Goal: Task Accomplishment & Management: Manage account settings

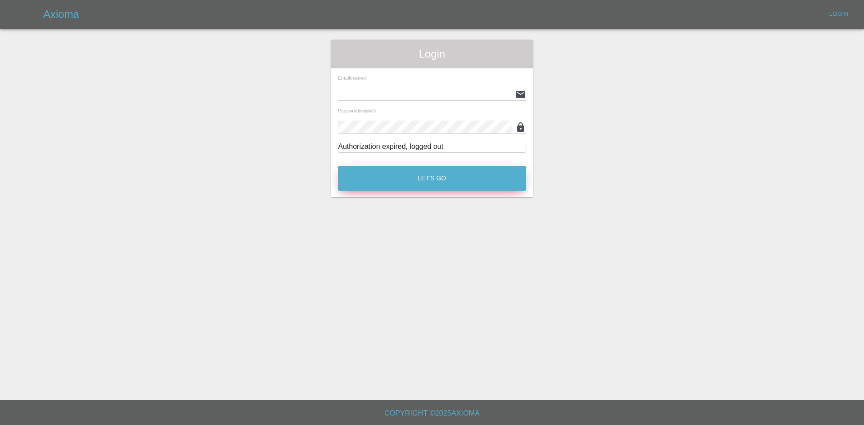
type input "ankur.mehta@axioma.co.uk"
click at [445, 189] on button "Let's Go" at bounding box center [432, 178] width 188 height 25
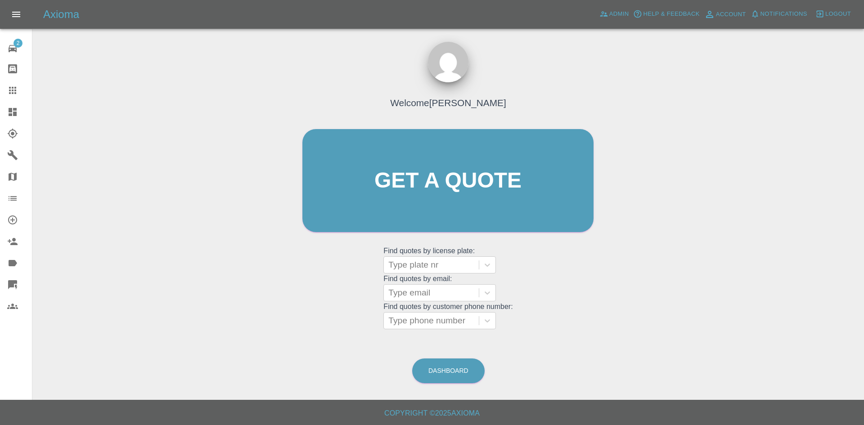
drag, startPoint x: 9, startPoint y: 117, endPoint x: 16, endPoint y: 153, distance: 36.6
click at [9, 117] on icon at bounding box center [12, 112] width 11 height 11
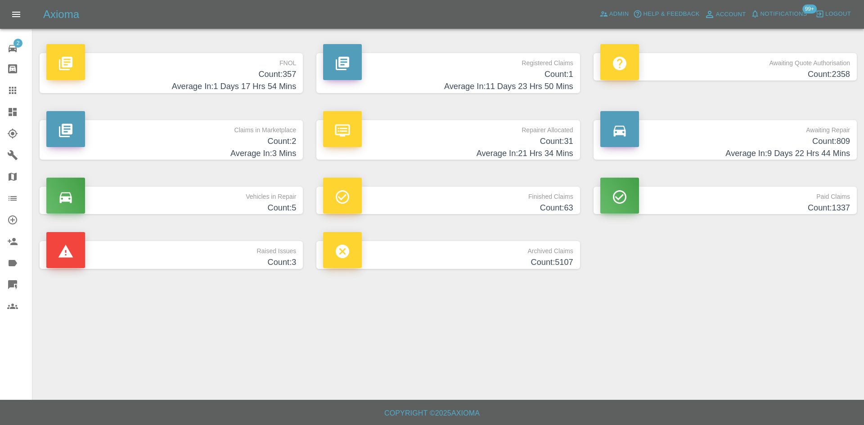
click at [534, 73] on h4 "Count: 1" at bounding box center [448, 74] width 250 height 12
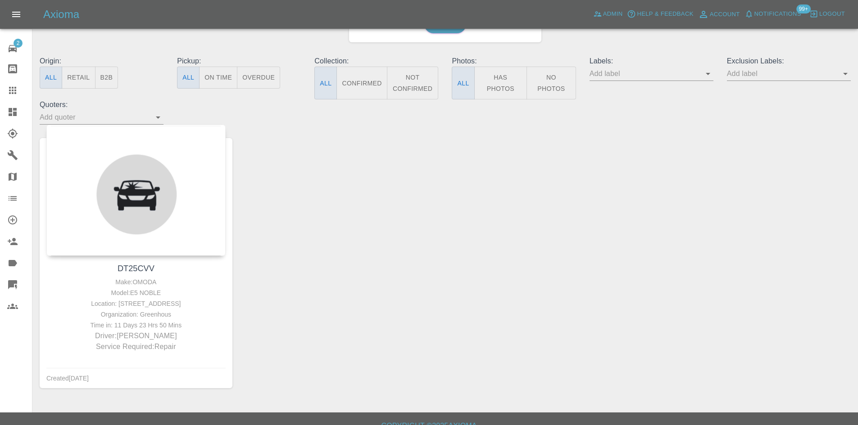
scroll to position [90, 0]
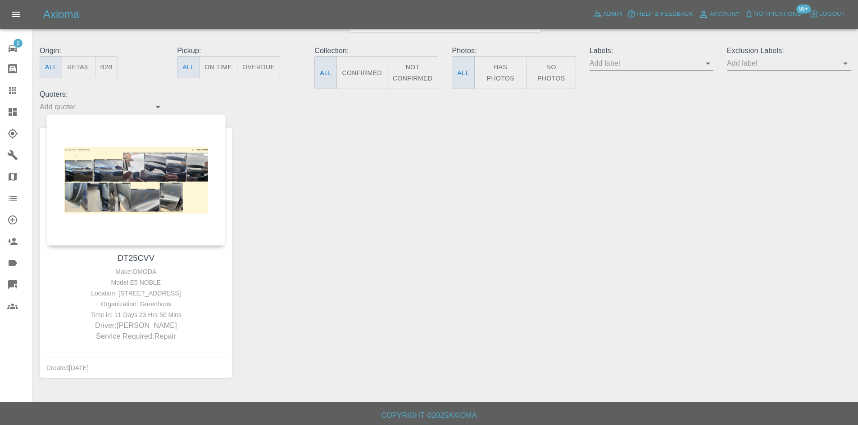
click at [13, 113] on icon at bounding box center [12, 112] width 11 height 11
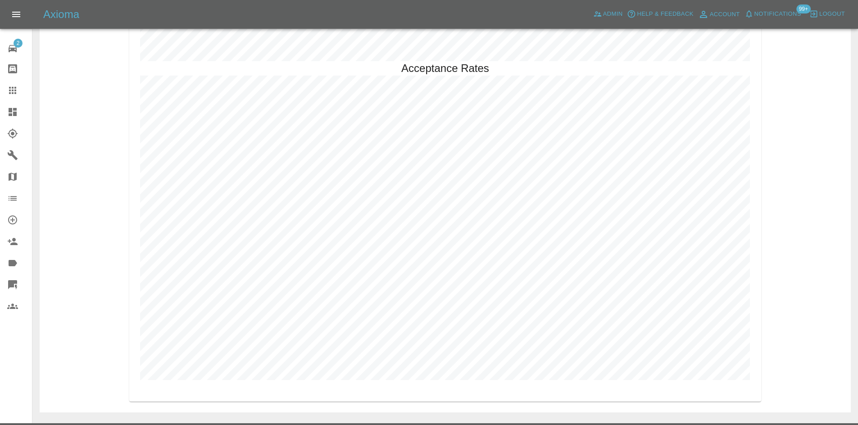
scroll to position [2055, 0]
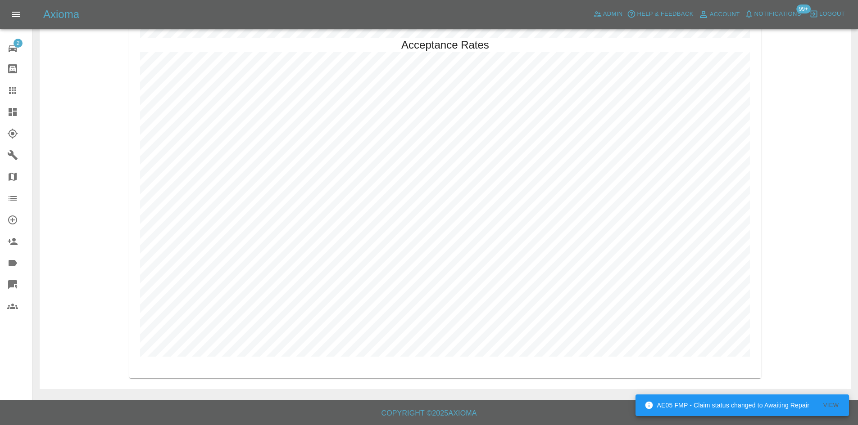
click at [16, 113] on icon at bounding box center [13, 112] width 8 height 8
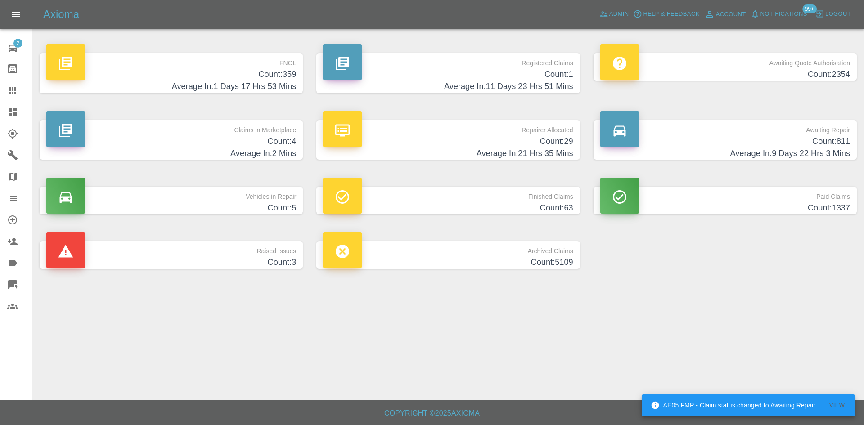
click at [289, 76] on h4 "Count: 359" at bounding box center [171, 74] width 250 height 12
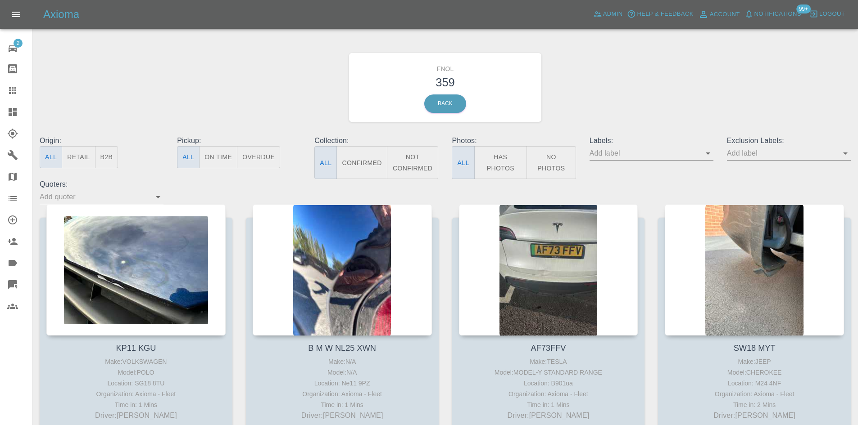
click at [506, 159] on button "Has Photos" at bounding box center [500, 162] width 53 height 33
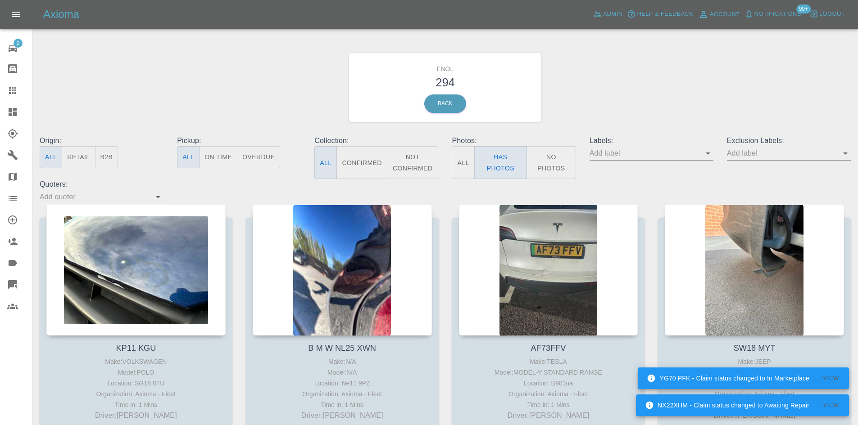
click at [755, 160] on input "text" at bounding box center [782, 153] width 110 height 14
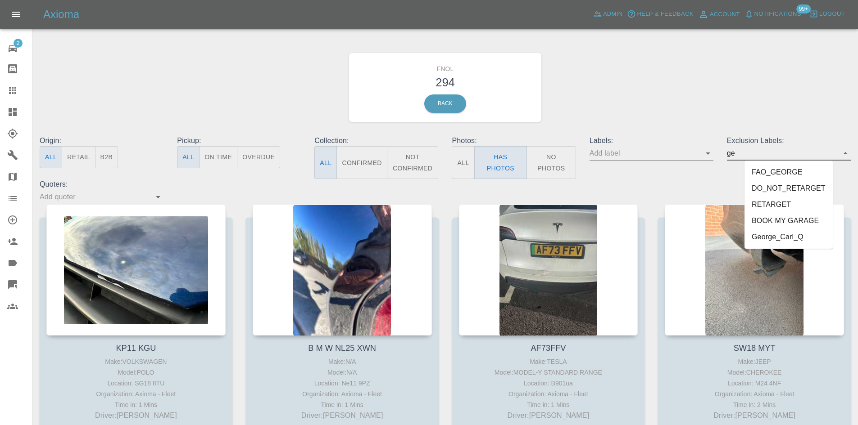
type input "geo"
click at [796, 192] on li "George_Carl_Q" at bounding box center [788, 189] width 66 height 16
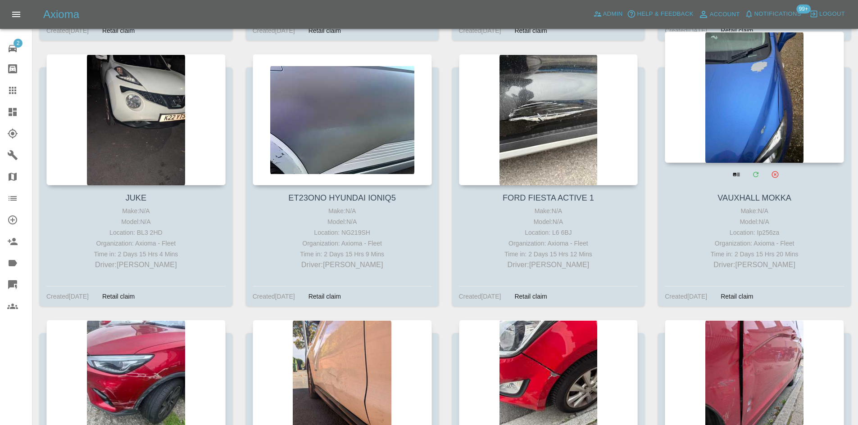
scroll to position [12885, 0]
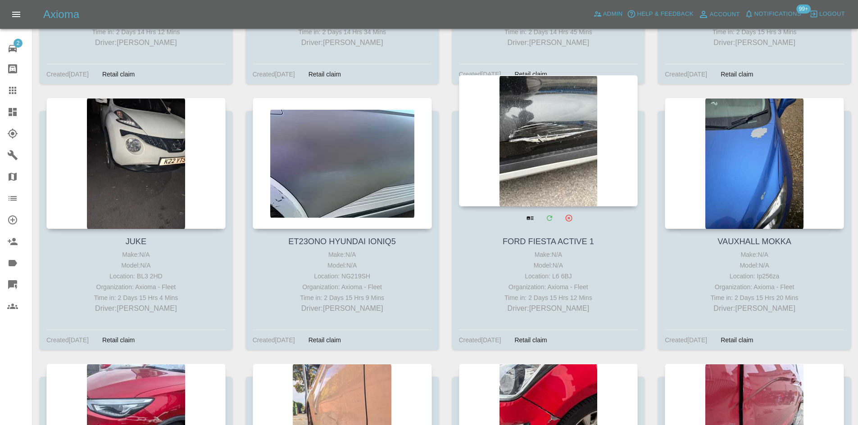
drag, startPoint x: 531, startPoint y: 149, endPoint x: 536, endPoint y: 149, distance: 5.0
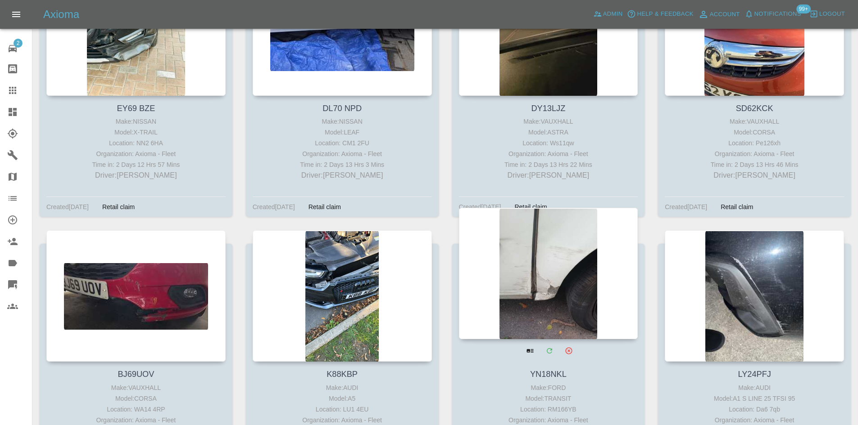
scroll to position [12345, 0]
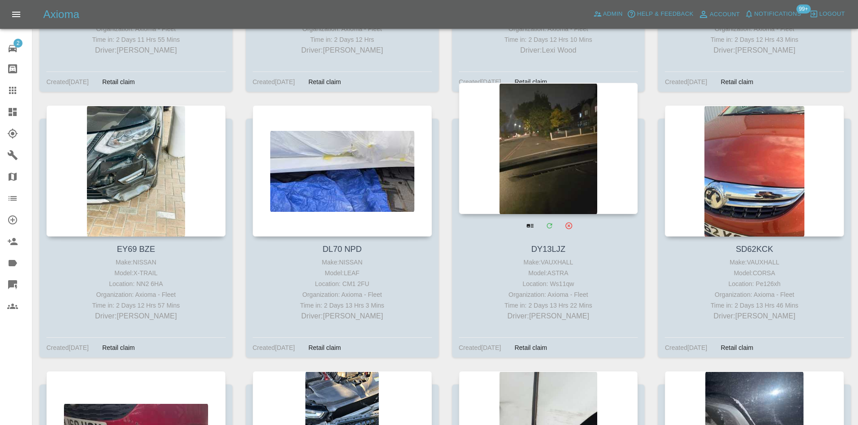
drag, startPoint x: 532, startPoint y: 131, endPoint x: 537, endPoint y: 131, distance: 5.4
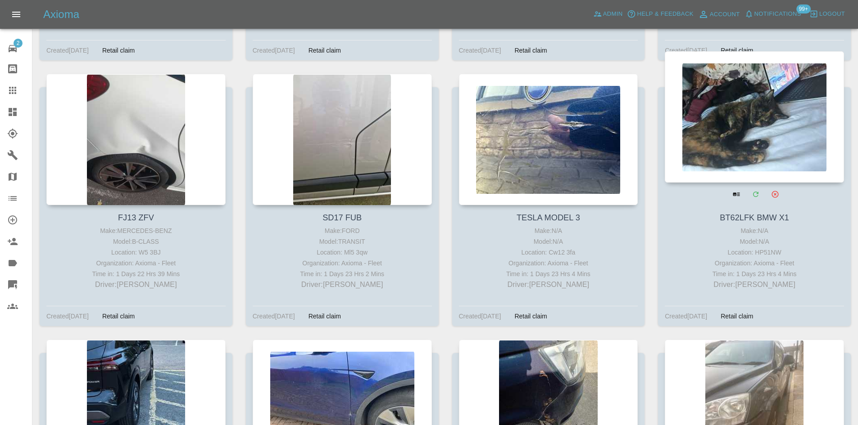
scroll to position [10510, 0]
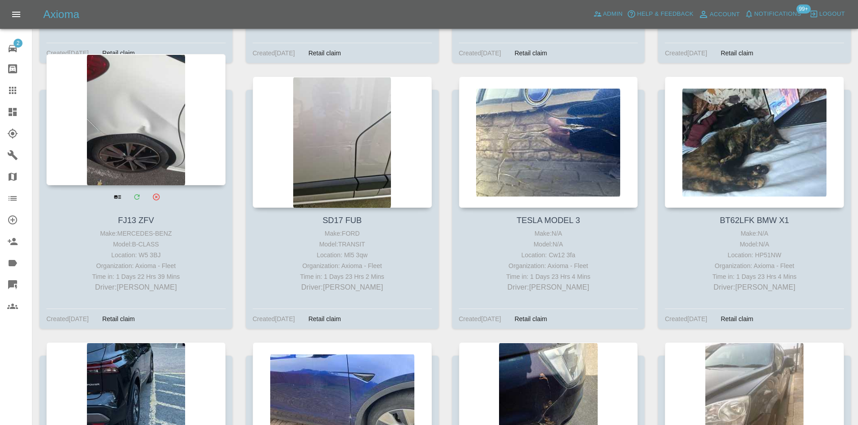
drag, startPoint x: 91, startPoint y: 136, endPoint x: 98, endPoint y: 136, distance: 6.8
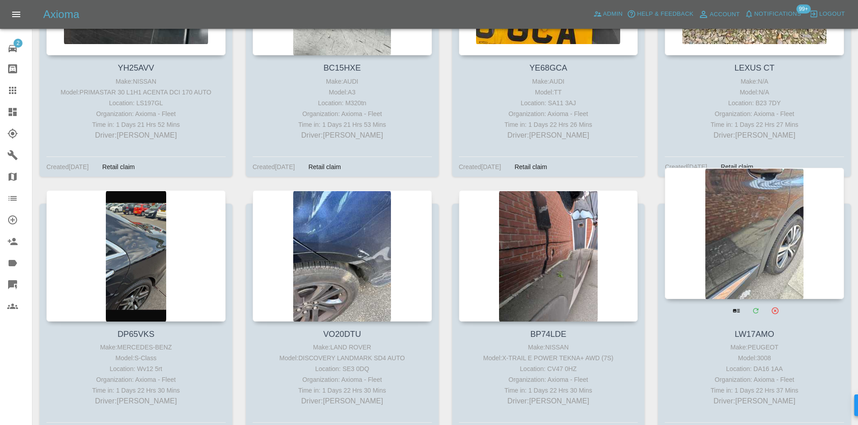
scroll to position [10195, 0]
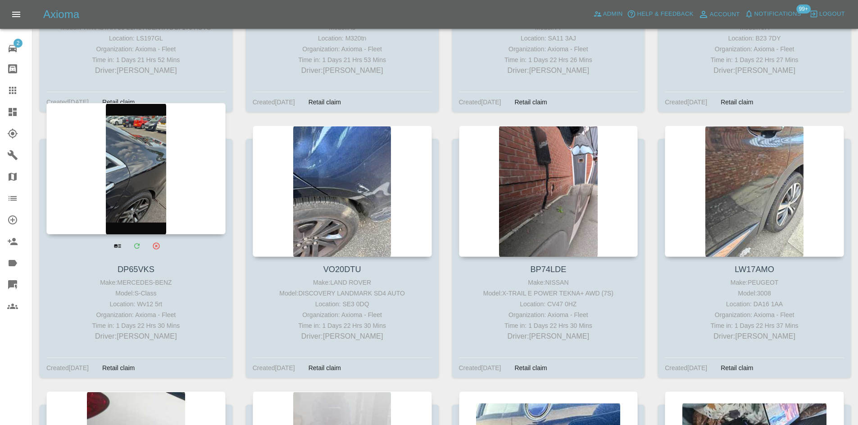
drag, startPoint x: 167, startPoint y: 175, endPoint x: 157, endPoint y: 175, distance: 9.5
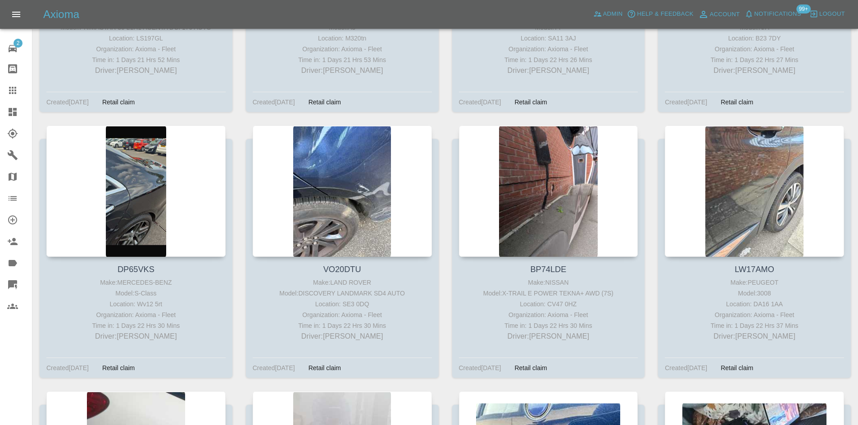
click at [12, 110] on icon at bounding box center [13, 112] width 8 height 8
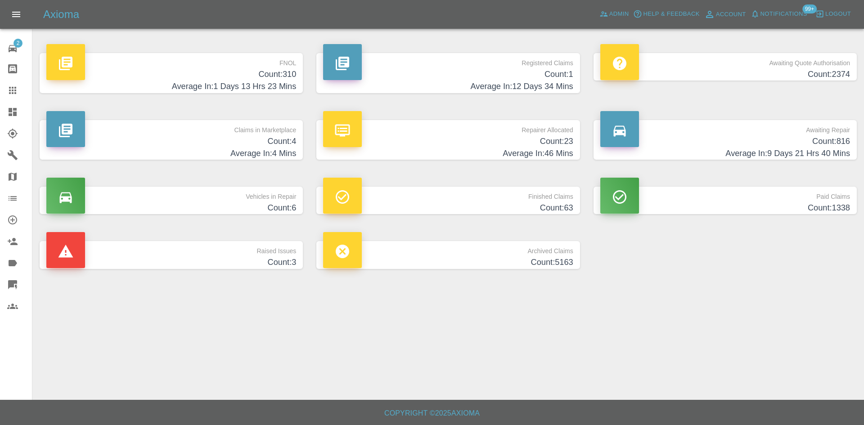
click at [549, 146] on h4 "Count: 23" at bounding box center [448, 142] width 250 height 12
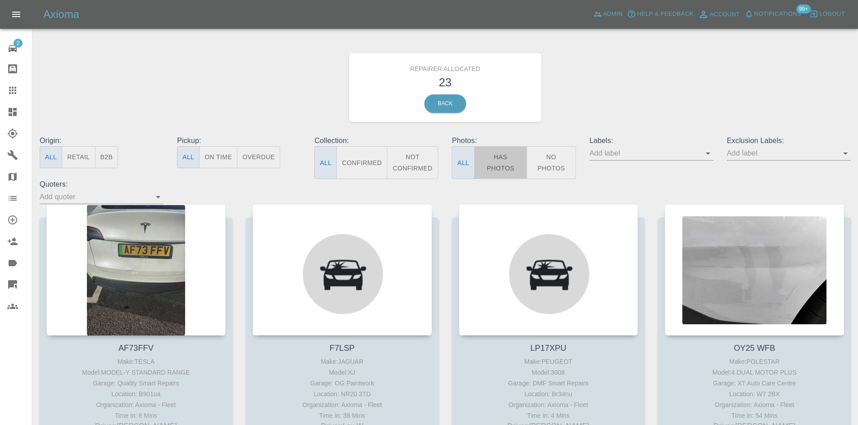
click at [477, 155] on button "Has Photos" at bounding box center [500, 162] width 53 height 33
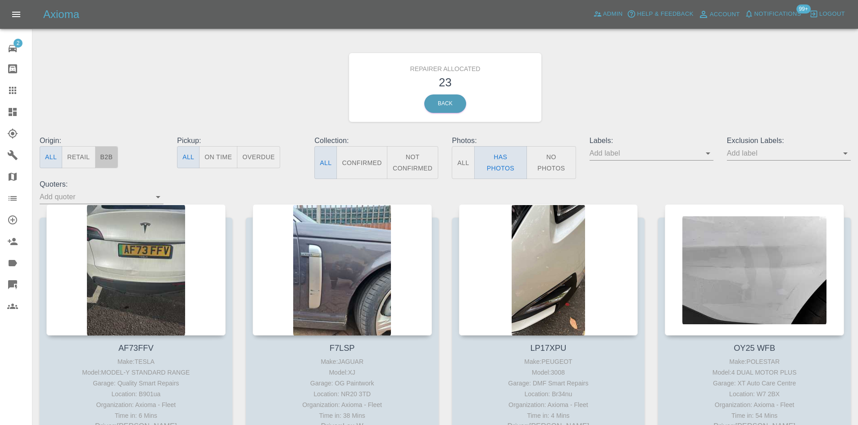
click at [117, 164] on button "B2B" at bounding box center [106, 157] width 23 height 22
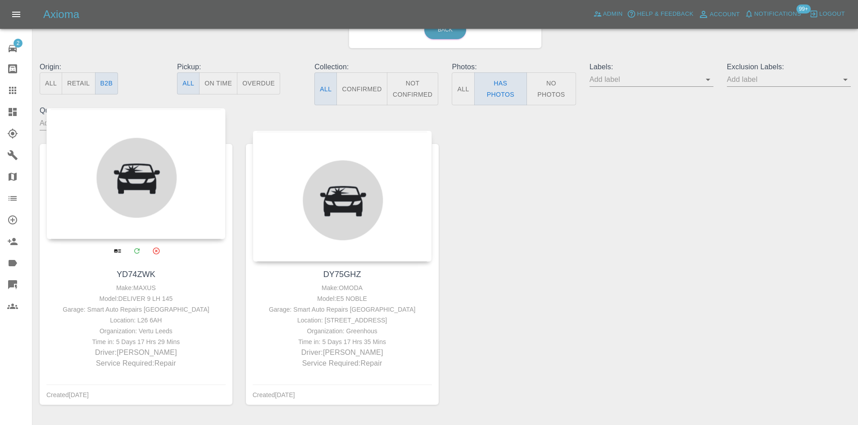
scroll to position [45, 0]
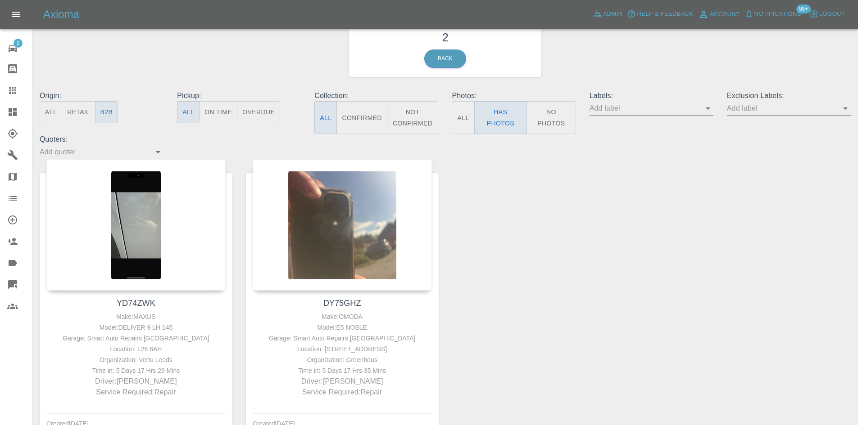
click at [18, 115] on div at bounding box center [19, 112] width 25 height 11
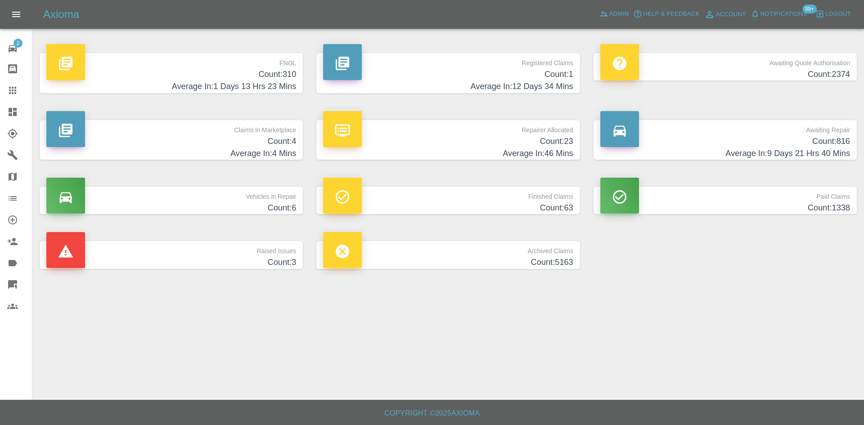
click at [828, 140] on h4 "Count: 816" at bounding box center [726, 142] width 250 height 12
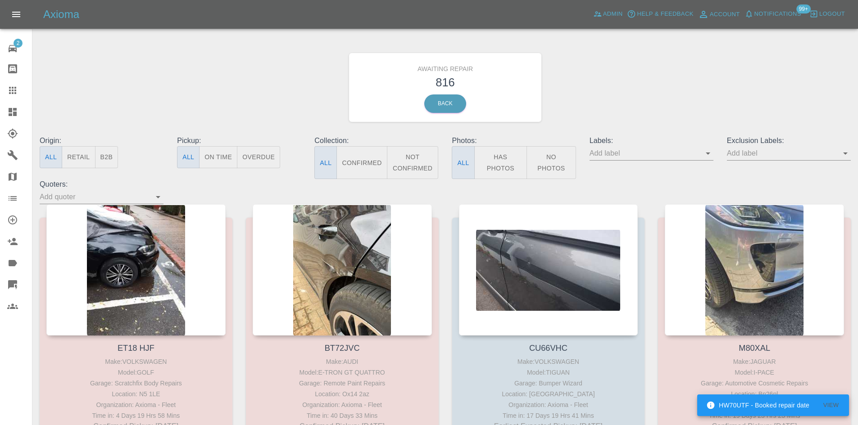
click at [104, 164] on button "B2B" at bounding box center [106, 157] width 23 height 22
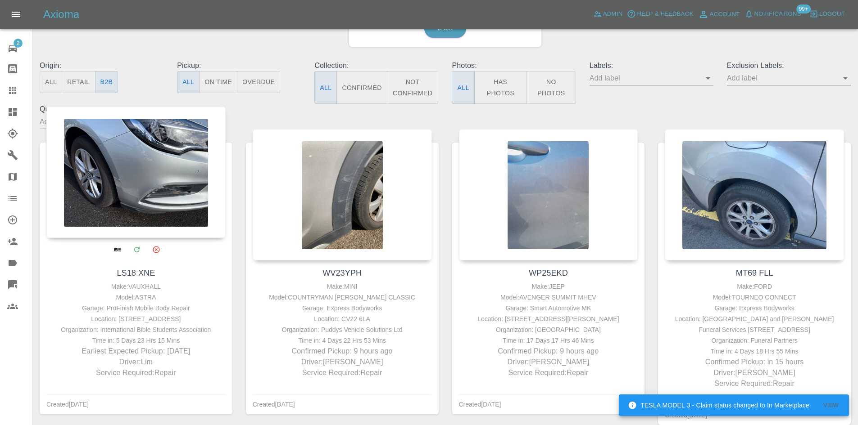
scroll to position [90, 0]
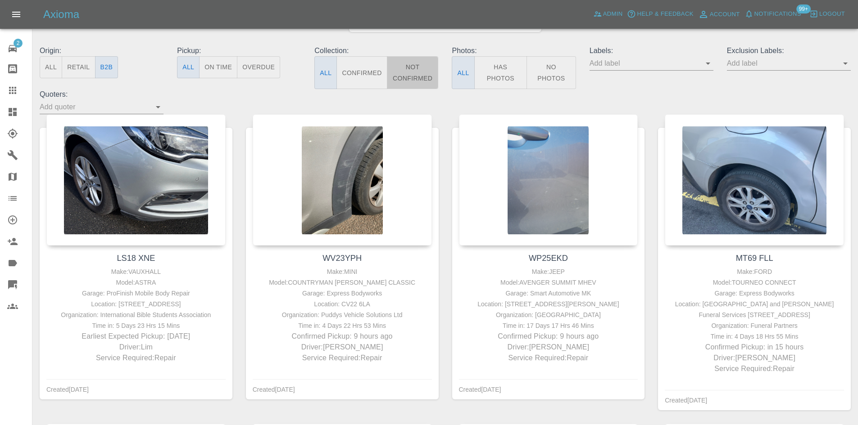
click at [398, 71] on button "Not Confirmed" at bounding box center [413, 72] width 52 height 33
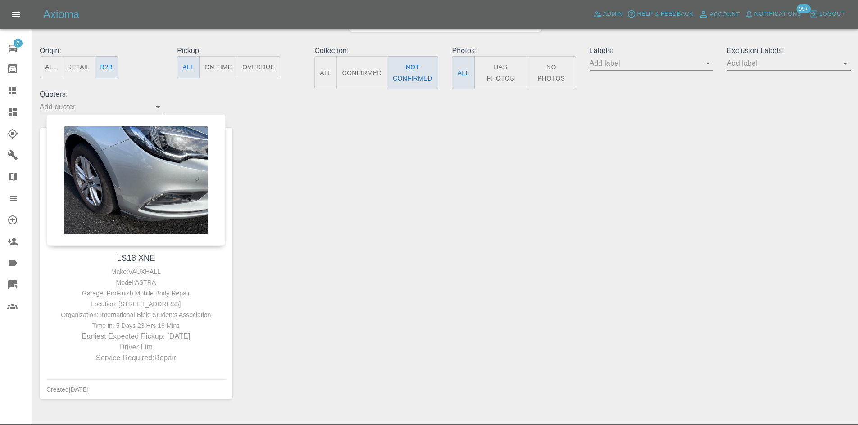
click at [351, 73] on button "Confirmed" at bounding box center [361, 72] width 50 height 33
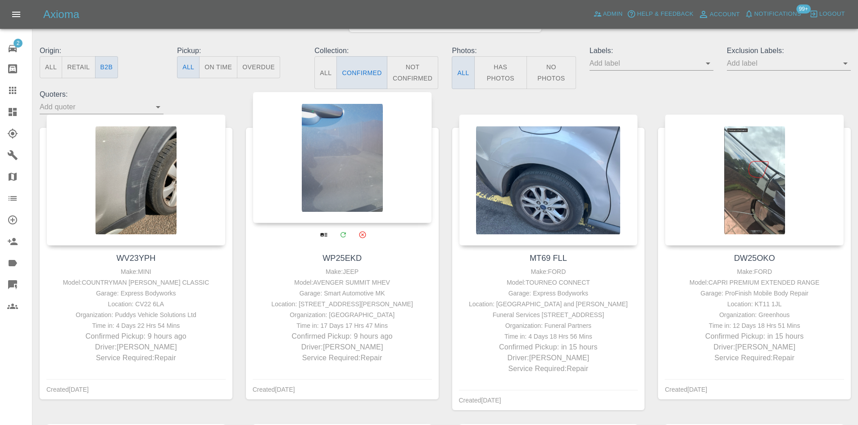
drag, startPoint x: 118, startPoint y: 153, endPoint x: 327, endPoint y: 171, distance: 210.1
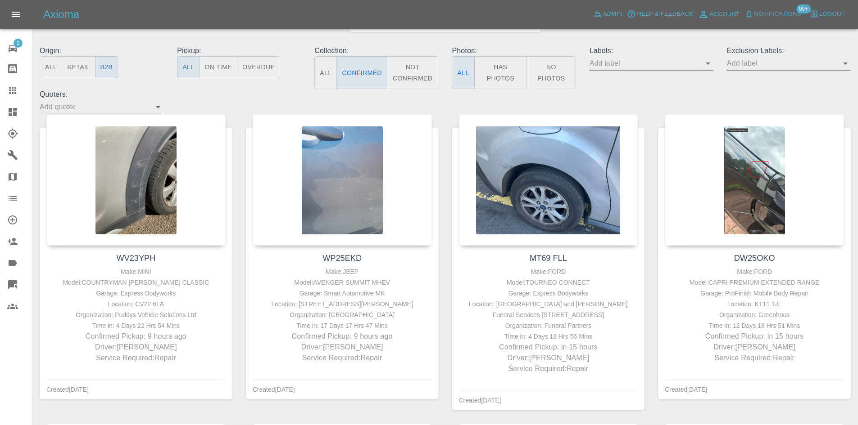
click at [17, 112] on icon at bounding box center [12, 112] width 11 height 11
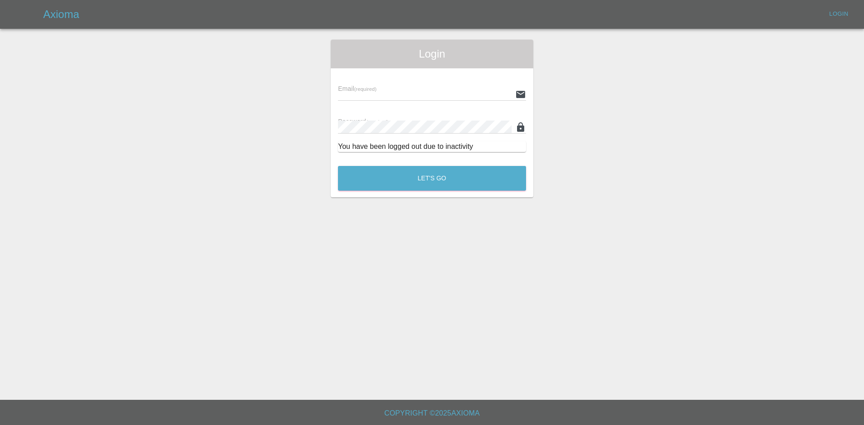
type input "ankur.mehta@axioma.co.uk"
click at [392, 183] on button "Let's Go" at bounding box center [432, 178] width 188 height 25
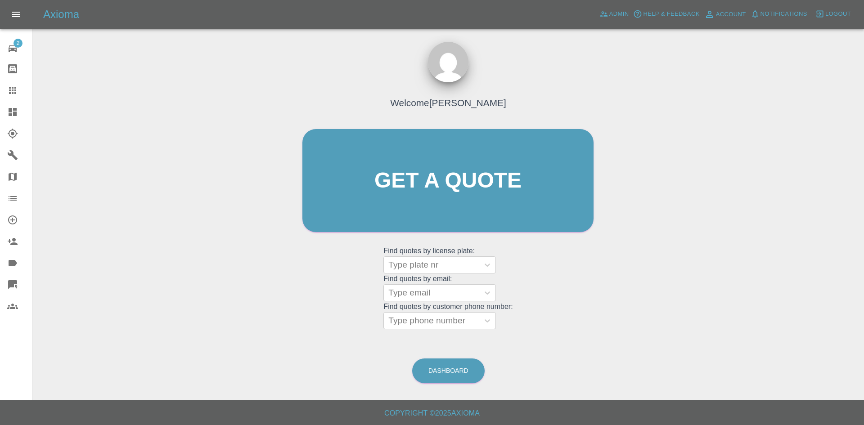
click at [9, 111] on icon at bounding box center [13, 112] width 8 height 8
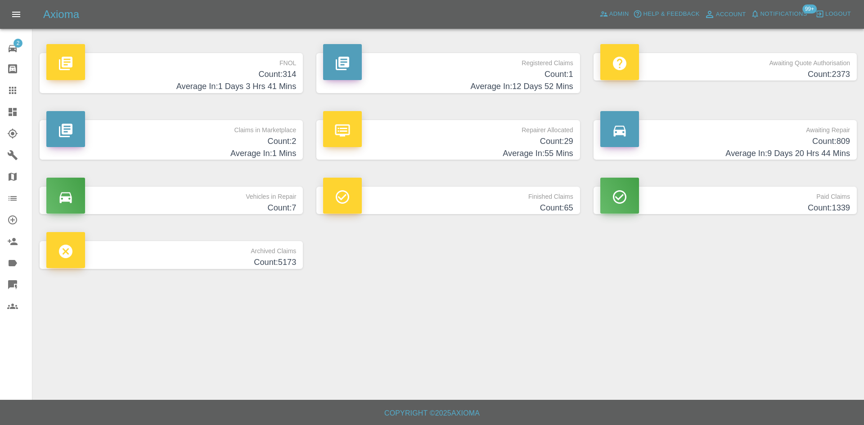
click at [285, 72] on h4 "Count: 314" at bounding box center [171, 74] width 250 height 12
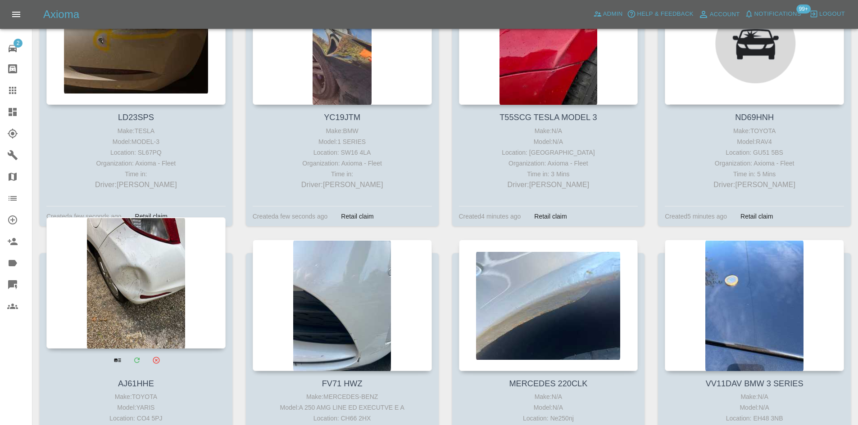
scroll to position [270, 0]
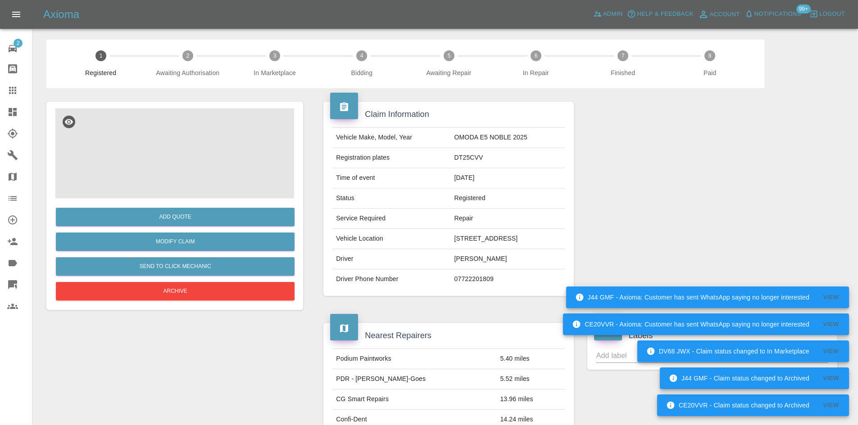
click at [187, 166] on img at bounding box center [174, 154] width 239 height 90
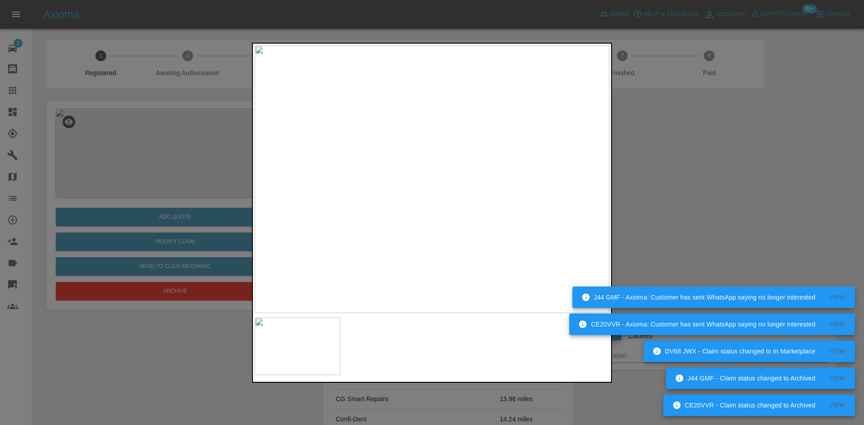
click at [416, 188] on img at bounding box center [432, 179] width 355 height 268
click at [398, 222] on img at bounding box center [432, 179] width 355 height 268
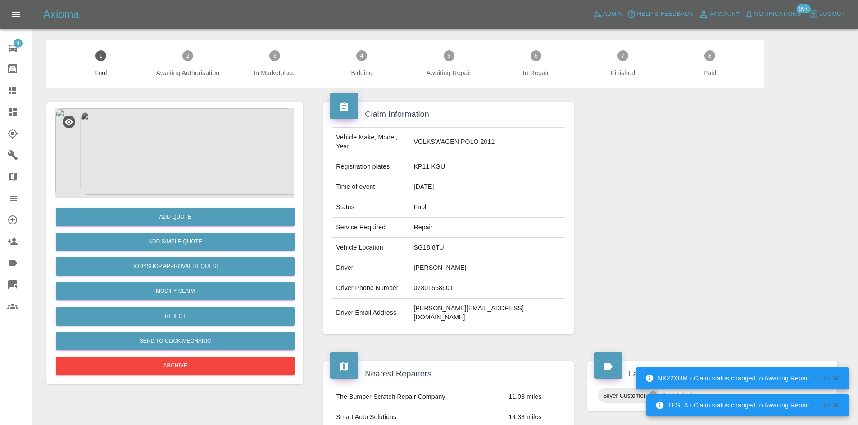
click at [181, 147] on img at bounding box center [174, 154] width 239 height 90
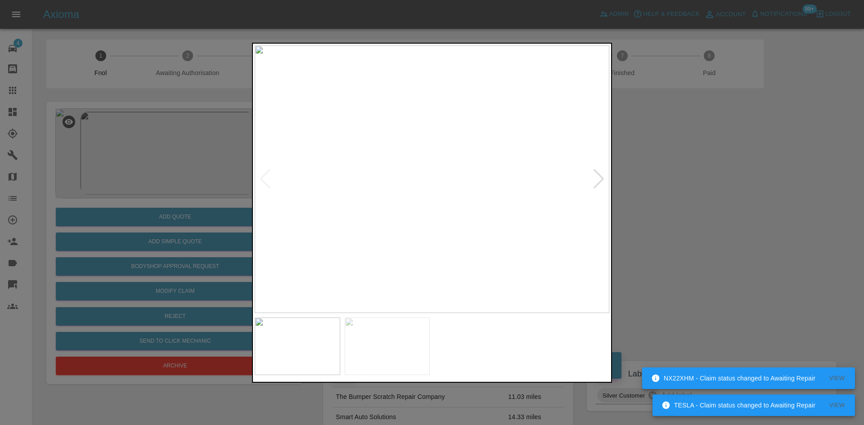
click at [414, 226] on img at bounding box center [432, 179] width 355 height 268
click at [364, 228] on img at bounding box center [432, 179] width 355 height 268
click at [363, 226] on img at bounding box center [392, 179] width 355 height 268
click at [427, 216] on img at bounding box center [432, 179] width 355 height 268
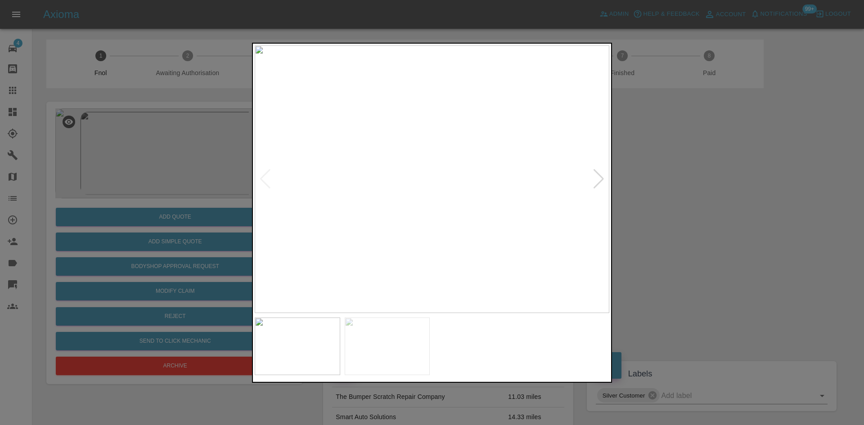
click at [491, 242] on img at bounding box center [432, 179] width 355 height 268
click at [124, 217] on div at bounding box center [432, 212] width 864 height 425
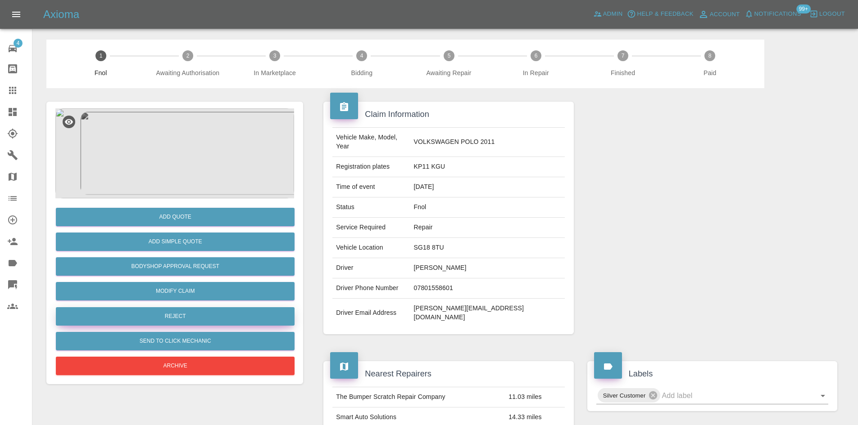
click at [187, 310] on button "Reject" at bounding box center [175, 317] width 239 height 18
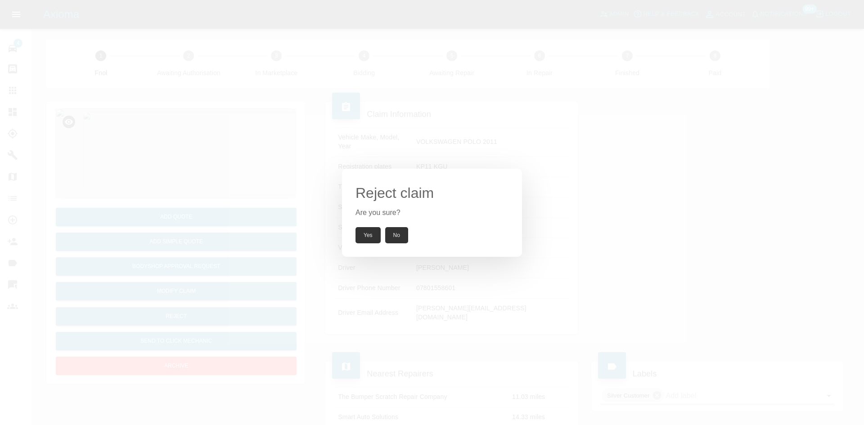
click at [272, 161] on div "Reject claim Are you sure? Yes No" at bounding box center [432, 212] width 864 height 425
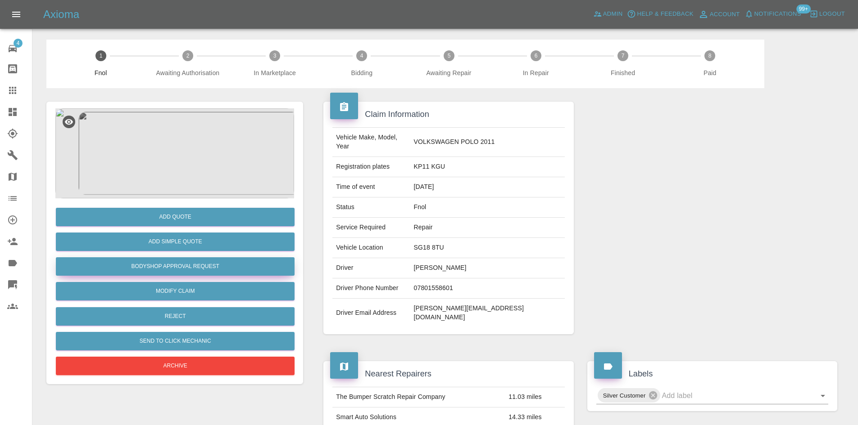
click at [204, 268] on button "Bodyshop Approval Request" at bounding box center [175, 267] width 239 height 18
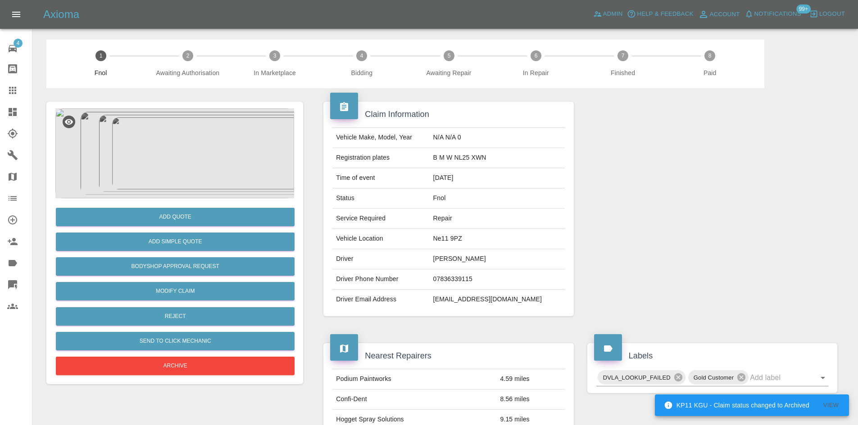
click at [203, 158] on img at bounding box center [174, 154] width 239 height 90
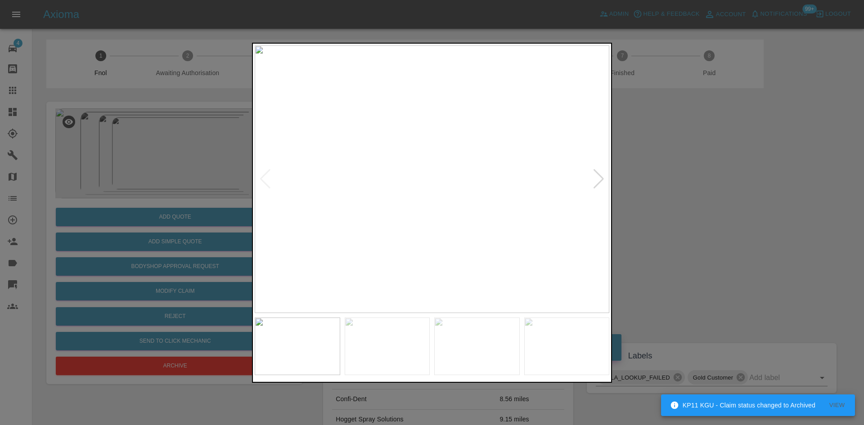
click at [347, 226] on img at bounding box center [432, 179] width 355 height 268
click at [335, 238] on img at bounding box center [432, 179] width 355 height 268
click at [276, 240] on img at bounding box center [432, 179] width 355 height 268
click at [308, 251] on img at bounding box center [432, 179] width 355 height 268
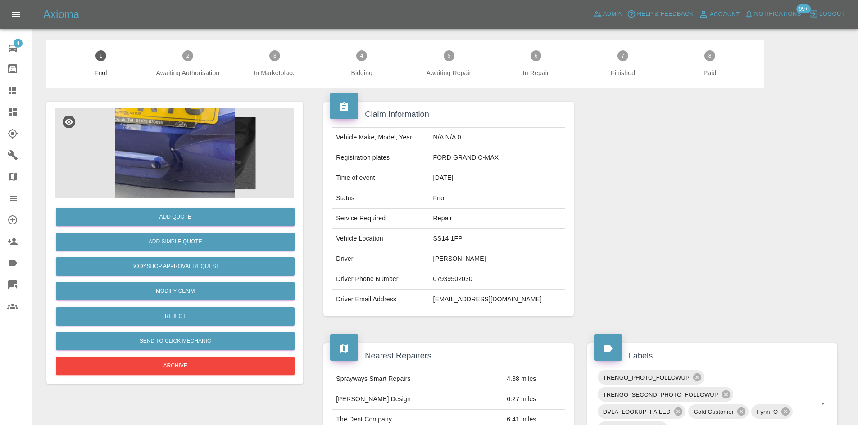
click at [140, 131] on img at bounding box center [174, 154] width 239 height 90
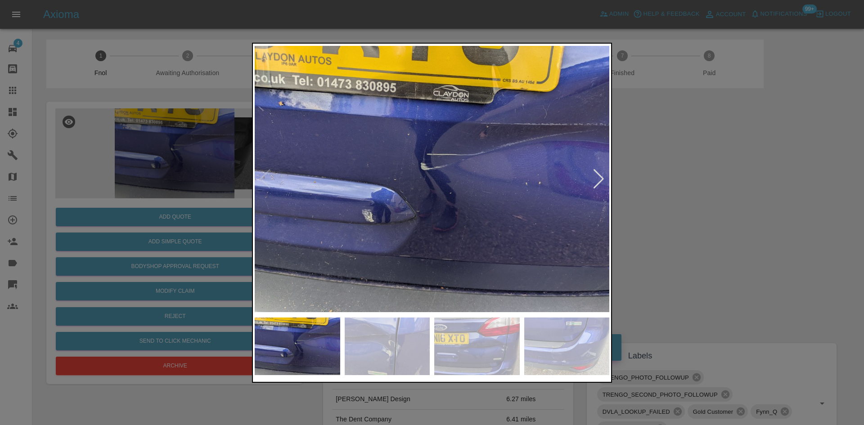
click at [326, 213] on img at bounding box center [432, 179] width 355 height 268
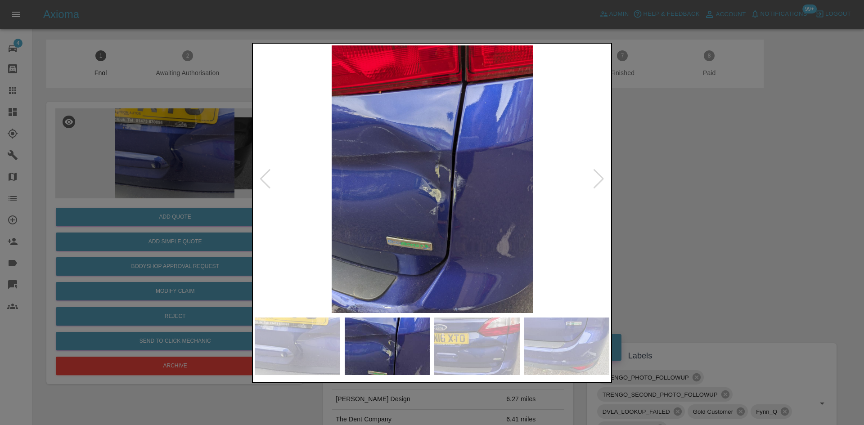
click at [294, 205] on img at bounding box center [432, 179] width 355 height 268
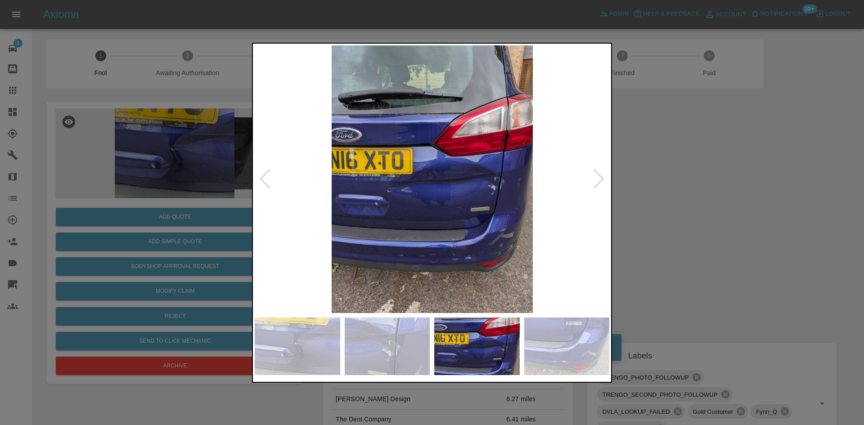
click at [375, 222] on img at bounding box center [432, 179] width 355 height 268
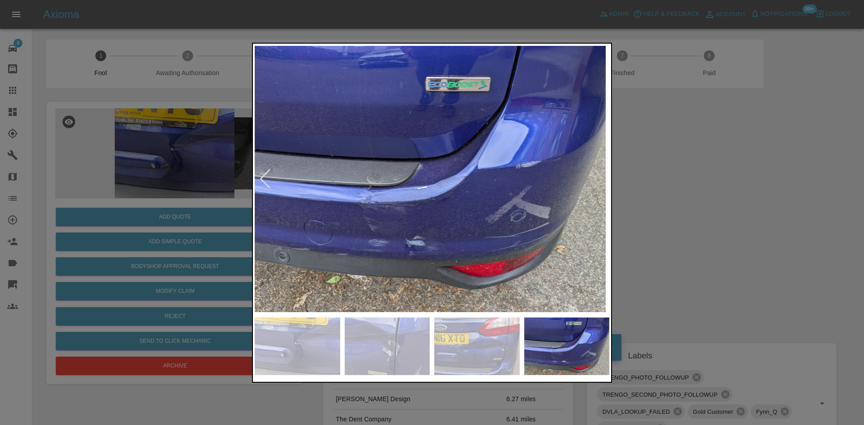
click at [408, 209] on img at bounding box center [428, 179] width 355 height 268
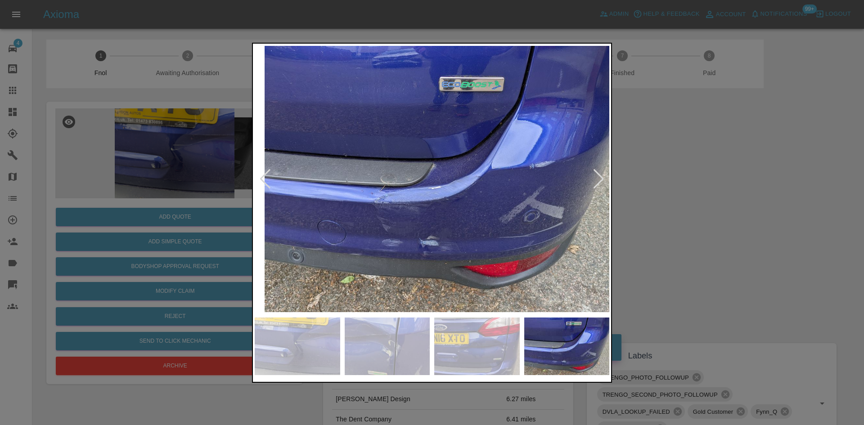
click at [384, 194] on img at bounding box center [442, 179] width 355 height 268
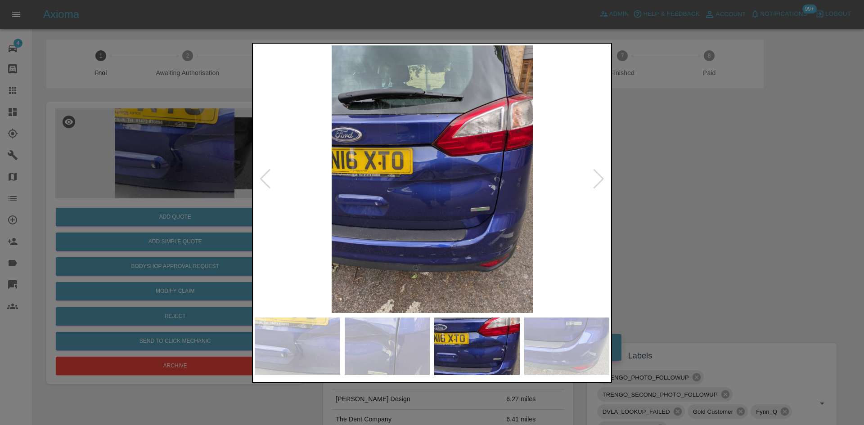
click at [435, 190] on img at bounding box center [432, 179] width 355 height 268
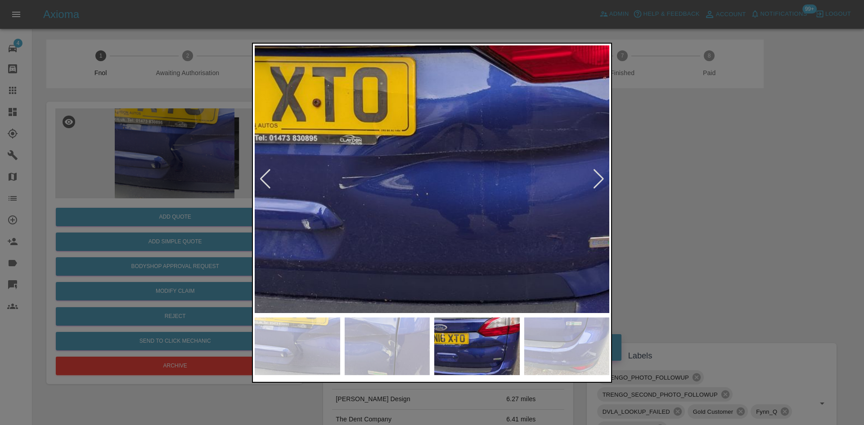
click at [449, 219] on img at bounding box center [473, 151] width 1064 height 804
click at [431, 229] on img at bounding box center [474, 151] width 1064 height 804
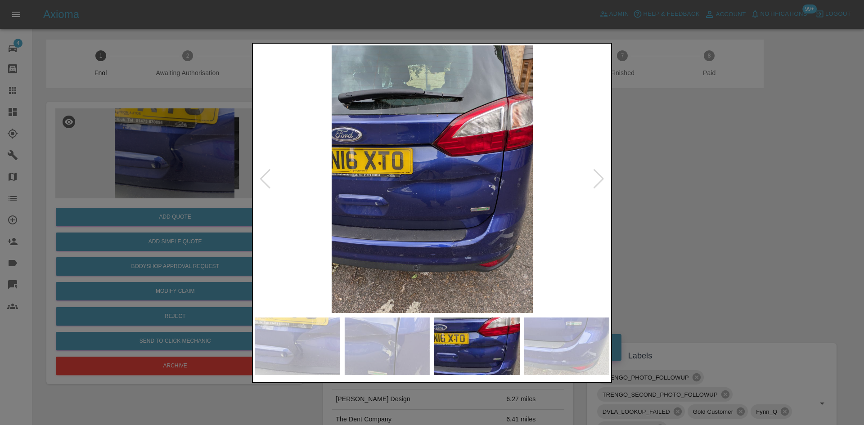
drag, startPoint x: 207, startPoint y: 170, endPoint x: 209, endPoint y: 187, distance: 17.8
click at [208, 178] on div at bounding box center [432, 212] width 864 height 425
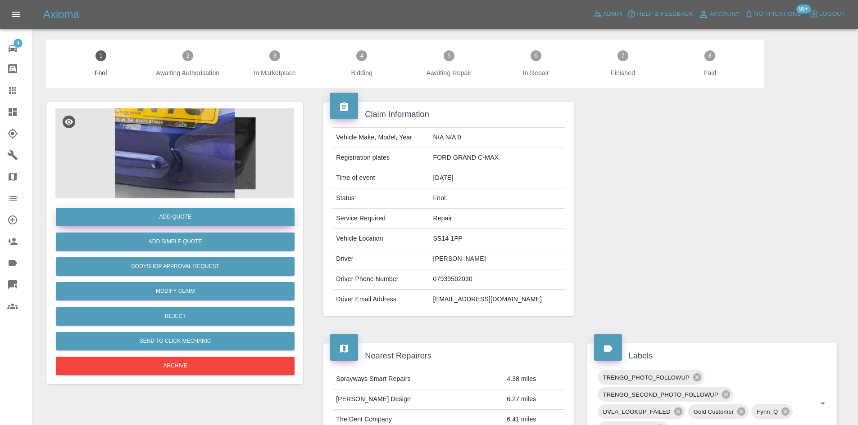
click at [212, 217] on button "Add Quote" at bounding box center [175, 217] width 239 height 18
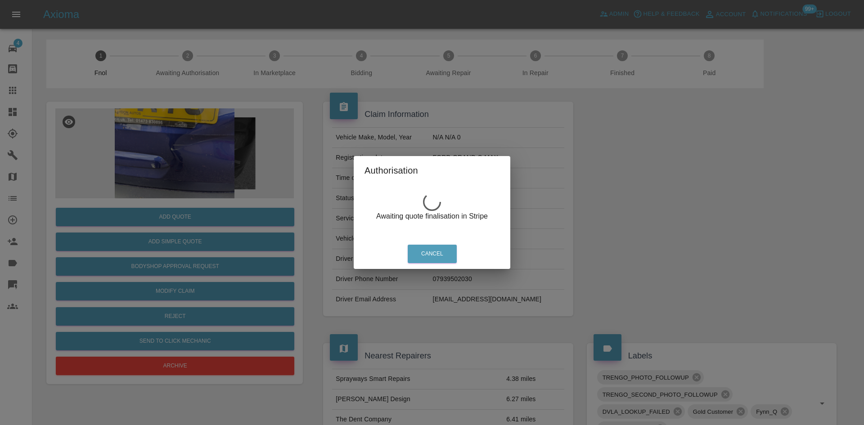
drag, startPoint x: 174, startPoint y: 134, endPoint x: 173, endPoint y: 140, distance: 6.4
click at [174, 134] on div "Authorisation Awaiting quote finalisation in Stripe Cancel" at bounding box center [432, 212] width 864 height 425
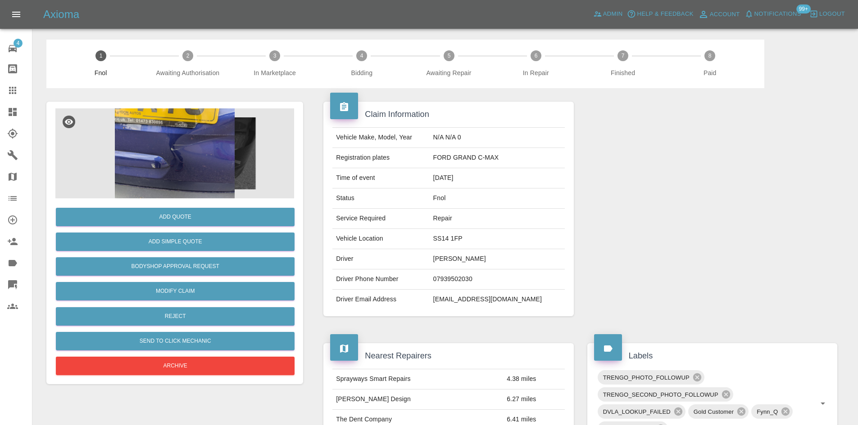
click at [181, 177] on img at bounding box center [174, 154] width 239 height 90
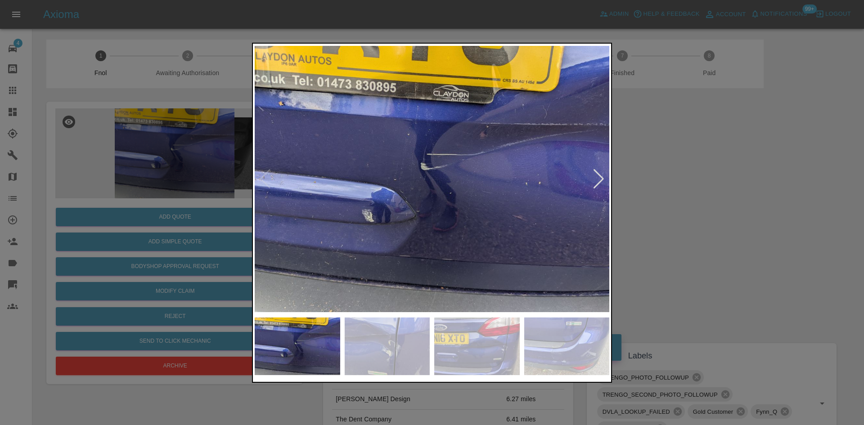
click at [315, 211] on img at bounding box center [432, 179] width 355 height 268
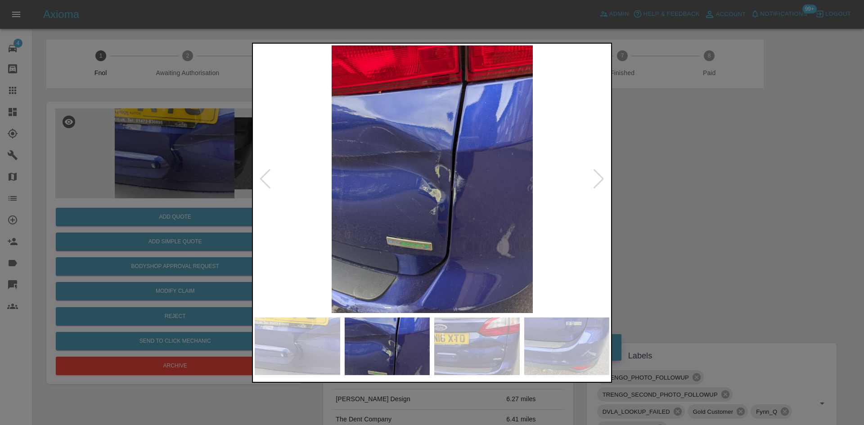
click at [341, 205] on img at bounding box center [432, 179] width 355 height 268
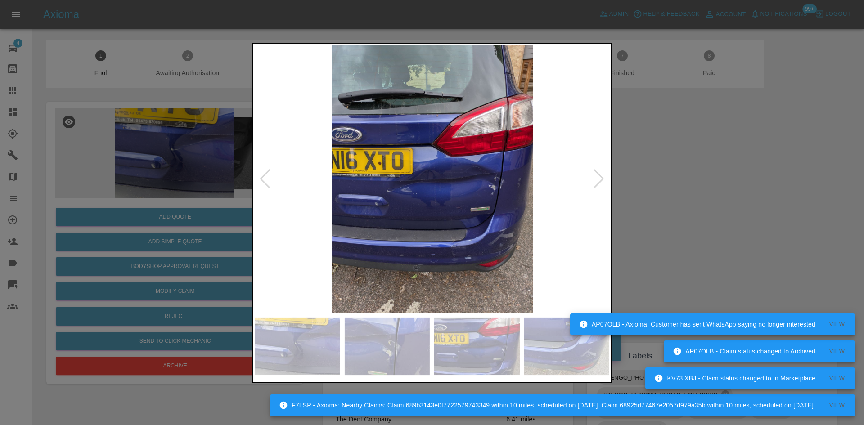
click at [150, 173] on div at bounding box center [432, 212] width 864 height 425
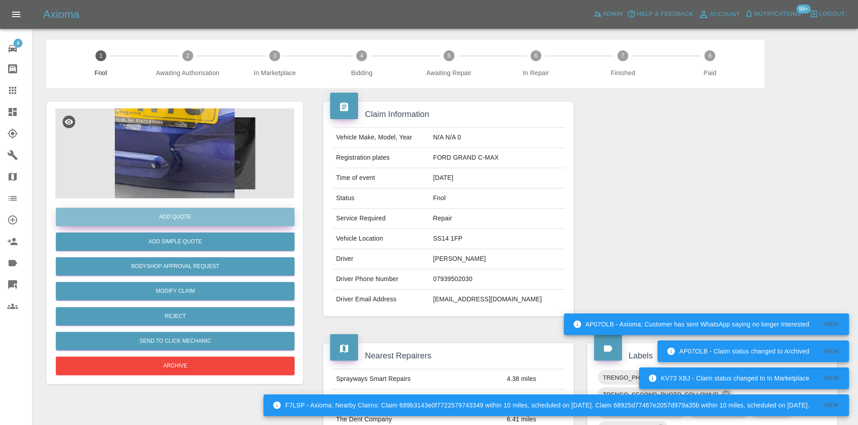
click at [163, 218] on button "Add Quote" at bounding box center [175, 217] width 239 height 18
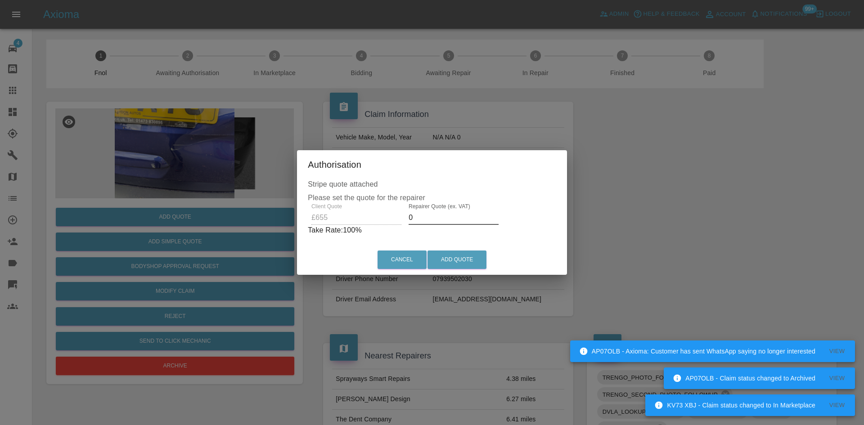
click at [351, 225] on div "Client Quote £655 Repairer Quote (ex. VAT) 0 Take Rate: 100 %" at bounding box center [432, 220] width 249 height 32
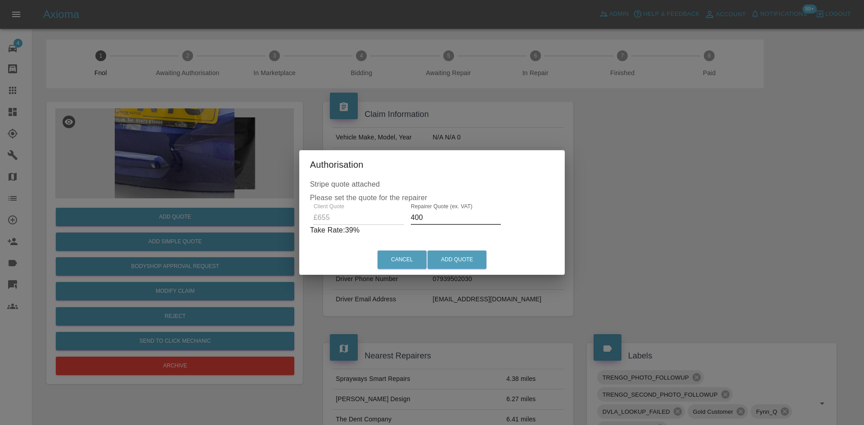
click at [334, 215] on div "Client Quote £655 Repairer Quote (ex. VAT) 400 Take Rate: 39 %" at bounding box center [432, 220] width 244 height 32
type input "380"
drag, startPoint x: 457, startPoint y: 262, endPoint x: 479, endPoint y: 297, distance: 41.5
click at [457, 261] on button "Add Quote" at bounding box center [457, 260] width 59 height 18
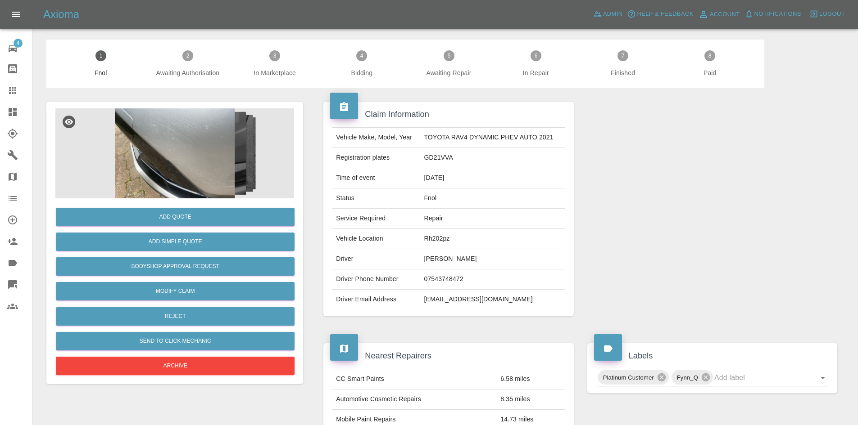
click at [208, 143] on img at bounding box center [174, 154] width 239 height 90
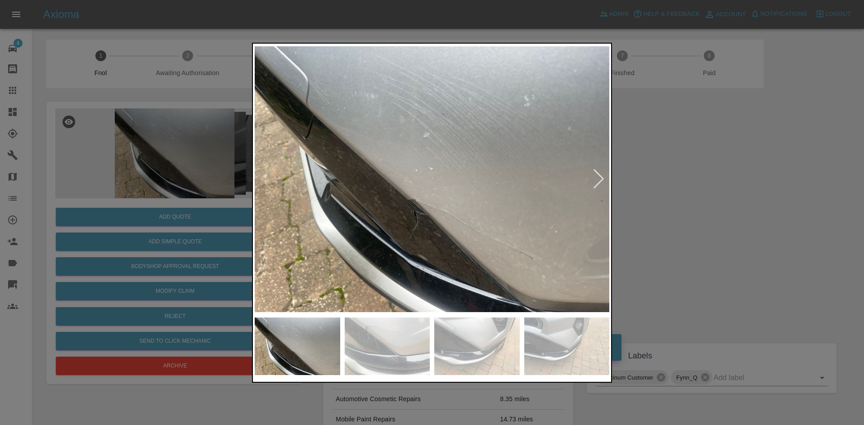
click at [353, 197] on img at bounding box center [432, 179] width 355 height 268
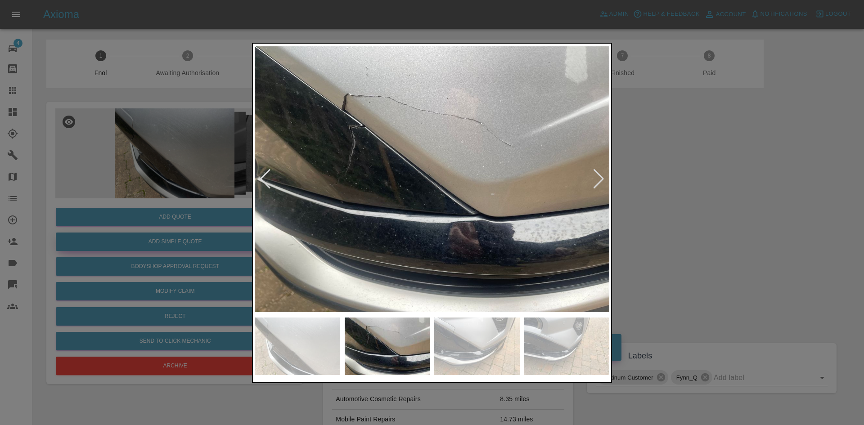
click at [221, 239] on div at bounding box center [432, 212] width 864 height 425
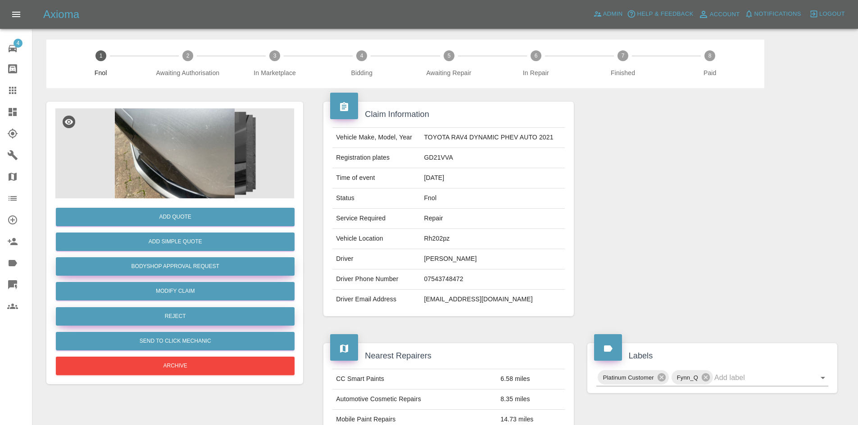
drag, startPoint x: 196, startPoint y: 269, endPoint x: 226, endPoint y: 317, distance: 57.0
click at [196, 269] on button "Bodyshop Approval Request" at bounding box center [175, 267] width 239 height 18
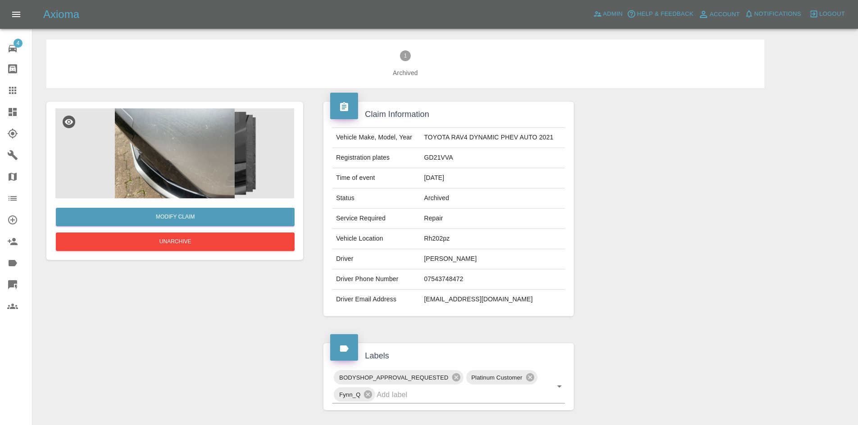
click at [207, 157] on img at bounding box center [174, 154] width 239 height 90
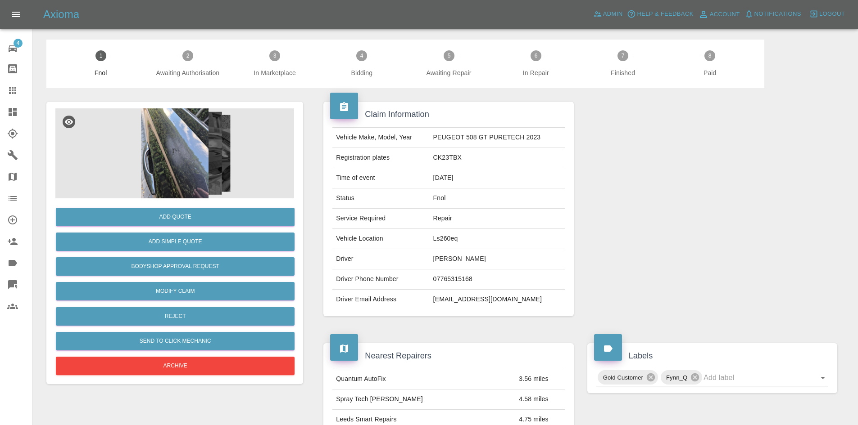
click at [187, 158] on img at bounding box center [174, 154] width 239 height 90
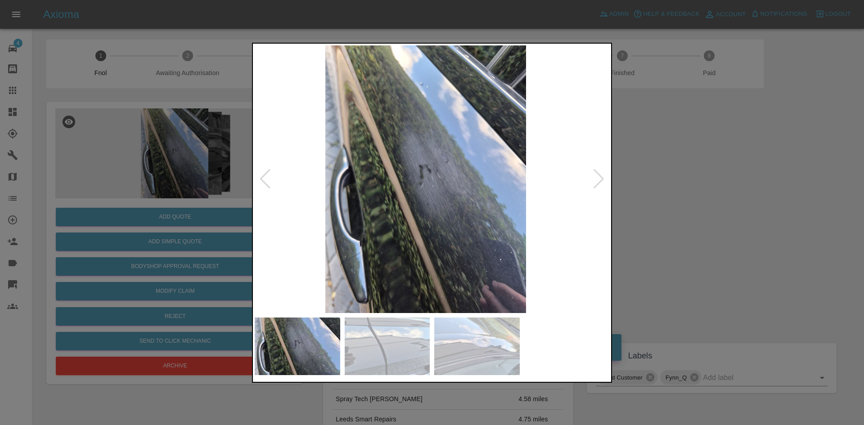
click at [374, 183] on img at bounding box center [426, 179] width 355 height 268
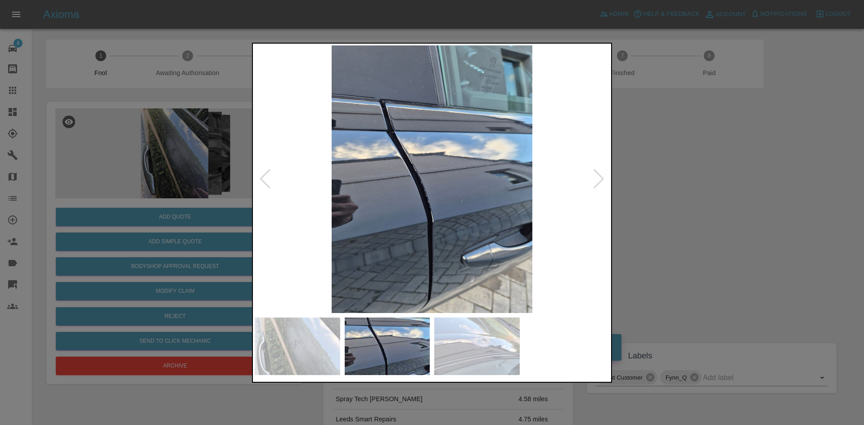
click at [356, 194] on img at bounding box center [432, 179] width 355 height 268
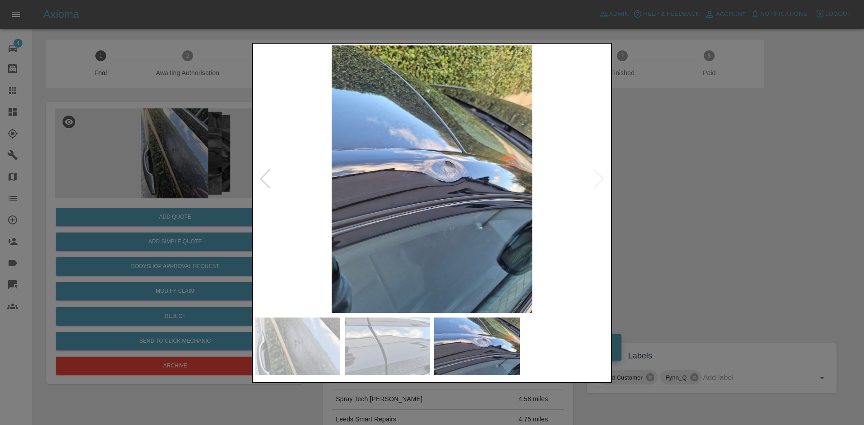
click at [363, 180] on img at bounding box center [432, 179] width 355 height 268
click at [361, 164] on img at bounding box center [432, 179] width 355 height 268
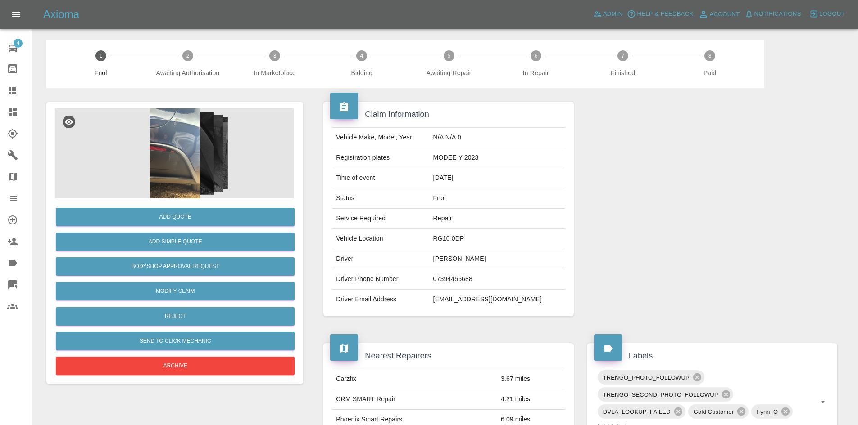
click at [189, 174] on img at bounding box center [174, 154] width 239 height 90
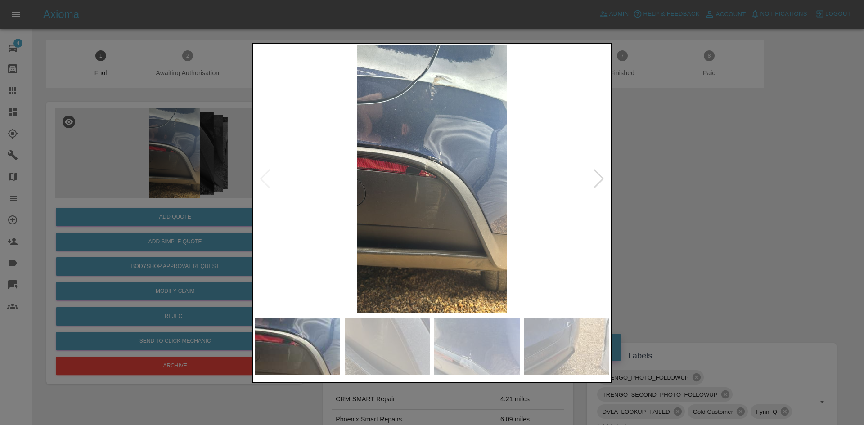
click at [369, 192] on img at bounding box center [432, 179] width 355 height 268
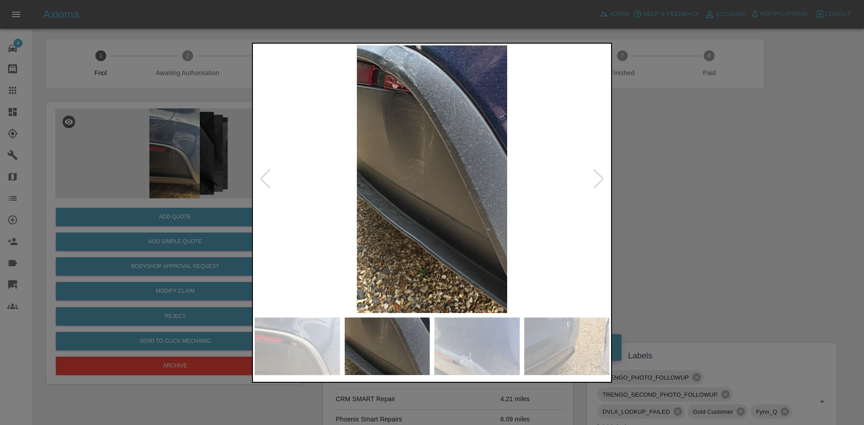
click at [298, 198] on img at bounding box center [432, 179] width 355 height 268
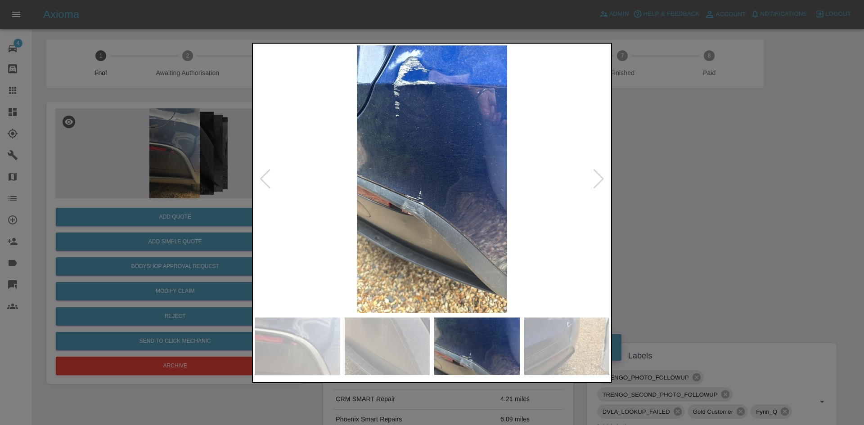
click at [365, 179] on img at bounding box center [432, 179] width 355 height 268
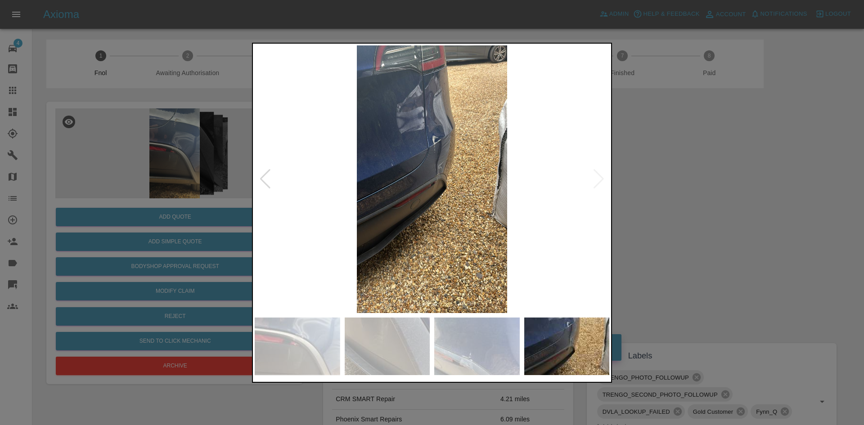
click at [321, 163] on img at bounding box center [432, 179] width 355 height 268
click at [415, 150] on img at bounding box center [432, 179] width 355 height 268
click at [419, 150] on img at bounding box center [432, 179] width 355 height 268
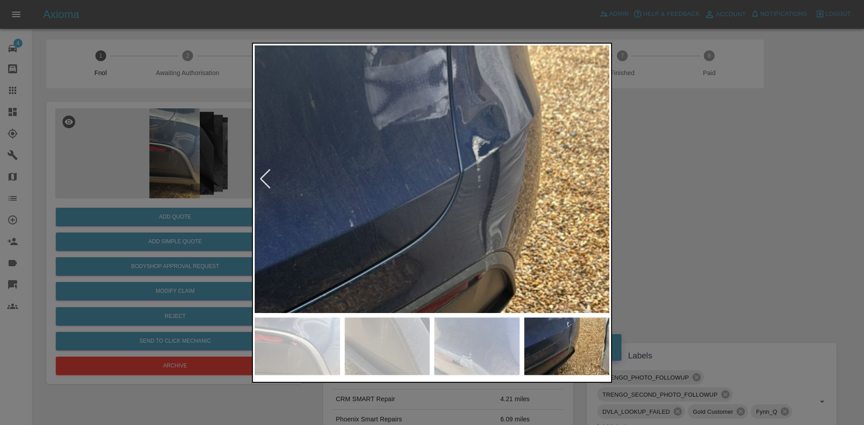
click at [388, 109] on img at bounding box center [471, 267] width 1064 height 804
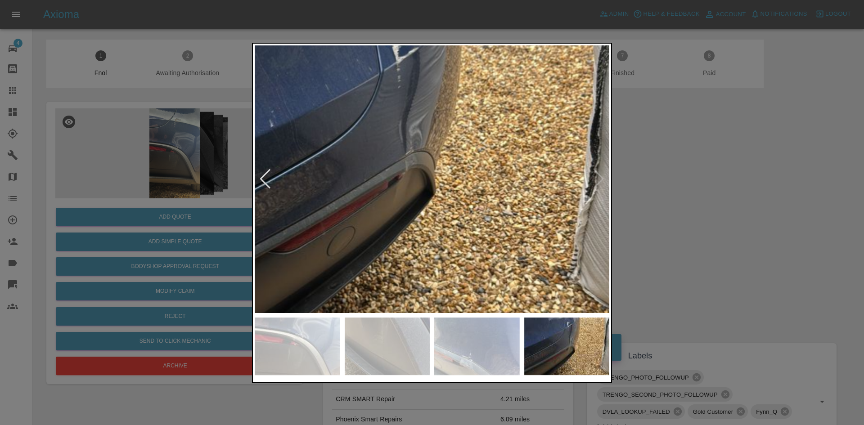
click at [399, 178] on img at bounding box center [391, 167] width 1064 height 804
click at [400, 178] on img at bounding box center [391, 167] width 1064 height 804
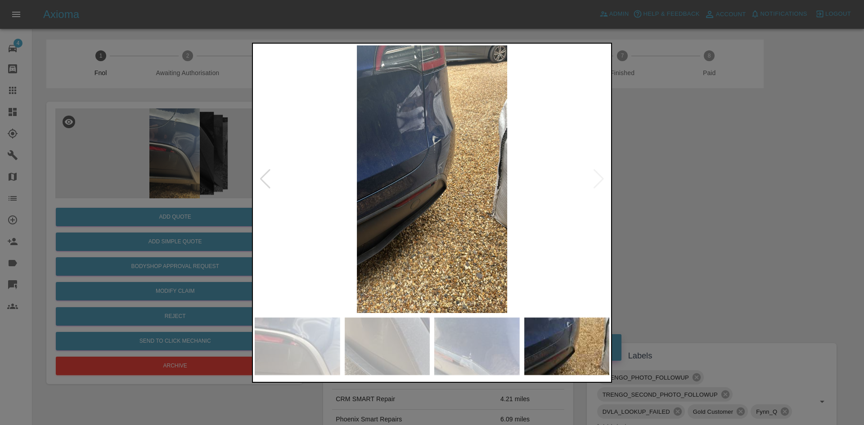
click at [421, 187] on img at bounding box center [432, 179] width 355 height 268
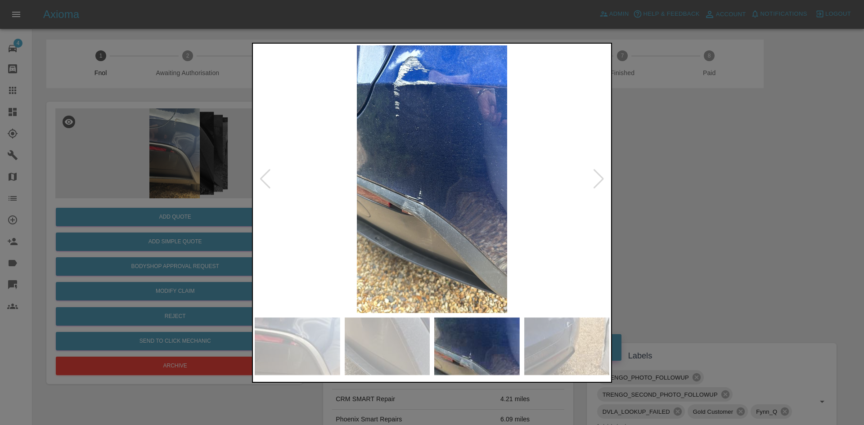
click at [423, 217] on img at bounding box center [432, 179] width 355 height 268
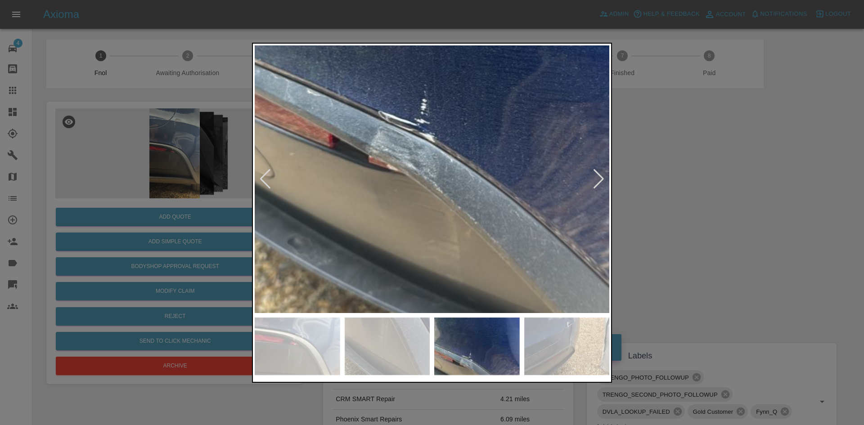
click at [368, 221] on img at bounding box center [459, 64] width 1064 height 804
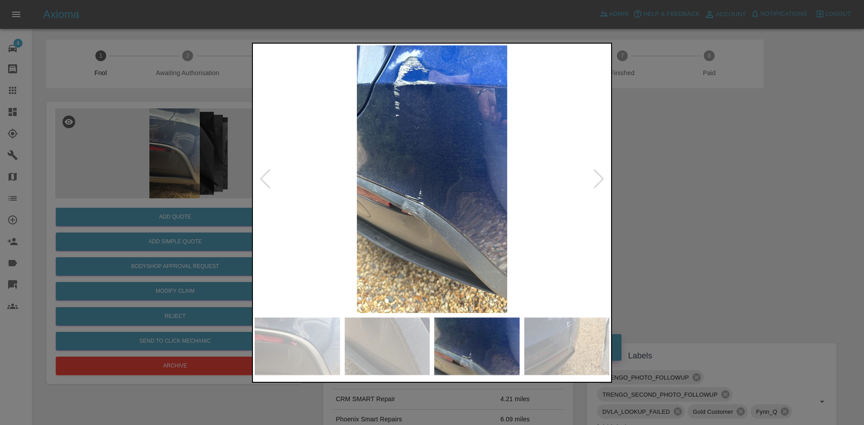
click at [434, 225] on img at bounding box center [432, 179] width 355 height 268
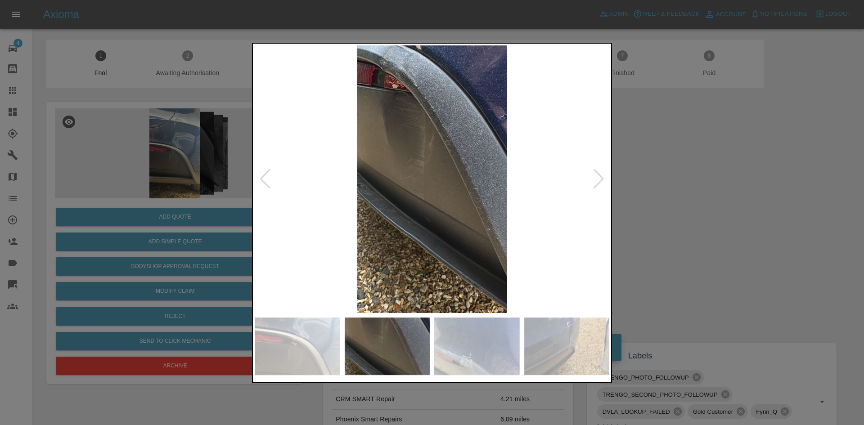
click at [204, 199] on div at bounding box center [432, 212] width 864 height 425
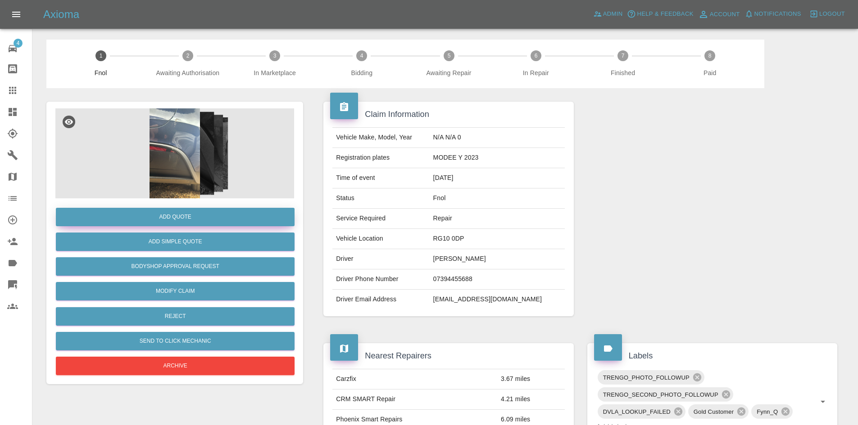
click at [176, 218] on button "Add Quote" at bounding box center [175, 217] width 239 height 18
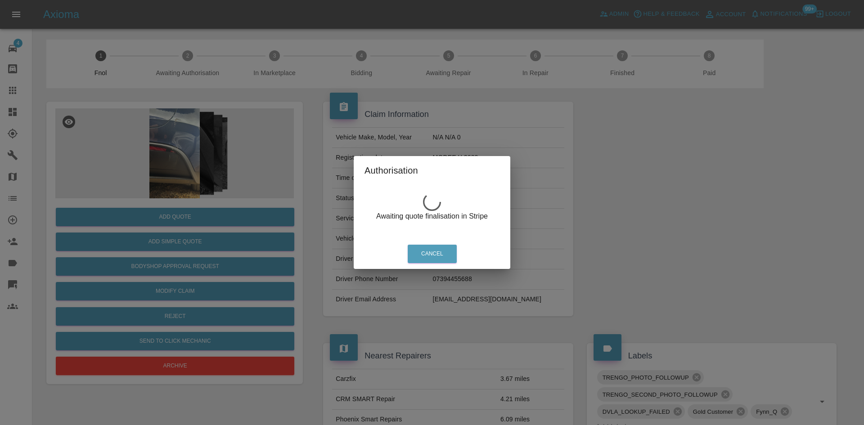
click at [201, 141] on div "Authorisation Awaiting quote finalisation in Stripe Cancel" at bounding box center [432, 212] width 864 height 425
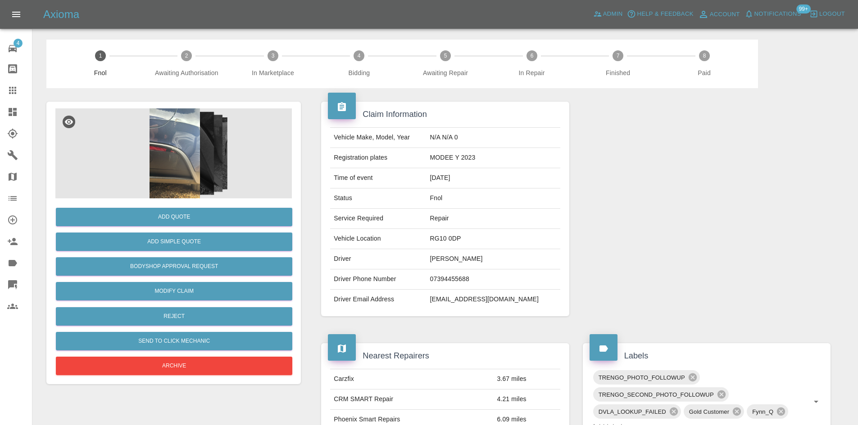
click at [175, 140] on img at bounding box center [174, 154] width 239 height 90
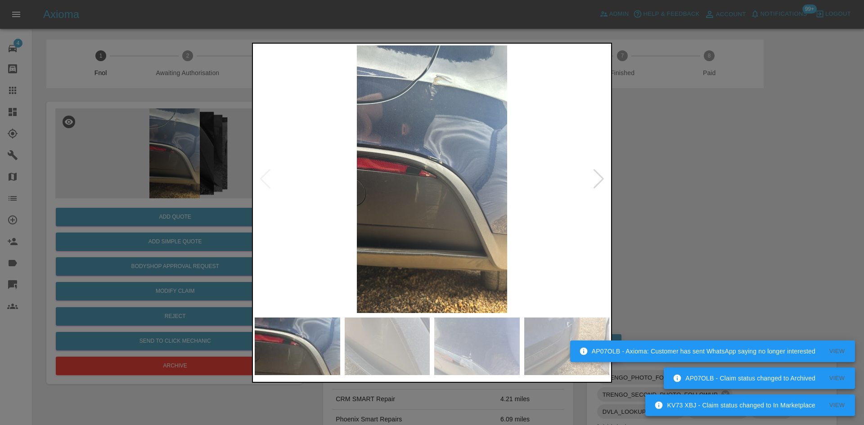
click at [159, 85] on div at bounding box center [432, 212] width 864 height 425
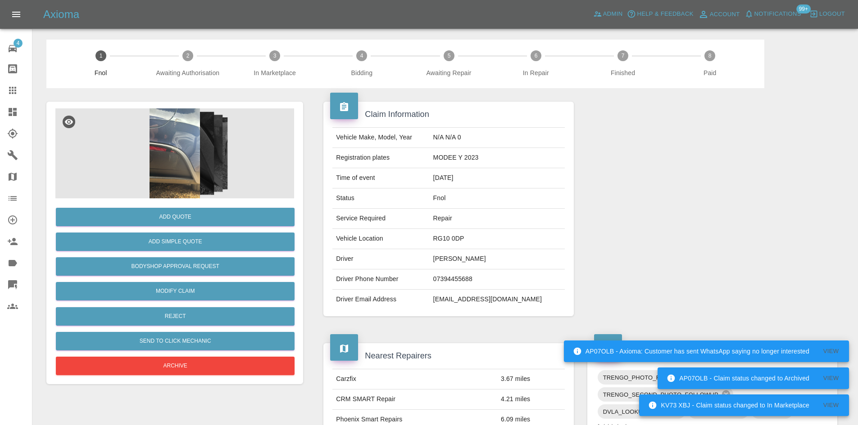
click at [199, 145] on img at bounding box center [174, 154] width 239 height 90
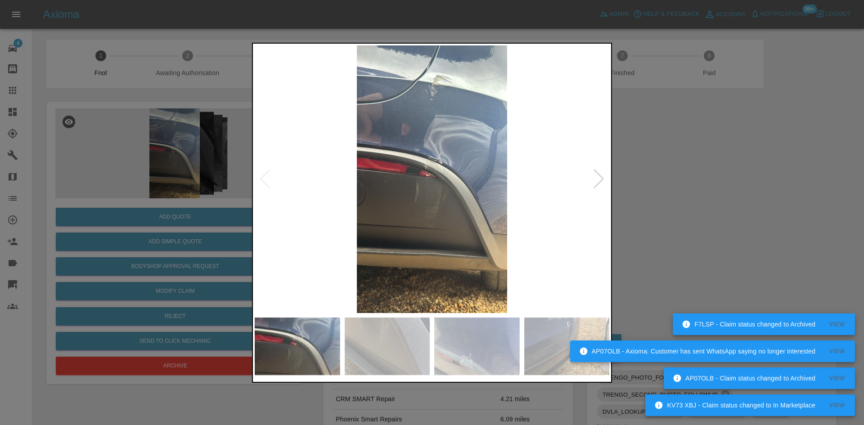
click at [300, 163] on img at bounding box center [432, 179] width 355 height 268
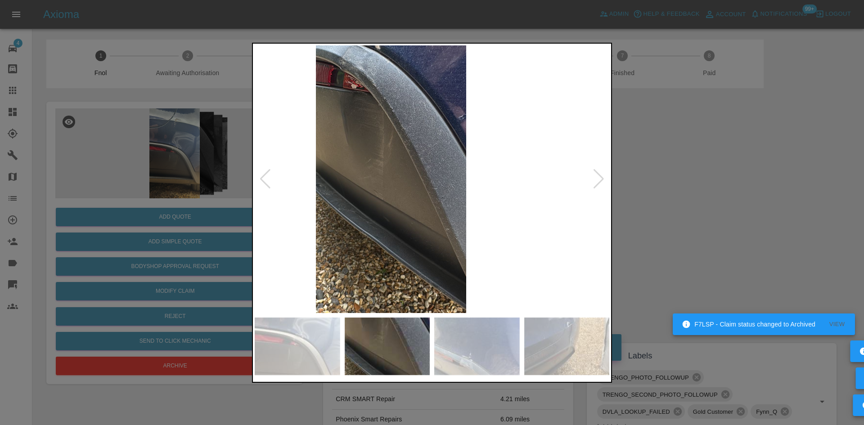
click at [312, 157] on img at bounding box center [391, 179] width 355 height 268
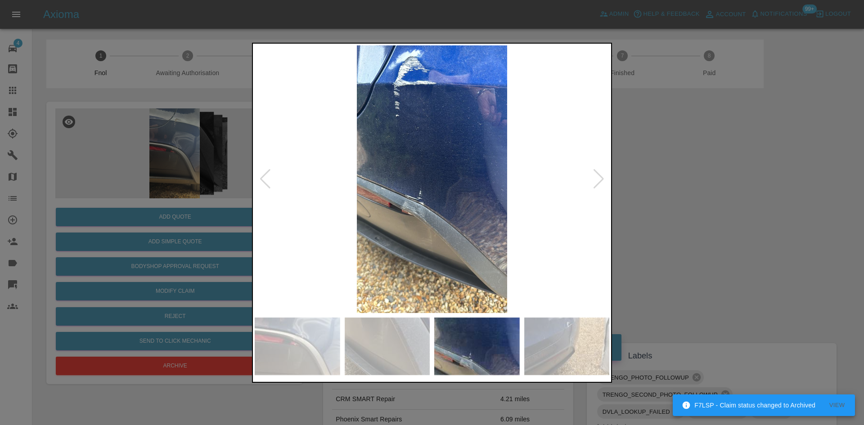
click at [151, 126] on div at bounding box center [432, 212] width 864 height 425
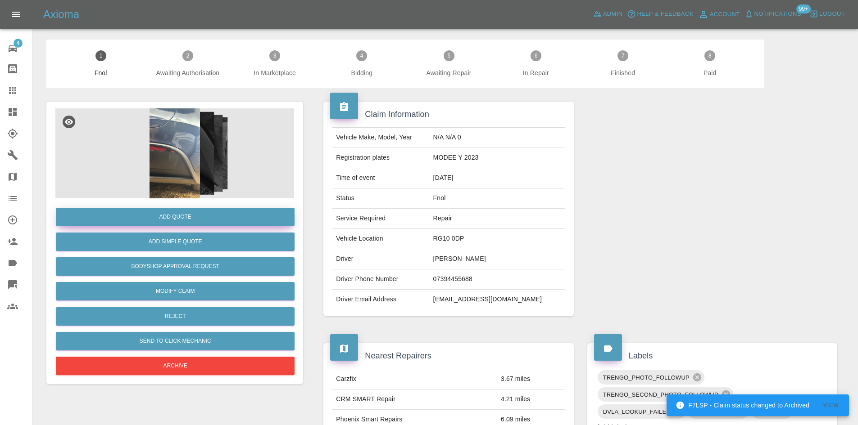
click at [166, 222] on button "Add Quote" at bounding box center [175, 217] width 239 height 18
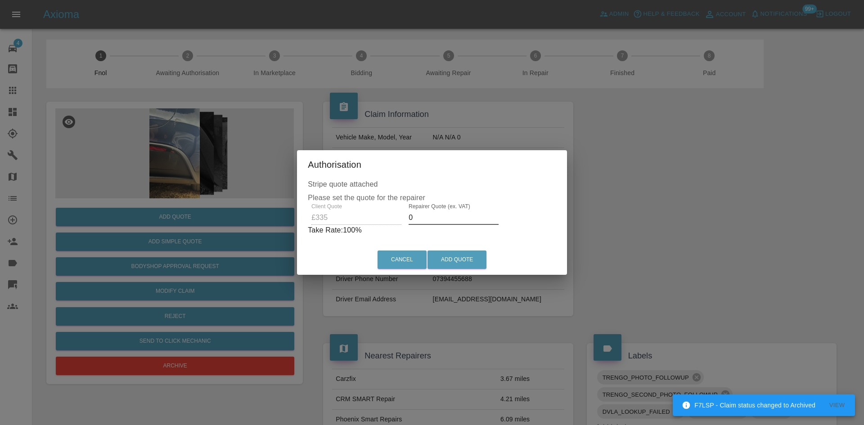
click at [377, 214] on div "Client Quote £335 Repairer Quote (ex. VAT) 0 Take Rate: 100 %" at bounding box center [432, 220] width 249 height 32
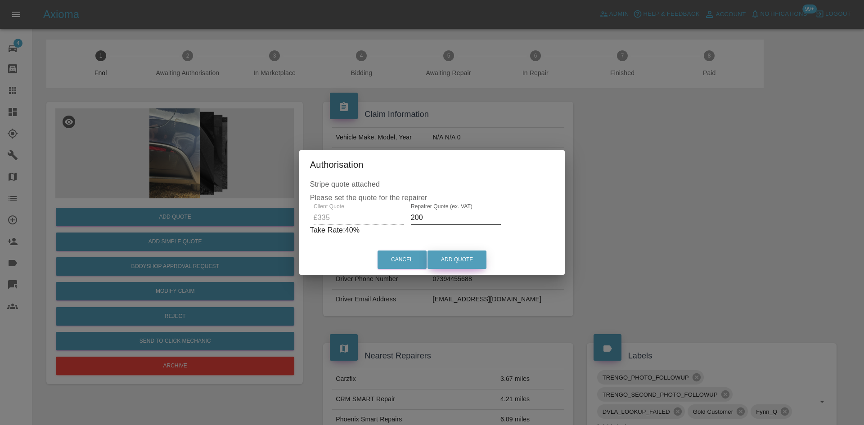
type input "200"
click at [445, 259] on button "Add Quote" at bounding box center [457, 260] width 59 height 18
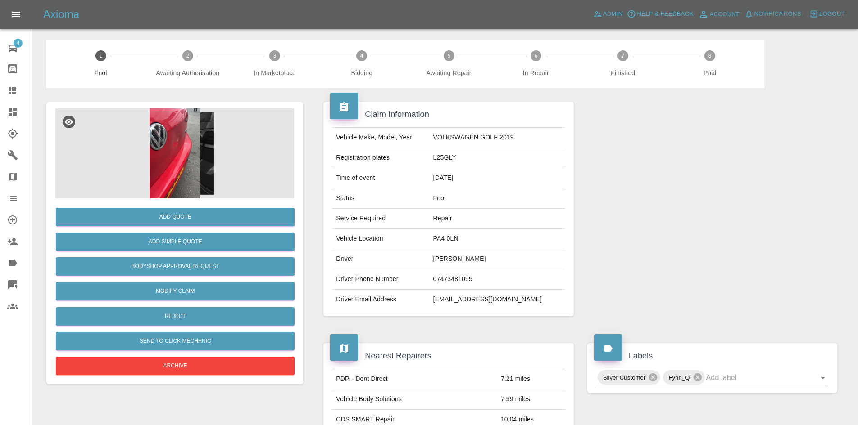
click at [166, 162] on img at bounding box center [174, 154] width 239 height 90
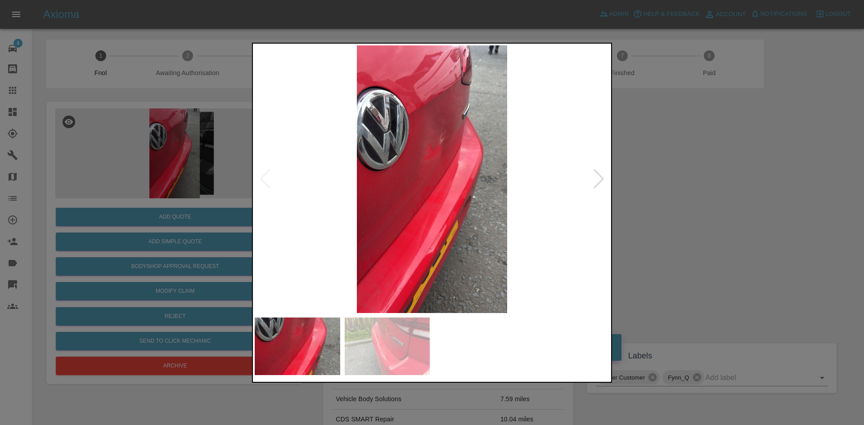
click at [397, 217] on img at bounding box center [432, 179] width 355 height 268
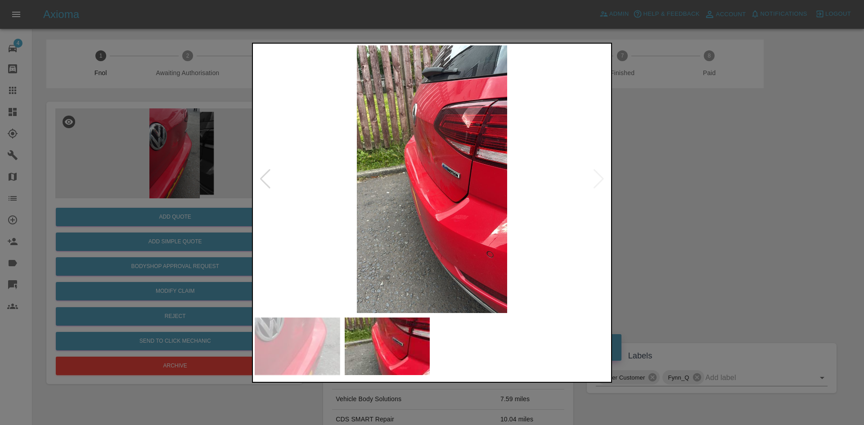
click at [419, 226] on img at bounding box center [432, 179] width 355 height 268
click at [328, 198] on img at bounding box center [432, 179] width 355 height 268
click at [425, 194] on img at bounding box center [432, 179] width 355 height 268
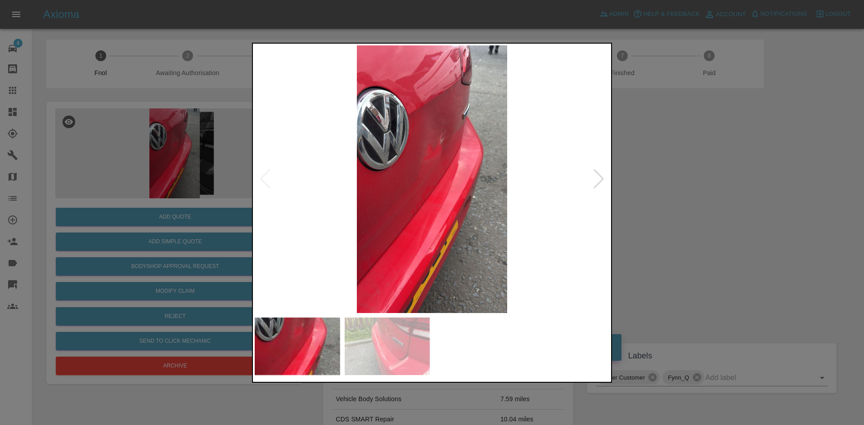
click at [418, 183] on img at bounding box center [432, 179] width 355 height 268
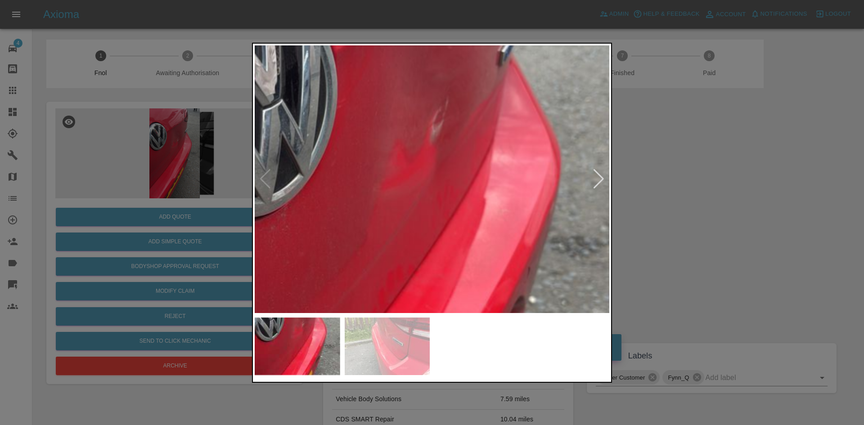
click at [358, 254] on img at bounding box center [407, 246] width 1064 height 804
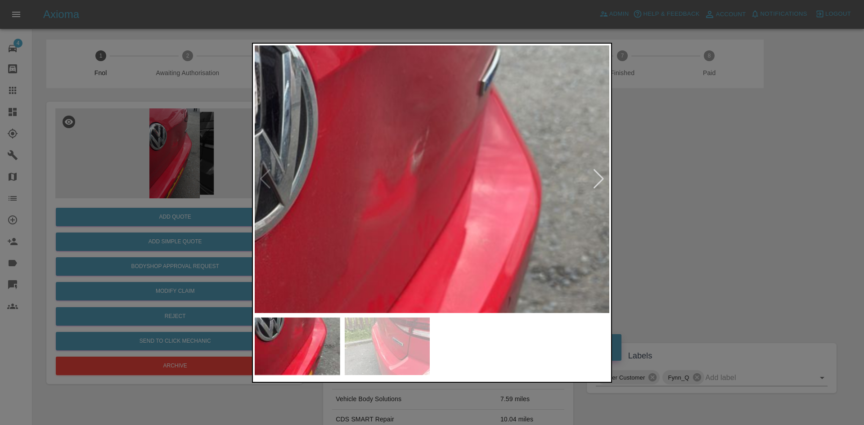
click at [394, 234] on img at bounding box center [387, 276] width 1064 height 804
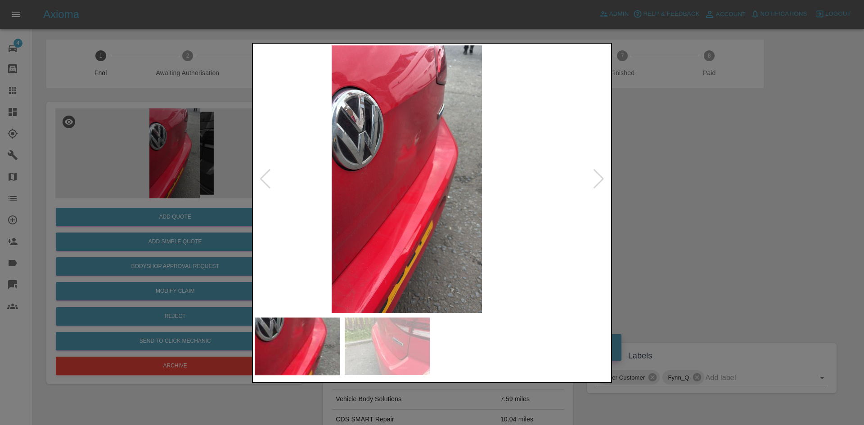
click at [380, 231] on img at bounding box center [407, 179] width 355 height 268
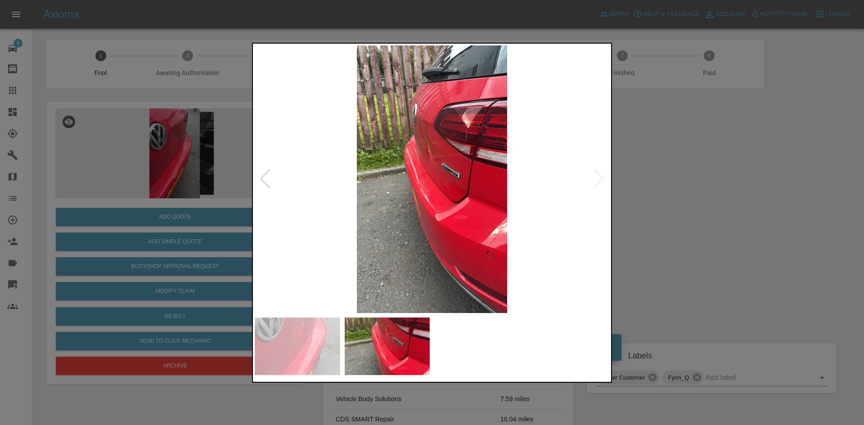
click at [417, 216] on img at bounding box center [432, 179] width 355 height 268
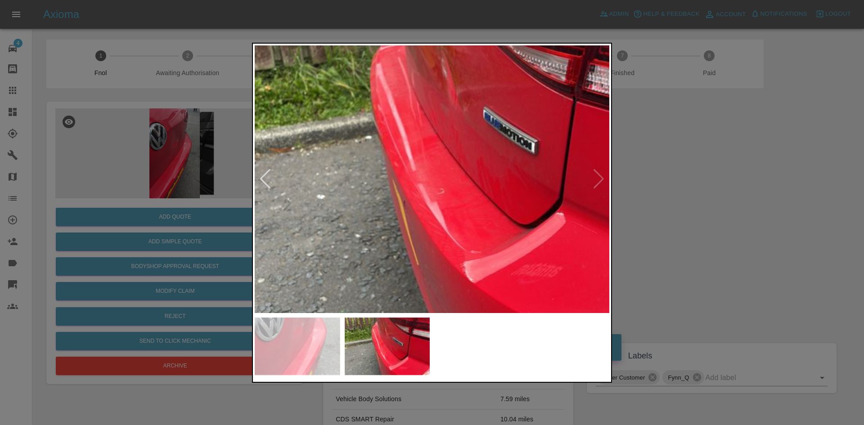
click at [412, 281] on img at bounding box center [453, 157] width 1064 height 804
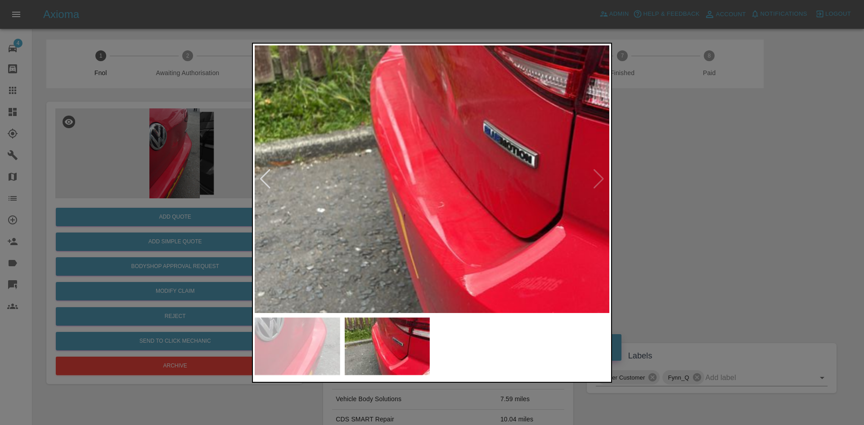
click at [407, 291] on img at bounding box center [453, 170] width 1064 height 804
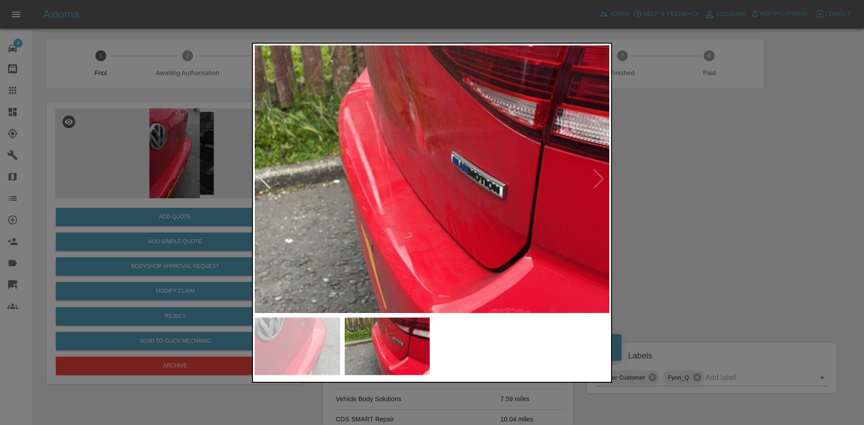
click at [159, 218] on div at bounding box center [432, 212] width 864 height 425
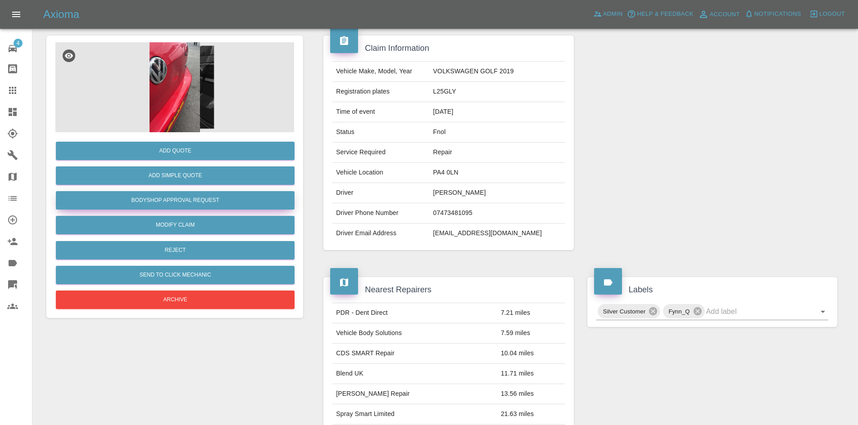
scroll to position [53, 0]
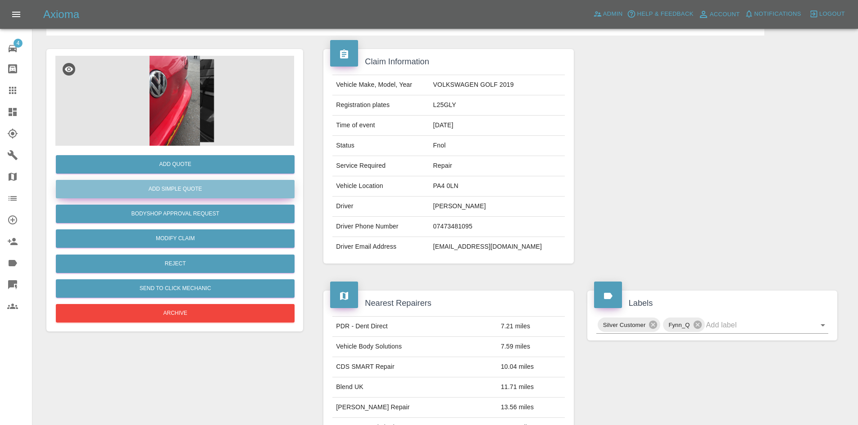
click at [184, 187] on button "Add Simple Quote" at bounding box center [175, 189] width 239 height 18
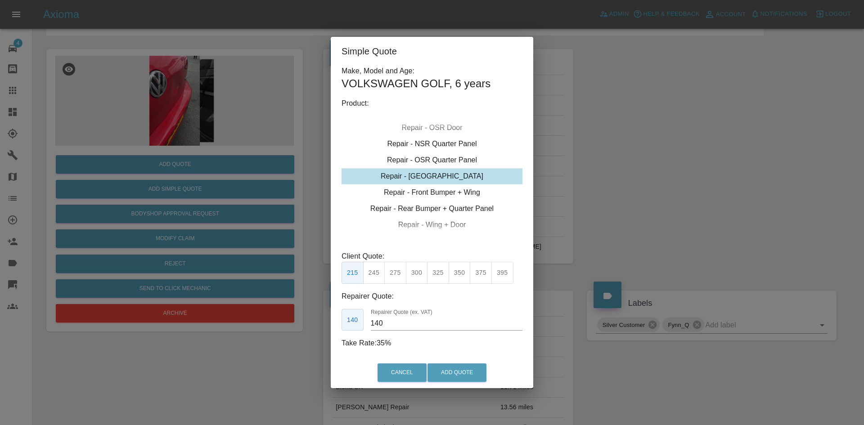
click at [422, 177] on div "Repair - [GEOGRAPHIC_DATA]" at bounding box center [432, 176] width 181 height 16
click at [507, 277] on button "395" at bounding box center [503, 273] width 22 height 22
drag, startPoint x: 362, startPoint y: 319, endPoint x: 333, endPoint y: 309, distance: 30.9
click at [343, 314] on div "265 Repairer Quote (ex. VAT) 265" at bounding box center [432, 320] width 181 height 22
type input "230"
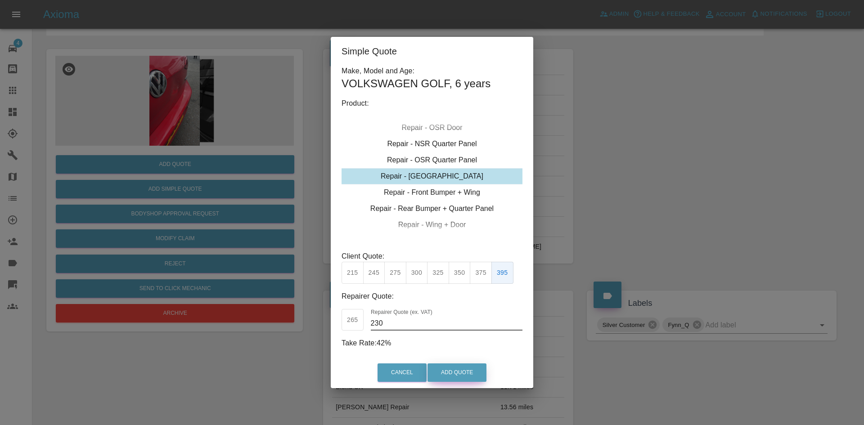
click at [455, 369] on button "Add Quote" at bounding box center [457, 373] width 59 height 18
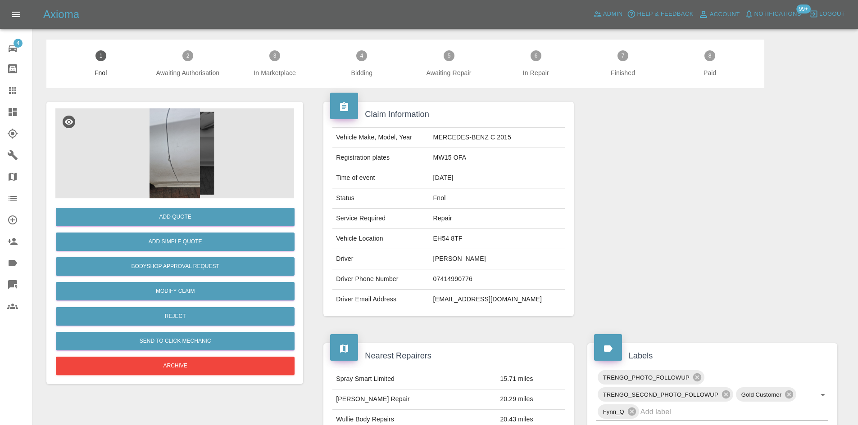
click at [206, 161] on img at bounding box center [174, 154] width 239 height 90
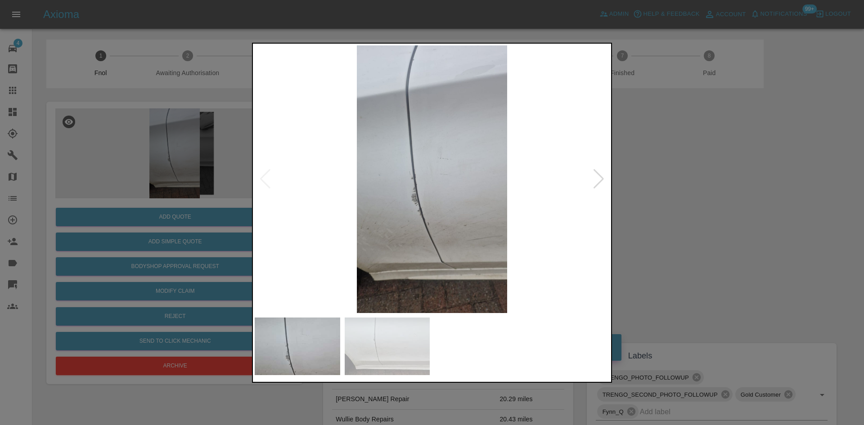
click at [367, 206] on img at bounding box center [432, 179] width 355 height 268
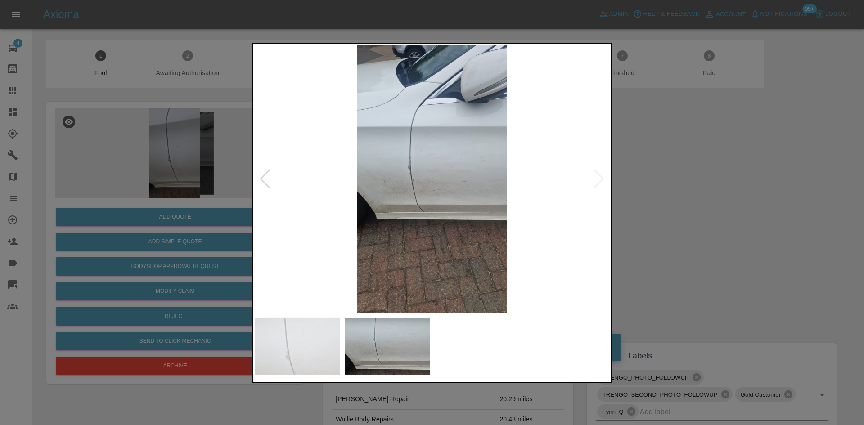
click at [258, 226] on img at bounding box center [432, 179] width 355 height 268
click at [436, 188] on img at bounding box center [432, 179] width 355 height 268
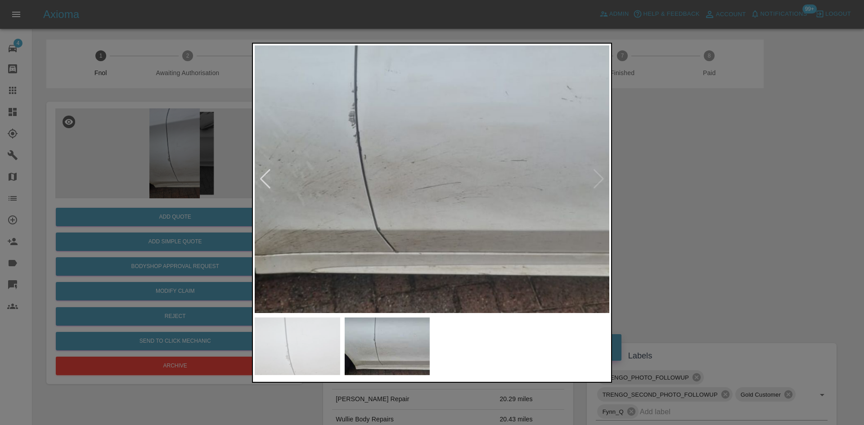
click at [368, 206] on img at bounding box center [421, 153] width 1064 height 804
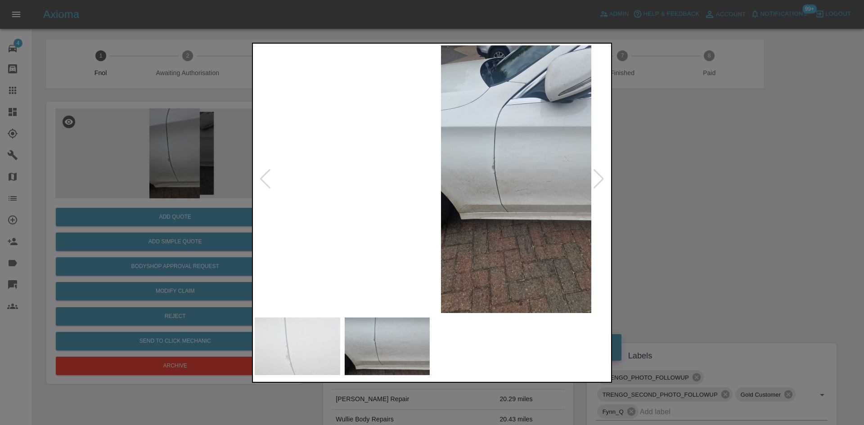
click at [427, 205] on img at bounding box center [516, 179] width 355 height 268
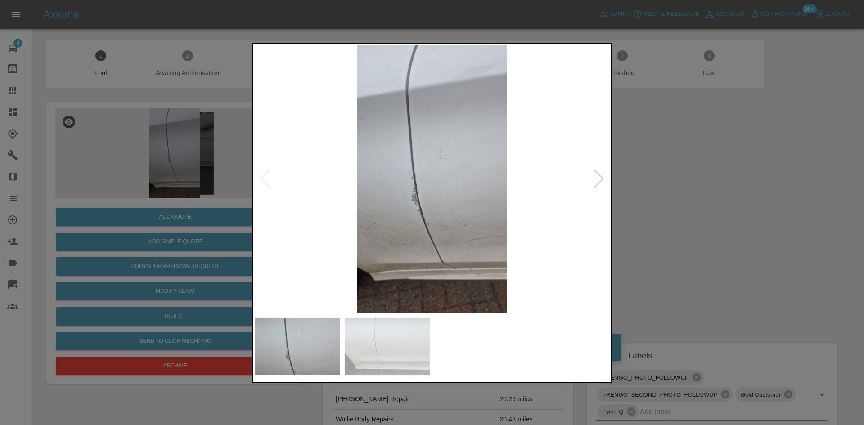
click at [390, 190] on img at bounding box center [432, 179] width 355 height 268
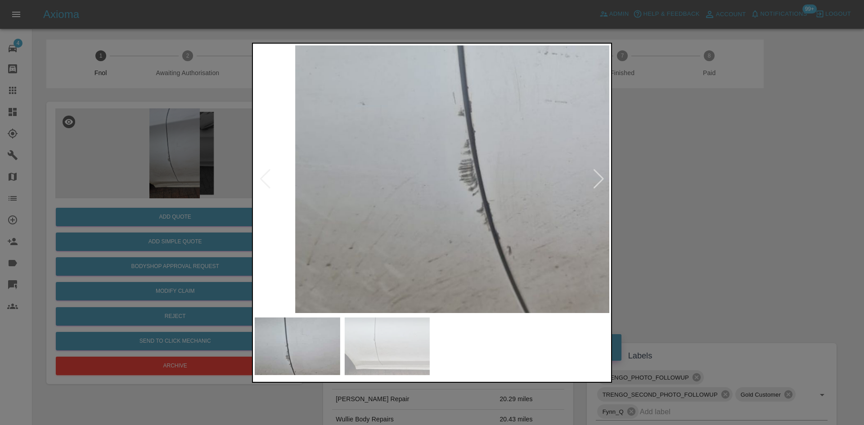
click at [408, 200] on img at bounding box center [521, 116] width 1064 height 804
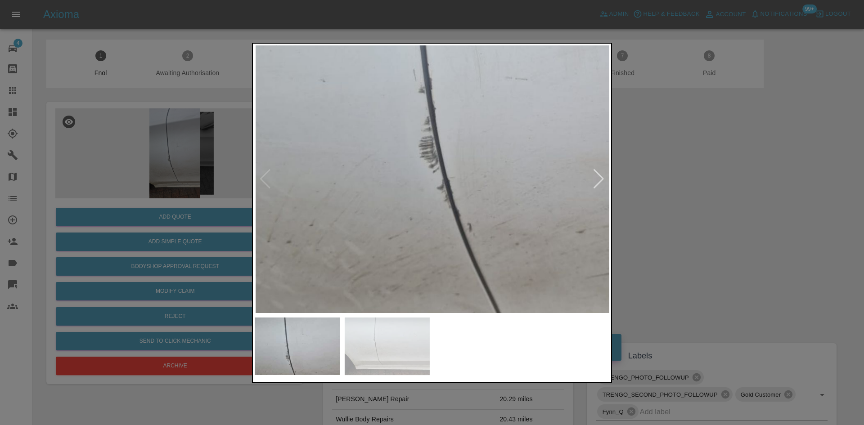
click at [404, 201] on img at bounding box center [481, 93] width 1064 height 804
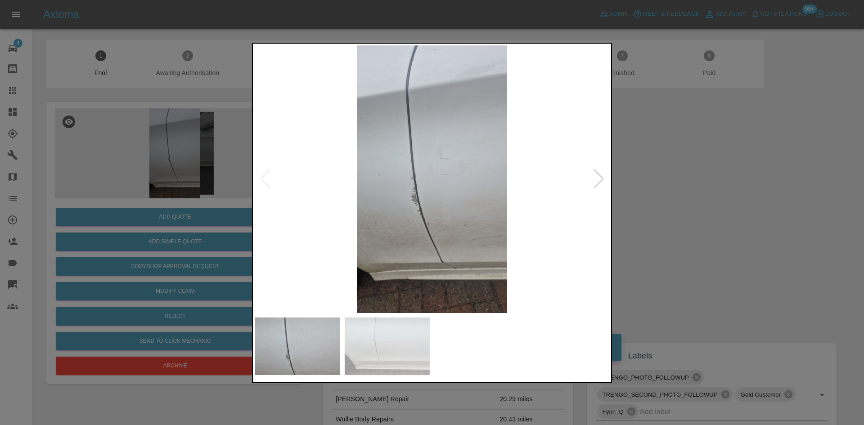
click at [172, 230] on div at bounding box center [432, 212] width 864 height 425
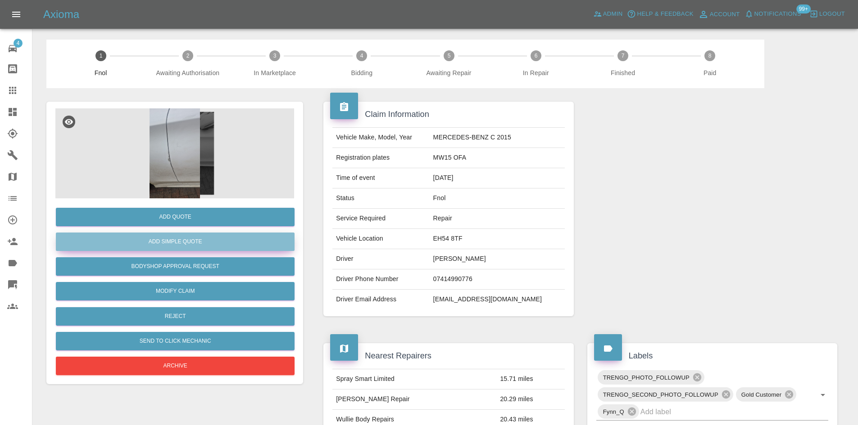
click at [176, 243] on button "Add Simple Quote" at bounding box center [175, 242] width 239 height 18
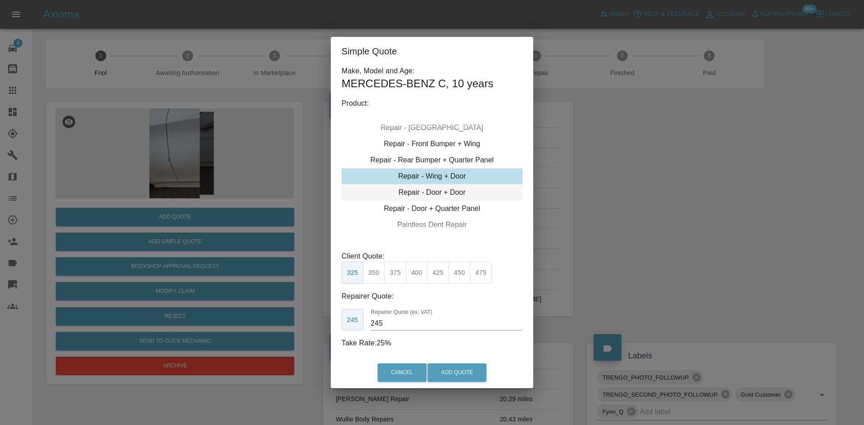
click at [448, 196] on div "Repair - Door + Door" at bounding box center [432, 193] width 181 height 16
click at [380, 277] on button "350" at bounding box center [374, 273] width 22 height 22
drag, startPoint x: 393, startPoint y: 322, endPoint x: 253, endPoint y: 322, distance: 139.6
click at [264, 327] on div "Simple Quote Make, Model and Age: MERCEDES-BENZ C , 10 years Product: Repair - …" at bounding box center [432, 212] width 864 height 425
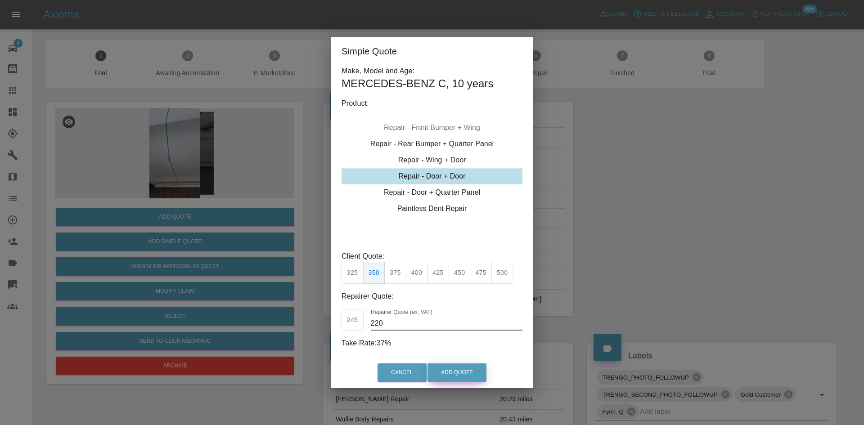
type input "220"
click at [458, 375] on button "Add Quote" at bounding box center [457, 373] width 59 height 18
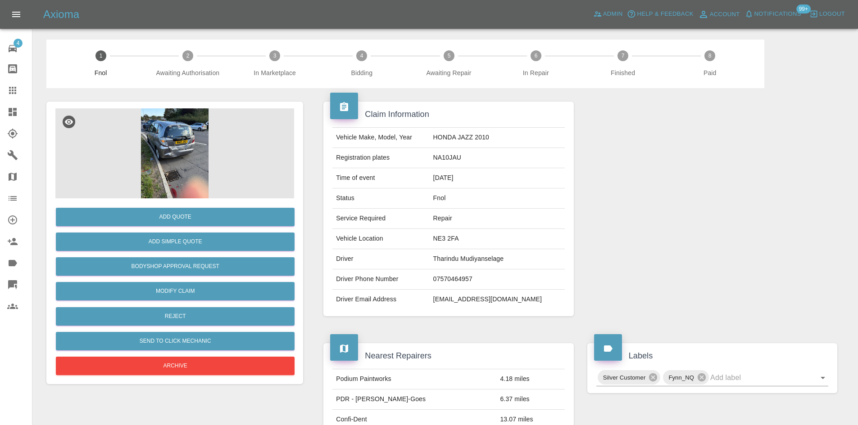
click at [185, 136] on img at bounding box center [174, 154] width 239 height 90
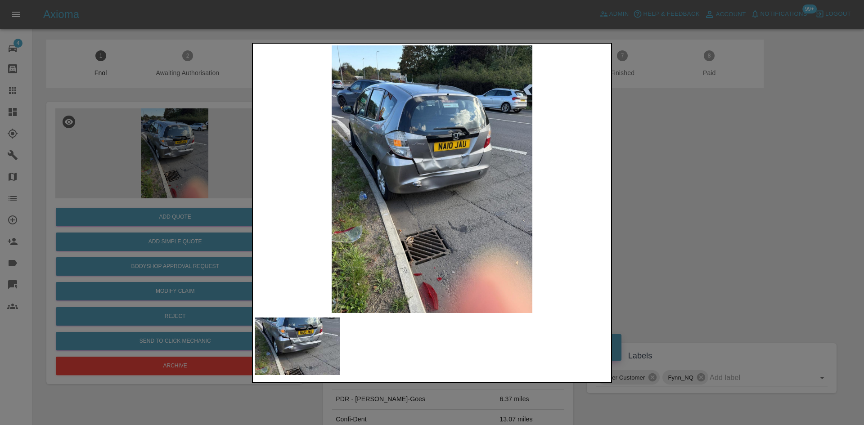
click at [255, 197] on img at bounding box center [432, 179] width 355 height 268
click at [199, 195] on div at bounding box center [432, 212] width 864 height 425
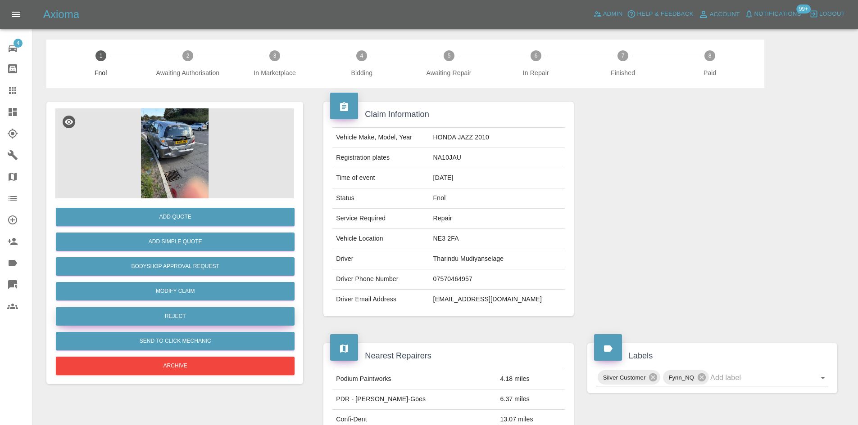
click at [196, 317] on button "Reject" at bounding box center [175, 317] width 239 height 18
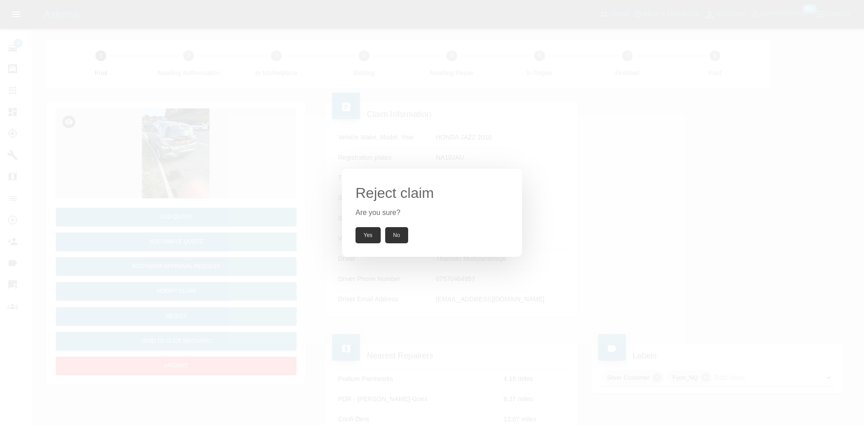
click at [373, 233] on button "Yes" at bounding box center [368, 235] width 25 height 16
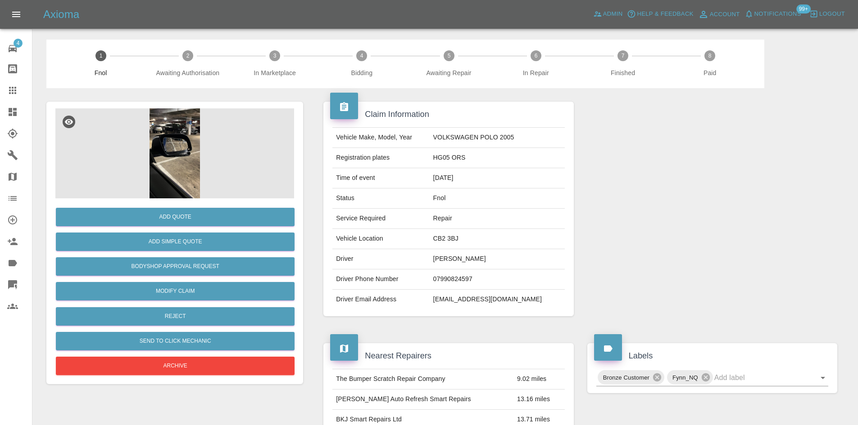
click at [184, 149] on img at bounding box center [174, 154] width 239 height 90
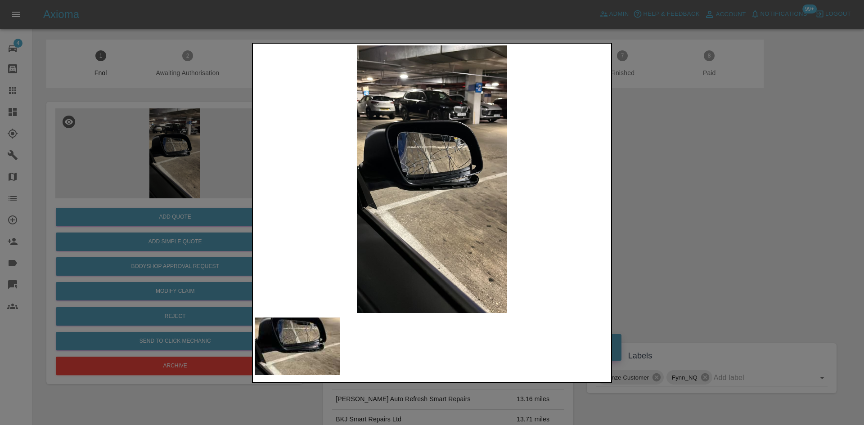
click at [347, 180] on img at bounding box center [432, 179] width 355 height 268
click at [276, 210] on img at bounding box center [432, 179] width 355 height 268
click at [63, 211] on div at bounding box center [432, 212] width 864 height 425
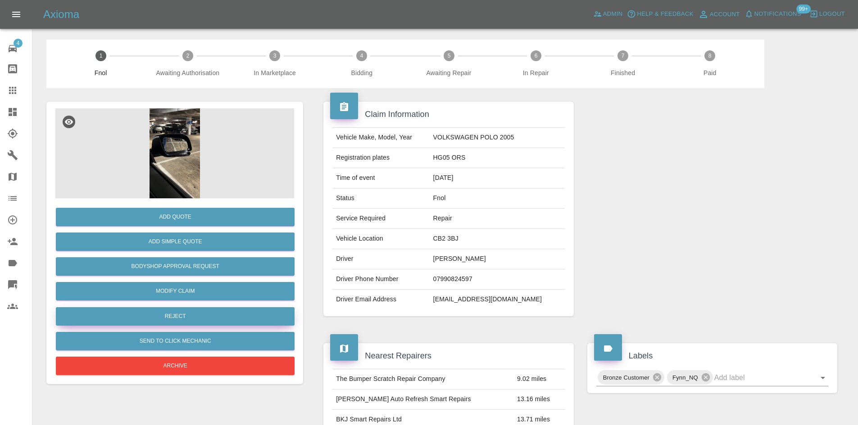
click at [179, 321] on button "Reject" at bounding box center [175, 317] width 239 height 18
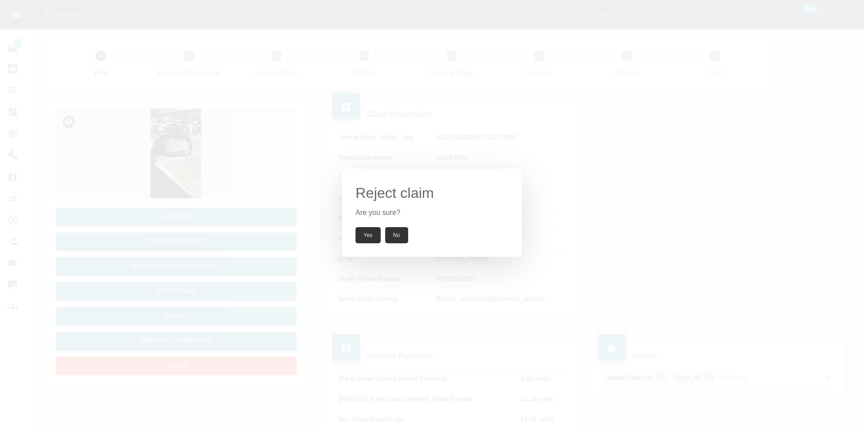
click at [383, 234] on div "Yes No" at bounding box center [432, 235] width 153 height 16
click at [372, 229] on button "Yes" at bounding box center [368, 235] width 25 height 16
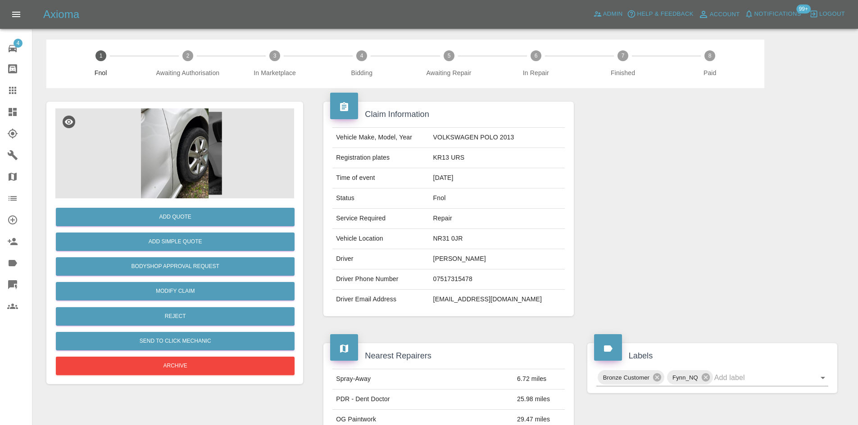
click at [193, 143] on img at bounding box center [174, 154] width 239 height 90
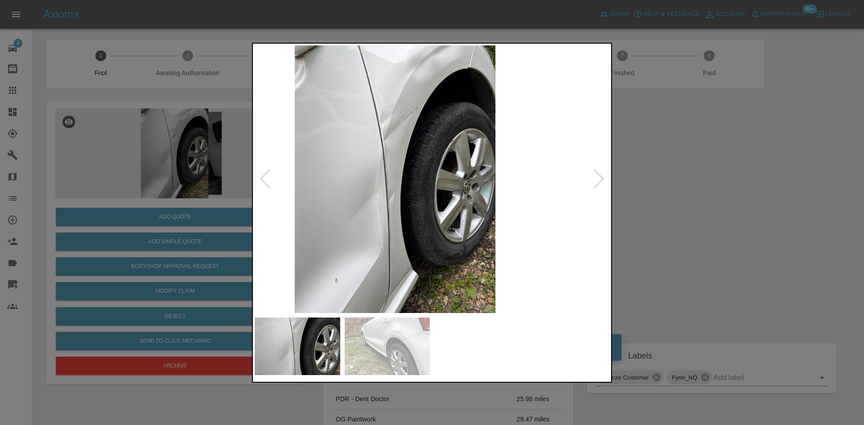
click at [378, 172] on img at bounding box center [395, 179] width 355 height 268
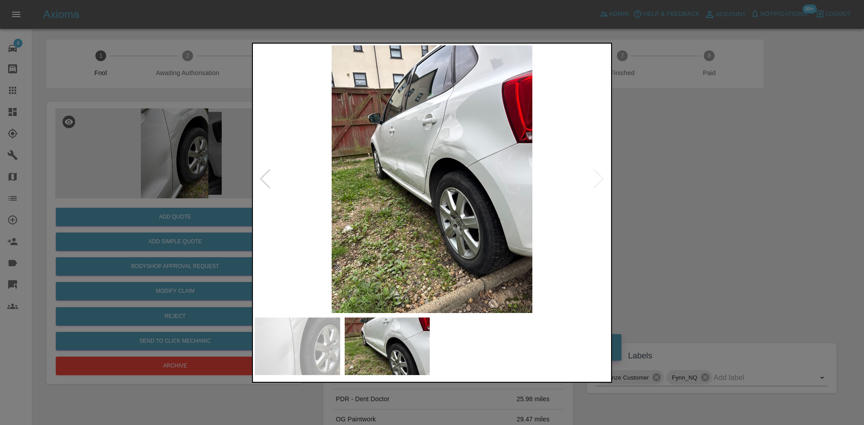
click at [487, 170] on img at bounding box center [432, 179] width 355 height 268
click at [486, 170] on img at bounding box center [432, 179] width 355 height 268
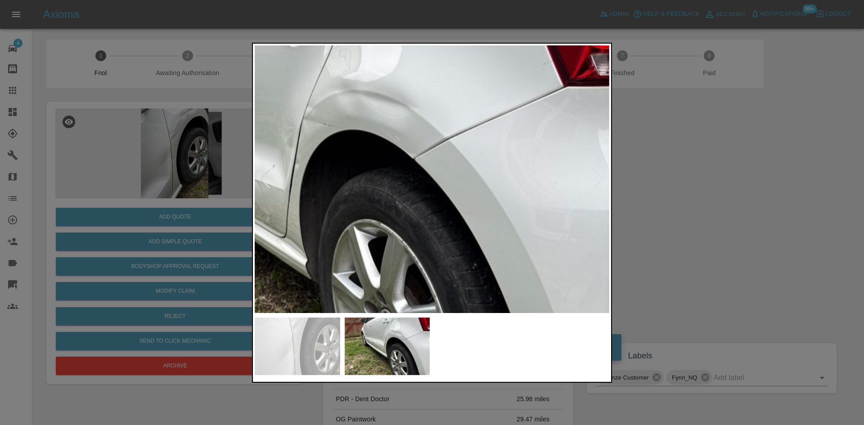
click at [465, 203] on img at bounding box center [308, 194] width 1064 height 804
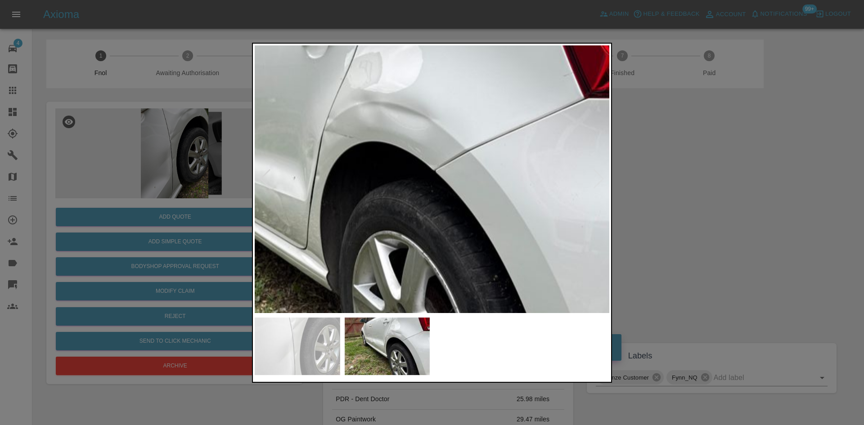
click at [490, 236] on img at bounding box center [329, 206] width 1064 height 804
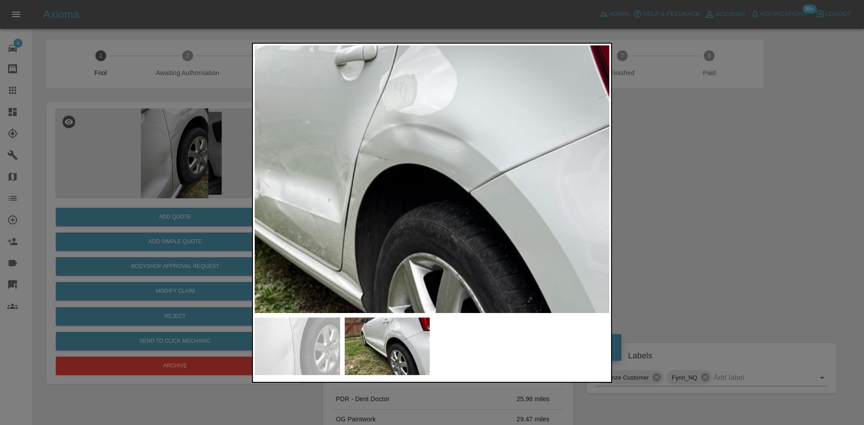
click at [406, 230] on img at bounding box center [364, 228] width 1064 height 804
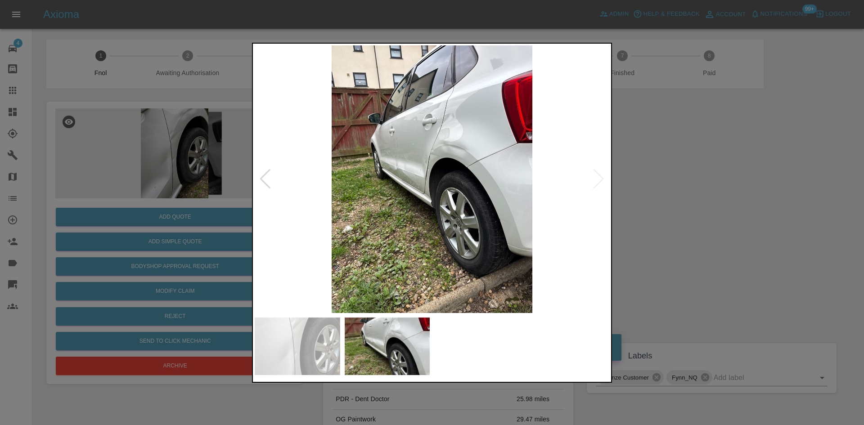
click at [281, 202] on img at bounding box center [432, 179] width 355 height 268
click at [260, 183] on div at bounding box center [432, 179] width 355 height 268
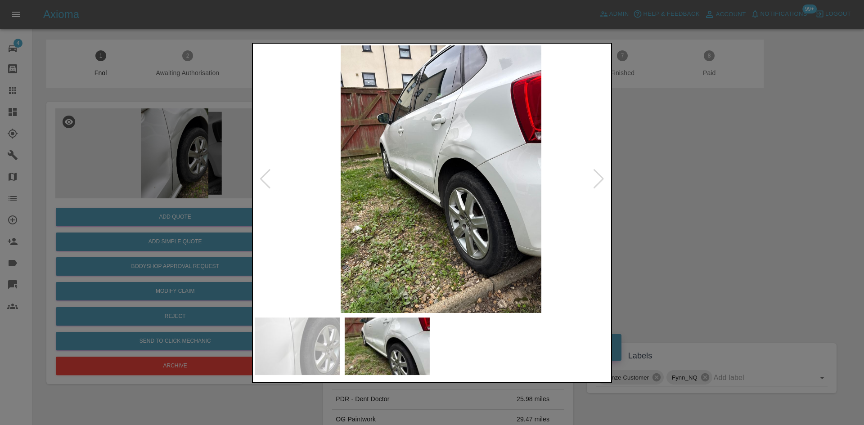
click at [366, 205] on img at bounding box center [441, 179] width 355 height 268
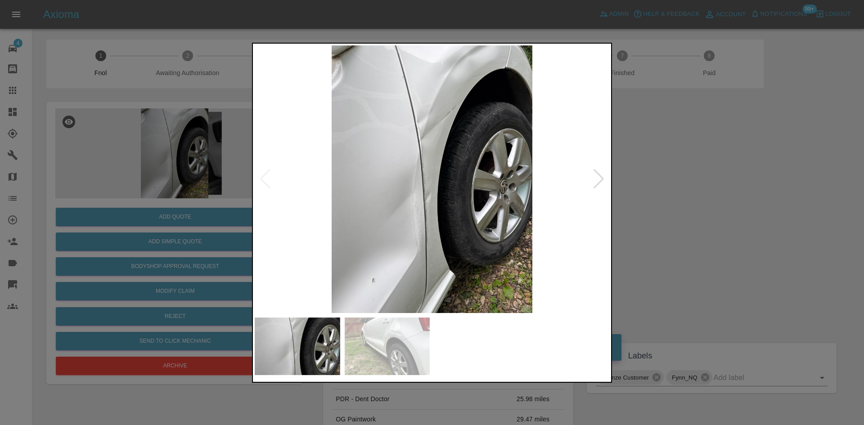
click at [426, 126] on img at bounding box center [432, 179] width 355 height 268
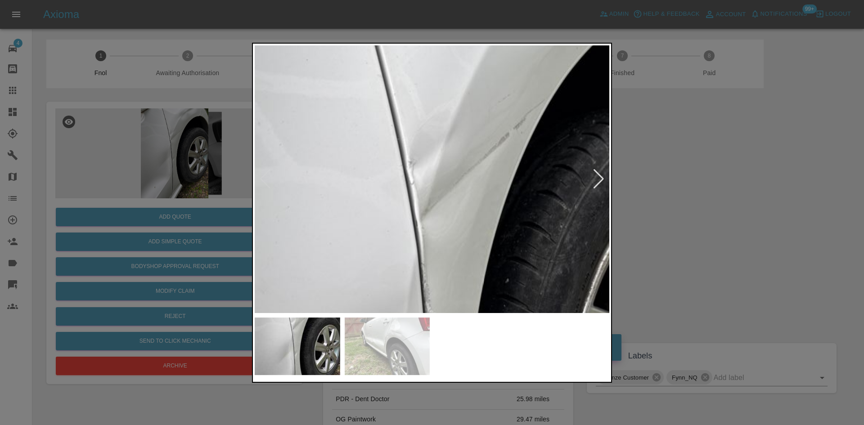
click at [421, 139] on img at bounding box center [455, 337] width 1064 height 804
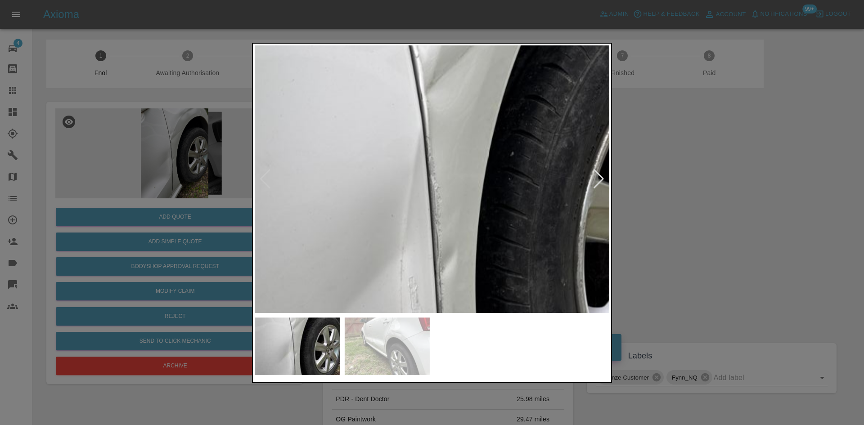
click at [436, 80] on img at bounding box center [460, 210] width 1064 height 804
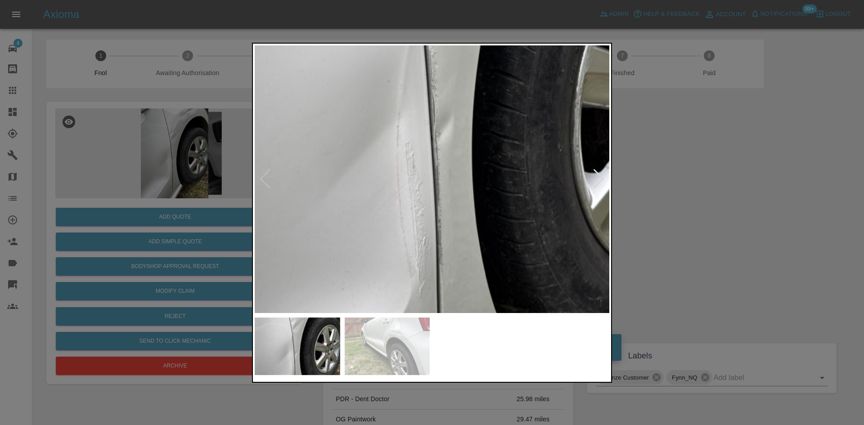
click at [425, 71] on img at bounding box center [456, 76] width 1064 height 804
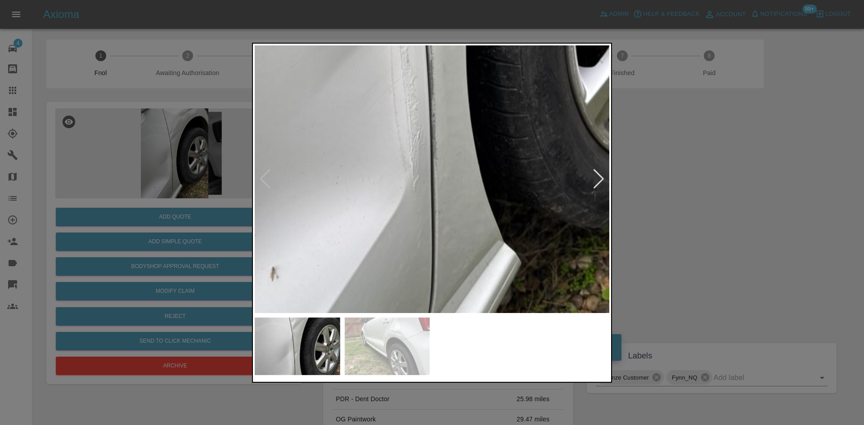
click at [117, 130] on div at bounding box center [432, 212] width 864 height 425
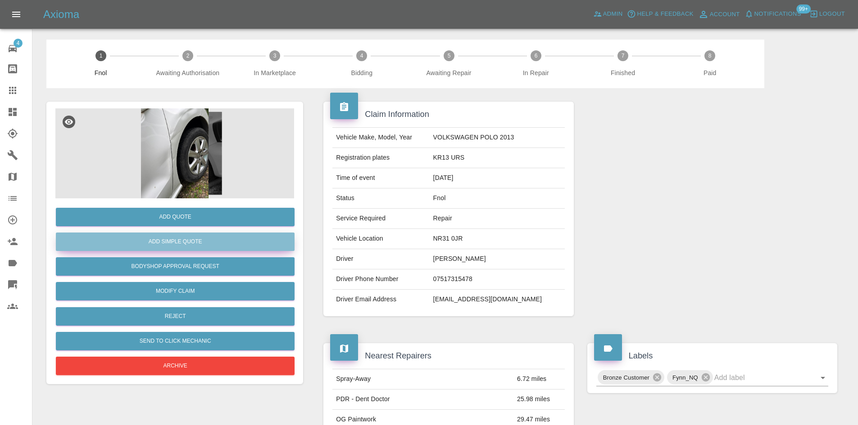
click at [184, 241] on button "Add Simple Quote" at bounding box center [175, 242] width 239 height 18
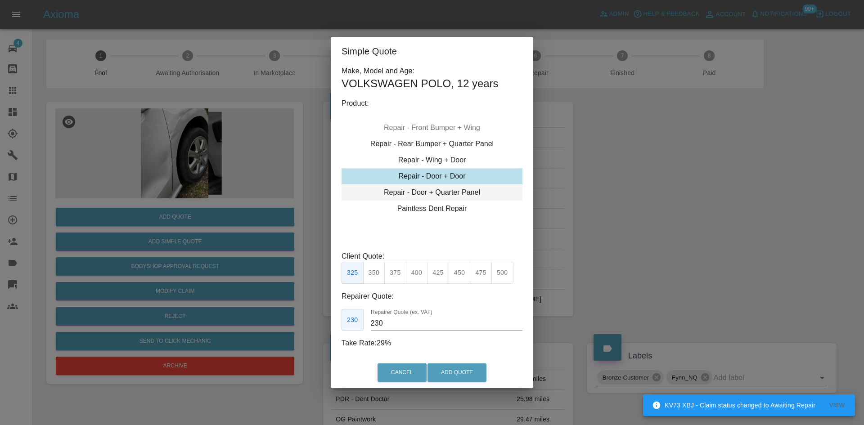
click at [434, 190] on div "Repair - Door + Quarter Panel" at bounding box center [432, 193] width 181 height 16
click at [496, 271] on button "475" at bounding box center [503, 273] width 22 height 22
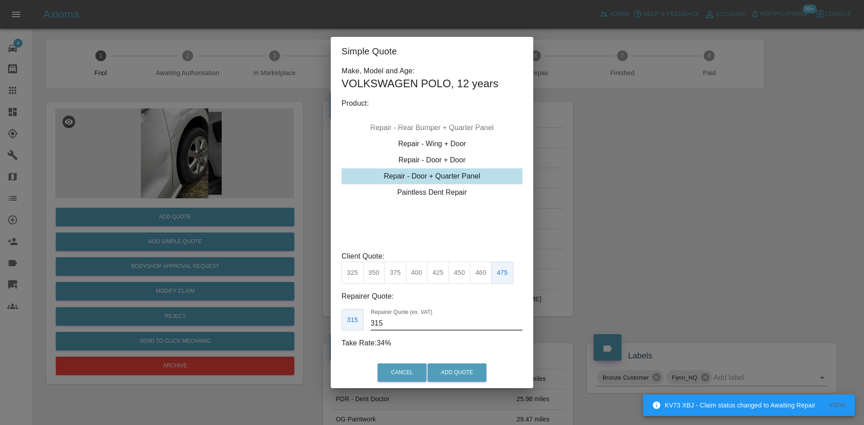
drag, startPoint x: 392, startPoint y: 326, endPoint x: 291, endPoint y: 331, distance: 101.5
click at [292, 331] on div "Simple Quote Make, Model and Age: VOLKSWAGEN POLO , 12 years Product: Repair - …" at bounding box center [432, 212] width 864 height 425
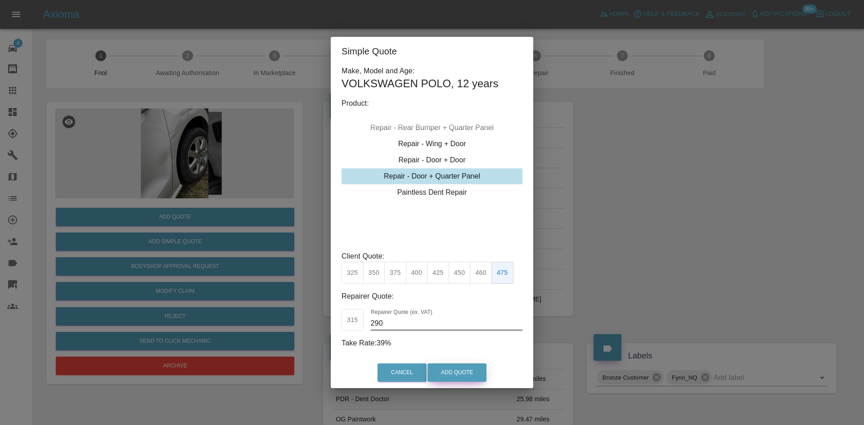
type input "290"
click at [455, 377] on button "Add Quote" at bounding box center [457, 373] width 59 height 18
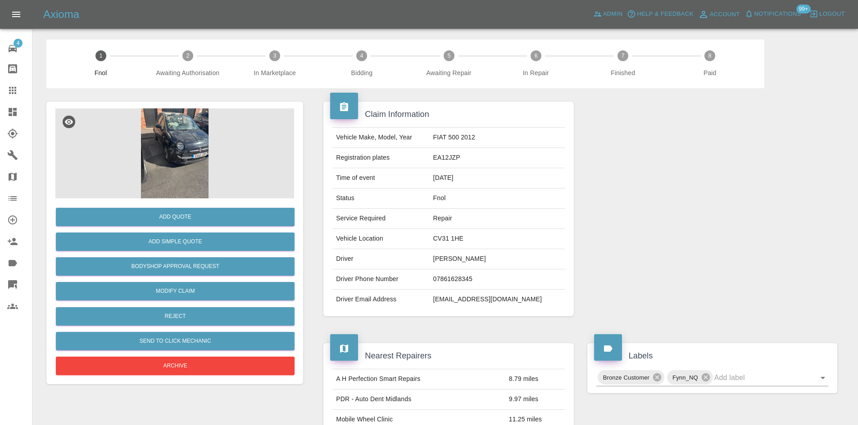
click at [170, 150] on img at bounding box center [174, 154] width 239 height 90
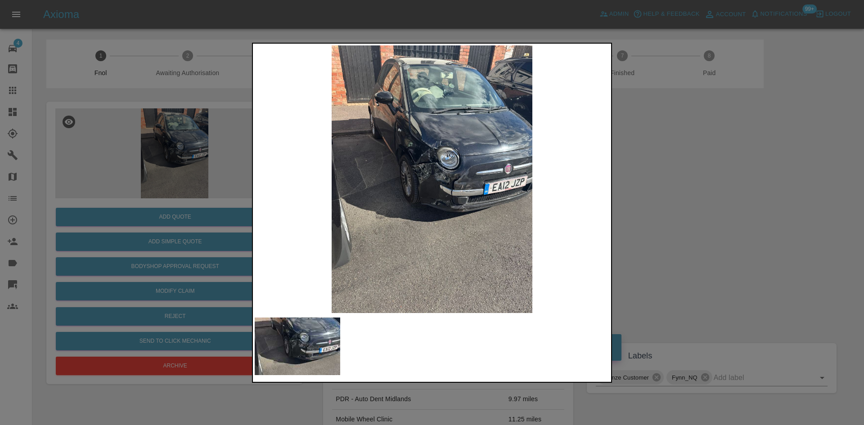
click at [439, 194] on img at bounding box center [432, 179] width 355 height 268
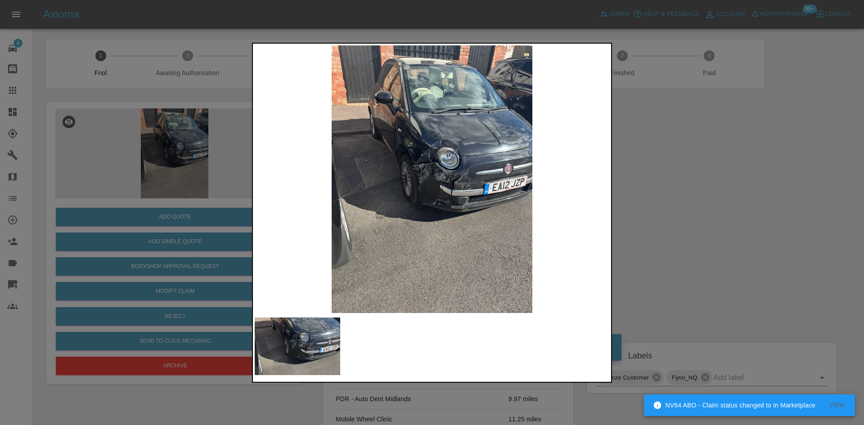
click at [430, 176] on img at bounding box center [432, 179] width 355 height 268
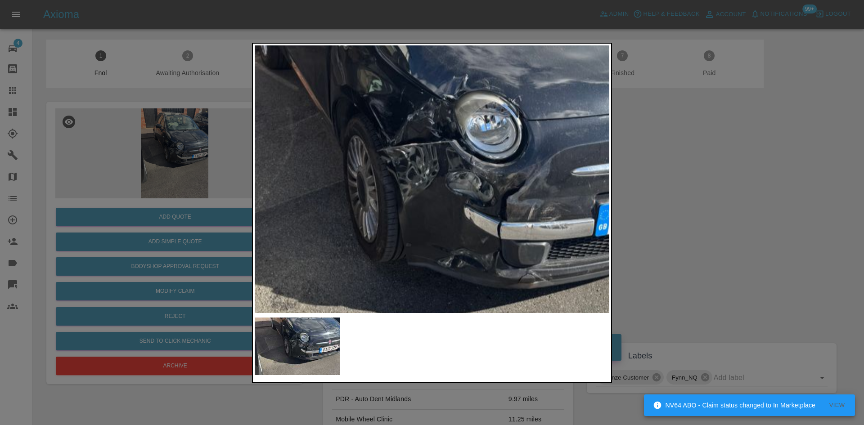
click at [430, 175] on img at bounding box center [440, 190] width 1064 height 804
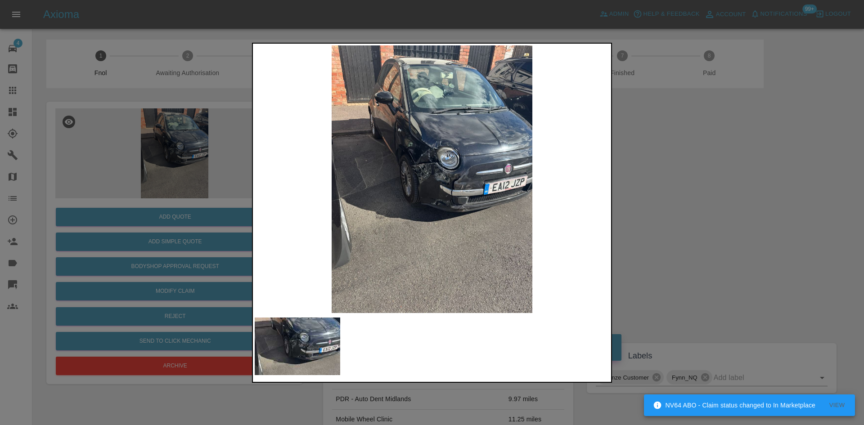
click at [100, 184] on div at bounding box center [432, 212] width 864 height 425
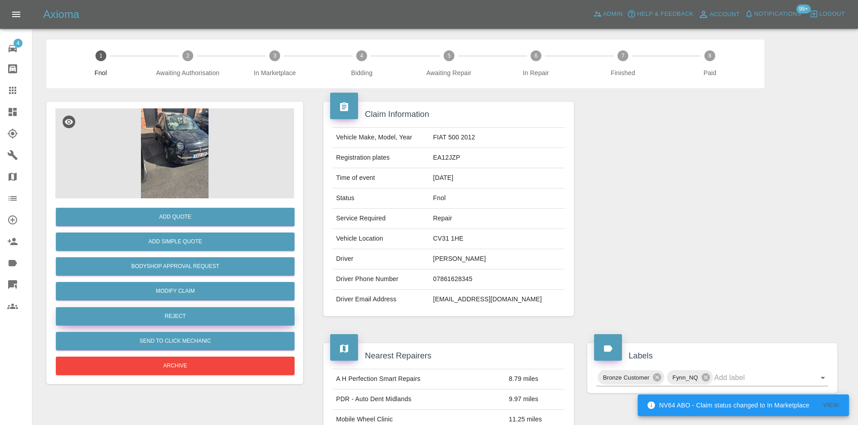
click at [190, 314] on button "Reject" at bounding box center [175, 317] width 239 height 18
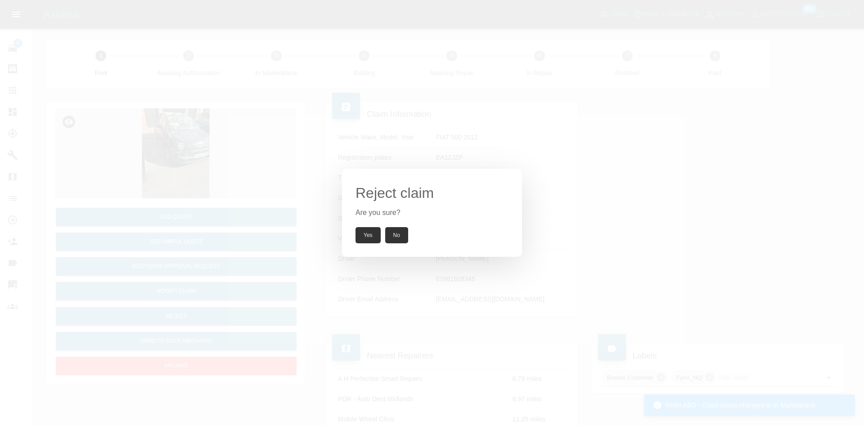
click at [373, 238] on button "Yes" at bounding box center [368, 235] width 25 height 16
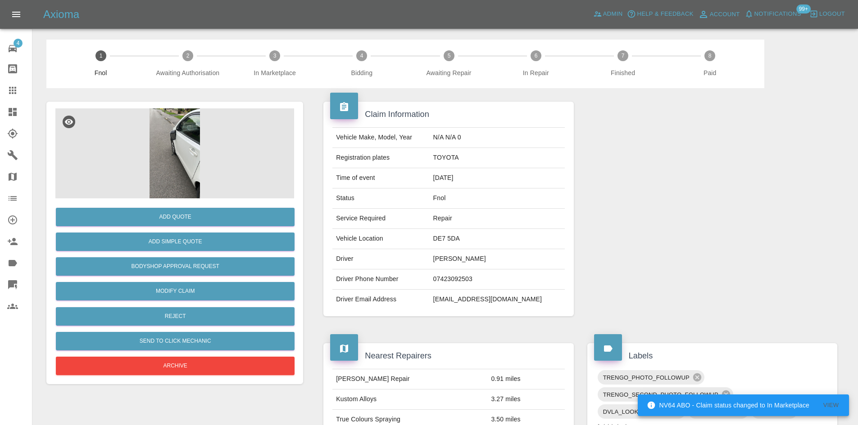
click at [174, 161] on img at bounding box center [174, 154] width 239 height 90
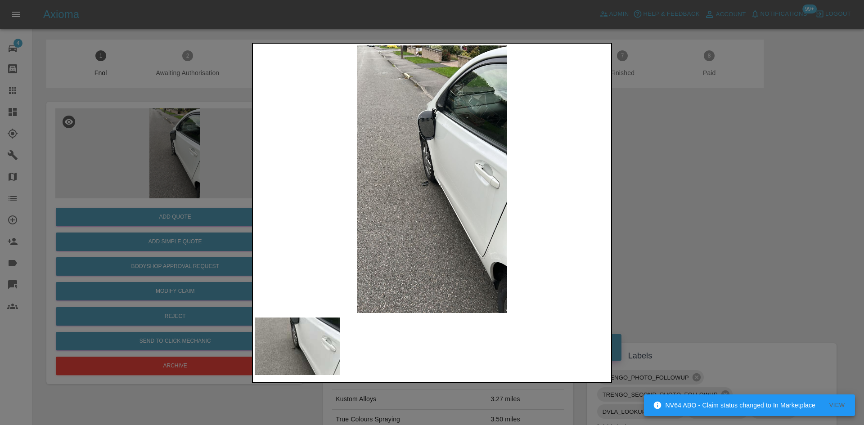
click at [400, 173] on img at bounding box center [432, 179] width 355 height 268
click at [420, 230] on img at bounding box center [432, 179] width 355 height 268
drag, startPoint x: 113, startPoint y: 192, endPoint x: 216, endPoint y: 322, distance: 165.8
click at [113, 203] on div at bounding box center [432, 212] width 864 height 425
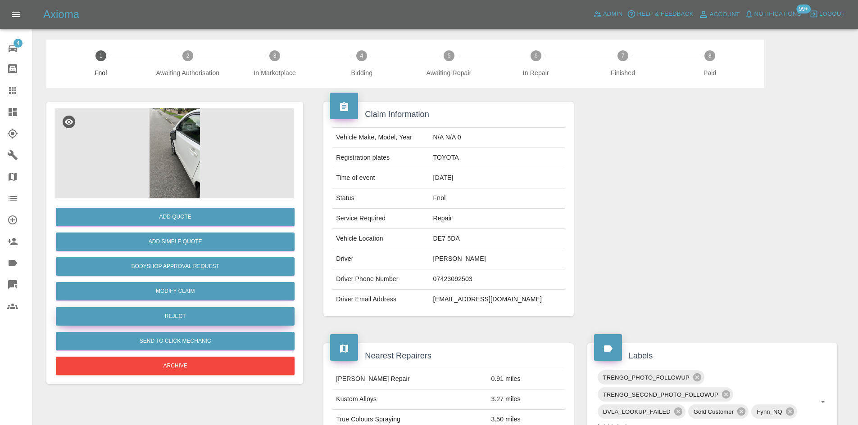
click at [183, 321] on button "Reject" at bounding box center [175, 317] width 239 height 18
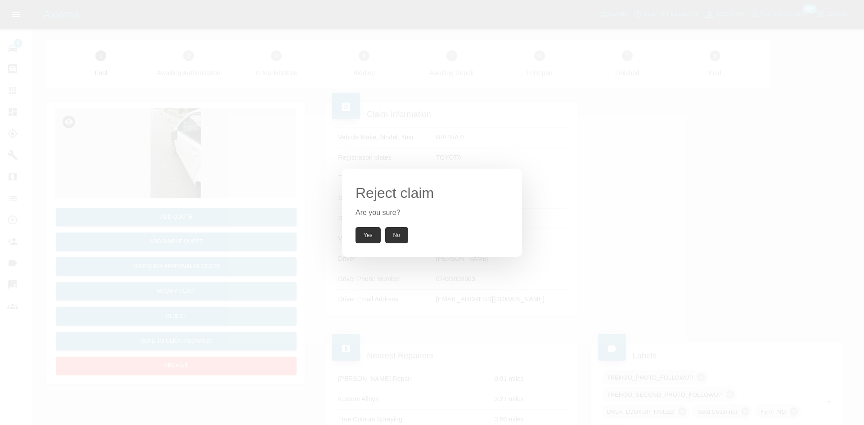
click at [373, 235] on button "Yes" at bounding box center [368, 235] width 25 height 16
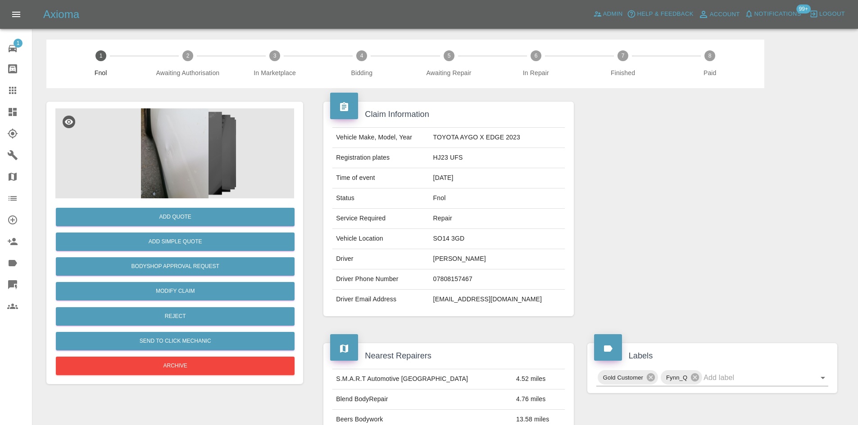
click at [208, 158] on img at bounding box center [174, 154] width 239 height 90
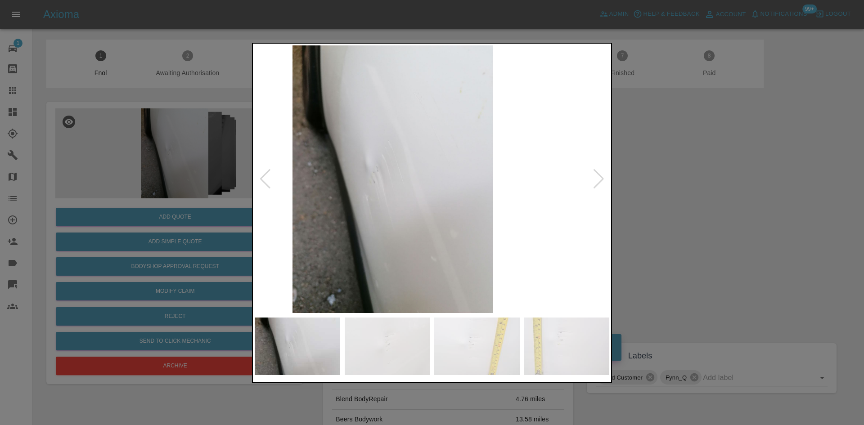
click at [302, 185] on img at bounding box center [393, 179] width 355 height 268
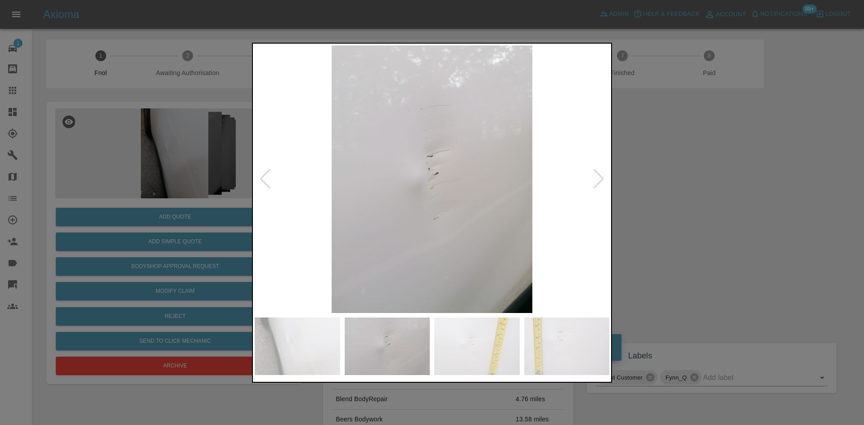
click at [276, 222] on img at bounding box center [432, 179] width 355 height 268
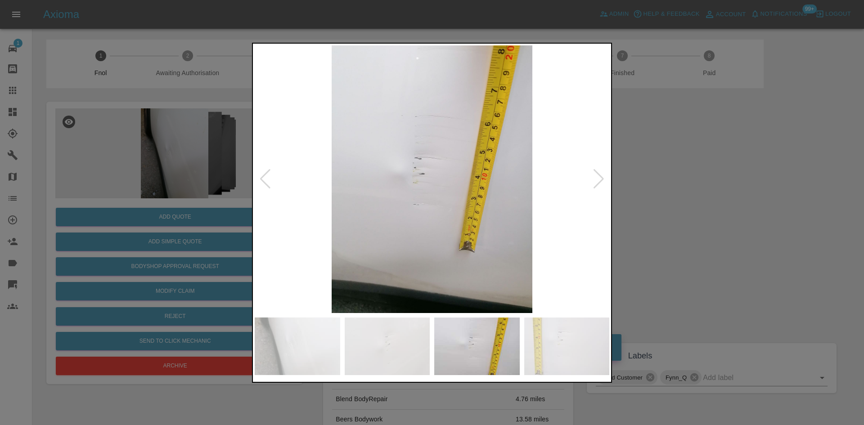
click at [108, 233] on div at bounding box center [432, 212] width 864 height 425
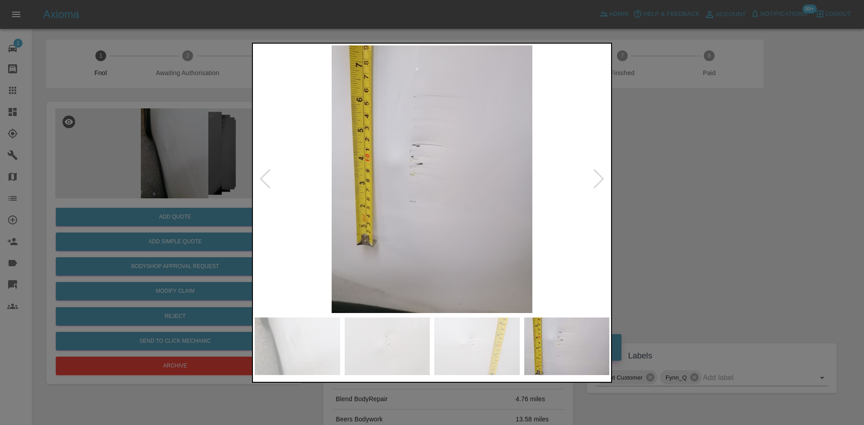
click at [188, 240] on div at bounding box center [432, 212] width 864 height 425
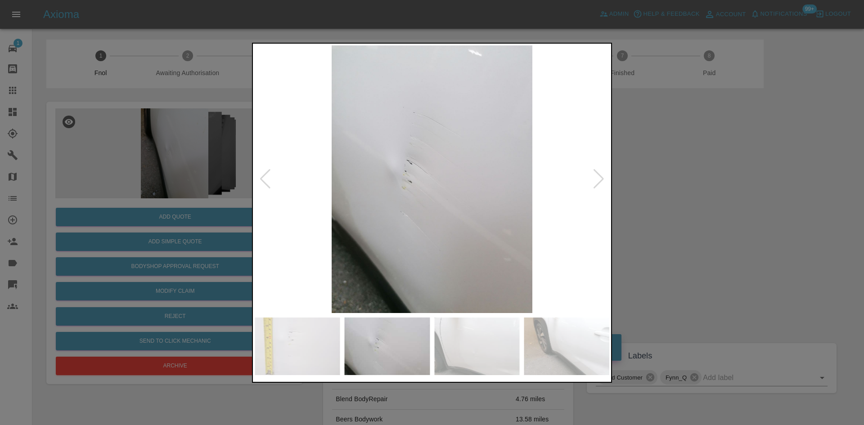
click at [256, 255] on img at bounding box center [432, 179] width 355 height 268
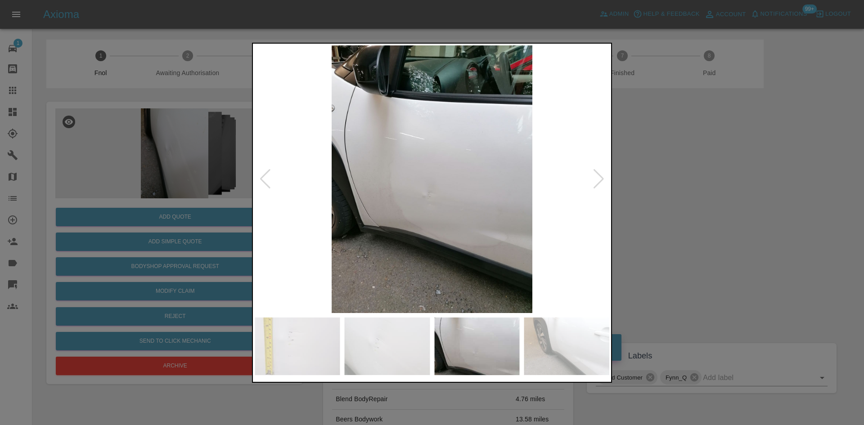
click at [433, 213] on img at bounding box center [432, 179] width 355 height 268
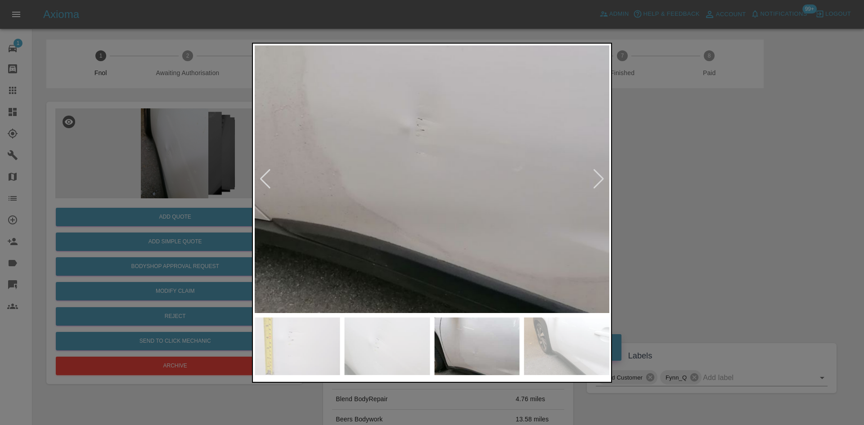
click at [433, 213] on img at bounding box center [429, 78] width 1064 height 804
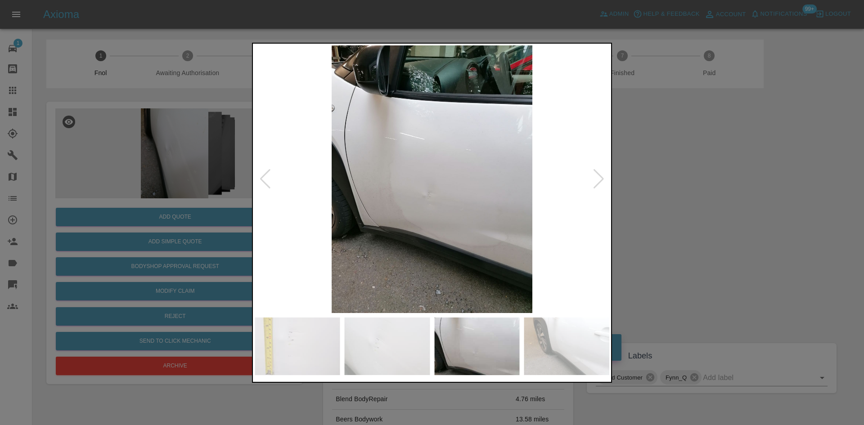
click at [246, 234] on div at bounding box center [432, 212] width 864 height 425
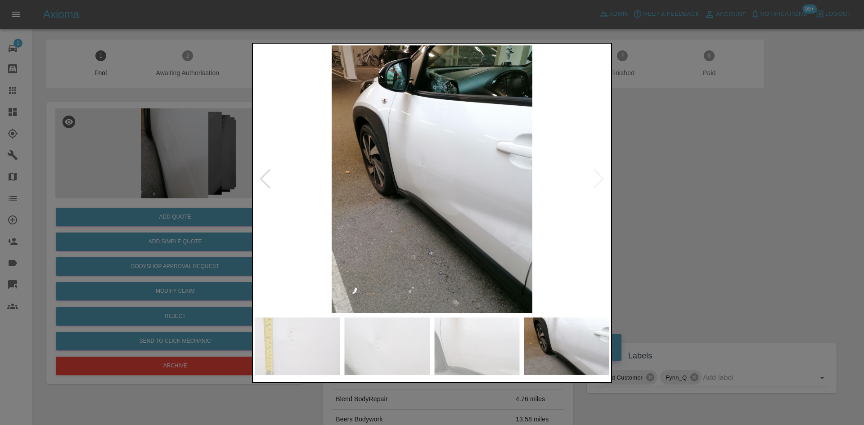
click at [430, 195] on img at bounding box center [432, 179] width 355 height 268
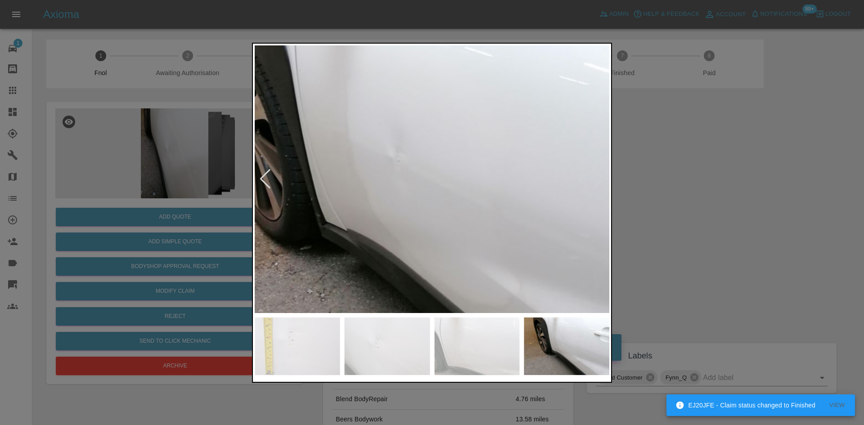
click at [404, 296] on img at bounding box center [427, 196] width 1064 height 804
drag, startPoint x: 106, startPoint y: 227, endPoint x: 143, endPoint y: 242, distance: 40.4
click at [107, 227] on div at bounding box center [432, 212] width 864 height 425
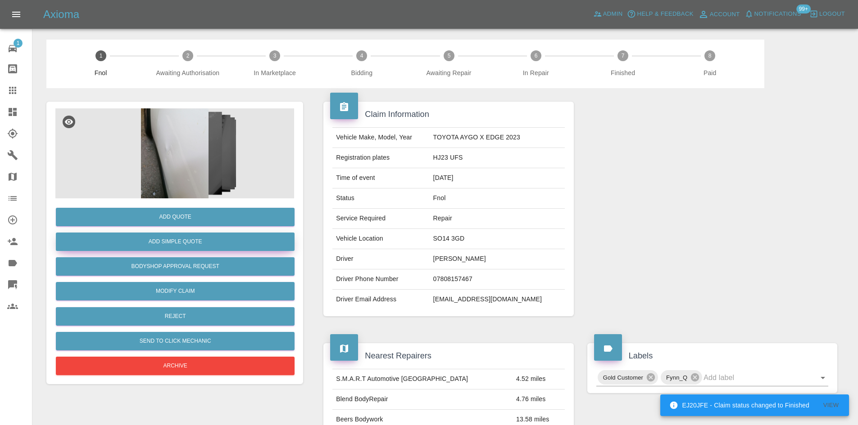
click at [154, 242] on button "Add Simple Quote" at bounding box center [175, 242] width 239 height 18
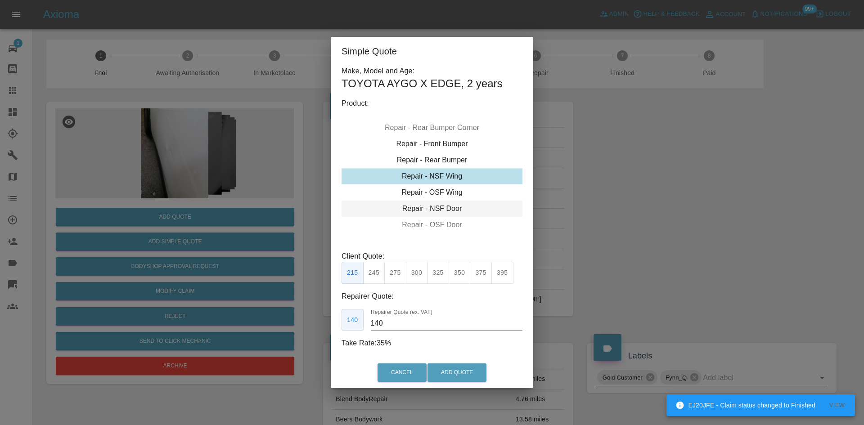
click at [434, 208] on div "Repair - NSF Door" at bounding box center [432, 209] width 181 height 16
click at [482, 276] on button "375" at bounding box center [481, 273] width 22 height 22
drag, startPoint x: 388, startPoint y: 324, endPoint x: 292, endPoint y: 308, distance: 97.3
click at [324, 321] on div "Simple Quote Make, Model and Age: TOYOTA AYGO X EDGE , 2 years Product: Repair …" at bounding box center [432, 212] width 864 height 425
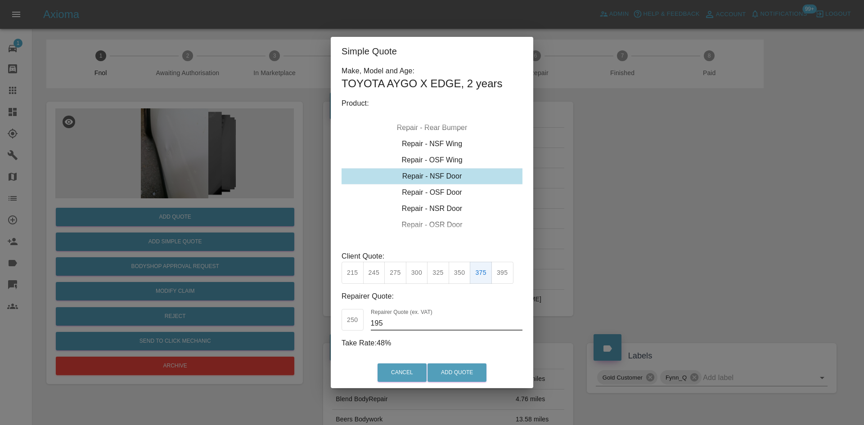
drag, startPoint x: 394, startPoint y: 327, endPoint x: 271, endPoint y: 330, distance: 123.8
click at [296, 330] on div "Simple Quote Make, Model and Age: TOYOTA AYGO X EDGE , 2 years Product: Repair …" at bounding box center [432, 212] width 864 height 425
type input "220"
click at [467, 385] on div "Cancel Add Quote" at bounding box center [432, 373] width 203 height 30
click at [466, 382] on button "Add Quote" at bounding box center [457, 373] width 59 height 18
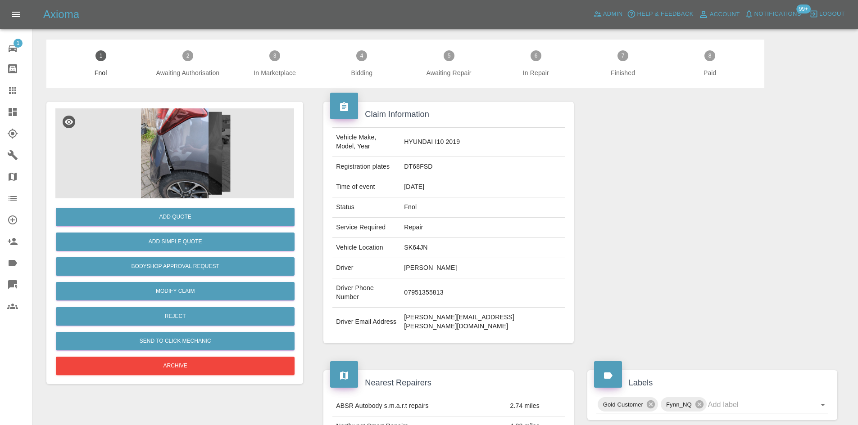
click at [181, 134] on img at bounding box center [174, 154] width 239 height 90
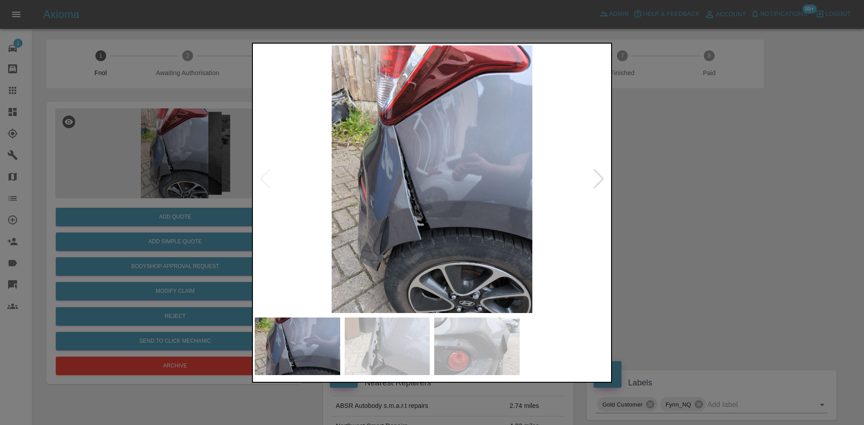
click at [322, 257] on img at bounding box center [432, 179] width 355 height 268
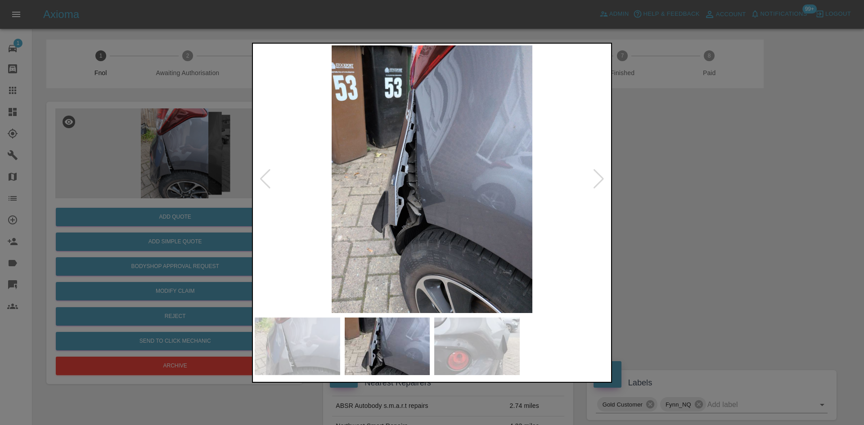
click at [347, 239] on img at bounding box center [432, 179] width 355 height 268
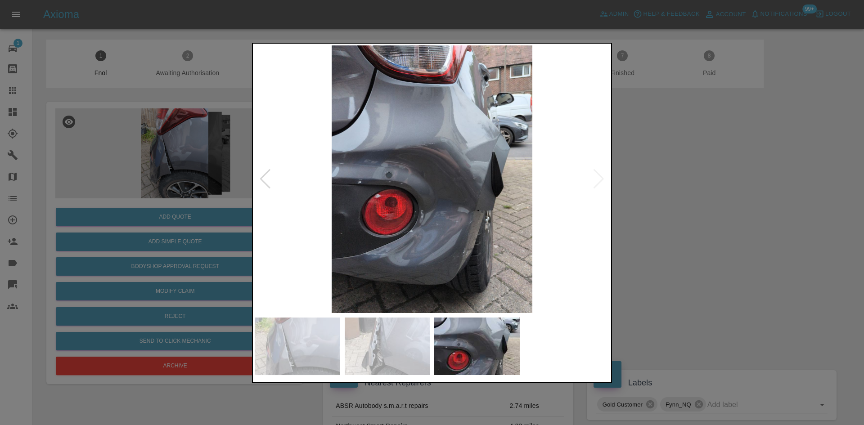
click at [423, 219] on img at bounding box center [432, 179] width 355 height 268
click at [387, 219] on img at bounding box center [432, 179] width 355 height 268
click at [211, 215] on div at bounding box center [432, 212] width 864 height 425
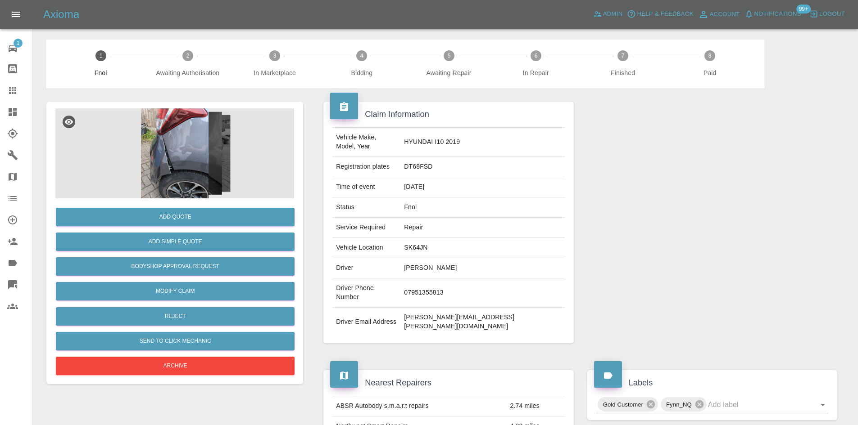
click at [189, 253] on div "Add Simple Quote" at bounding box center [174, 242] width 239 height 23
click at [198, 262] on button "Bodyshop Approval Request" at bounding box center [175, 267] width 239 height 18
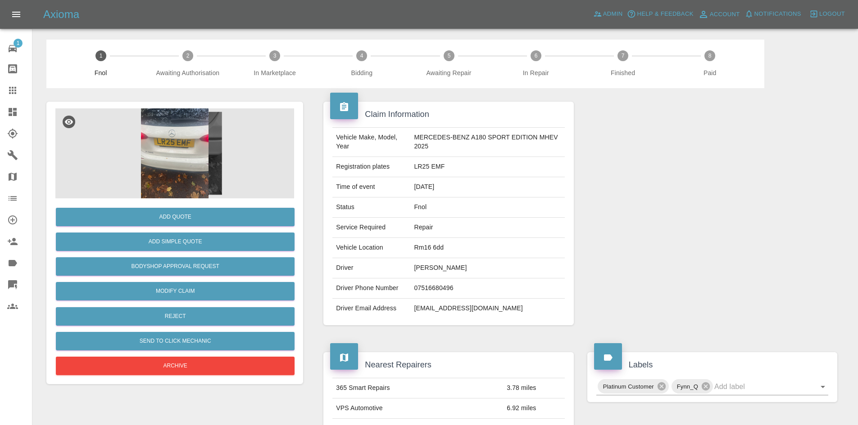
click at [164, 142] on img at bounding box center [174, 154] width 239 height 90
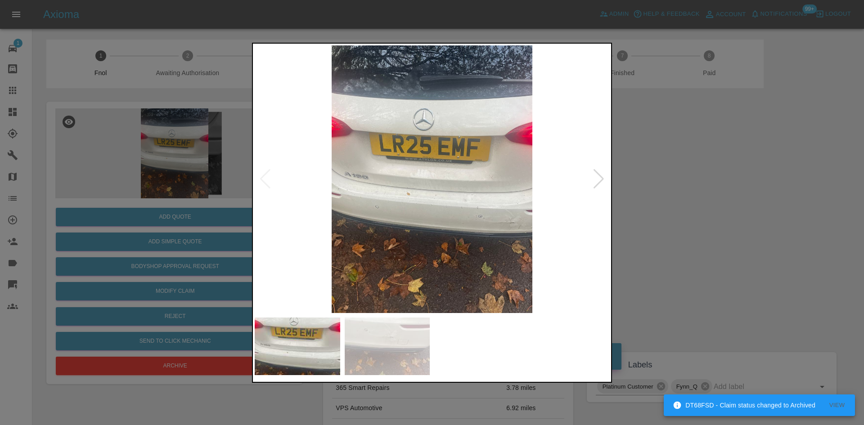
click at [460, 188] on img at bounding box center [432, 179] width 355 height 268
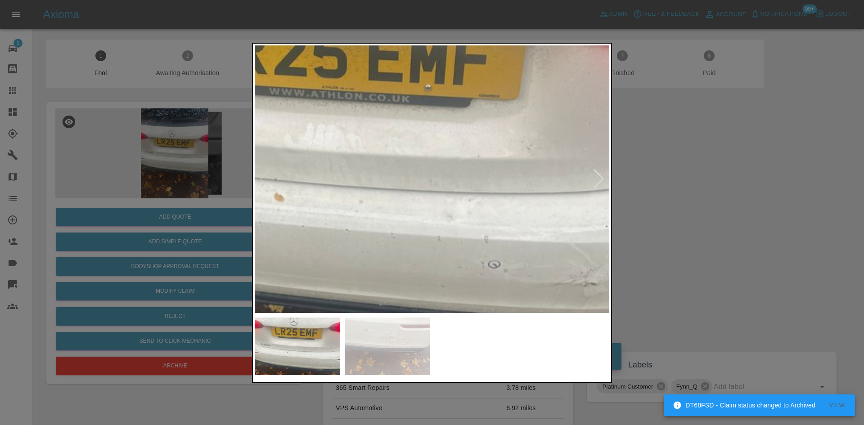
click at [443, 241] on img at bounding box center [350, 153] width 1064 height 804
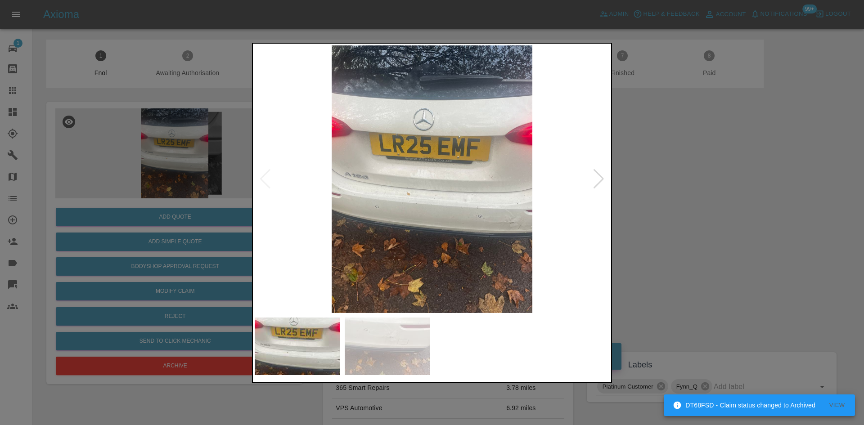
click at [387, 240] on img at bounding box center [432, 179] width 355 height 268
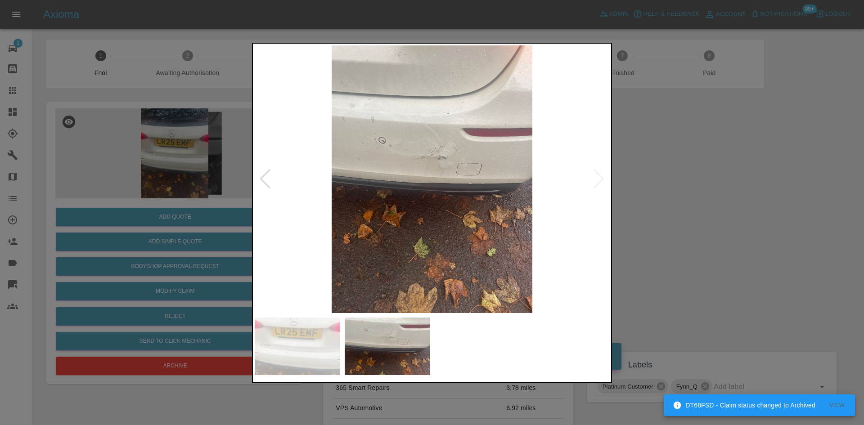
click at [472, 208] on img at bounding box center [432, 179] width 355 height 268
click at [451, 181] on img at bounding box center [432, 179] width 355 height 268
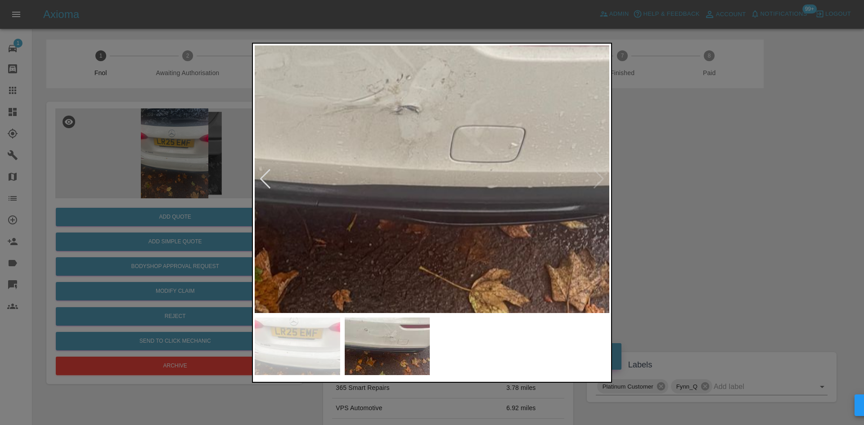
click at [451, 181] on img at bounding box center [377, 174] width 1064 height 804
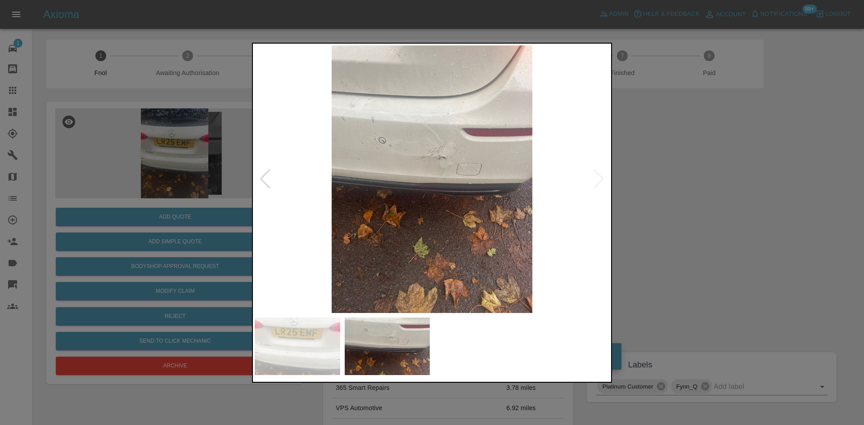
click at [433, 162] on img at bounding box center [432, 179] width 355 height 268
click at [434, 163] on img at bounding box center [432, 179] width 355 height 268
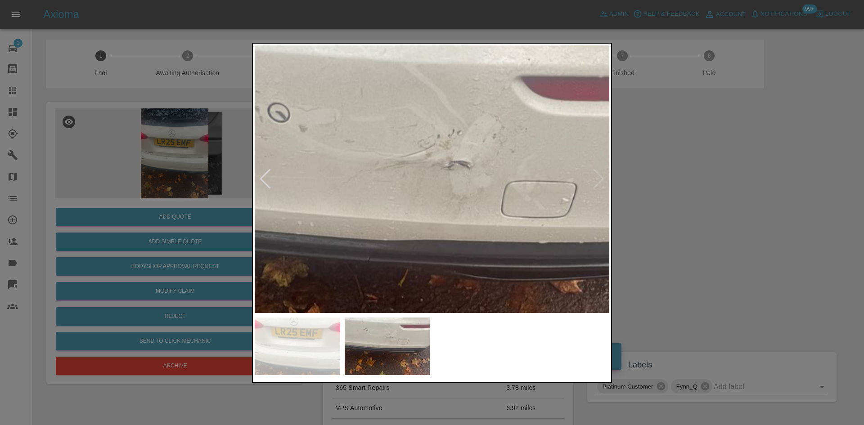
click at [411, 188] on img at bounding box center [428, 229] width 1064 height 804
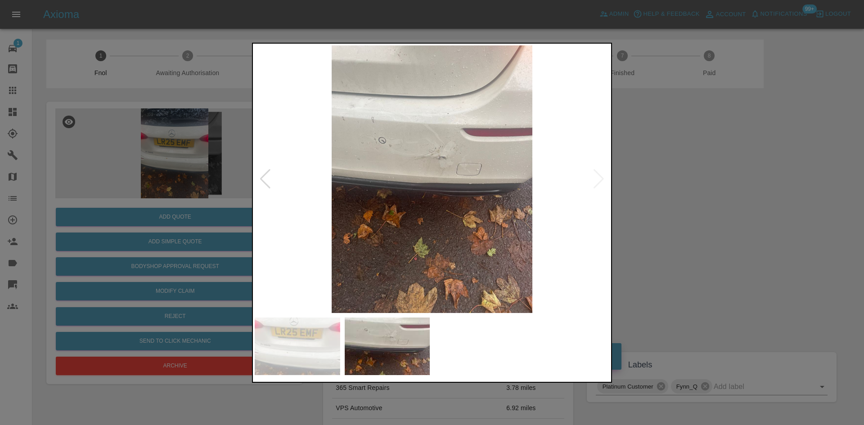
click at [505, 201] on img at bounding box center [432, 179] width 355 height 268
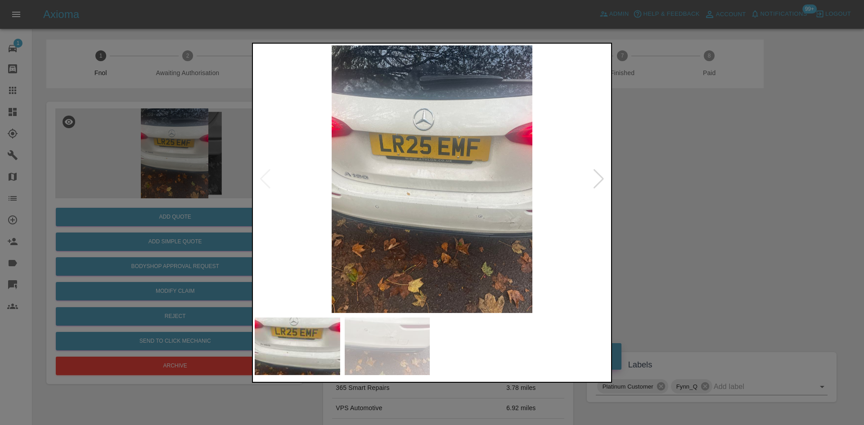
click at [457, 160] on img at bounding box center [432, 179] width 355 height 268
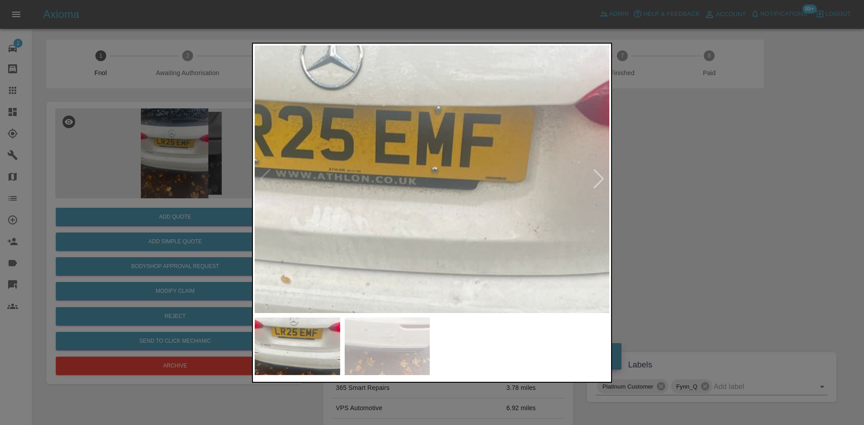
click at [480, 136] on img at bounding box center [356, 236] width 1064 height 804
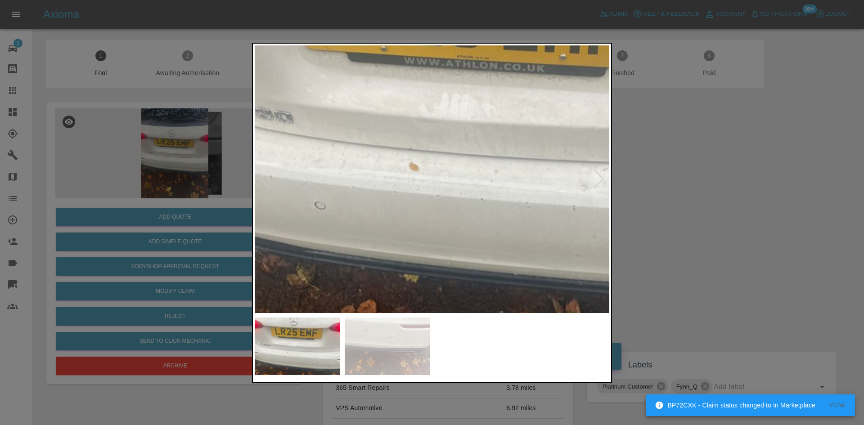
click at [472, 179] on img at bounding box center [485, 123] width 1064 height 804
click at [506, 207] on img at bounding box center [486, 122] width 1064 height 804
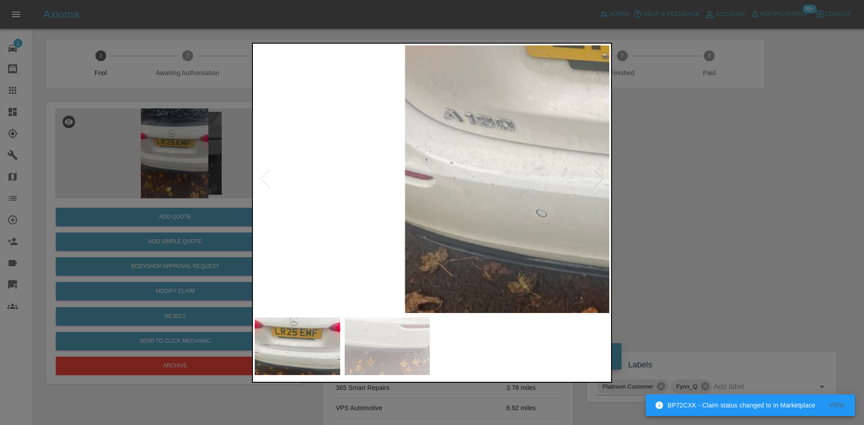
click at [443, 192] on img at bounding box center [706, 131] width 1064 height 804
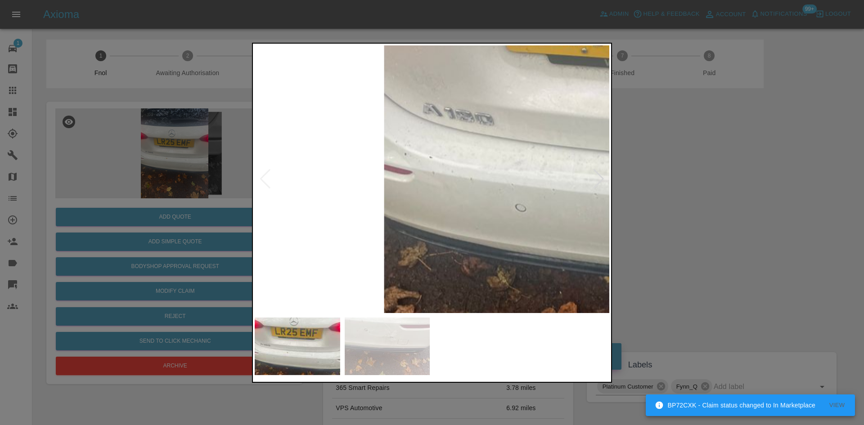
click at [443, 192] on img at bounding box center [686, 125] width 1064 height 804
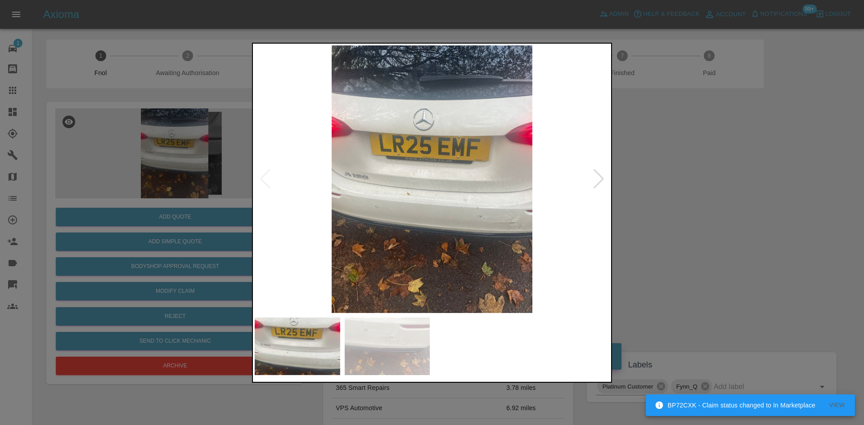
click at [371, 203] on img at bounding box center [432, 179] width 355 height 268
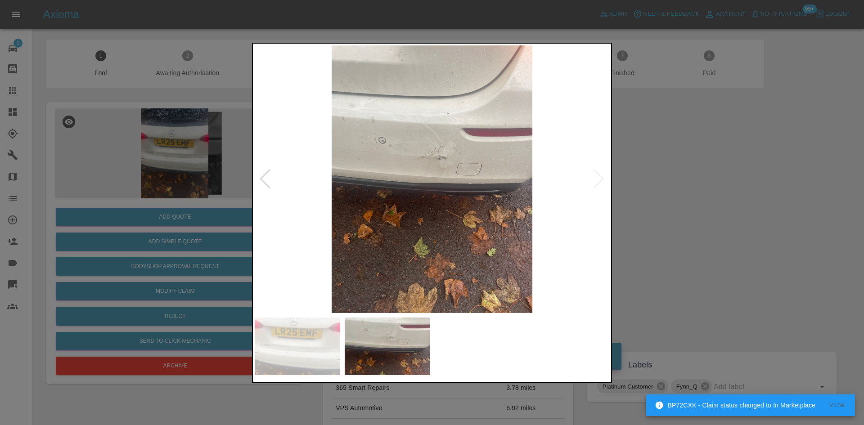
click at [447, 167] on img at bounding box center [432, 179] width 355 height 268
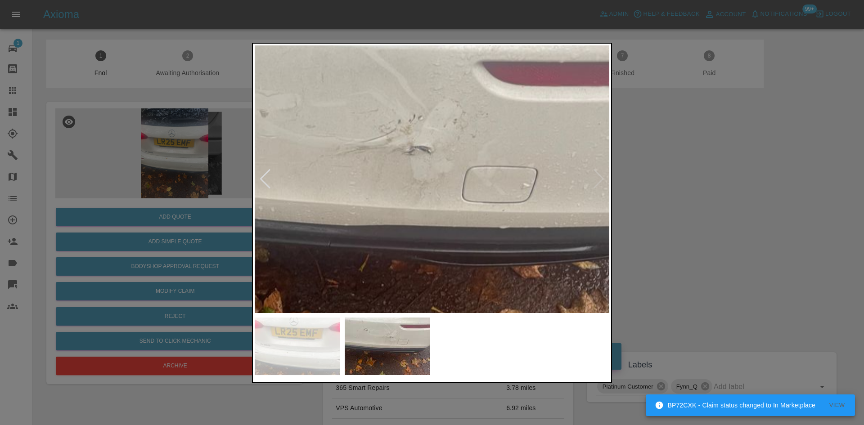
click at [447, 167] on img at bounding box center [389, 214] width 1064 height 804
click at [446, 167] on img at bounding box center [389, 214] width 1064 height 804
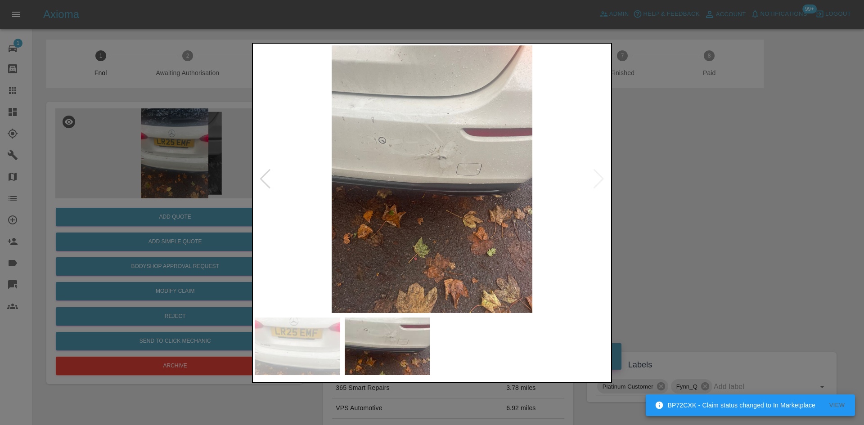
click at [352, 172] on img at bounding box center [432, 179] width 355 height 268
click at [391, 149] on img at bounding box center [432, 179] width 355 height 268
click at [395, 149] on img at bounding box center [432, 179] width 355 height 268
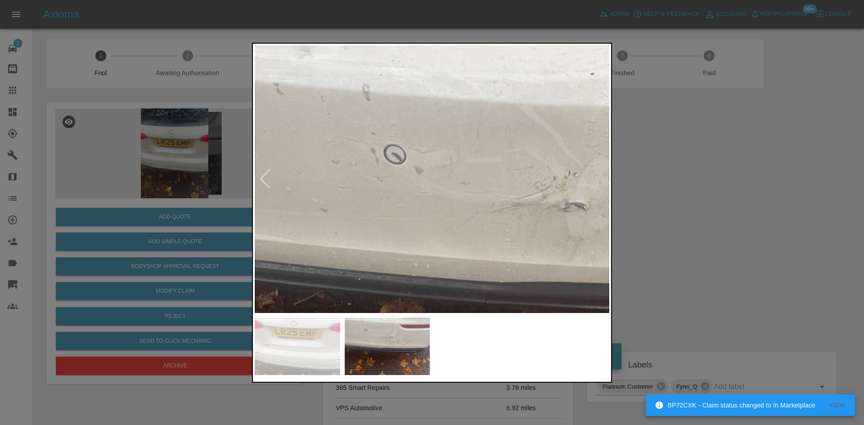
click at [425, 161] on img at bounding box center [544, 271] width 1064 height 804
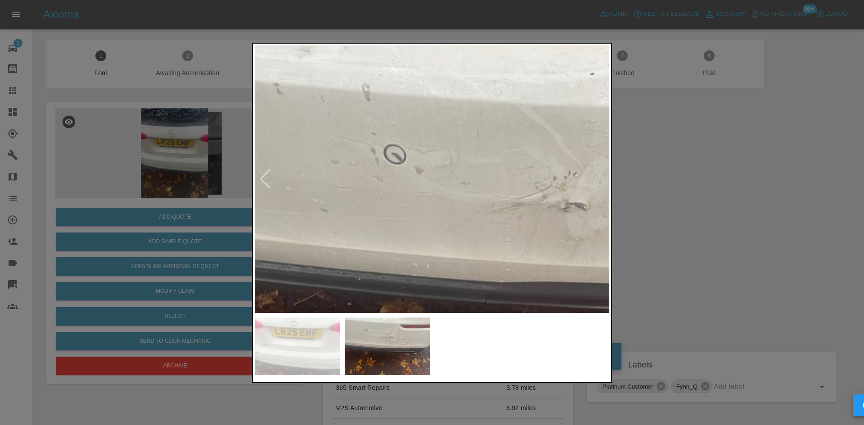
click at [425, 161] on img at bounding box center [544, 271] width 1064 height 804
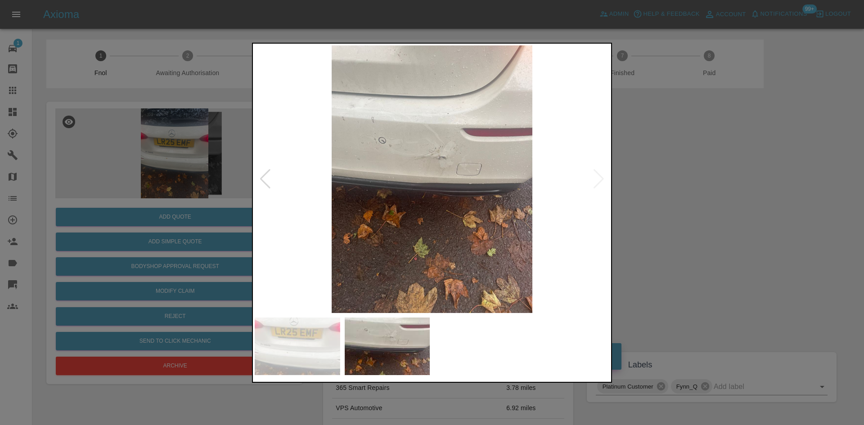
click at [485, 164] on img at bounding box center [432, 179] width 355 height 268
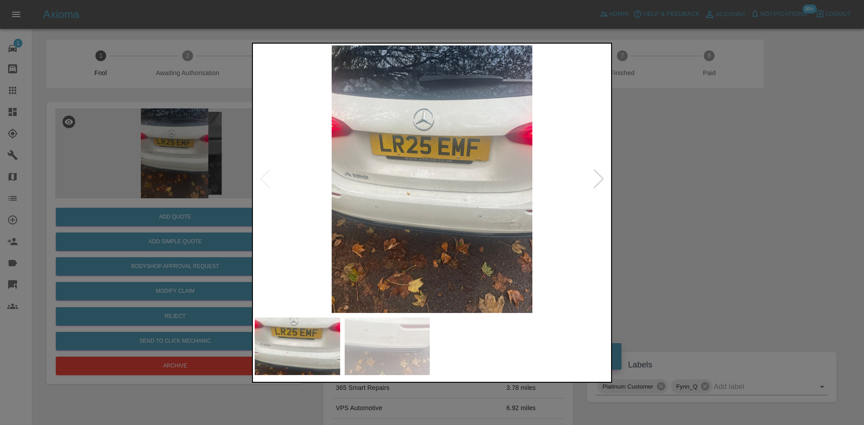
click at [532, 186] on img at bounding box center [432, 179] width 355 height 268
click at [448, 184] on img at bounding box center [432, 179] width 355 height 268
click at [448, 183] on img at bounding box center [432, 179] width 355 height 268
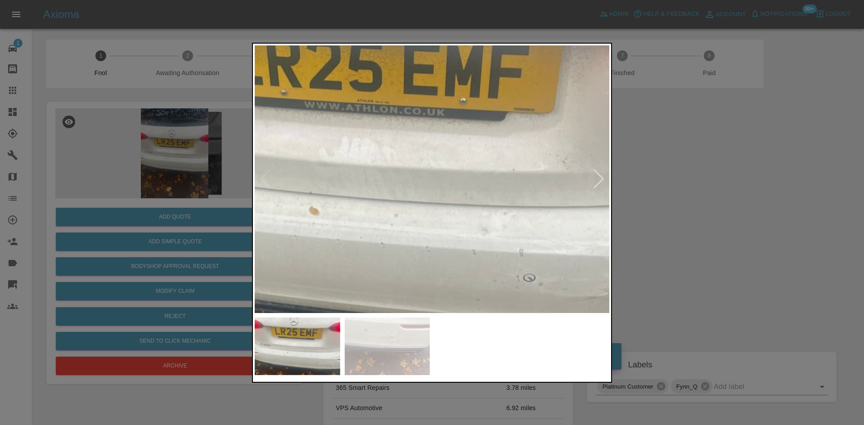
click at [447, 183] on img at bounding box center [385, 167] width 1064 height 804
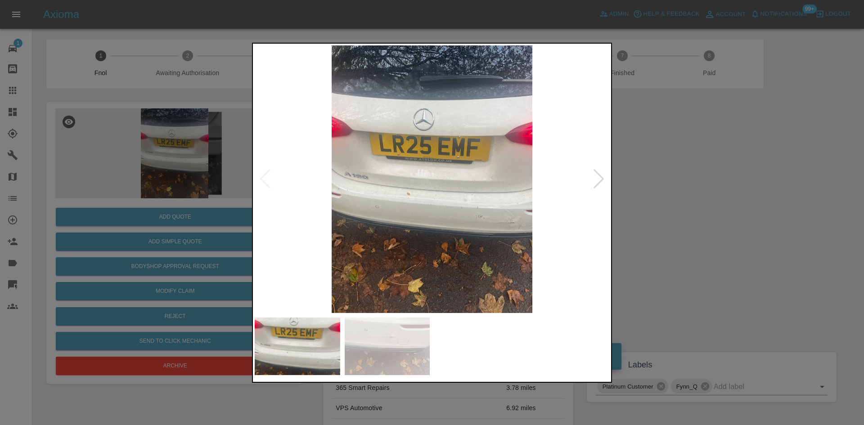
click at [187, 136] on div at bounding box center [432, 212] width 864 height 425
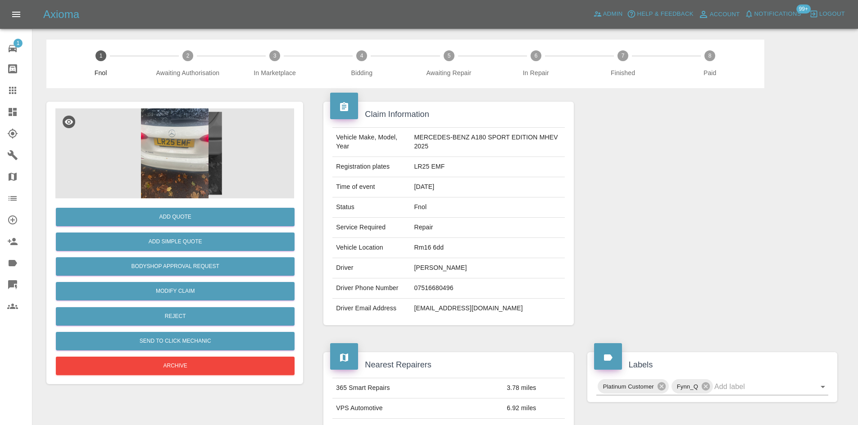
click at [193, 162] on img at bounding box center [174, 154] width 239 height 90
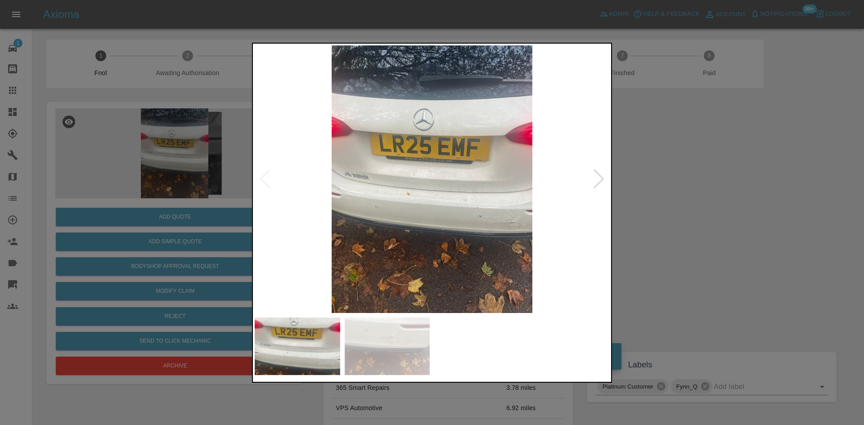
click at [462, 192] on img at bounding box center [432, 179] width 355 height 268
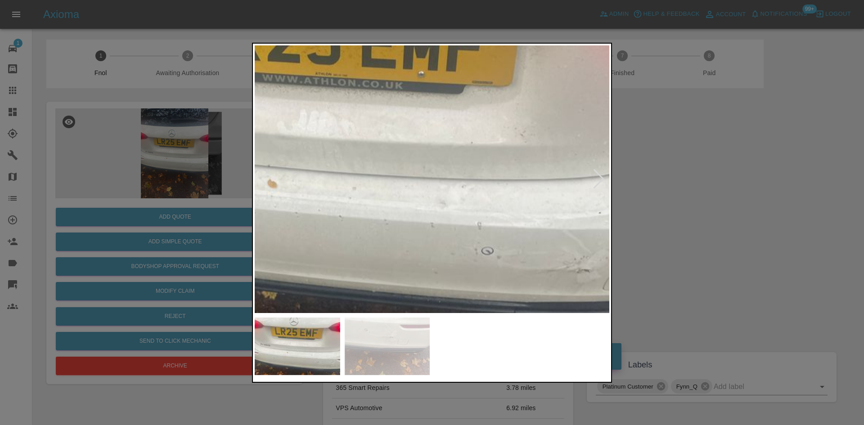
click at [460, 200] on img at bounding box center [343, 140] width 1064 height 804
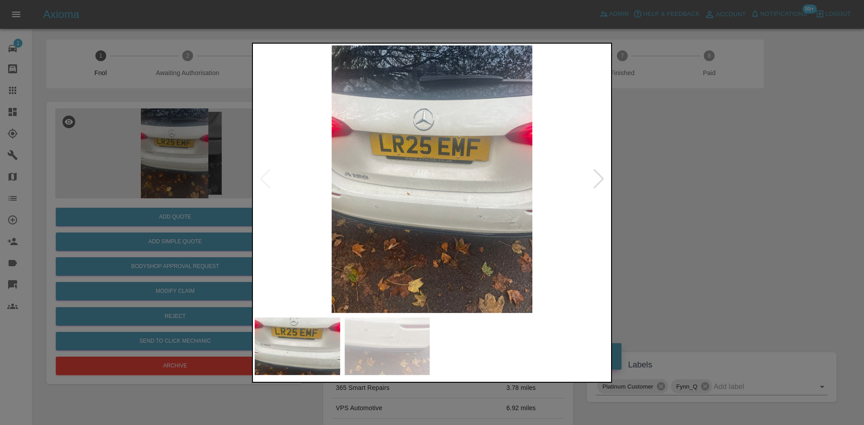
click at [133, 185] on div at bounding box center [432, 212] width 864 height 425
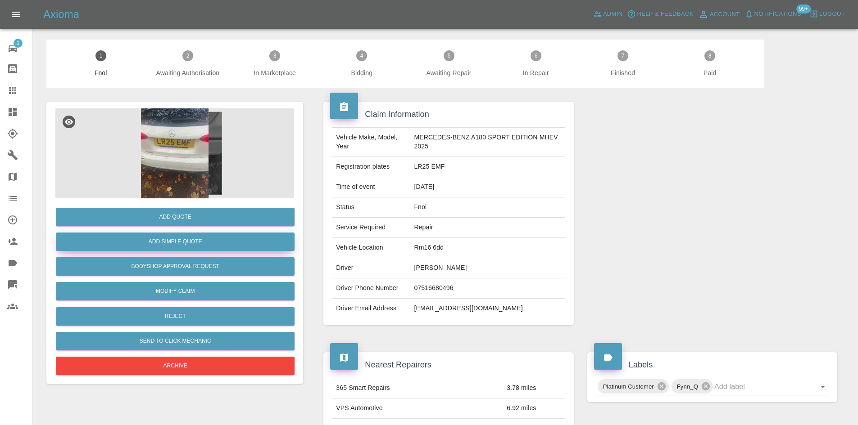
click at [186, 237] on button "Add Simple Quote" at bounding box center [175, 242] width 239 height 18
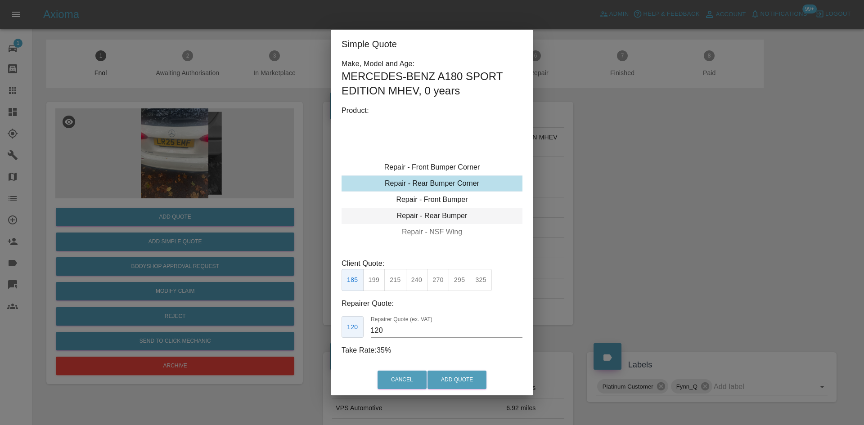
click at [443, 222] on div "Repair - Rear Bumper" at bounding box center [432, 216] width 181 height 16
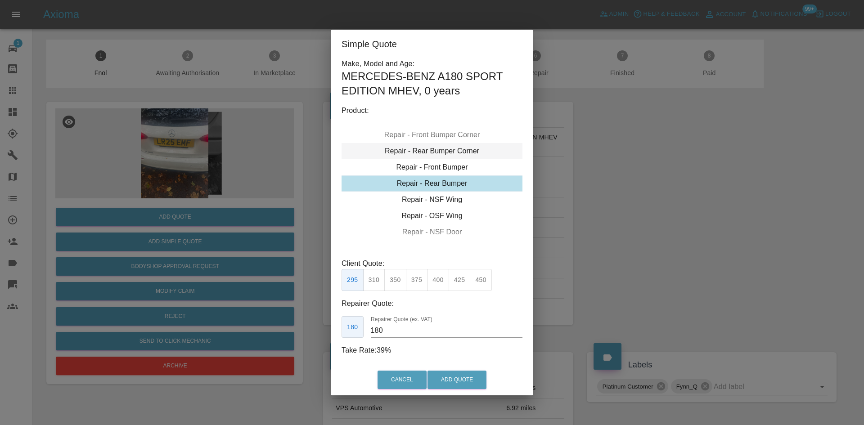
click at [445, 155] on div "Repair - Rear Bumper Corner" at bounding box center [432, 151] width 181 height 16
click at [438, 280] on button "270" at bounding box center [438, 280] width 22 height 22
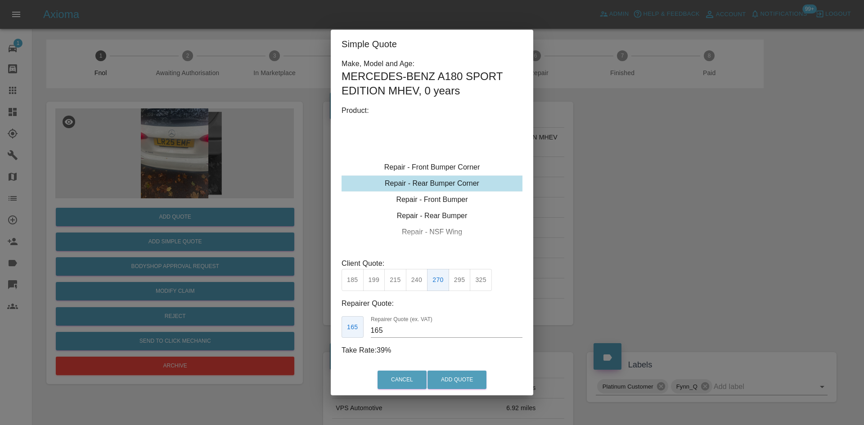
drag, startPoint x: 393, startPoint y: 335, endPoint x: 319, endPoint y: 338, distance: 73.9
click at [319, 338] on div "Simple Quote Make, Model and Age: MERCEDES-BENZ A180 SPORT EDITION MHEV , 0 yea…" at bounding box center [432, 212] width 864 height 425
type input "150"
click at [443, 377] on button "Add Quote" at bounding box center [457, 380] width 59 height 18
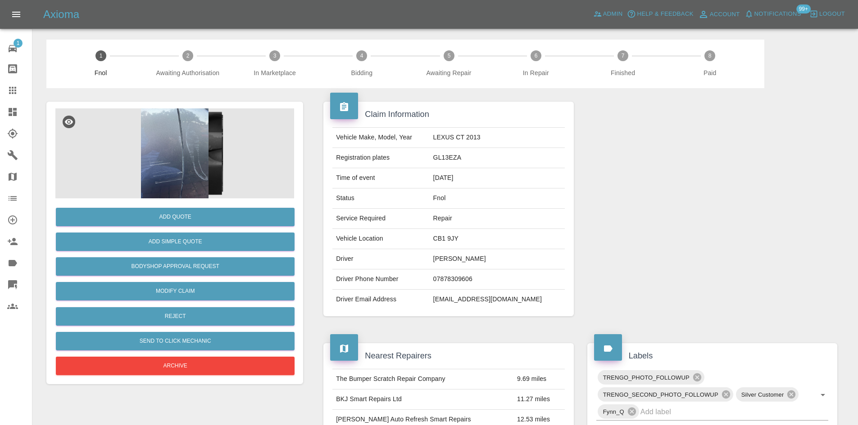
click at [183, 155] on img at bounding box center [174, 154] width 239 height 90
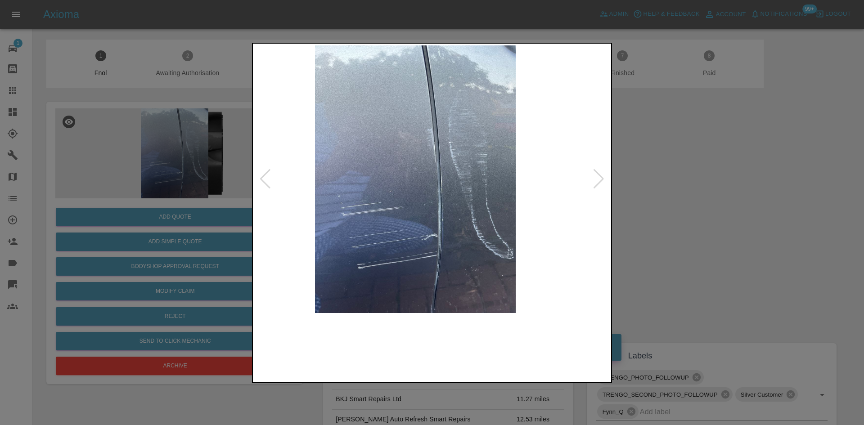
click at [389, 166] on img at bounding box center [415, 179] width 355 height 268
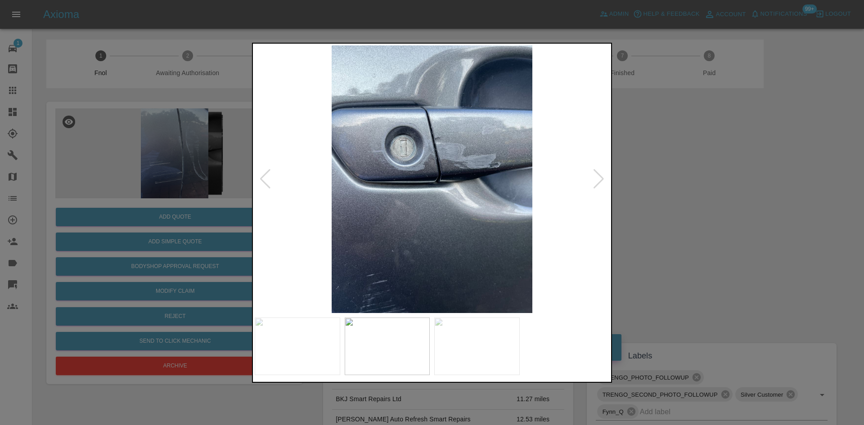
click at [403, 170] on img at bounding box center [432, 179] width 355 height 268
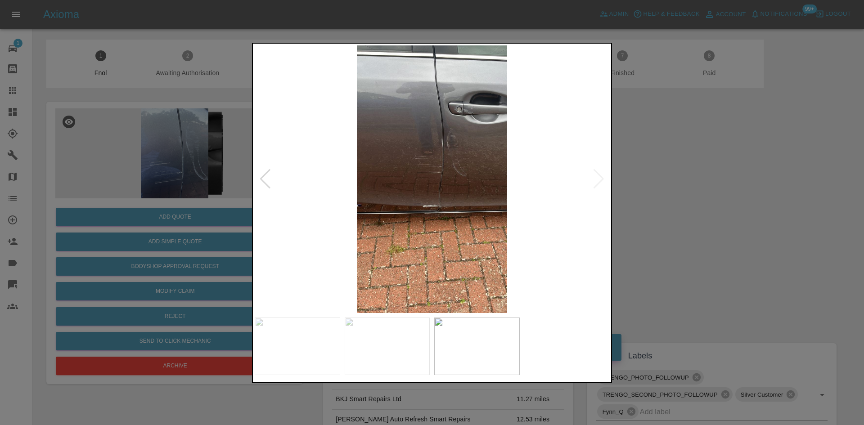
click at [377, 160] on img at bounding box center [432, 179] width 355 height 268
click at [452, 175] on img at bounding box center [432, 179] width 355 height 268
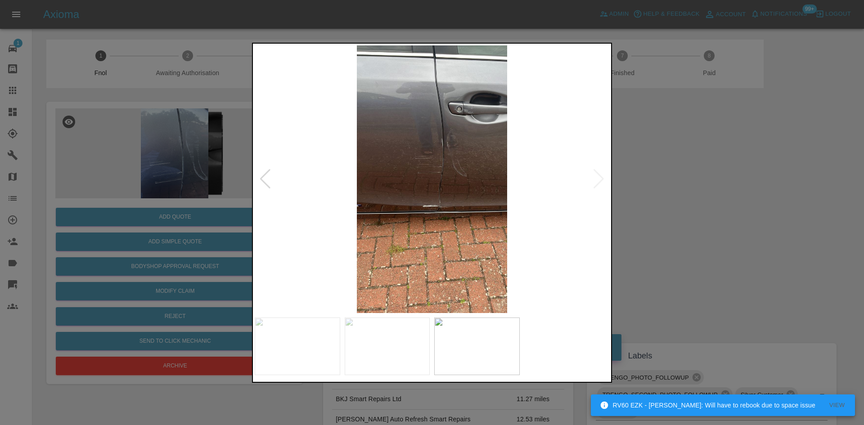
click at [452, 175] on img at bounding box center [432, 179] width 355 height 268
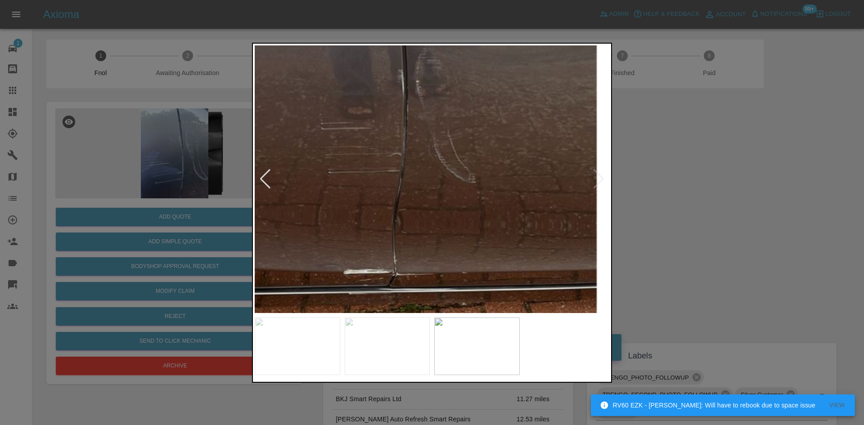
click at [436, 184] on img at bounding box center [371, 191] width 1064 height 804
click at [421, 189] on img at bounding box center [371, 191] width 1064 height 804
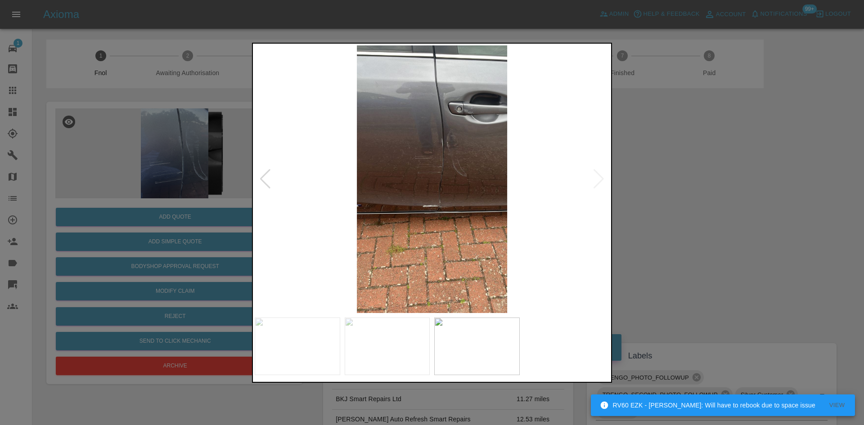
click at [419, 203] on img at bounding box center [432, 179] width 355 height 268
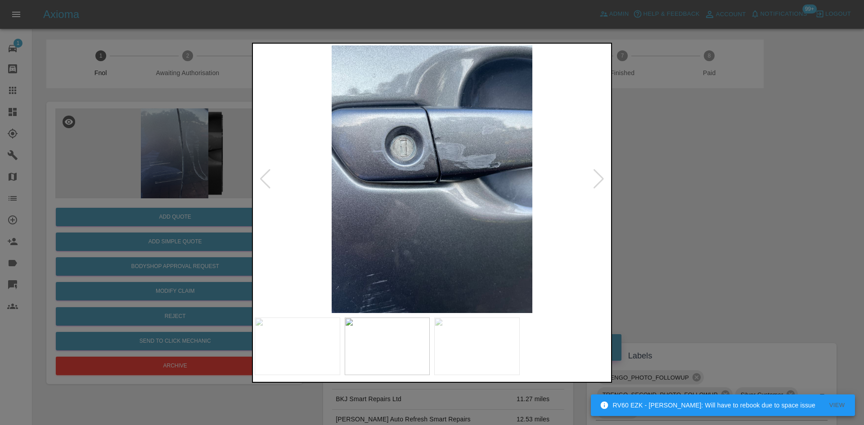
click at [465, 238] on img at bounding box center [432, 179] width 355 height 268
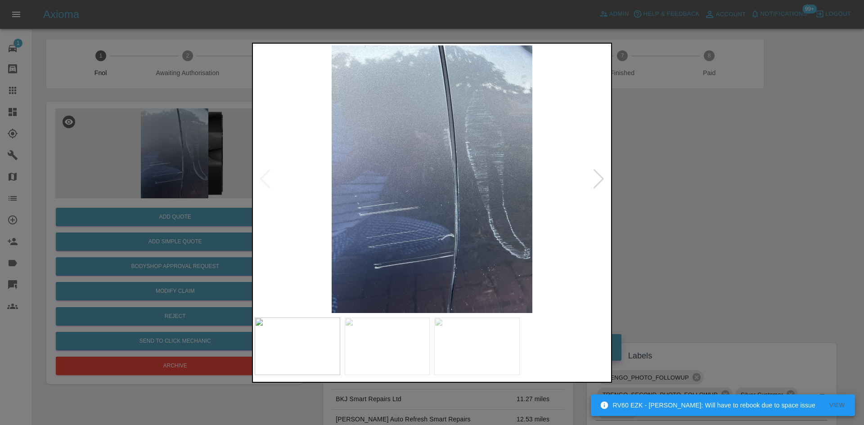
click at [421, 258] on img at bounding box center [432, 179] width 355 height 268
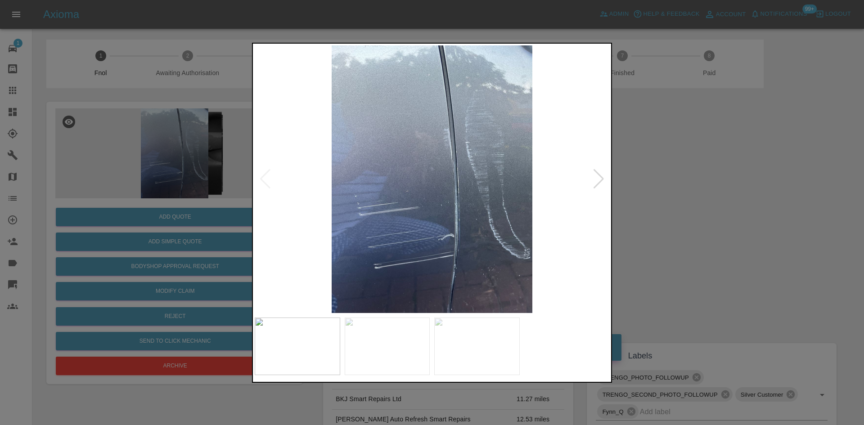
click at [409, 163] on img at bounding box center [432, 179] width 355 height 268
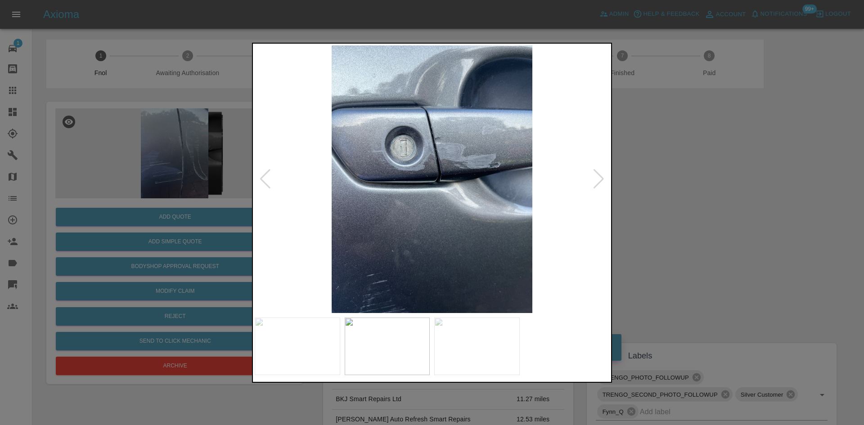
click at [430, 167] on img at bounding box center [432, 179] width 355 height 268
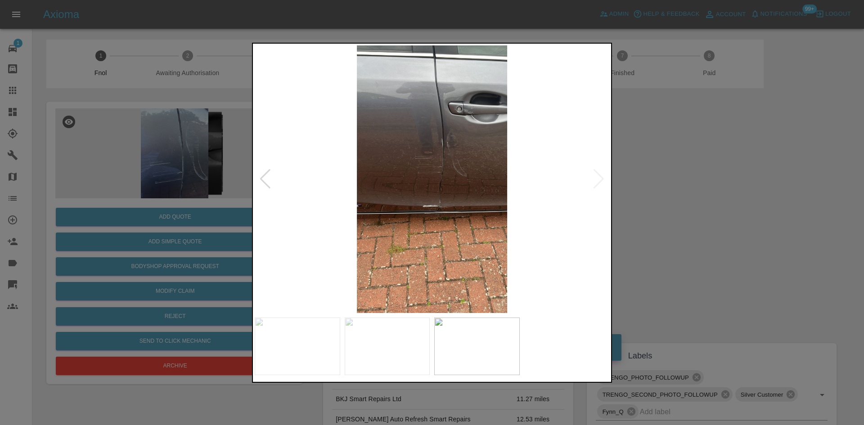
click at [448, 226] on img at bounding box center [432, 179] width 355 height 268
click at [447, 225] on img at bounding box center [432, 179] width 355 height 268
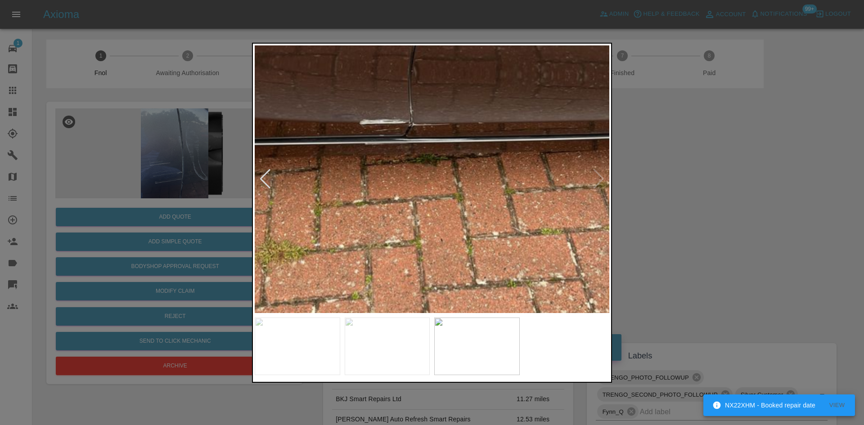
click at [398, 193] on img at bounding box center [387, 41] width 1064 height 804
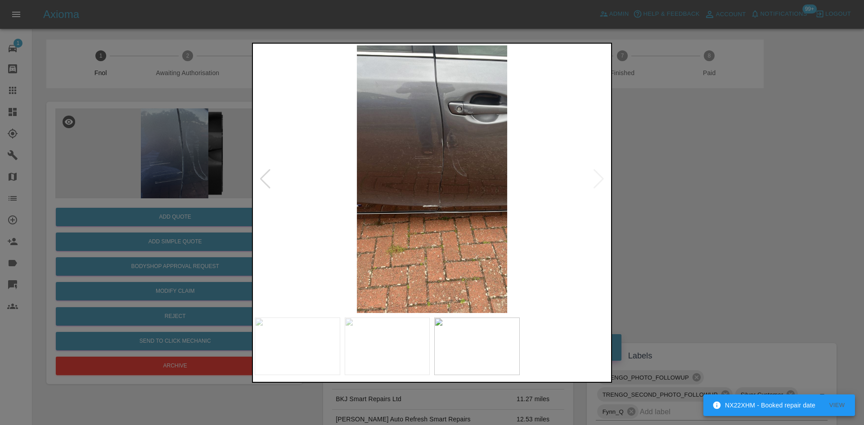
click at [334, 186] on img at bounding box center [432, 179] width 355 height 268
click at [329, 184] on img at bounding box center [432, 179] width 355 height 268
drag, startPoint x: 213, startPoint y: 169, endPoint x: 212, endPoint y: 208, distance: 39.6
click at [216, 183] on div at bounding box center [432, 212] width 864 height 425
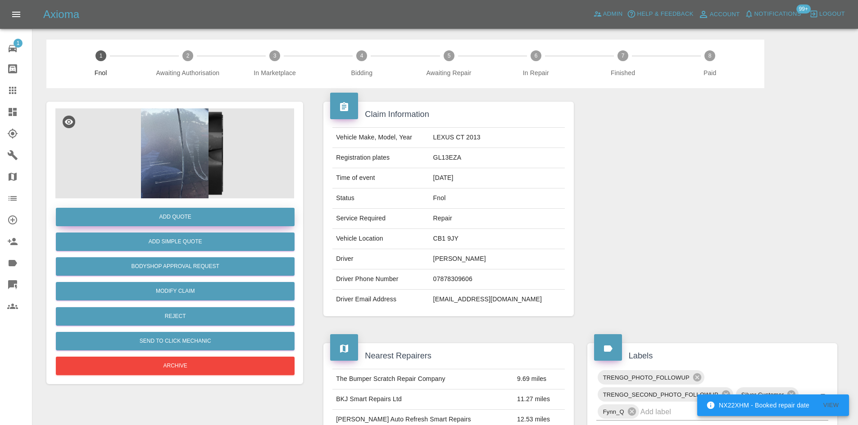
click at [211, 208] on button "Add Quote" at bounding box center [175, 217] width 239 height 18
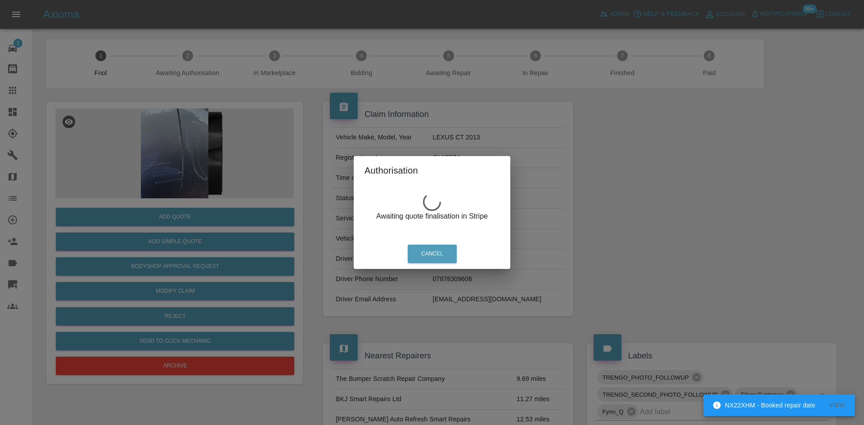
drag, startPoint x: 192, startPoint y: 144, endPoint x: 233, endPoint y: 156, distance: 42.7
click at [195, 144] on div "Authorisation Awaiting quote finalisation in Stripe Cancel" at bounding box center [432, 212] width 864 height 425
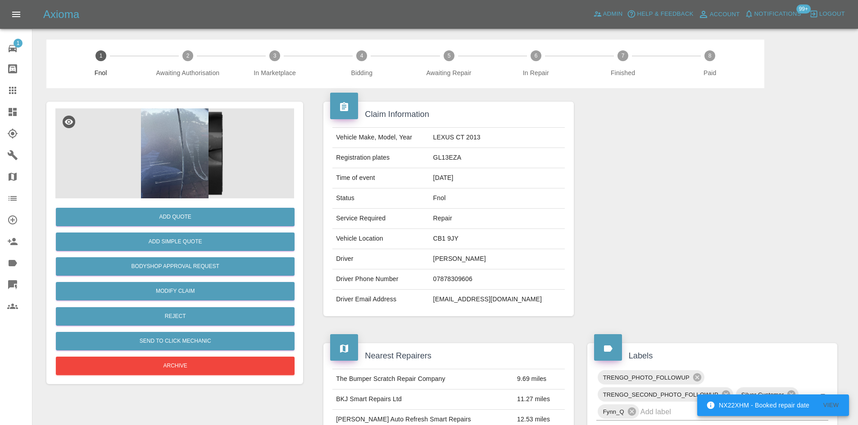
click at [191, 151] on img at bounding box center [174, 154] width 239 height 90
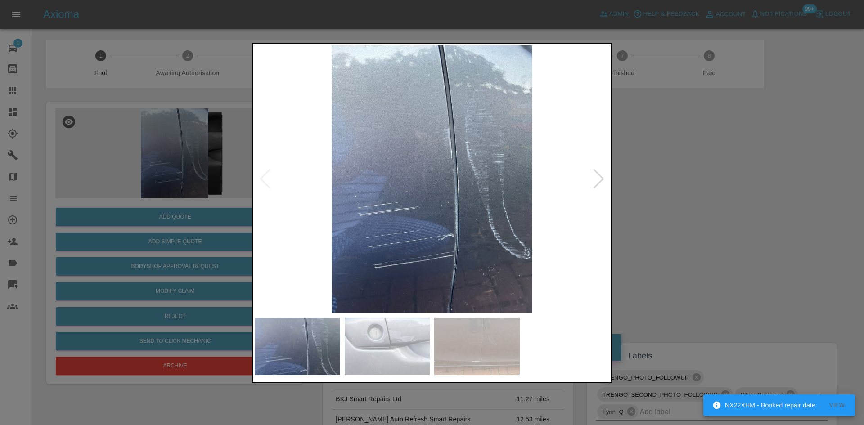
click at [322, 201] on img at bounding box center [432, 179] width 355 height 268
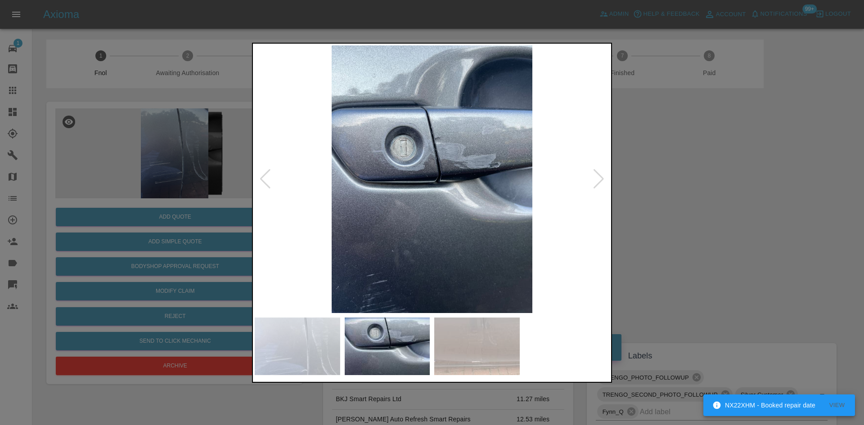
click at [322, 198] on img at bounding box center [432, 179] width 355 height 268
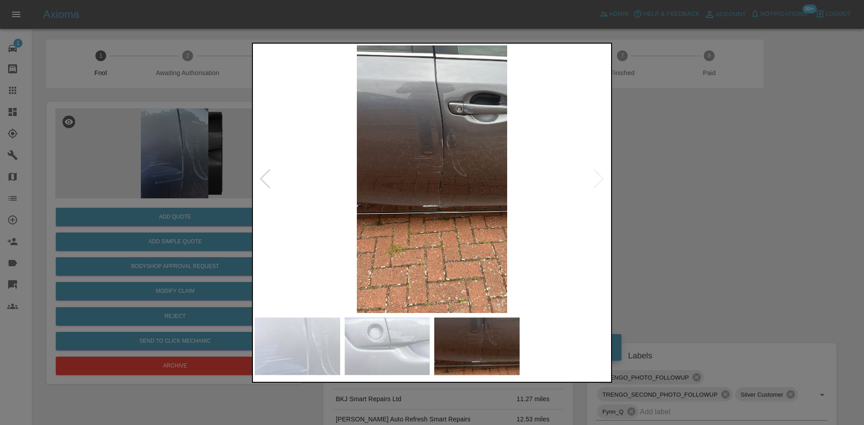
click at [440, 195] on img at bounding box center [432, 179] width 355 height 268
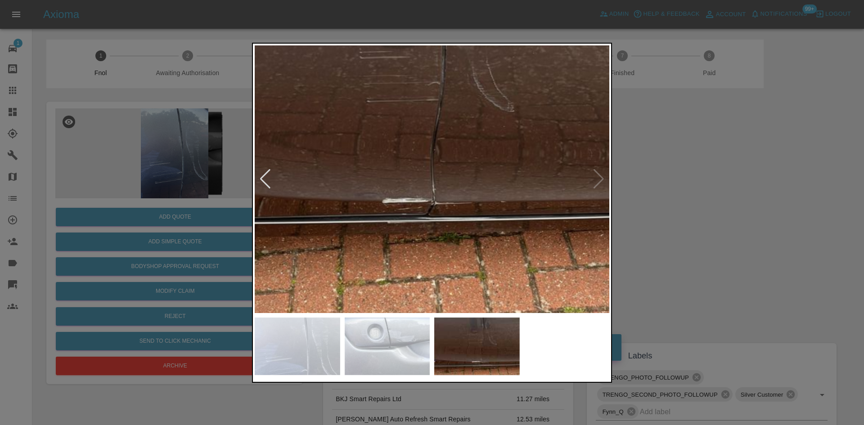
click at [435, 161] on img at bounding box center [410, 120] width 1064 height 804
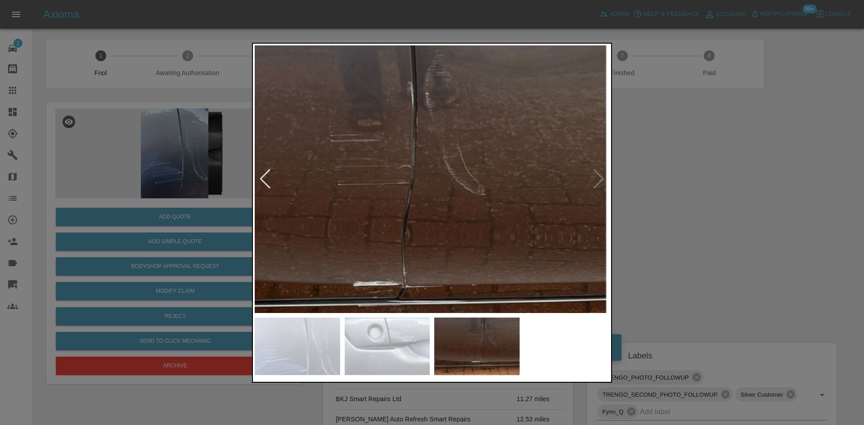
click at [435, 226] on img at bounding box center [381, 203] width 1064 height 804
click at [405, 206] on img at bounding box center [381, 203] width 1064 height 804
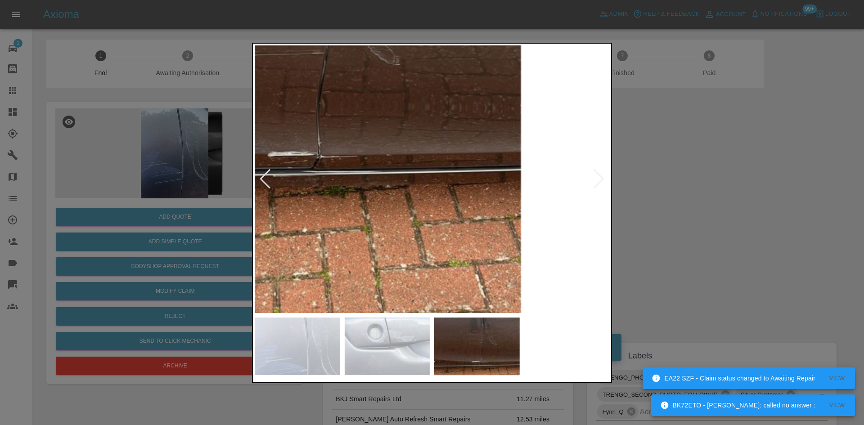
click at [361, 209] on img at bounding box center [296, 74] width 1064 height 804
drag, startPoint x: 205, startPoint y: 221, endPoint x: 199, endPoint y: 248, distance: 27.2
click at [205, 222] on div at bounding box center [432, 212] width 864 height 425
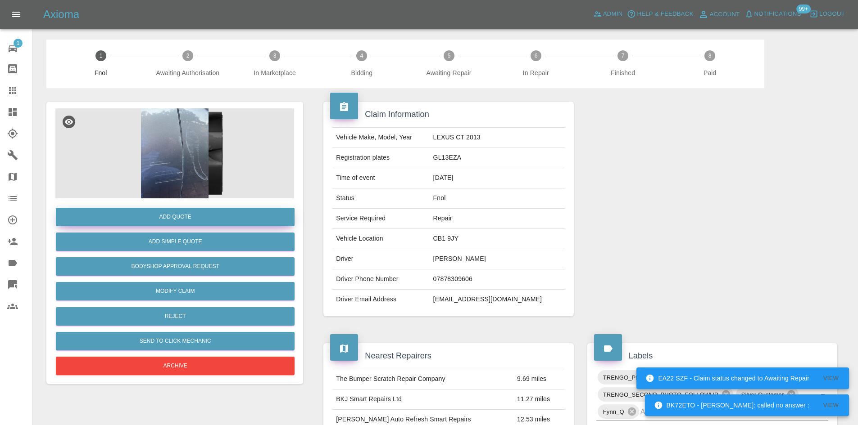
click at [192, 212] on button "Add Quote" at bounding box center [175, 217] width 239 height 18
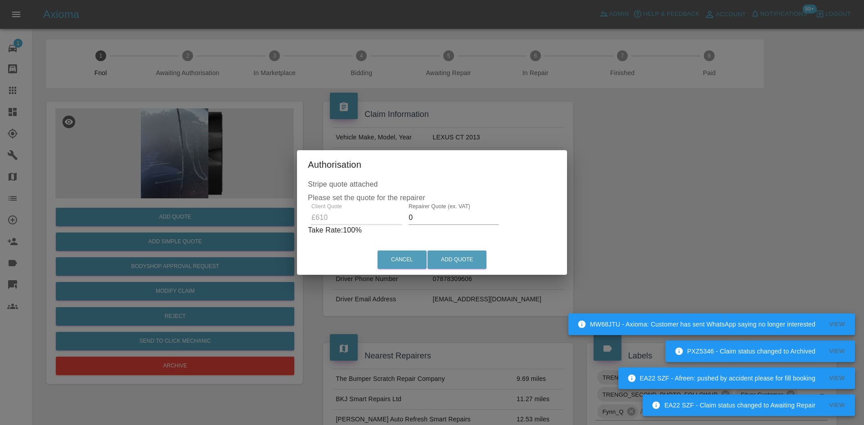
drag, startPoint x: 412, startPoint y: 221, endPoint x: 307, endPoint y: 238, distance: 106.7
click at [315, 235] on div "Client Quote £610 Repairer Quote (ex. VAT) 0 Take Rate: 100 %" at bounding box center [432, 220] width 249 height 32
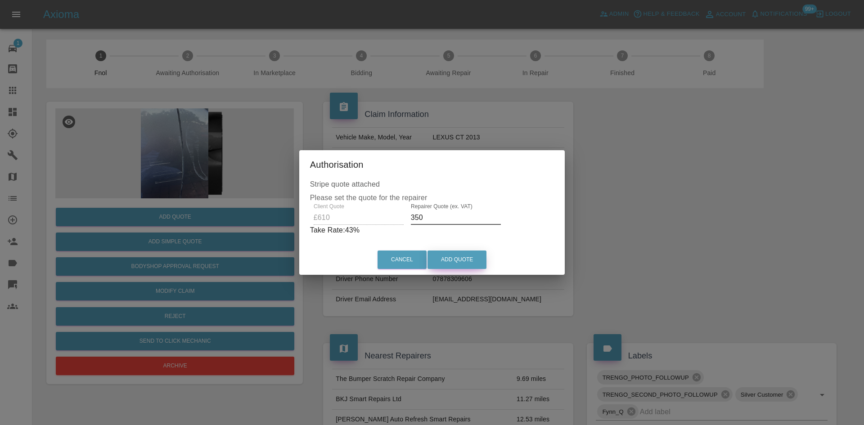
type input "350"
drag, startPoint x: 457, startPoint y: 259, endPoint x: 454, endPoint y: 271, distance: 12.1
click at [457, 258] on button "Add Quote" at bounding box center [457, 260] width 59 height 18
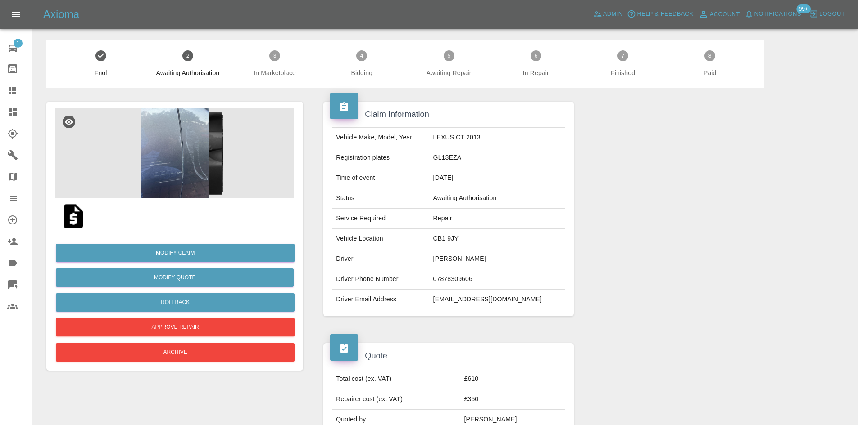
click at [185, 150] on img at bounding box center [174, 154] width 239 height 90
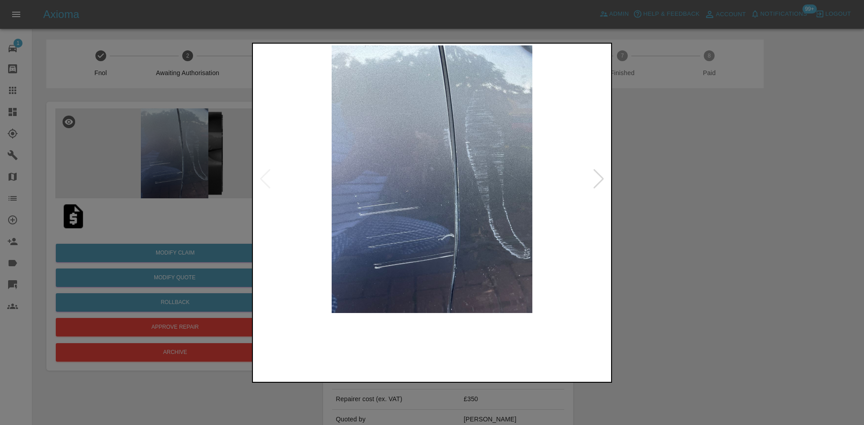
click at [374, 203] on img at bounding box center [432, 179] width 355 height 268
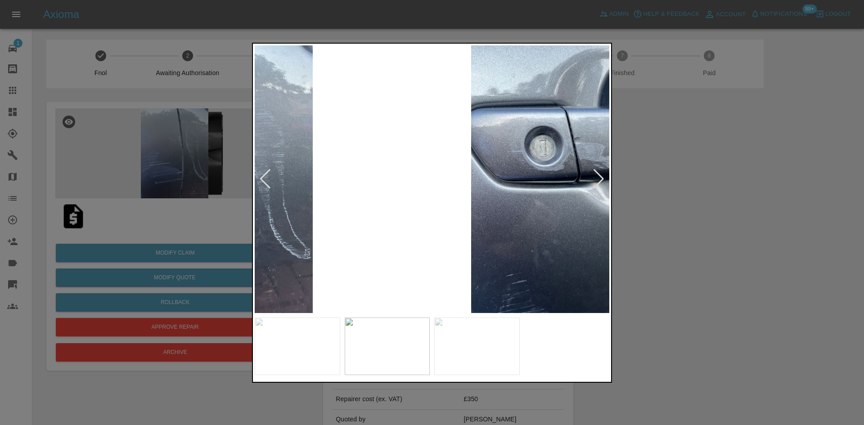
click at [527, 221] on img at bounding box center [571, 179] width 355 height 268
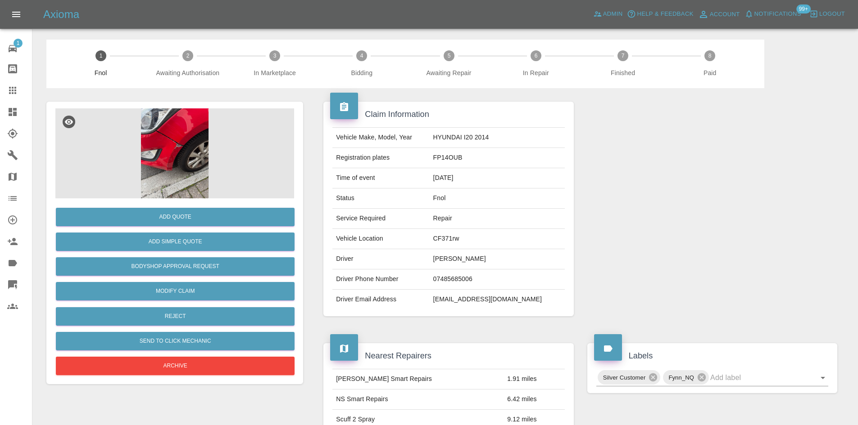
click at [159, 158] on img at bounding box center [174, 154] width 239 height 90
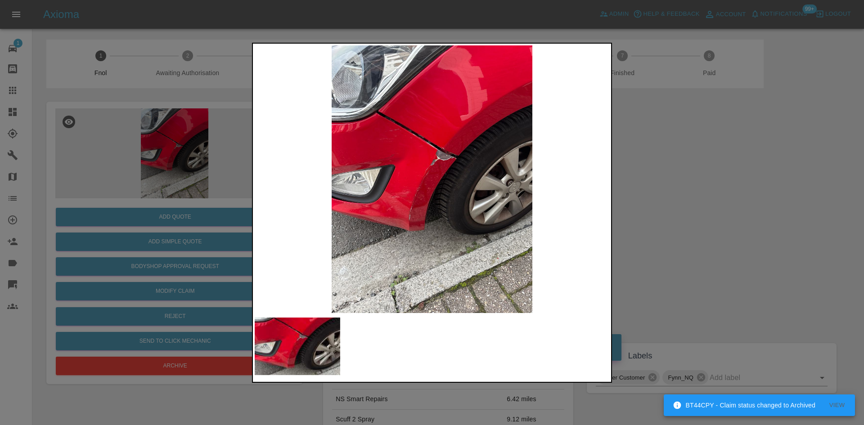
click at [439, 158] on img at bounding box center [432, 179] width 355 height 268
click at [435, 158] on img at bounding box center [432, 179] width 355 height 268
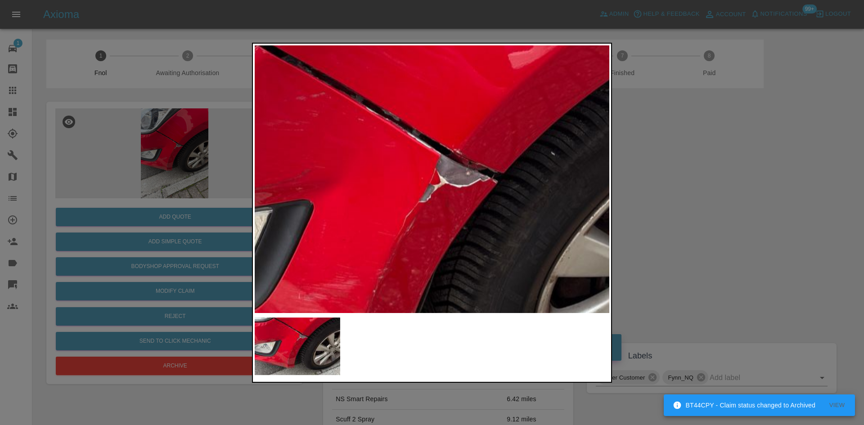
click at [397, 215] on img at bounding box center [424, 244] width 1064 height 804
click at [396, 215] on img at bounding box center [423, 244] width 1064 height 804
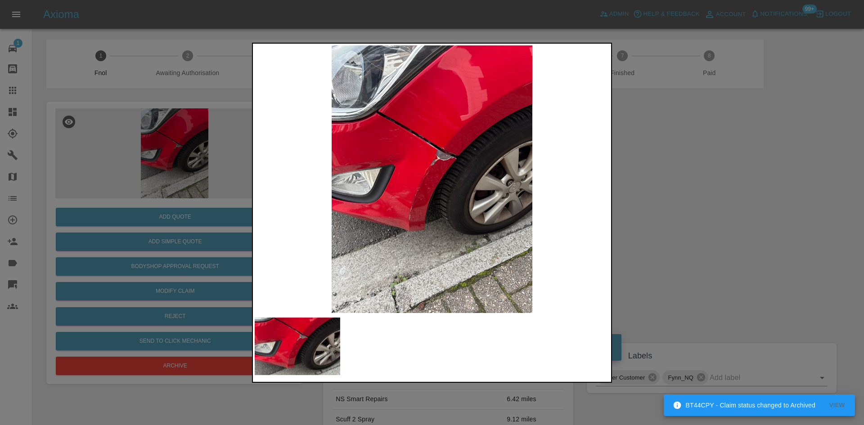
click at [468, 150] on img at bounding box center [432, 179] width 355 height 268
click at [442, 152] on img at bounding box center [432, 179] width 355 height 268
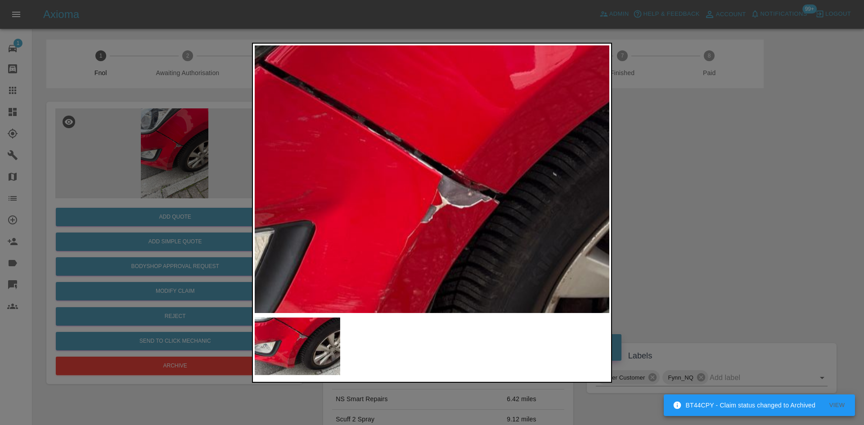
click at [412, 209] on img at bounding box center [426, 265] width 1064 height 804
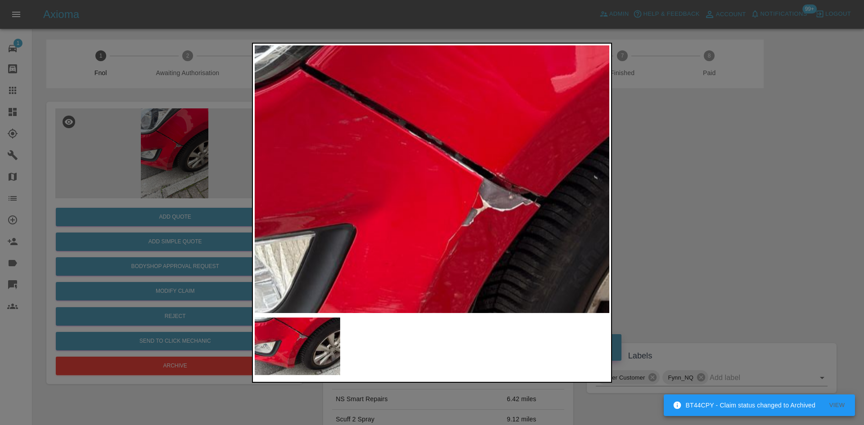
drag, startPoint x: 112, startPoint y: 161, endPoint x: 147, endPoint y: 253, distance: 98.8
click at [112, 161] on div at bounding box center [432, 212] width 864 height 425
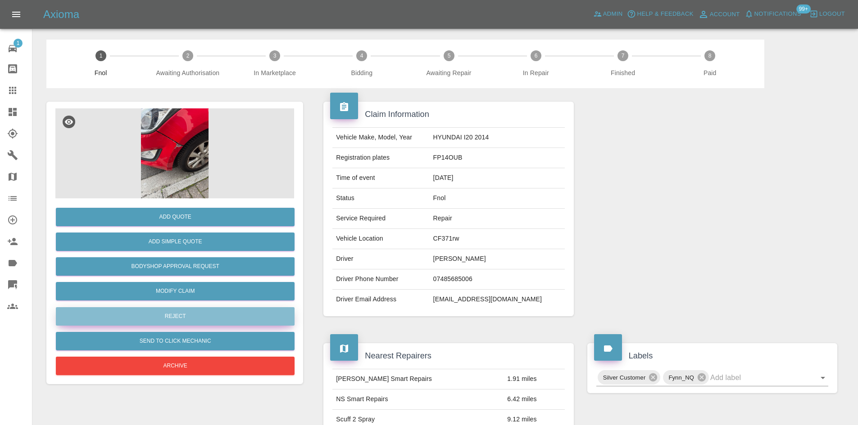
click at [182, 315] on button "Reject" at bounding box center [175, 317] width 239 height 18
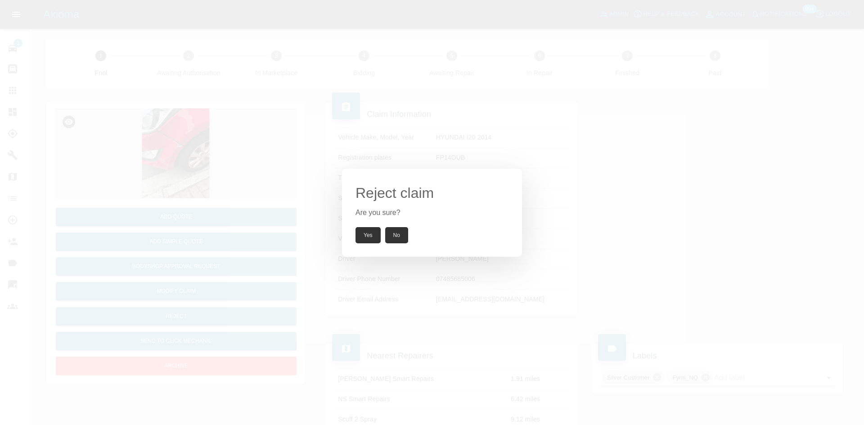
click at [358, 235] on button "Yes" at bounding box center [368, 235] width 25 height 16
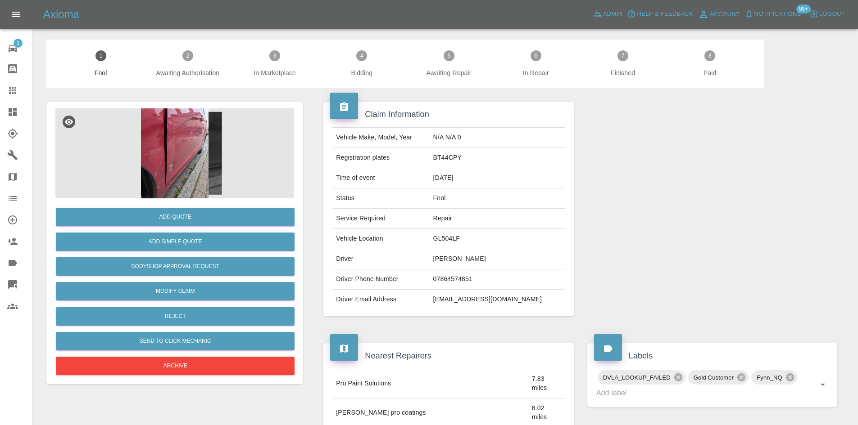
click at [167, 169] on img at bounding box center [174, 154] width 239 height 90
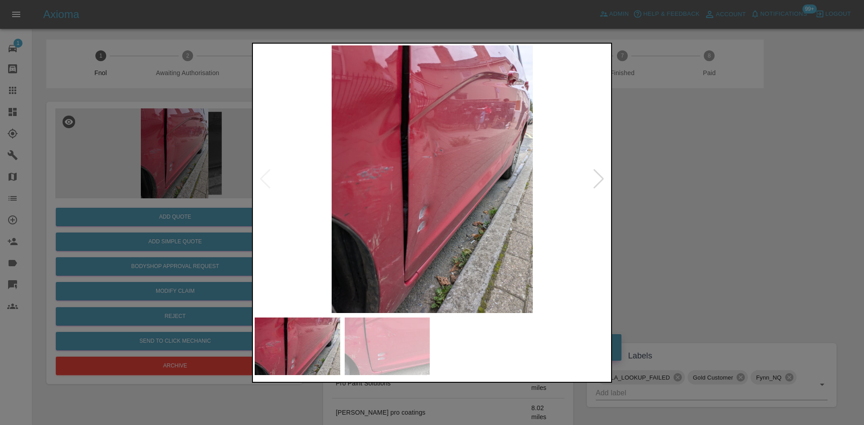
click at [391, 175] on img at bounding box center [432, 179] width 355 height 268
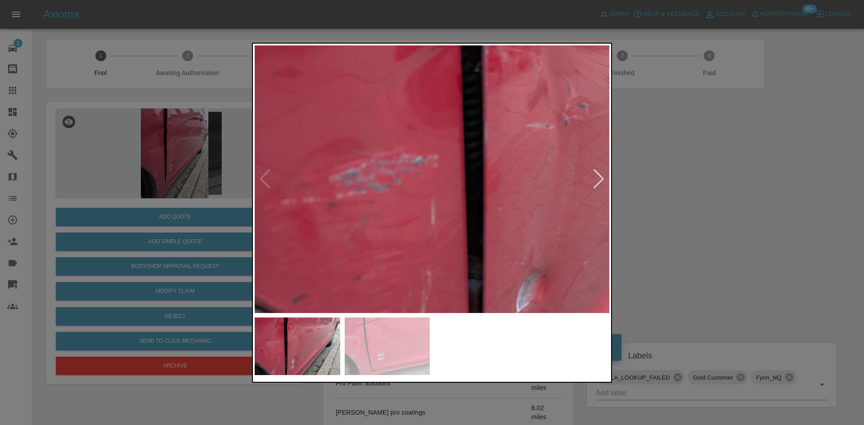
click at [402, 179] on img at bounding box center [555, 193] width 1064 height 804
click at [398, 177] on img at bounding box center [555, 193] width 1064 height 804
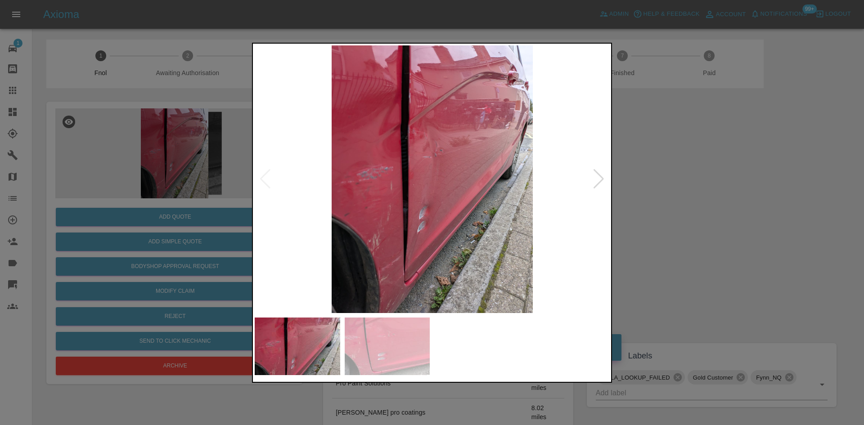
click at [253, 206] on div at bounding box center [432, 213] width 360 height 340
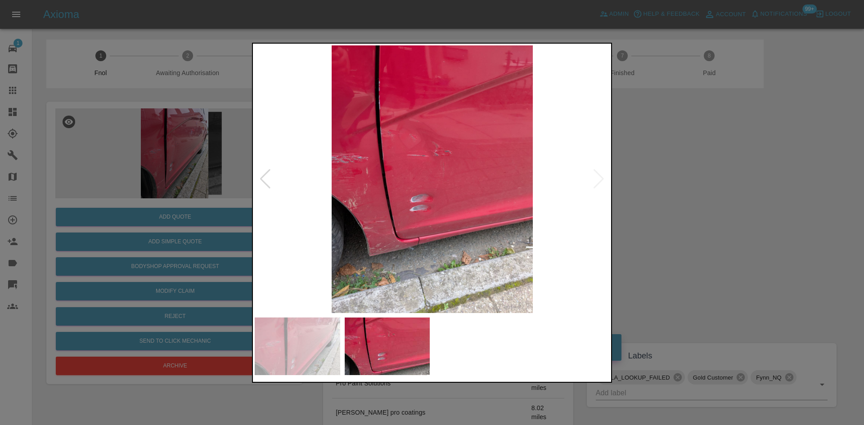
click at [273, 201] on img at bounding box center [432, 179] width 355 height 268
click at [120, 153] on div at bounding box center [432, 212] width 864 height 425
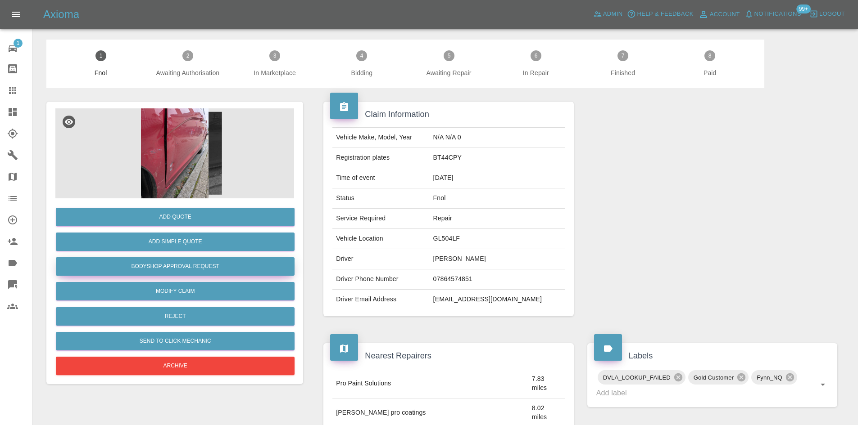
drag, startPoint x: 192, startPoint y: 263, endPoint x: 199, endPoint y: 262, distance: 6.8
click at [193, 262] on button "Bodyshop Approval Request" at bounding box center [175, 267] width 239 height 18
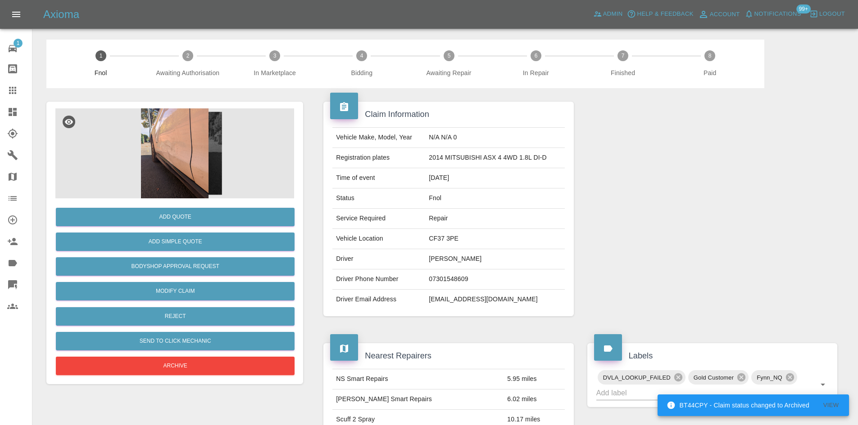
click at [189, 168] on img at bounding box center [174, 154] width 239 height 90
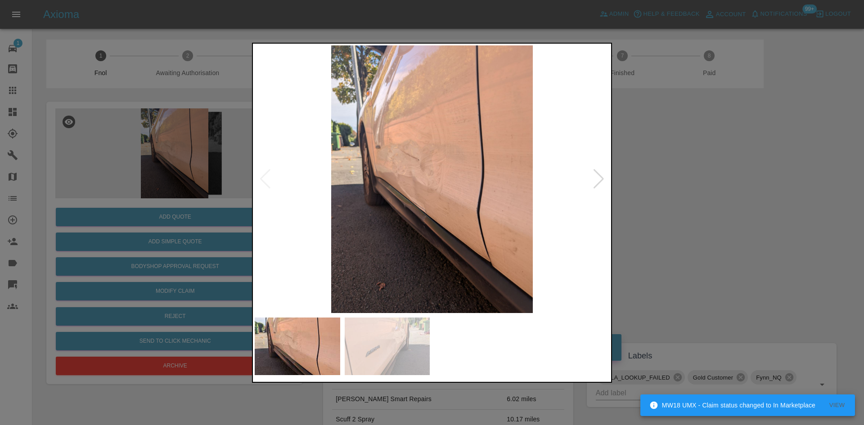
click at [253, 190] on div at bounding box center [432, 213] width 360 height 340
click at [147, 156] on div at bounding box center [432, 212] width 864 height 425
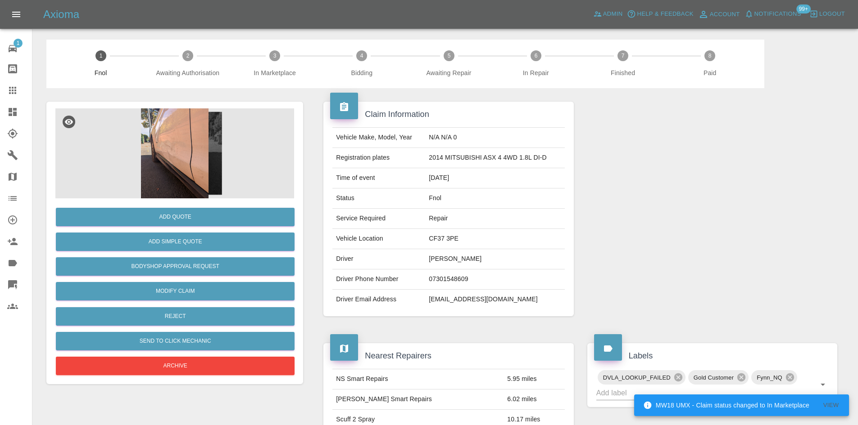
click at [194, 162] on img at bounding box center [174, 154] width 239 height 90
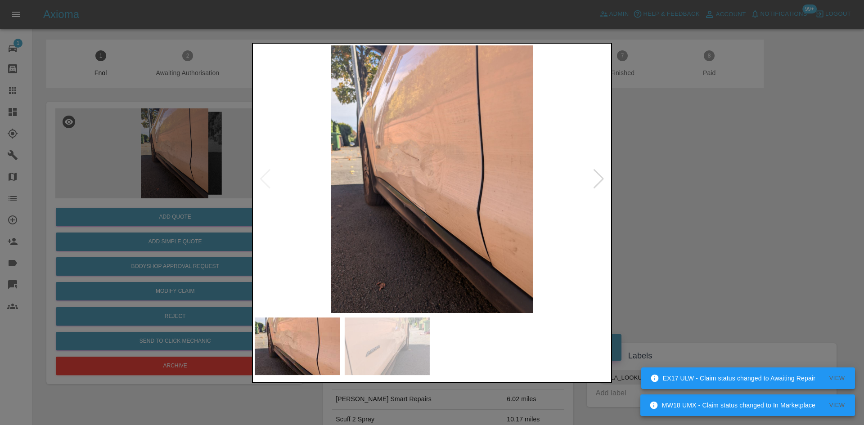
click at [436, 185] on img at bounding box center [432, 179] width 355 height 268
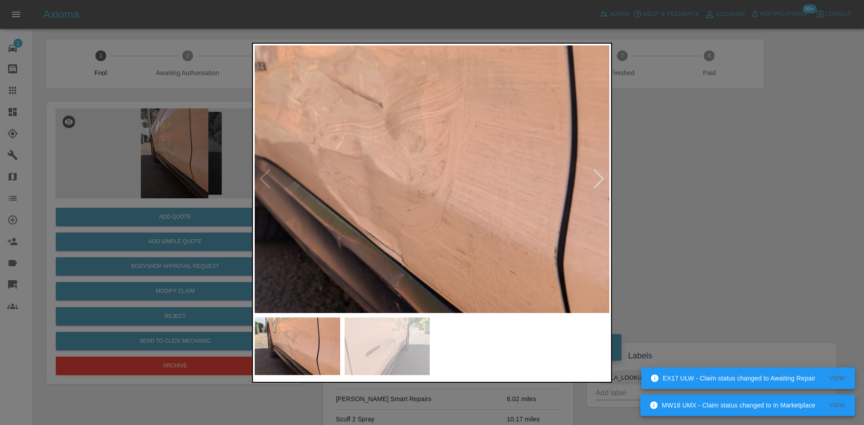
click at [408, 205] on img at bounding box center [421, 163] width 1064 height 804
click at [407, 205] on img at bounding box center [421, 163] width 1064 height 804
drag, startPoint x: 91, startPoint y: 173, endPoint x: 113, endPoint y: 187, distance: 25.6
click at [95, 175] on div at bounding box center [432, 212] width 864 height 425
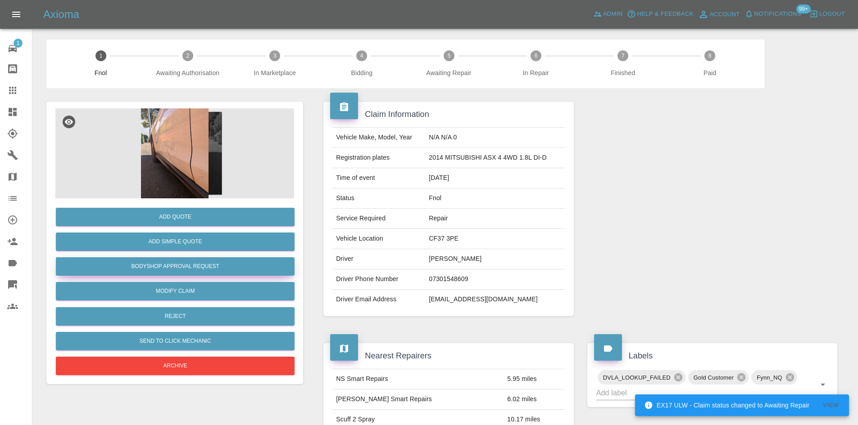
click at [185, 262] on button "Bodyshop Approval Request" at bounding box center [175, 267] width 239 height 18
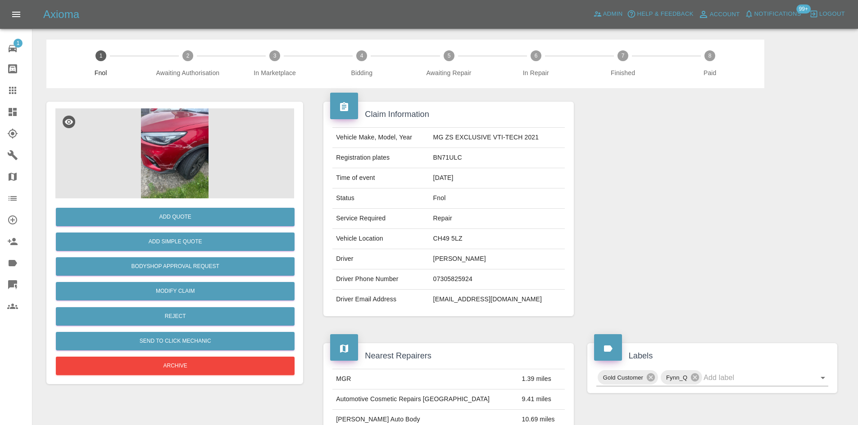
click at [187, 113] on img at bounding box center [174, 154] width 239 height 90
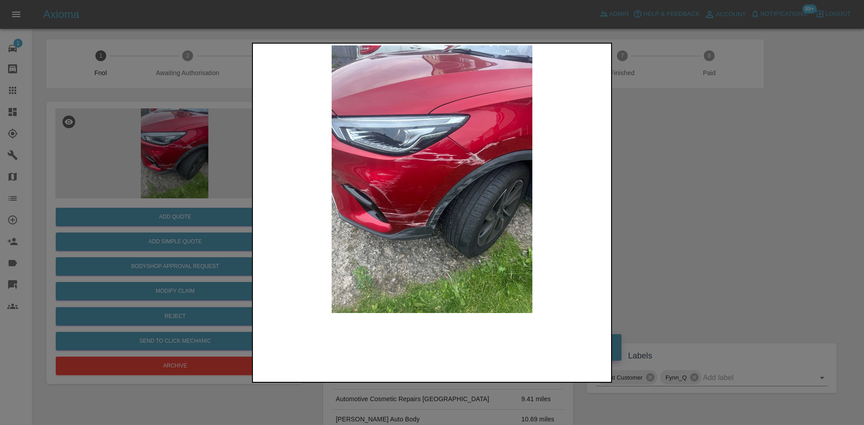
click at [492, 157] on img at bounding box center [432, 179] width 355 height 268
click at [493, 157] on img at bounding box center [432, 179] width 355 height 268
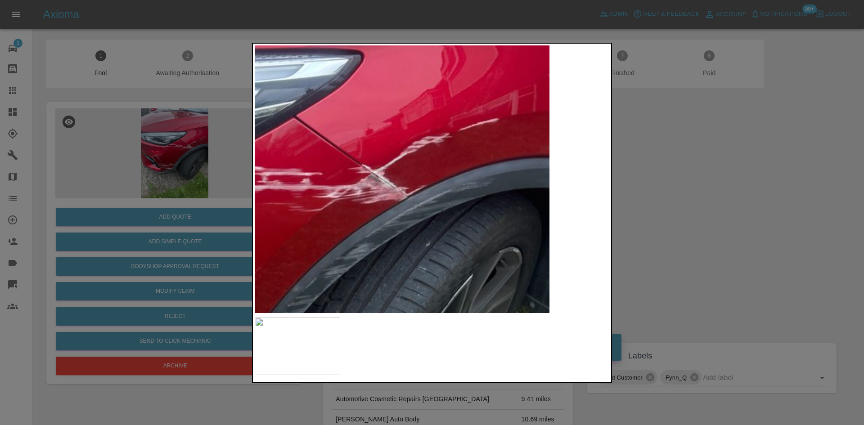
click at [466, 169] on img at bounding box center [248, 245] width 1064 height 804
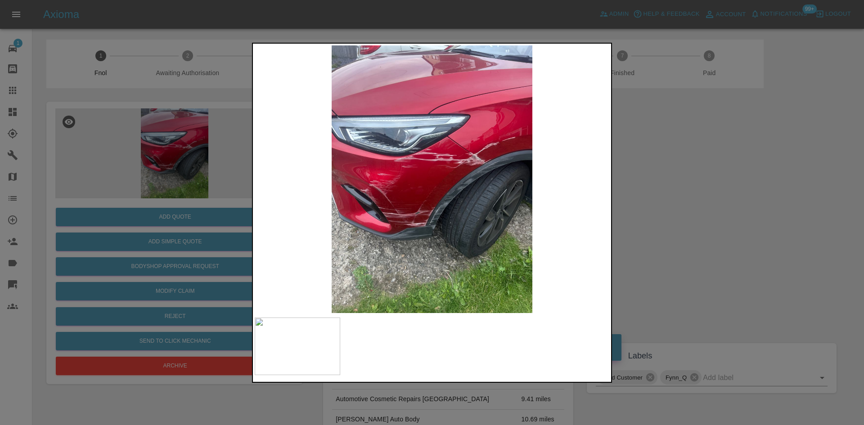
click at [162, 201] on div at bounding box center [432, 212] width 864 height 425
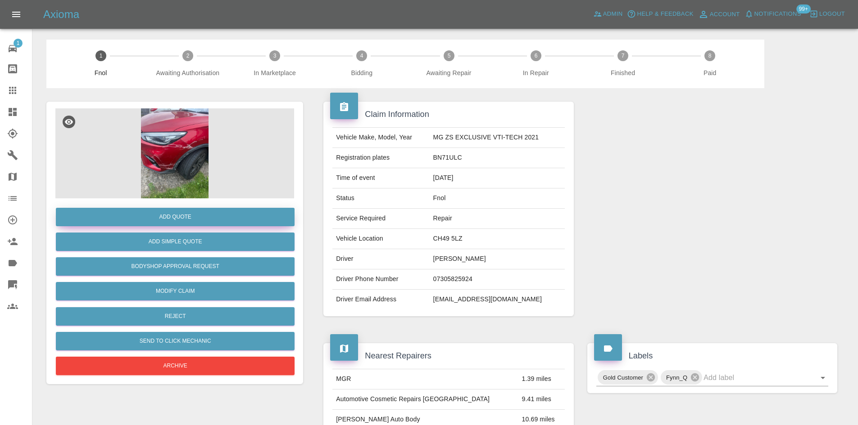
click at [186, 217] on button "Add Quote" at bounding box center [175, 217] width 239 height 18
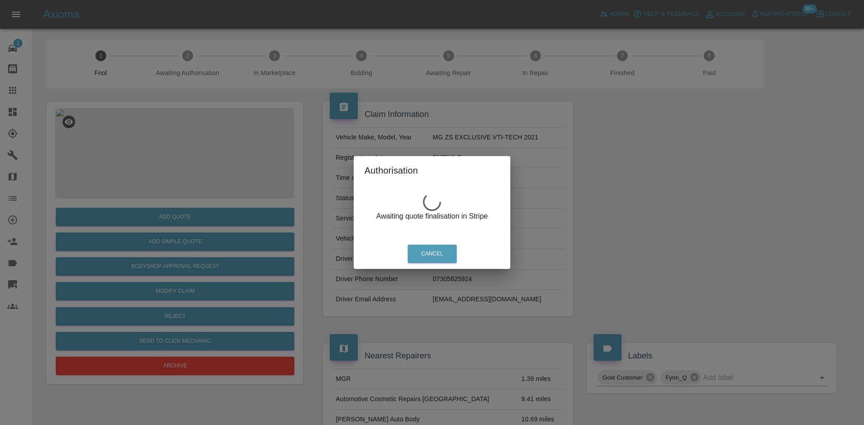
click at [189, 140] on div "Authorisation Awaiting quote finalisation in Stripe Cancel" at bounding box center [432, 212] width 864 height 425
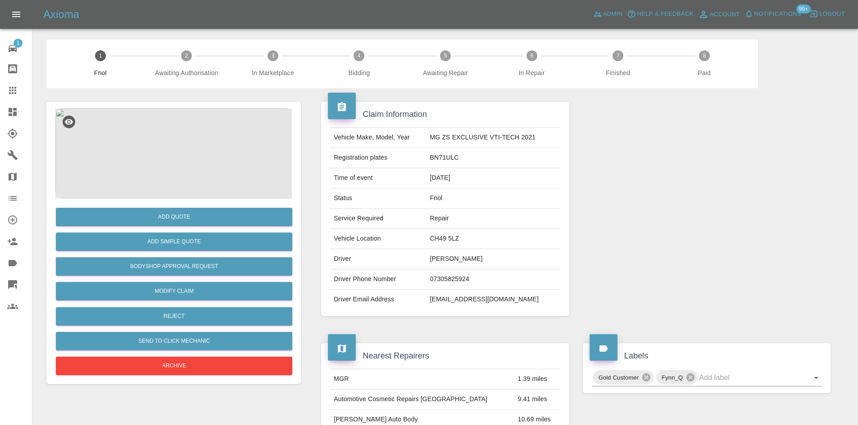
click at [185, 145] on img at bounding box center [174, 154] width 239 height 90
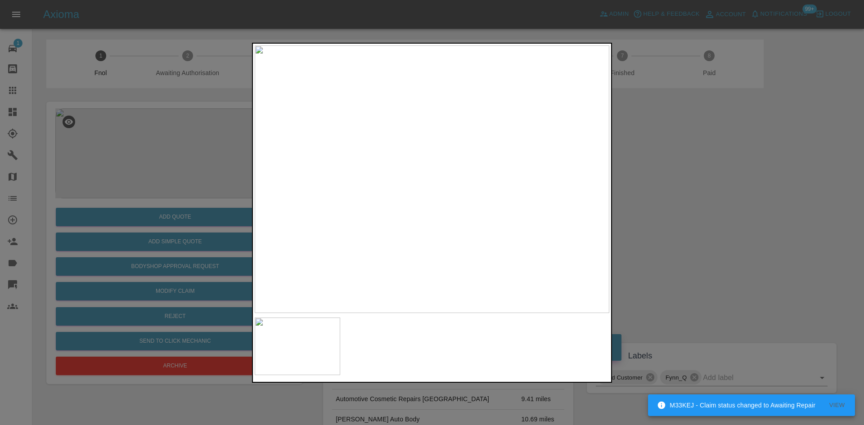
click at [228, 233] on div at bounding box center [432, 212] width 864 height 425
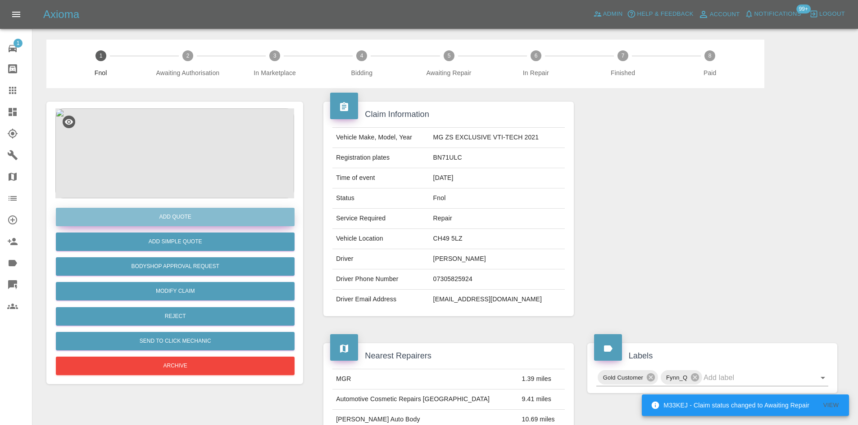
click at [200, 226] on button "Add Quote" at bounding box center [175, 217] width 239 height 18
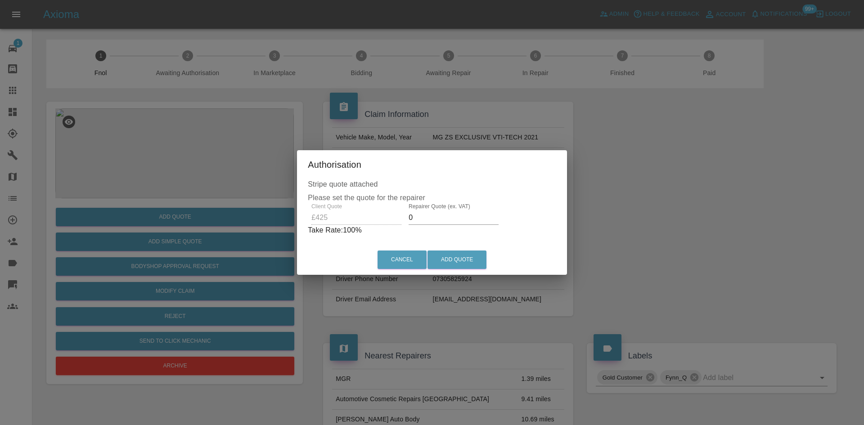
drag, startPoint x: 275, startPoint y: 231, endPoint x: 235, endPoint y: 225, distance: 40.6
click at [270, 229] on div "Authorisation Stripe quote attached Please set the quote for the repairer Clien…" at bounding box center [432, 212] width 864 height 425
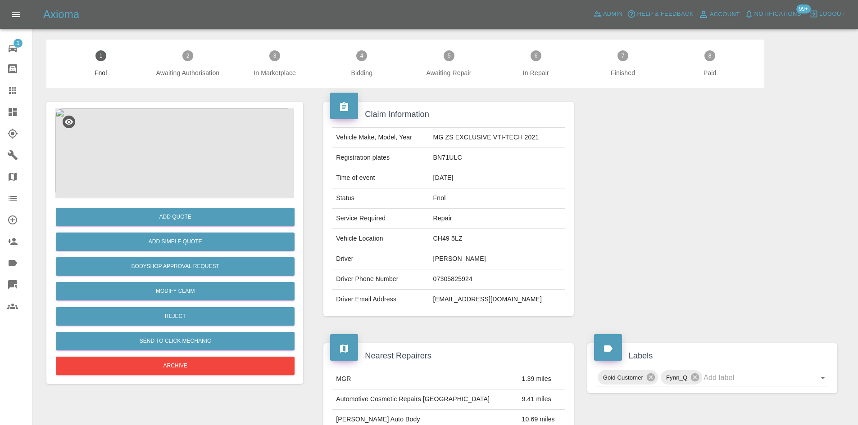
click at [258, 206] on div "Add Quote" at bounding box center [174, 217] width 239 height 23
click at [251, 222] on button "Add Quote" at bounding box center [175, 217] width 239 height 18
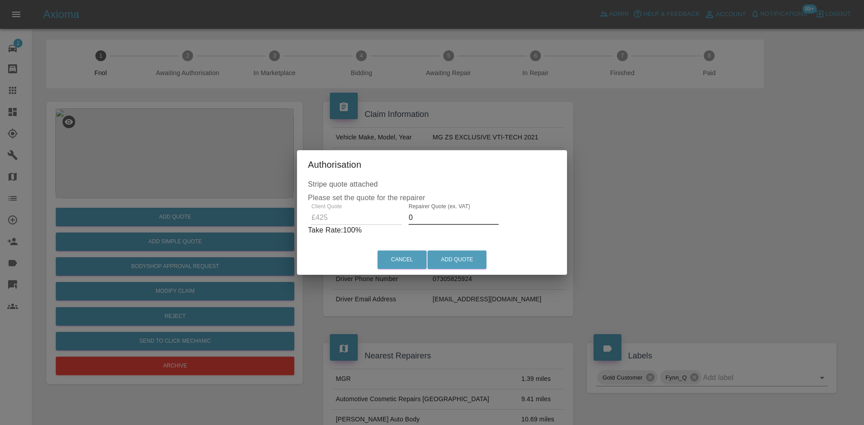
drag, startPoint x: 430, startPoint y: 223, endPoint x: 328, endPoint y: 229, distance: 102.8
click at [353, 225] on div "Client Quote £425 Repairer Quote (ex. VAT) 0 Take Rate: 100 %" at bounding box center [432, 220] width 249 height 32
type input "270"
click at [460, 260] on button "Add Quote" at bounding box center [457, 260] width 59 height 18
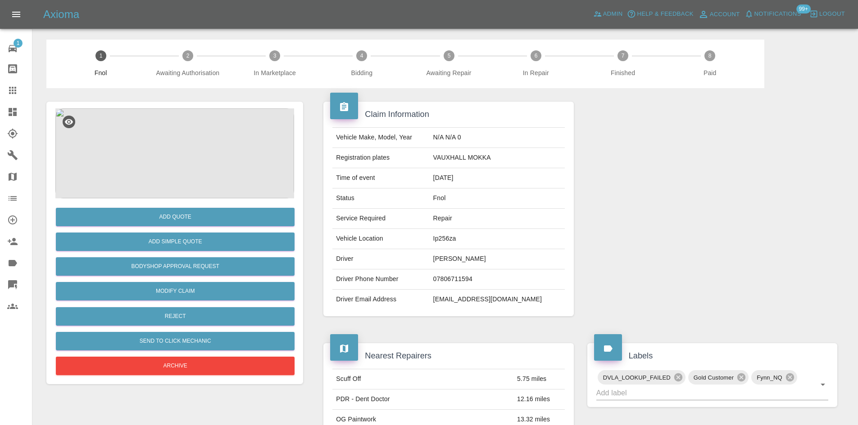
click at [163, 133] on img at bounding box center [174, 154] width 239 height 90
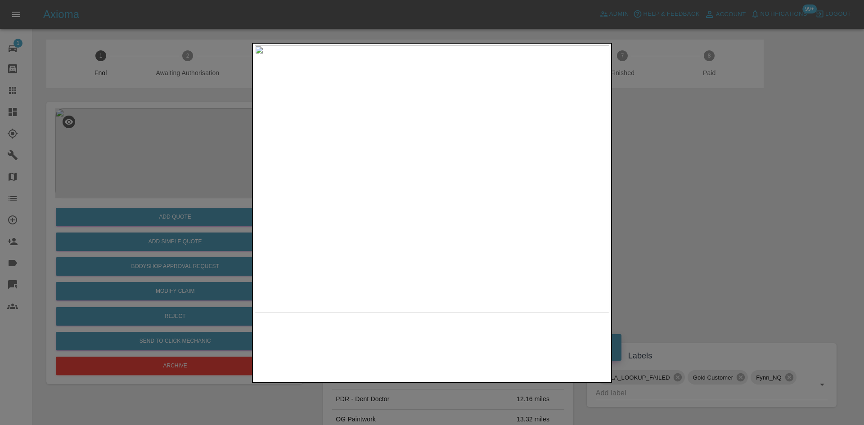
click at [459, 108] on img at bounding box center [432, 179] width 355 height 268
click at [457, 108] on img at bounding box center [432, 179] width 355 height 268
click at [440, 163] on img at bounding box center [359, 394] width 1064 height 804
click at [384, 230] on img at bounding box center [432, 179] width 355 height 268
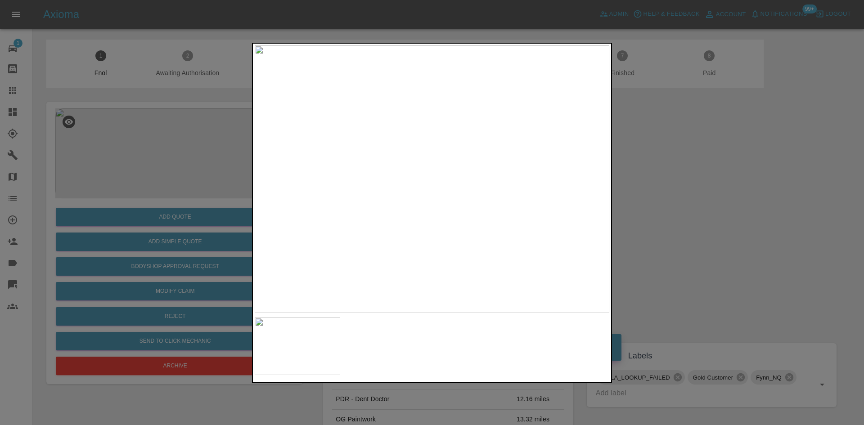
click at [430, 252] on img at bounding box center [432, 179] width 355 height 268
click at [431, 251] on img at bounding box center [432, 179] width 355 height 268
click at [443, 120] on img at bounding box center [432, 179] width 355 height 268
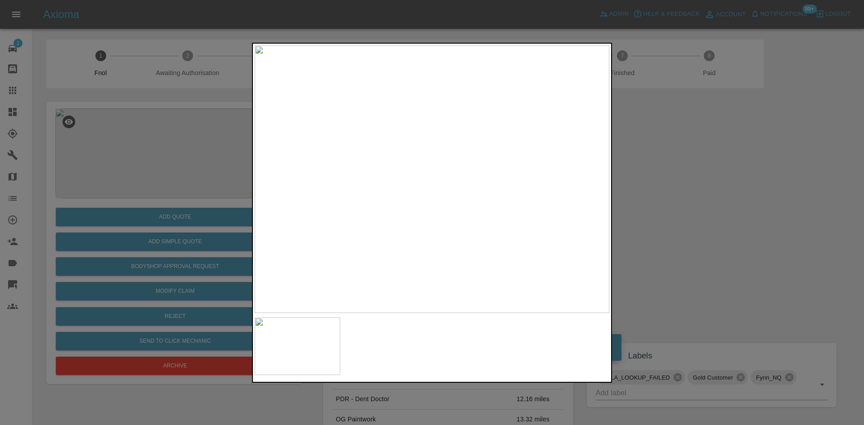
click at [443, 120] on img at bounding box center [432, 179] width 355 height 268
click at [443, 124] on img at bounding box center [400, 356] width 1064 height 804
click at [184, 244] on div at bounding box center [432, 212] width 864 height 425
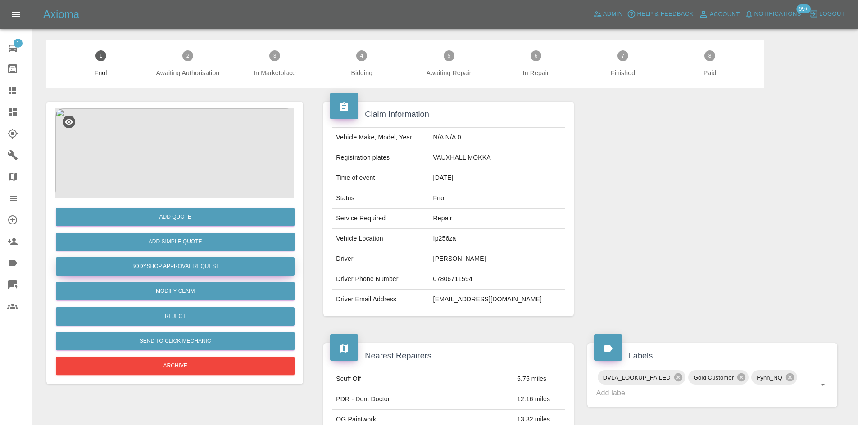
click at [177, 268] on button "Bodyshop Approval Request" at bounding box center [175, 267] width 239 height 18
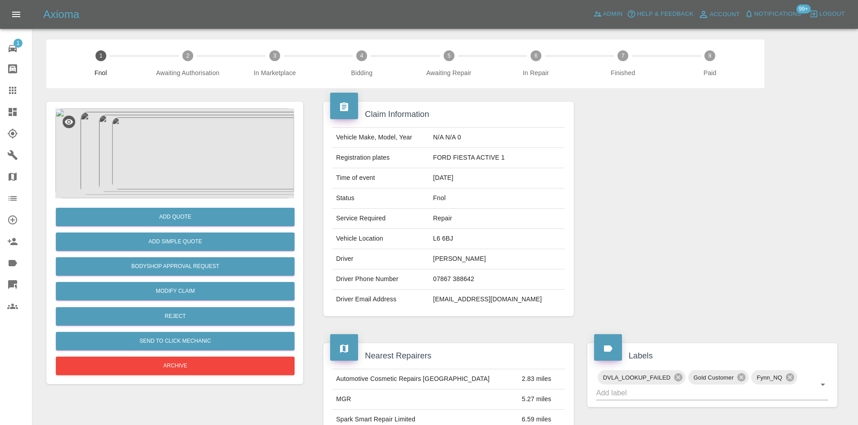
click at [187, 148] on img at bounding box center [174, 154] width 239 height 90
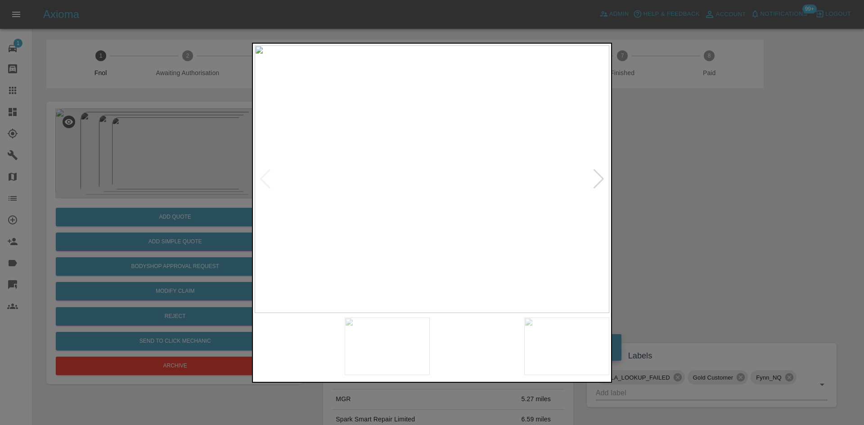
click at [444, 180] on img at bounding box center [432, 179] width 355 height 268
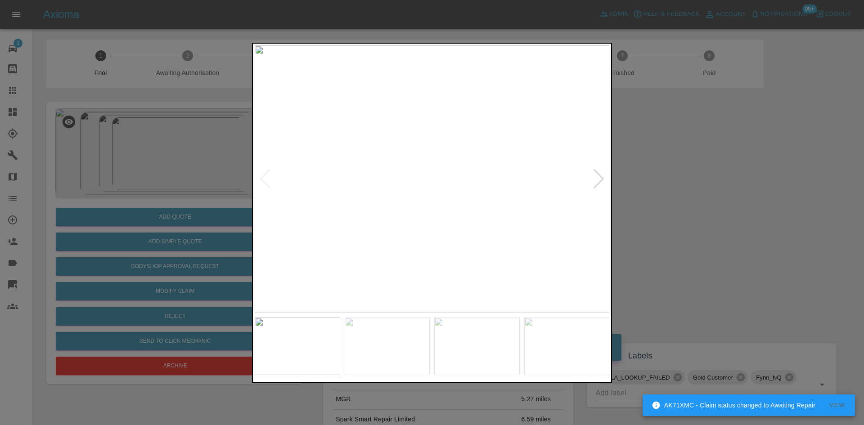
click at [421, 182] on img at bounding box center [432, 179] width 355 height 268
click at [421, 182] on img at bounding box center [466, 170] width 1064 height 804
click at [349, 199] on img at bounding box center [432, 179] width 355 height 268
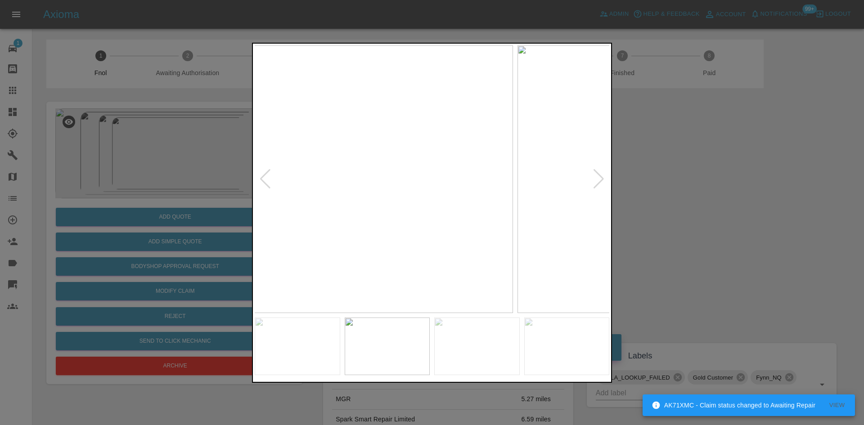
click at [321, 203] on img at bounding box center [335, 179] width 355 height 268
click at [238, 204] on div at bounding box center [432, 212] width 864 height 425
click at [237, 224] on div at bounding box center [432, 212] width 864 height 425
click at [396, 184] on img at bounding box center [432, 179] width 355 height 268
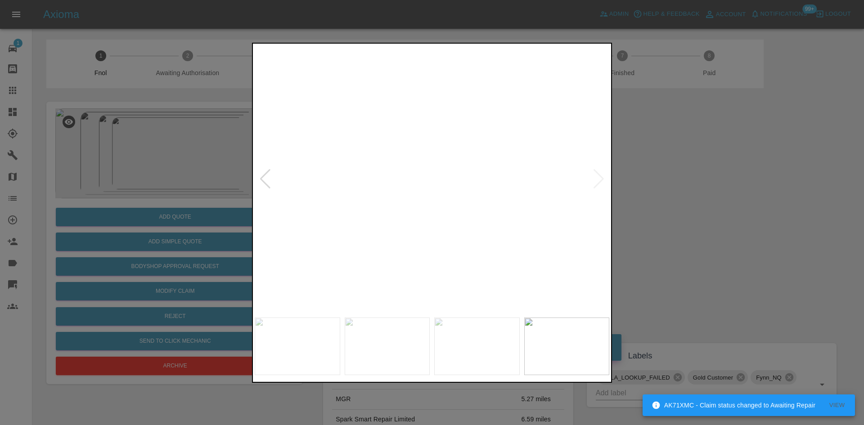
click at [396, 184] on img at bounding box center [540, 164] width 1064 height 804
click at [394, 185] on img at bounding box center [540, 164] width 1064 height 804
click at [406, 221] on img at bounding box center [432, 179] width 355 height 268
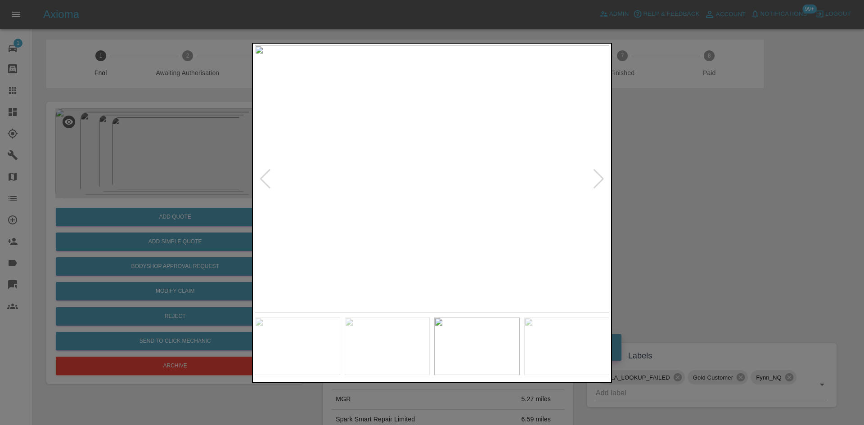
click at [523, 230] on img at bounding box center [432, 179] width 355 height 268
click at [569, 224] on img at bounding box center [555, 179] width 355 height 268
click at [586, 210] on img at bounding box center [440, 179] width 355 height 268
click at [484, 221] on img at bounding box center [432, 179] width 355 height 268
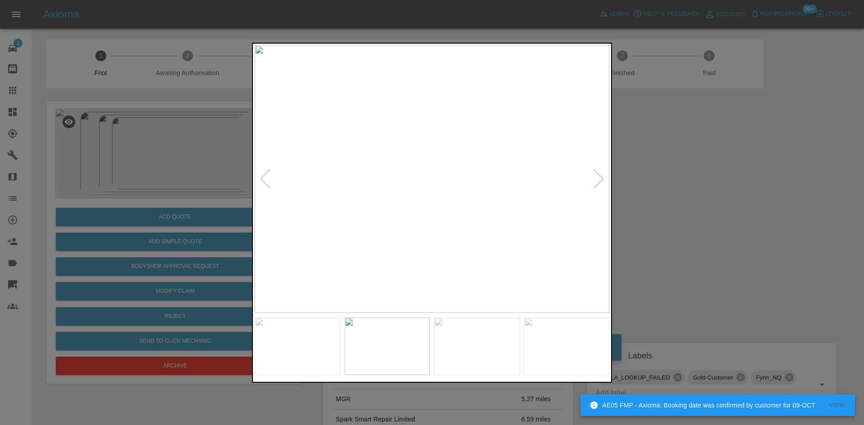
click at [496, 232] on img at bounding box center [432, 179] width 355 height 268
click at [422, 231] on img at bounding box center [432, 179] width 355 height 268
click at [361, 225] on img at bounding box center [432, 179] width 355 height 268
click at [434, 222] on img at bounding box center [432, 179] width 355 height 268
click at [462, 216] on img at bounding box center [432, 179] width 355 height 268
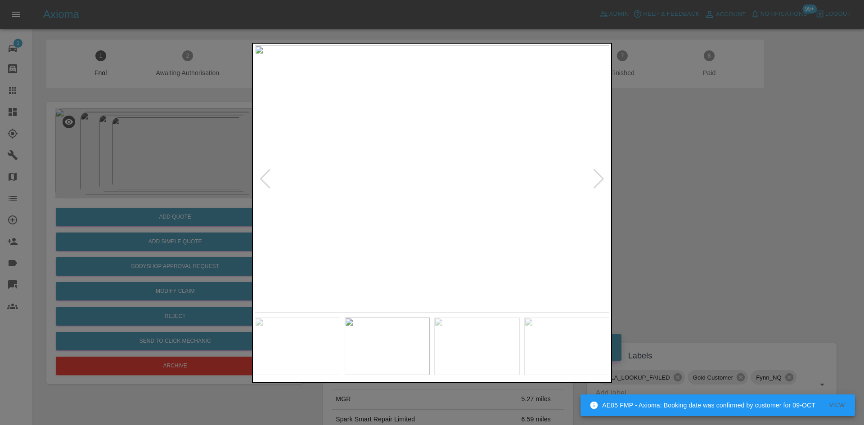
click at [140, 200] on div at bounding box center [432, 212] width 864 height 425
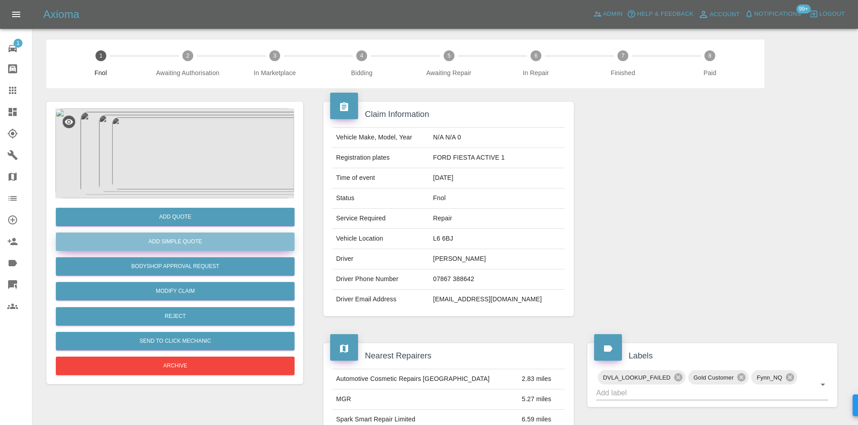
click at [177, 245] on button "Add Simple Quote" at bounding box center [175, 242] width 239 height 18
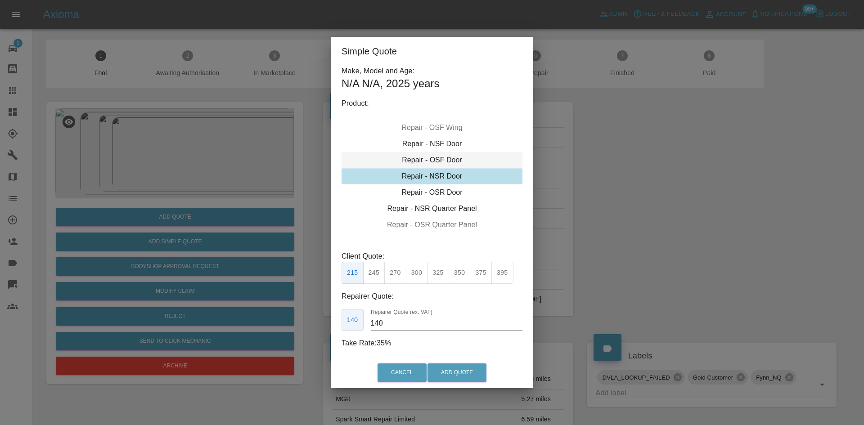
click at [433, 160] on div "Repair - OSF Door" at bounding box center [432, 160] width 181 height 16
click at [455, 277] on button "350" at bounding box center [460, 273] width 22 height 22
drag, startPoint x: 393, startPoint y: 320, endPoint x: 312, endPoint y: 328, distance: 80.5
click at [315, 328] on div "Simple Quote Make, Model and Age: N/A N/A , 2025 years Product: Repair - Front …" at bounding box center [432, 212] width 864 height 425
drag, startPoint x: 391, startPoint y: 325, endPoint x: 207, endPoint y: 357, distance: 186.5
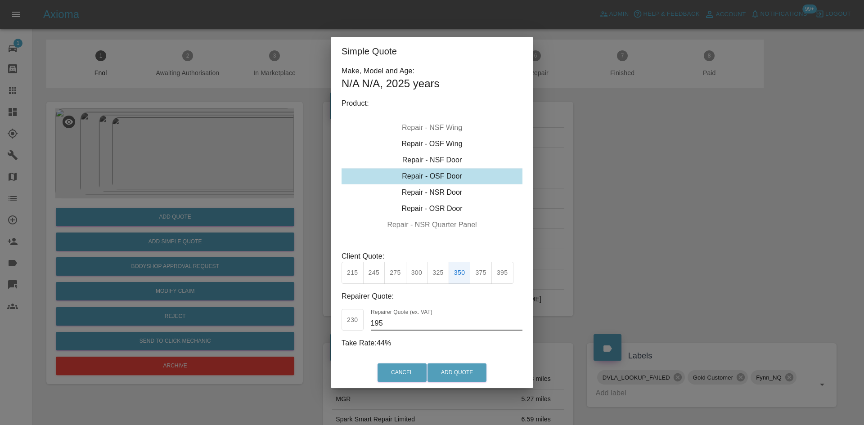
click at [249, 333] on div "Simple Quote Make, Model and Age: N/A N/A , 2025 years Product: Repair - Front …" at bounding box center [432, 212] width 864 height 425
type input "210"
click at [468, 372] on button "Add Quote" at bounding box center [457, 373] width 59 height 18
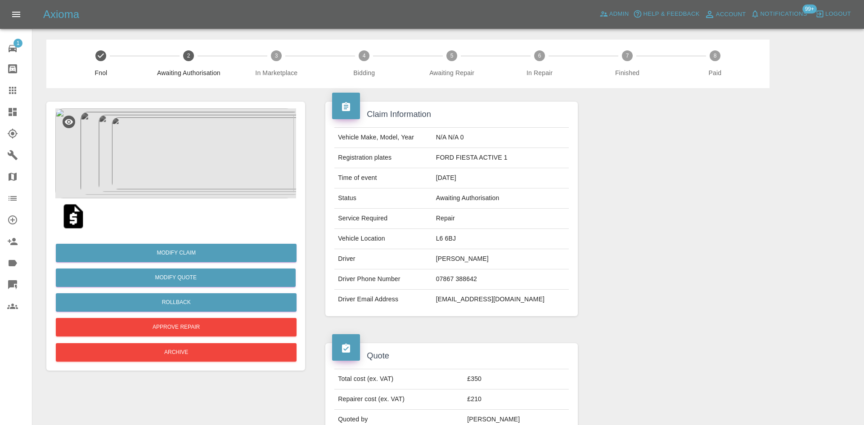
click at [211, 151] on img at bounding box center [174, 154] width 239 height 90
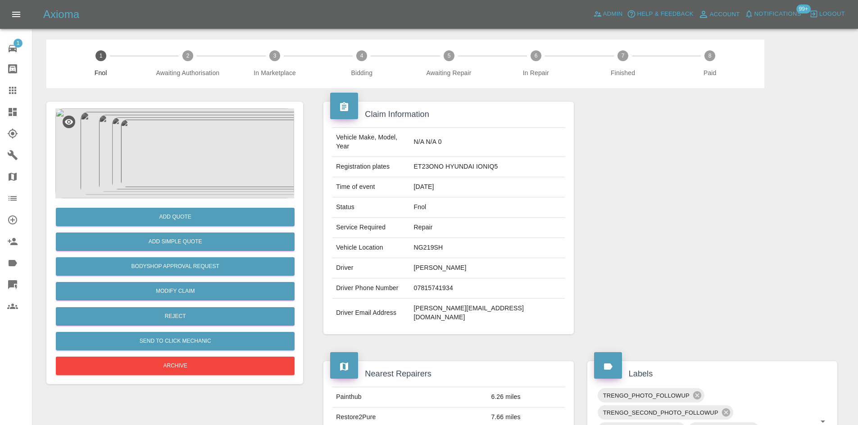
click at [180, 144] on img at bounding box center [174, 154] width 239 height 90
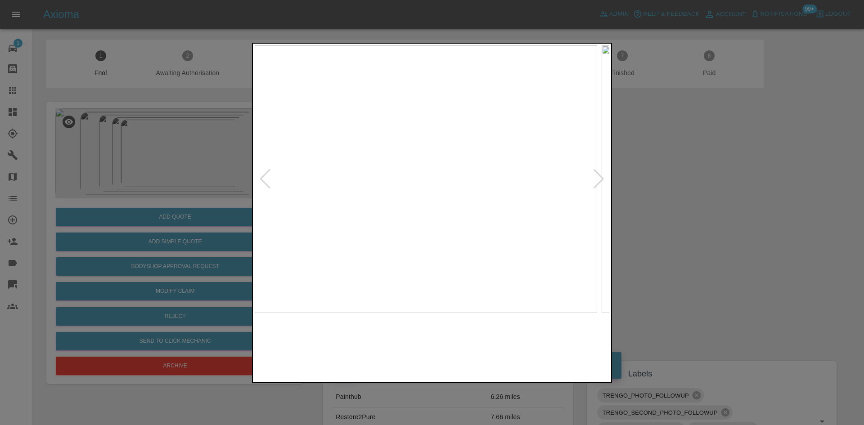
click at [384, 190] on img at bounding box center [420, 179] width 355 height 268
click at [377, 213] on img at bounding box center [432, 179] width 355 height 268
click at [279, 213] on img at bounding box center [432, 179] width 355 height 268
click at [220, 176] on div at bounding box center [432, 212] width 864 height 425
click at [255, 197] on img at bounding box center [432, 179] width 355 height 268
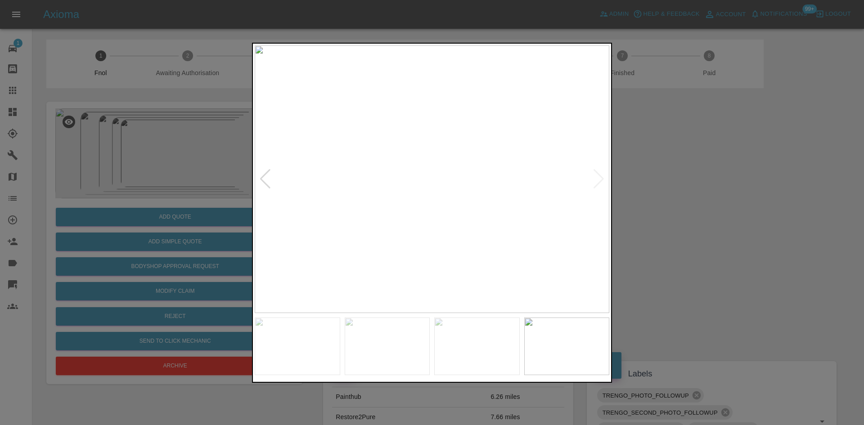
click at [323, 213] on img at bounding box center [432, 179] width 355 height 268
click at [441, 222] on img at bounding box center [432, 179] width 355 height 268
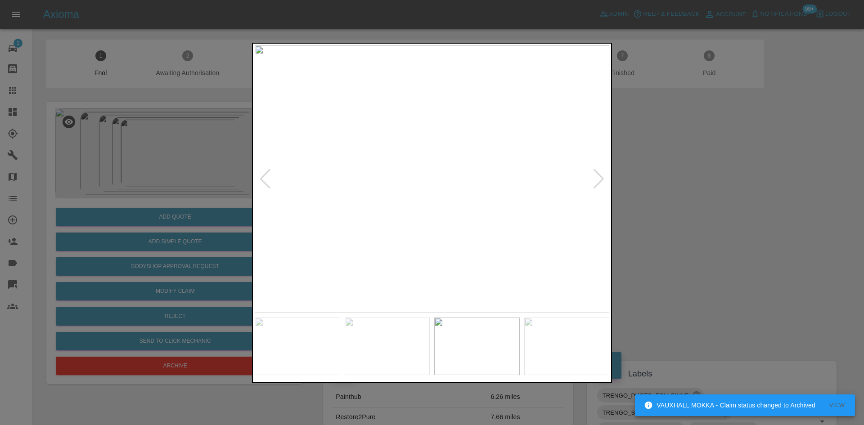
click at [181, 172] on div at bounding box center [432, 212] width 864 height 425
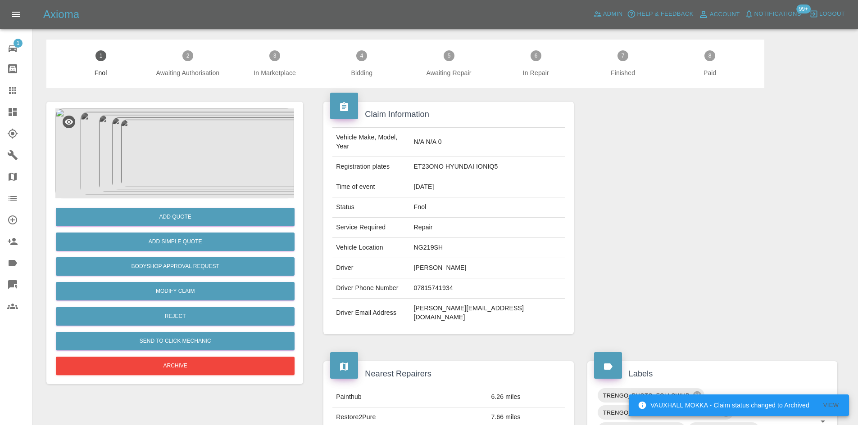
click at [176, 161] on img at bounding box center [174, 154] width 239 height 90
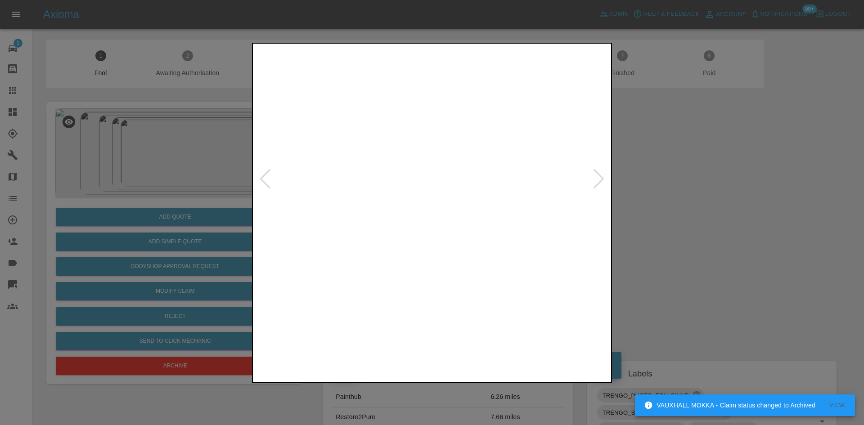
click at [359, 225] on img at bounding box center [420, 179] width 355 height 268
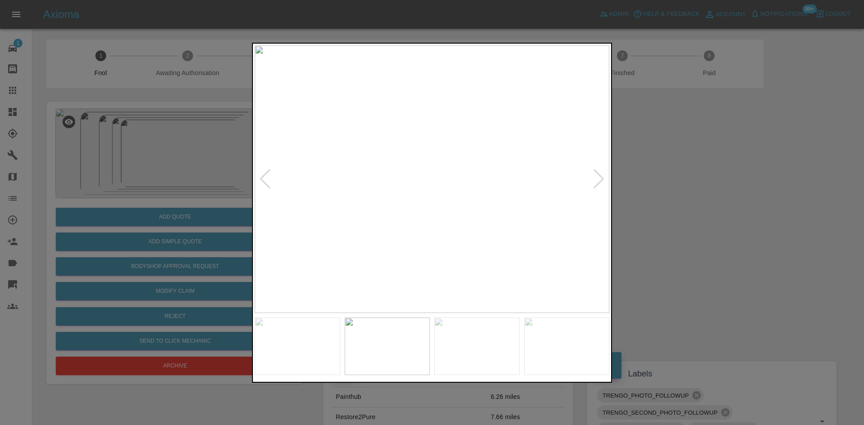
click at [380, 226] on img at bounding box center [432, 179] width 355 height 268
click at [357, 219] on img at bounding box center [432, 179] width 355 height 268
click at [303, 222] on img at bounding box center [409, 179] width 355 height 268
click at [321, 216] on img at bounding box center [432, 179] width 355 height 268
click at [195, 178] on div at bounding box center [432, 212] width 864 height 425
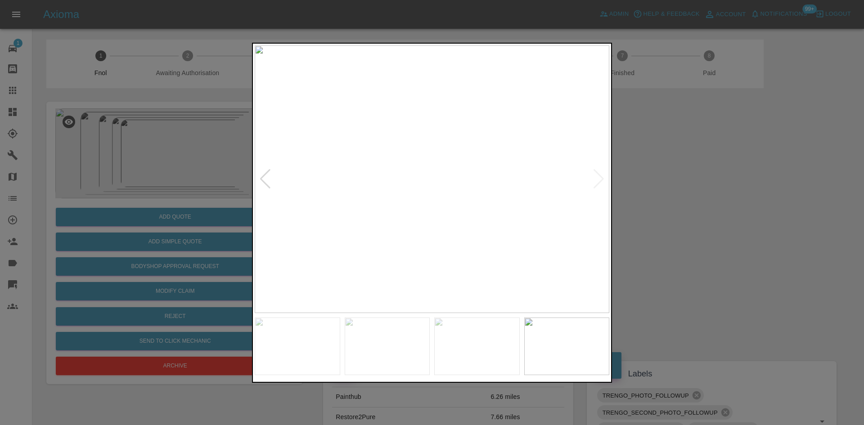
click at [385, 131] on img at bounding box center [432, 179] width 355 height 268
click at [366, 131] on img at bounding box center [573, 325] width 1064 height 804
drag, startPoint x: 170, startPoint y: 128, endPoint x: 170, endPoint y: 196, distance: 67.5
click at [170, 131] on div at bounding box center [432, 212] width 864 height 425
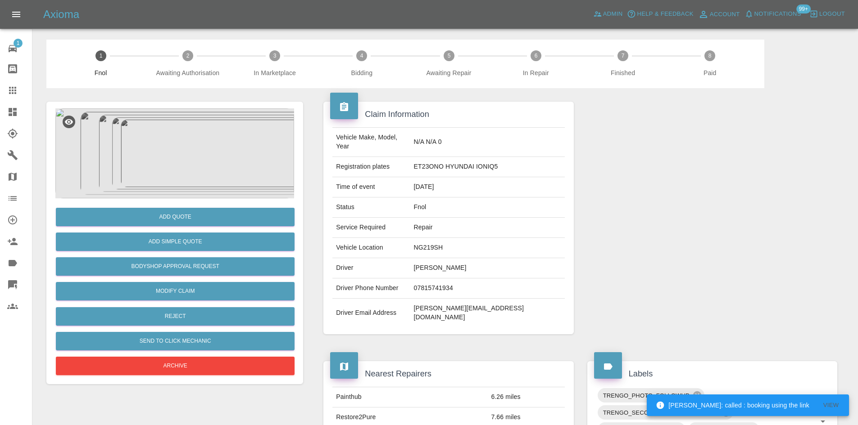
click at [187, 167] on img at bounding box center [174, 154] width 239 height 90
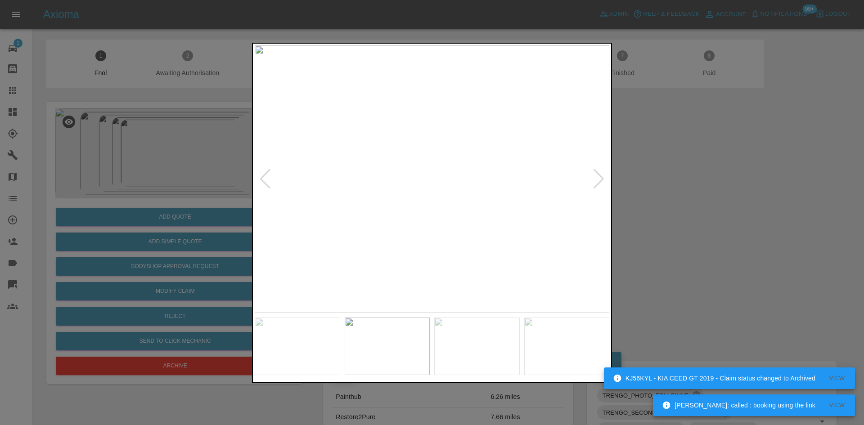
click at [391, 187] on img at bounding box center [432, 179] width 355 height 268
click at [330, 201] on img at bounding box center [432, 179] width 355 height 268
click at [378, 213] on img at bounding box center [432, 179] width 355 height 268
click at [345, 213] on img at bounding box center [432, 179] width 355 height 268
click at [362, 213] on img at bounding box center [432, 179] width 355 height 268
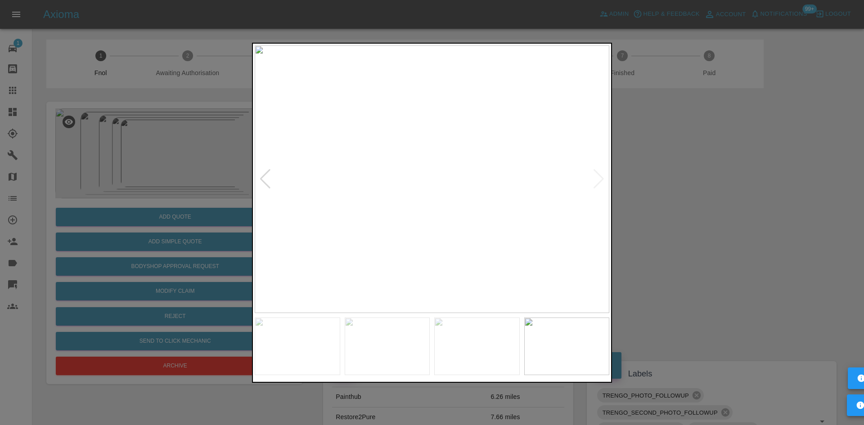
drag, startPoint x: 232, startPoint y: 183, endPoint x: 143, endPoint y: 234, distance: 102.0
click at [231, 184] on div at bounding box center [432, 212] width 864 height 425
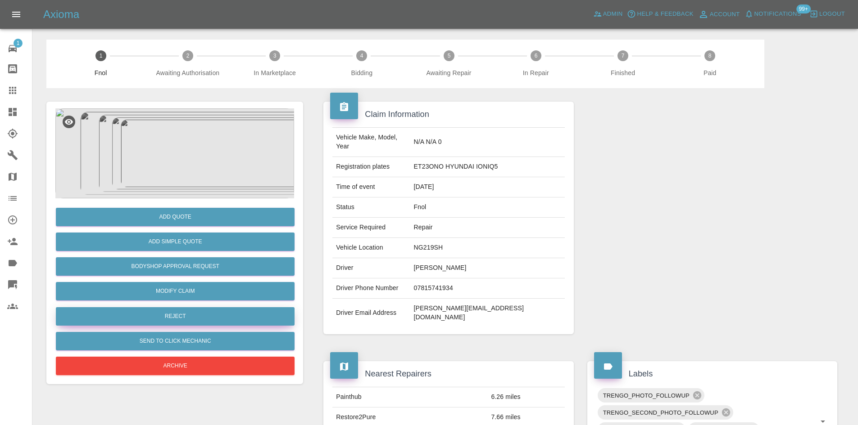
click at [179, 312] on button "Reject" at bounding box center [175, 317] width 239 height 18
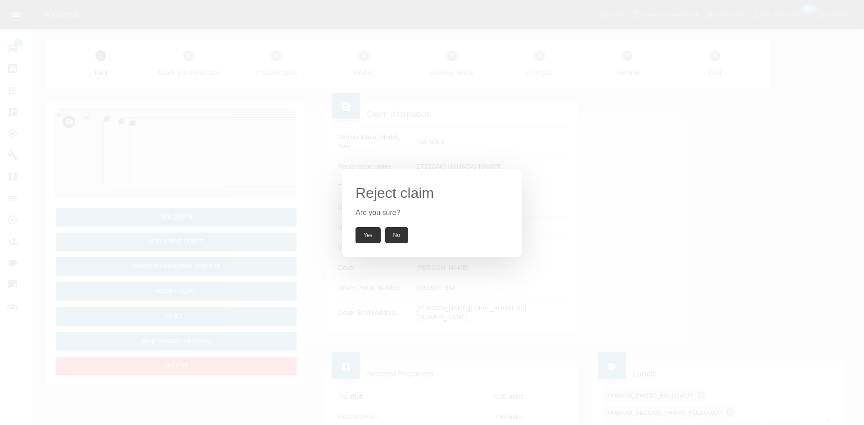
drag, startPoint x: 377, startPoint y: 243, endPoint x: 373, endPoint y: 240, distance: 4.9
click at [376, 243] on button "Yes" at bounding box center [368, 235] width 25 height 16
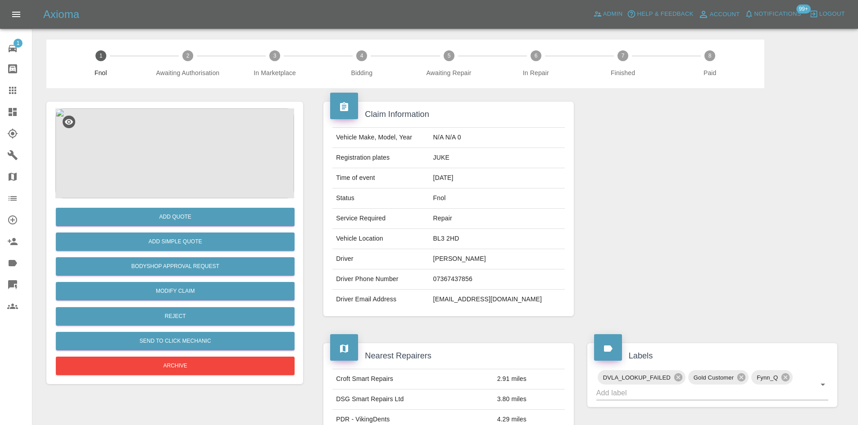
click at [150, 174] on img at bounding box center [174, 154] width 239 height 90
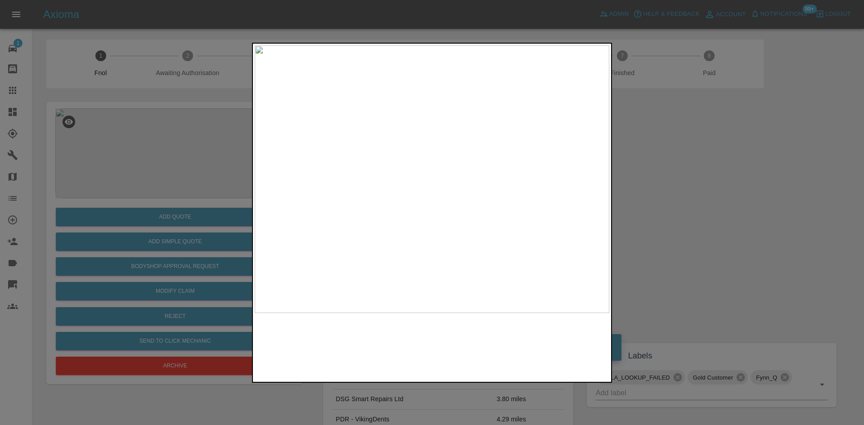
click at [374, 162] on img at bounding box center [432, 179] width 355 height 268
click at [320, 238] on img at bounding box center [481, 291] width 1064 height 804
click at [316, 178] on img at bounding box center [442, 318] width 1064 height 804
click at [338, 157] on img at bounding box center [409, 231] width 1064 height 804
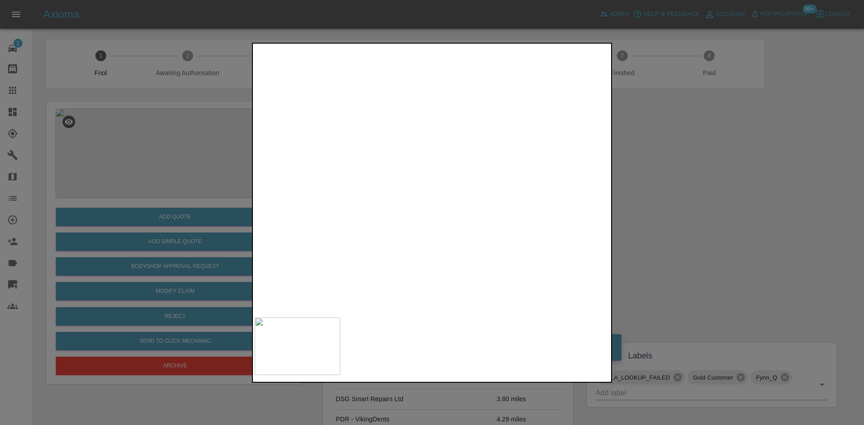
click at [350, 166] on img at bounding box center [409, 230] width 1064 height 804
click at [345, 169] on img at bounding box center [344, 232] width 1064 height 804
click at [417, 121] on img at bounding box center [432, 179] width 355 height 268
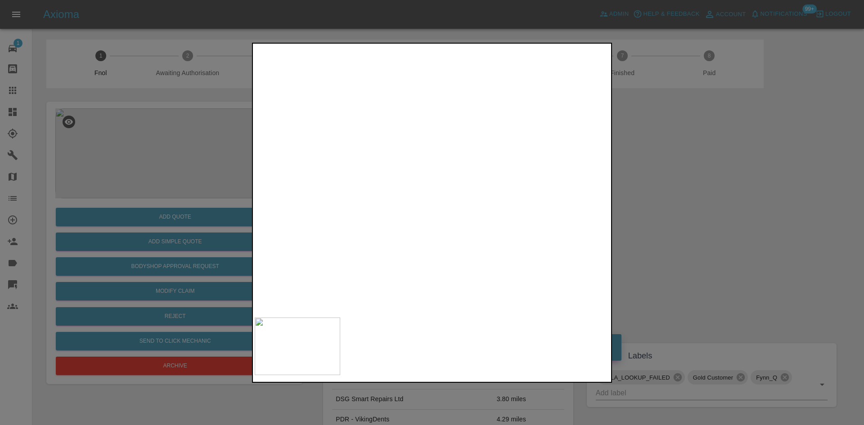
click at [417, 121] on img at bounding box center [477, 353] width 1064 height 804
click at [158, 185] on div at bounding box center [432, 212] width 864 height 425
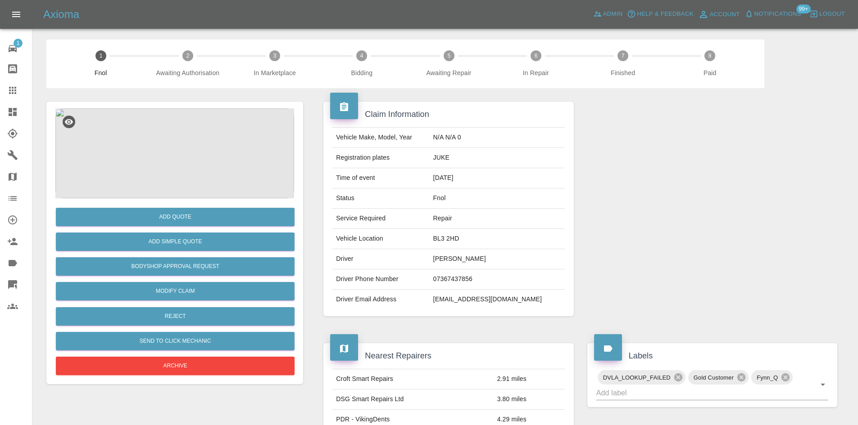
click at [189, 146] on img at bounding box center [174, 154] width 239 height 90
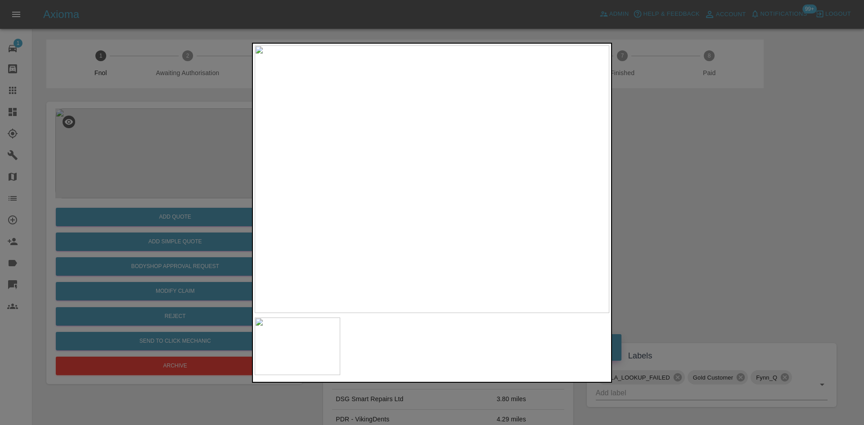
click at [405, 167] on img at bounding box center [432, 179] width 355 height 268
click at [404, 167] on img at bounding box center [432, 179] width 355 height 268
click at [374, 203] on img at bounding box center [461, 247] width 1064 height 804
drag, startPoint x: 228, startPoint y: 185, endPoint x: 226, endPoint y: 216, distance: 31.1
click at [227, 191] on div at bounding box center [432, 212] width 864 height 425
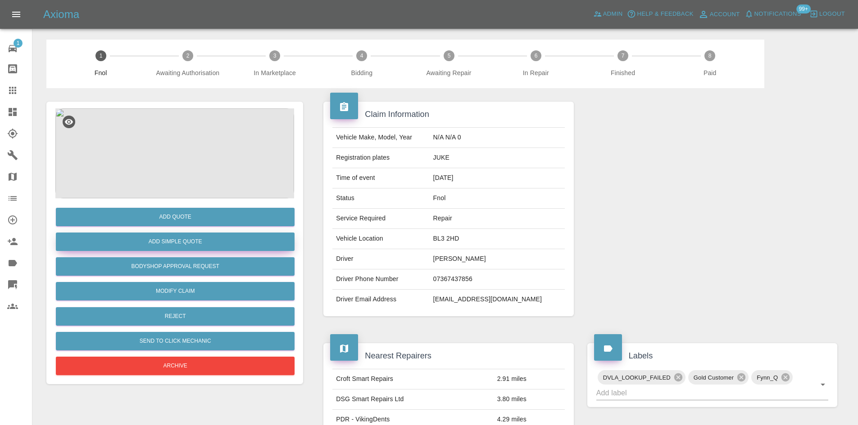
click at [186, 241] on button "Add Simple Quote" at bounding box center [175, 242] width 239 height 18
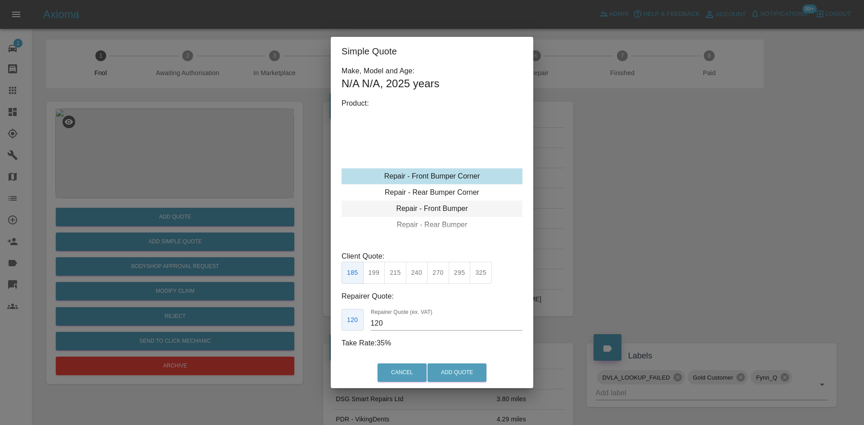
click at [431, 211] on div "Repair - Front Bumper" at bounding box center [432, 209] width 181 height 16
click at [395, 274] on button "215" at bounding box center [395, 273] width 22 height 22
drag, startPoint x: 390, startPoint y: 328, endPoint x: 309, endPoint y: 328, distance: 81.0
click at [309, 328] on div "Simple Quote Make, Model and Age: N/A N/A , 2025 years Product: Repair - Front …" at bounding box center [432, 212] width 864 height 425
type input "120"
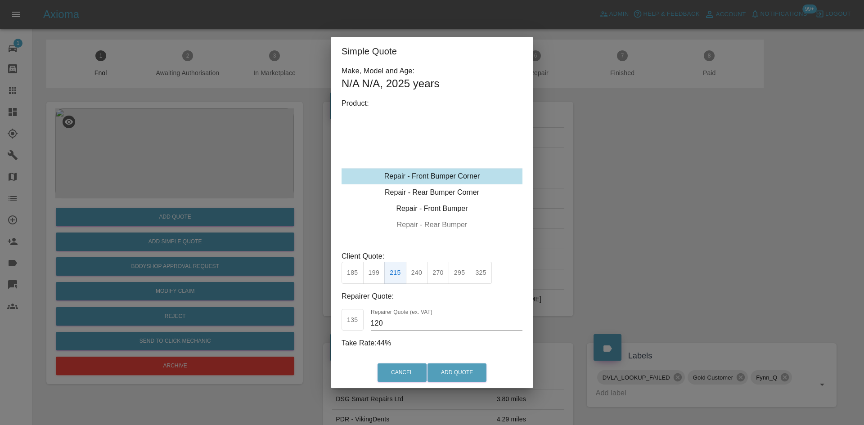
click at [424, 361] on div "Cancel Add Quote" at bounding box center [432, 373] width 203 height 30
click at [439, 369] on button "Add Quote" at bounding box center [457, 373] width 59 height 18
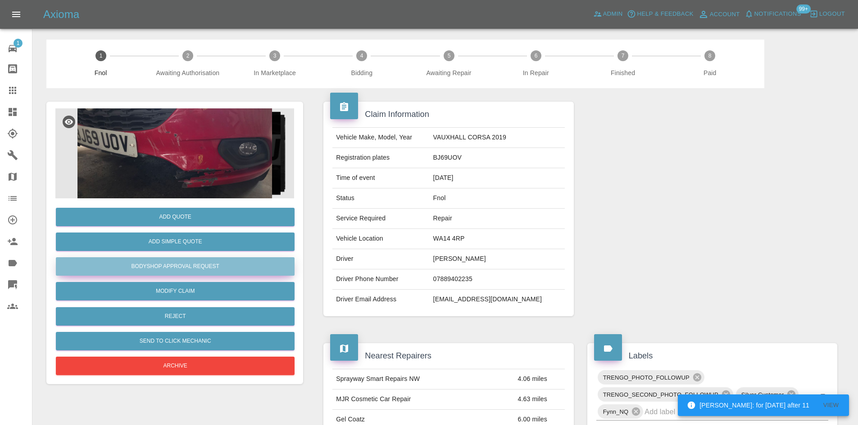
click at [186, 266] on button "Bodyshop Approval Request" at bounding box center [175, 267] width 239 height 18
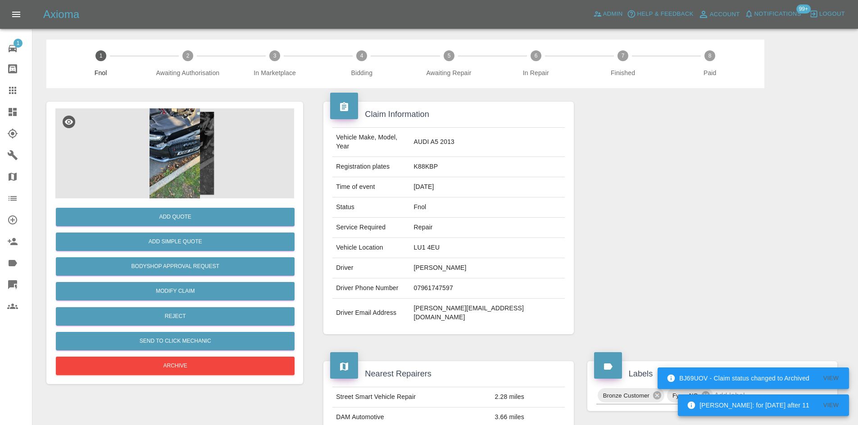
click at [155, 141] on img at bounding box center [174, 154] width 239 height 90
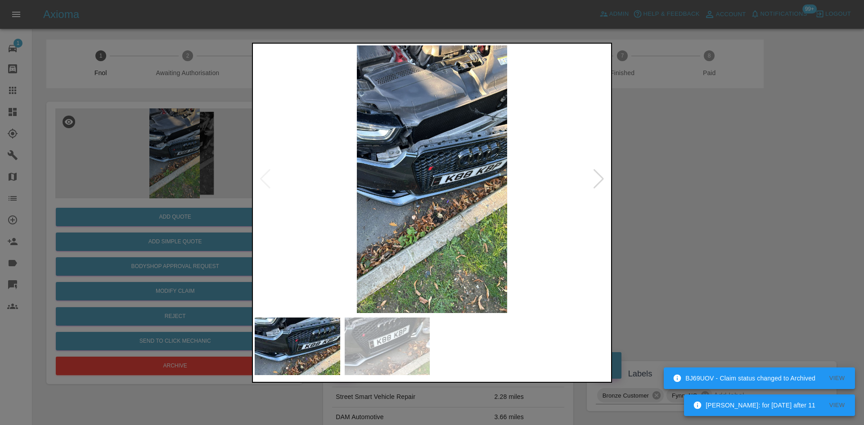
click at [422, 155] on img at bounding box center [432, 179] width 355 height 268
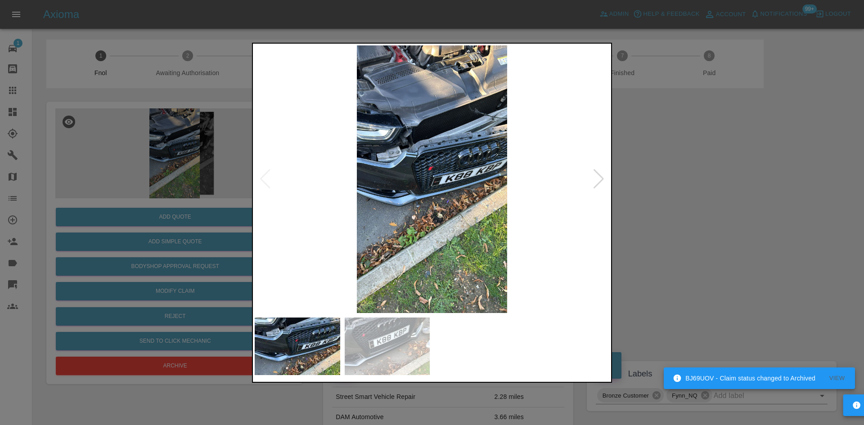
click at [422, 155] on img at bounding box center [432, 179] width 355 height 268
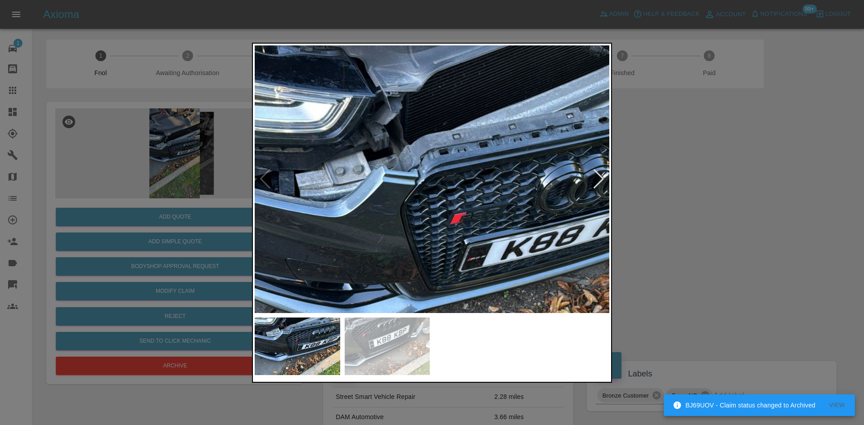
click at [422, 155] on img at bounding box center [462, 251] width 1064 height 804
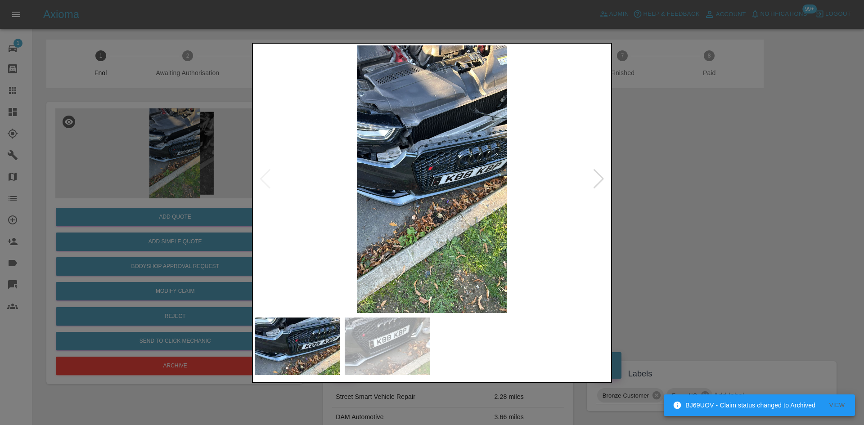
click at [330, 197] on img at bounding box center [432, 179] width 355 height 268
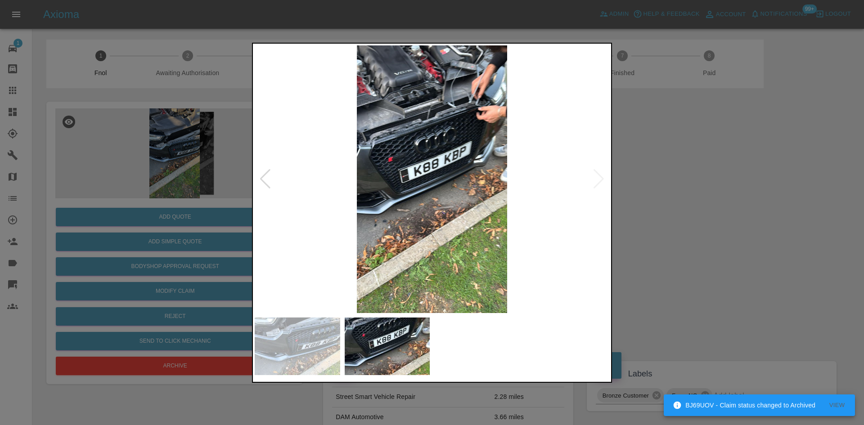
click at [401, 194] on img at bounding box center [432, 179] width 355 height 268
click at [401, 185] on img at bounding box center [432, 179] width 355 height 268
click at [423, 177] on img at bounding box center [432, 179] width 355 height 268
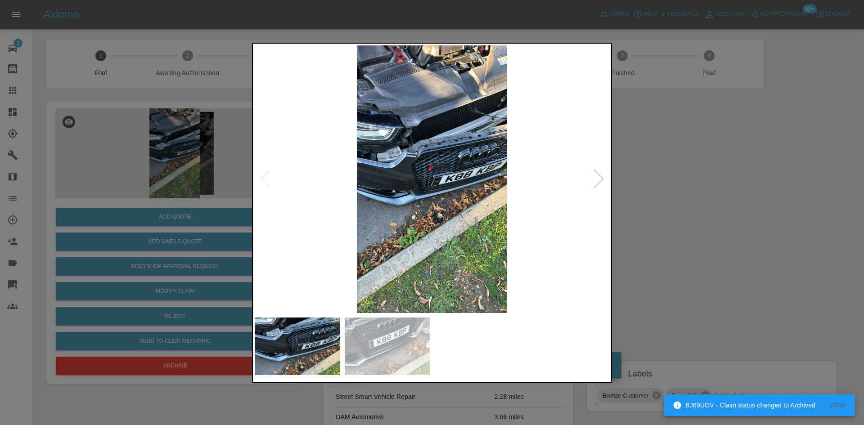
click at [441, 173] on img at bounding box center [432, 179] width 355 height 268
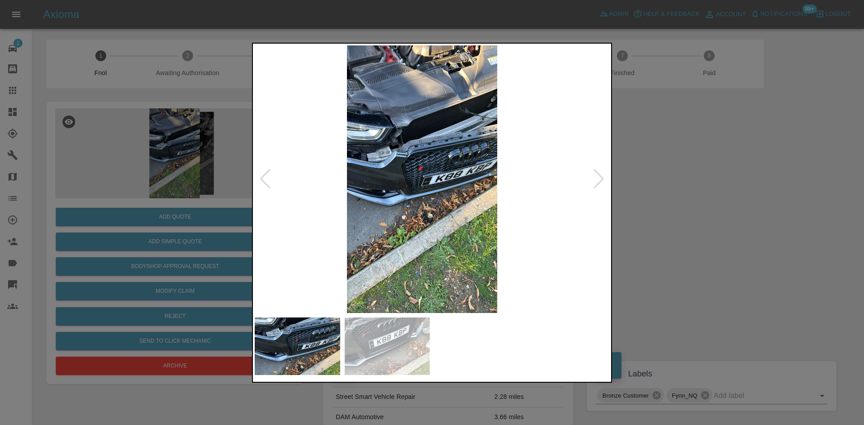
click at [362, 178] on img at bounding box center [422, 179] width 355 height 268
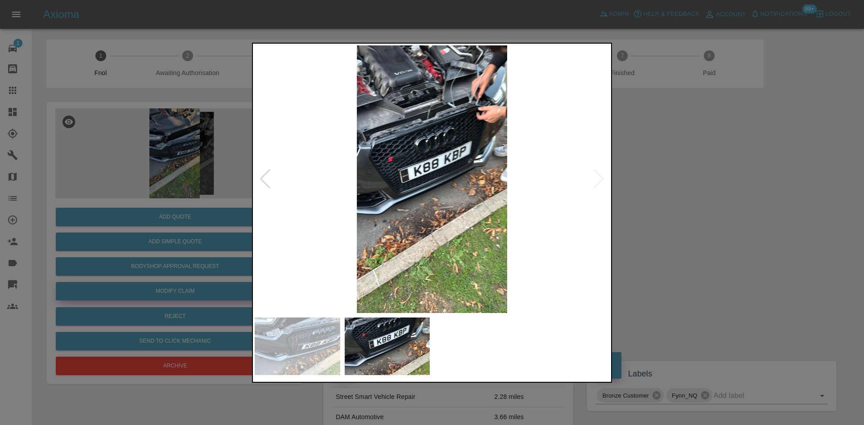
drag, startPoint x: 164, startPoint y: 148, endPoint x: 166, endPoint y: 284, distance: 136.4
click at [157, 154] on div at bounding box center [432, 212] width 864 height 425
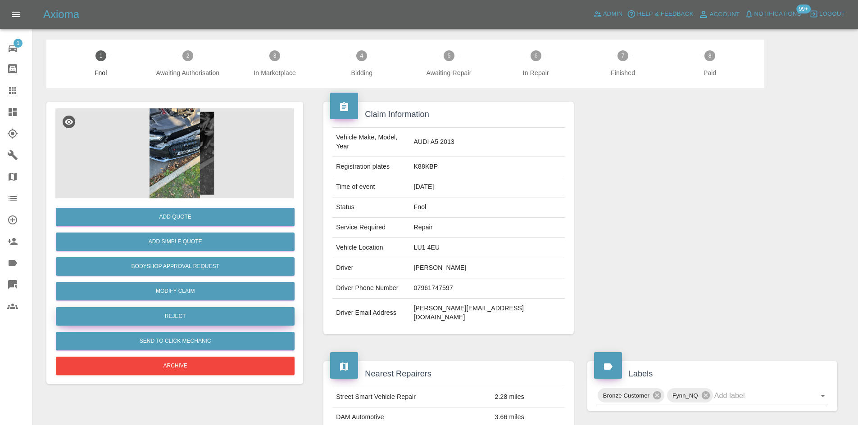
click at [181, 319] on button "Reject" at bounding box center [175, 317] width 239 height 18
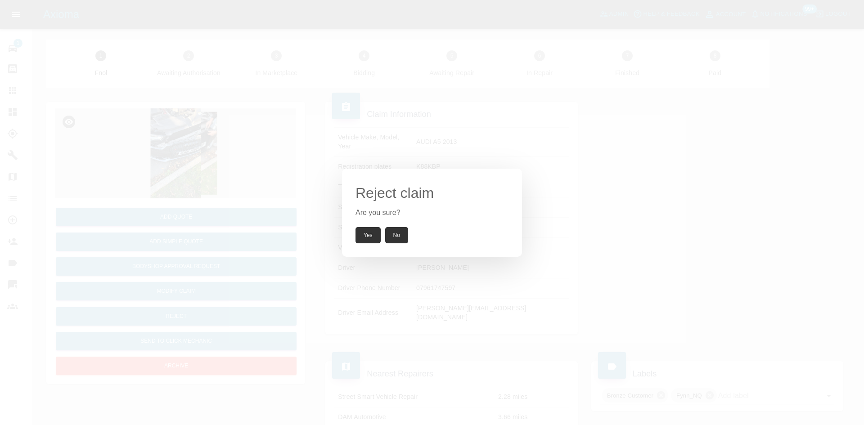
click at [359, 240] on button "Yes" at bounding box center [368, 235] width 25 height 16
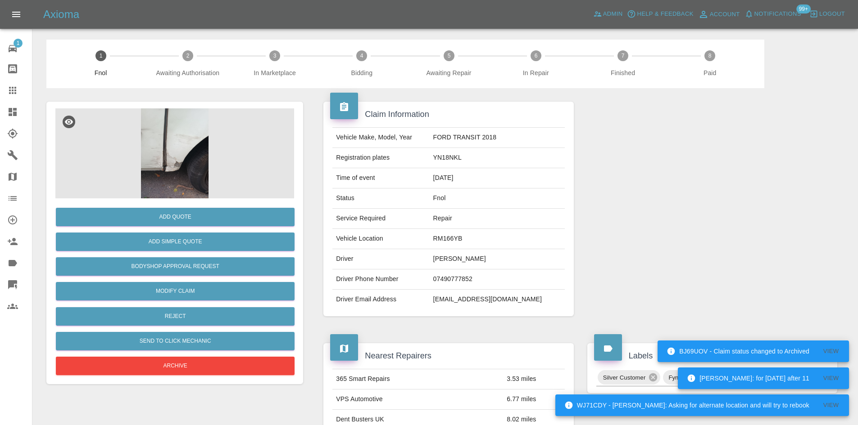
click at [169, 140] on img at bounding box center [174, 154] width 239 height 90
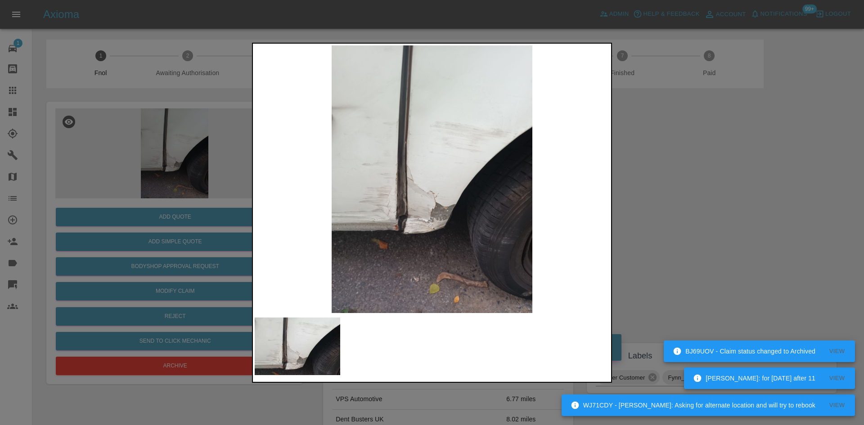
click at [359, 174] on img at bounding box center [432, 179] width 355 height 268
click at [397, 196] on img at bounding box center [432, 179] width 355 height 268
click at [396, 196] on img at bounding box center [432, 179] width 355 height 268
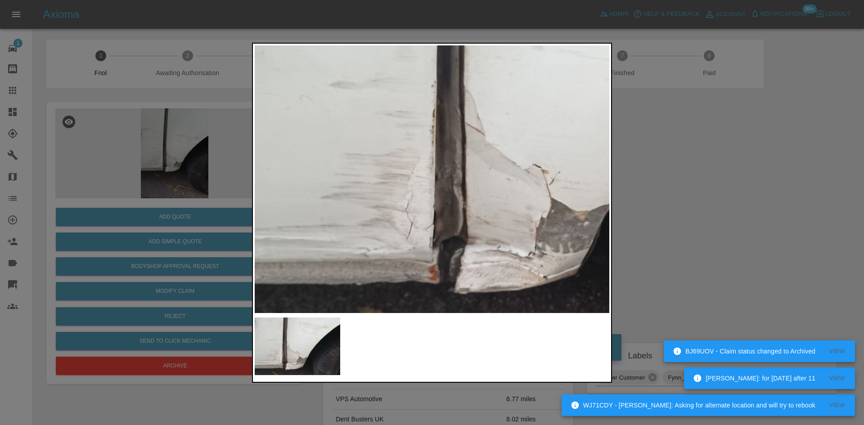
click at [396, 196] on img at bounding box center [540, 129] width 1064 height 804
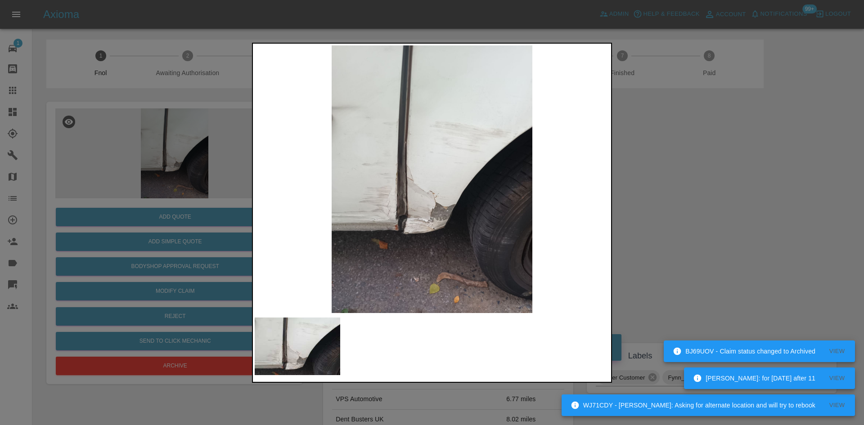
drag, startPoint x: 121, startPoint y: 190, endPoint x: 181, endPoint y: 277, distance: 106.2
click at [122, 194] on div at bounding box center [432, 212] width 864 height 425
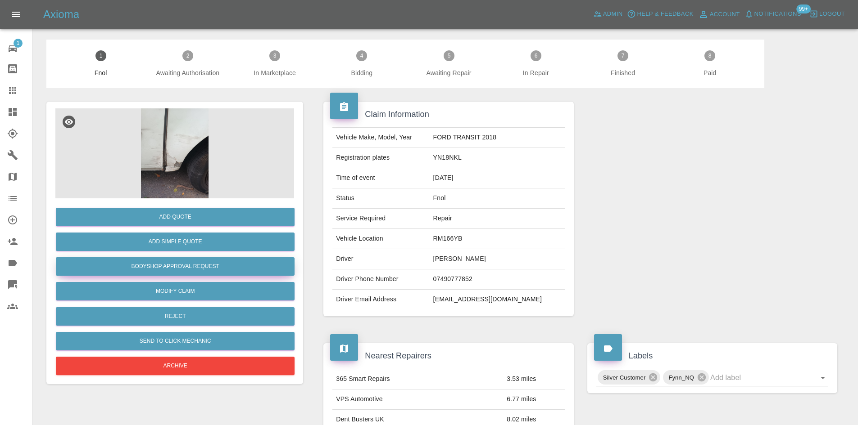
click at [186, 270] on button "Bodyshop Approval Request" at bounding box center [175, 267] width 239 height 18
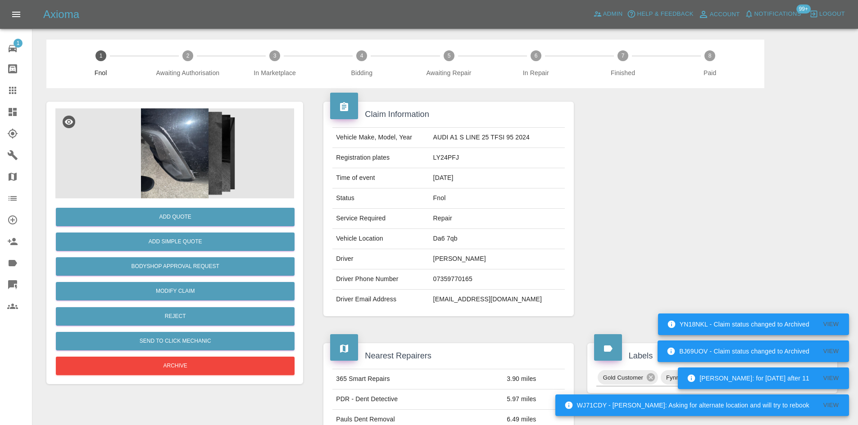
click at [187, 158] on img at bounding box center [174, 154] width 239 height 90
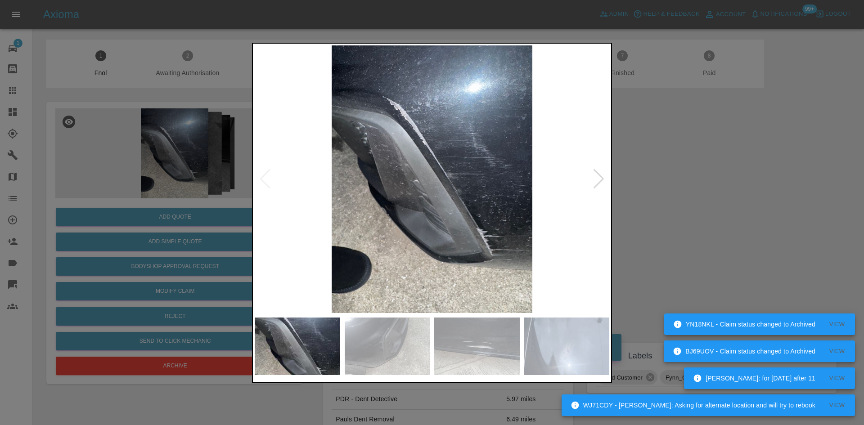
click at [365, 172] on img at bounding box center [432, 179] width 355 height 268
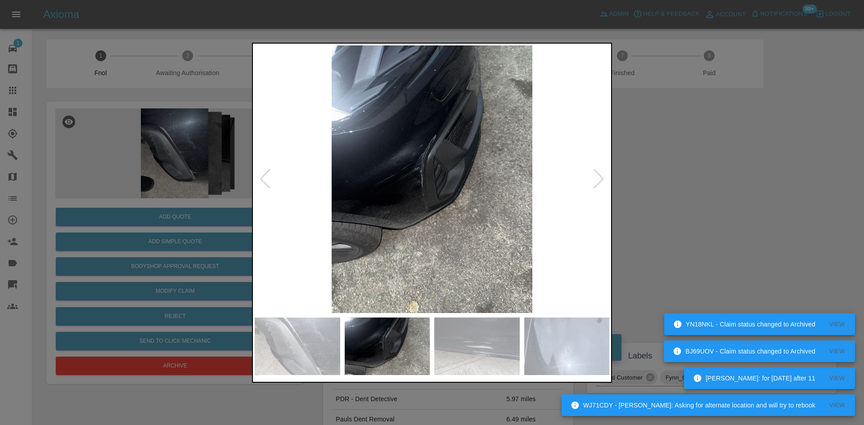
click at [301, 190] on img at bounding box center [432, 179] width 355 height 268
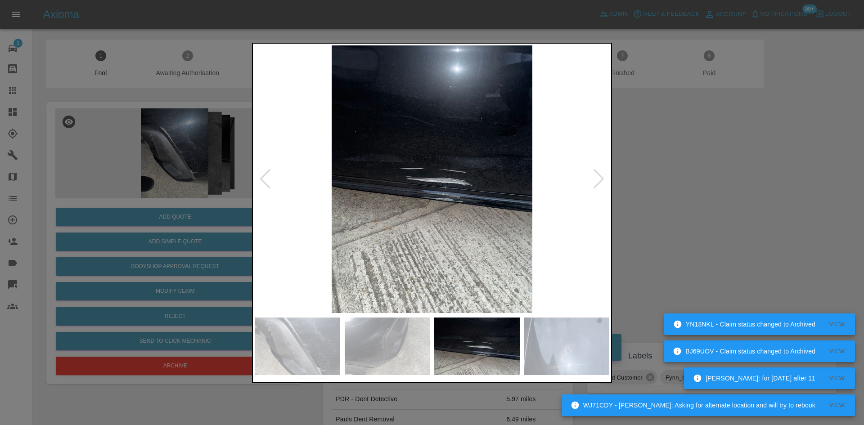
click at [301, 183] on img at bounding box center [432, 179] width 355 height 268
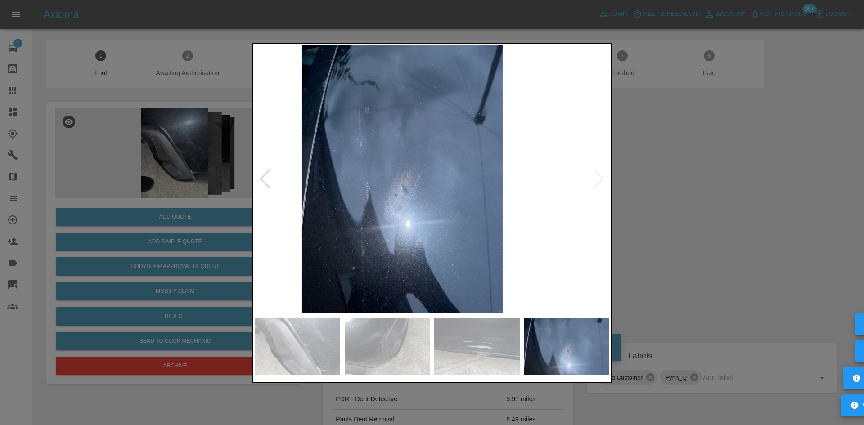
click at [253, 178] on div at bounding box center [432, 213] width 360 height 340
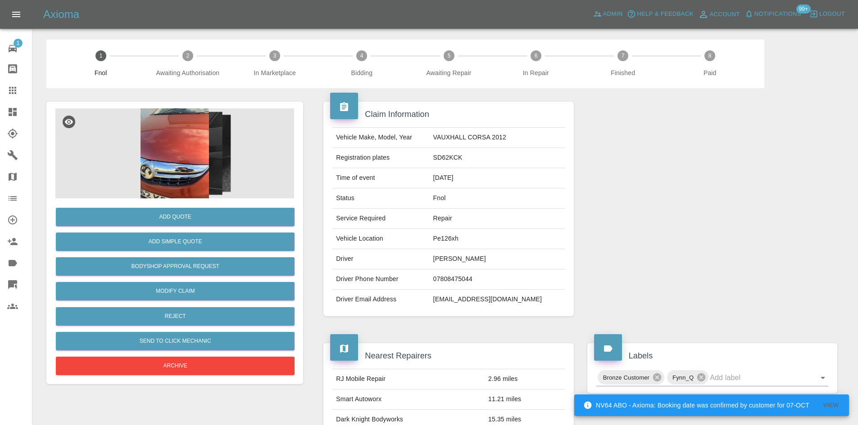
click at [214, 161] on img at bounding box center [174, 154] width 239 height 90
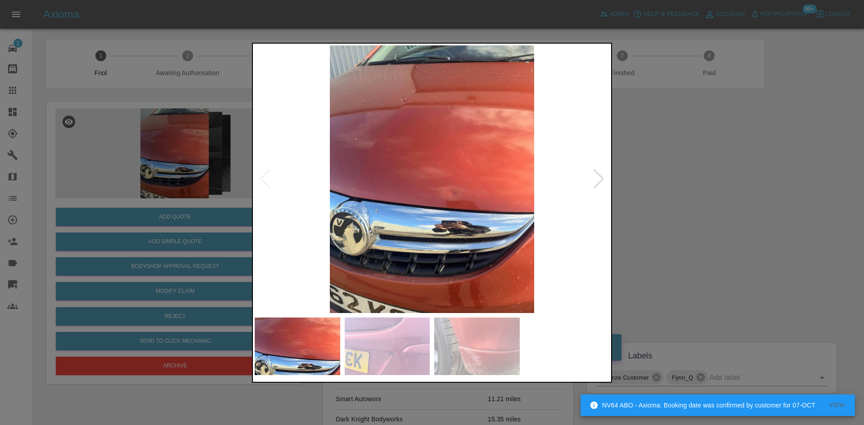
click at [445, 178] on img at bounding box center [432, 179] width 355 height 268
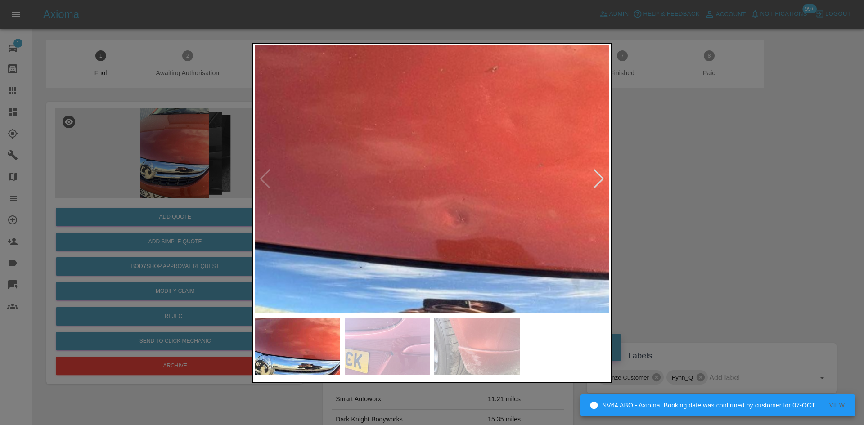
click at [425, 124] on img at bounding box center [394, 175] width 1064 height 804
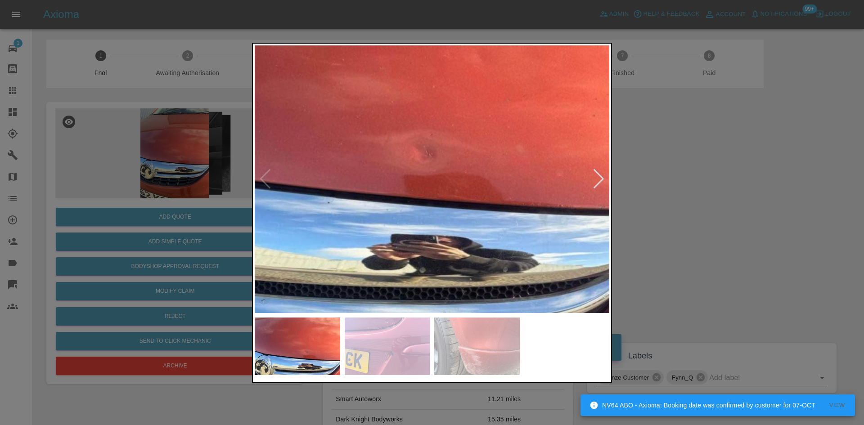
click at [437, 135] on img at bounding box center [362, 110] width 1064 height 804
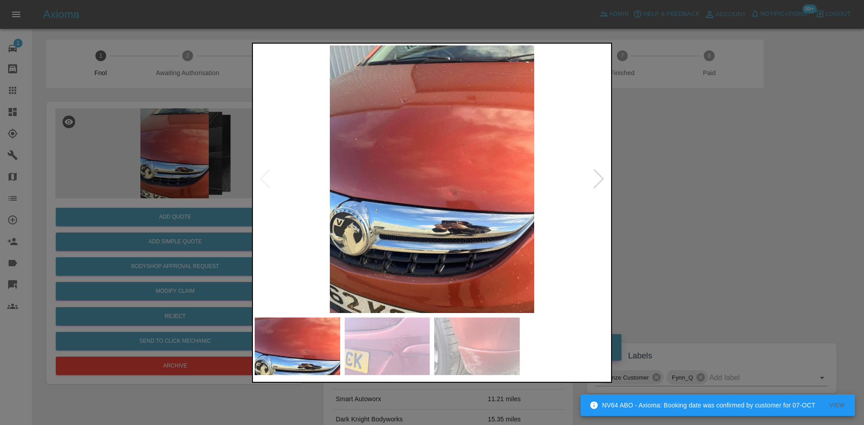
click at [437, 135] on img at bounding box center [432, 179] width 355 height 268
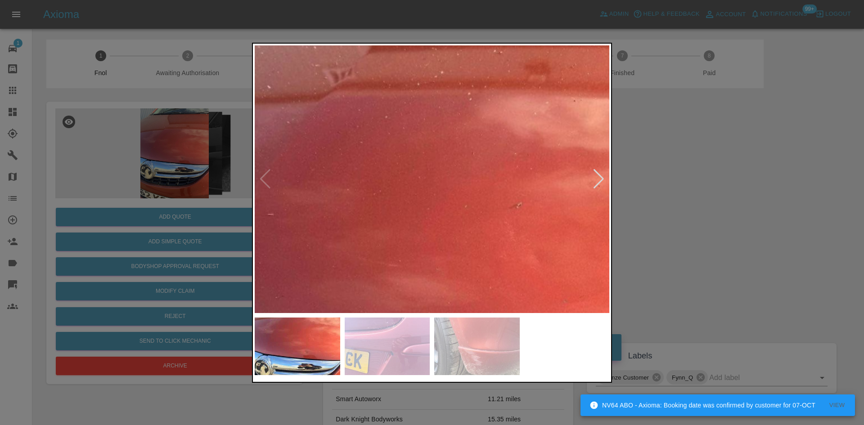
click at [465, 157] on img at bounding box center [419, 312] width 1064 height 804
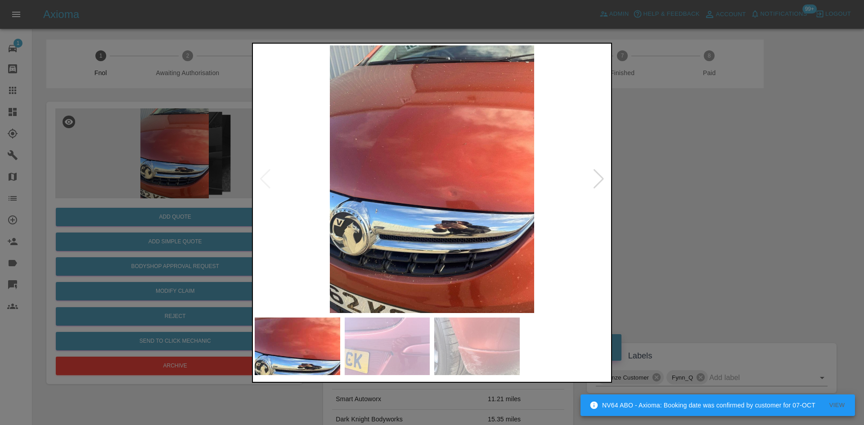
click at [455, 162] on img at bounding box center [432, 179] width 355 height 268
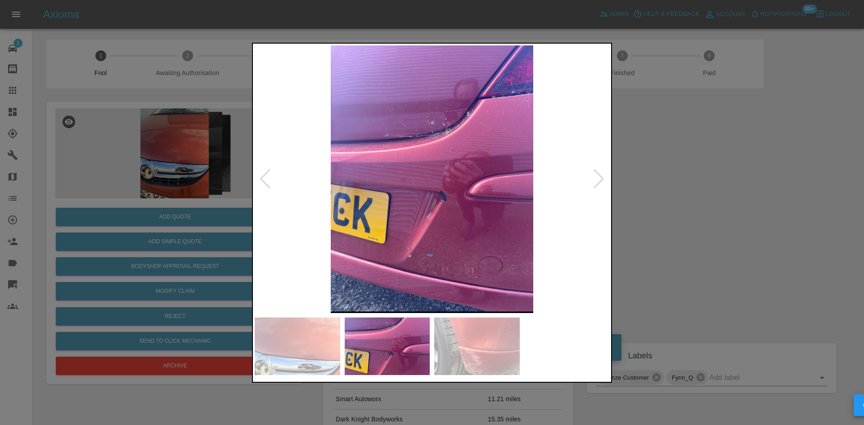
click at [430, 177] on img at bounding box center [432, 179] width 355 height 268
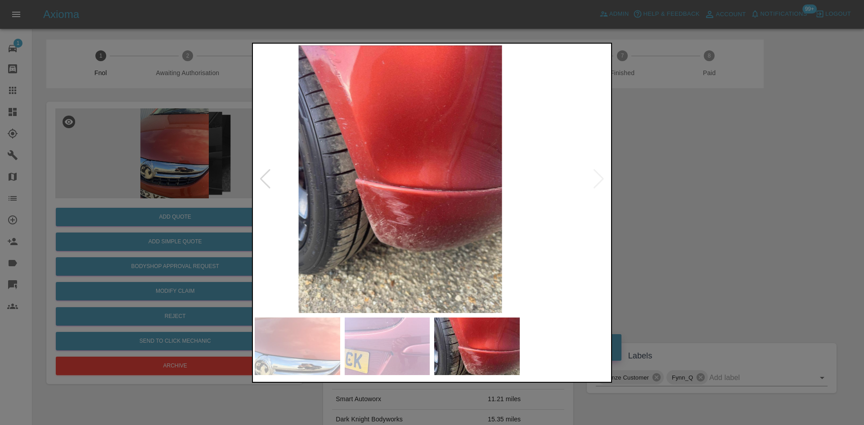
click at [385, 180] on img at bounding box center [400, 179] width 355 height 268
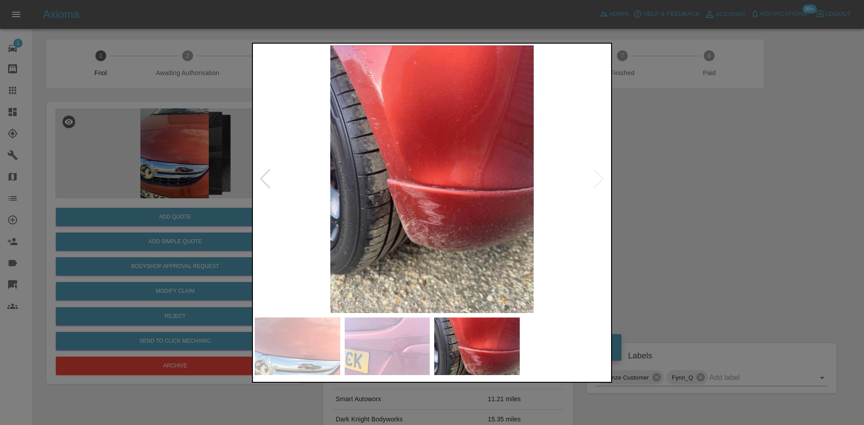
click at [353, 202] on img at bounding box center [432, 179] width 355 height 268
click at [408, 202] on img at bounding box center [432, 179] width 355 height 268
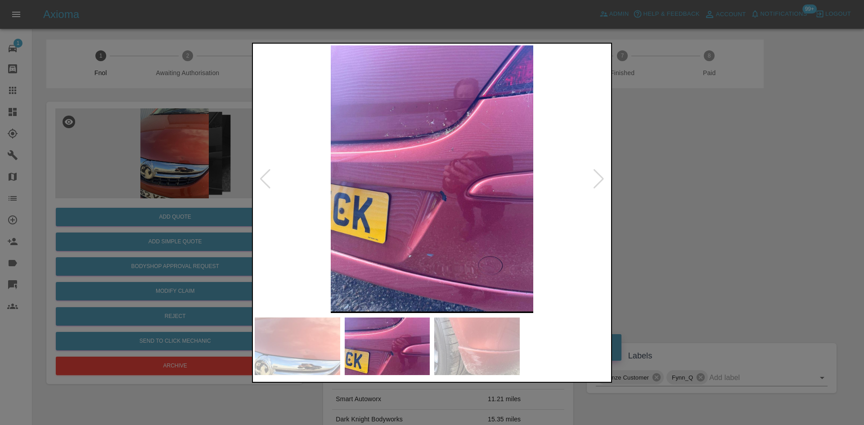
click at [398, 199] on img at bounding box center [432, 179] width 355 height 268
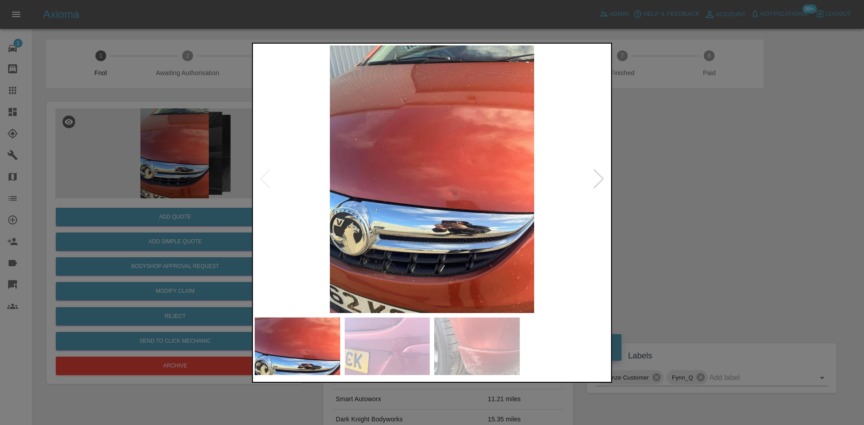
click at [382, 194] on img at bounding box center [432, 179] width 355 height 268
click at [475, 204] on img at bounding box center [432, 179] width 355 height 268
click at [452, 159] on img at bounding box center [432, 179] width 355 height 268
click at [324, 170] on img at bounding box center [432, 179] width 355 height 268
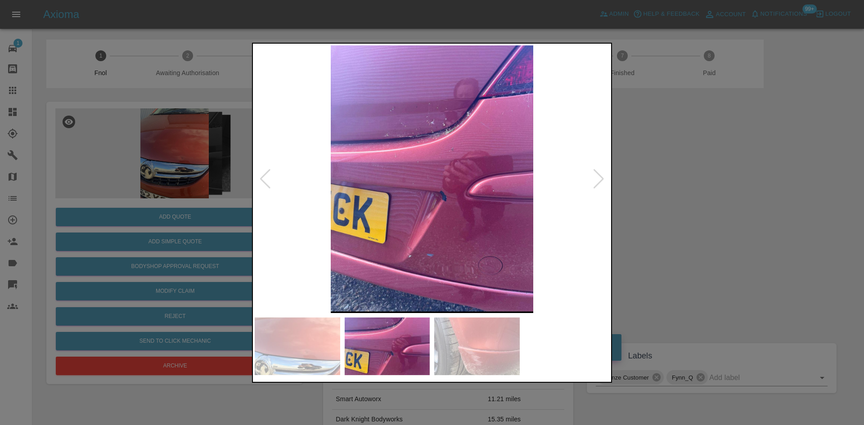
click at [442, 140] on img at bounding box center [432, 179] width 355 height 268
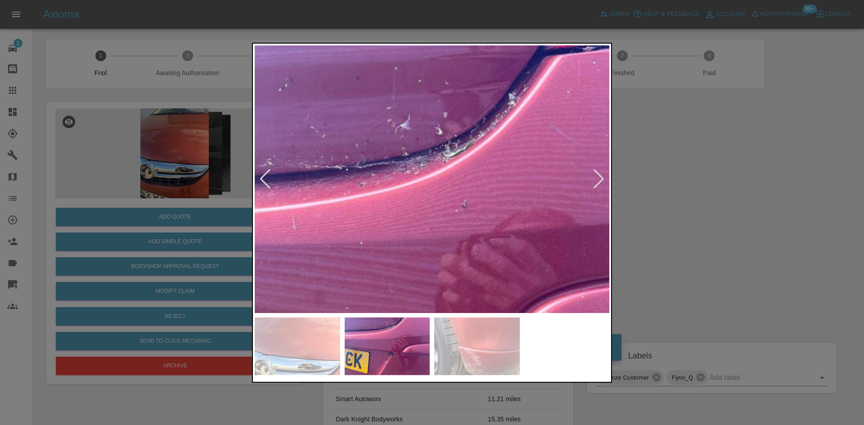
click at [422, 36] on div at bounding box center [432, 212] width 864 height 425
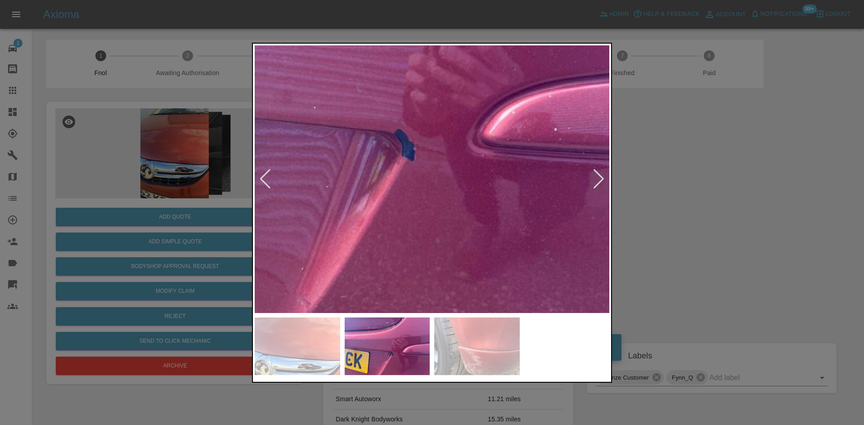
click at [439, 127] on img at bounding box center [371, 94] width 1064 height 804
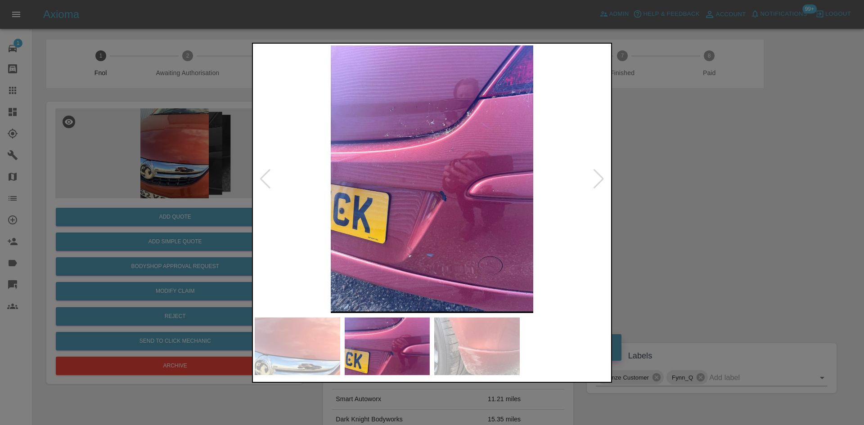
click at [390, 141] on img at bounding box center [432, 179] width 355 height 268
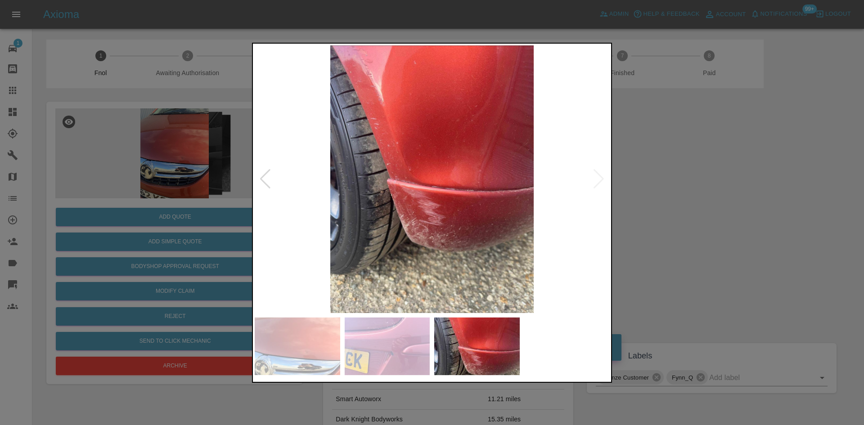
click at [451, 205] on img at bounding box center [432, 179] width 355 height 268
click at [451, 204] on img at bounding box center [432, 179] width 355 height 268
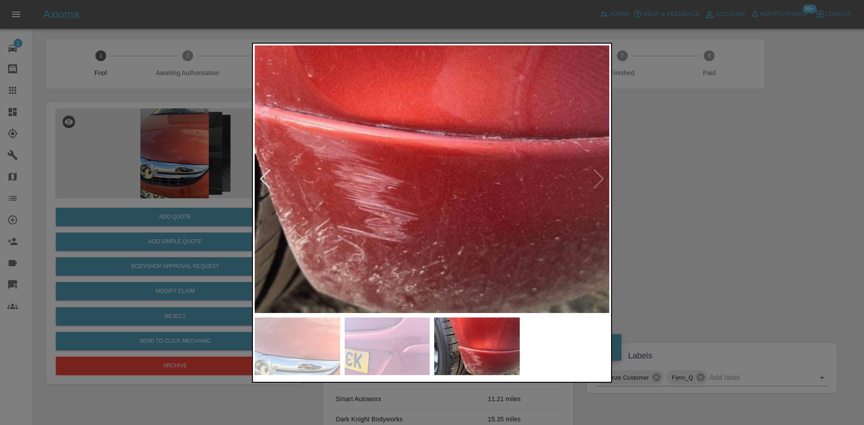
click at [449, 201] on img at bounding box center [377, 104] width 1064 height 804
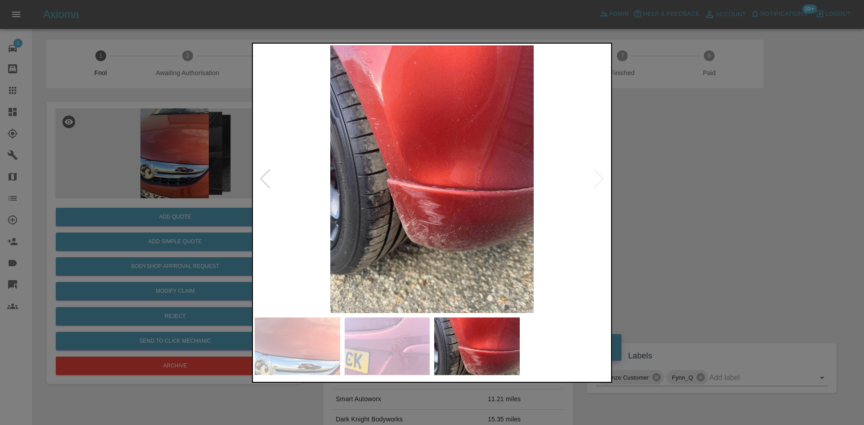
click at [419, 203] on img at bounding box center [432, 179] width 355 height 268
click at [330, 183] on img at bounding box center [432, 179] width 355 height 268
click at [114, 141] on div at bounding box center [432, 212] width 864 height 425
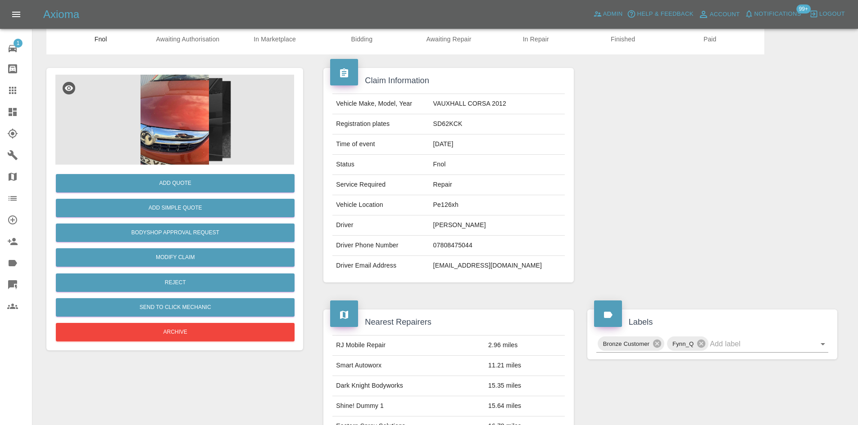
scroll to position [8, 0]
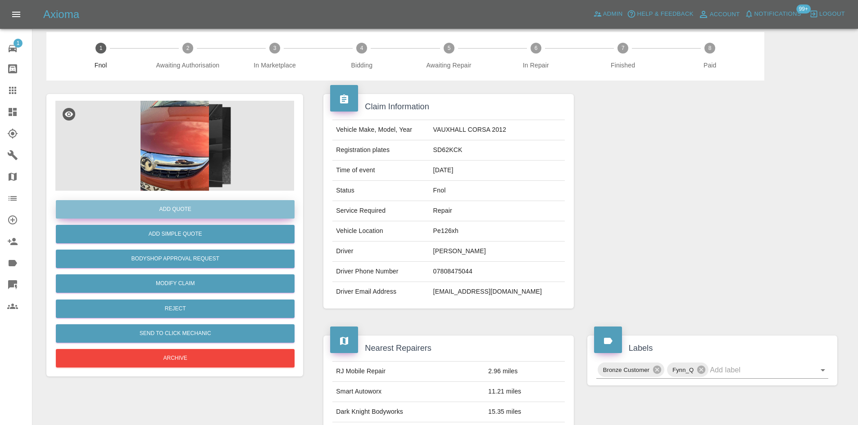
click at [163, 209] on button "Add Quote" at bounding box center [175, 209] width 239 height 18
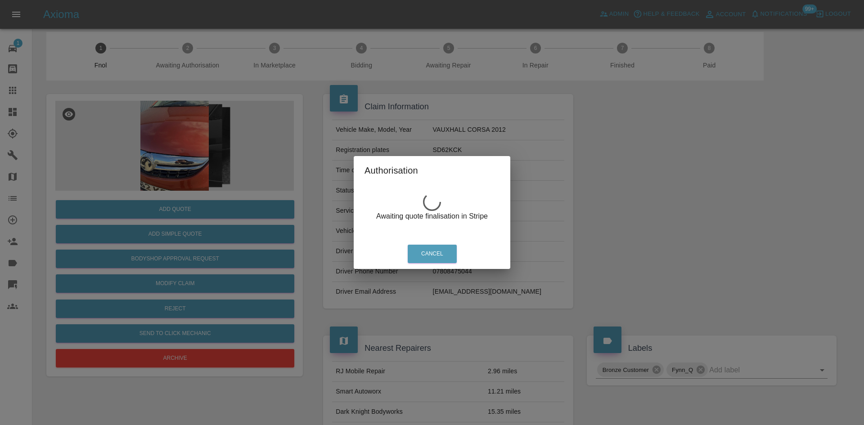
click at [191, 206] on div "Authorisation Awaiting quote finalisation in Stripe Cancel" at bounding box center [432, 212] width 864 height 425
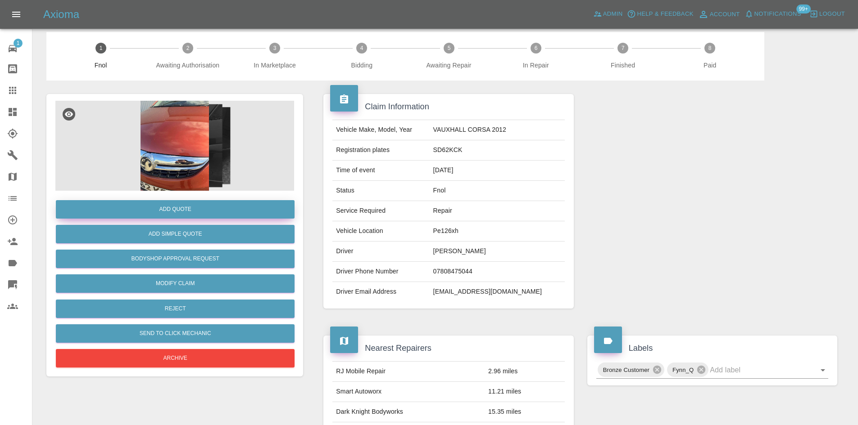
click at [174, 209] on button "Add Quote" at bounding box center [175, 209] width 239 height 18
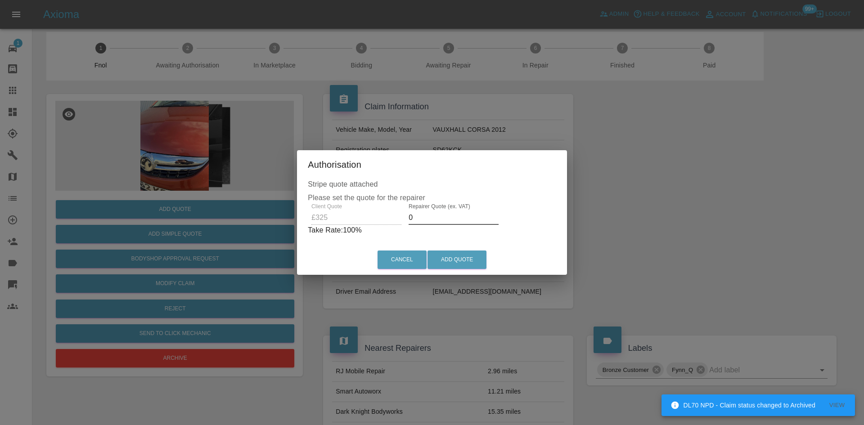
drag, startPoint x: 441, startPoint y: 218, endPoint x: 383, endPoint y: 224, distance: 57.9
click at [383, 228] on div "Client Quote £325 Repairer Quote (ex. VAT) 0 Take Rate: 100 %" at bounding box center [432, 220] width 249 height 32
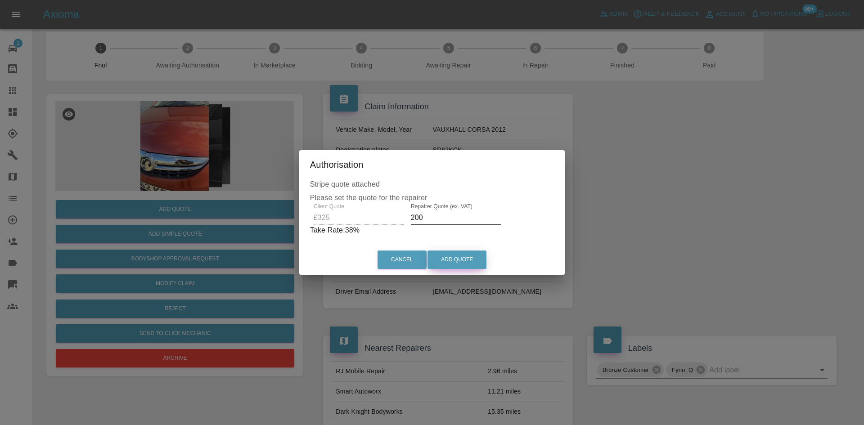
type input "200"
click at [447, 256] on button "Add Quote" at bounding box center [457, 260] width 59 height 18
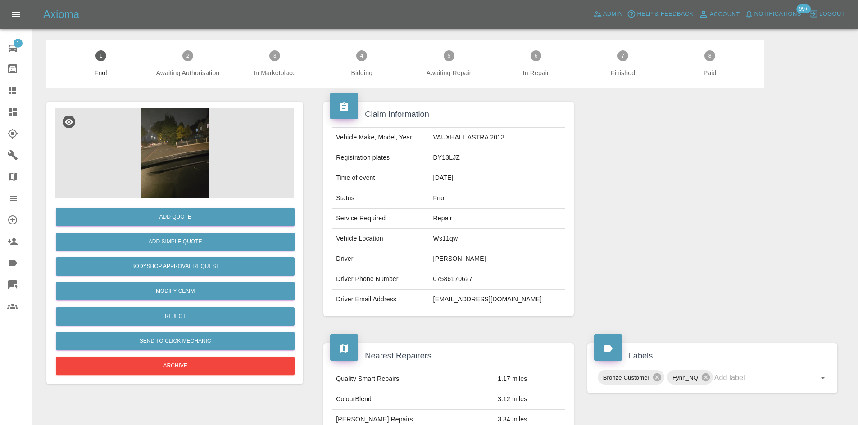
click at [192, 153] on img at bounding box center [174, 154] width 239 height 90
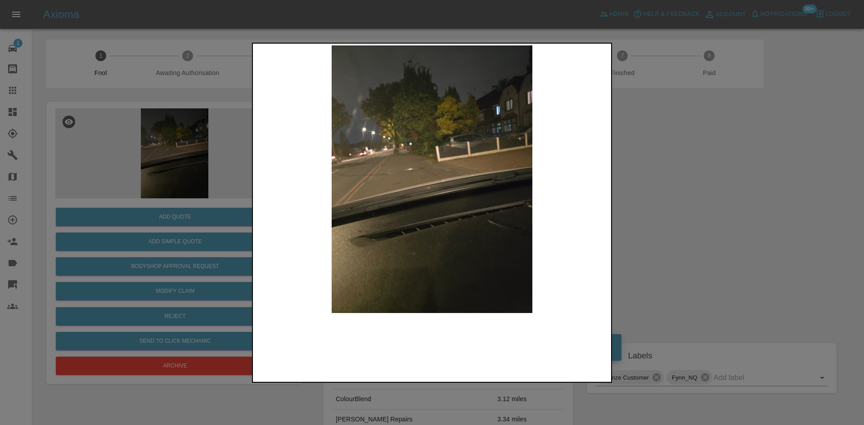
click at [396, 193] on img at bounding box center [432, 179] width 355 height 268
click at [366, 217] on img at bounding box center [432, 179] width 355 height 268
click at [406, 176] on img at bounding box center [432, 179] width 355 height 268
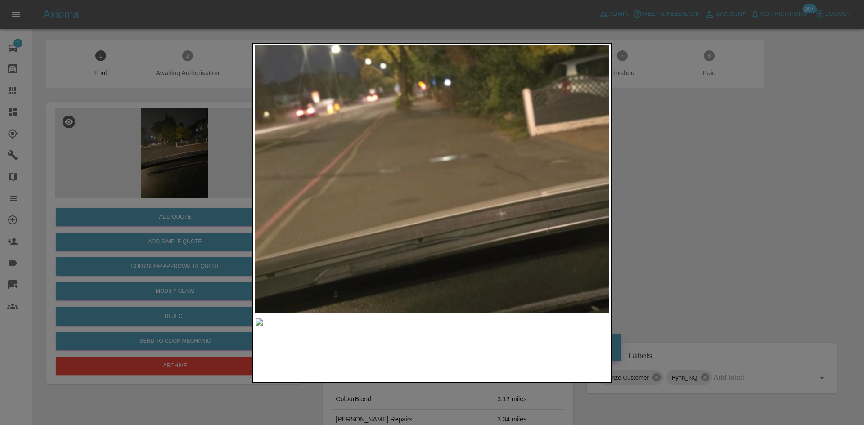
click at [176, 176] on div at bounding box center [432, 212] width 864 height 425
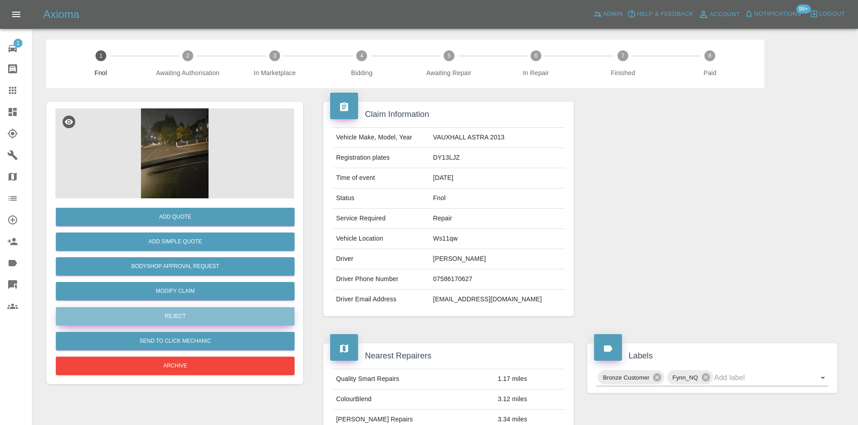
click at [193, 317] on button "Reject" at bounding box center [175, 317] width 239 height 18
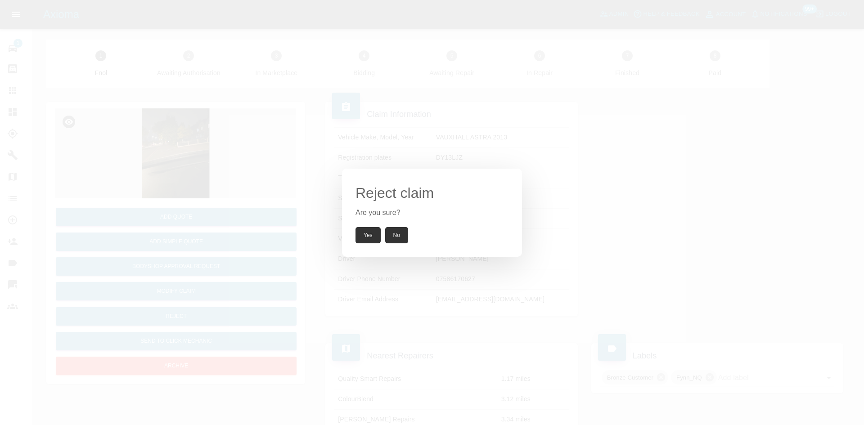
drag, startPoint x: 363, startPoint y: 230, endPoint x: 428, endPoint y: 81, distance: 162.5
click at [364, 231] on button "Yes" at bounding box center [368, 235] width 25 height 16
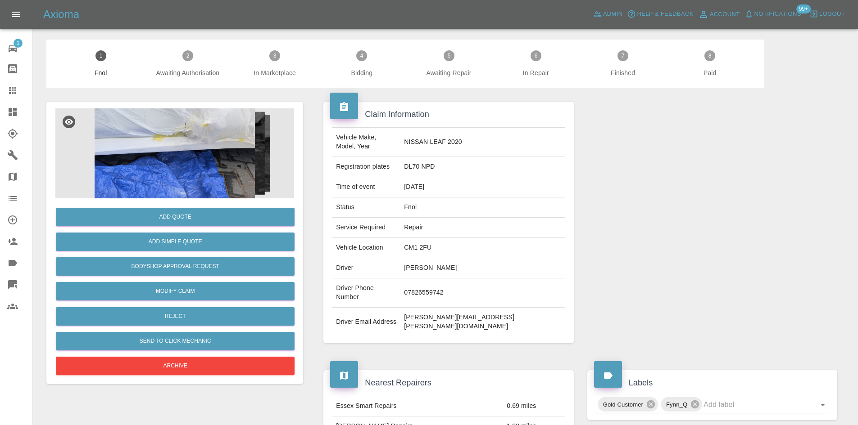
click at [166, 161] on img at bounding box center [174, 154] width 239 height 90
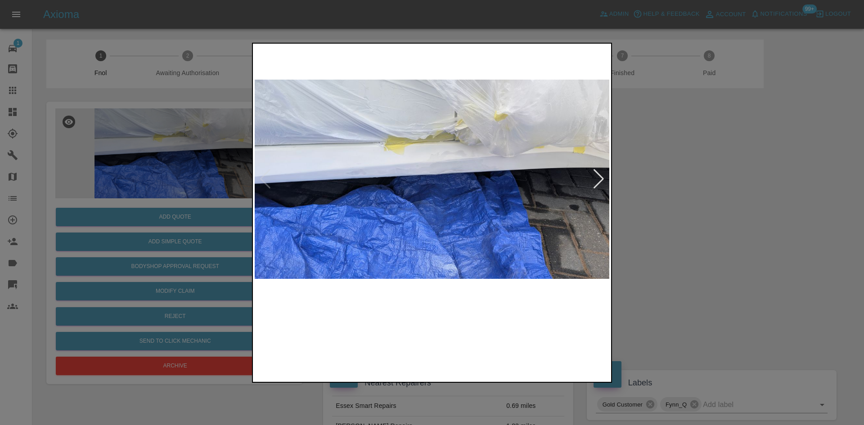
click at [390, 189] on img at bounding box center [432, 179] width 355 height 268
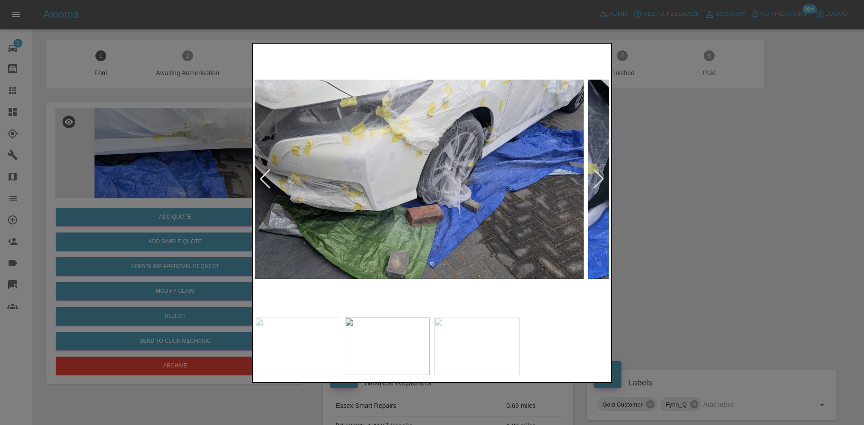
click at [455, 185] on img at bounding box center [406, 179] width 355 height 268
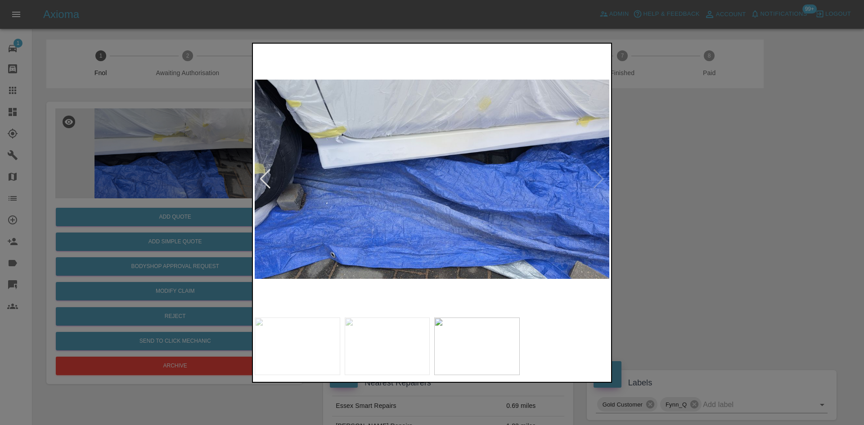
click at [405, 187] on img at bounding box center [432, 179] width 355 height 268
click at [163, 175] on div at bounding box center [432, 212] width 864 height 425
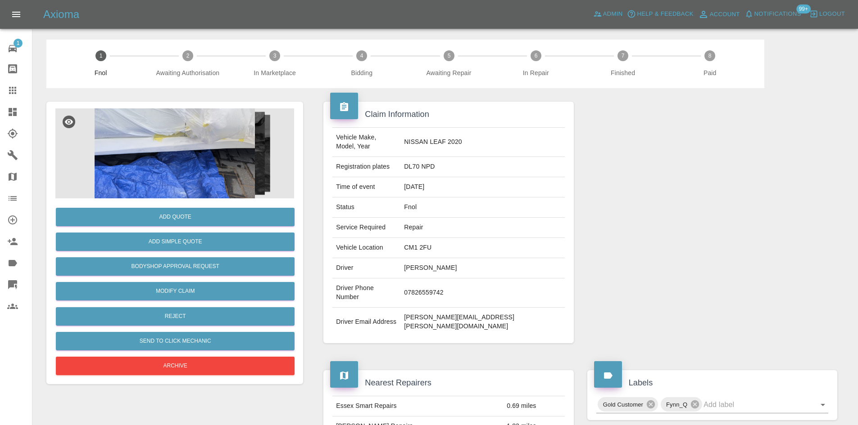
click at [188, 122] on img at bounding box center [174, 154] width 239 height 90
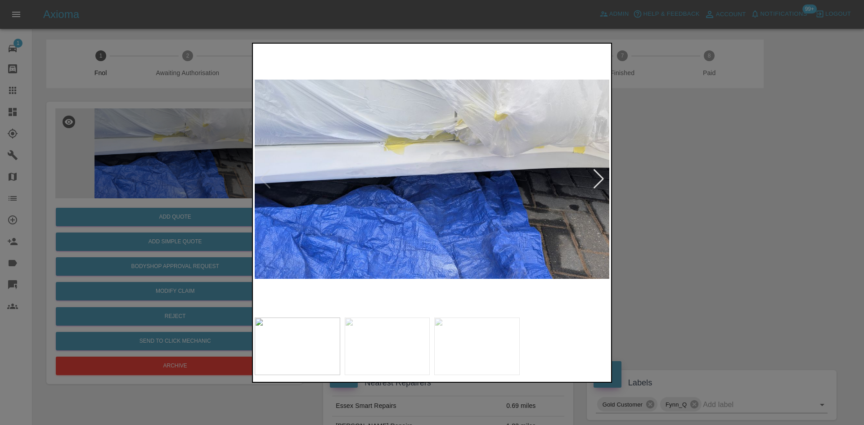
click at [397, 182] on img at bounding box center [432, 179] width 355 height 268
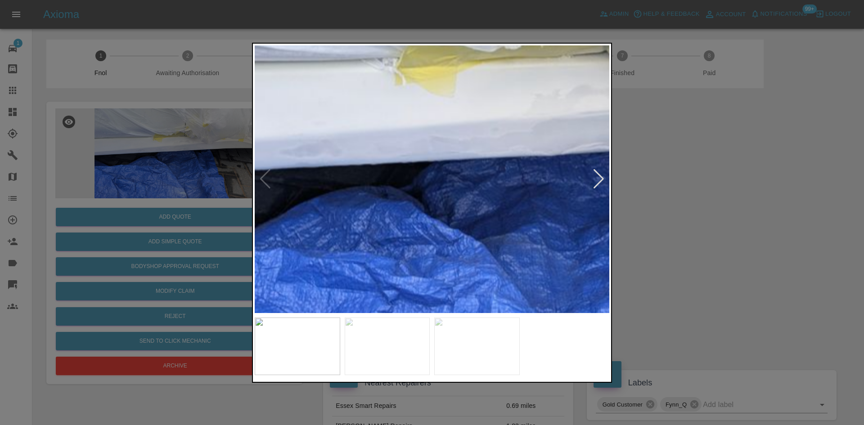
drag, startPoint x: 154, startPoint y: 185, endPoint x: 477, endPoint y: 169, distance: 322.7
click at [156, 185] on div at bounding box center [432, 212] width 864 height 425
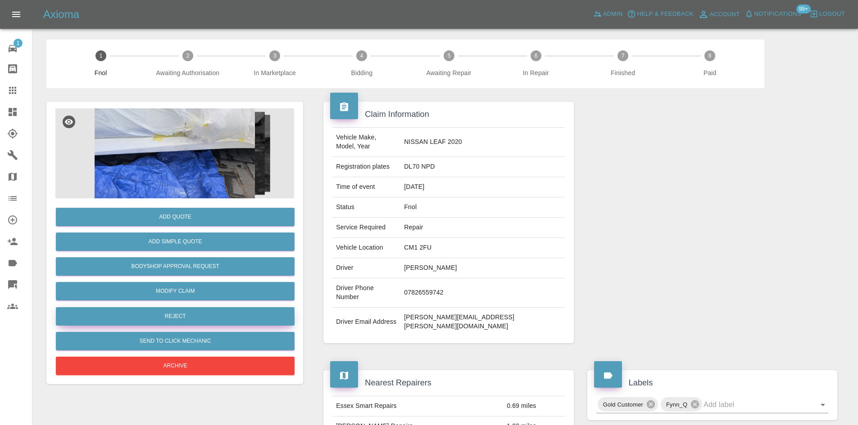
click at [181, 315] on button "Reject" at bounding box center [175, 317] width 239 height 18
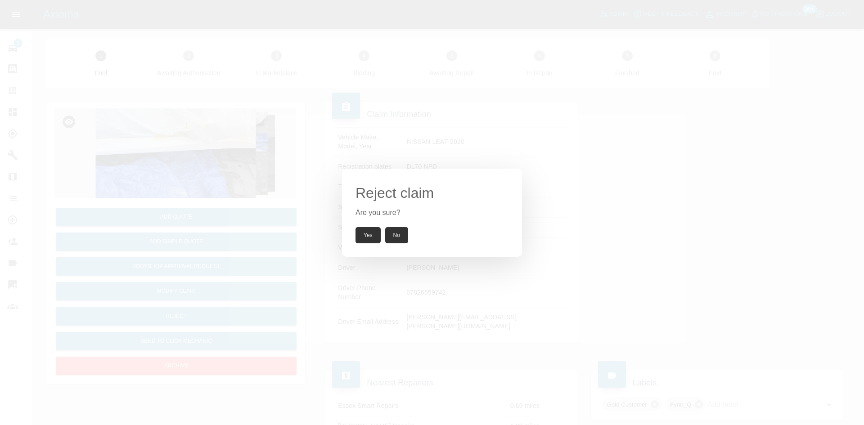
drag, startPoint x: 159, startPoint y: 184, endPoint x: 169, endPoint y: 240, distance: 56.7
click at [161, 190] on div "Reject claim Are you sure? Yes No" at bounding box center [432, 212] width 864 height 425
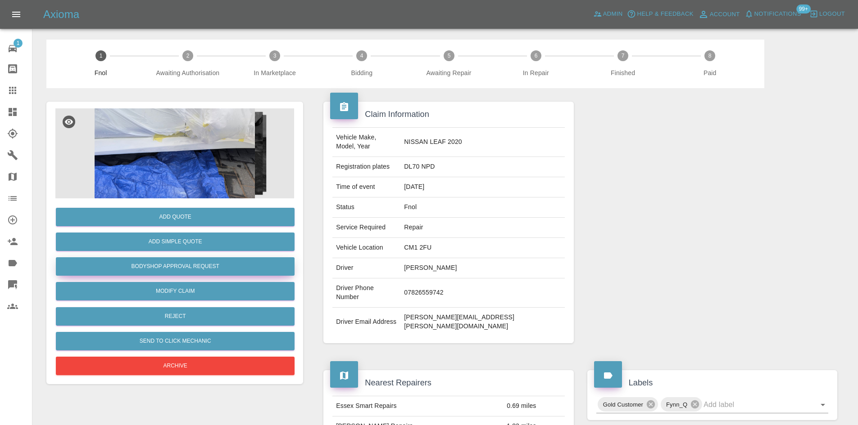
click at [171, 263] on button "Bodyshop Approval Request" at bounding box center [175, 267] width 239 height 18
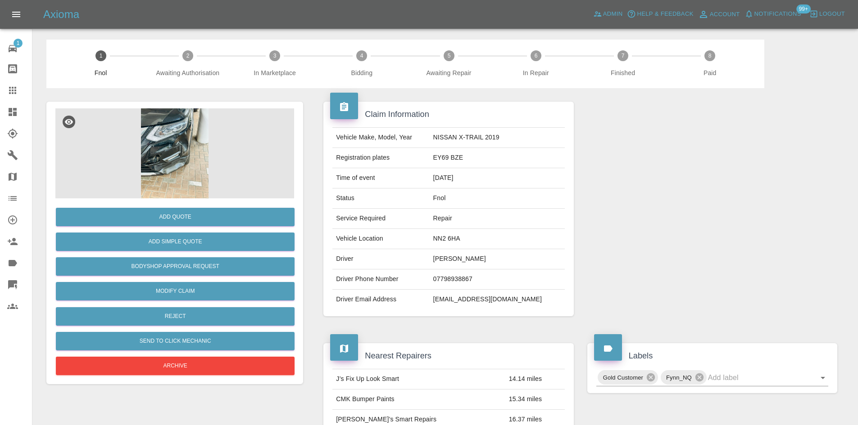
click at [183, 133] on img at bounding box center [174, 154] width 239 height 90
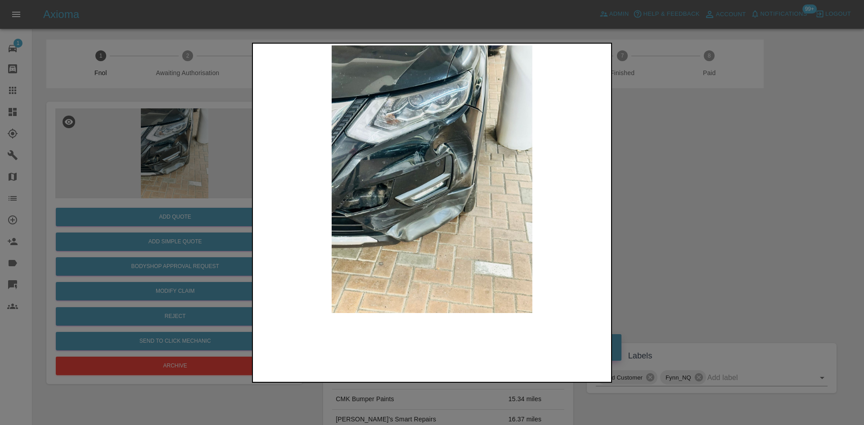
click at [401, 186] on img at bounding box center [432, 179] width 355 height 268
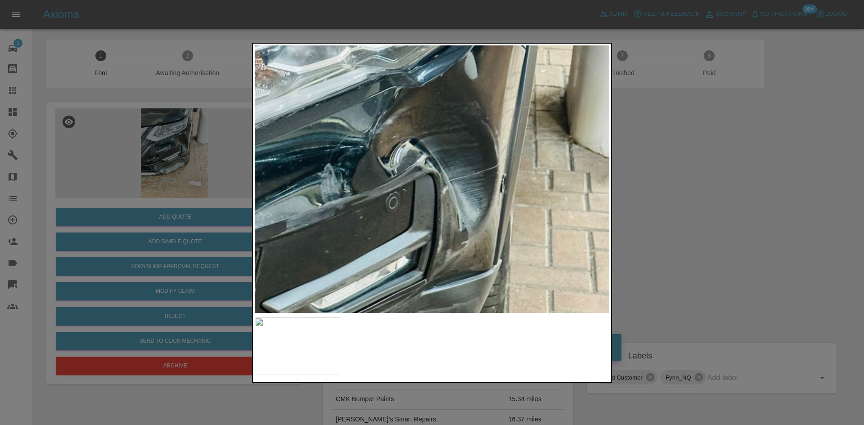
click at [319, 279] on img at bounding box center [374, 248] width 1064 height 804
click at [400, 201] on img at bounding box center [374, 248] width 1064 height 804
click at [400, 200] on img at bounding box center [374, 248] width 1064 height 804
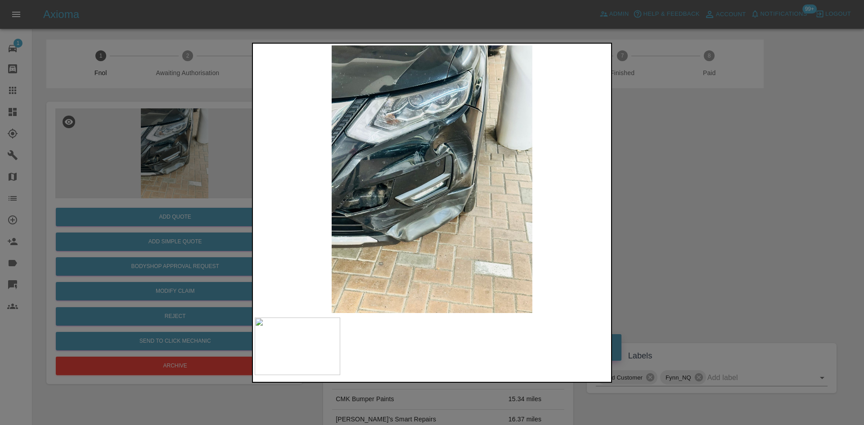
click at [387, 192] on img at bounding box center [432, 179] width 355 height 268
click at [411, 197] on img at bounding box center [432, 179] width 355 height 268
click at [412, 194] on img at bounding box center [432, 179] width 355 height 268
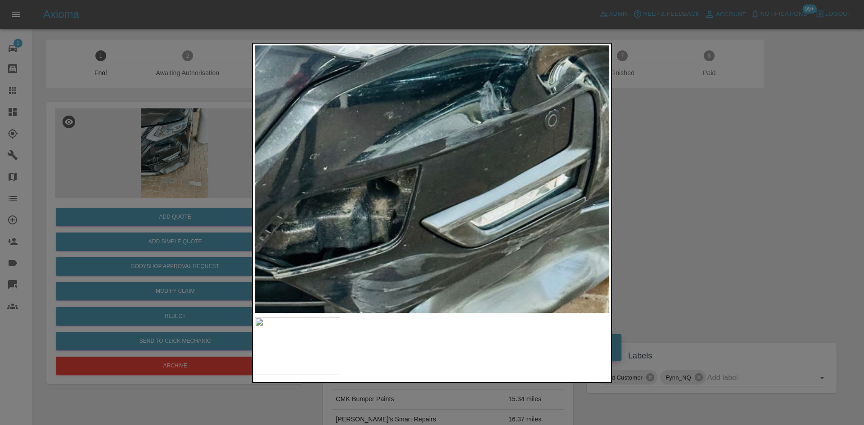
click at [494, 196] on img at bounding box center [534, 166] width 1064 height 804
click at [486, 172] on img at bounding box center [534, 166] width 1064 height 804
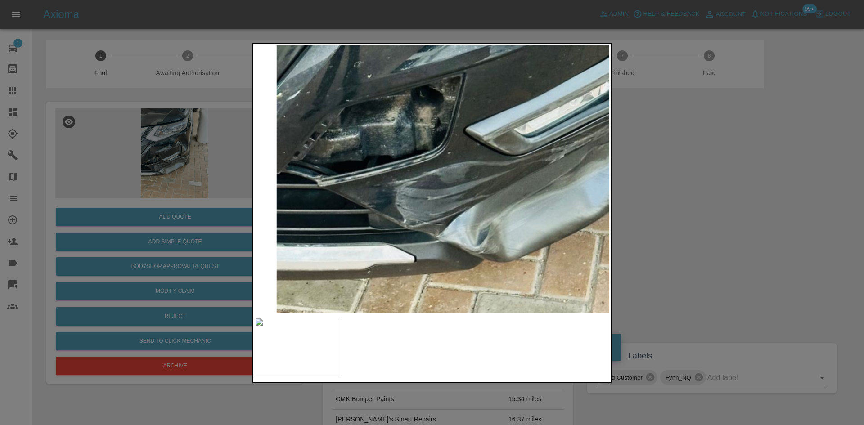
click at [441, 166] on img at bounding box center [578, 73] width 1064 height 804
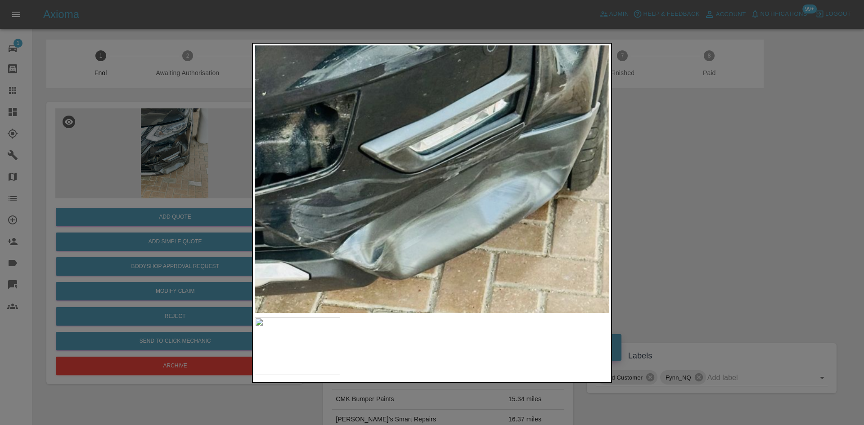
click at [411, 247] on img at bounding box center [473, 91] width 1064 height 804
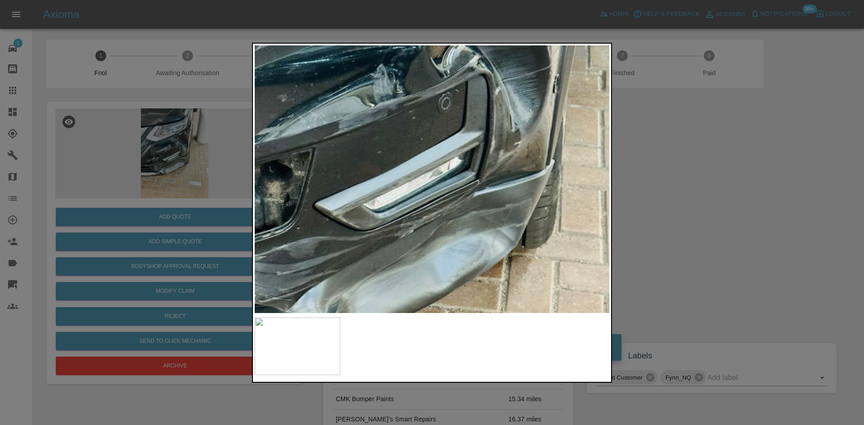
click at [451, 239] on img at bounding box center [427, 149] width 1064 height 804
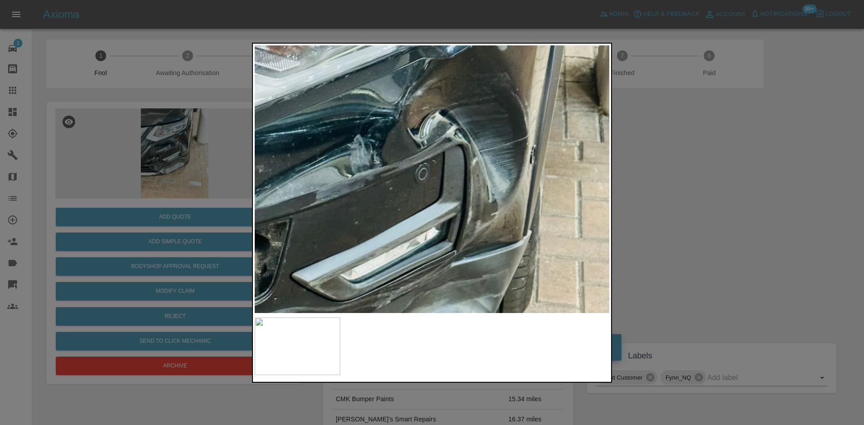
click at [447, 247] on img at bounding box center [404, 219] width 1064 height 804
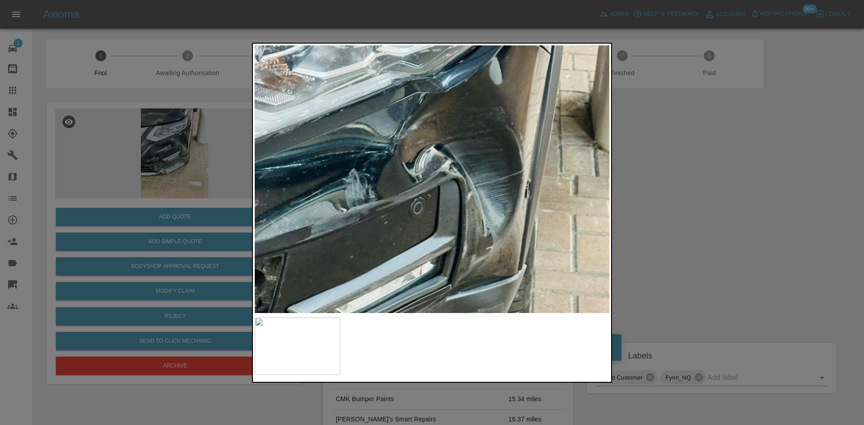
click at [447, 247] on img at bounding box center [399, 253] width 1064 height 804
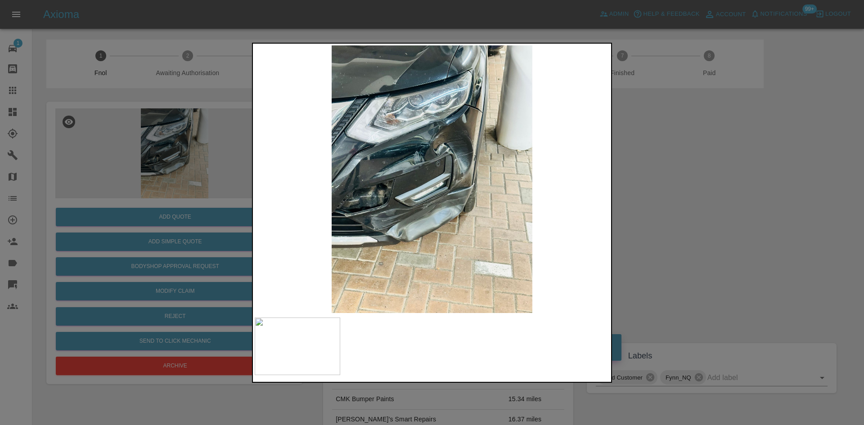
drag, startPoint x: 123, startPoint y: 197, endPoint x: 201, endPoint y: 256, distance: 97.3
click at [124, 199] on div at bounding box center [432, 212] width 864 height 425
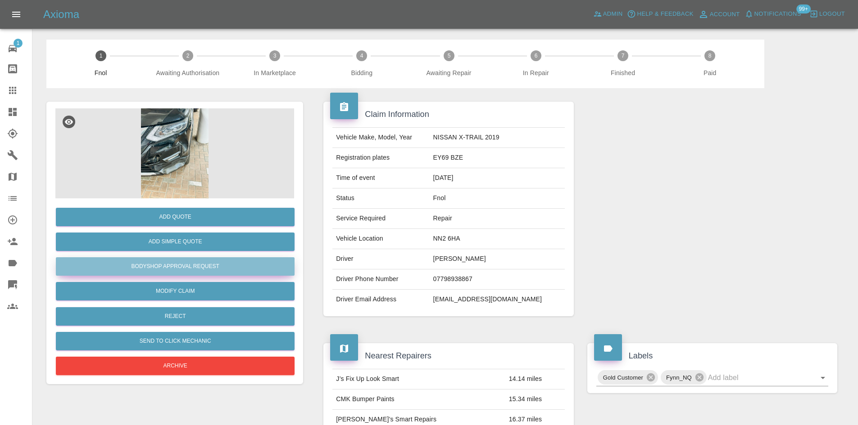
click at [177, 264] on button "Bodyshop Approval Request" at bounding box center [175, 267] width 239 height 18
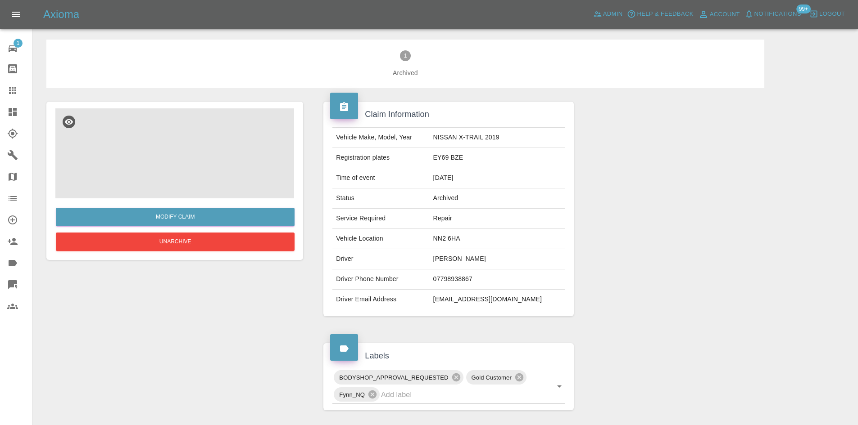
click at [173, 158] on img at bounding box center [174, 154] width 239 height 90
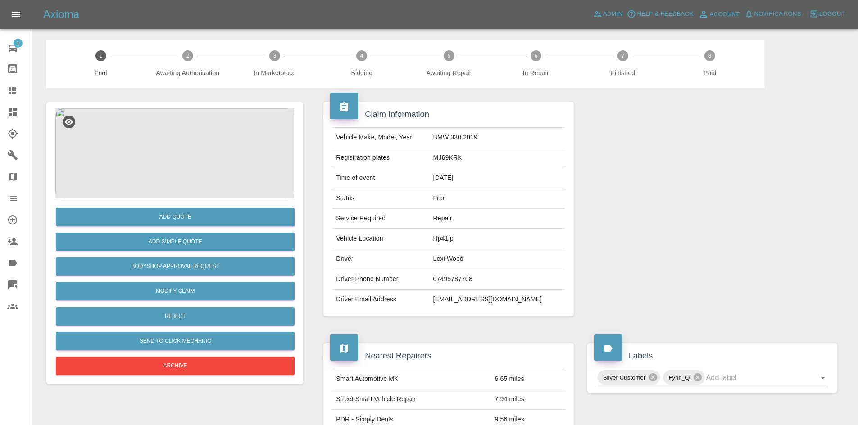
click at [162, 150] on img at bounding box center [174, 154] width 239 height 90
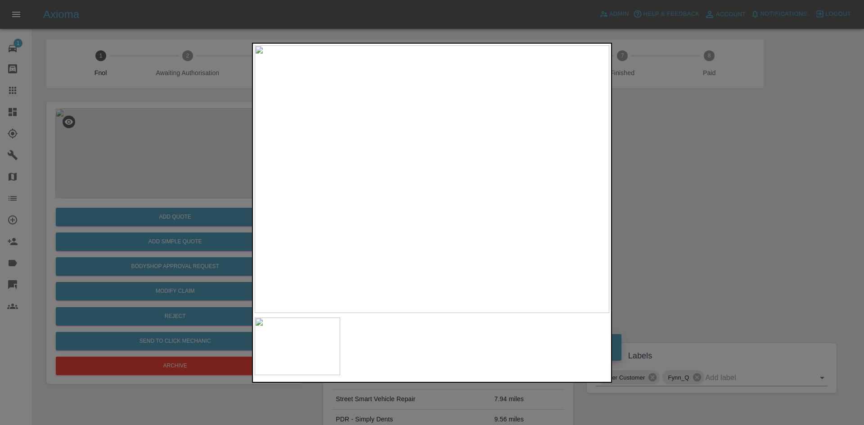
click at [306, 188] on img at bounding box center [432, 179] width 355 height 268
click at [444, 213] on img at bounding box center [432, 179] width 355 height 268
click at [216, 201] on div at bounding box center [432, 212] width 864 height 425
click at [353, 278] on img at bounding box center [432, 179] width 355 height 268
click at [448, 287] on img at bounding box center [432, 179] width 355 height 268
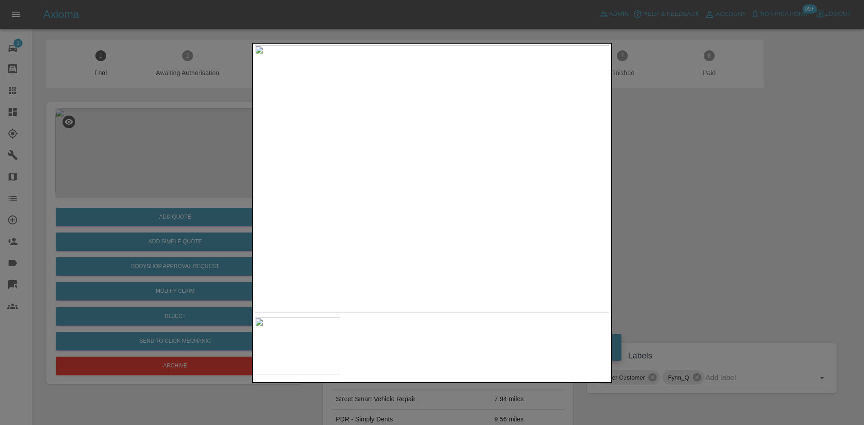
click at [447, 287] on img at bounding box center [432, 179] width 355 height 268
click at [111, 192] on div at bounding box center [432, 212] width 864 height 425
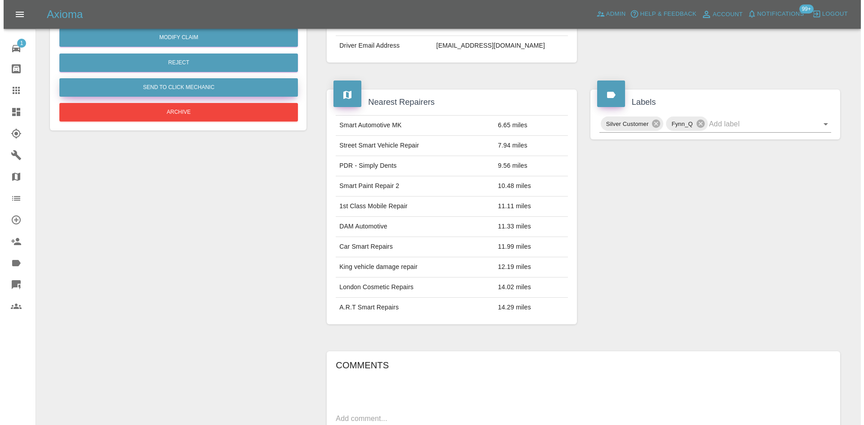
scroll to position [8, 0]
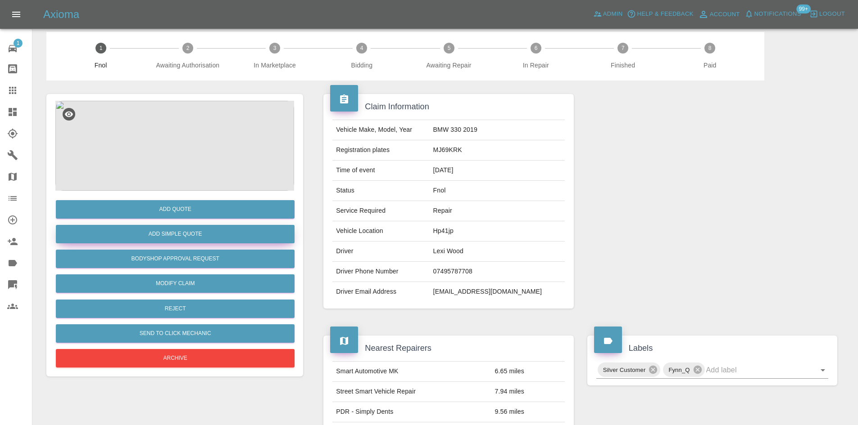
click at [170, 235] on button "Add Simple Quote" at bounding box center [175, 234] width 239 height 18
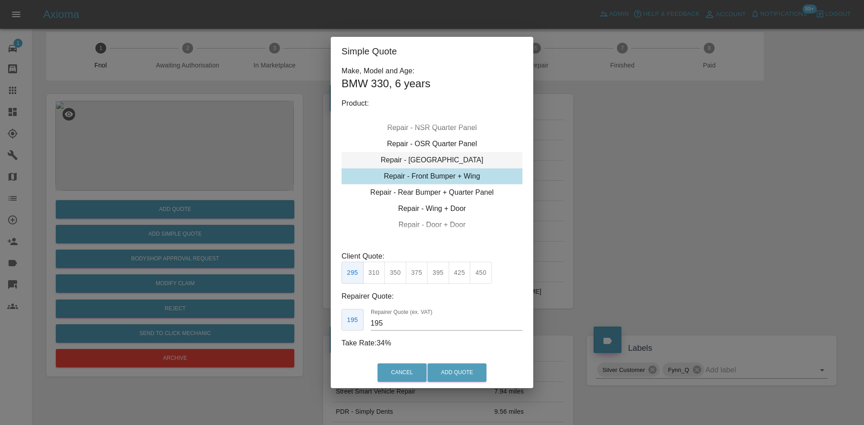
click at [429, 162] on div "Repair - Tailgate" at bounding box center [432, 160] width 181 height 16
click at [421, 279] on button "300" at bounding box center [417, 273] width 22 height 22
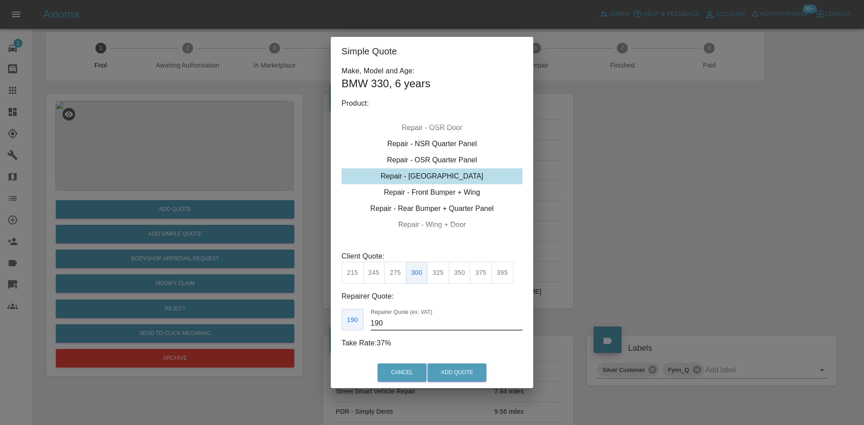
drag, startPoint x: 390, startPoint y: 316, endPoint x: 389, endPoint y: 327, distance: 10.9
click at [389, 319] on input "190" at bounding box center [447, 324] width 152 height 14
drag, startPoint x: 389, startPoint y: 327, endPoint x: 354, endPoint y: 328, distance: 34.7
click at [356, 330] on div "190 Repairer Quote (ex. VAT) 190" at bounding box center [432, 320] width 181 height 22
type input "180"
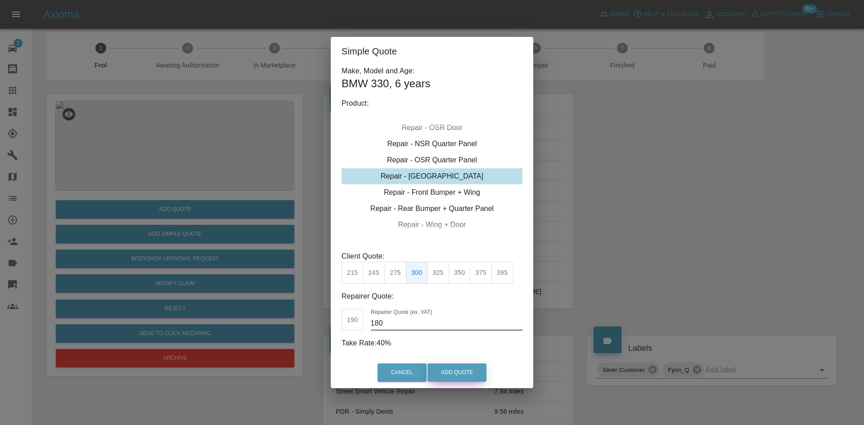
drag, startPoint x: 445, startPoint y: 371, endPoint x: 530, endPoint y: 420, distance: 98.0
click at [445, 372] on button "Add Quote" at bounding box center [457, 373] width 59 height 18
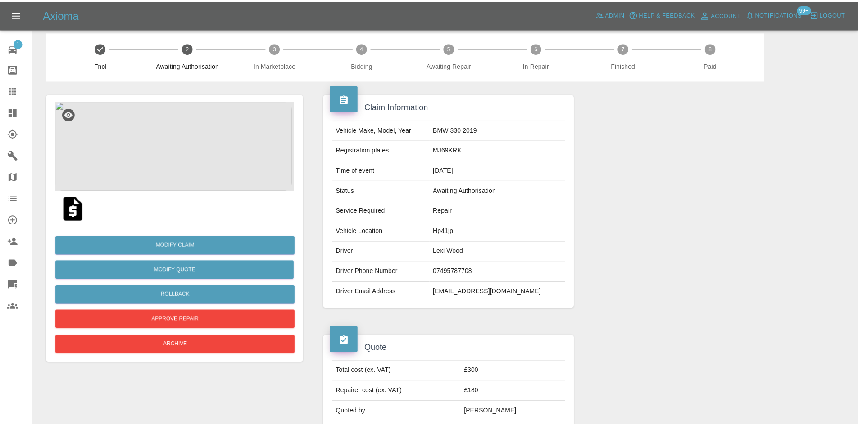
scroll to position [0, 0]
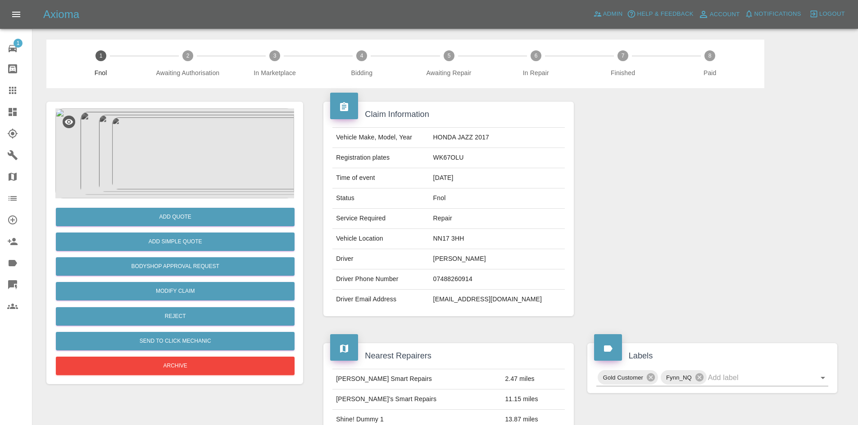
click at [216, 153] on img at bounding box center [174, 154] width 239 height 90
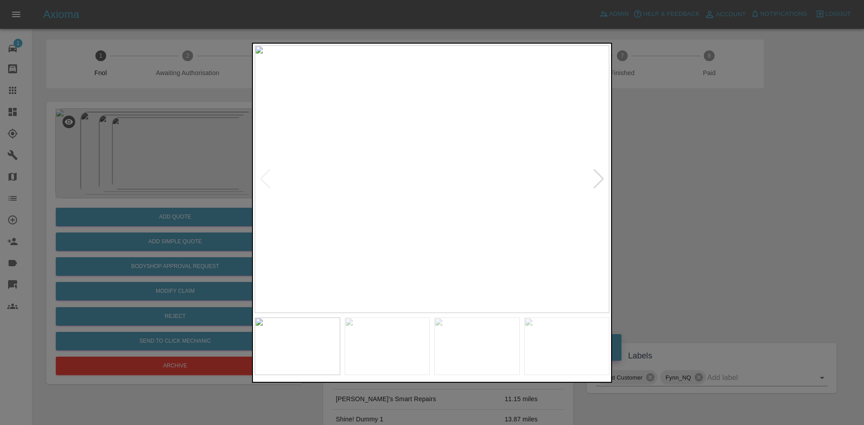
click at [362, 214] on img at bounding box center [432, 179] width 355 height 268
click at [275, 245] on img at bounding box center [432, 179] width 355 height 268
click at [202, 239] on div at bounding box center [432, 212] width 864 height 425
click at [97, 227] on div at bounding box center [432, 212] width 864 height 425
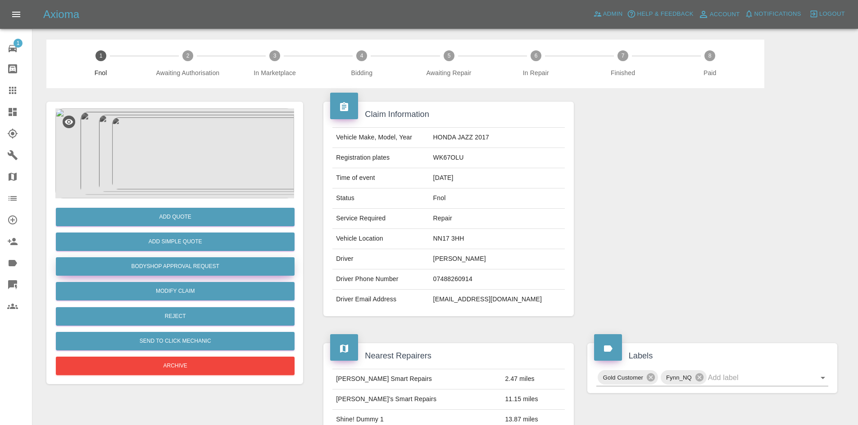
drag, startPoint x: 183, startPoint y: 267, endPoint x: 191, endPoint y: 264, distance: 8.0
click at [184, 267] on button "Bodyshop Approval Request" at bounding box center [175, 267] width 239 height 18
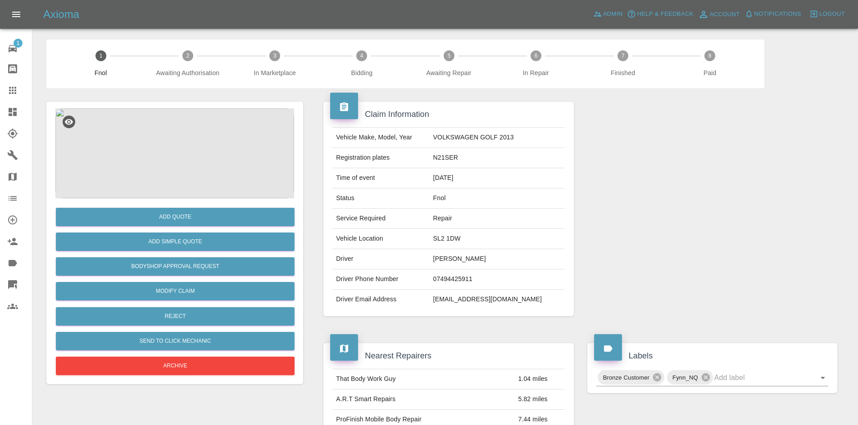
click at [197, 115] on img at bounding box center [174, 154] width 239 height 90
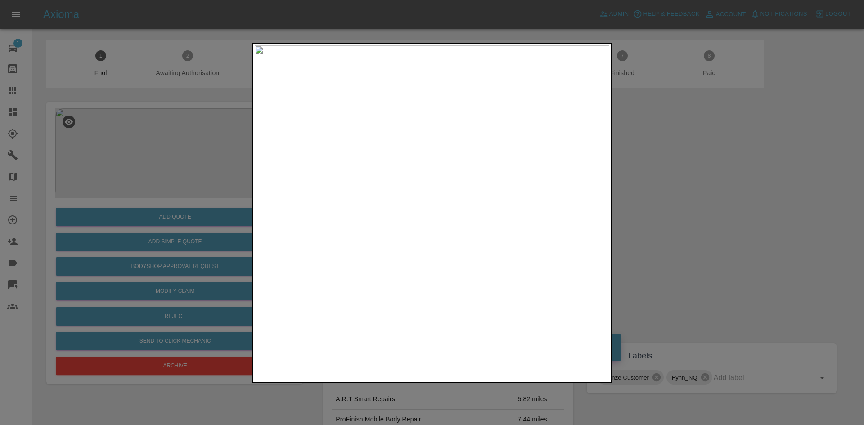
click at [395, 183] on img at bounding box center [432, 179] width 355 height 268
click at [372, 178] on img at bounding box center [432, 179] width 355 height 268
drag, startPoint x: 122, startPoint y: 133, endPoint x: 120, endPoint y: 137, distance: 4.6
click at [122, 134] on div at bounding box center [432, 212] width 864 height 425
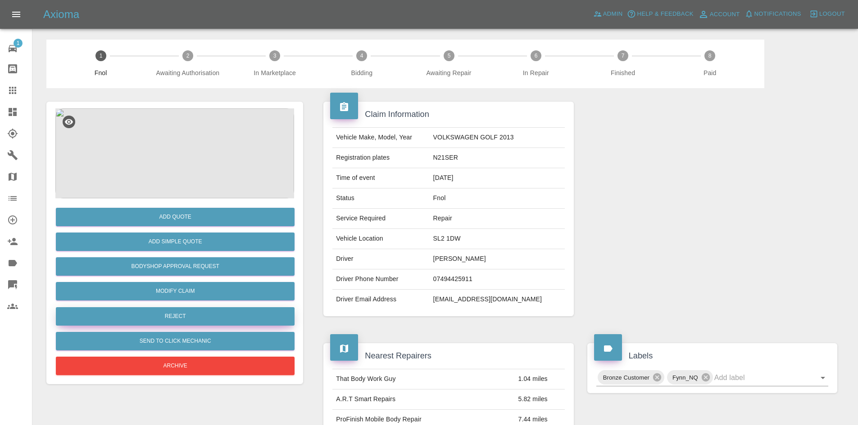
click at [191, 322] on button "Reject" at bounding box center [175, 317] width 239 height 18
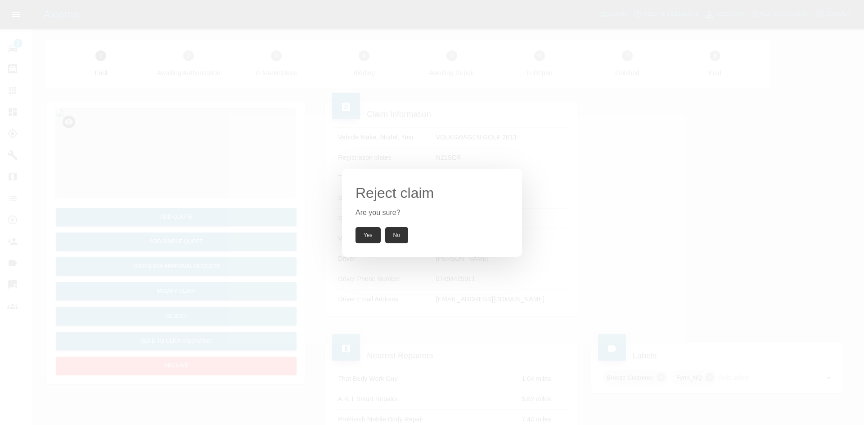
drag, startPoint x: 376, startPoint y: 235, endPoint x: 331, endPoint y: 6, distance: 233.1
click at [375, 235] on button "Yes" at bounding box center [368, 235] width 25 height 16
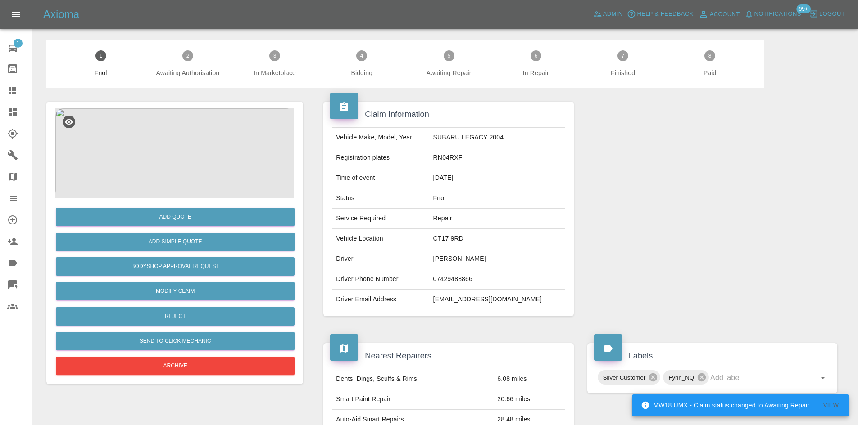
click at [180, 160] on img at bounding box center [174, 154] width 239 height 90
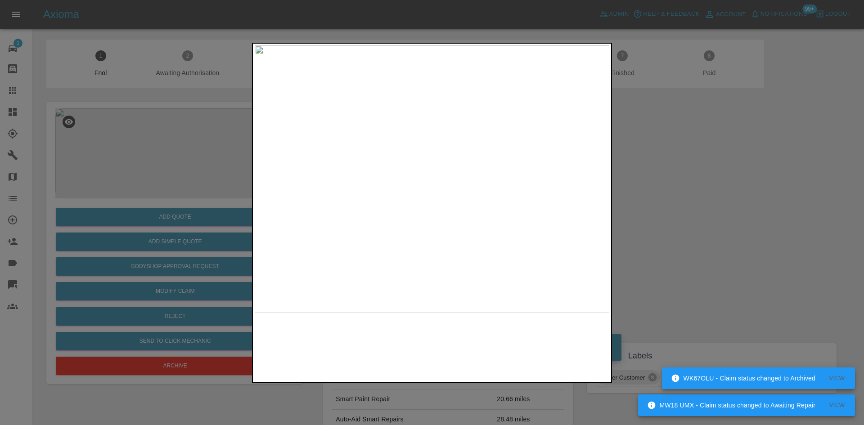
click at [379, 184] on img at bounding box center [432, 179] width 355 height 268
click at [478, 221] on img at bounding box center [432, 179] width 355 height 268
click at [496, 213] on img at bounding box center [432, 179] width 355 height 268
click at [493, 213] on img at bounding box center [432, 179] width 355 height 268
click at [367, 218] on img at bounding box center [248, 79] width 1064 height 804
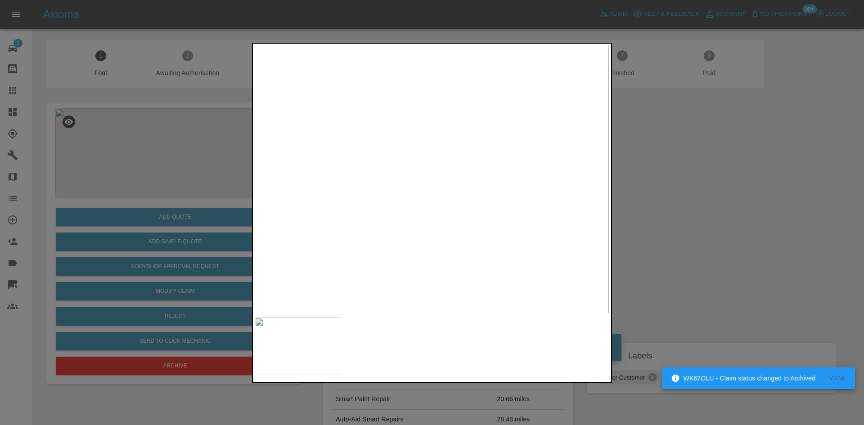
click at [352, 220] on img at bounding box center [77, 85] width 1064 height 804
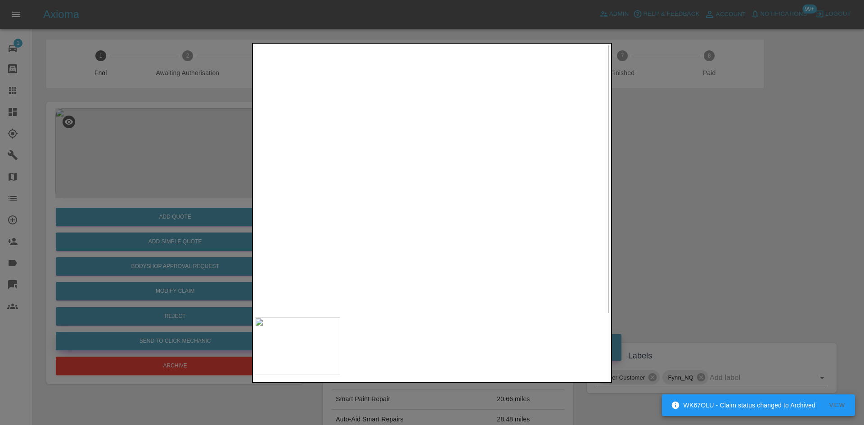
drag, startPoint x: 199, startPoint y: 199, endPoint x: 206, endPoint y: 345, distance: 146.1
click at [189, 210] on div at bounding box center [432, 212] width 864 height 425
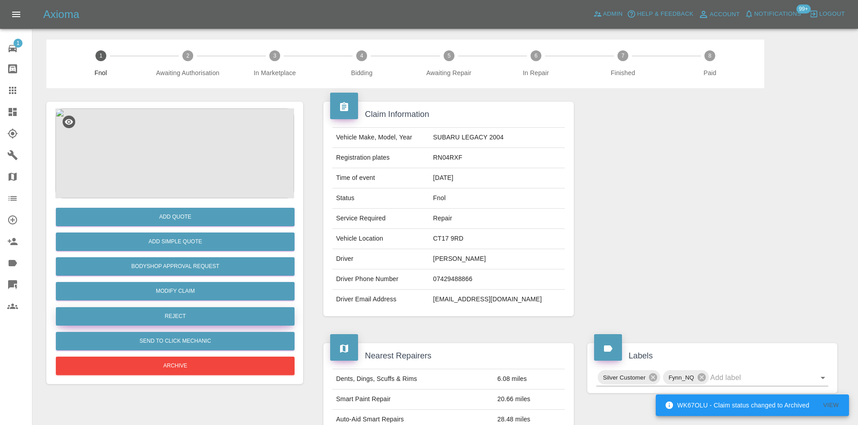
click at [196, 316] on button "Reject" at bounding box center [175, 317] width 239 height 18
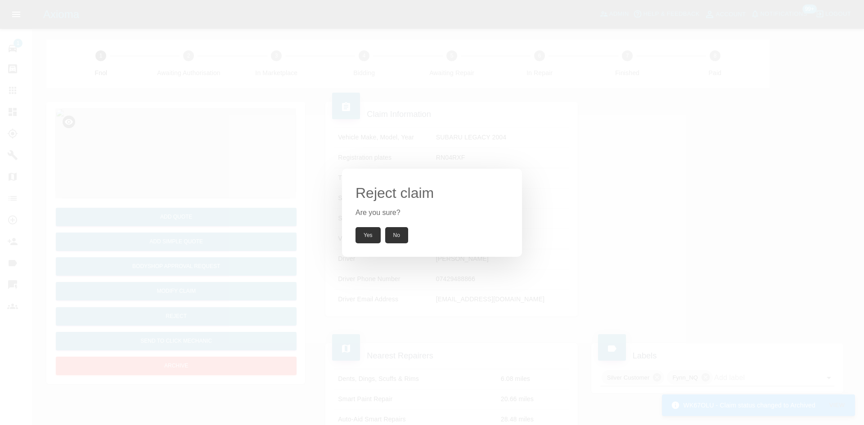
drag, startPoint x: 358, startPoint y: 240, endPoint x: 466, endPoint y: 56, distance: 212.9
click at [358, 238] on button "Yes" at bounding box center [368, 235] width 25 height 16
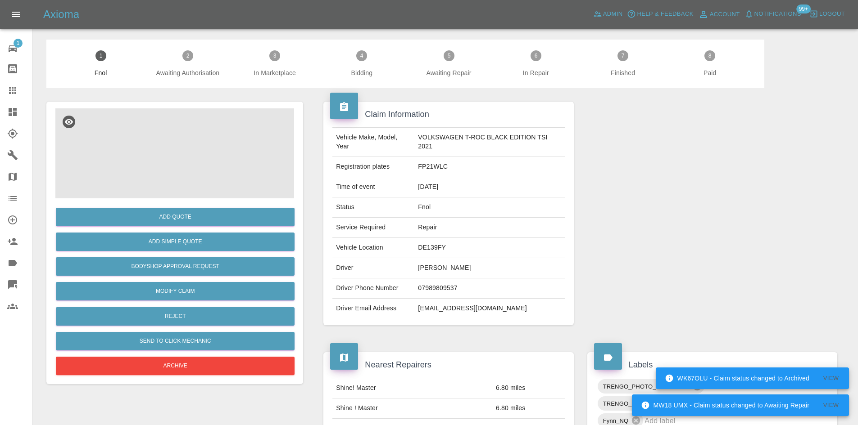
click at [212, 129] on img at bounding box center [174, 154] width 239 height 90
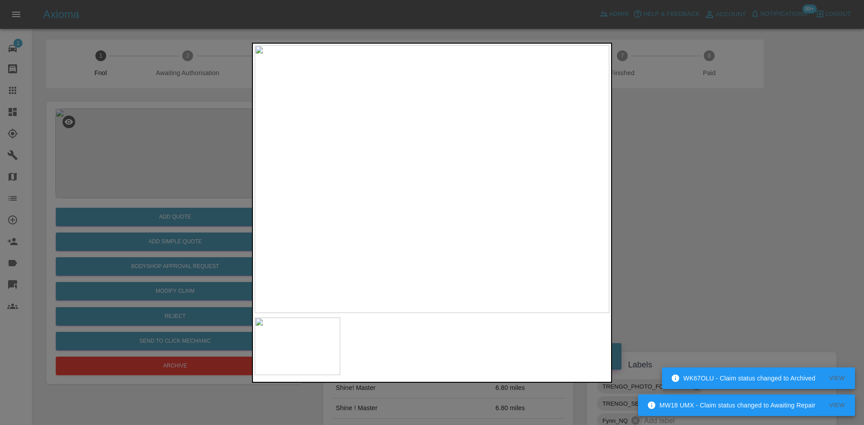
click at [380, 212] on img at bounding box center [432, 179] width 355 height 268
click at [253, 218] on div at bounding box center [432, 213] width 360 height 340
drag, startPoint x: 146, startPoint y: 221, endPoint x: 160, endPoint y: 230, distance: 16.4
click at [148, 222] on div at bounding box center [432, 212] width 864 height 425
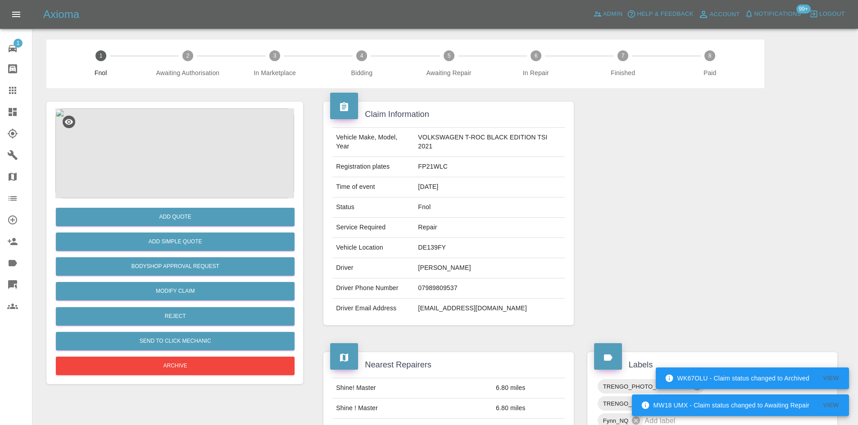
click at [173, 162] on img at bounding box center [174, 154] width 239 height 90
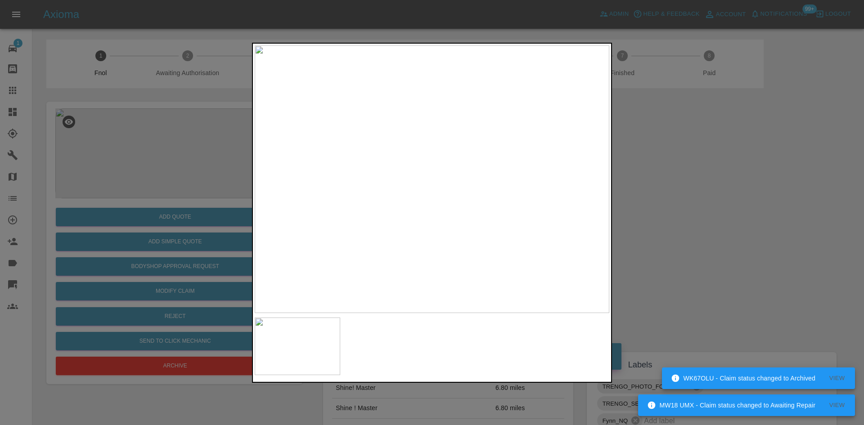
click at [173, 162] on div at bounding box center [432, 212] width 864 height 425
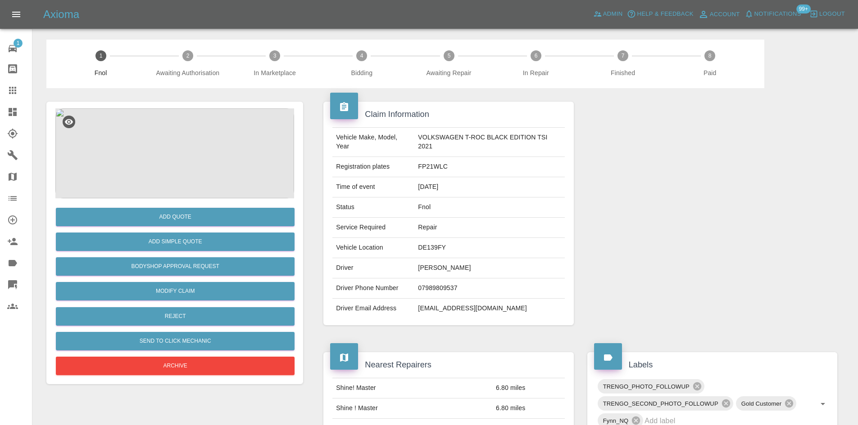
click at [173, 162] on img at bounding box center [174, 154] width 239 height 90
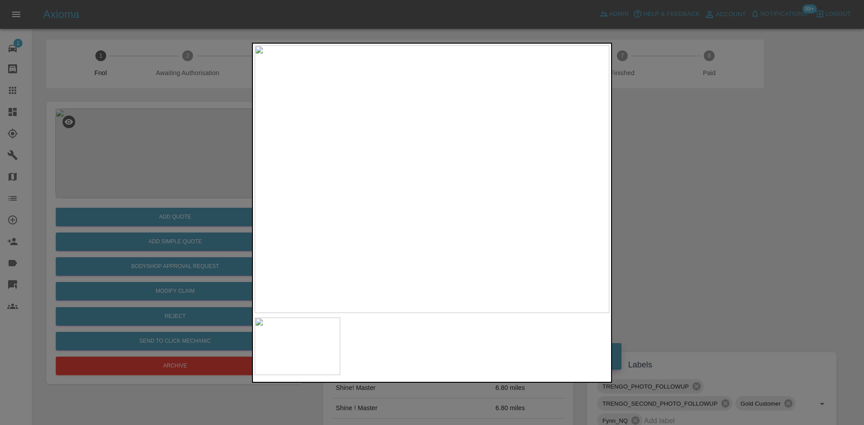
click at [152, 172] on div at bounding box center [432, 212] width 864 height 425
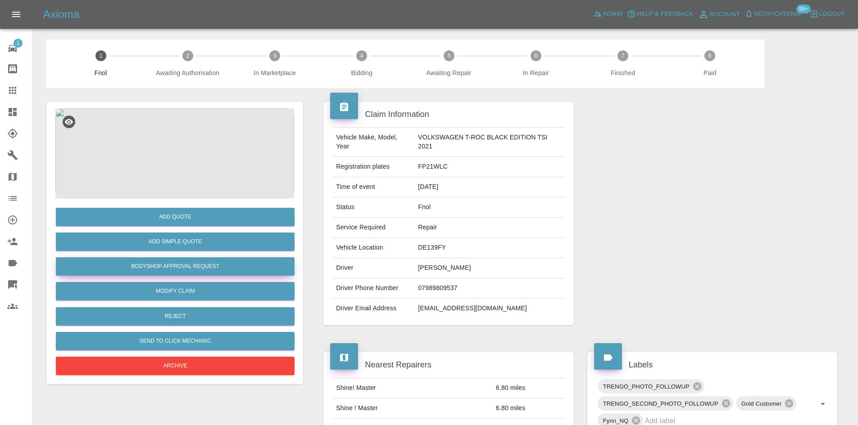
click at [194, 267] on button "Bodyshop Approval Request" at bounding box center [175, 267] width 239 height 18
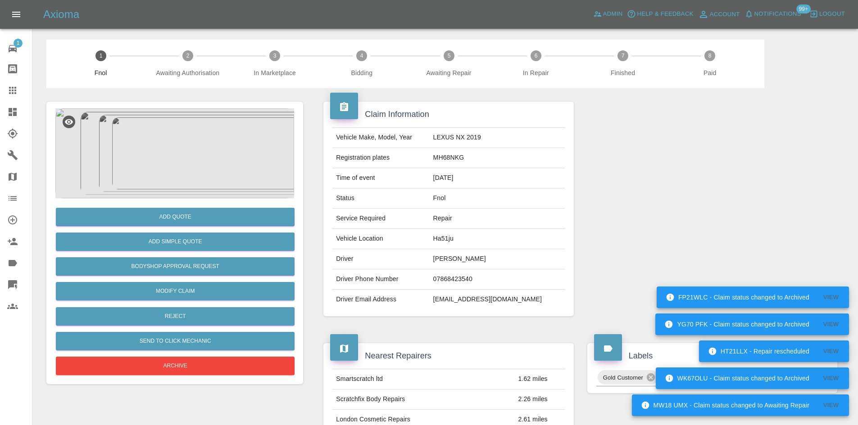
click at [181, 157] on img at bounding box center [174, 154] width 239 height 90
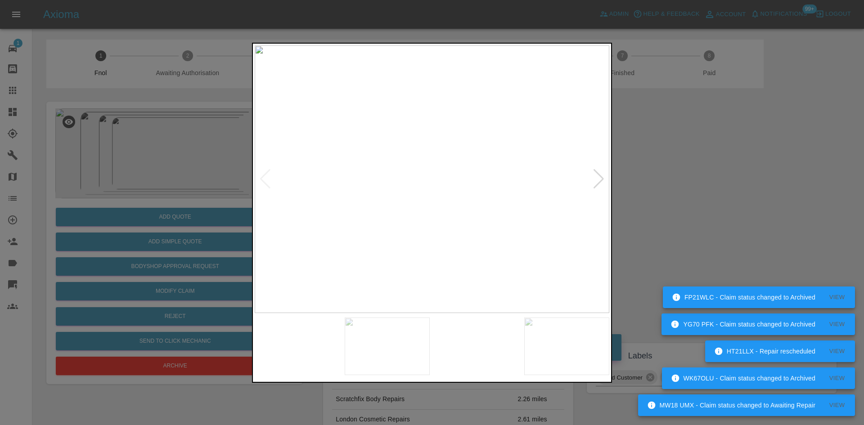
click at [397, 200] on img at bounding box center [432, 179] width 355 height 268
click at [367, 201] on img at bounding box center [432, 179] width 355 height 268
click at [363, 195] on img at bounding box center [432, 179] width 355 height 268
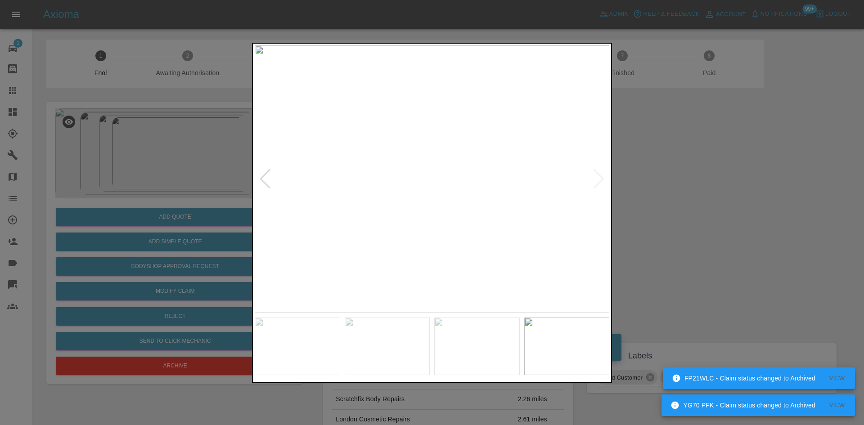
click at [417, 195] on img at bounding box center [432, 179] width 355 height 268
click at [433, 199] on img at bounding box center [432, 179] width 355 height 268
drag, startPoint x: 117, startPoint y: 163, endPoint x: 240, endPoint y: 204, distance: 130.0
click at [113, 168] on div at bounding box center [432, 212] width 864 height 425
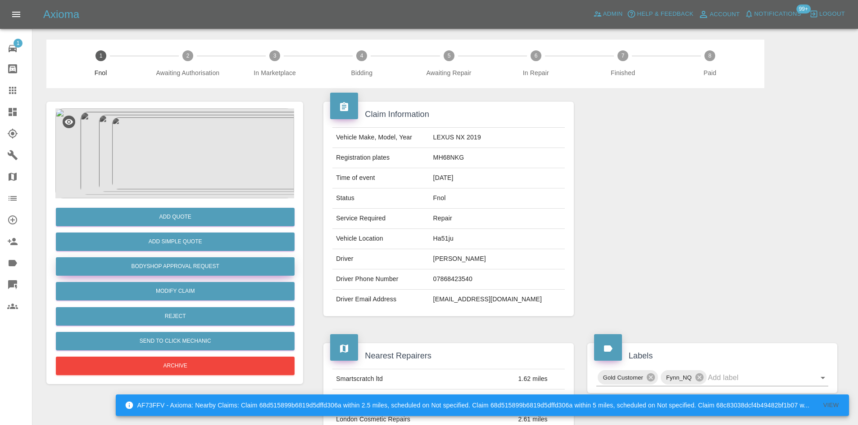
drag, startPoint x: 171, startPoint y: 260, endPoint x: 204, endPoint y: 262, distance: 32.5
click at [172, 260] on button "Bodyshop Approval Request" at bounding box center [175, 267] width 239 height 18
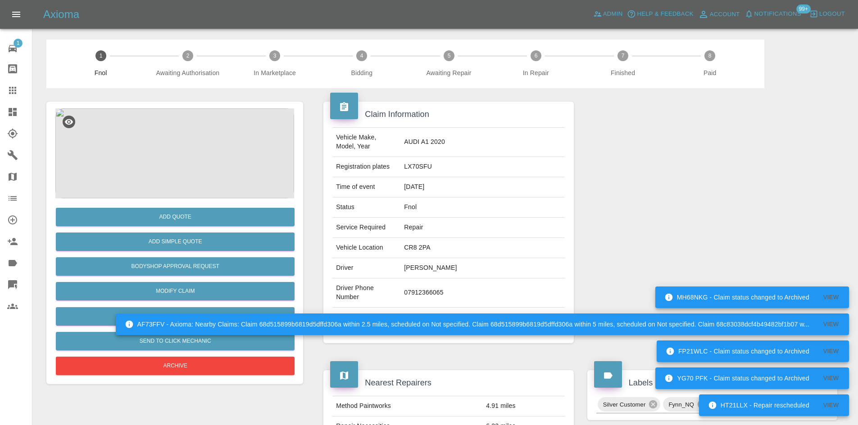
click at [183, 146] on img at bounding box center [174, 154] width 239 height 90
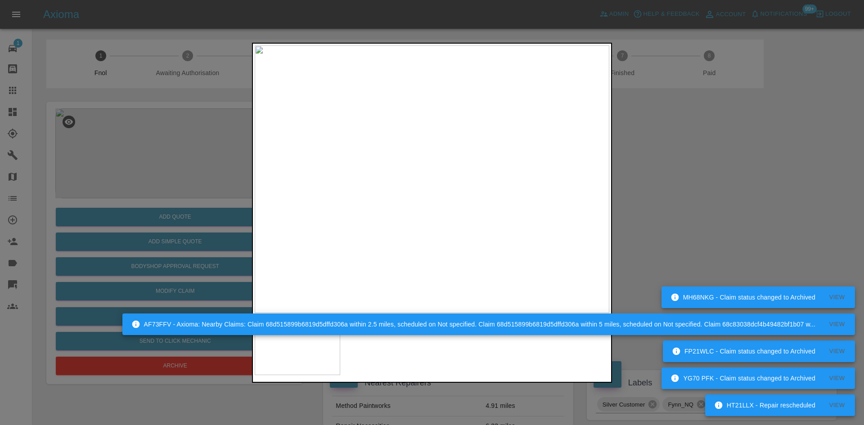
click at [455, 227] on img at bounding box center [432, 179] width 355 height 268
click at [456, 231] on img at bounding box center [432, 179] width 355 height 268
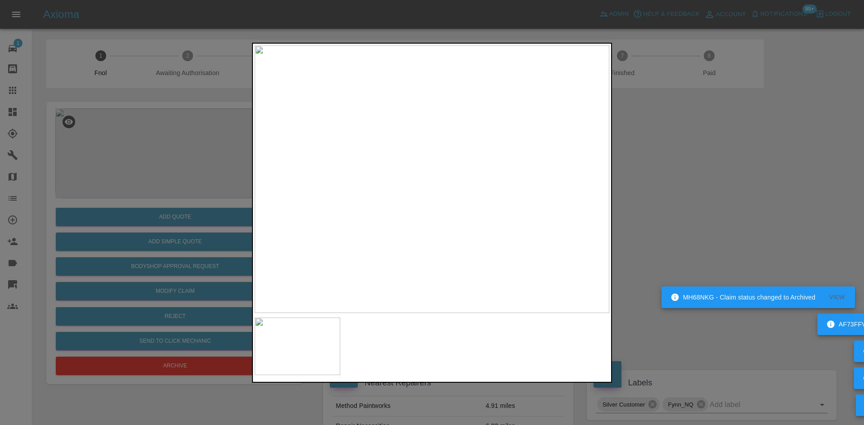
click at [567, 232] on img at bounding box center [432, 179] width 355 height 268
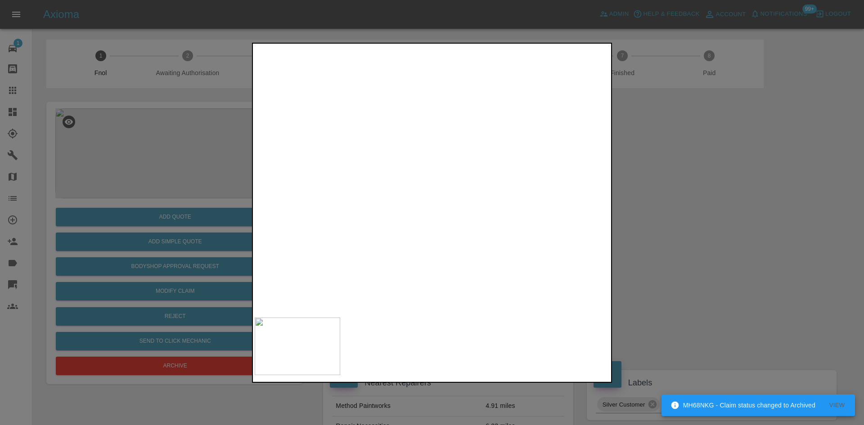
click at [576, 290] on img at bounding box center [180, 140] width 1064 height 804
click at [465, 276] on img at bounding box center [182, 144] width 1064 height 804
click at [81, 172] on div at bounding box center [432, 212] width 864 height 425
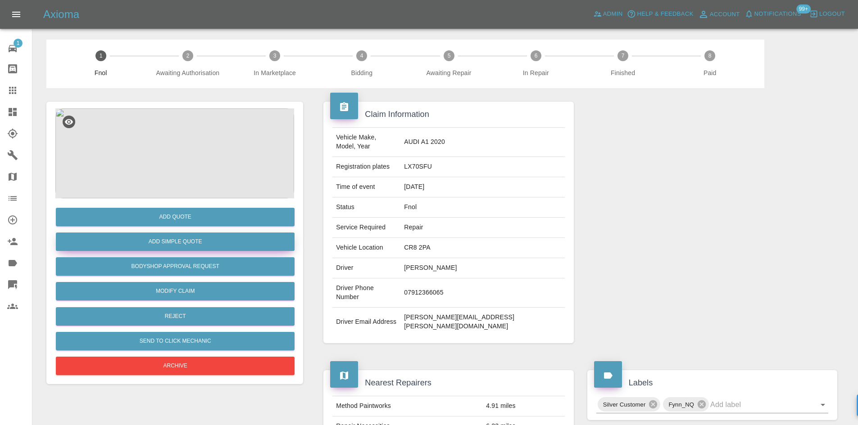
click at [197, 237] on button "Add Simple Quote" at bounding box center [175, 242] width 239 height 18
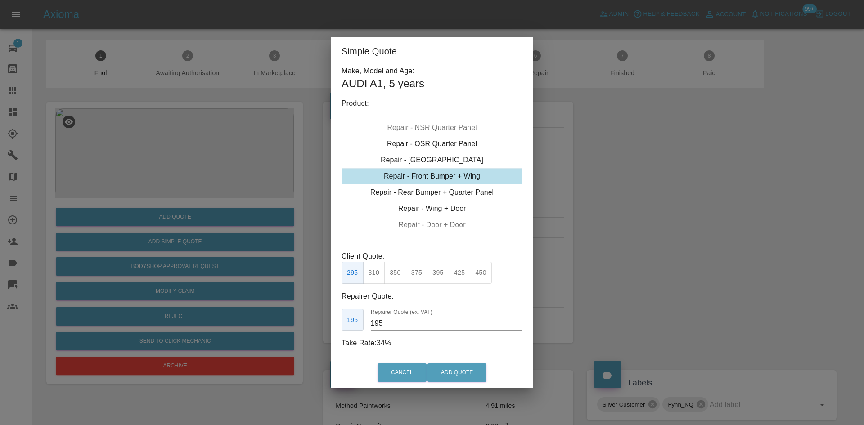
click at [443, 171] on div "Repair - Front Bumper + Wing" at bounding box center [432, 176] width 181 height 16
drag, startPoint x: 455, startPoint y: 275, endPoint x: 432, endPoint y: 309, distance: 41.1
click at [455, 276] on button "425" at bounding box center [460, 273] width 22 height 22
drag, startPoint x: 407, startPoint y: 328, endPoint x: 312, endPoint y: 304, distance: 98.7
click at [318, 318] on div "Simple Quote Make, Model and Age: AUDI A1 , 5 years Product: Repair - Front Bum…" at bounding box center [432, 212] width 864 height 425
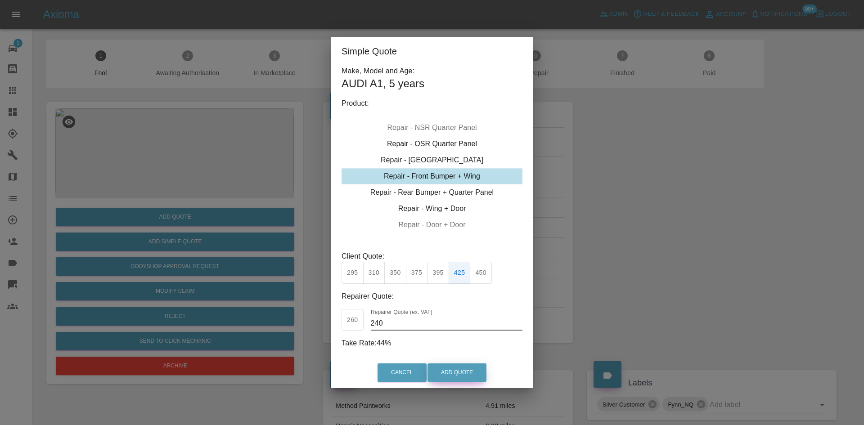
type input "240"
click at [436, 369] on button "Add Quote" at bounding box center [457, 373] width 59 height 18
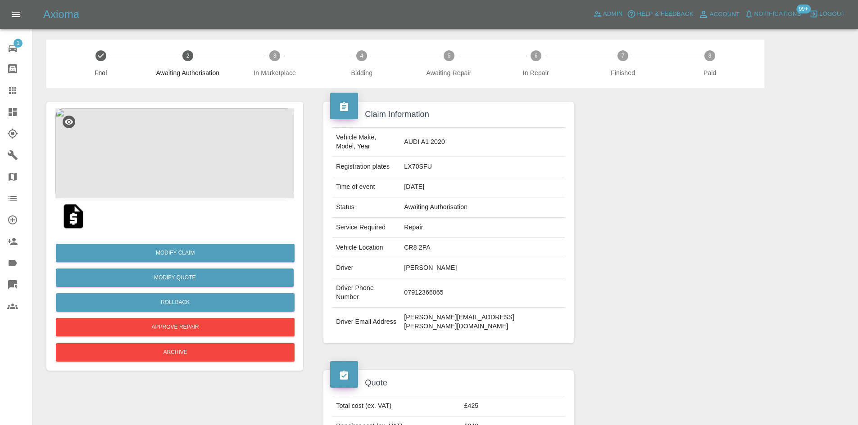
click at [179, 127] on img at bounding box center [174, 154] width 239 height 90
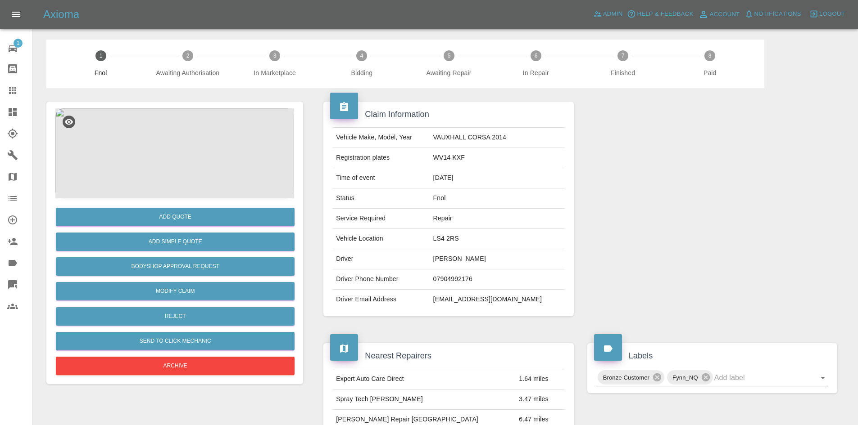
click at [179, 154] on img at bounding box center [174, 154] width 239 height 90
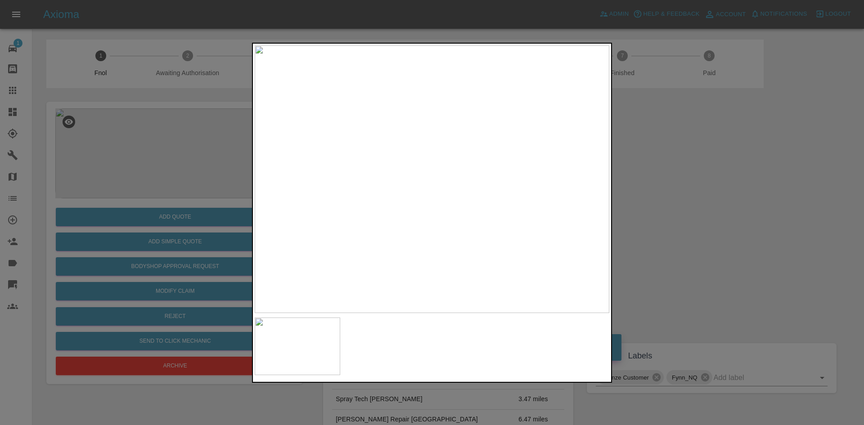
click at [438, 191] on img at bounding box center [432, 179] width 355 height 268
click at [219, 134] on div at bounding box center [432, 212] width 864 height 425
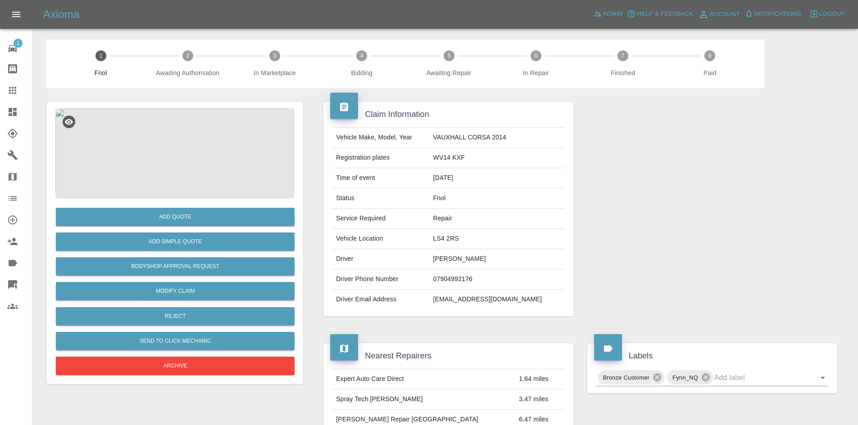
click at [219, 134] on img at bounding box center [174, 154] width 239 height 90
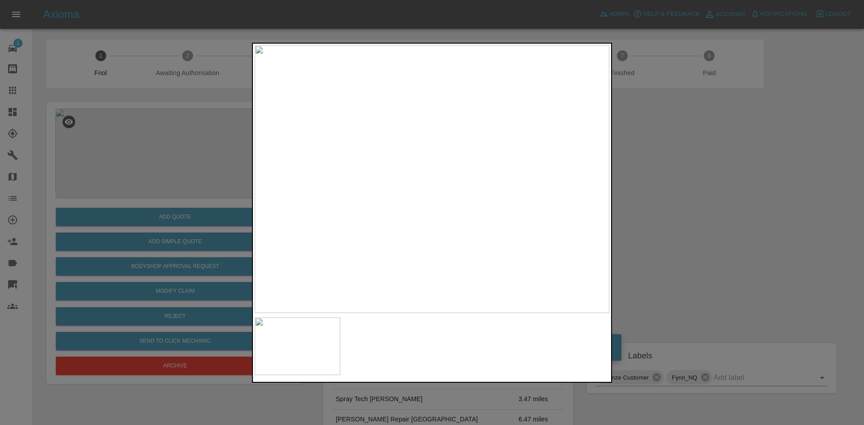
click at [165, 149] on div at bounding box center [432, 212] width 864 height 425
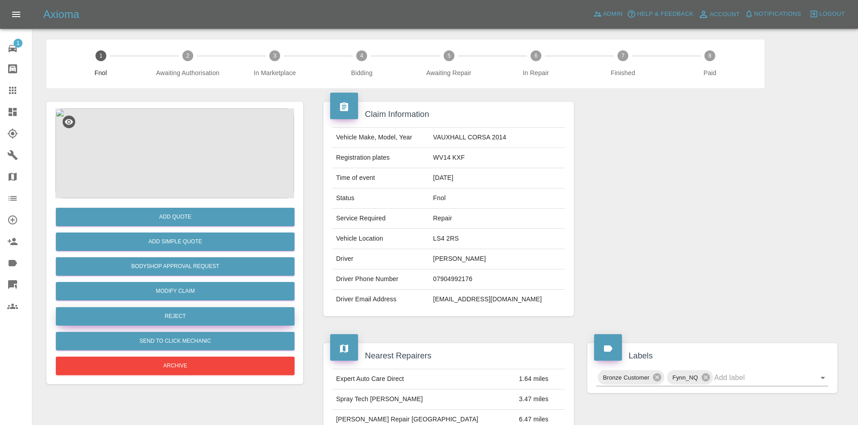
click at [165, 315] on button "Reject" at bounding box center [175, 317] width 239 height 18
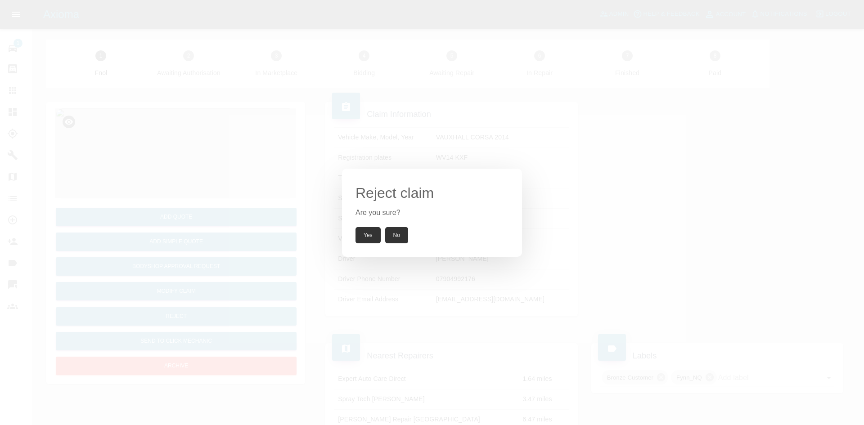
click at [368, 240] on button "Yes" at bounding box center [368, 235] width 25 height 16
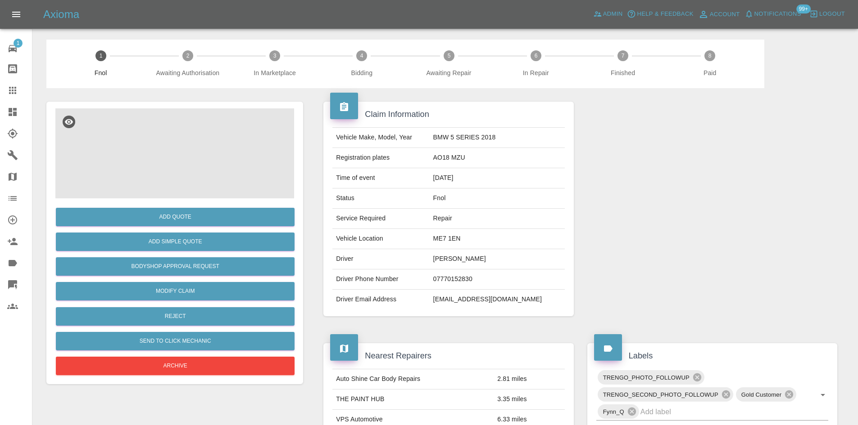
click at [186, 140] on img at bounding box center [174, 154] width 239 height 90
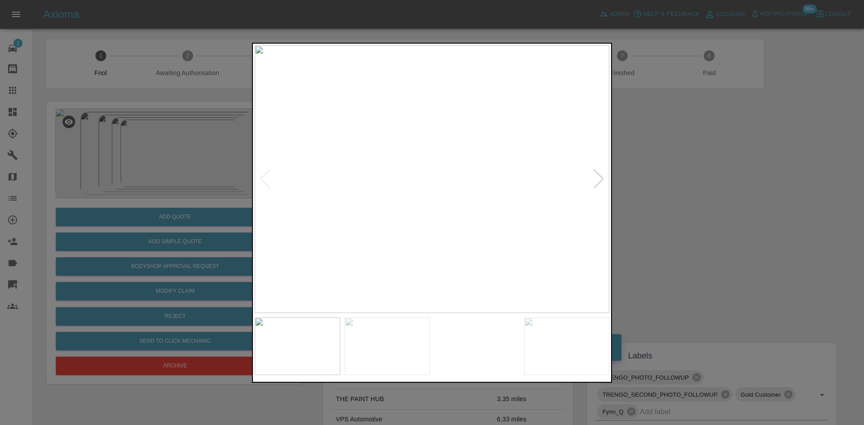
click at [434, 236] on img at bounding box center [432, 179] width 355 height 268
click at [378, 247] on img at bounding box center [310, 179] width 355 height 268
click at [413, 237] on img at bounding box center [432, 179] width 355 height 268
click at [407, 234] on img at bounding box center [432, 179] width 355 height 268
click at [332, 223] on img at bounding box center [432, 179] width 355 height 268
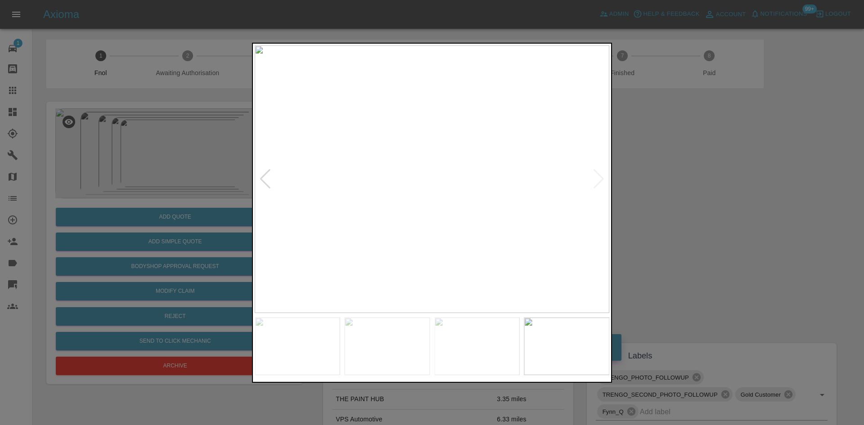
click at [358, 226] on img at bounding box center [432, 179] width 355 height 268
click at [512, 228] on img at bounding box center [432, 179] width 355 height 268
click at [458, 226] on img at bounding box center [432, 179] width 355 height 268
click at [515, 230] on img at bounding box center [432, 179] width 355 height 268
click at [588, 209] on img at bounding box center [432, 179] width 355 height 268
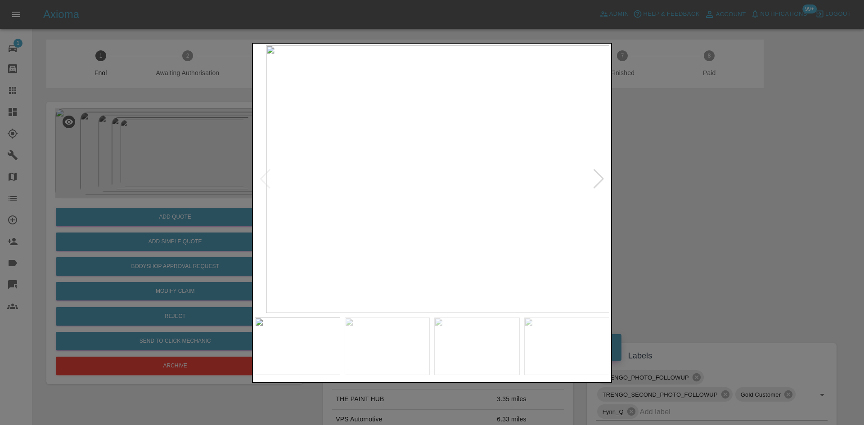
click at [620, 207] on div at bounding box center [432, 212] width 864 height 425
click at [600, 217] on img at bounding box center [474, 179] width 355 height 268
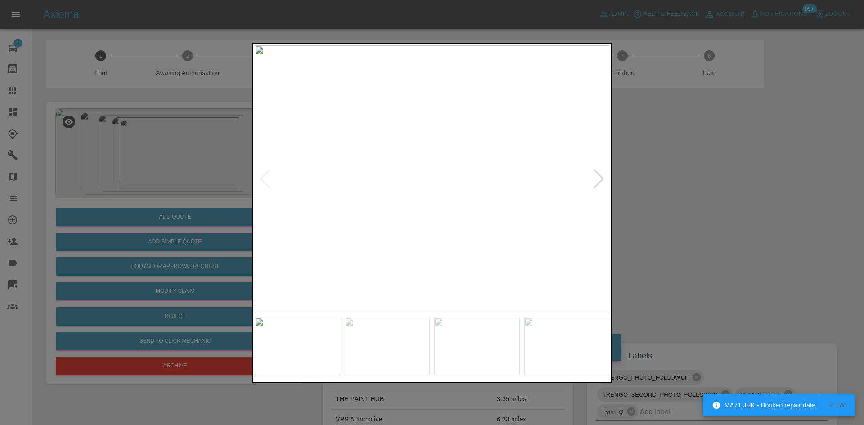
click at [479, 222] on img at bounding box center [432, 179] width 355 height 268
click at [420, 218] on img at bounding box center [432, 179] width 355 height 268
click at [391, 217] on img at bounding box center [432, 179] width 355 height 268
click at [237, 218] on div at bounding box center [432, 212] width 864 height 425
click at [377, 235] on img at bounding box center [432, 179] width 355 height 268
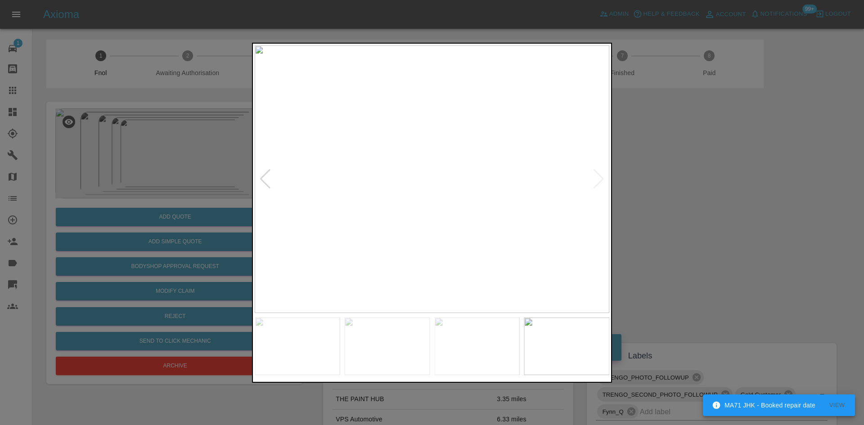
click at [362, 216] on img at bounding box center [432, 179] width 355 height 268
click at [148, 186] on div at bounding box center [432, 212] width 864 height 425
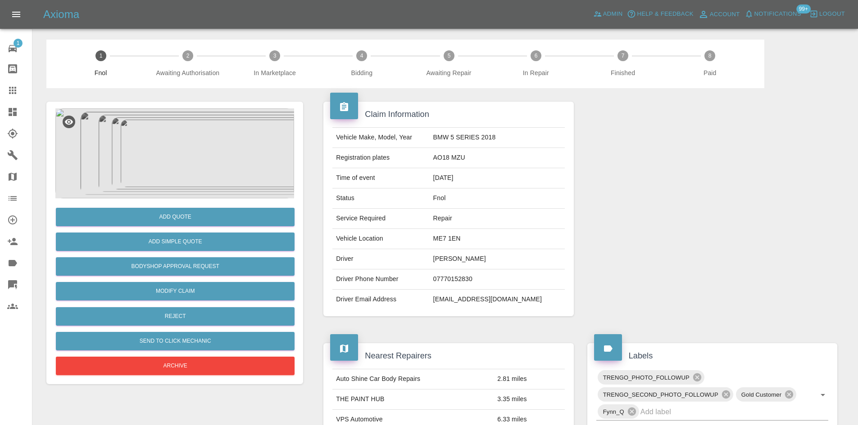
click at [160, 130] on img at bounding box center [174, 154] width 239 height 90
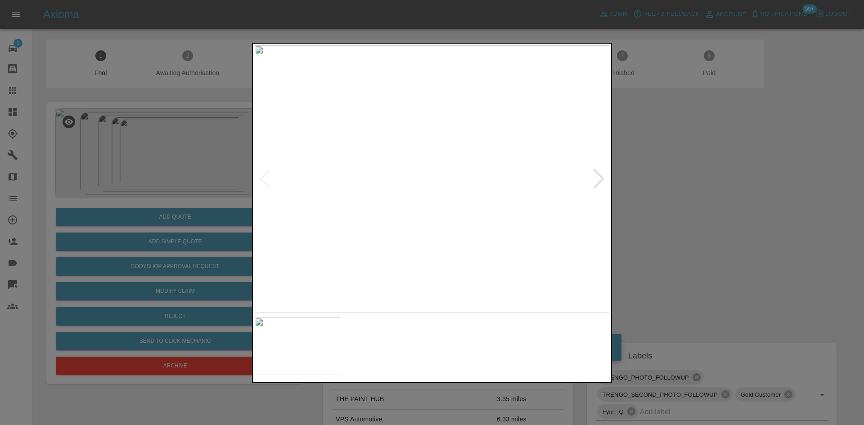
click at [303, 252] on img at bounding box center [432, 179] width 355 height 268
click at [390, 240] on img at bounding box center [432, 179] width 355 height 268
click at [311, 244] on img at bounding box center [432, 179] width 355 height 268
click at [416, 211] on img at bounding box center [432, 179] width 355 height 268
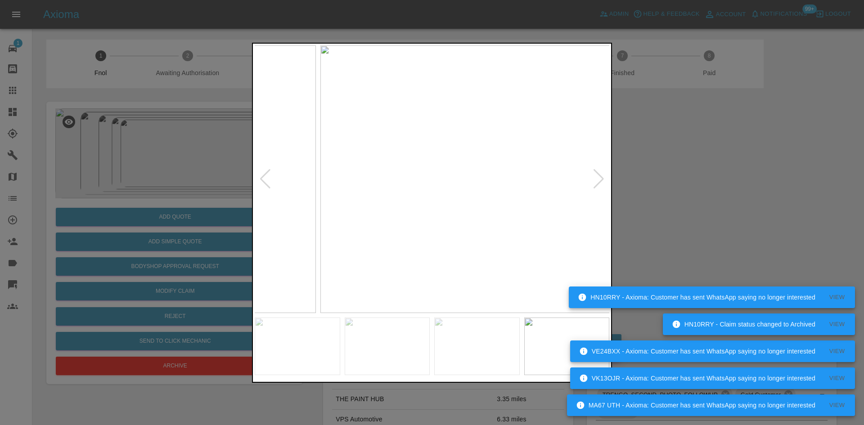
click at [490, 210] on img at bounding box center [498, 179] width 355 height 268
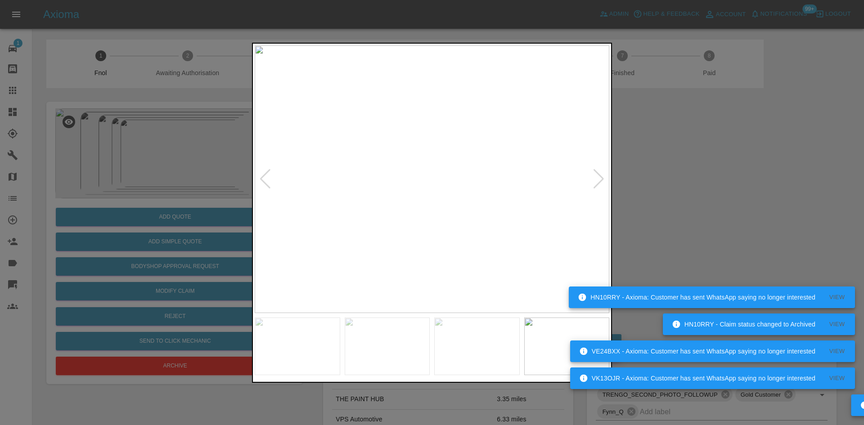
click at [500, 228] on img at bounding box center [432, 179] width 355 height 268
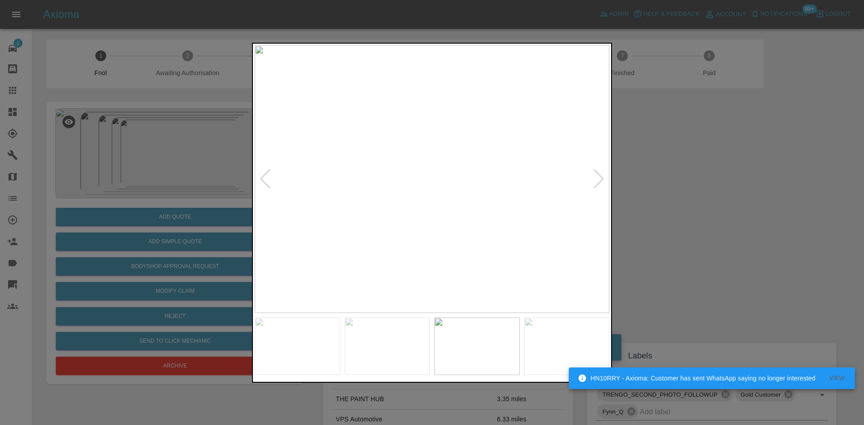
click at [380, 195] on img at bounding box center [432, 179] width 355 height 268
click at [371, 193] on img at bounding box center [432, 179] width 355 height 268
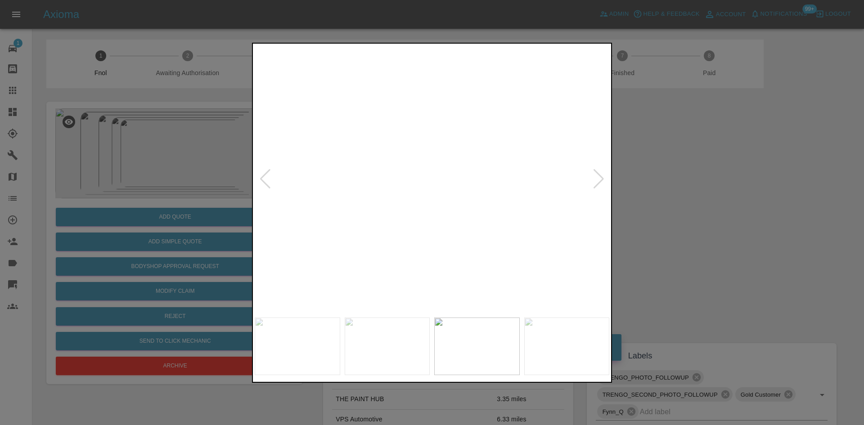
click at [385, 202] on img at bounding box center [616, 137] width 1064 height 804
click at [385, 202] on img at bounding box center [664, 160] width 1064 height 804
click at [385, 202] on img at bounding box center [432, 179] width 355 height 268
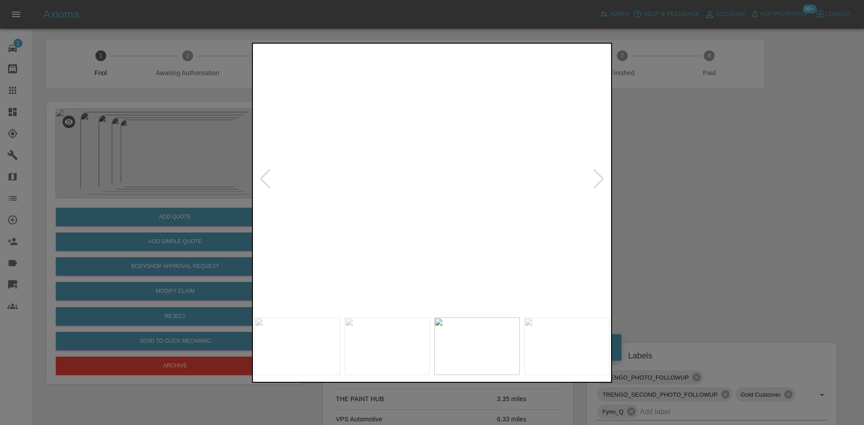
click at [385, 202] on img at bounding box center [574, 110] width 1064 height 804
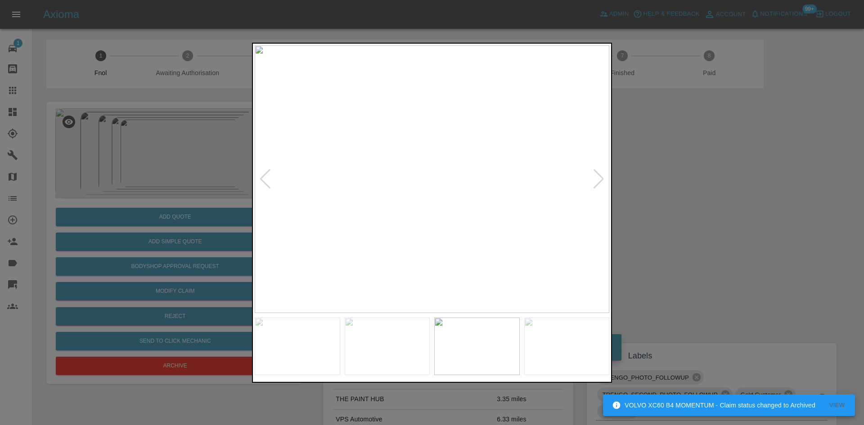
click at [385, 202] on img at bounding box center [432, 179] width 355 height 268
click at [385, 202] on img at bounding box center [574, 110] width 1064 height 804
click at [402, 203] on img at bounding box center [432, 179] width 355 height 268
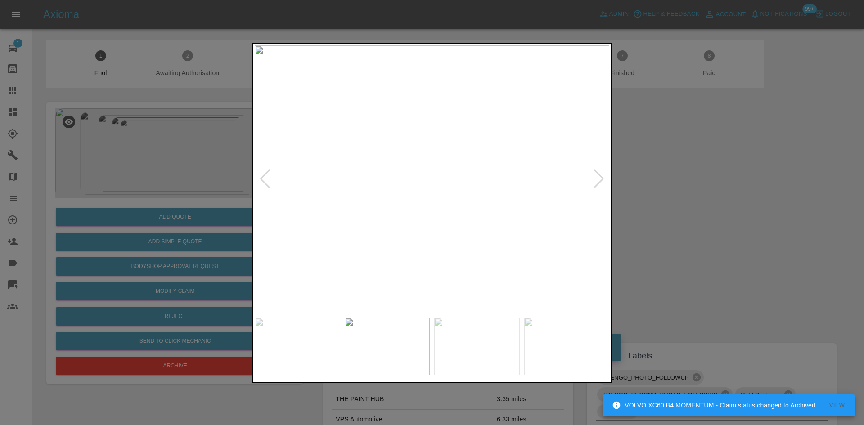
click at [413, 204] on img at bounding box center [432, 179] width 355 height 268
click at [446, 212] on img at bounding box center [432, 179] width 355 height 268
drag, startPoint x: 113, startPoint y: 111, endPoint x: 213, endPoint y: 10, distance: 141.4
click at [114, 110] on div at bounding box center [432, 212] width 864 height 425
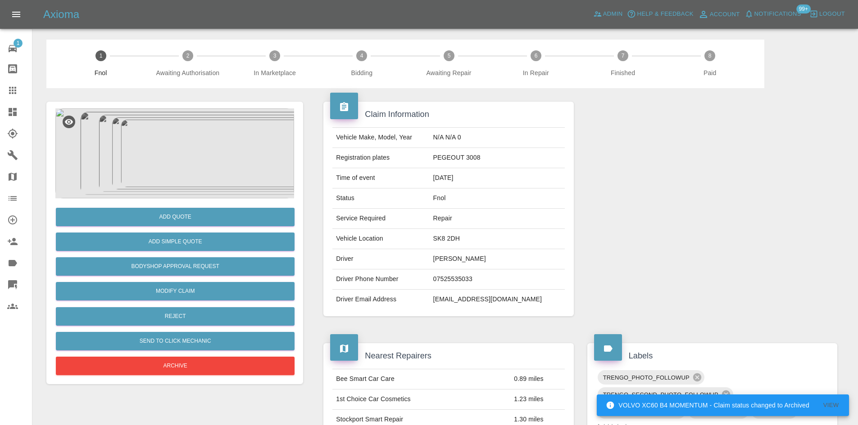
click at [188, 163] on img at bounding box center [174, 154] width 239 height 90
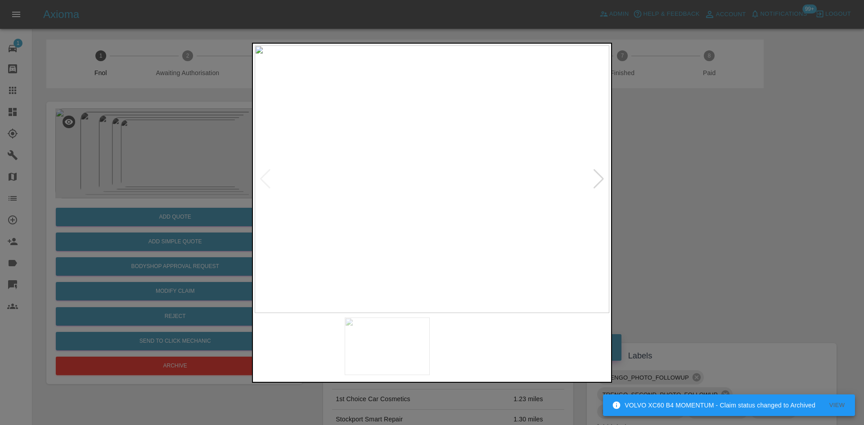
click at [348, 206] on img at bounding box center [432, 179] width 355 height 268
click at [330, 206] on img at bounding box center [432, 179] width 355 height 268
click at [328, 222] on img at bounding box center [432, 179] width 355 height 268
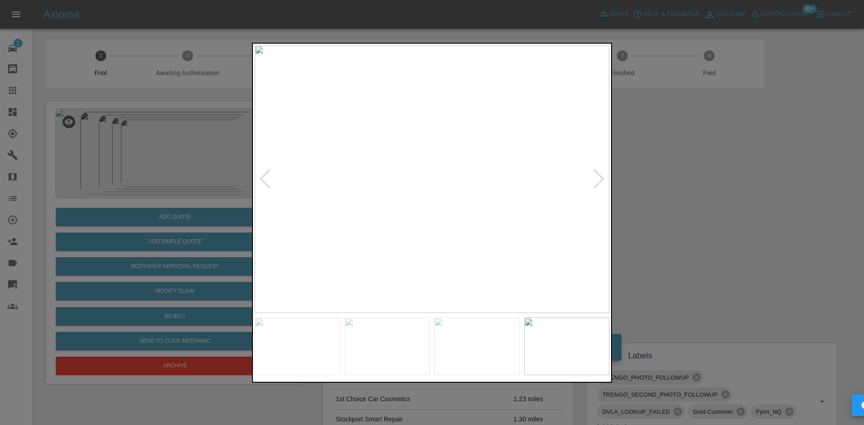
click at [285, 221] on img at bounding box center [432, 179] width 355 height 268
click at [381, 227] on img at bounding box center [432, 179] width 355 height 268
click at [484, 231] on img at bounding box center [432, 179] width 355 height 268
click at [506, 233] on img at bounding box center [432, 179] width 355 height 268
click at [221, 211] on div at bounding box center [432, 212] width 864 height 425
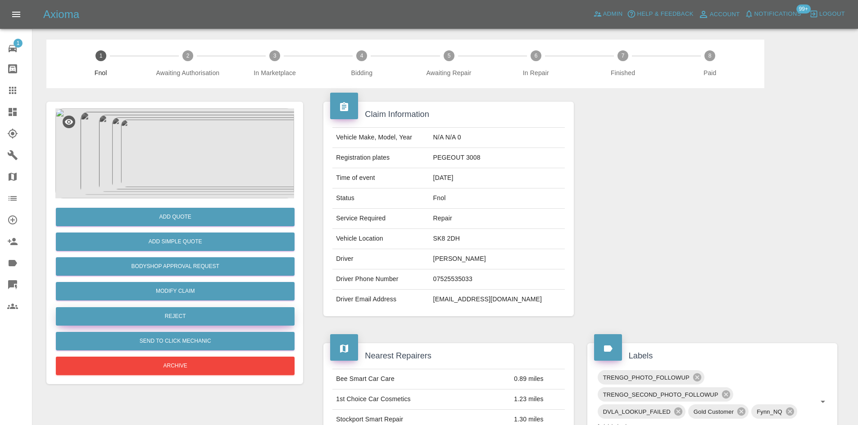
click at [175, 320] on button "Reject" at bounding box center [175, 317] width 239 height 18
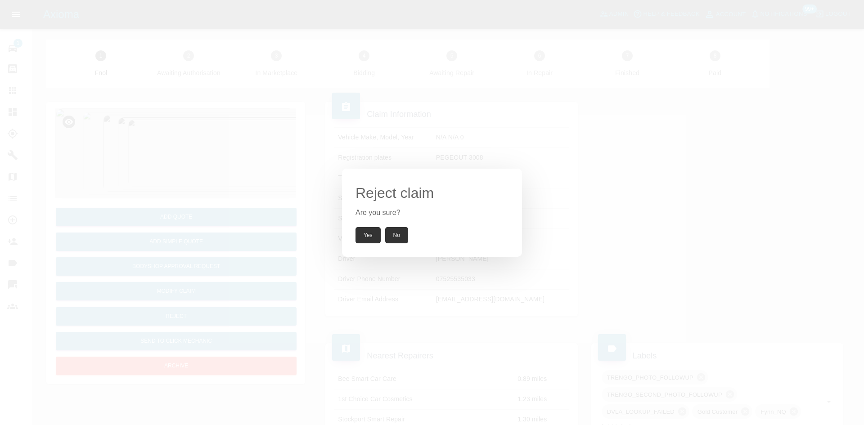
click at [361, 229] on button "Yes" at bounding box center [368, 235] width 25 height 16
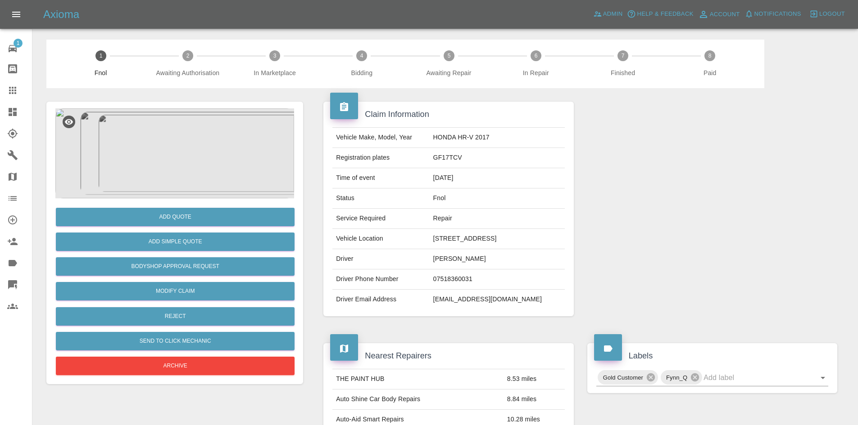
click at [199, 154] on img at bounding box center [174, 154] width 239 height 90
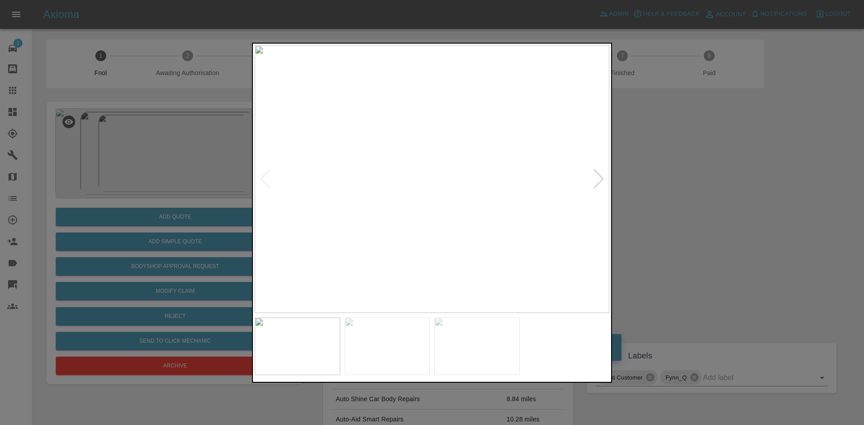
click at [406, 170] on img at bounding box center [432, 179] width 355 height 268
click at [419, 180] on img at bounding box center [432, 179] width 355 height 268
click at [317, 167] on img at bounding box center [432, 179] width 355 height 268
click at [425, 164] on img at bounding box center [432, 179] width 355 height 268
click at [410, 179] on img at bounding box center [432, 179] width 355 height 268
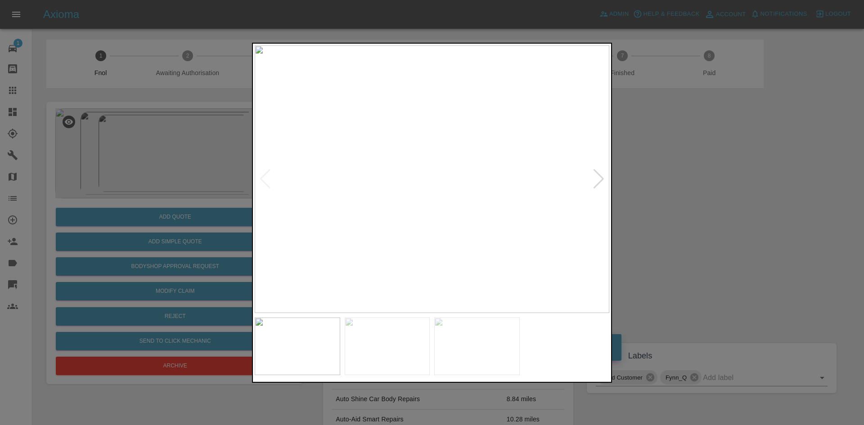
click at [542, 132] on img at bounding box center [432, 179] width 355 height 268
click at [541, 132] on img at bounding box center [432, 179] width 355 height 268
click at [531, 139] on img at bounding box center [105, 321] width 1064 height 804
click at [530, 140] on img at bounding box center [104, 368] width 1064 height 804
click at [443, 209] on img at bounding box center [432, 179] width 355 height 268
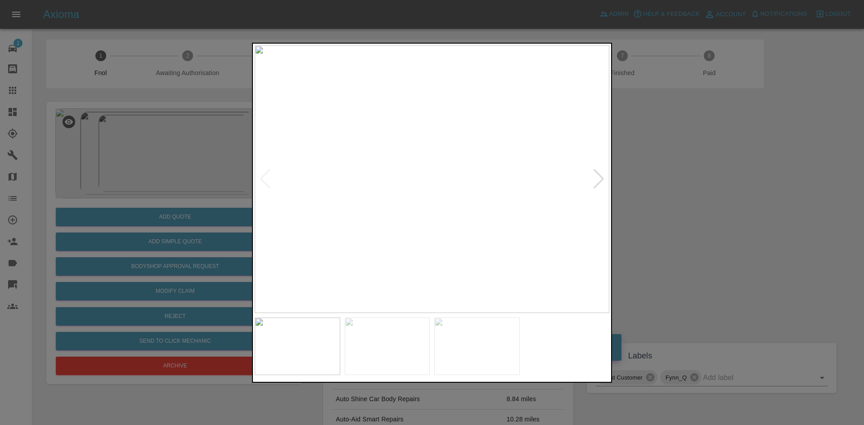
click at [324, 213] on img at bounding box center [432, 179] width 355 height 268
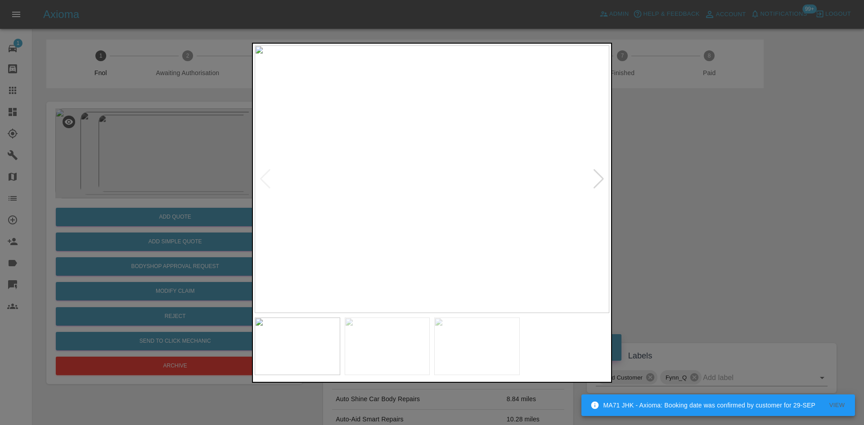
click at [354, 226] on img at bounding box center [432, 179] width 355 height 268
click at [400, 217] on img at bounding box center [432, 179] width 355 height 268
click at [354, 201] on img at bounding box center [432, 179] width 355 height 268
click at [219, 190] on div at bounding box center [432, 212] width 864 height 425
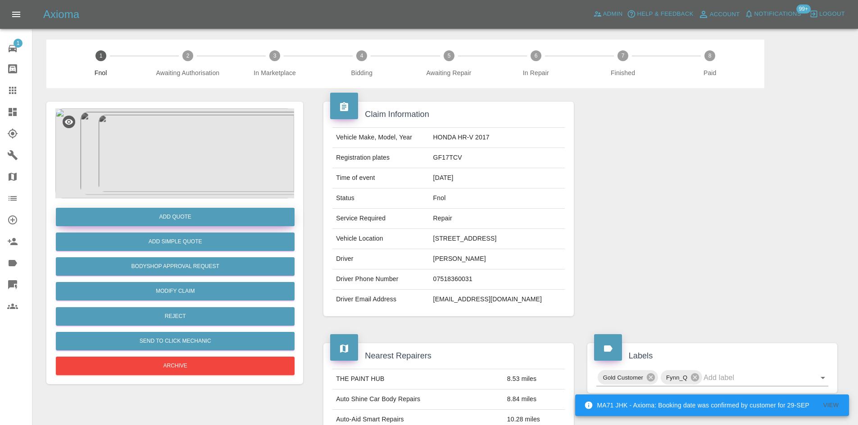
click at [210, 221] on button "Add Quote" at bounding box center [175, 217] width 239 height 18
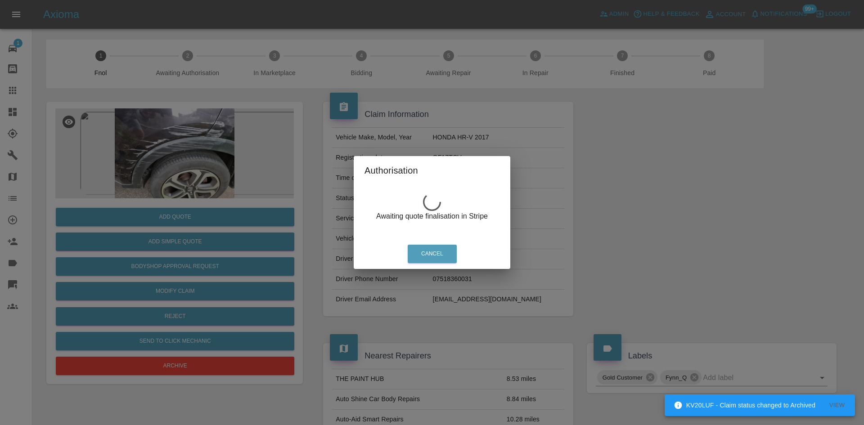
click at [181, 141] on div "Authorisation Awaiting quote finalisation in Stripe Cancel" at bounding box center [432, 212] width 864 height 425
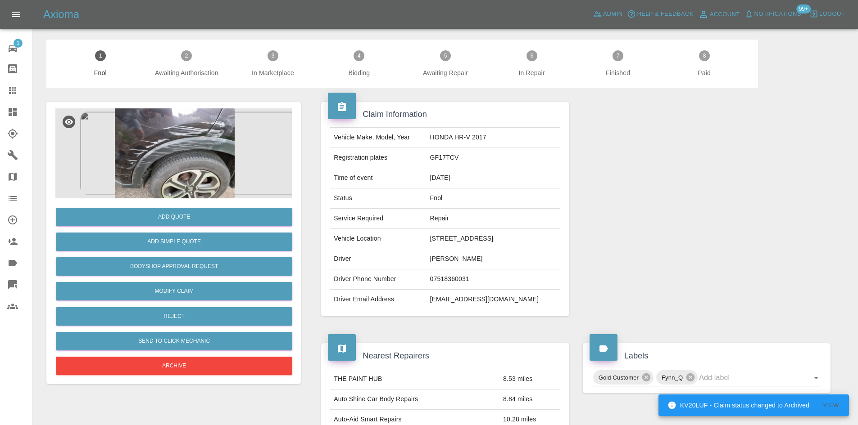
click at [179, 142] on img at bounding box center [174, 154] width 239 height 90
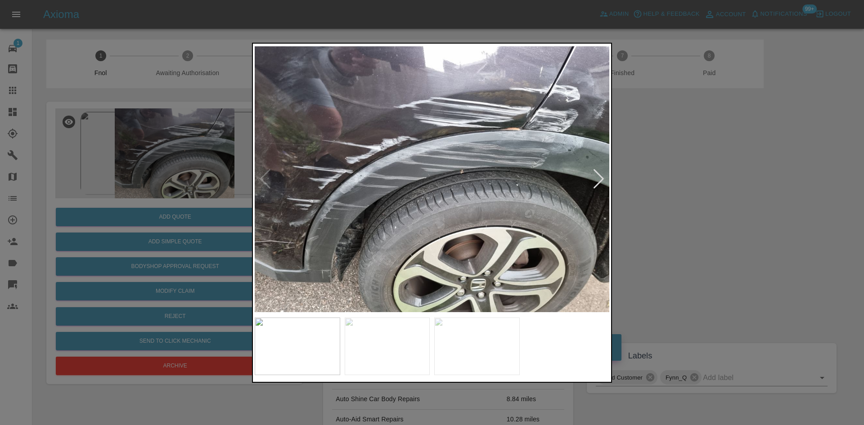
click at [212, 140] on div at bounding box center [432, 212] width 864 height 425
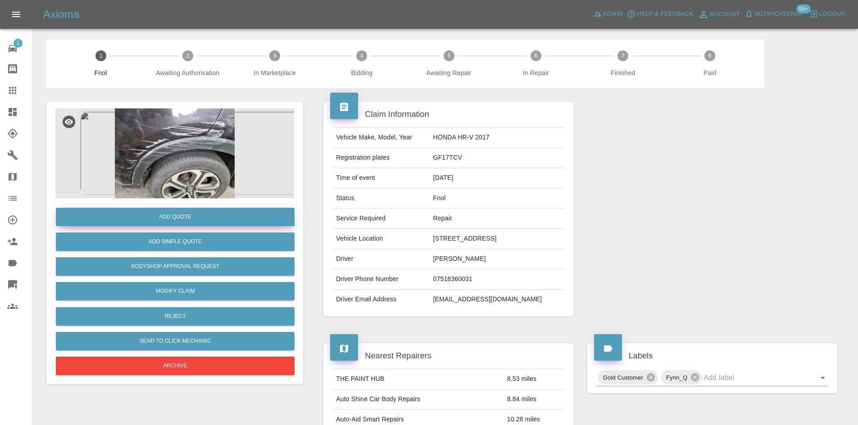
click at [184, 220] on button "Add Quote" at bounding box center [175, 217] width 239 height 18
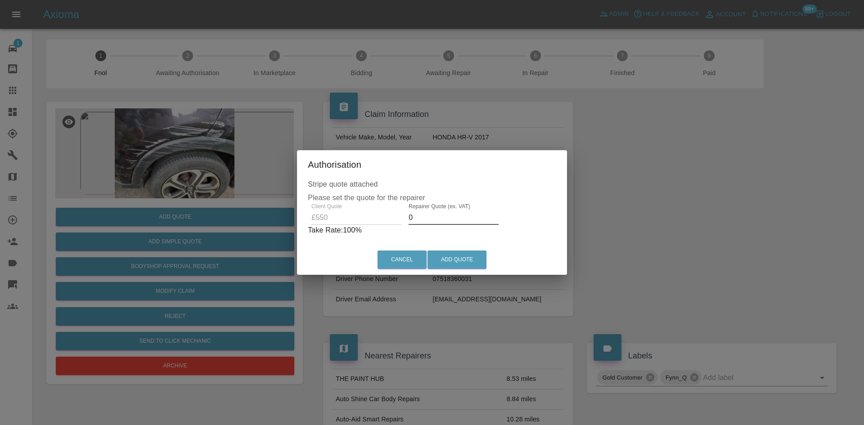
drag, startPoint x: 414, startPoint y: 215, endPoint x: 388, endPoint y: 232, distance: 31.5
click at [388, 232] on div "Client Quote £550 Repairer Quote (ex. VAT) 0 Take Rate: 100 %" at bounding box center [432, 220] width 249 height 32
type input "300"
click at [456, 261] on button "Add Quote" at bounding box center [457, 260] width 59 height 18
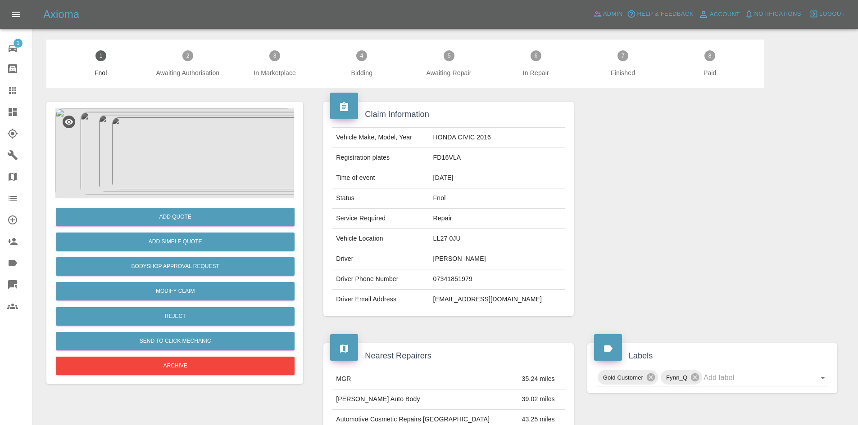
click at [189, 158] on img at bounding box center [174, 154] width 239 height 90
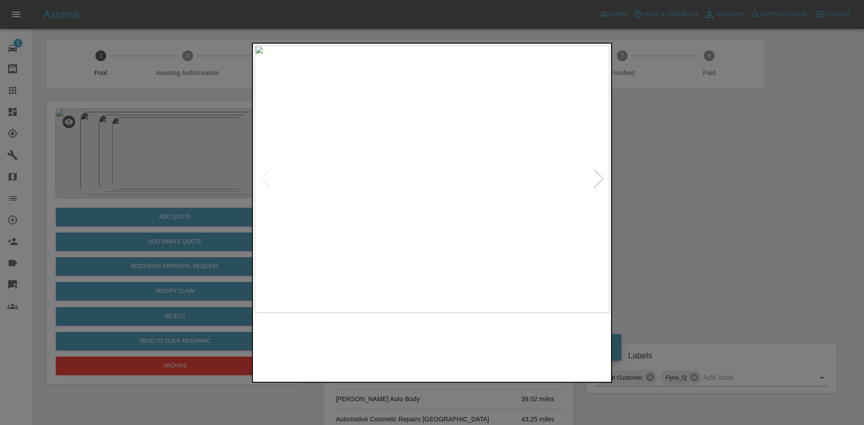
click at [448, 188] on img at bounding box center [432, 179] width 355 height 268
click at [339, 199] on img at bounding box center [432, 179] width 355 height 268
click at [448, 109] on img at bounding box center [432, 179] width 355 height 268
click at [432, 106] on img at bounding box center [432, 179] width 355 height 268
click at [417, 205] on img at bounding box center [433, 399] width 1064 height 804
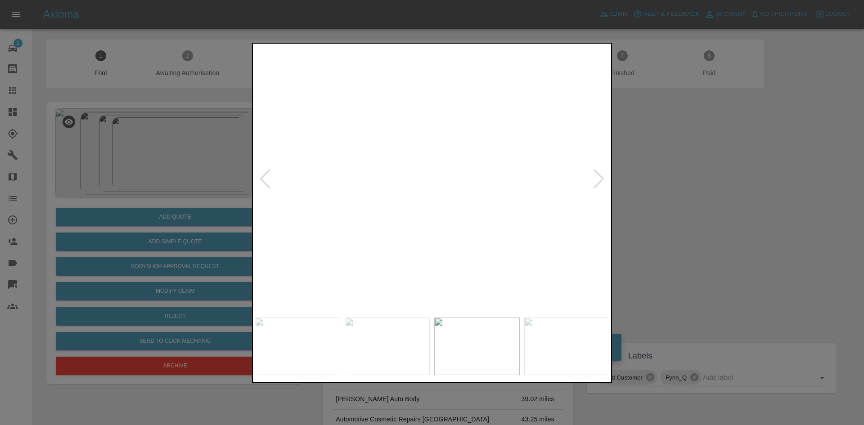
click at [417, 205] on img at bounding box center [433, 399] width 1064 height 804
click at [363, 221] on img at bounding box center [432, 179] width 355 height 268
click at [439, 177] on img at bounding box center [432, 179] width 355 height 268
click at [530, 176] on img at bounding box center [548, 274] width 1064 height 804
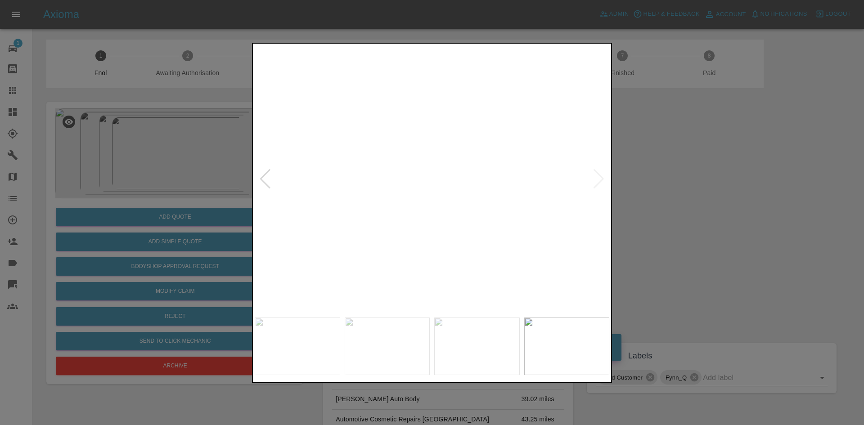
click at [506, 203] on img at bounding box center [545, 251] width 1064 height 804
click at [370, 194] on img at bounding box center [432, 179] width 355 height 268
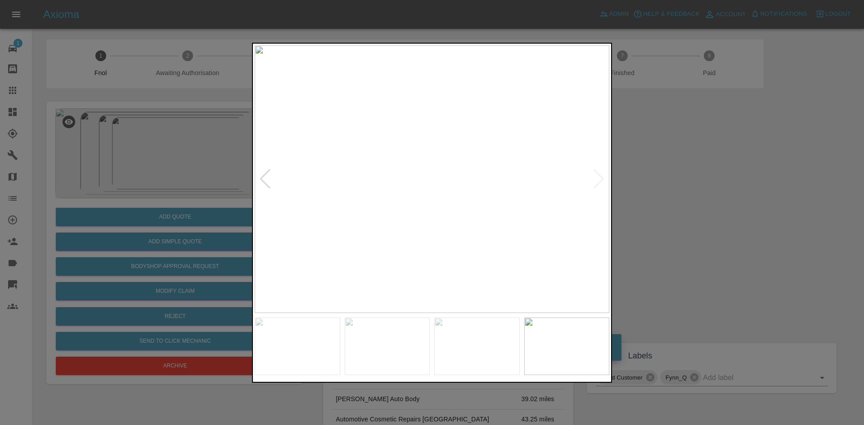
click at [166, 238] on div at bounding box center [432, 212] width 864 height 425
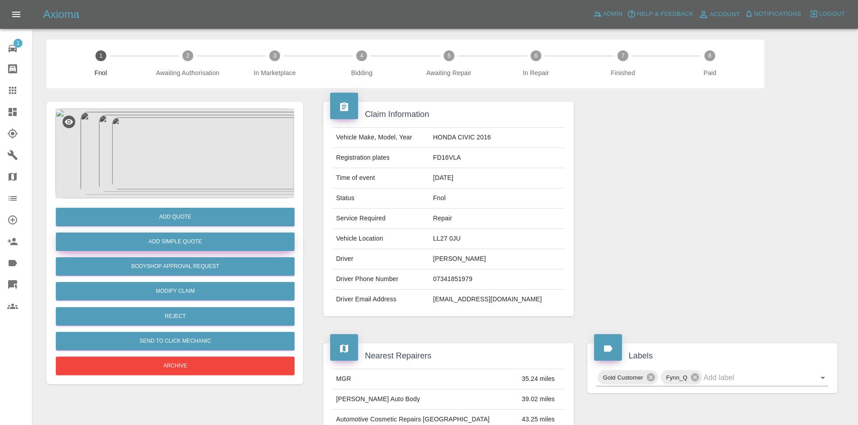
click at [167, 243] on button "Add Simple Quote" at bounding box center [175, 242] width 239 height 18
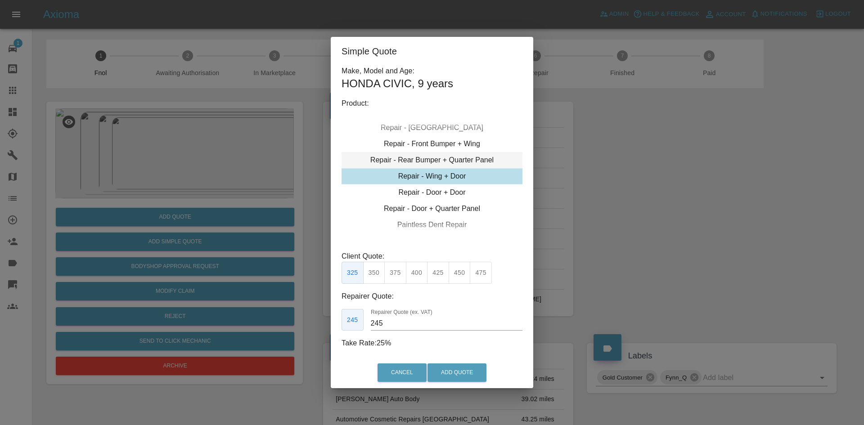
click at [439, 159] on div "Repair - Rear Bumper + Quarter Panel" at bounding box center [432, 160] width 181 height 16
drag, startPoint x: 432, startPoint y: 156, endPoint x: 429, endPoint y: 165, distance: 9.4
click at [432, 157] on div "Repair - Rear Bumper + Quarter Panel" at bounding box center [432, 160] width 181 height 16
click at [435, 160] on div "Repair - Rear Bumper + Quarter Panel" at bounding box center [432, 160] width 181 height 16
click at [415, 276] on button "375" at bounding box center [417, 273] width 22 height 22
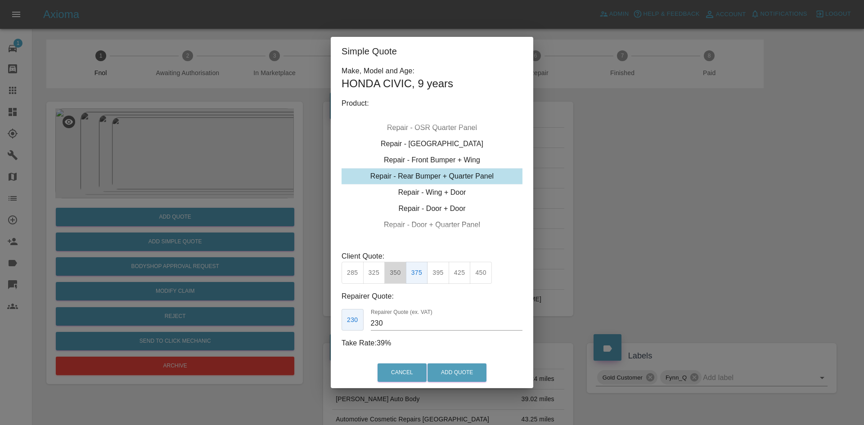
click at [389, 275] on button "350" at bounding box center [395, 273] width 22 height 22
drag, startPoint x: 393, startPoint y: 320, endPoint x: 306, endPoint y: 328, distance: 87.3
click at [316, 327] on div "Simple Quote Make, Model and Age: HONDA CIVIC , 9 years Product: Repair - Front…" at bounding box center [432, 212] width 864 height 425
type input "195"
click at [479, 377] on button "Add Quote" at bounding box center [457, 373] width 59 height 18
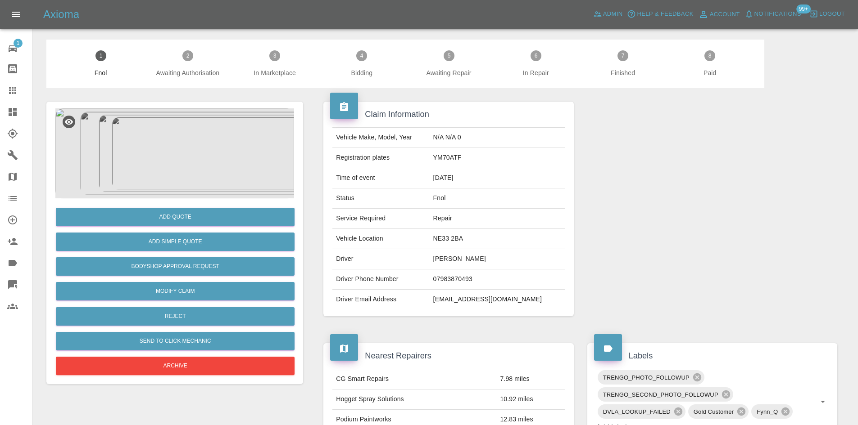
click at [177, 143] on img at bounding box center [174, 154] width 239 height 90
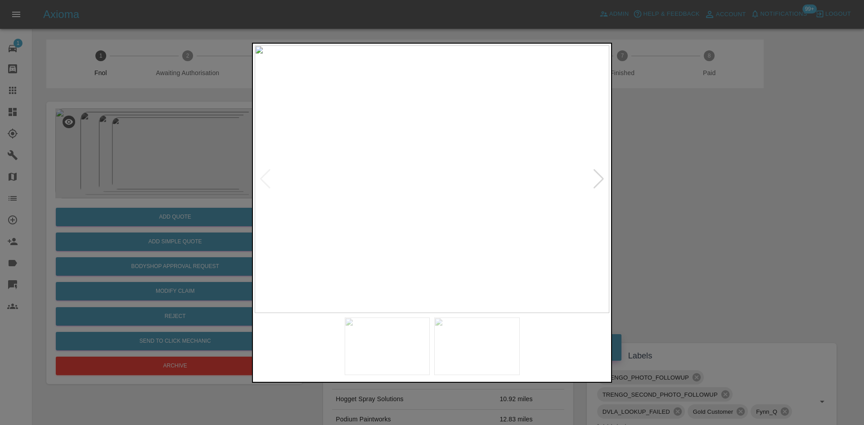
click at [352, 185] on img at bounding box center [432, 179] width 355 height 268
click at [383, 217] on img at bounding box center [432, 179] width 355 height 268
click at [336, 205] on img at bounding box center [432, 179] width 355 height 268
click at [374, 183] on img at bounding box center [432, 179] width 355 height 268
click at [440, 171] on img at bounding box center [432, 179] width 355 height 268
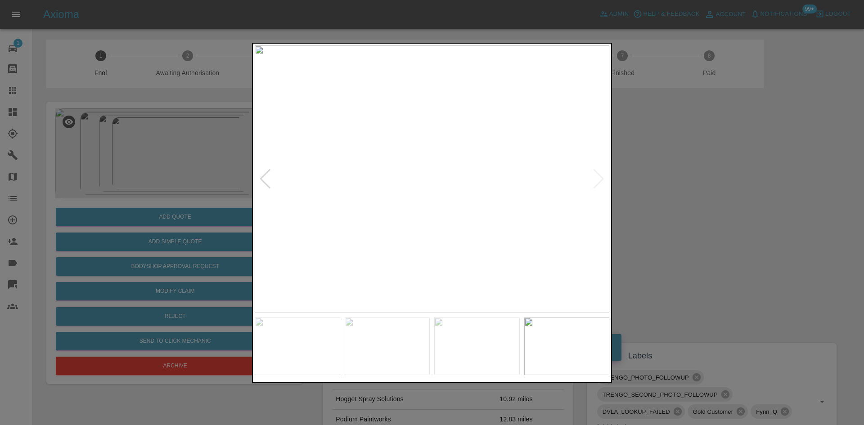
click at [440, 171] on img at bounding box center [432, 179] width 355 height 268
click at [201, 161] on div at bounding box center [432, 212] width 864 height 425
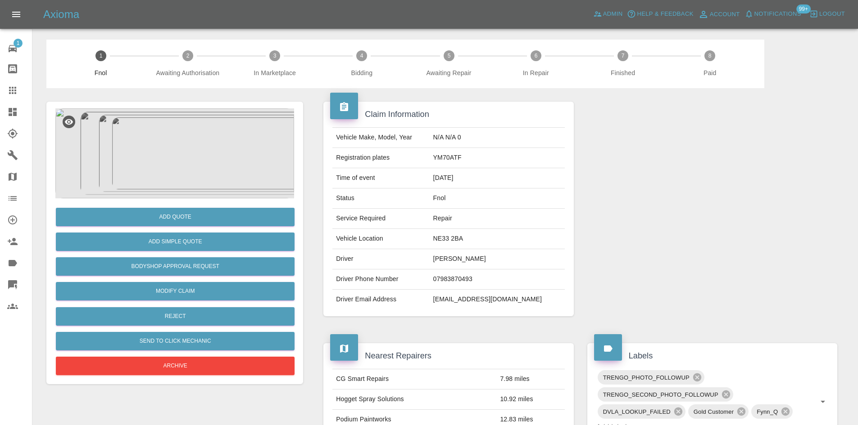
click at [161, 136] on img at bounding box center [174, 154] width 239 height 90
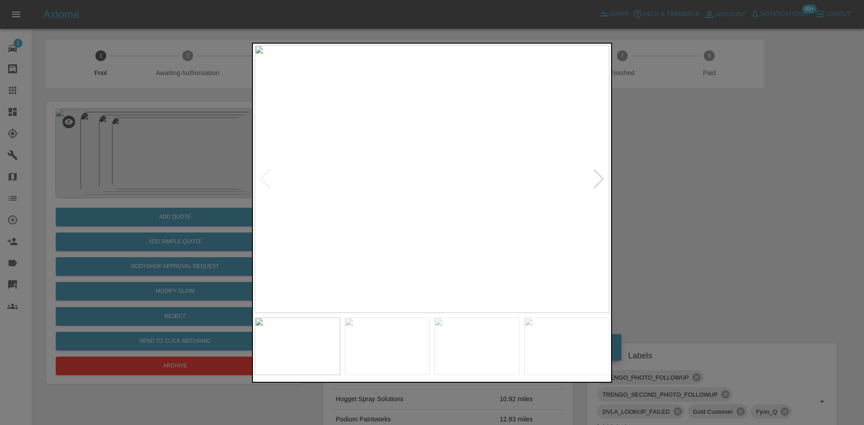
drag, startPoint x: 144, startPoint y: 193, endPoint x: 154, endPoint y: 204, distance: 15.0
click at [150, 199] on div at bounding box center [432, 212] width 864 height 425
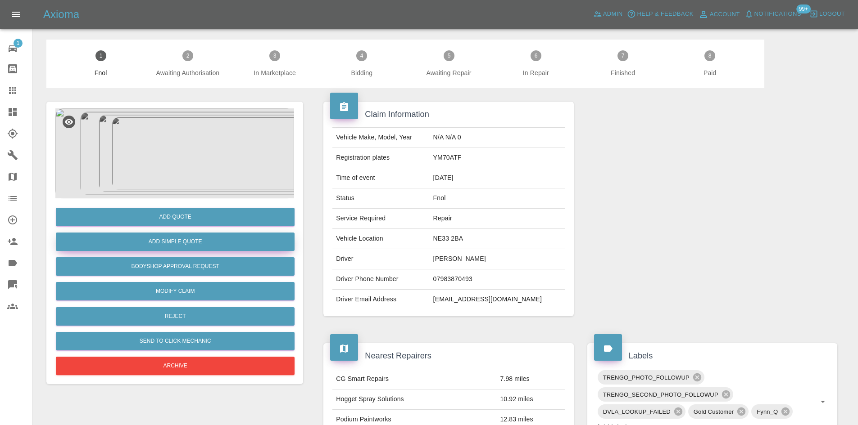
click at [186, 248] on button "Add Simple Quote" at bounding box center [175, 242] width 239 height 18
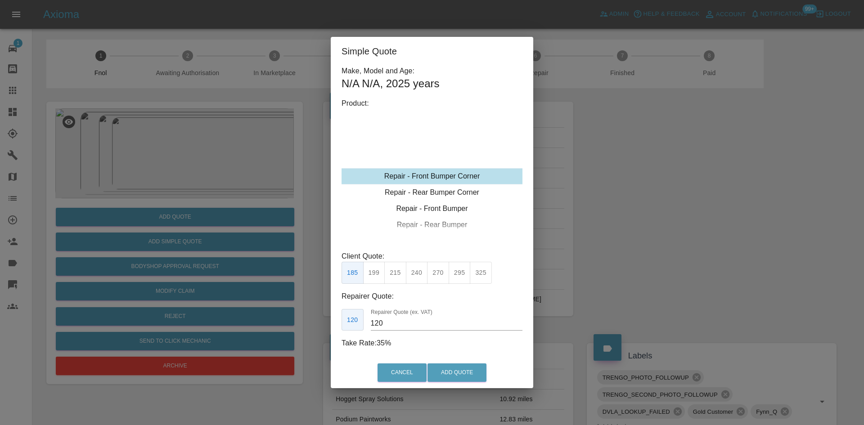
click at [436, 178] on div "Repair - Front Bumper Corner" at bounding box center [432, 176] width 181 height 16
click at [394, 276] on button "215" at bounding box center [395, 273] width 22 height 22
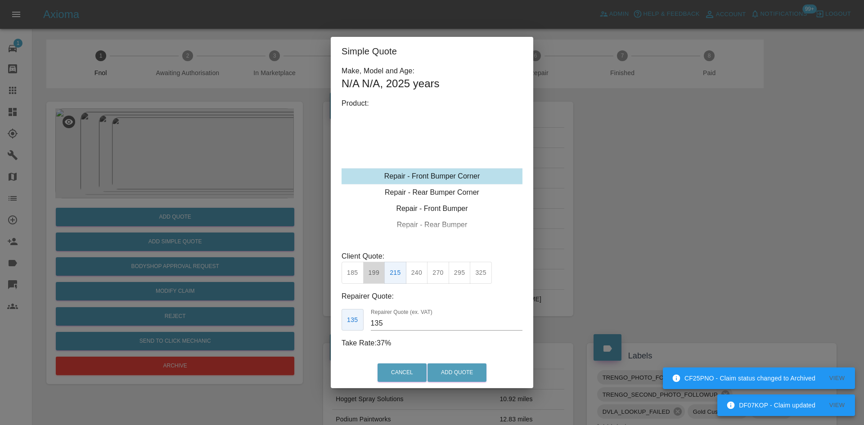
click at [375, 278] on button "199" at bounding box center [374, 273] width 22 height 22
type input "120"
click at [455, 369] on button "Add Quote" at bounding box center [457, 373] width 59 height 18
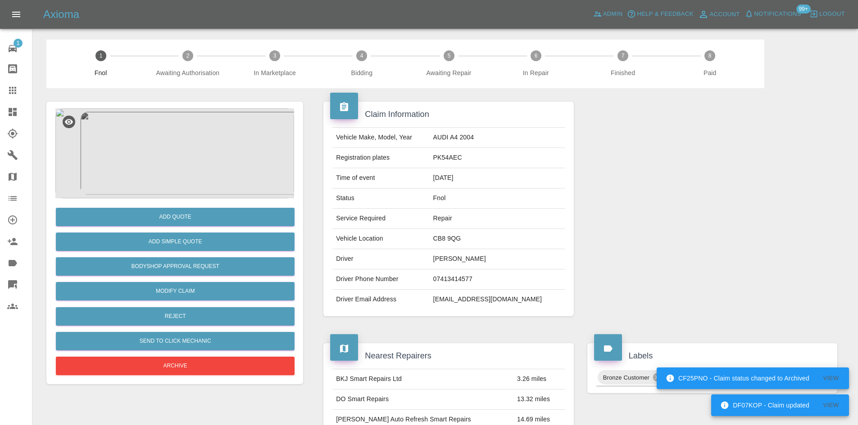
click at [190, 129] on img at bounding box center [174, 154] width 239 height 90
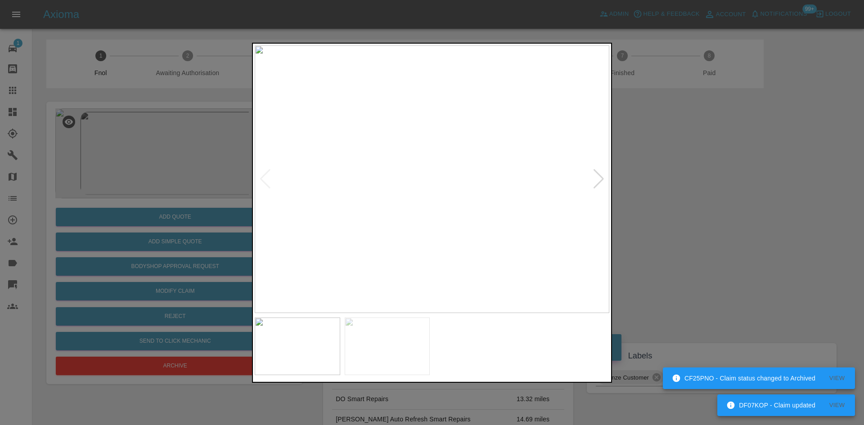
click at [401, 191] on img at bounding box center [432, 179] width 355 height 268
click at [364, 194] on img at bounding box center [432, 179] width 355 height 268
click at [452, 141] on img at bounding box center [432, 179] width 355 height 268
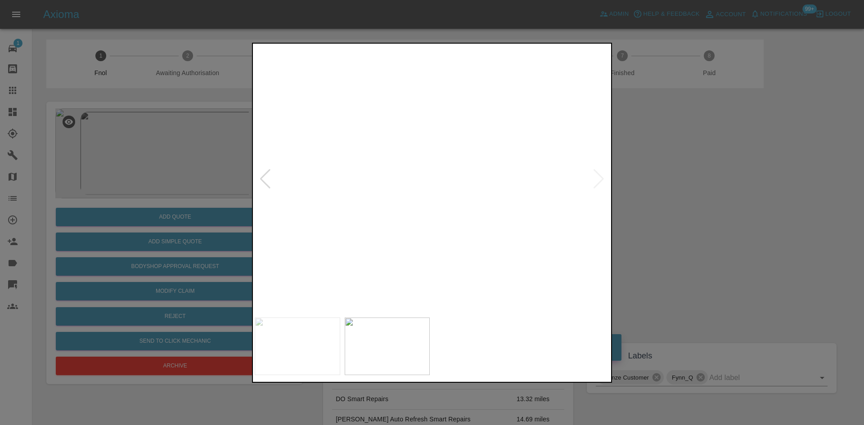
click at [442, 145] on img at bounding box center [374, 294] width 1064 height 804
click at [493, 198] on img at bounding box center [432, 179] width 355 height 268
click at [480, 149] on img at bounding box center [432, 179] width 355 height 268
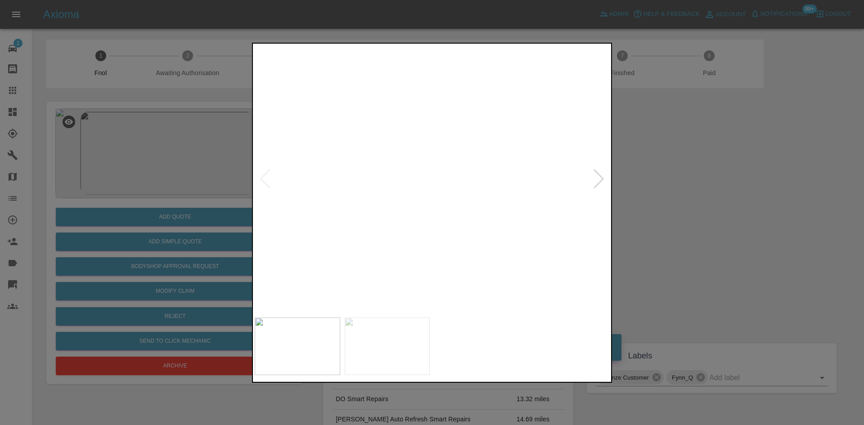
click at [380, 263] on img at bounding box center [184, 402] width 1064 height 804
click at [462, 210] on img at bounding box center [187, 401] width 1064 height 804
click at [434, 193] on img at bounding box center [315, 267] width 1064 height 804
click at [407, 195] on img at bounding box center [344, 260] width 1064 height 804
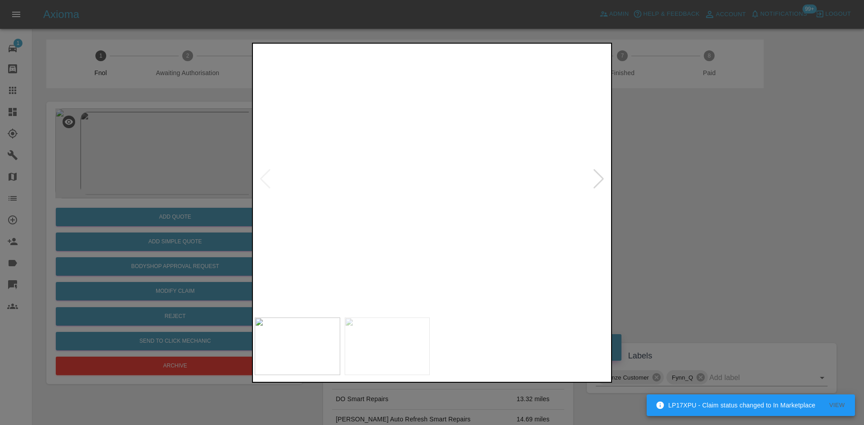
click at [405, 195] on img at bounding box center [377, 253] width 1064 height 804
click at [405, 195] on img at bounding box center [432, 179] width 355 height 268
click at [405, 195] on img at bounding box center [514, 131] width 1064 height 804
click at [159, 234] on div at bounding box center [432, 212] width 864 height 425
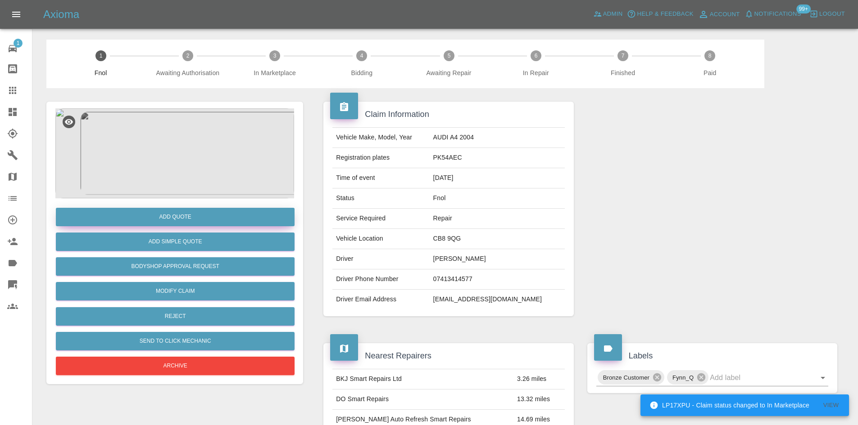
click at [191, 218] on button "Add Quote" at bounding box center [175, 217] width 239 height 18
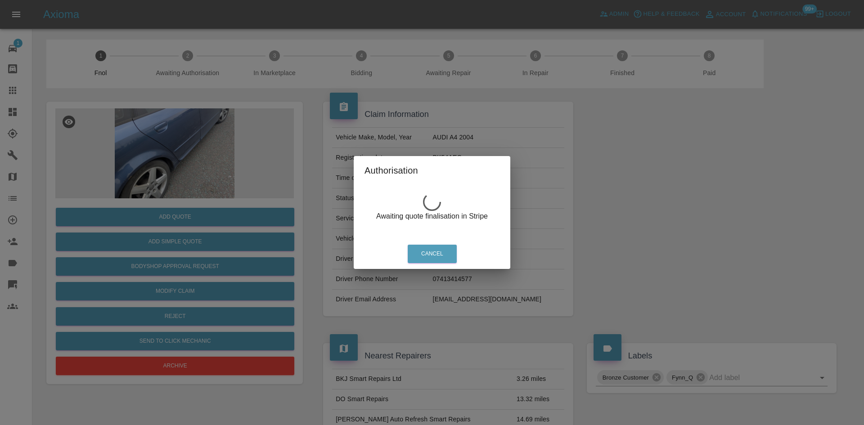
drag, startPoint x: 620, startPoint y: 221, endPoint x: 568, endPoint y: 155, distance: 84.0
click at [620, 221] on div "Authorisation Awaiting quote finalisation in Stripe Cancel" at bounding box center [432, 212] width 864 height 425
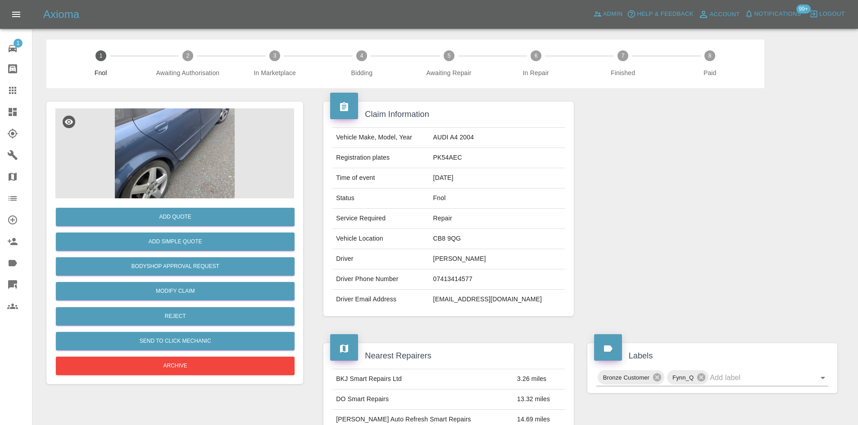
click at [192, 142] on img at bounding box center [174, 154] width 239 height 90
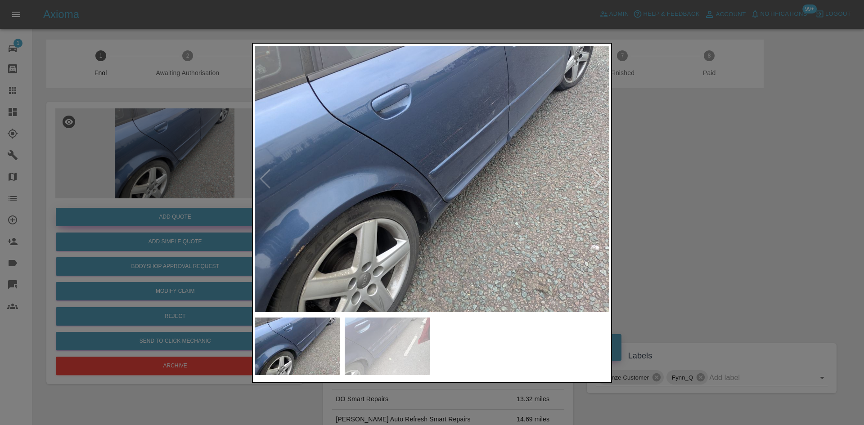
drag, startPoint x: 199, startPoint y: 159, endPoint x: 200, endPoint y: 208, distance: 49.1
click at [201, 166] on div at bounding box center [432, 212] width 864 height 425
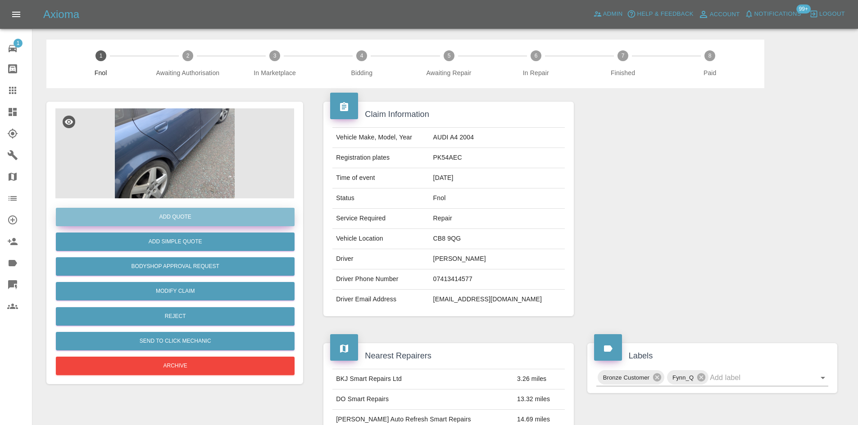
click at [194, 223] on button "Add Quote" at bounding box center [175, 217] width 239 height 18
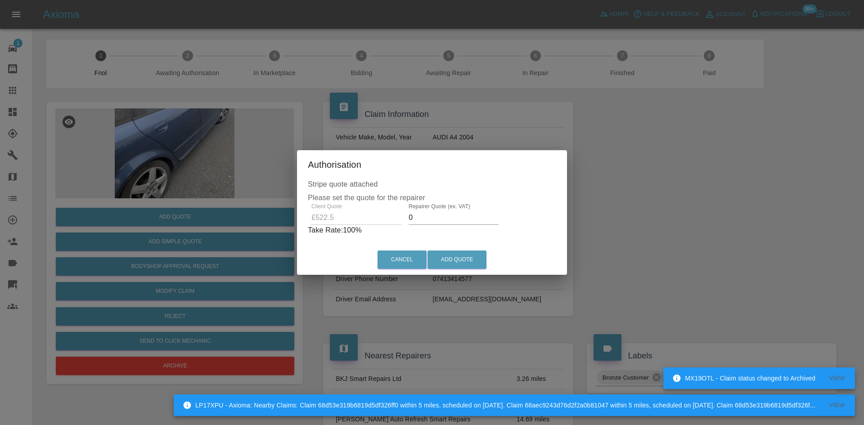
drag, startPoint x: 227, startPoint y: 131, endPoint x: 218, endPoint y: 213, distance: 82.0
click at [227, 142] on div "Authorisation Stripe quote attached Please set the quote for the repairer Clien…" at bounding box center [432, 212] width 864 height 425
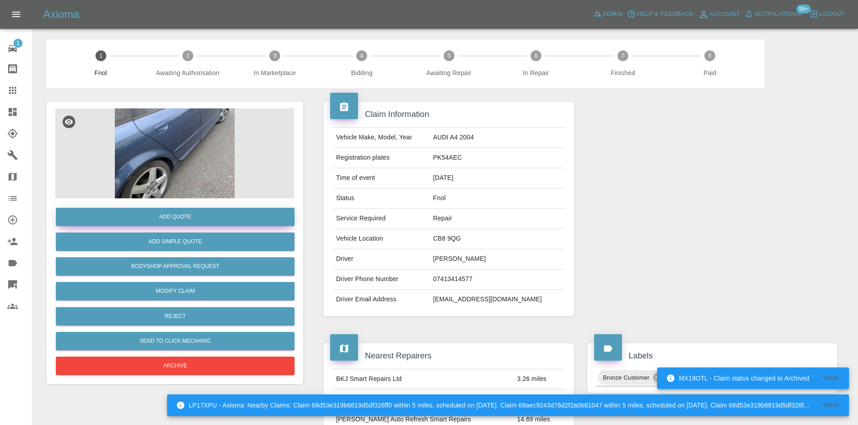
click at [218, 213] on button "Add Quote" at bounding box center [175, 217] width 239 height 18
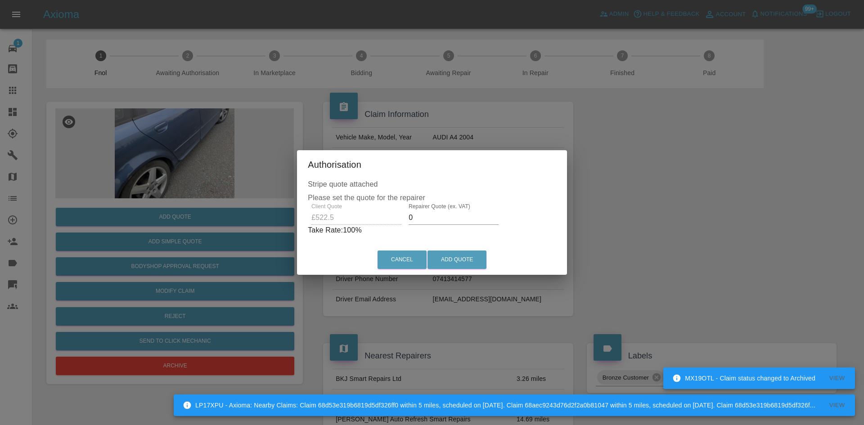
click at [367, 220] on div "Client Quote £522.5 Repairer Quote (ex. VAT) 0 Take Rate: 100 %" at bounding box center [432, 220] width 249 height 32
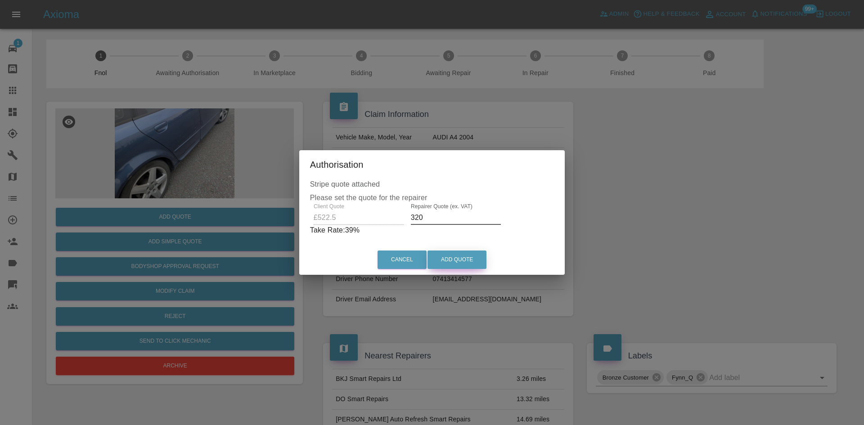
type input "320"
click at [471, 256] on button "Add Quote" at bounding box center [457, 260] width 59 height 18
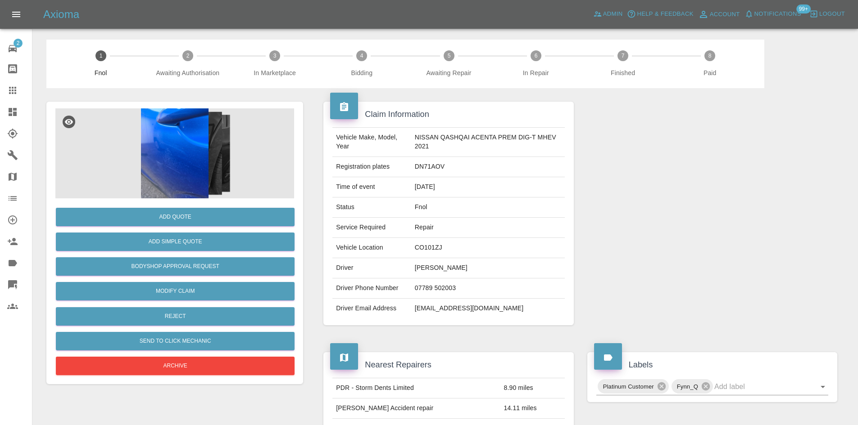
click at [178, 158] on img at bounding box center [174, 154] width 239 height 90
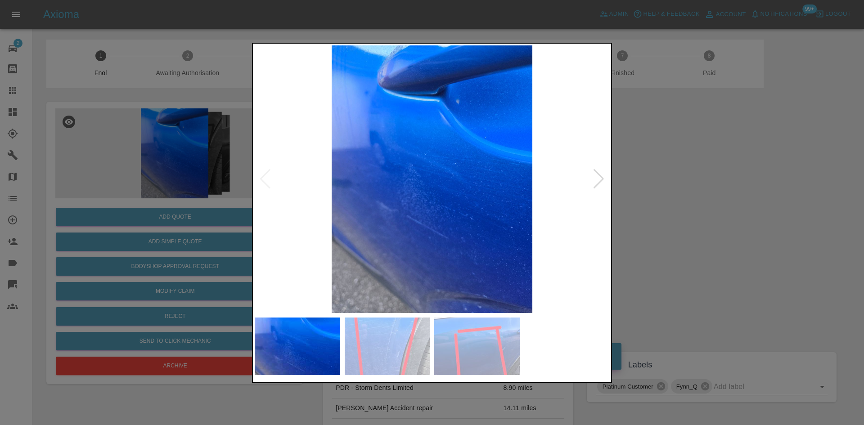
click at [441, 230] on img at bounding box center [432, 179] width 355 height 268
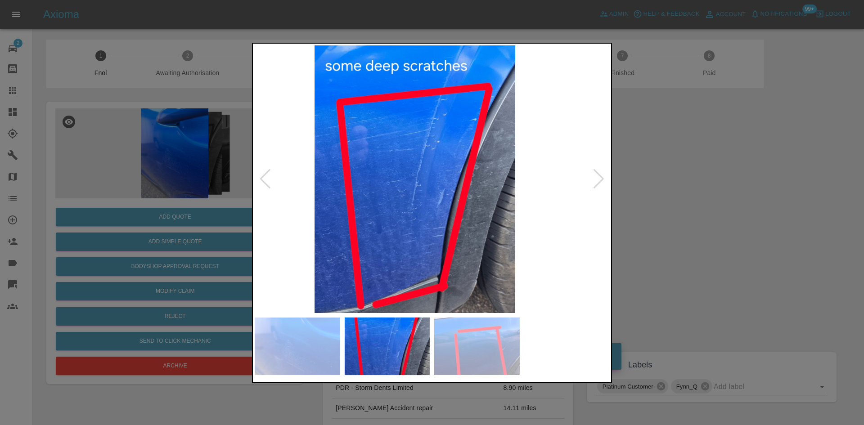
click at [393, 251] on img at bounding box center [415, 179] width 355 height 268
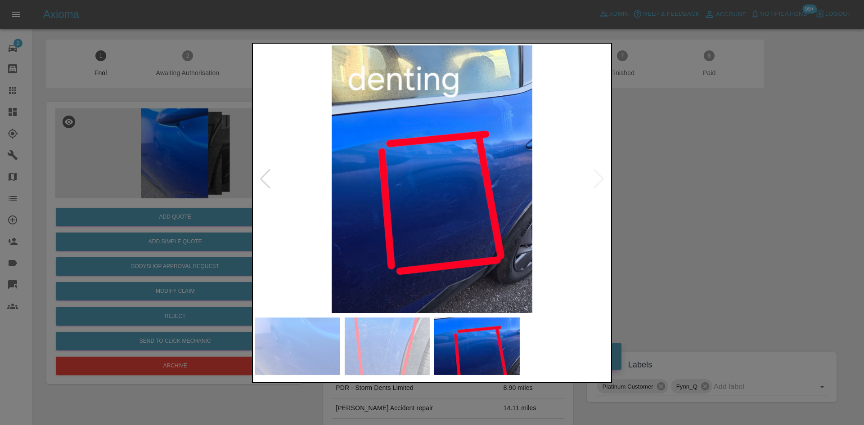
click at [382, 216] on img at bounding box center [432, 179] width 355 height 268
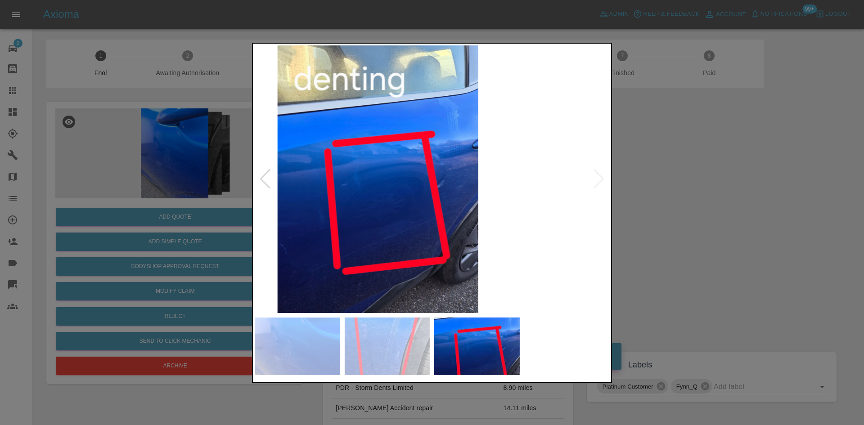
click at [289, 218] on img at bounding box center [378, 179] width 355 height 268
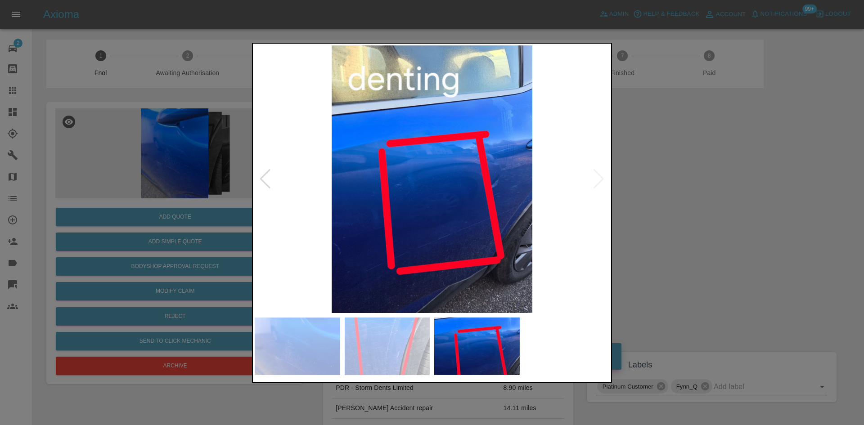
click at [516, 219] on img at bounding box center [432, 179] width 355 height 268
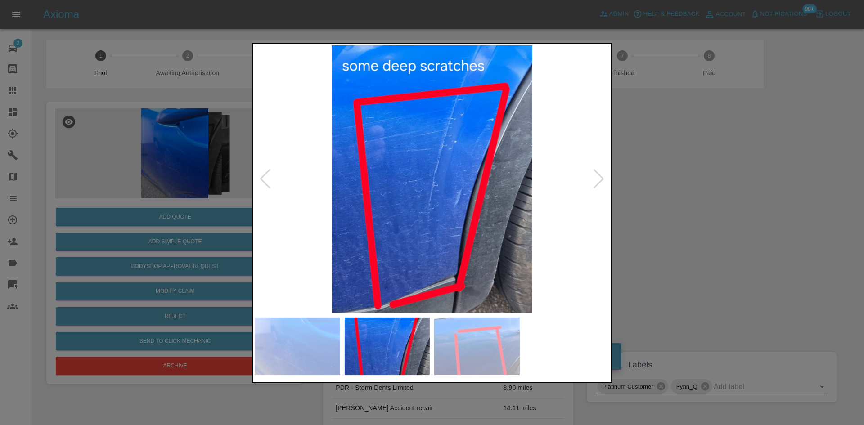
click at [156, 222] on div at bounding box center [432, 212] width 864 height 425
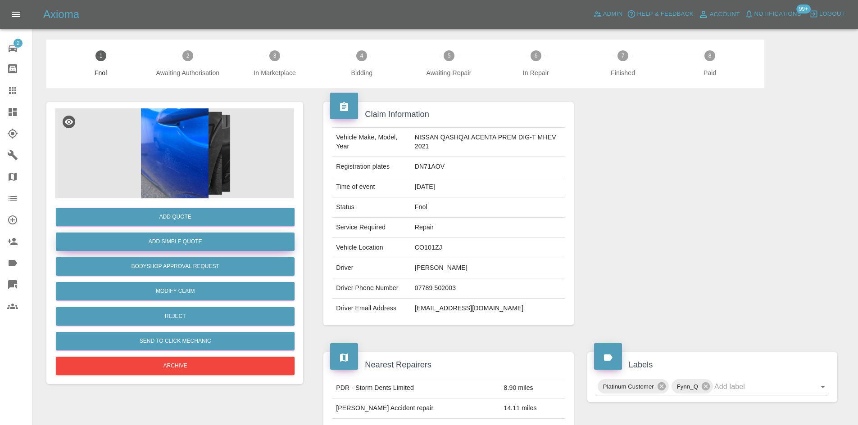
click at [145, 238] on button "Add Simple Quote" at bounding box center [175, 242] width 239 height 18
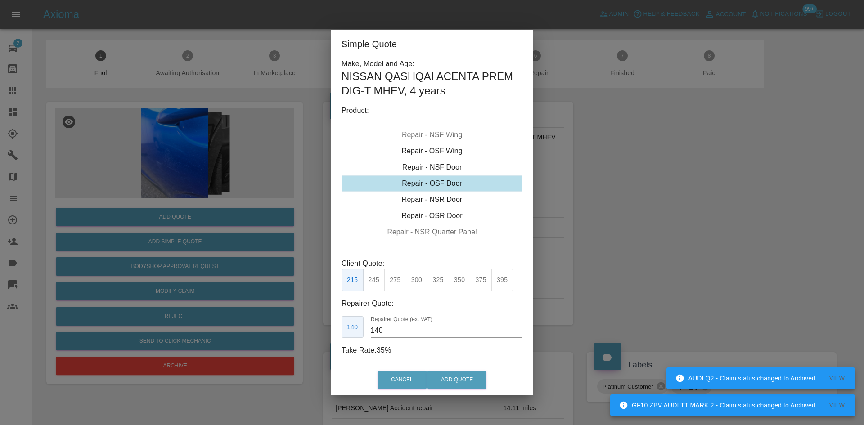
click at [439, 170] on div "Repair - NSF Door" at bounding box center [432, 167] width 181 height 16
click at [429, 208] on div "Repair - NSR Door" at bounding box center [432, 200] width 181 height 16
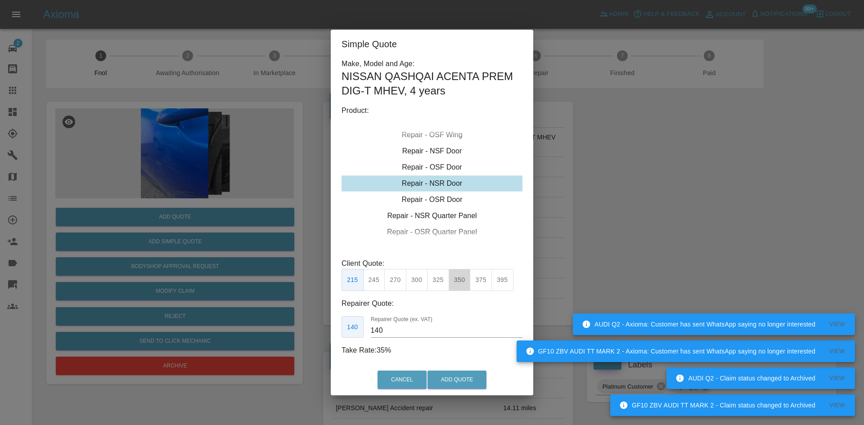
click at [458, 281] on button "350" at bounding box center [460, 280] width 22 height 22
click at [478, 280] on button "375" at bounding box center [481, 280] width 22 height 22
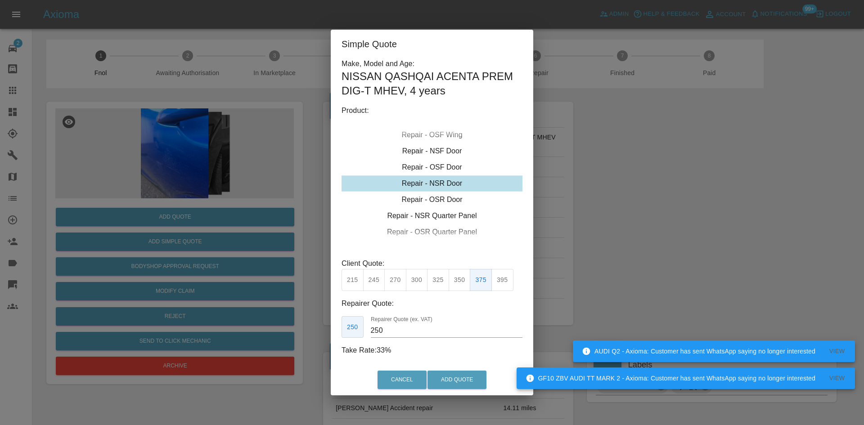
drag, startPoint x: 397, startPoint y: 330, endPoint x: 328, endPoint y: 339, distance: 69.5
click at [335, 339] on div "Make, Model and Age: NISSAN QASHQAI ACENTA PREM DIG-T MHEV , 4 years Product: R…" at bounding box center [432, 212] width 203 height 307
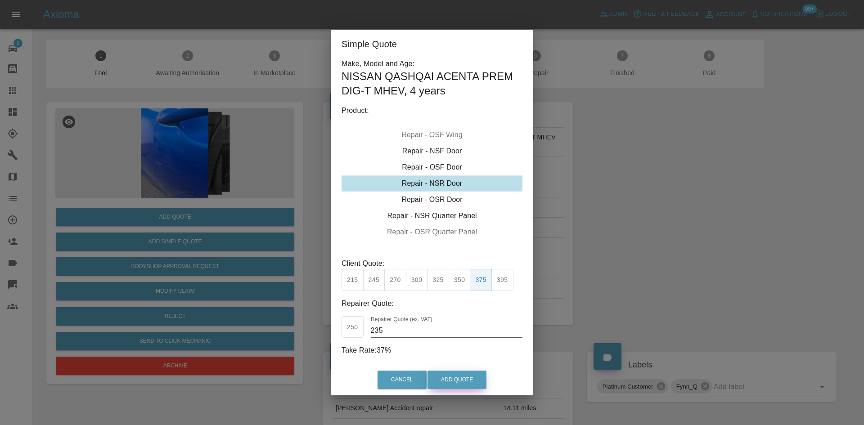
type input "235"
drag, startPoint x: 464, startPoint y: 375, endPoint x: 488, endPoint y: 417, distance: 47.8
click at [465, 376] on button "Add Quote" at bounding box center [457, 380] width 59 height 18
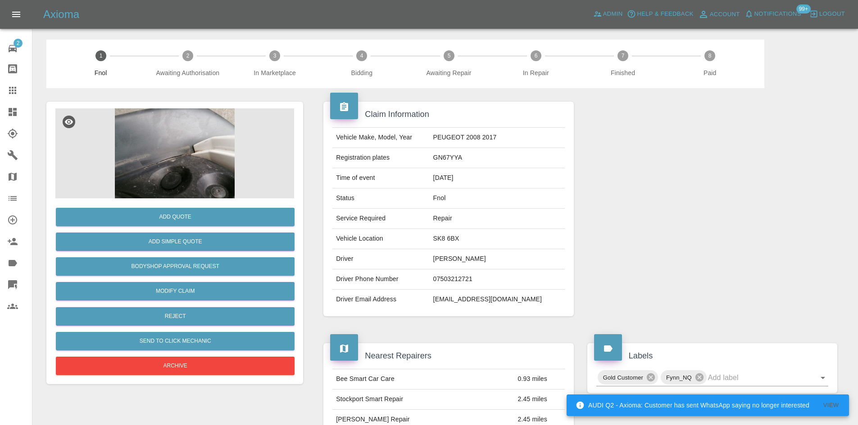
click at [173, 159] on img at bounding box center [174, 154] width 239 height 90
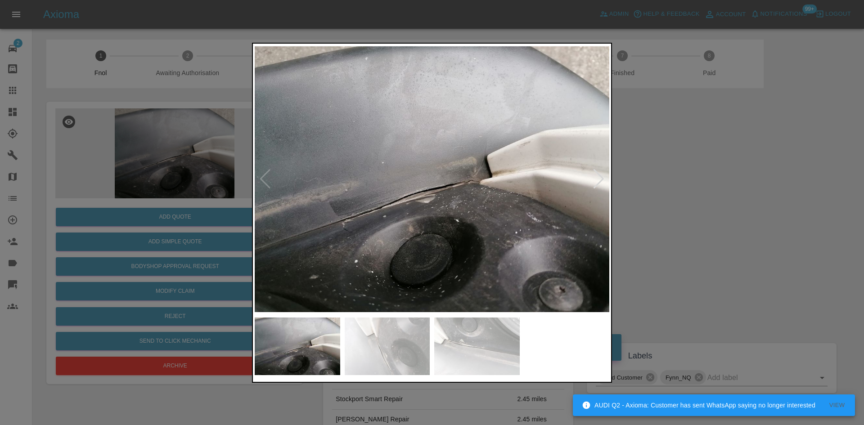
click at [396, 247] on img at bounding box center [432, 179] width 355 height 268
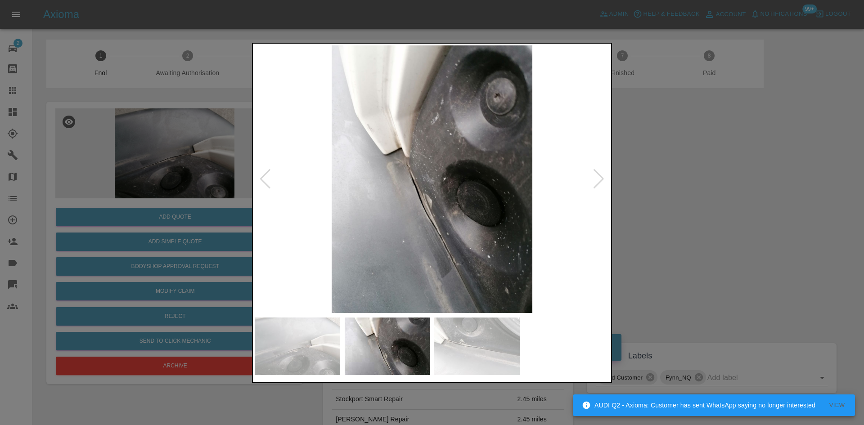
click at [400, 247] on img at bounding box center [432, 179] width 355 height 268
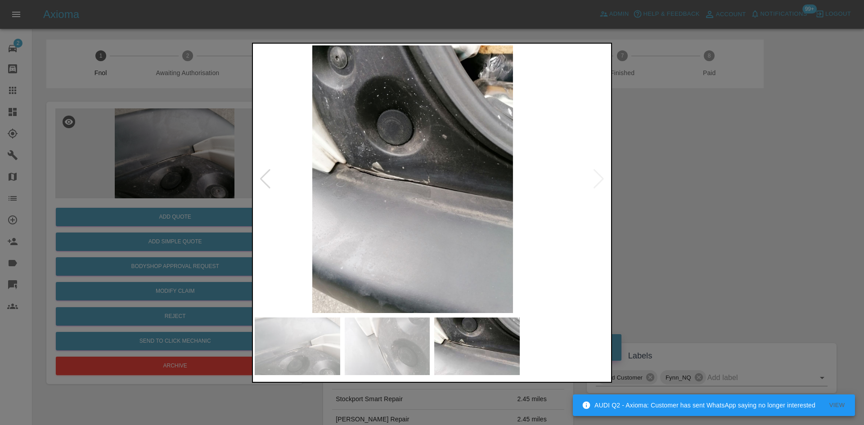
click at [378, 242] on img at bounding box center [412, 179] width 355 height 268
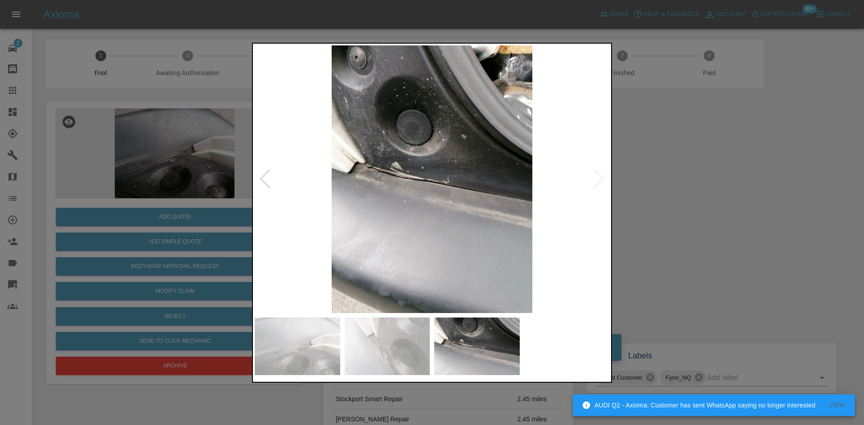
click at [404, 248] on img at bounding box center [432, 179] width 355 height 268
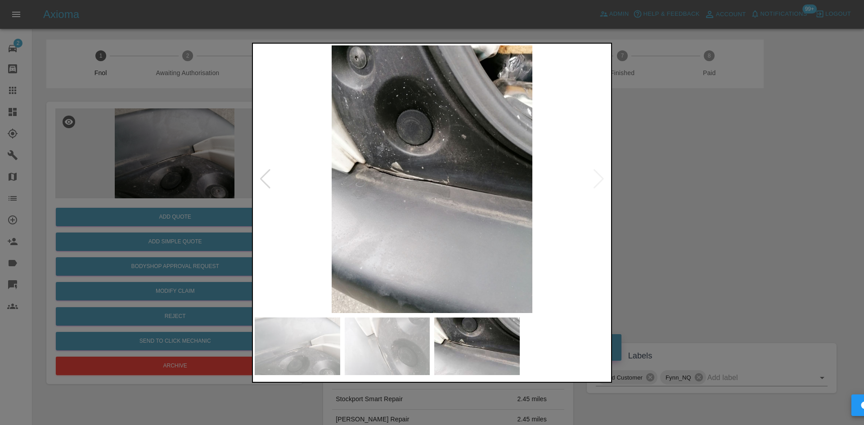
click at [436, 245] on img at bounding box center [432, 179] width 355 height 268
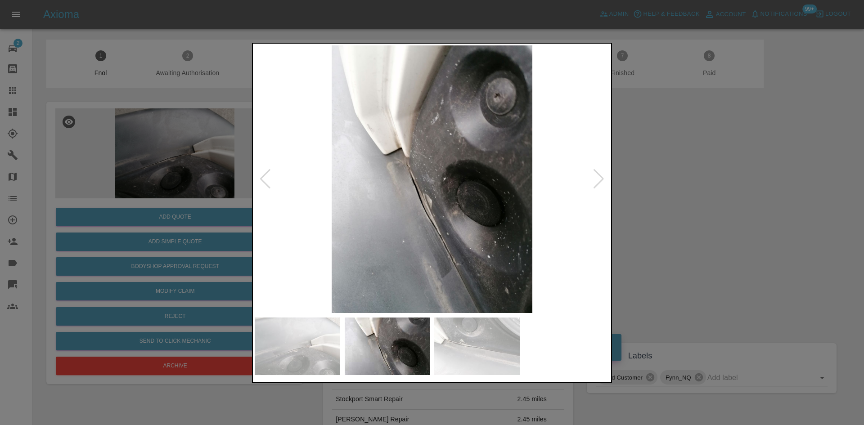
click at [433, 246] on img at bounding box center [432, 179] width 355 height 268
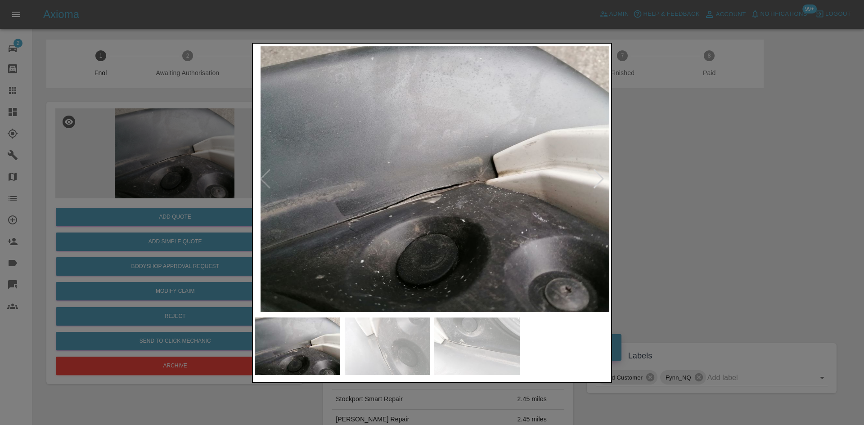
click at [470, 250] on img at bounding box center [438, 179] width 355 height 268
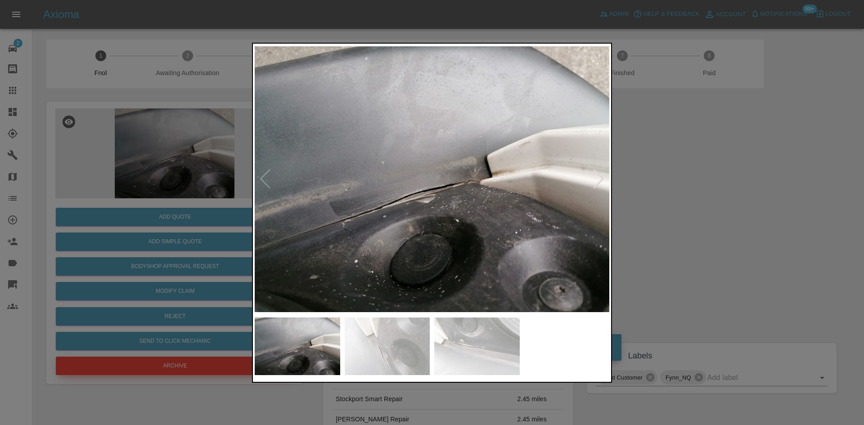
drag, startPoint x: 123, startPoint y: 218, endPoint x: 231, endPoint y: 369, distance: 185.0
click at [126, 221] on div at bounding box center [432, 212] width 864 height 425
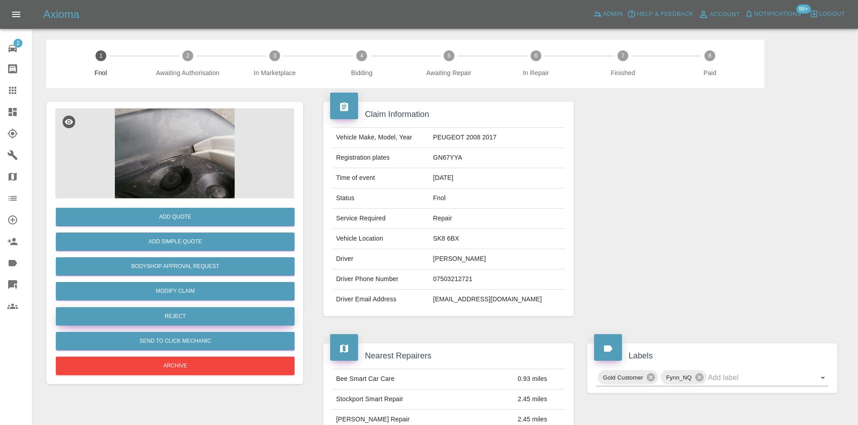
click at [156, 316] on button "Reject" at bounding box center [175, 317] width 239 height 18
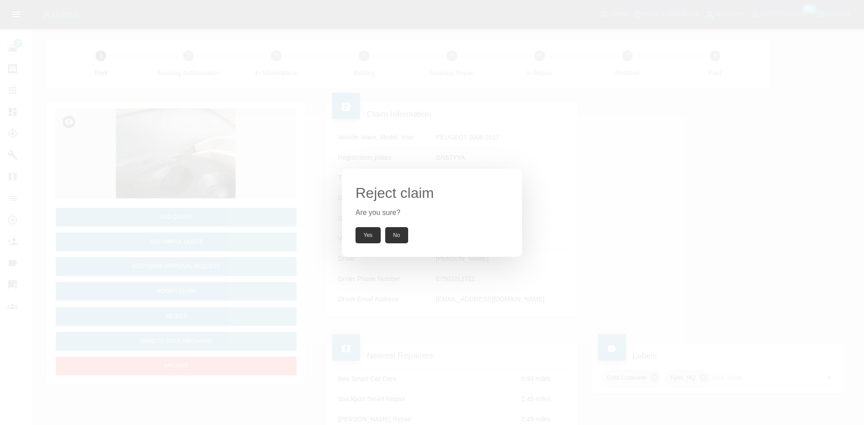
click at [370, 234] on button "Yes" at bounding box center [368, 235] width 25 height 16
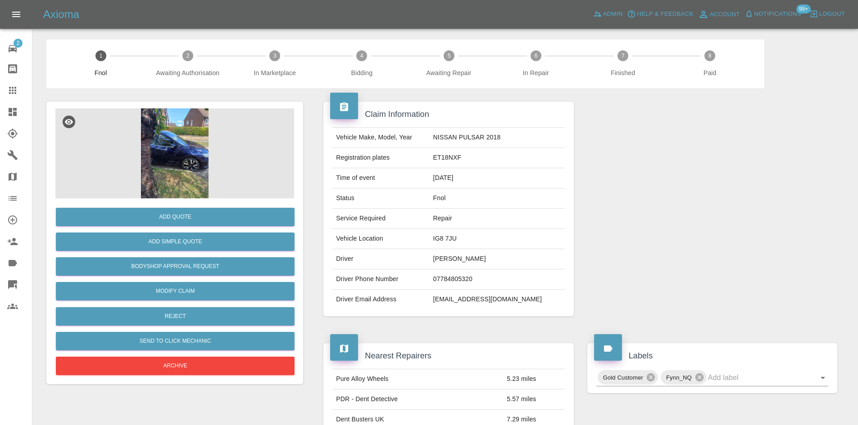
click at [188, 147] on img at bounding box center [174, 154] width 239 height 90
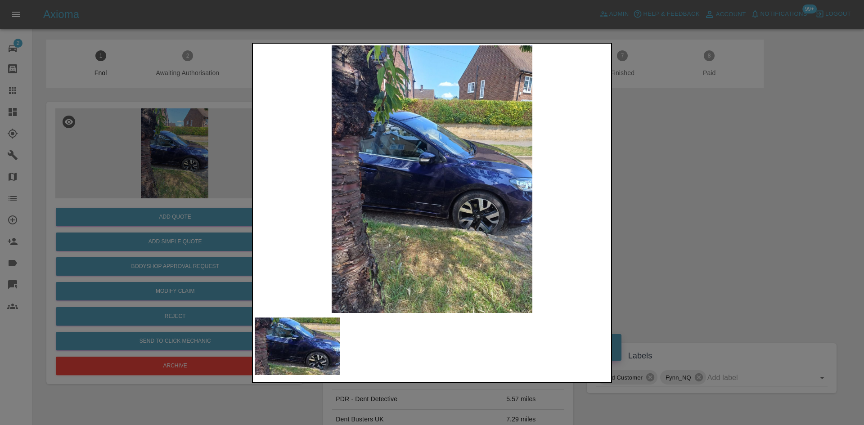
click at [408, 174] on img at bounding box center [432, 179] width 355 height 268
click at [380, 200] on img at bounding box center [432, 179] width 355 height 268
click at [432, 205] on img at bounding box center [432, 179] width 355 height 268
click at [429, 204] on img at bounding box center [432, 179] width 355 height 268
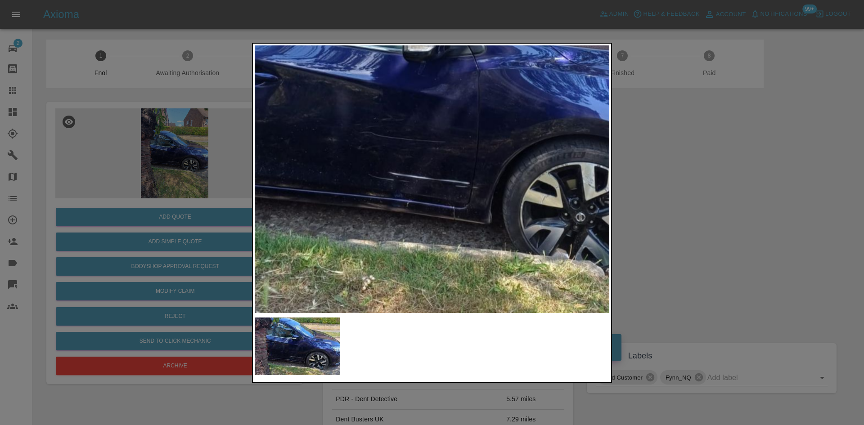
click at [429, 204] on img at bounding box center [442, 105] width 1064 height 804
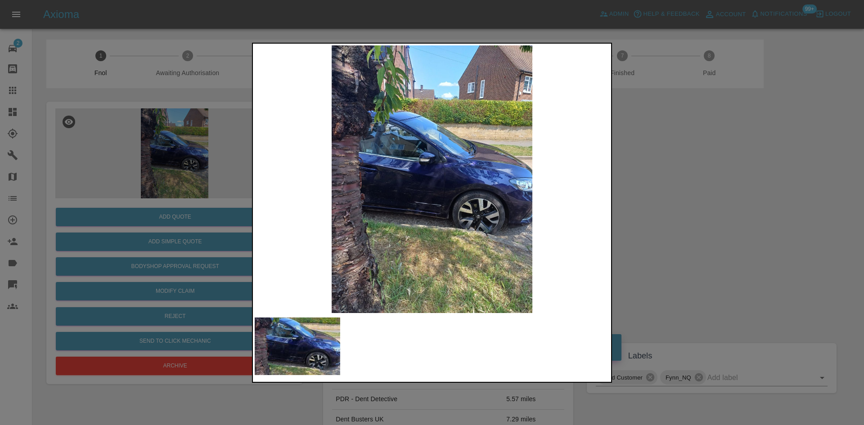
click at [439, 176] on img at bounding box center [432, 179] width 355 height 268
click at [439, 177] on img at bounding box center [432, 179] width 355 height 268
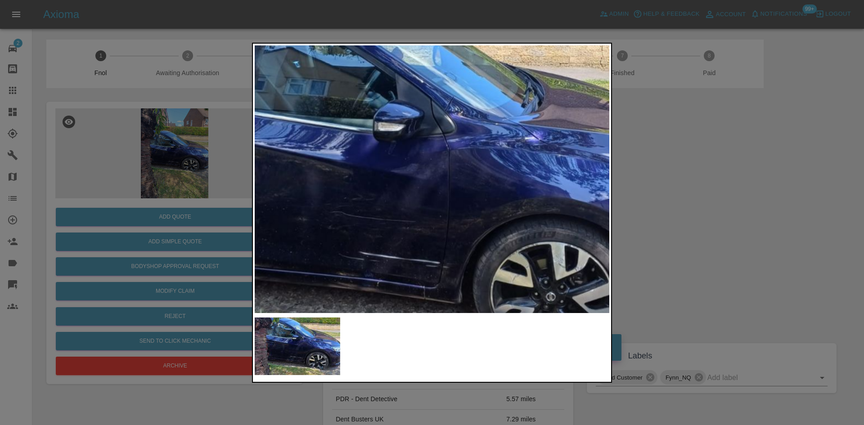
click at [420, 181] on img at bounding box center [412, 185] width 1064 height 804
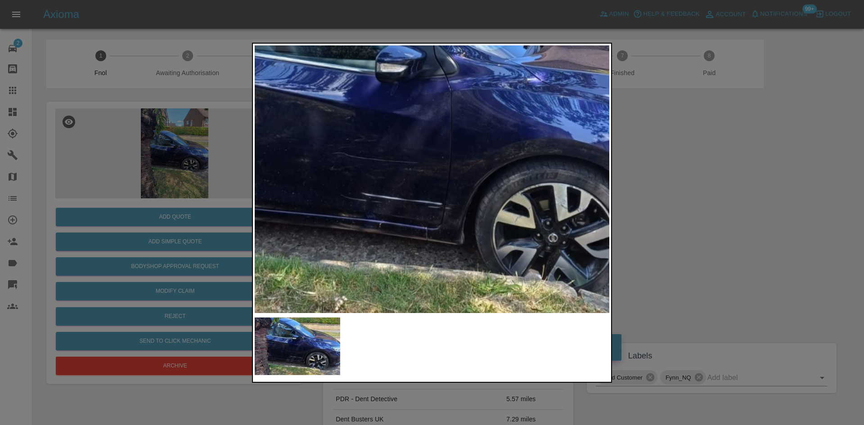
click at [372, 220] on img at bounding box center [414, 126] width 1064 height 804
click at [373, 220] on img at bounding box center [414, 126] width 1064 height 804
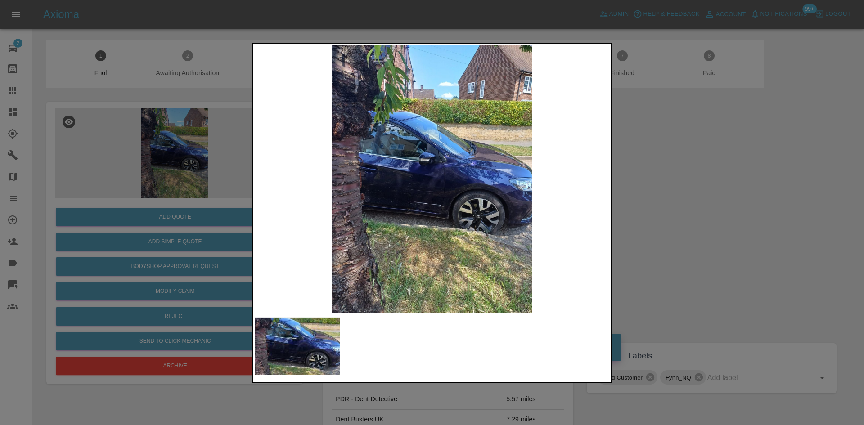
click at [371, 228] on img at bounding box center [432, 179] width 355 height 268
click at [477, 220] on img at bounding box center [432, 179] width 355 height 268
click at [141, 145] on div at bounding box center [432, 212] width 864 height 425
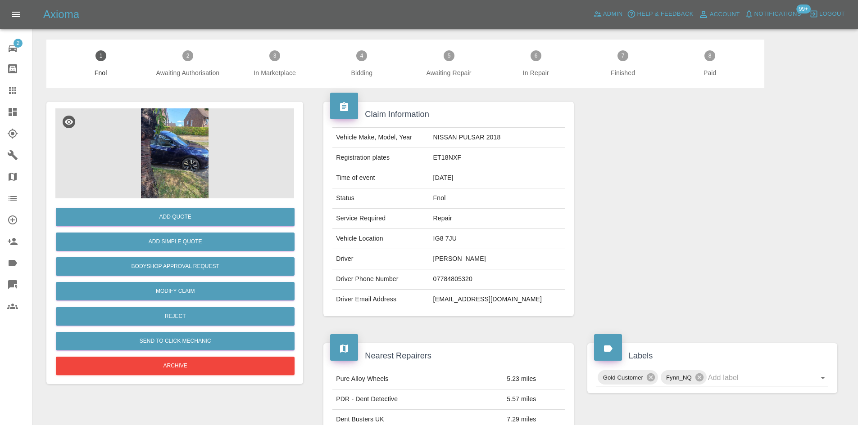
click at [172, 130] on img at bounding box center [174, 154] width 239 height 90
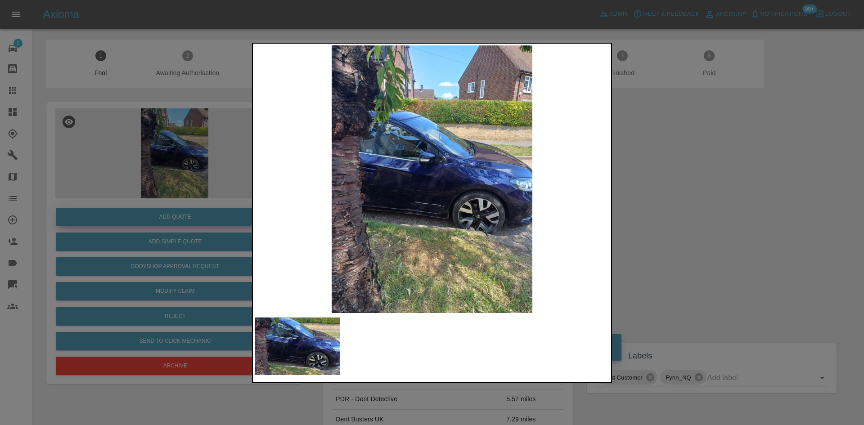
drag, startPoint x: 185, startPoint y: 205, endPoint x: 185, endPoint y: 214, distance: 9.5
click at [185, 207] on div at bounding box center [432, 212] width 864 height 425
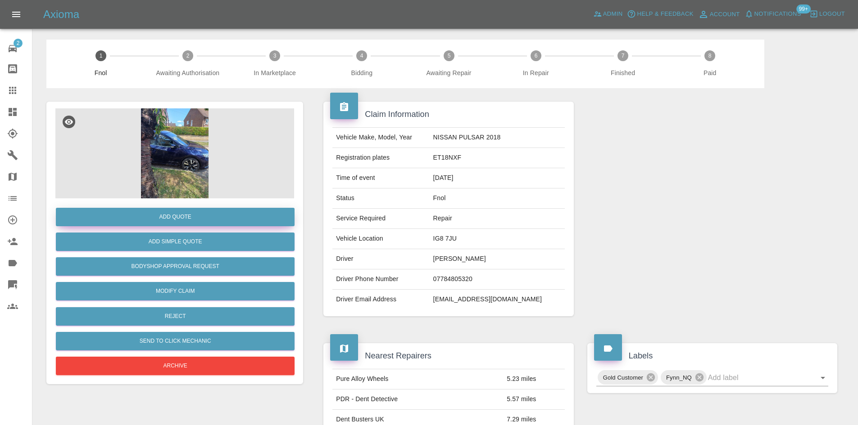
click at [188, 222] on button "Add Quote" at bounding box center [175, 217] width 239 height 18
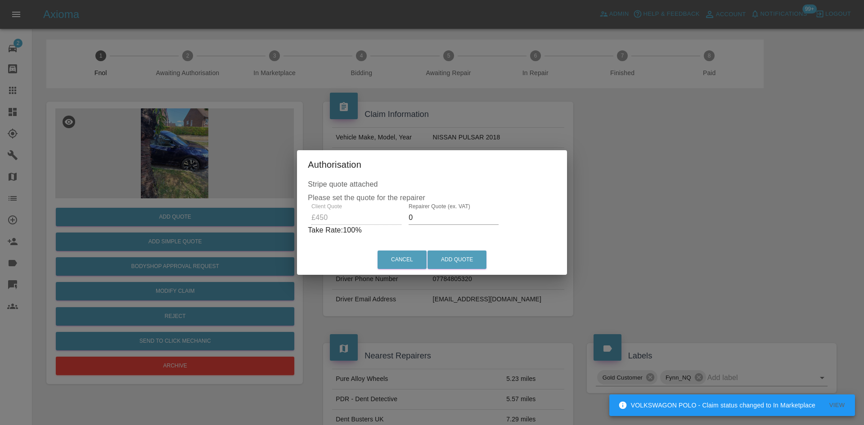
click at [357, 231] on div "Client Quote £450 Repairer Quote (ex. VAT) 0 Take Rate: 100 %" at bounding box center [432, 220] width 249 height 32
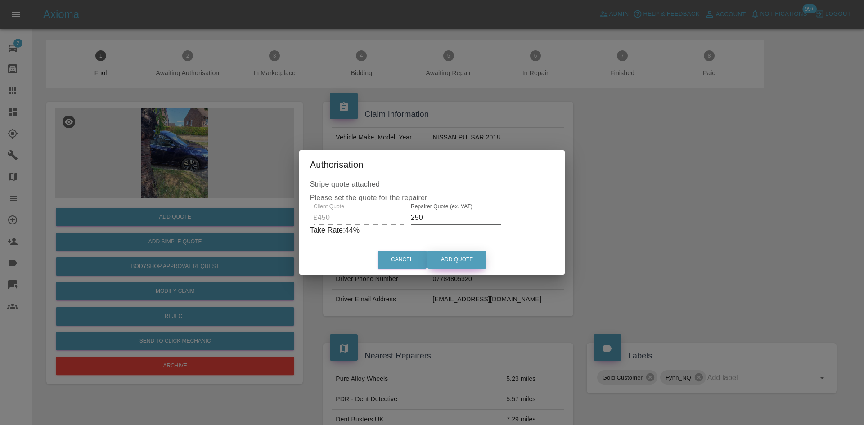
type input "250"
click at [450, 258] on button "Add Quote" at bounding box center [457, 260] width 59 height 18
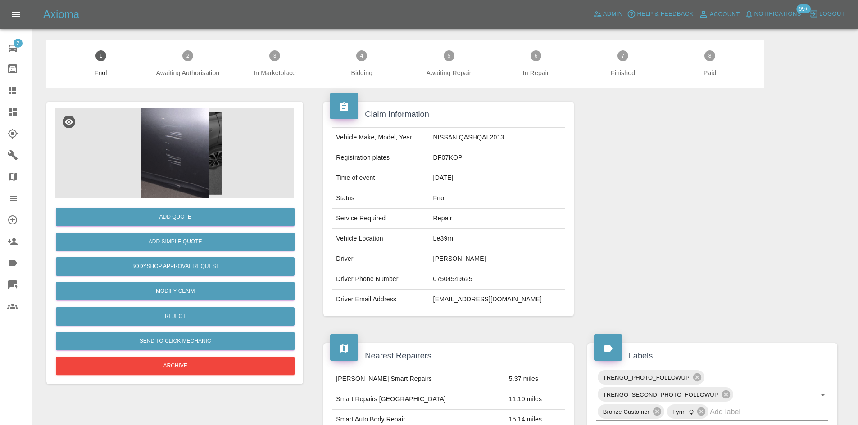
click at [216, 153] on img at bounding box center [174, 154] width 239 height 90
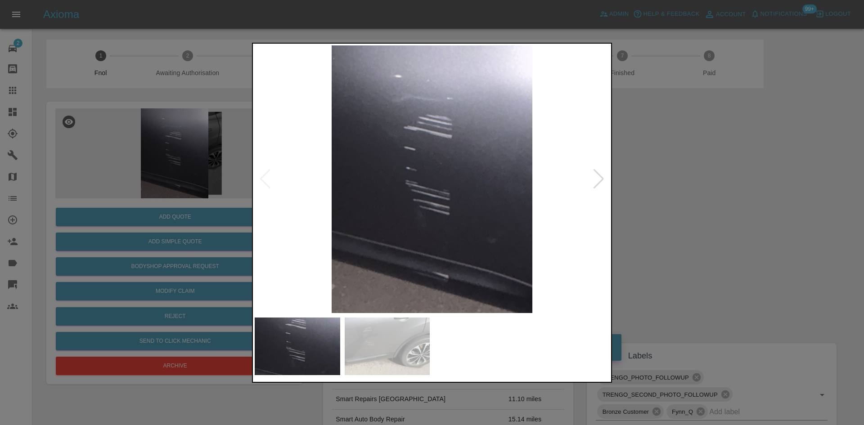
click at [347, 167] on img at bounding box center [432, 179] width 355 height 268
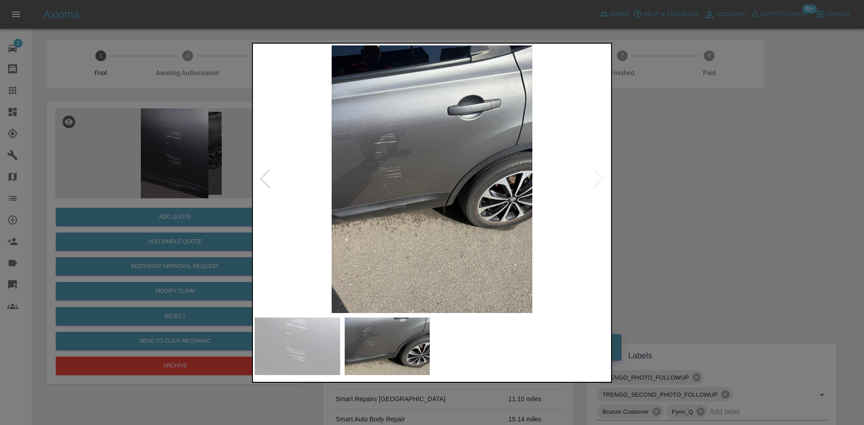
click at [405, 208] on img at bounding box center [432, 179] width 355 height 268
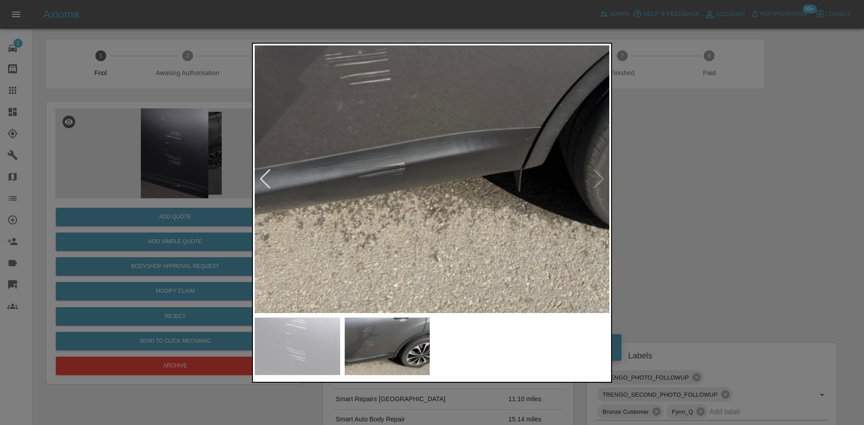
click at [355, 203] on img at bounding box center [482, 89] width 1064 height 804
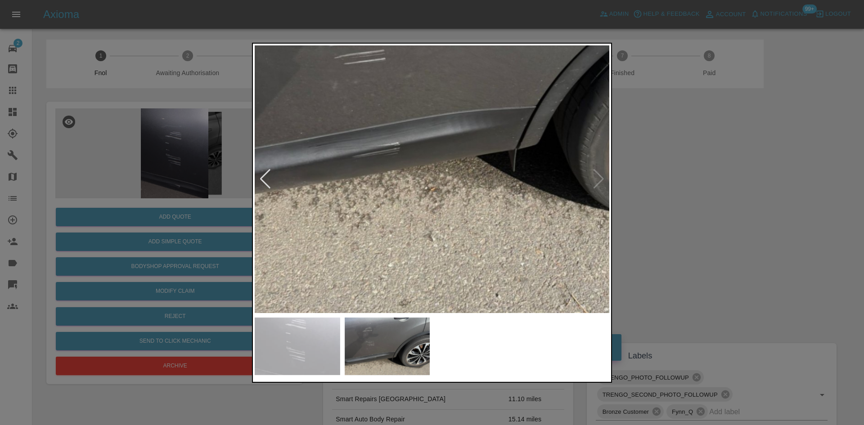
click at [369, 185] on img at bounding box center [477, 68] width 1064 height 804
click at [439, 185] on img at bounding box center [477, 68] width 1064 height 804
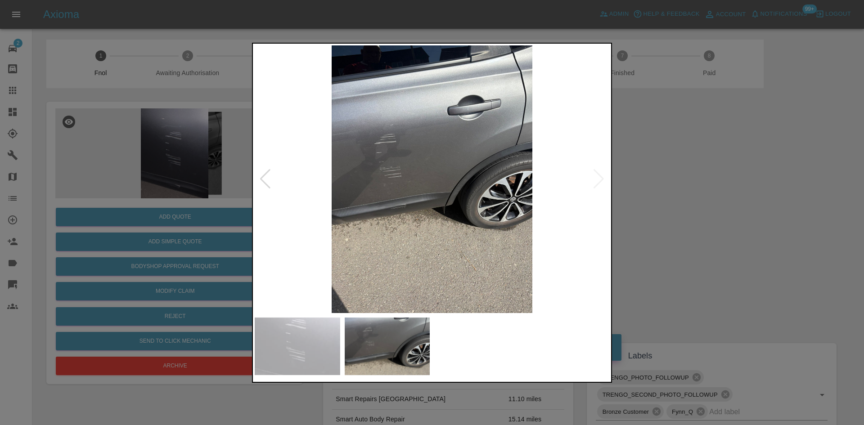
click at [347, 194] on img at bounding box center [432, 179] width 355 height 268
click at [383, 194] on img at bounding box center [432, 179] width 355 height 268
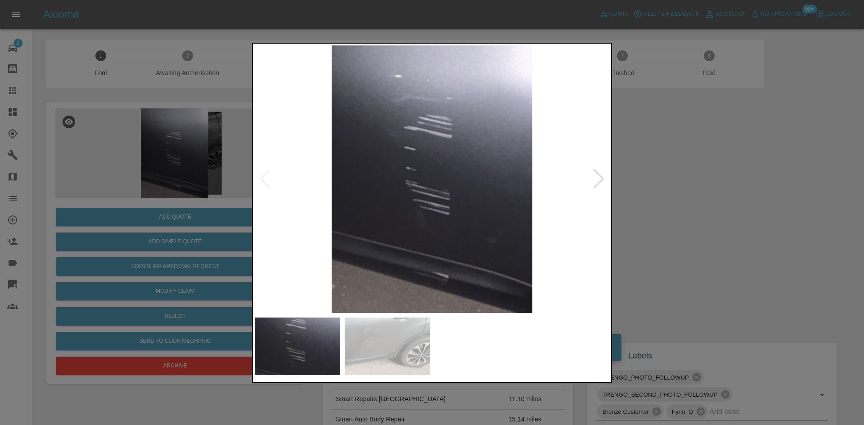
drag, startPoint x: 167, startPoint y: 139, endPoint x: 184, endPoint y: 194, distance: 57.1
click at [168, 140] on div at bounding box center [432, 212] width 864 height 425
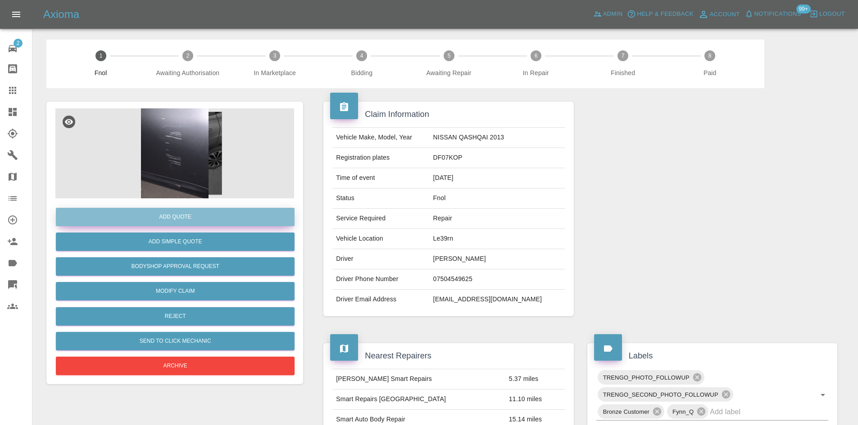
click at [179, 219] on button "Add Quote" at bounding box center [175, 217] width 239 height 18
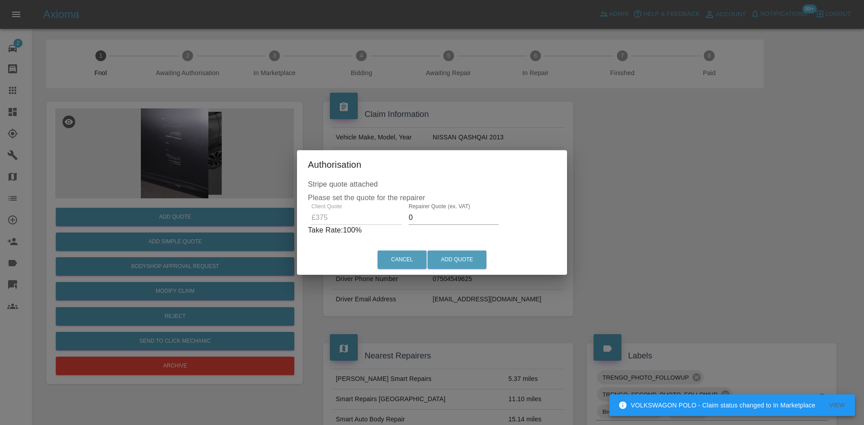
click at [399, 221] on div "Client Quote £375 Repairer Quote (ex. VAT) 0 Take Rate: 100 %" at bounding box center [432, 220] width 249 height 32
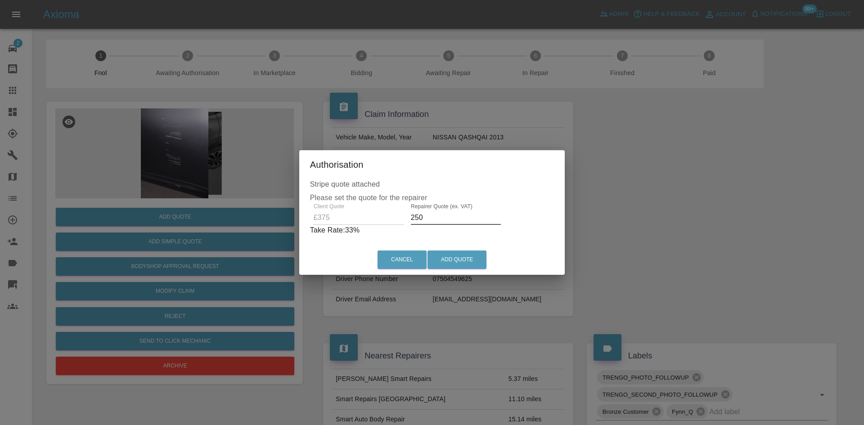
drag, startPoint x: 434, startPoint y: 218, endPoint x: 181, endPoint y: 201, distance: 253.2
click at [248, 200] on div "Authorisation Stripe quote attached Please set the quote for the repairer Clien…" at bounding box center [432, 212] width 864 height 425
type input "230"
click at [456, 257] on button "Add Quote" at bounding box center [457, 260] width 59 height 18
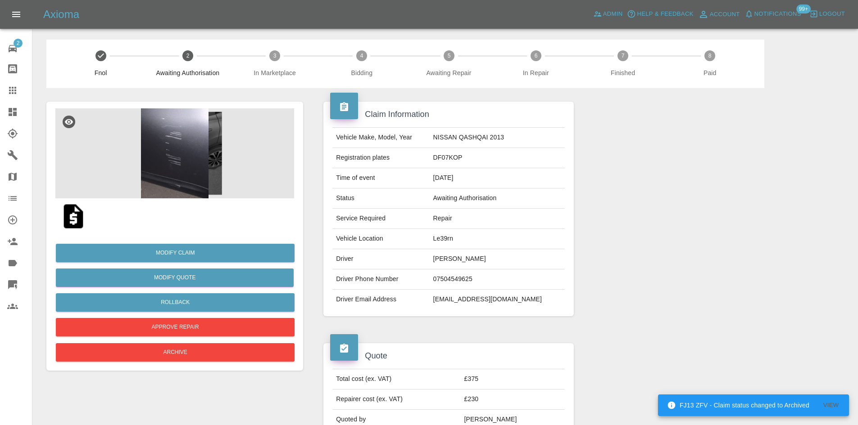
click at [186, 151] on img at bounding box center [174, 154] width 239 height 90
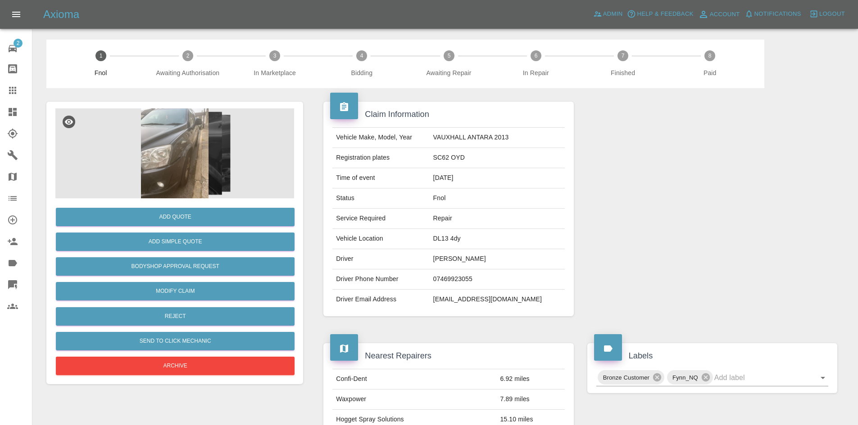
click at [174, 163] on img at bounding box center [174, 154] width 239 height 90
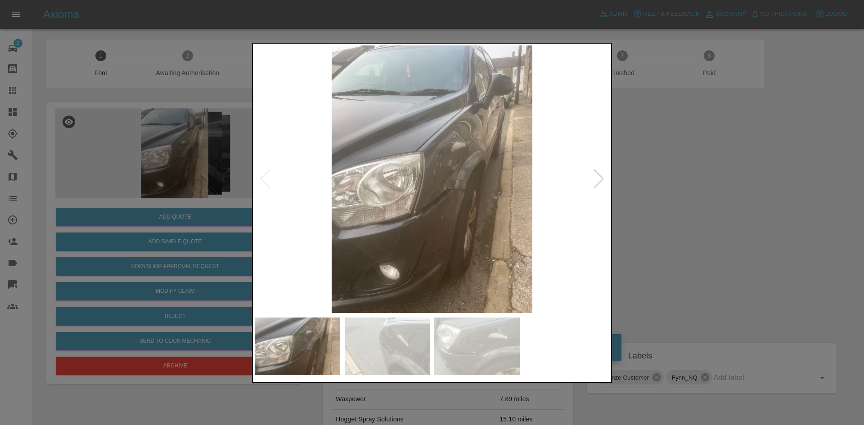
click at [421, 244] on img at bounding box center [432, 179] width 355 height 268
click at [614, 190] on img at bounding box center [791, 179] width 355 height 268
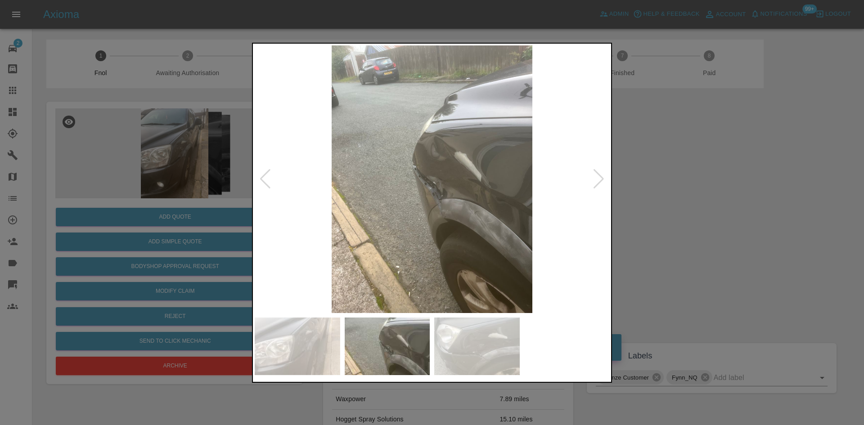
click at [469, 192] on img at bounding box center [432, 179] width 355 height 268
drag, startPoint x: 131, startPoint y: 222, endPoint x: 155, endPoint y: 258, distance: 43.8
click at [132, 226] on div at bounding box center [432, 212] width 864 height 425
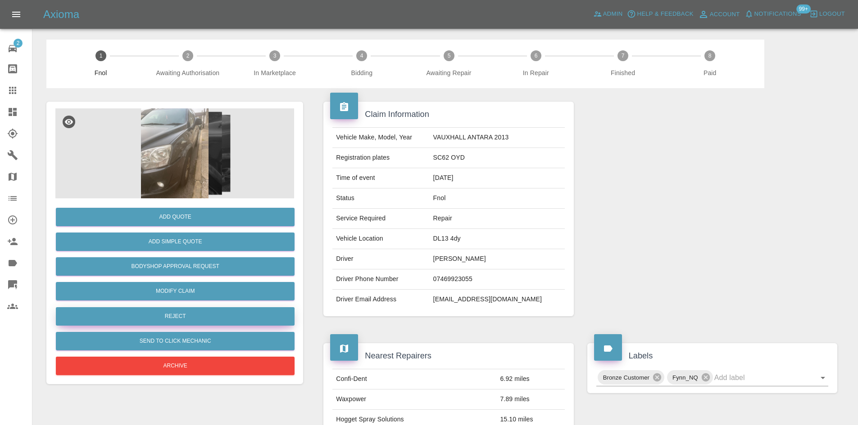
click at [192, 312] on button "Reject" at bounding box center [175, 317] width 239 height 18
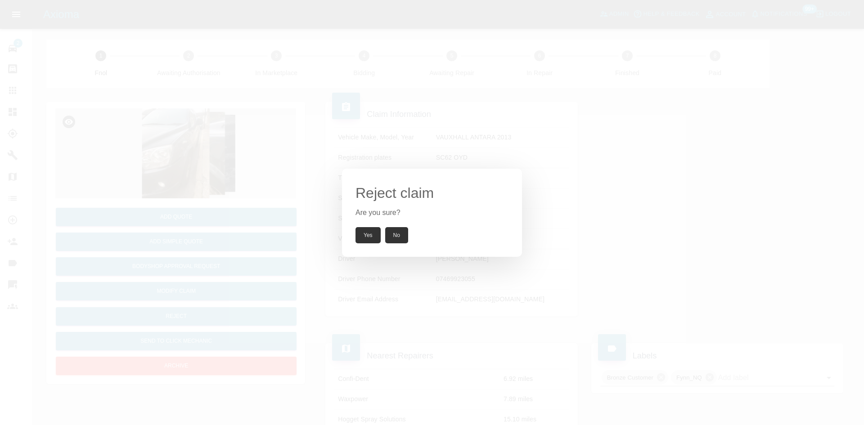
click at [366, 238] on button "Yes" at bounding box center [368, 235] width 25 height 16
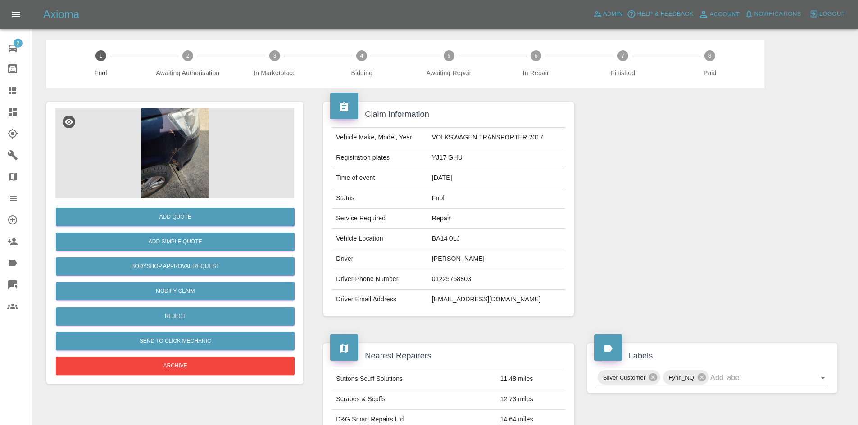
click at [171, 164] on img at bounding box center [174, 154] width 239 height 90
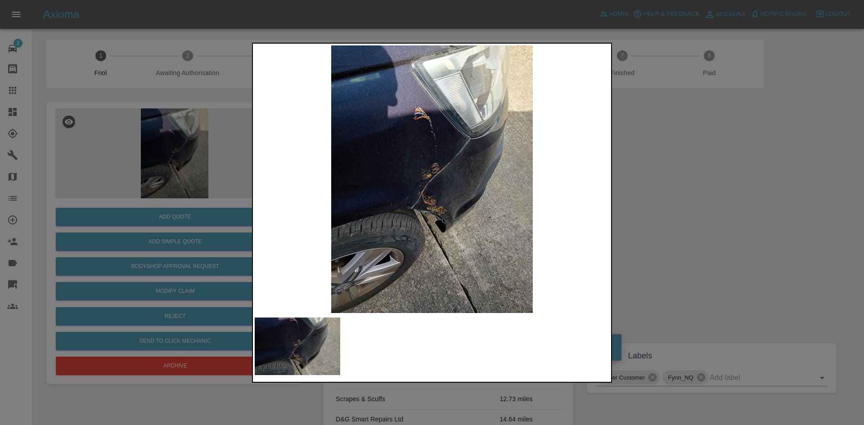
click at [314, 200] on img at bounding box center [432, 179] width 355 height 268
click at [377, 219] on img at bounding box center [432, 179] width 355 height 268
click at [442, 194] on img at bounding box center [432, 179] width 355 height 268
click at [441, 194] on img at bounding box center [432, 179] width 355 height 268
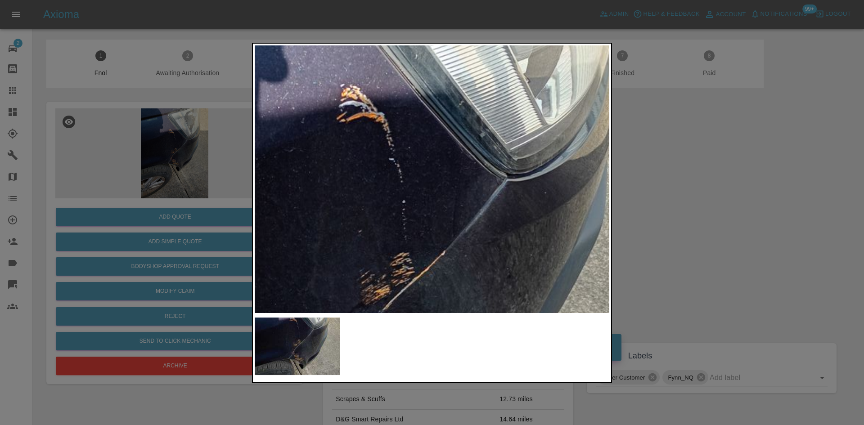
click at [406, 110] on img at bounding box center [392, 302] width 1064 height 804
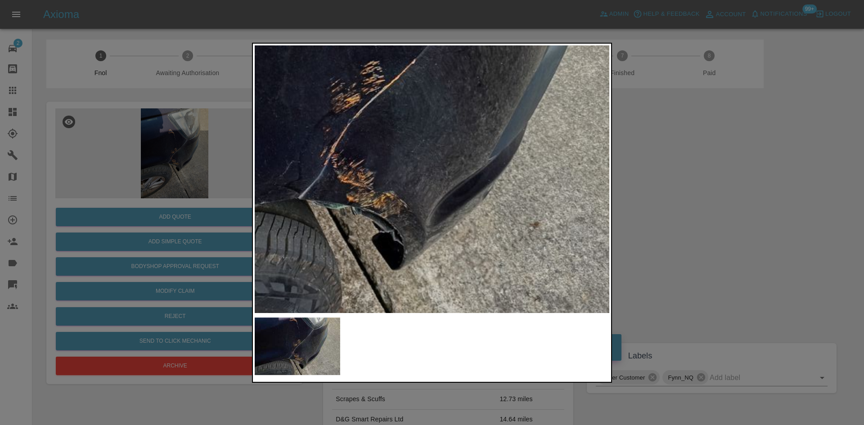
click at [412, 127] on img at bounding box center [362, 110] width 1064 height 804
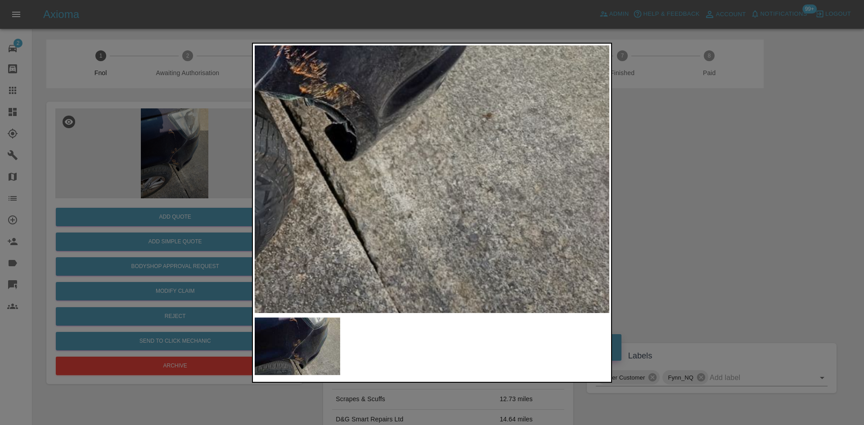
click at [406, 128] on img at bounding box center [315, 1] width 1064 height 804
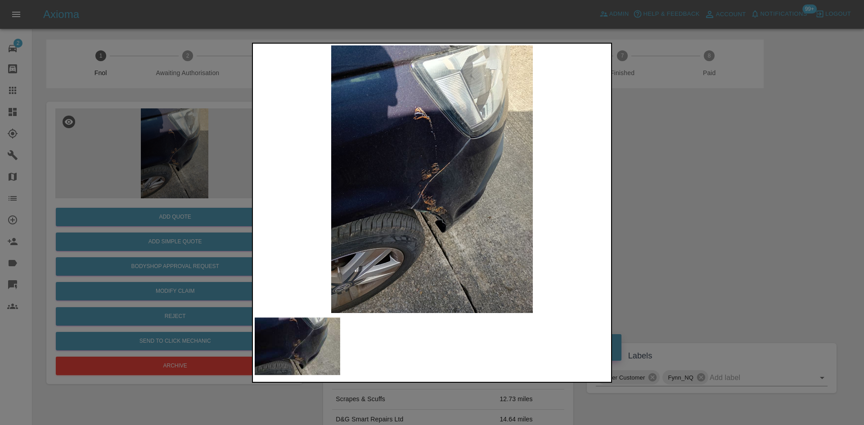
click at [351, 164] on img at bounding box center [432, 179] width 355 height 268
click at [188, 249] on div at bounding box center [432, 212] width 864 height 425
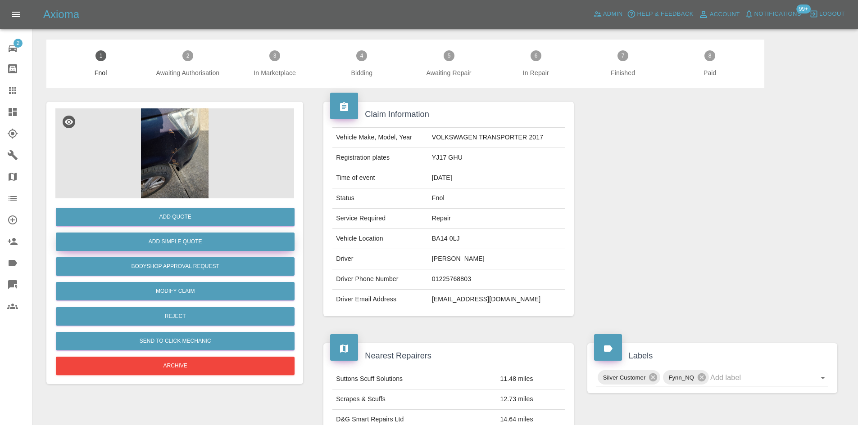
click at [191, 243] on button "Add Simple Quote" at bounding box center [175, 242] width 239 height 18
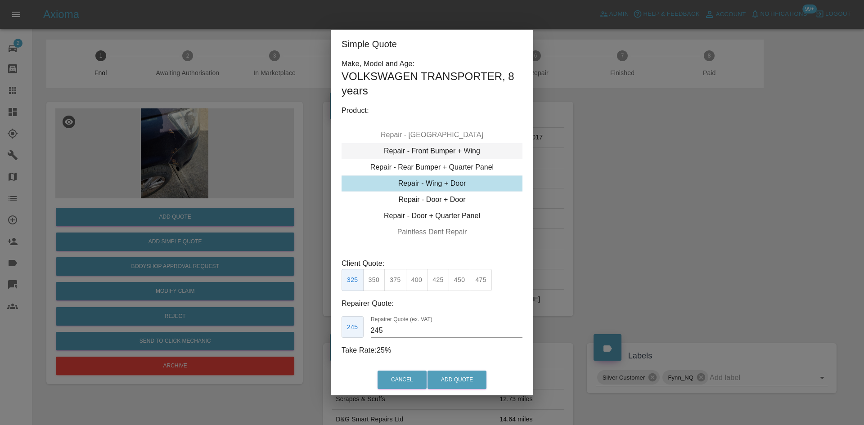
click at [417, 155] on div "Repair - Front Bumper + Wing" at bounding box center [432, 151] width 181 height 16
click at [376, 284] on button "310" at bounding box center [374, 280] width 22 height 22
type input "200"
click at [448, 371] on div "Cancel Add Quote" at bounding box center [432, 380] width 203 height 30
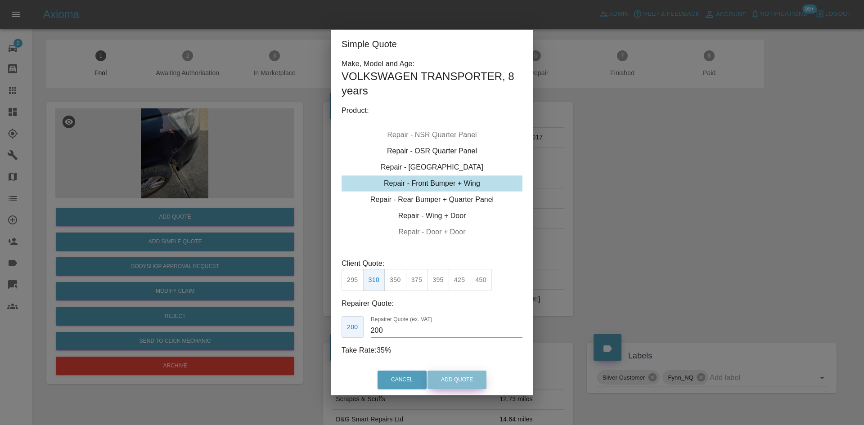
click at [461, 380] on button "Add Quote" at bounding box center [457, 380] width 59 height 18
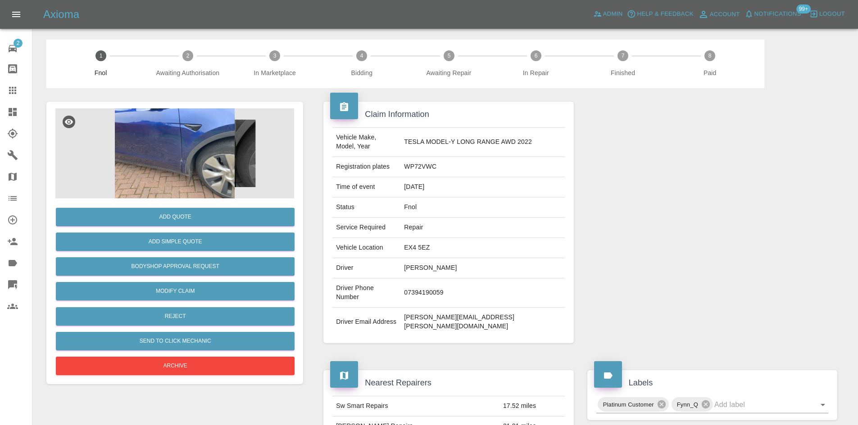
click at [169, 158] on img at bounding box center [174, 154] width 239 height 90
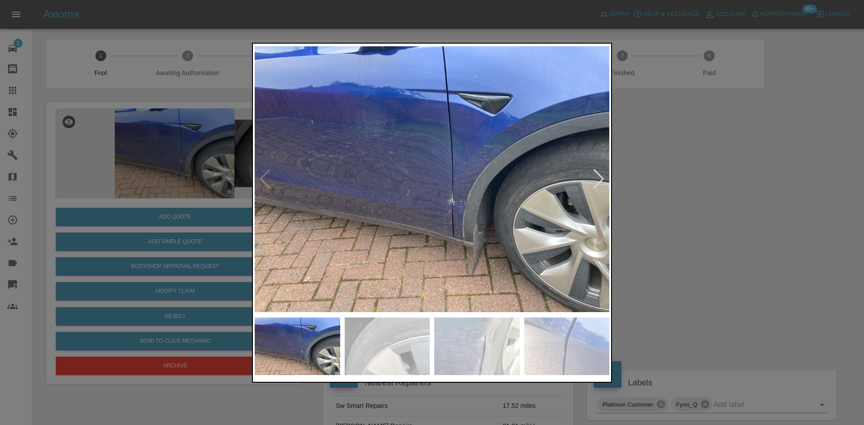
click at [377, 236] on img at bounding box center [432, 179] width 355 height 268
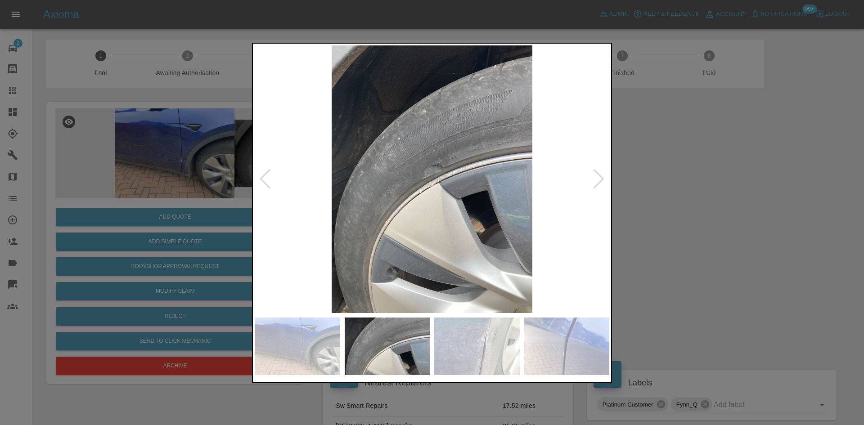
click at [298, 218] on img at bounding box center [432, 179] width 355 height 268
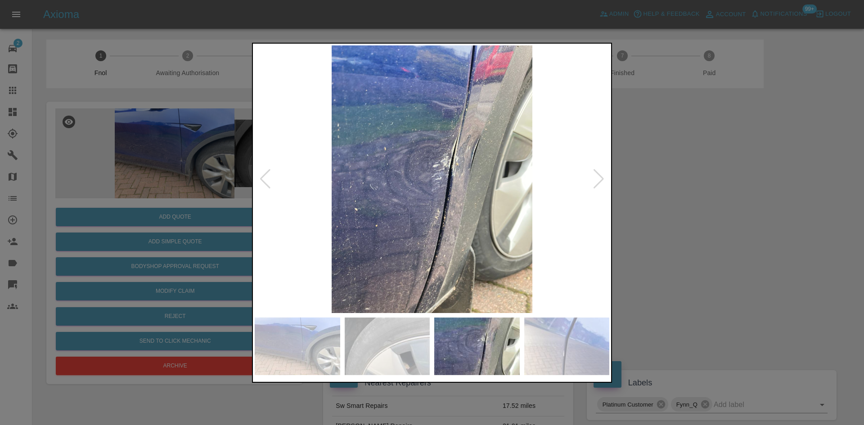
click at [292, 212] on img at bounding box center [432, 179] width 355 height 268
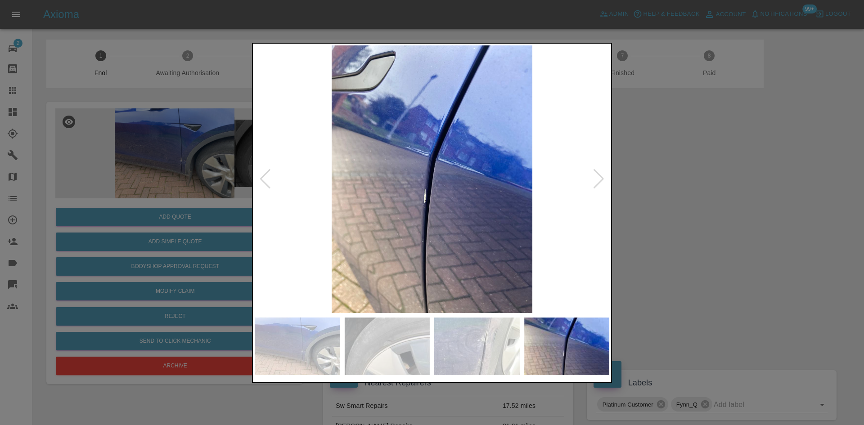
click at [375, 233] on img at bounding box center [432, 179] width 355 height 268
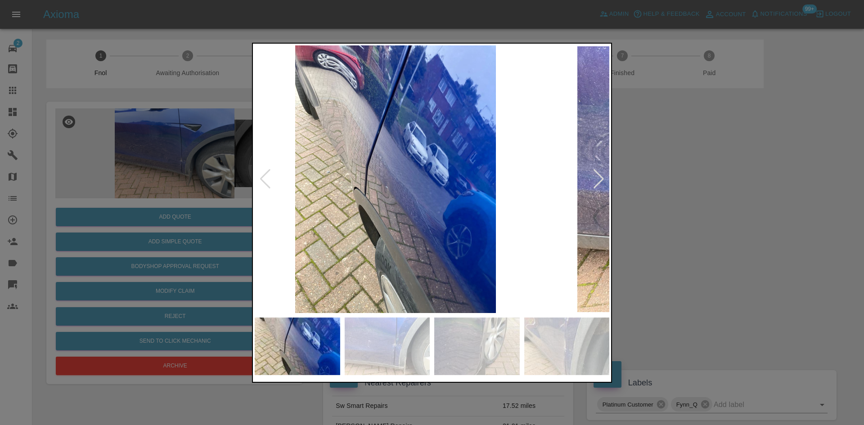
click at [290, 223] on img at bounding box center [395, 179] width 355 height 268
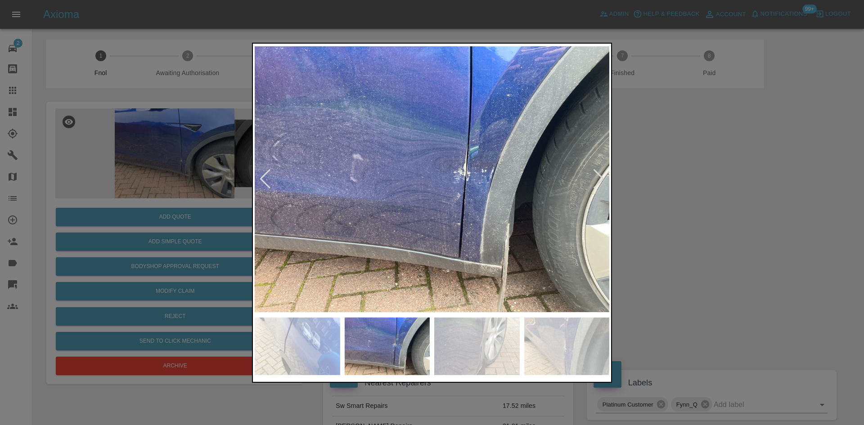
click at [276, 210] on img at bounding box center [432, 179] width 355 height 268
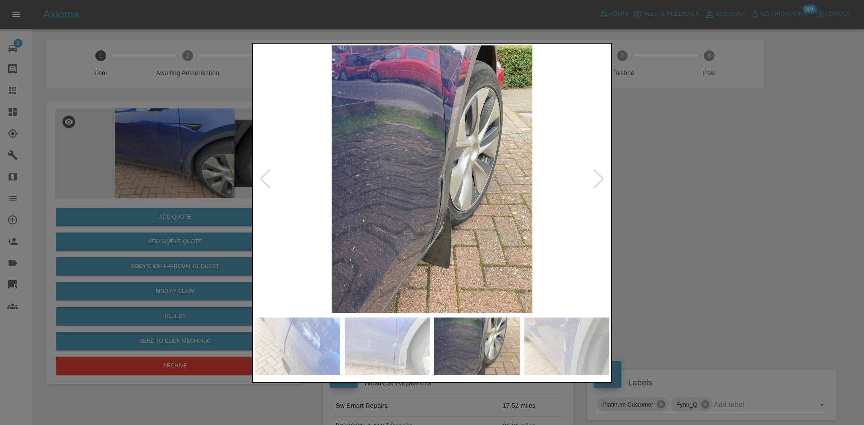
click at [140, 166] on div at bounding box center [432, 212] width 864 height 425
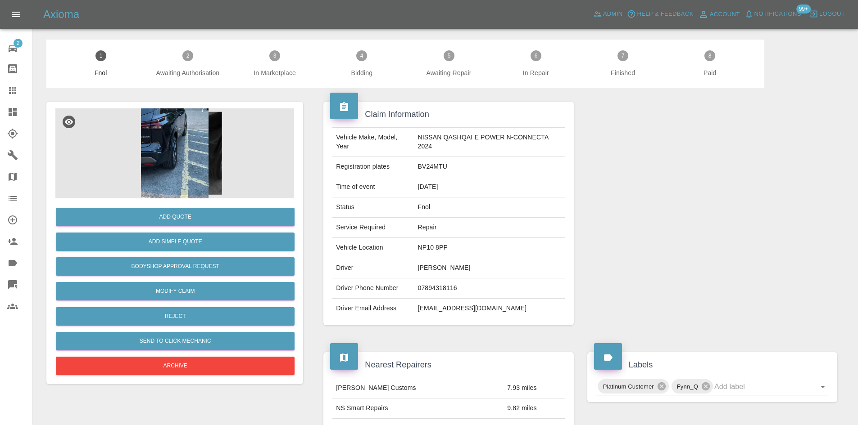
click at [184, 142] on img at bounding box center [174, 154] width 239 height 90
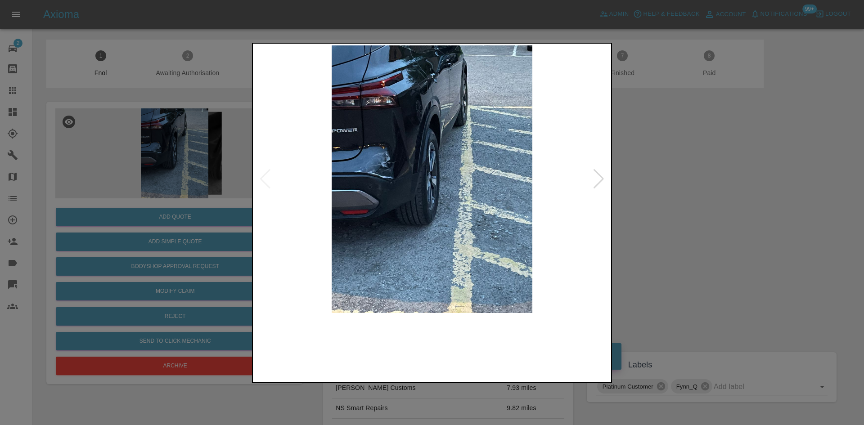
click at [336, 200] on img at bounding box center [432, 179] width 355 height 268
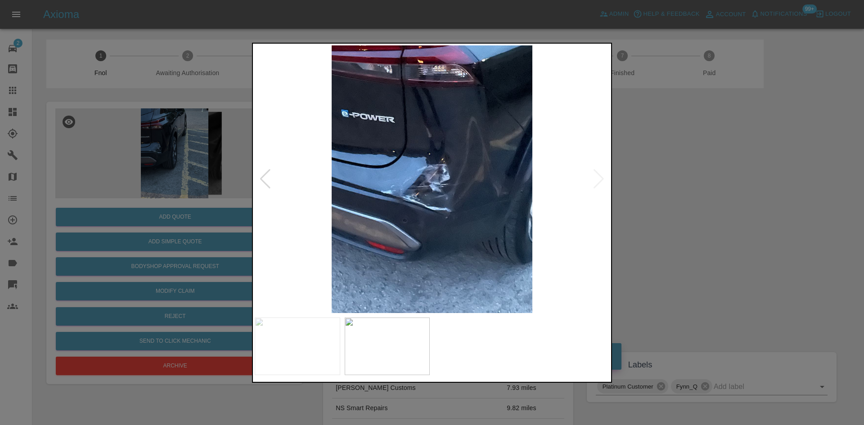
click at [431, 193] on img at bounding box center [432, 179] width 355 height 268
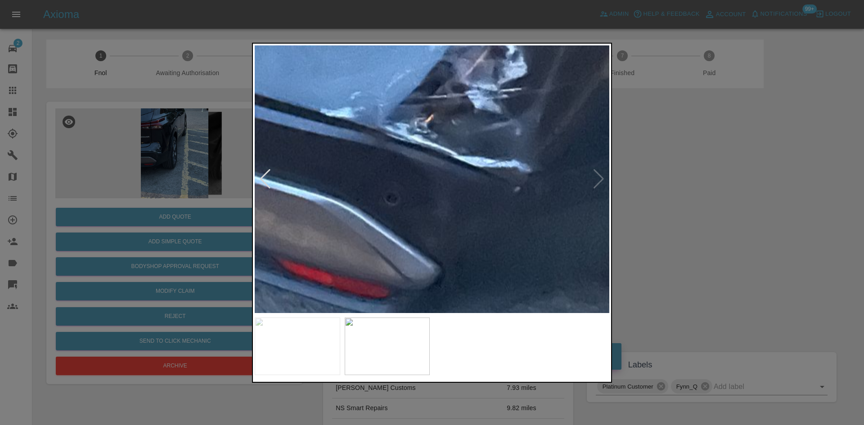
click at [467, 145] on img at bounding box center [473, 74] width 1064 height 804
click at [461, 175] on img at bounding box center [473, 74] width 1064 height 804
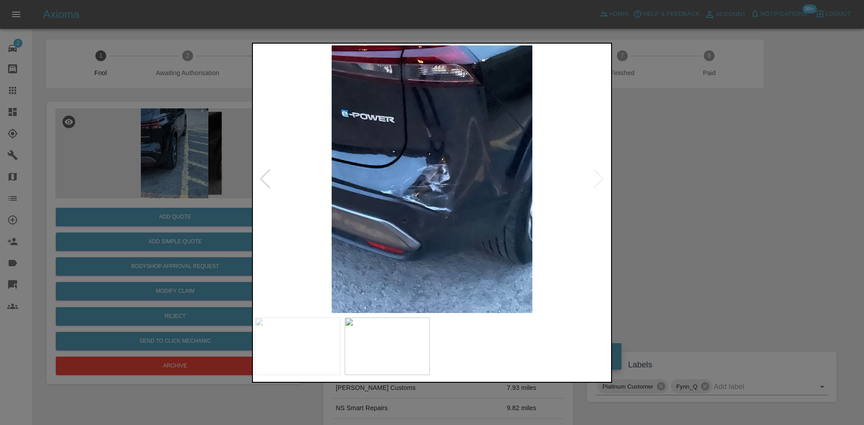
click at [429, 201] on img at bounding box center [432, 179] width 355 height 268
click at [402, 208] on img at bounding box center [432, 179] width 355 height 268
click at [390, 249] on img at bounding box center [432, 179] width 355 height 268
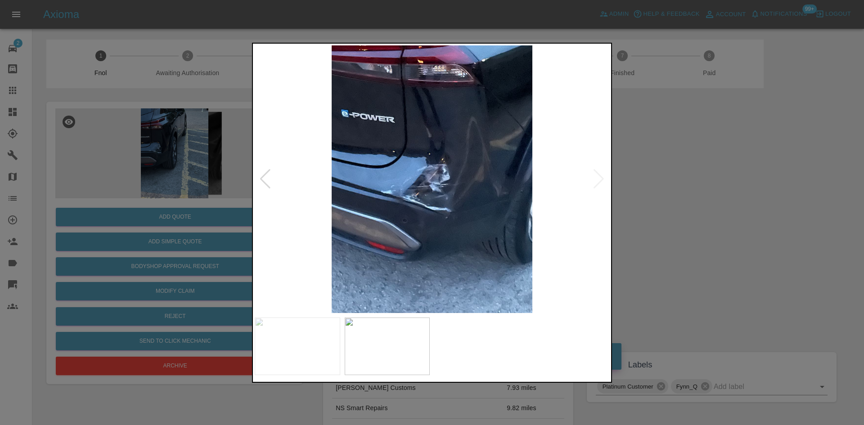
click at [421, 252] on img at bounding box center [432, 179] width 355 height 268
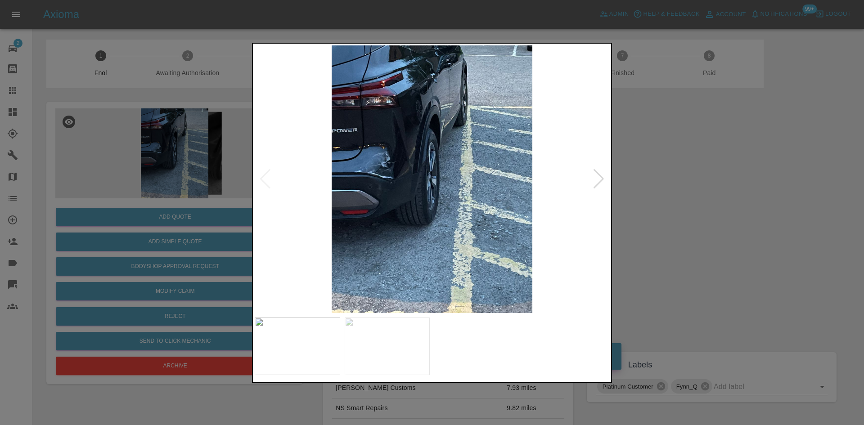
click at [366, 204] on img at bounding box center [432, 179] width 355 height 268
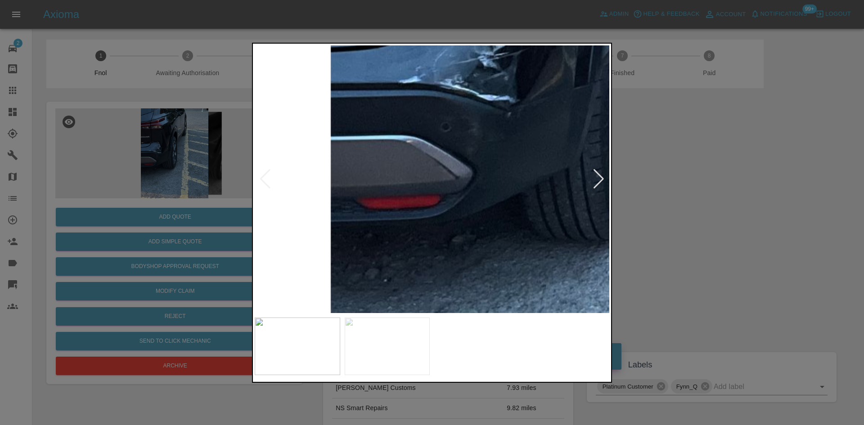
click at [366, 204] on img at bounding box center [632, 104] width 1064 height 804
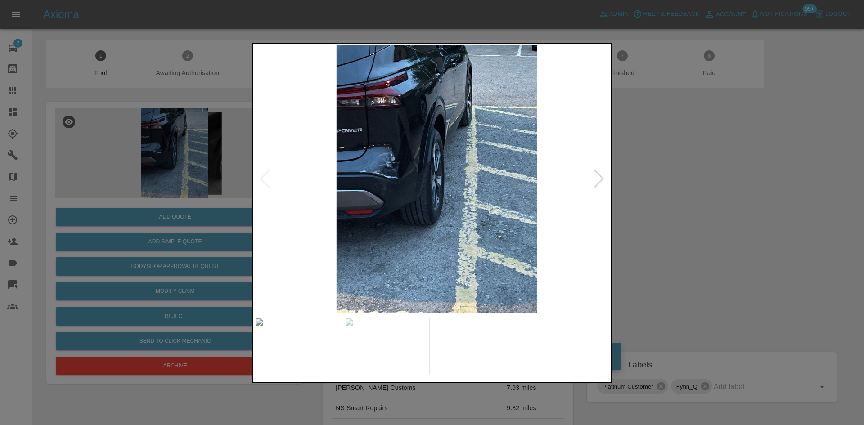
click at [384, 240] on img at bounding box center [437, 179] width 355 height 268
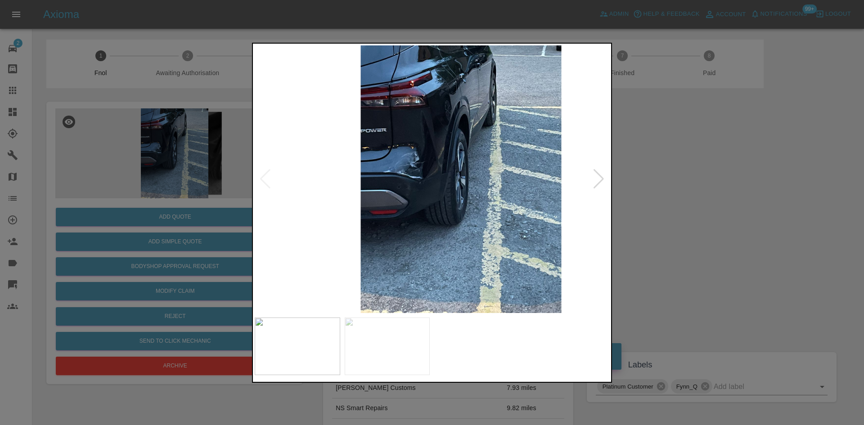
click at [497, 236] on img at bounding box center [461, 179] width 355 height 268
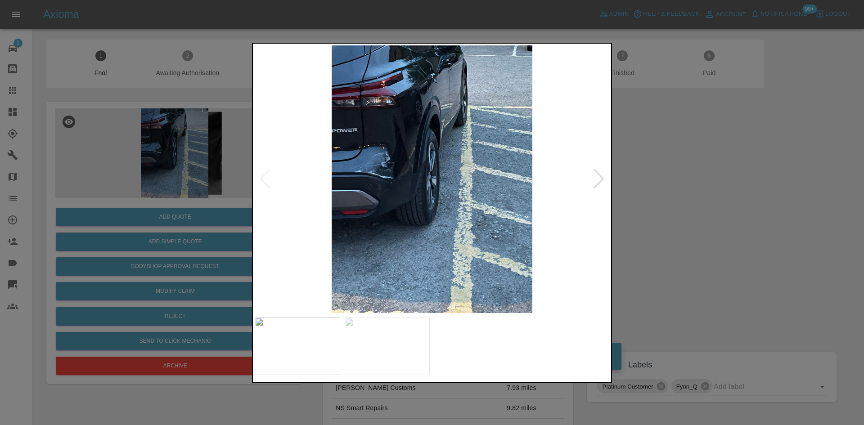
click at [375, 214] on img at bounding box center [432, 179] width 355 height 268
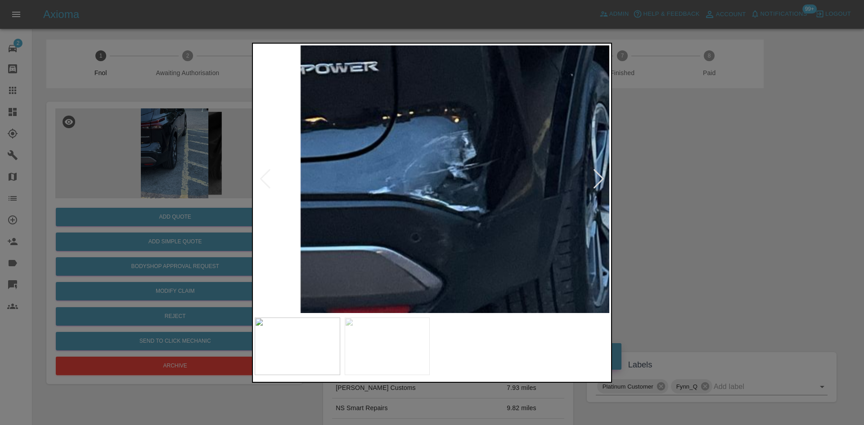
click at [407, 309] on img at bounding box center [602, 214] width 1064 height 804
click at [365, 348] on div at bounding box center [432, 213] width 360 height 340
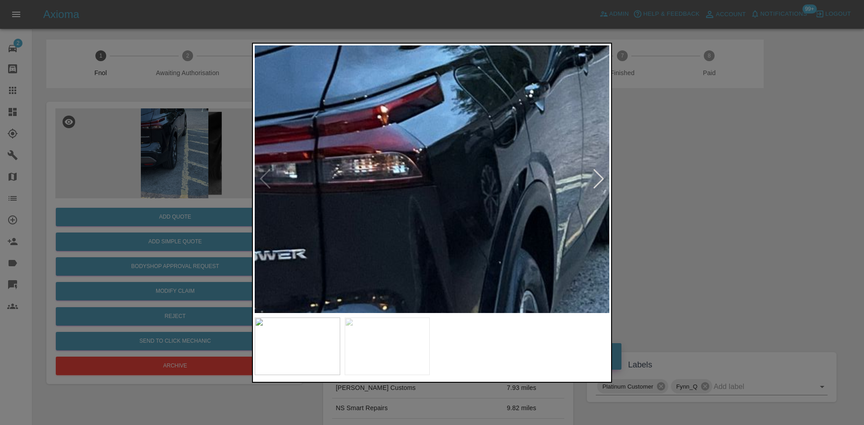
click at [469, 123] on img at bounding box center [530, 402] width 1064 height 804
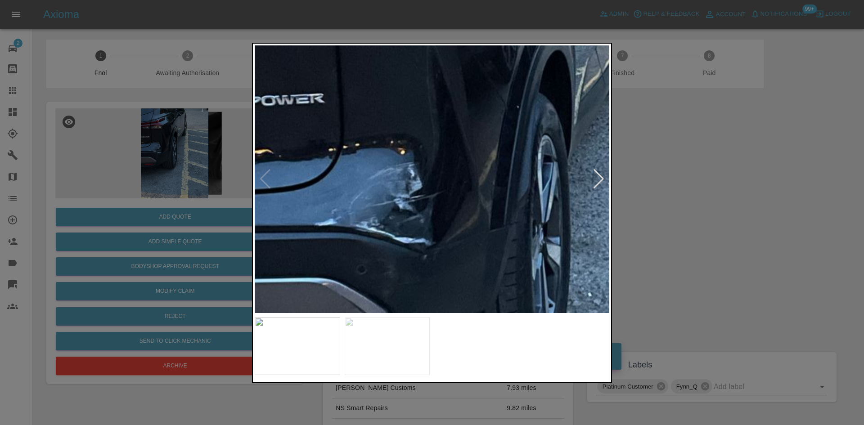
click at [463, 202] on img at bounding box center [548, 246] width 1064 height 804
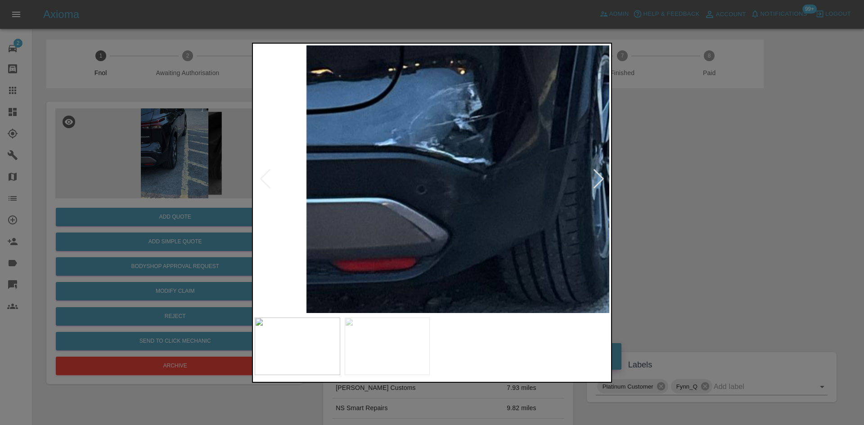
click at [447, 217] on img at bounding box center [608, 166] width 1064 height 804
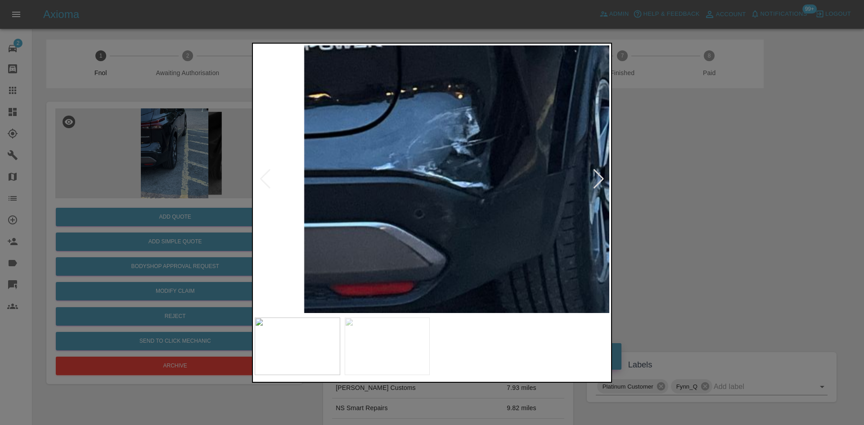
click at [563, 185] on img at bounding box center [605, 190] width 1064 height 804
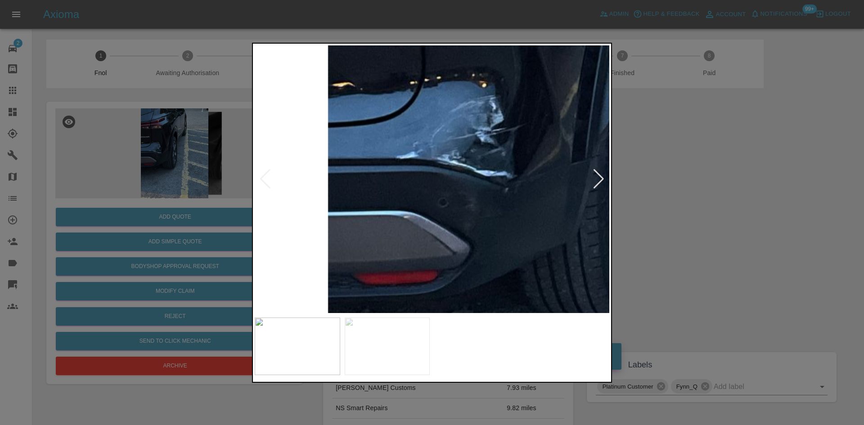
click at [182, 208] on div at bounding box center [432, 212] width 864 height 425
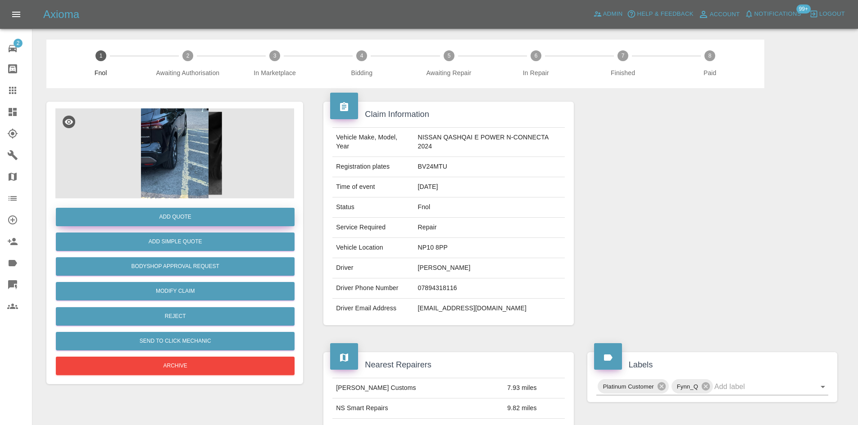
click at [182, 210] on button "Add Quote" at bounding box center [175, 217] width 239 height 18
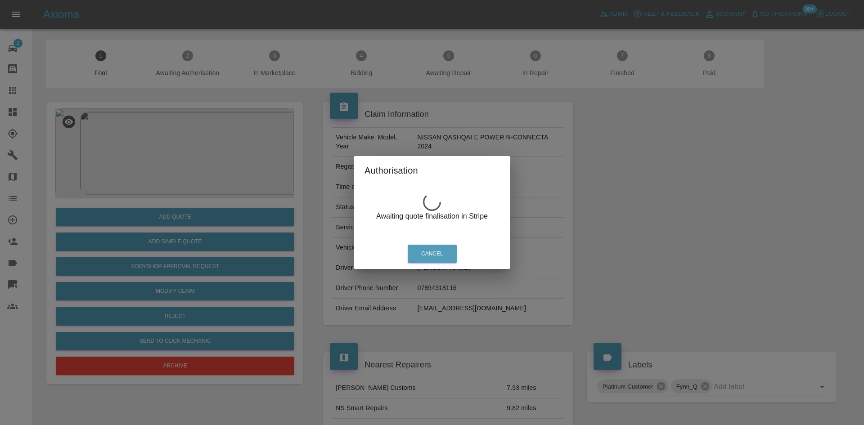
click at [178, 150] on div "Authorisation Awaiting quote finalisation in Stripe Cancel" at bounding box center [432, 212] width 864 height 425
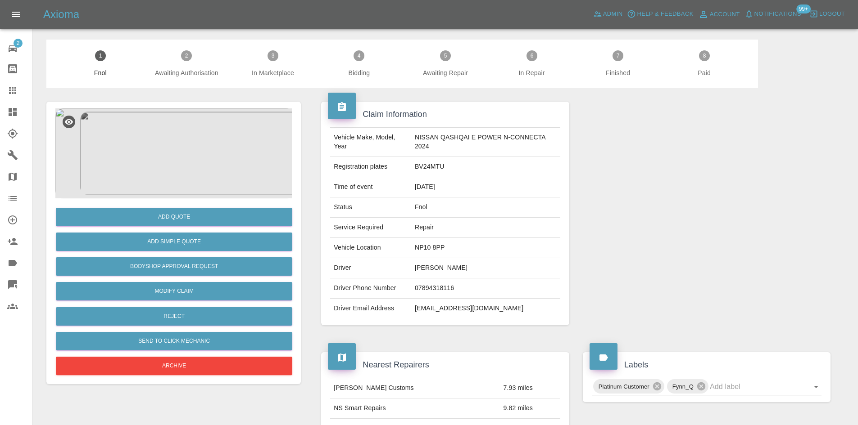
click at [173, 145] on img at bounding box center [174, 154] width 239 height 90
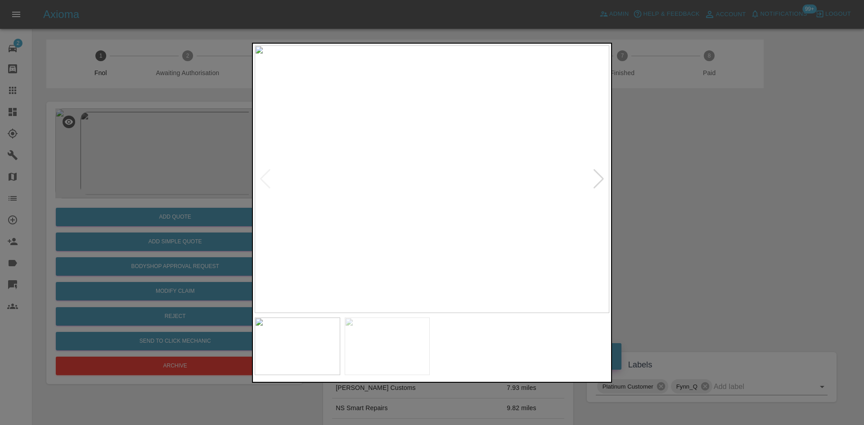
click at [384, 162] on img at bounding box center [432, 179] width 355 height 268
click at [322, 145] on img at bounding box center [536, 159] width 1064 height 804
click at [327, 241] on img at bounding box center [537, 201] width 1064 height 804
drag, startPoint x: 191, startPoint y: 143, endPoint x: 189, endPoint y: 185, distance: 42.4
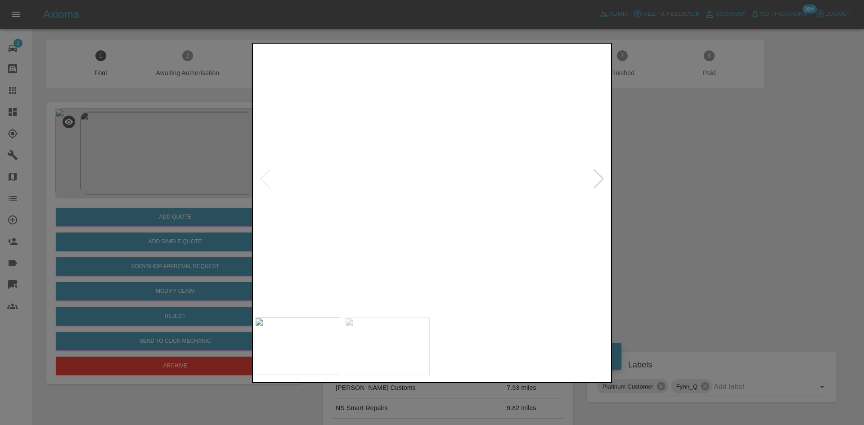
click at [191, 148] on div at bounding box center [432, 212] width 864 height 425
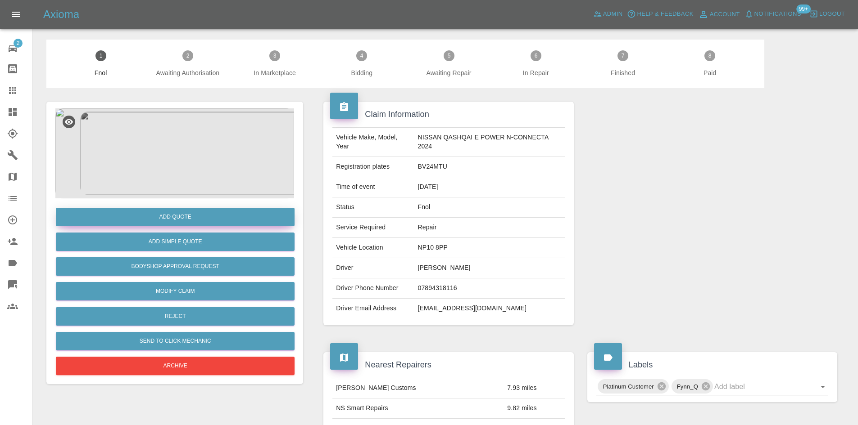
click at [176, 220] on button "Add Quote" at bounding box center [175, 217] width 239 height 18
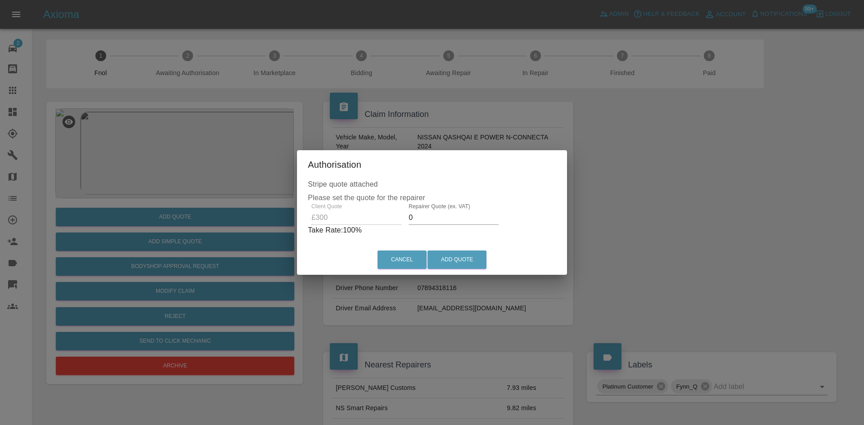
drag, startPoint x: 425, startPoint y: 220, endPoint x: 369, endPoint y: 233, distance: 58.2
click at [375, 232] on div "Client Quote £300 Repairer Quote (ex. VAT) 0 Take Rate: 100 %" at bounding box center [432, 220] width 249 height 32
type input "175"
click at [452, 265] on button "Add Quote" at bounding box center [457, 260] width 59 height 18
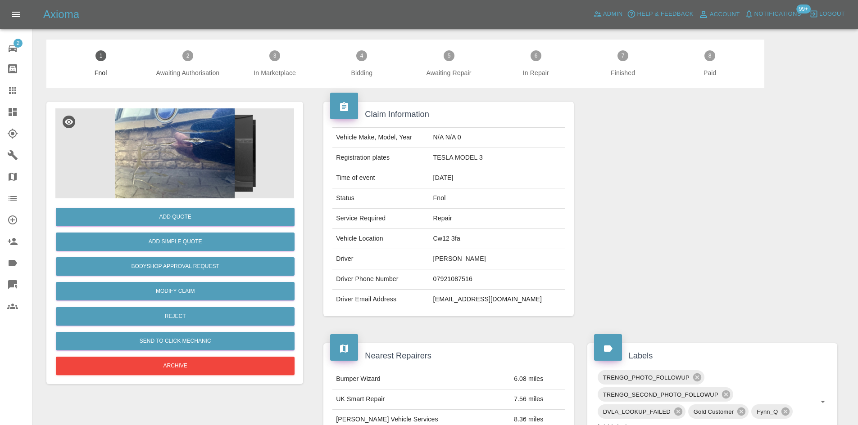
click at [190, 155] on img at bounding box center [174, 154] width 239 height 90
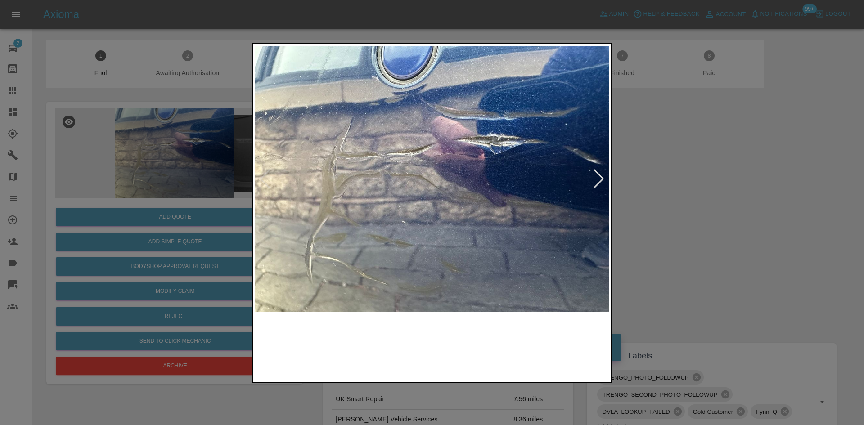
click at [404, 181] on img at bounding box center [432, 179] width 355 height 268
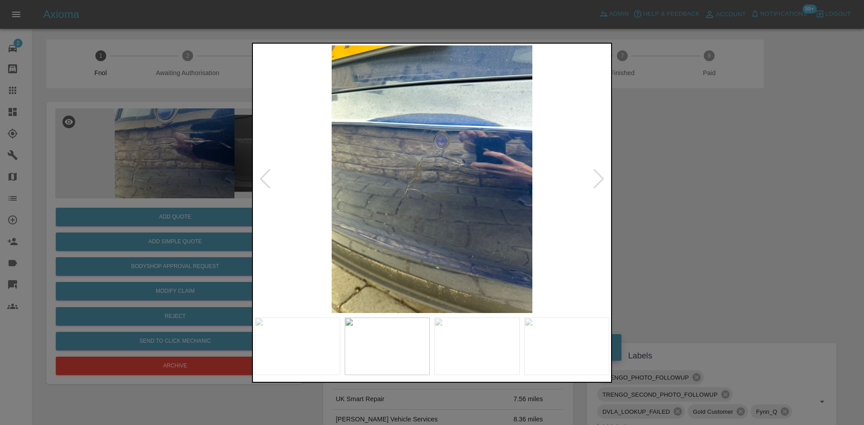
click at [378, 207] on img at bounding box center [432, 179] width 355 height 268
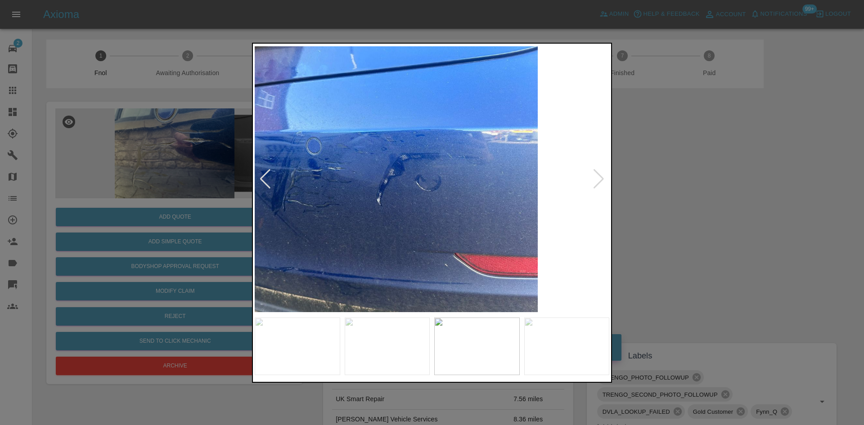
click at [366, 226] on img at bounding box center [360, 179] width 355 height 268
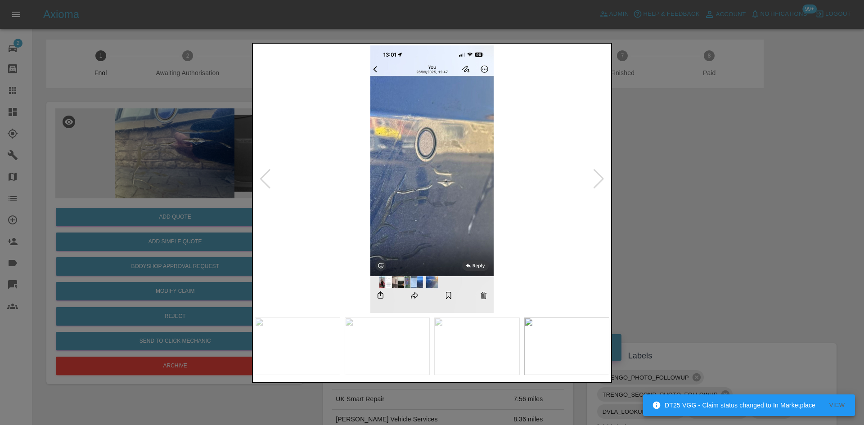
click at [304, 215] on img at bounding box center [432, 179] width 355 height 268
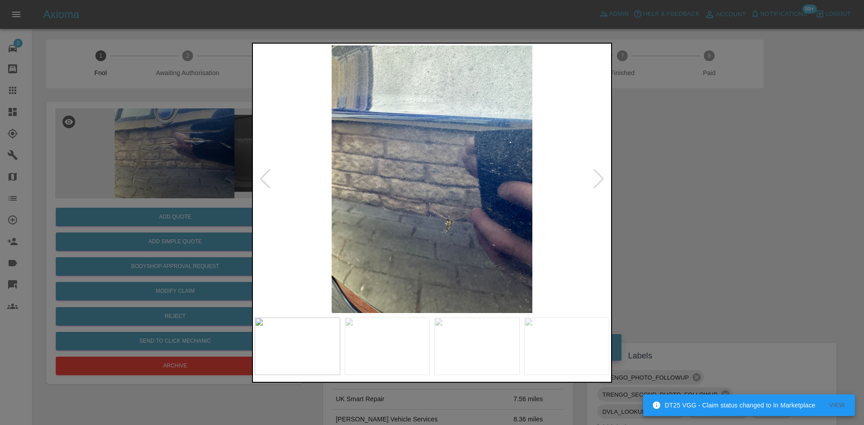
click at [455, 220] on img at bounding box center [432, 179] width 355 height 268
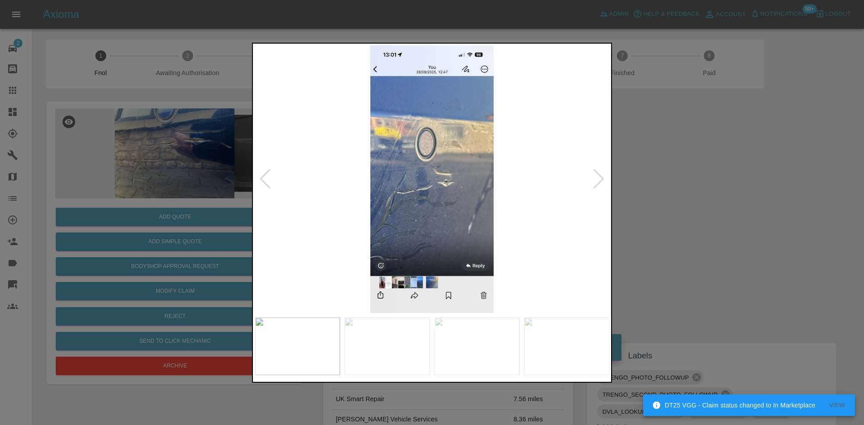
click at [464, 215] on img at bounding box center [432, 179] width 355 height 268
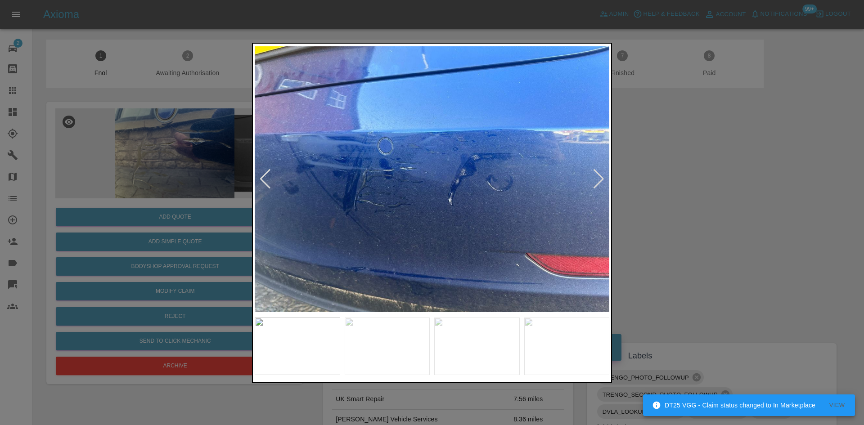
click at [384, 234] on img at bounding box center [432, 179] width 355 height 268
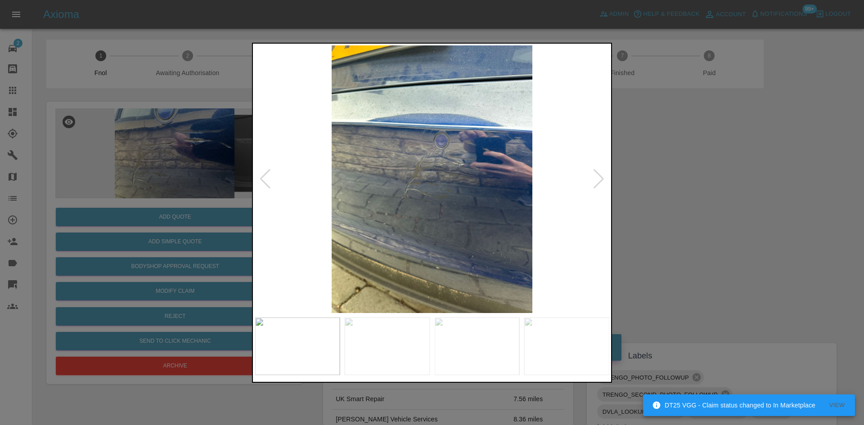
click at [339, 222] on img at bounding box center [432, 179] width 355 height 268
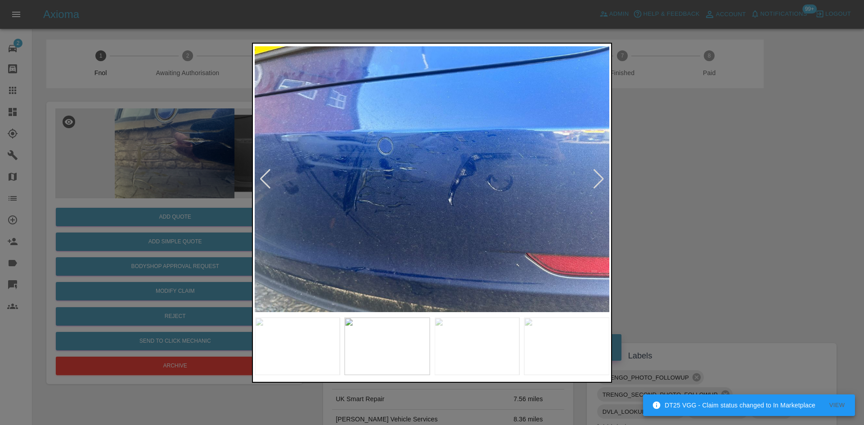
click at [148, 215] on div at bounding box center [432, 212] width 864 height 425
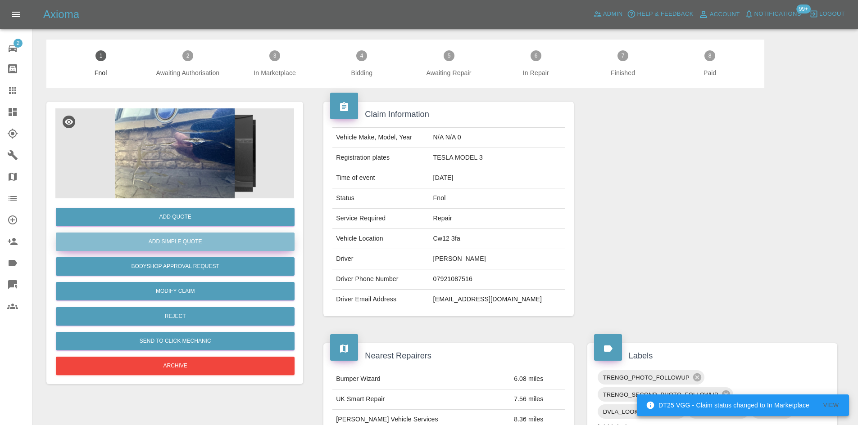
click at [150, 234] on button "Add Simple Quote" at bounding box center [175, 242] width 239 height 18
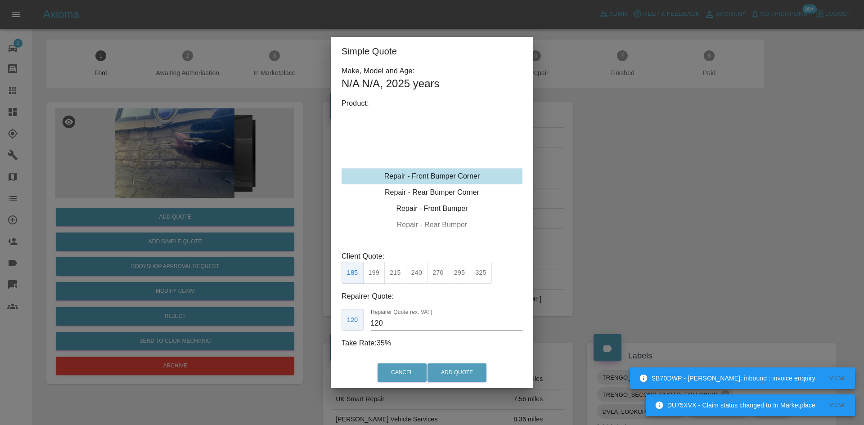
click at [435, 278] on button "270" at bounding box center [438, 273] width 22 height 22
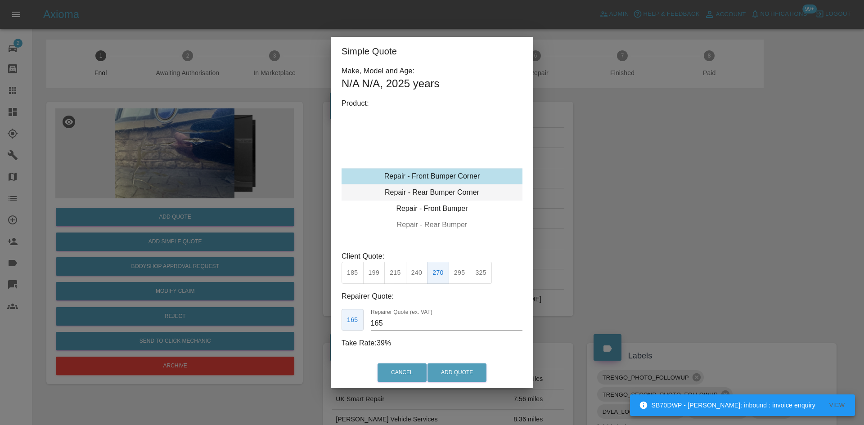
click at [422, 195] on div "Repair - Rear Bumper Corner" at bounding box center [432, 193] width 181 height 16
click at [444, 280] on button "270" at bounding box center [438, 273] width 22 height 22
drag, startPoint x: 395, startPoint y: 321, endPoint x: 352, endPoint y: 326, distance: 43.1
click at [352, 326] on div "165 Repairer Quote (ex. VAT) 165" at bounding box center [432, 320] width 181 height 22
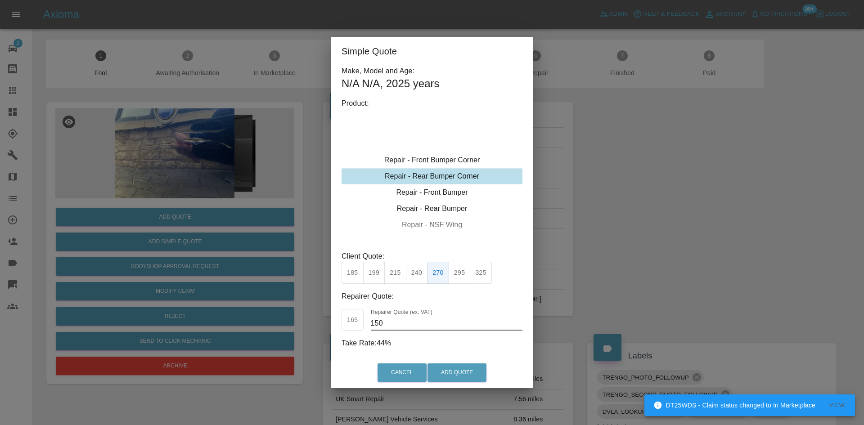
type input "150"
click at [466, 383] on div "Cancel Add Quote" at bounding box center [432, 373] width 203 height 30
click at [464, 375] on button "Add Quote" at bounding box center [457, 373] width 59 height 18
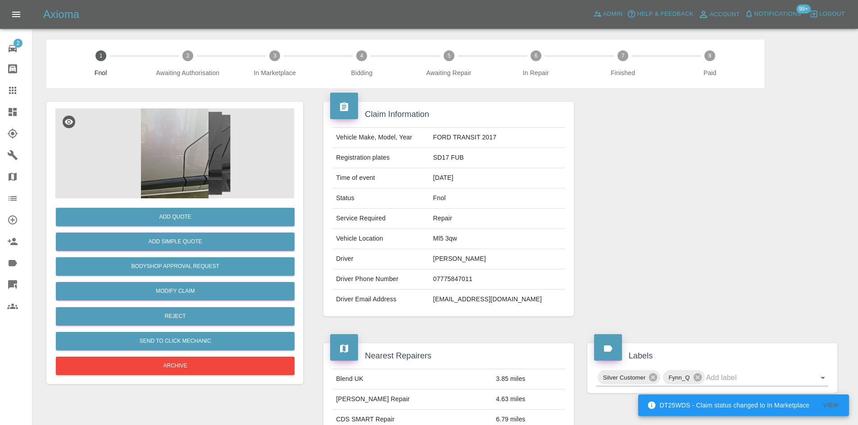
click at [185, 165] on img at bounding box center [174, 154] width 239 height 90
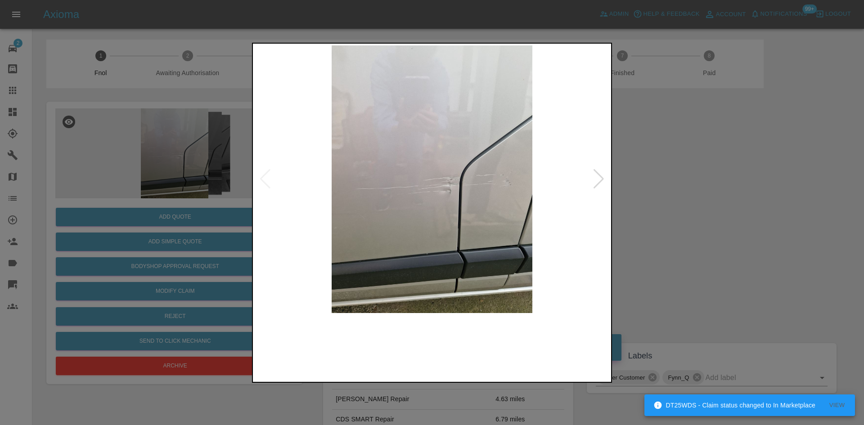
click at [360, 218] on img at bounding box center [432, 179] width 355 height 268
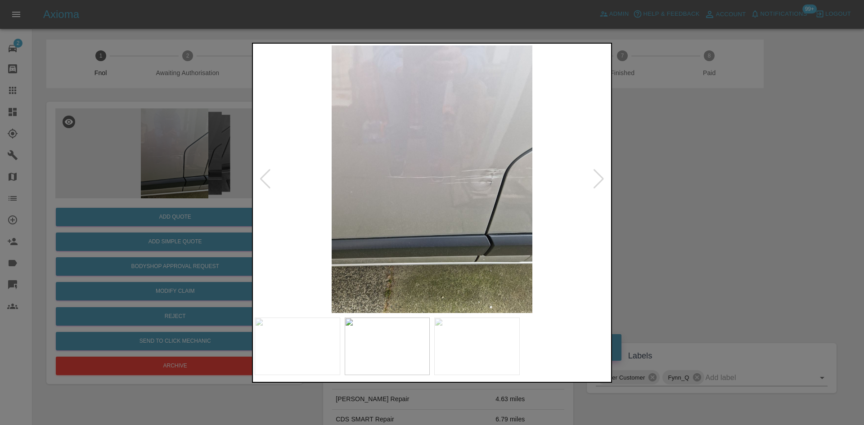
click at [353, 247] on img at bounding box center [432, 179] width 355 height 268
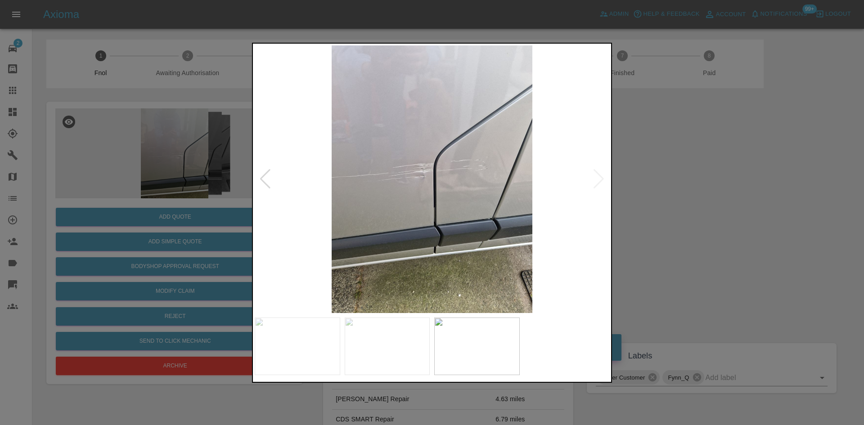
click at [295, 243] on img at bounding box center [432, 179] width 355 height 268
click at [433, 184] on img at bounding box center [432, 179] width 355 height 268
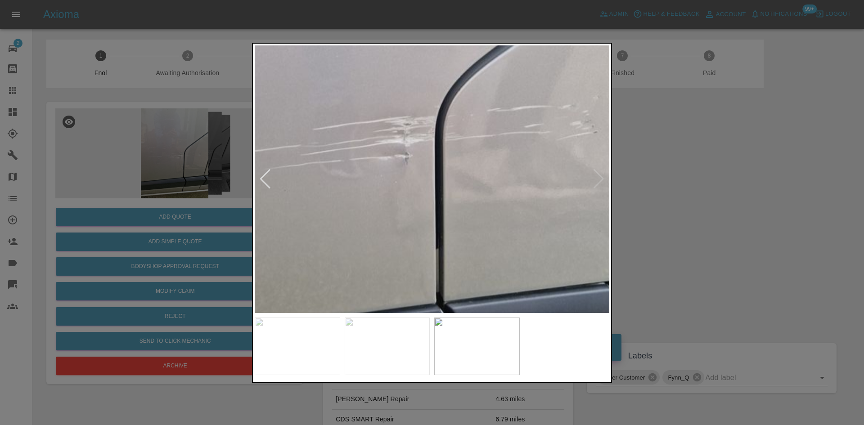
click at [129, 190] on div at bounding box center [432, 212] width 864 height 425
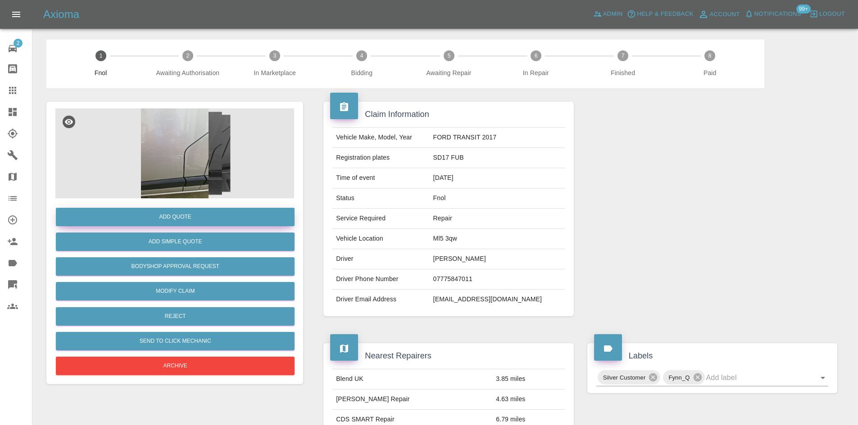
click at [149, 218] on button "Add Quote" at bounding box center [175, 217] width 239 height 18
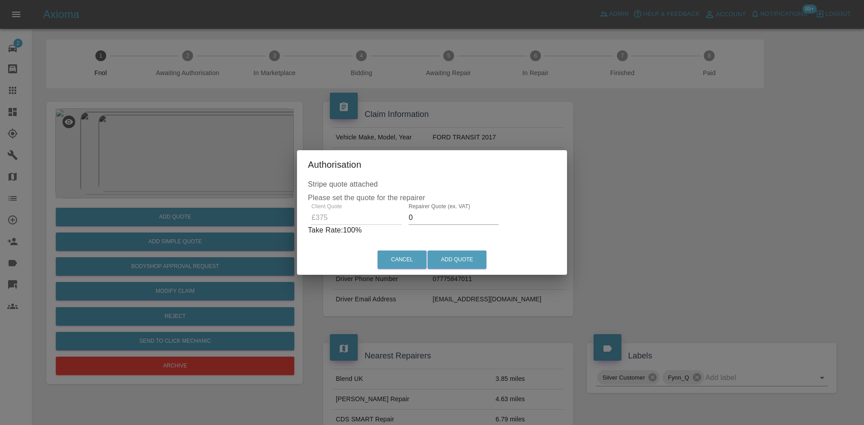
click at [368, 217] on div "Client Quote £375 Repairer Quote (ex. VAT) 0 Take Rate: 100 %" at bounding box center [432, 220] width 249 height 32
click at [336, 218] on div "Client Quote £375 Repairer Quote (ex. VAT) 200 Take Rate: 47 %" at bounding box center [432, 220] width 244 height 32
type input "230"
click at [455, 262] on button "Add Quote" at bounding box center [457, 260] width 59 height 18
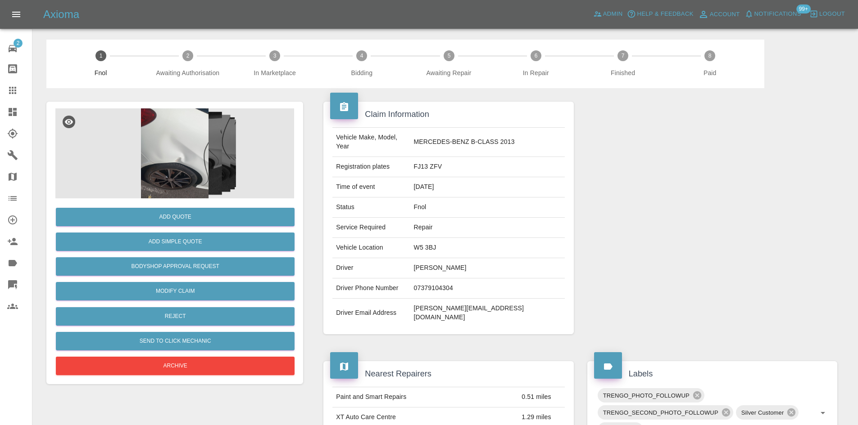
click at [173, 145] on img at bounding box center [174, 154] width 239 height 90
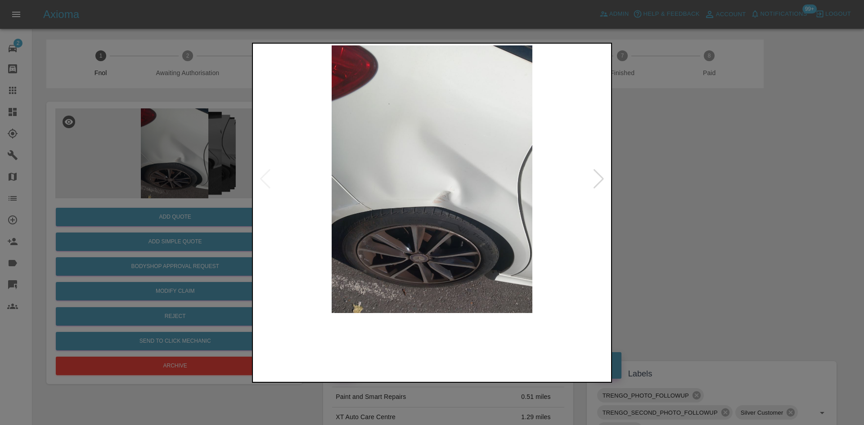
click at [389, 209] on img at bounding box center [432, 179] width 355 height 268
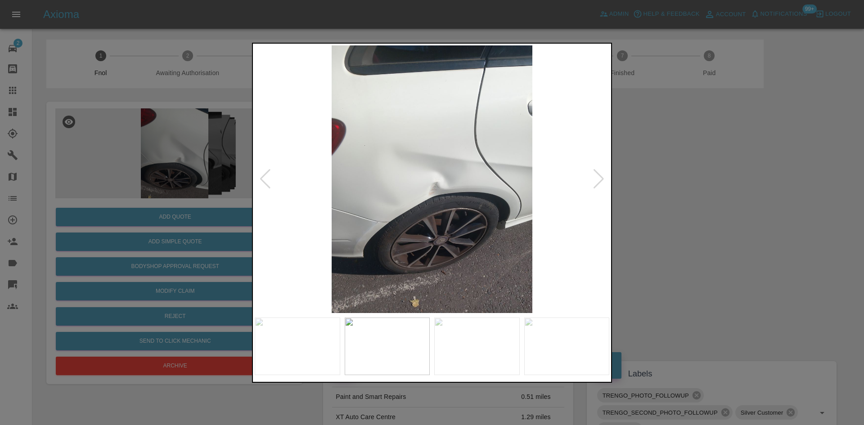
click at [312, 200] on img at bounding box center [432, 179] width 355 height 268
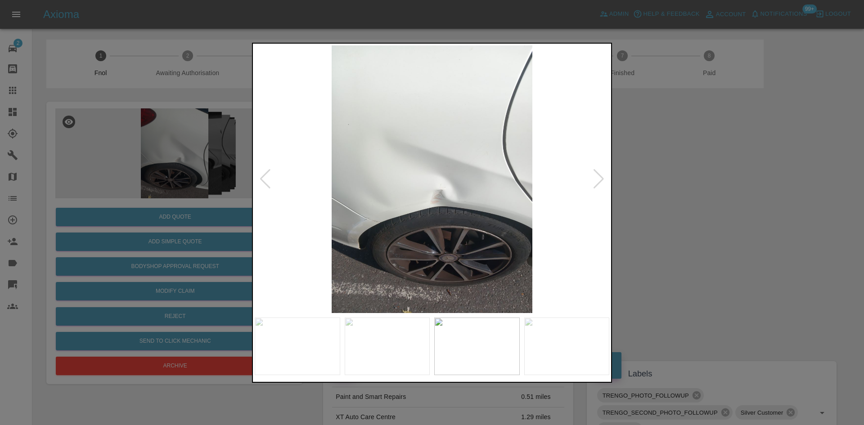
click at [341, 216] on img at bounding box center [432, 179] width 355 height 268
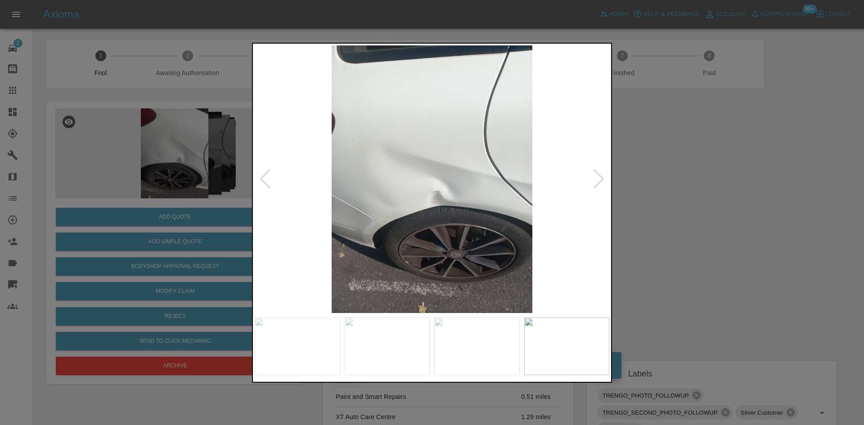
click at [259, 211] on img at bounding box center [432, 179] width 355 height 268
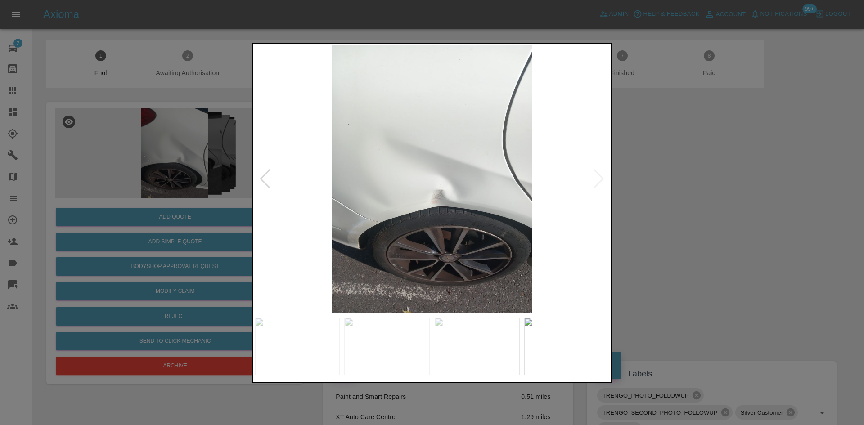
click at [264, 195] on img at bounding box center [432, 179] width 355 height 268
click at [424, 205] on img at bounding box center [432, 179] width 355 height 268
click at [420, 206] on img at bounding box center [432, 179] width 355 height 268
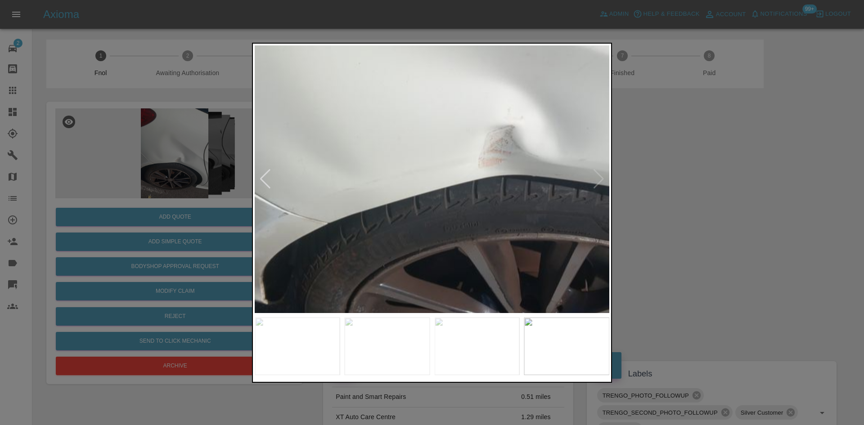
click at [475, 189] on img at bounding box center [483, 94] width 1064 height 804
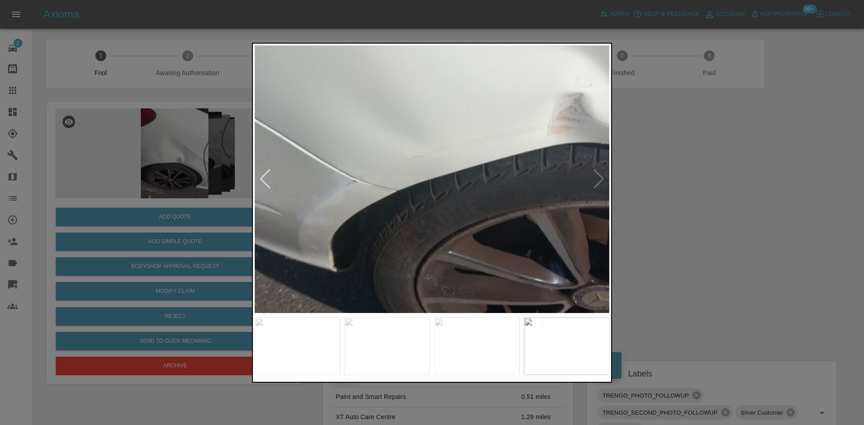
click at [411, 202] on img at bounding box center [552, 61] width 1064 height 804
click at [356, 215] on img at bounding box center [552, 61] width 1064 height 804
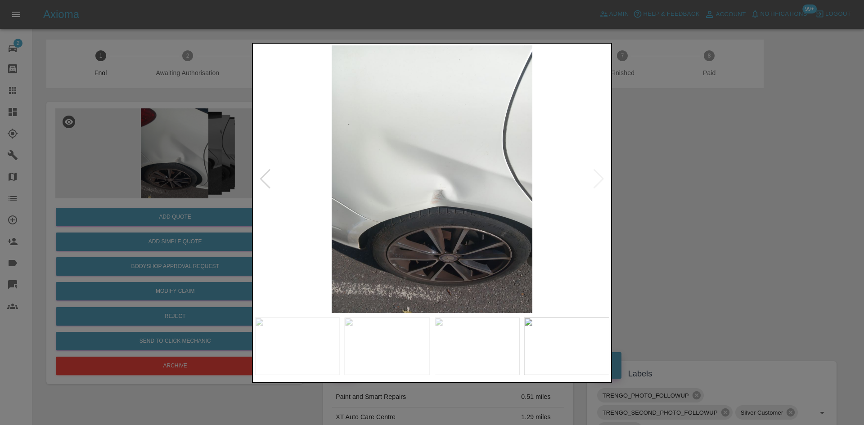
drag, startPoint x: 136, startPoint y: 203, endPoint x: 136, endPoint y: 214, distance: 11.3
click at [136, 204] on div at bounding box center [432, 212] width 864 height 425
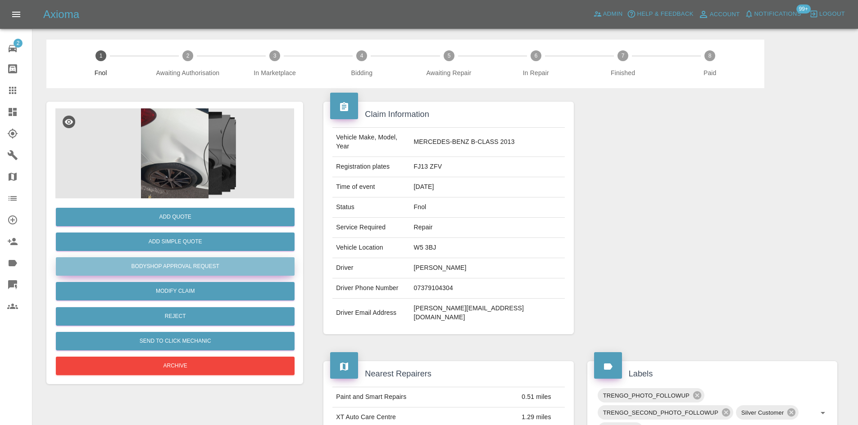
click at [194, 261] on button "Bodyshop Approval Request" at bounding box center [175, 267] width 239 height 18
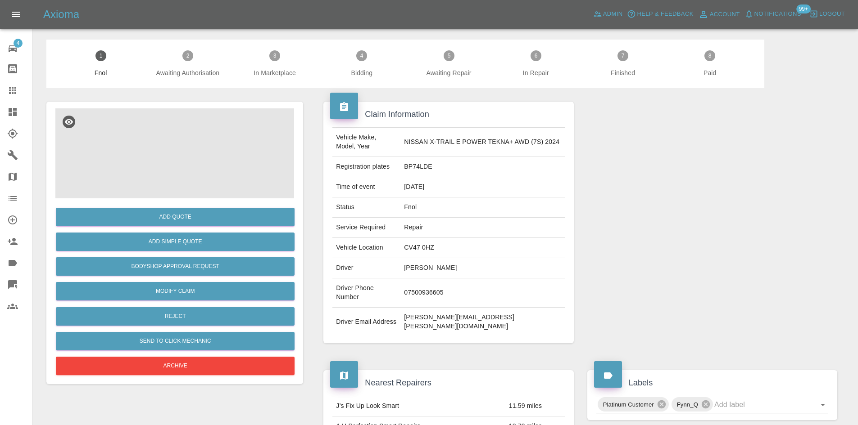
click at [193, 150] on img at bounding box center [174, 154] width 239 height 90
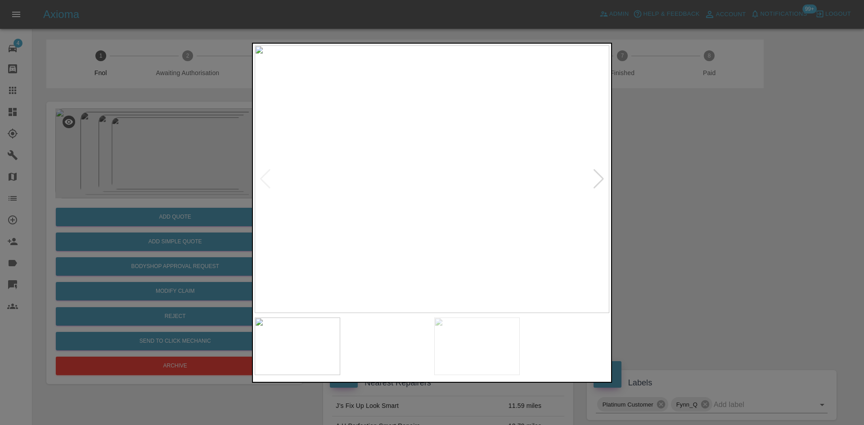
click at [368, 212] on img at bounding box center [432, 179] width 355 height 268
click at [439, 234] on img at bounding box center [432, 179] width 355 height 268
click at [331, 240] on img at bounding box center [432, 179] width 355 height 268
click at [285, 249] on img at bounding box center [432, 179] width 355 height 268
click at [417, 267] on img at bounding box center [432, 179] width 355 height 268
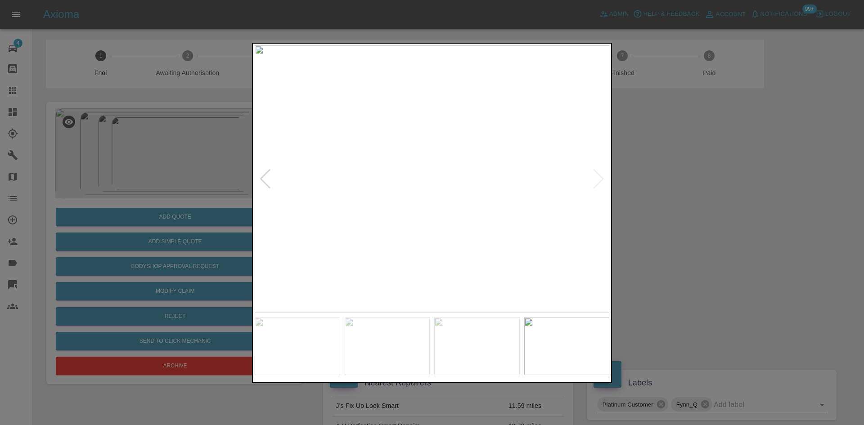
click at [495, 266] on img at bounding box center [432, 179] width 355 height 268
click at [459, 266] on img at bounding box center [432, 179] width 355 height 268
click at [485, 271] on img at bounding box center [432, 179] width 355 height 268
click at [529, 242] on img at bounding box center [432, 179] width 355 height 268
click at [142, 235] on div at bounding box center [432, 212] width 864 height 425
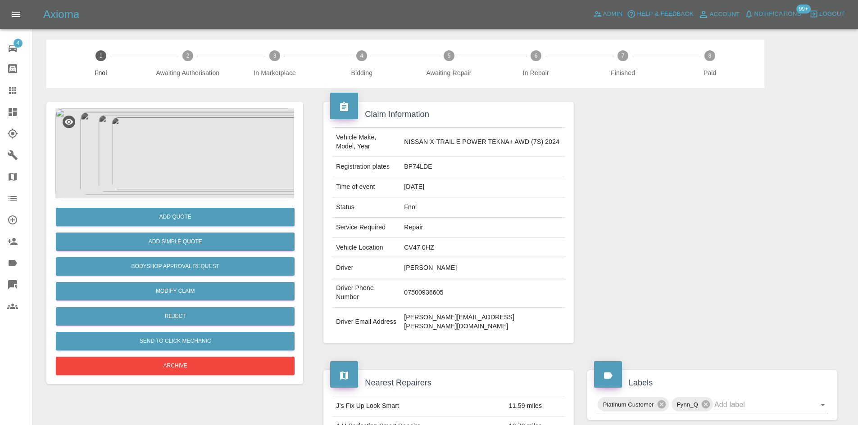
click at [197, 162] on img at bounding box center [174, 154] width 239 height 90
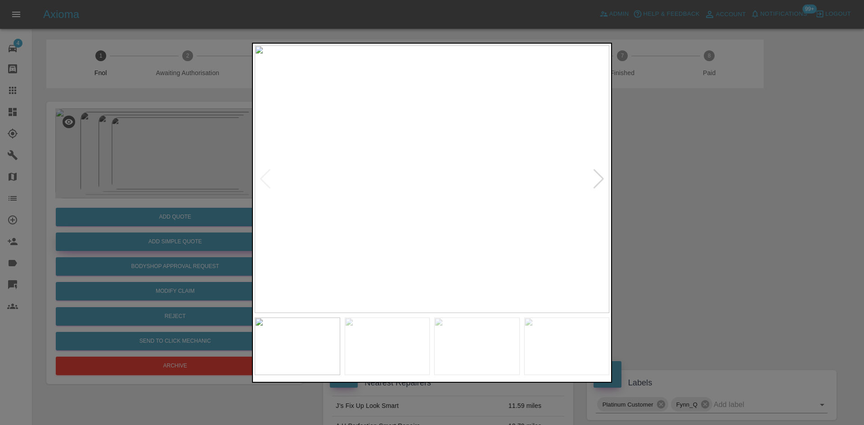
click at [137, 234] on div at bounding box center [432, 212] width 864 height 425
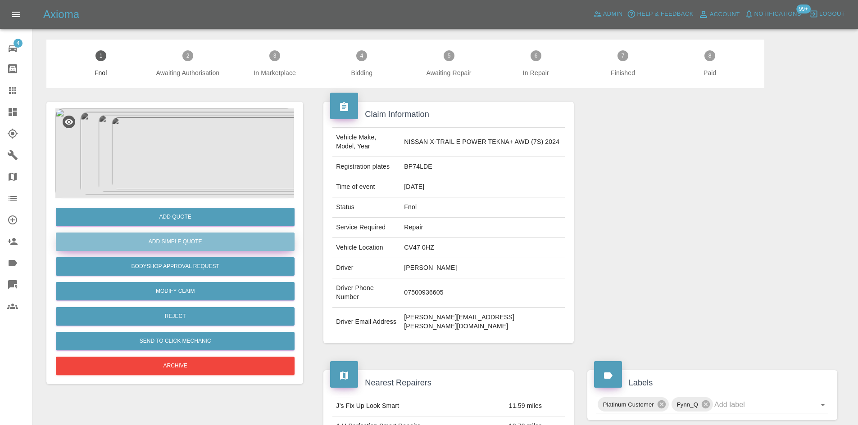
click at [167, 241] on button "Add Simple Quote" at bounding box center [175, 242] width 239 height 18
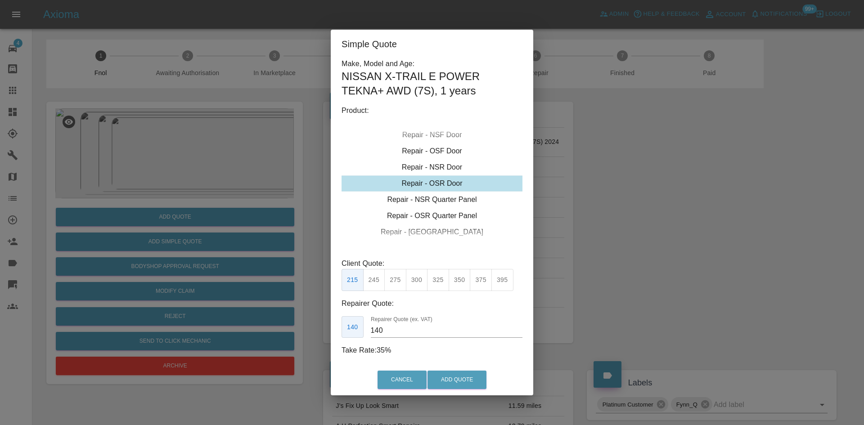
click at [434, 188] on div "Repair - OSR Door" at bounding box center [432, 184] width 181 height 16
click at [401, 285] on button "275" at bounding box center [395, 280] width 22 height 22
drag, startPoint x: 396, startPoint y: 332, endPoint x: 282, endPoint y: 339, distance: 114.2
click at [326, 334] on div "Simple Quote Make, Model and Age: NISSAN X-TRAIL E POWER TEKNA+ AWD (7S) , 1 ye…" at bounding box center [432, 212] width 864 height 425
type input "175"
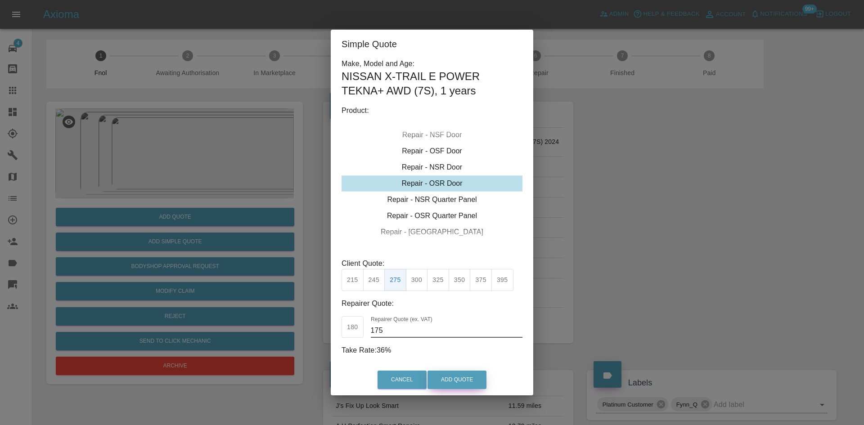
click at [467, 382] on button "Add Quote" at bounding box center [457, 380] width 59 height 18
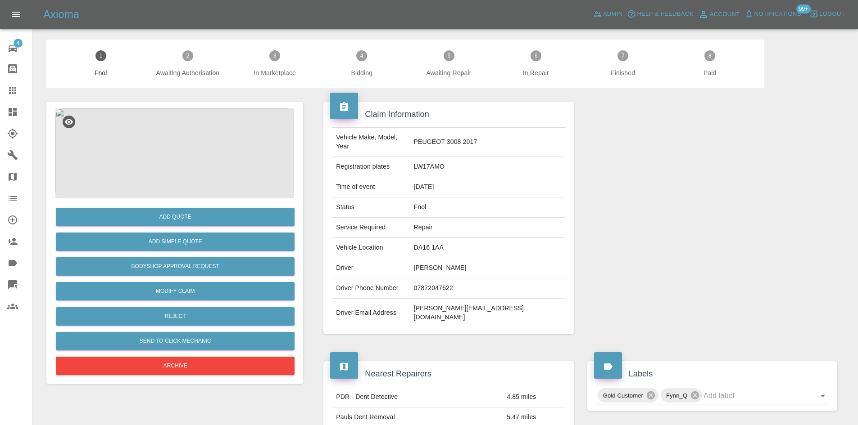
click at [204, 173] on img at bounding box center [174, 154] width 239 height 90
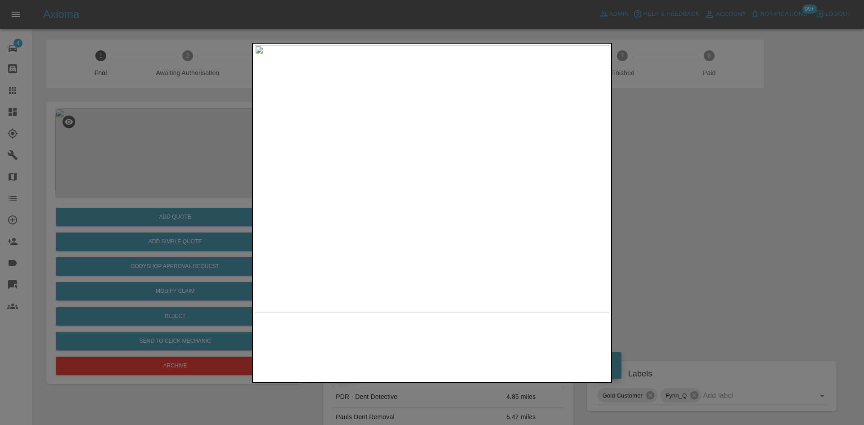
click at [370, 183] on img at bounding box center [432, 179] width 355 height 268
click at [430, 210] on img at bounding box center [432, 179] width 355 height 268
click at [465, 209] on img at bounding box center [432, 179] width 355 height 268
click at [461, 163] on img at bounding box center [325, 204] width 1064 height 804
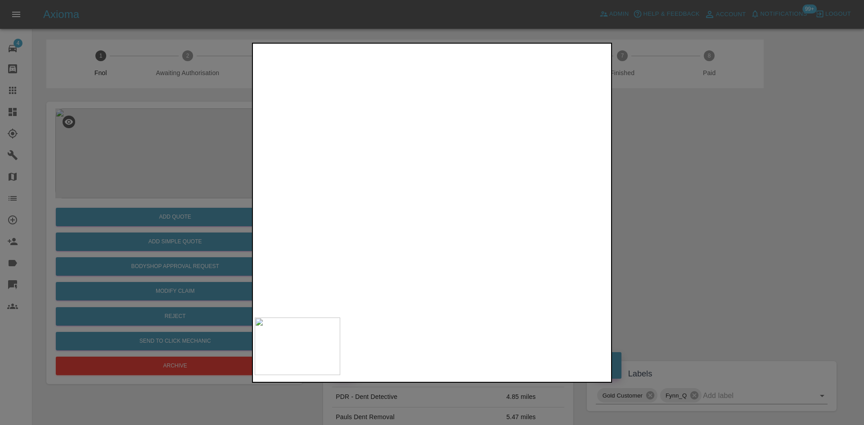
click at [451, 214] on img at bounding box center [371, 14] width 1064 height 804
drag, startPoint x: 125, startPoint y: 155, endPoint x: 123, endPoint y: 177, distance: 21.7
click at [125, 155] on div at bounding box center [432, 212] width 864 height 425
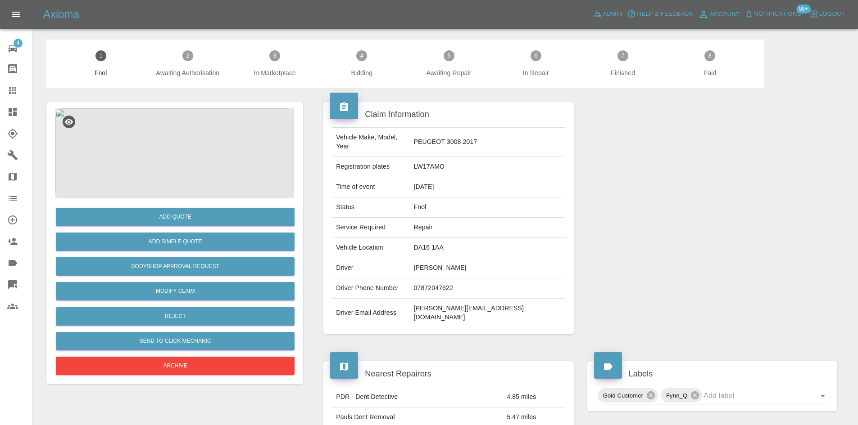
click at [183, 172] on img at bounding box center [174, 154] width 239 height 90
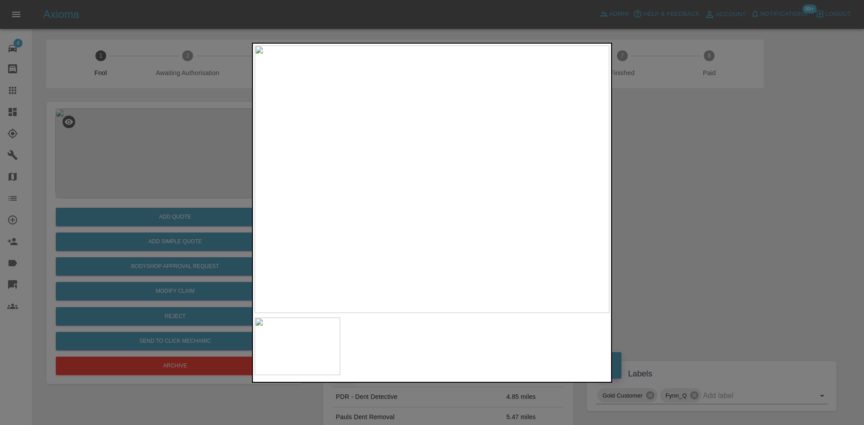
drag, startPoint x: 185, startPoint y: 221, endPoint x: 193, endPoint y: 240, distance: 20.8
click at [185, 223] on div at bounding box center [432, 212] width 864 height 425
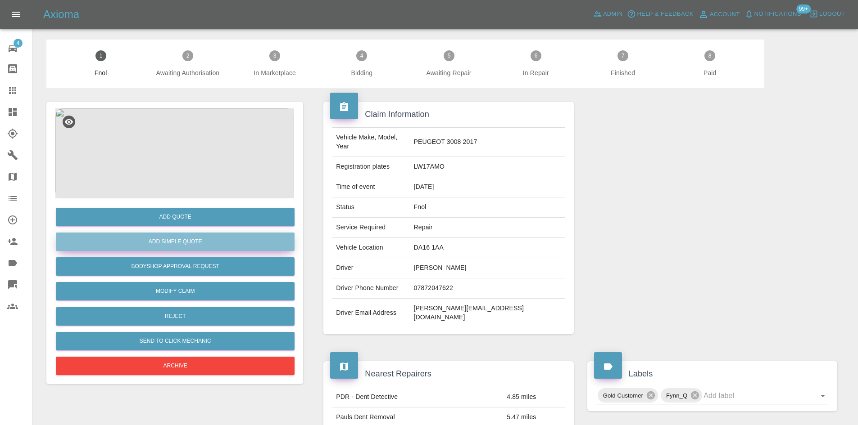
click at [195, 245] on button "Add Simple Quote" at bounding box center [175, 242] width 239 height 18
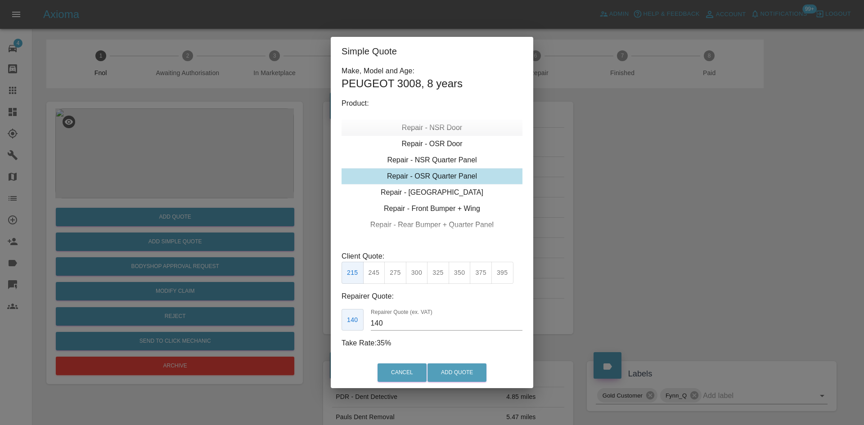
click at [428, 131] on div "Repair - NSR Door" at bounding box center [432, 128] width 181 height 16
drag, startPoint x: 455, startPoint y: 272, endPoint x: 416, endPoint y: 317, distance: 58.7
click at [453, 274] on button "350" at bounding box center [460, 273] width 22 height 22
click at [435, 271] on button "325" at bounding box center [438, 273] width 22 height 22
click at [461, 274] on button "350" at bounding box center [460, 273] width 22 height 22
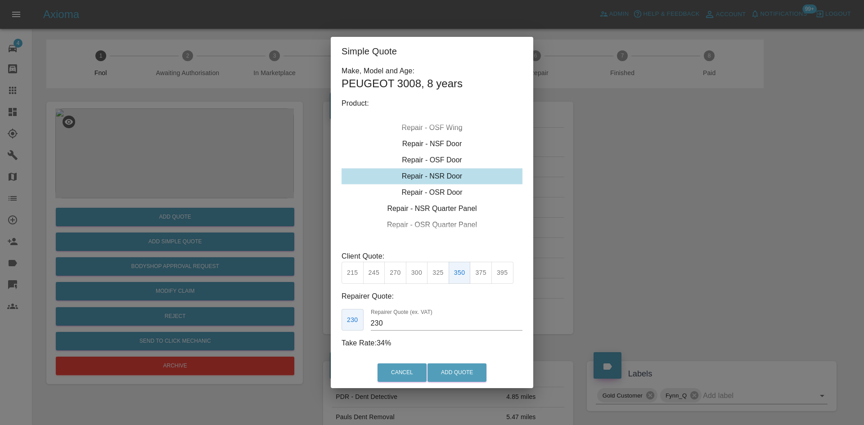
click at [439, 278] on button "325" at bounding box center [438, 273] width 22 height 22
click at [457, 272] on button "350" at bounding box center [460, 273] width 22 height 22
drag, startPoint x: 418, startPoint y: 319, endPoint x: 335, endPoint y: 311, distance: 83.3
click at [346, 317] on div "230 Repairer Quote (ex. VAT) 230" at bounding box center [432, 320] width 181 height 22
drag, startPoint x: 388, startPoint y: 326, endPoint x: 373, endPoint y: 328, distance: 15.1
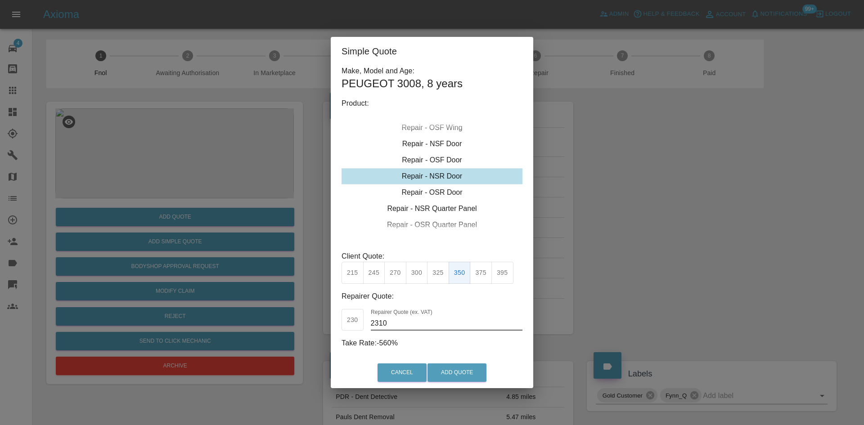
click at [373, 328] on input "2310" at bounding box center [447, 324] width 152 height 14
type input "210"
drag, startPoint x: 459, startPoint y: 363, endPoint x: 457, endPoint y: 370, distance: 7.1
click at [458, 366] on div "Cancel Add Quote" at bounding box center [432, 373] width 203 height 30
click at [457, 370] on button "Add Quote" at bounding box center [457, 373] width 59 height 18
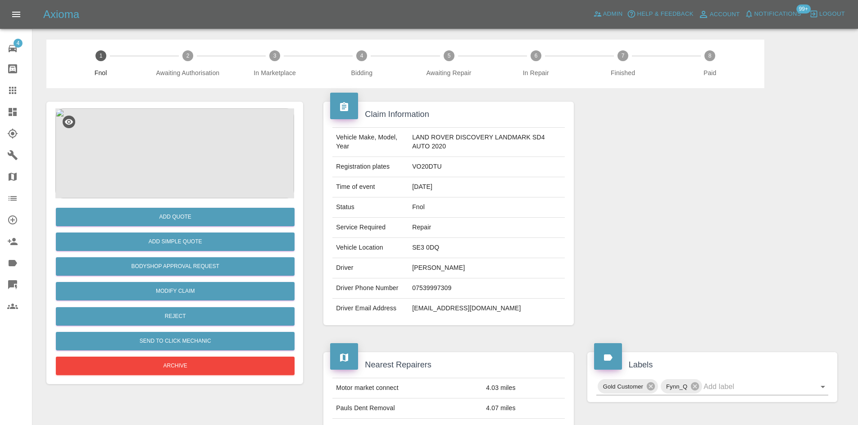
click at [197, 130] on img at bounding box center [174, 154] width 239 height 90
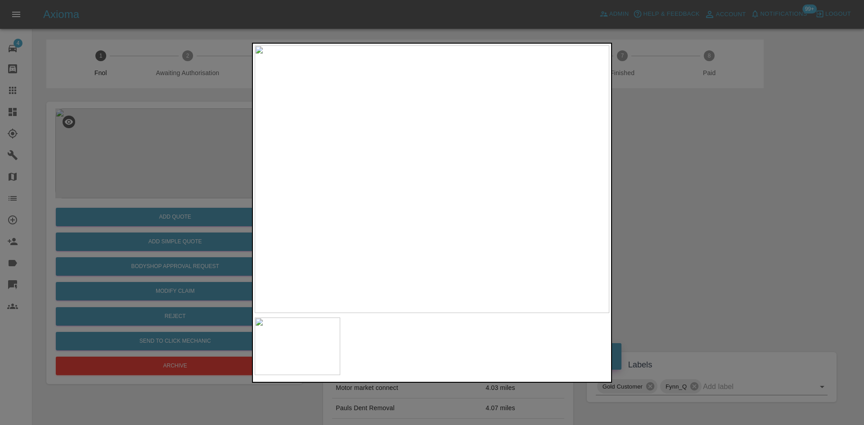
click at [414, 225] on img at bounding box center [432, 179] width 355 height 268
click at [393, 222] on img at bounding box center [432, 179] width 355 height 268
click at [479, 182] on img at bounding box center [432, 179] width 355 height 268
click at [617, 219] on div at bounding box center [432, 212] width 864 height 425
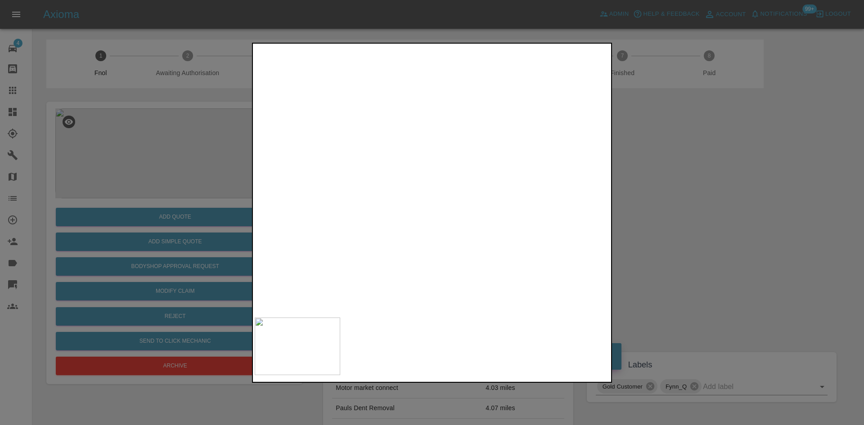
click at [288, 239] on img at bounding box center [550, 138] width 1064 height 804
click at [346, 244] on img at bounding box center [434, 138] width 1064 height 804
click at [386, 252] on img at bounding box center [386, 138] width 1064 height 804
click at [366, 242] on img at bounding box center [218, 107] width 1064 height 804
click at [309, 290] on img at bounding box center [217, 107] width 1064 height 804
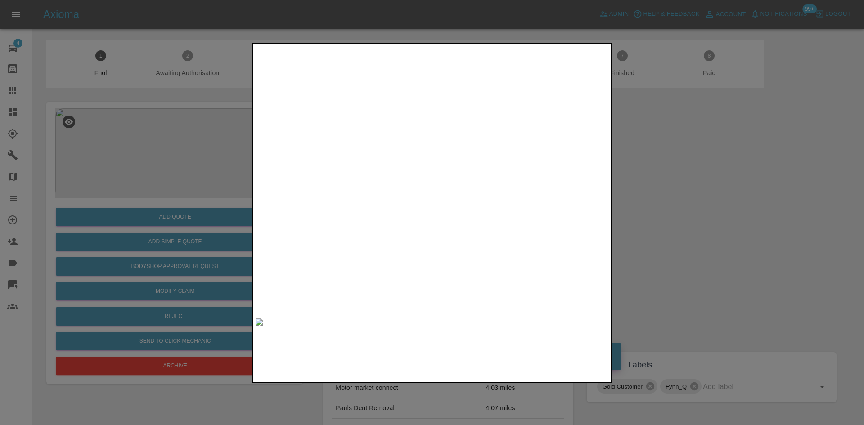
click at [439, 324] on div at bounding box center [432, 213] width 360 height 340
click at [401, 155] on img at bounding box center [517, 61] width 1064 height 804
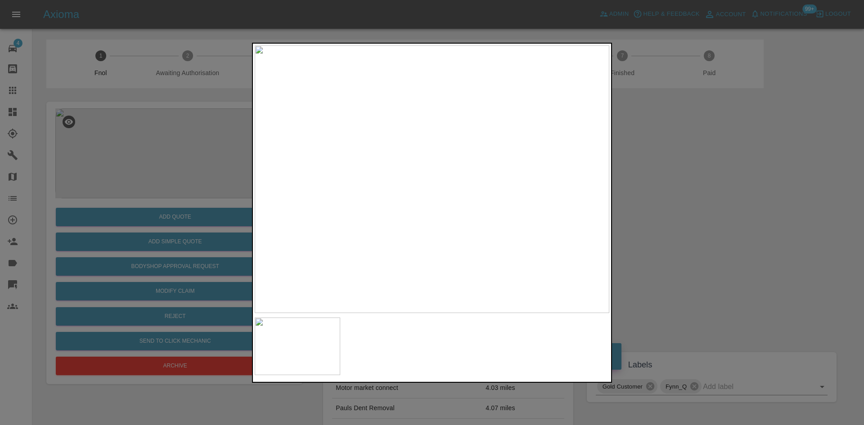
click at [210, 219] on div at bounding box center [432, 212] width 864 height 425
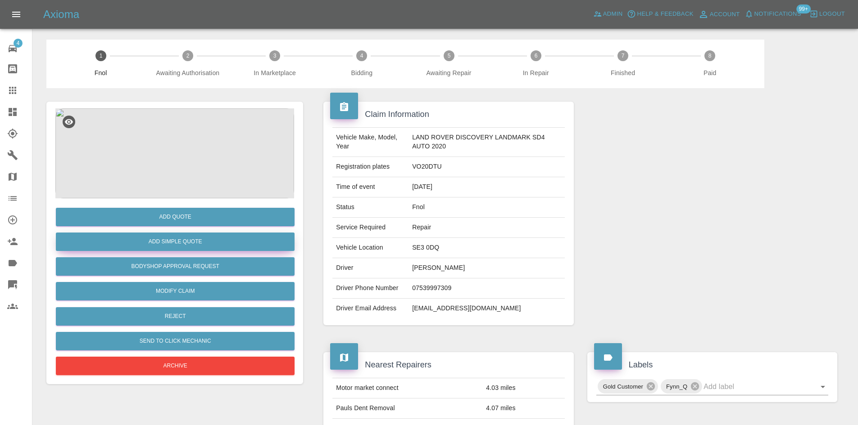
click at [194, 249] on button "Add Simple Quote" at bounding box center [175, 242] width 239 height 18
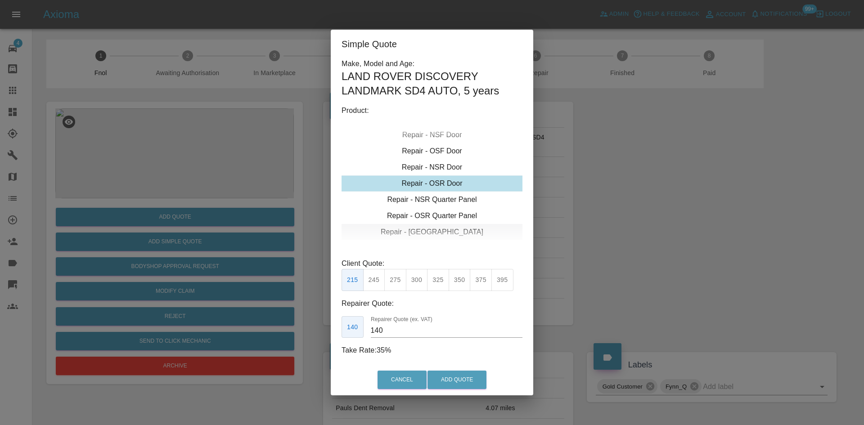
drag, startPoint x: 432, startPoint y: 180, endPoint x: 398, endPoint y: 239, distance: 68.0
click at [432, 181] on div "Repair - OSR Door" at bounding box center [432, 184] width 181 height 16
drag, startPoint x: 391, startPoint y: 285, endPoint x: 391, endPoint y: 291, distance: 5.4
click at [391, 286] on button "275" at bounding box center [395, 280] width 22 height 22
drag, startPoint x: 392, startPoint y: 335, endPoint x: 360, endPoint y: 326, distance: 33.5
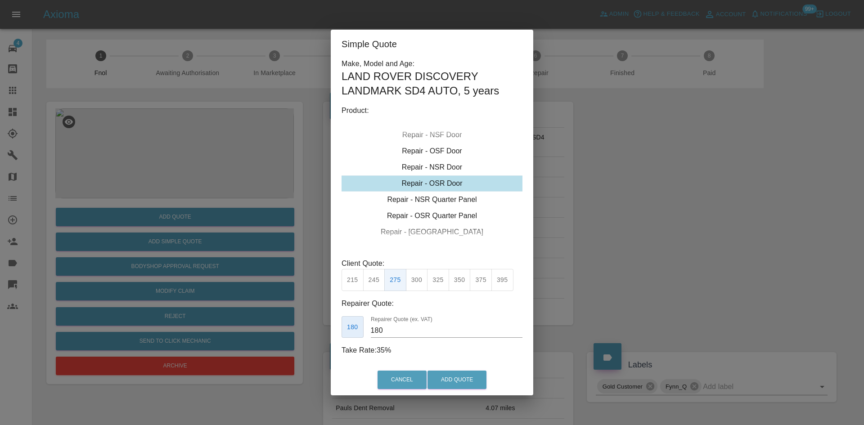
click at [359, 335] on div "180 Repairer Quote (ex. VAT) 180" at bounding box center [432, 328] width 181 height 22
type input "165"
click at [448, 389] on button "Add Quote" at bounding box center [457, 380] width 59 height 18
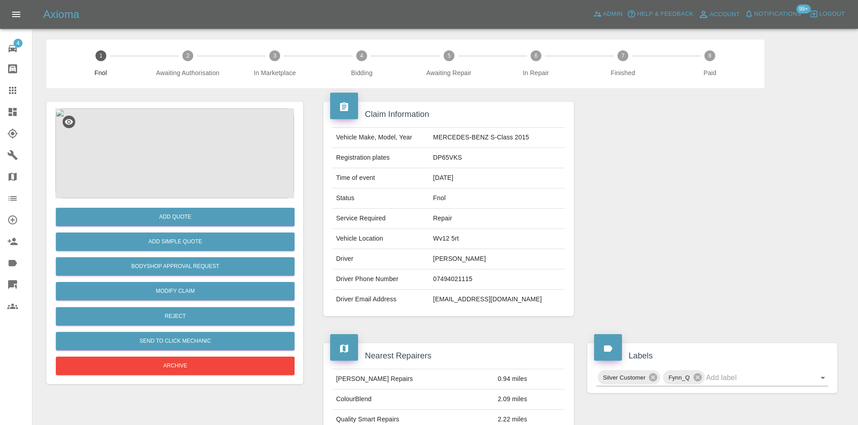
click at [188, 144] on img at bounding box center [174, 154] width 239 height 90
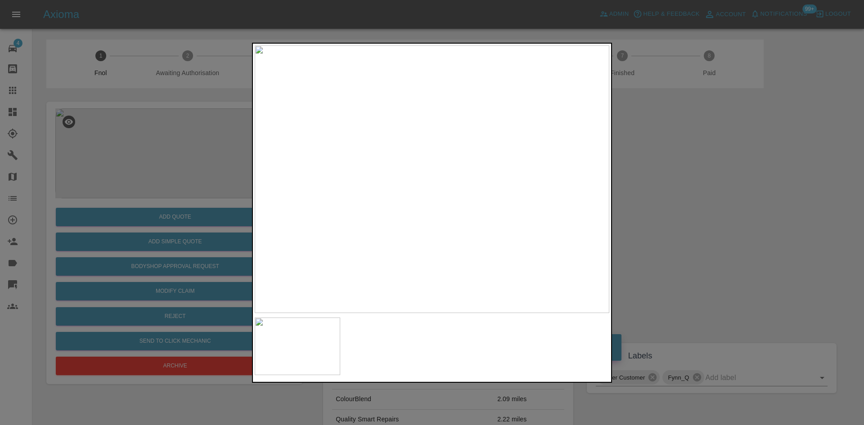
click at [434, 215] on img at bounding box center [432, 179] width 355 height 268
click at [418, 208] on img at bounding box center [432, 179] width 355 height 268
click at [427, 192] on img at bounding box center [432, 179] width 355 height 268
click at [425, 192] on img at bounding box center [448, 140] width 1064 height 804
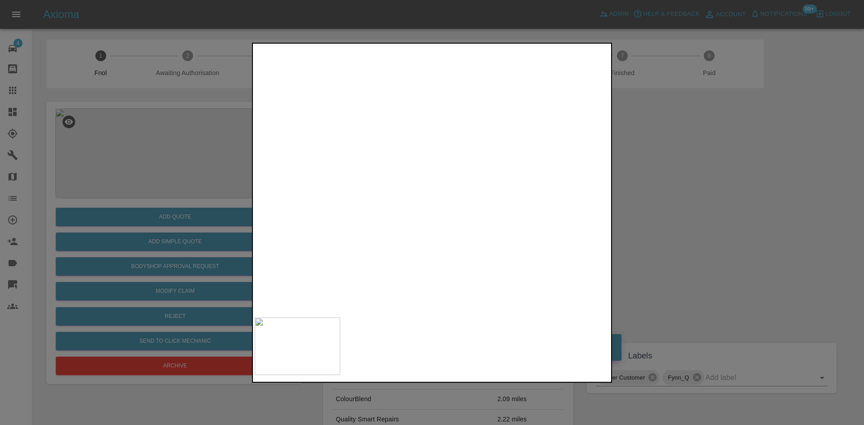
click at [425, 192] on img at bounding box center [448, 140] width 1064 height 804
click at [392, 205] on img at bounding box center [432, 179] width 355 height 268
click at [499, 211] on img at bounding box center [432, 179] width 355 height 268
click at [473, 207] on img at bounding box center [432, 179] width 355 height 268
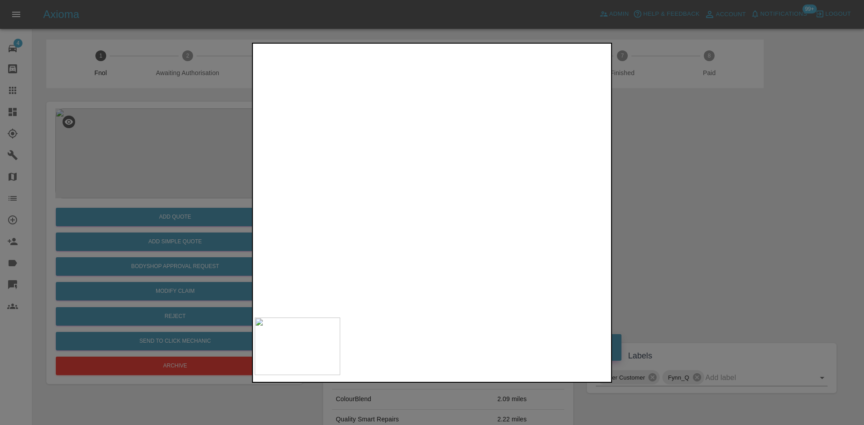
drag, startPoint x: 133, startPoint y: 145, endPoint x: 145, endPoint y: 157, distance: 16.6
click at [134, 145] on div at bounding box center [432, 212] width 864 height 425
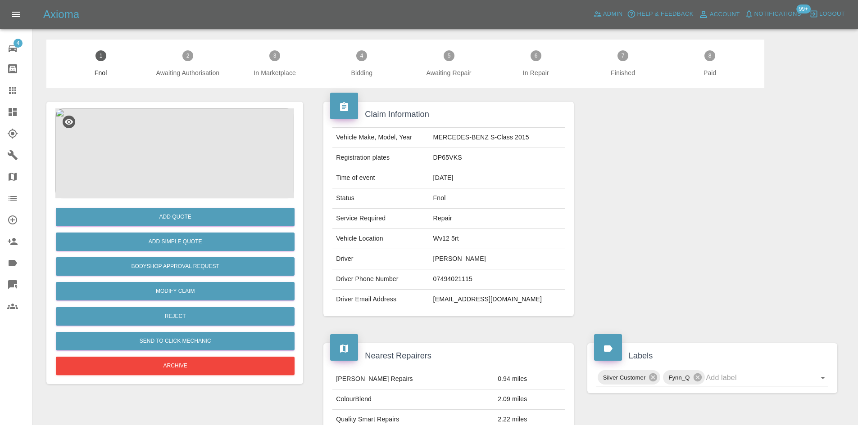
click at [168, 172] on img at bounding box center [174, 154] width 239 height 90
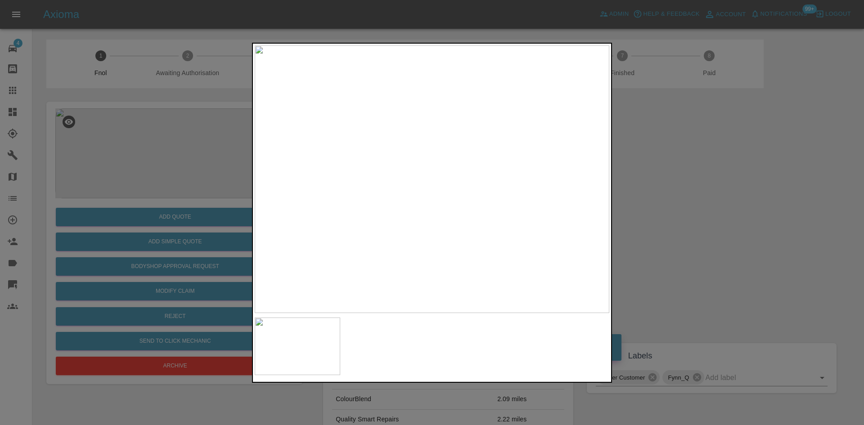
click at [456, 187] on img at bounding box center [432, 179] width 355 height 268
click at [445, 215] on img at bounding box center [410, 145] width 1064 height 804
click at [437, 233] on img at bounding box center [382, 167] width 1064 height 804
click at [125, 240] on div at bounding box center [432, 212] width 864 height 425
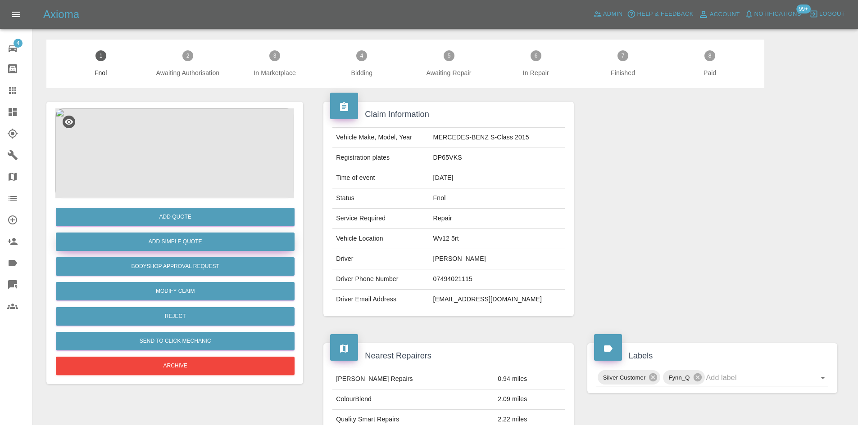
click at [160, 244] on button "Add Simple Quote" at bounding box center [175, 242] width 239 height 18
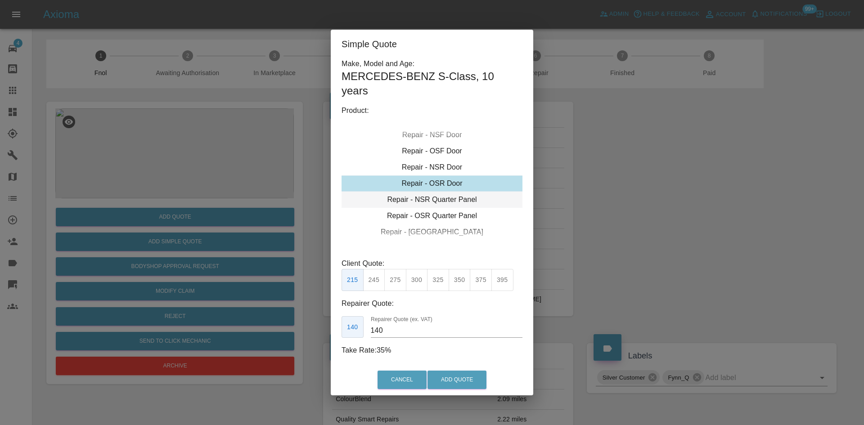
click at [434, 200] on div "Repair - NSR Quarter Panel" at bounding box center [432, 200] width 181 height 16
click at [472, 281] on button "375" at bounding box center [481, 280] width 22 height 22
drag, startPoint x: 400, startPoint y: 326, endPoint x: 365, endPoint y: 330, distance: 35.7
click at [365, 330] on div "250 Repairer Quote (ex. VAT) 250" at bounding box center [432, 328] width 181 height 22
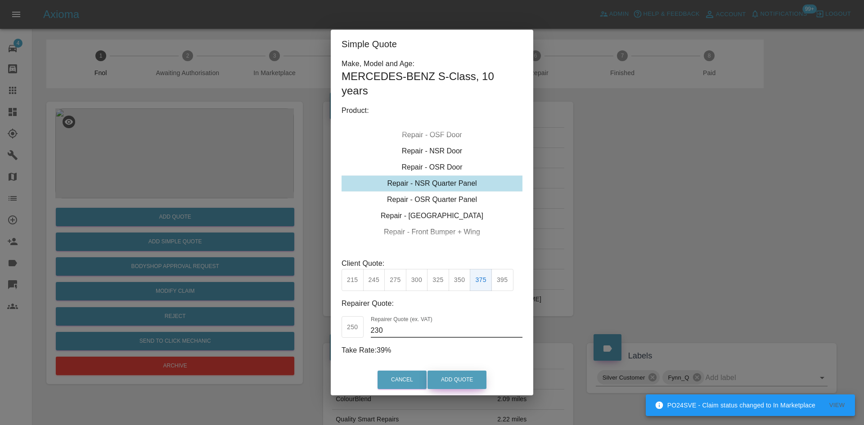
type input "230"
click at [464, 382] on button "Add Quote" at bounding box center [457, 380] width 59 height 18
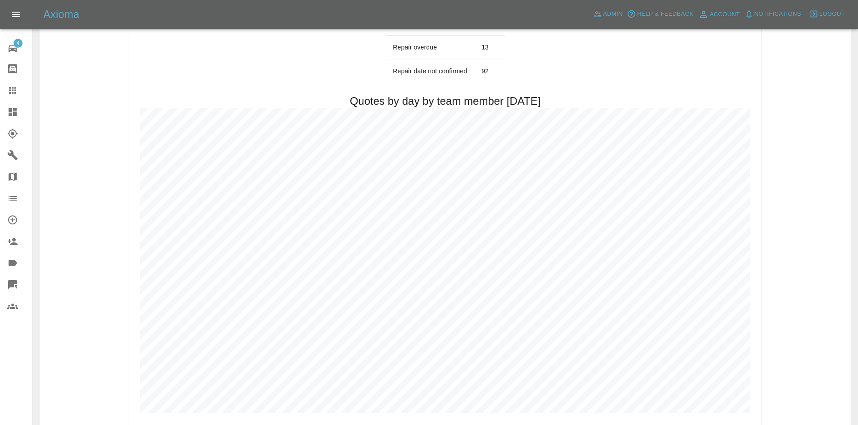
scroll to position [540, 0]
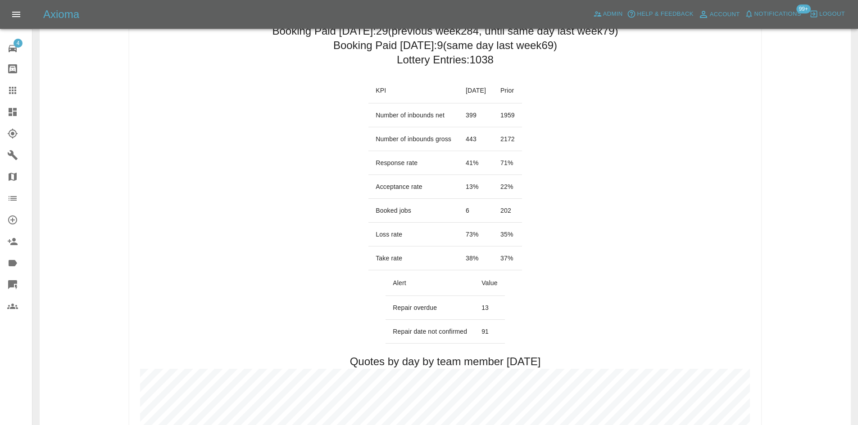
scroll to position [360, 0]
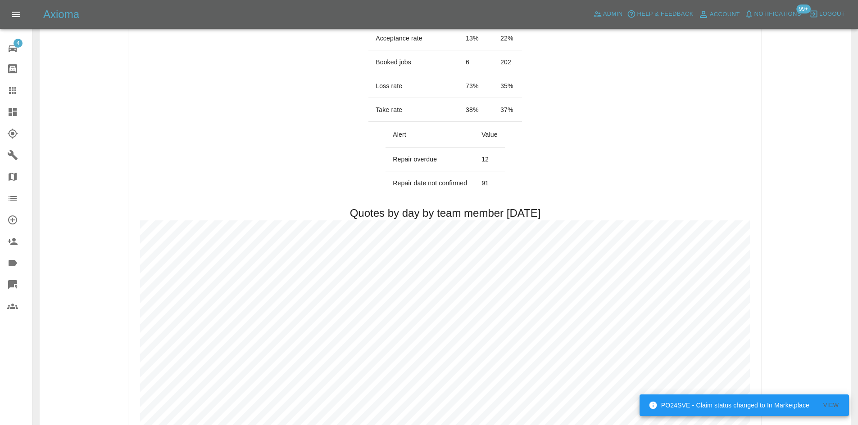
scroll to position [315, 0]
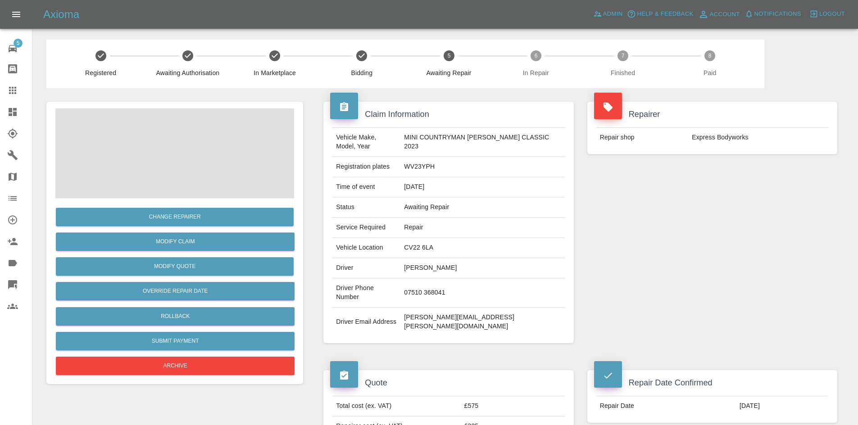
click at [200, 147] on span at bounding box center [174, 154] width 239 height 90
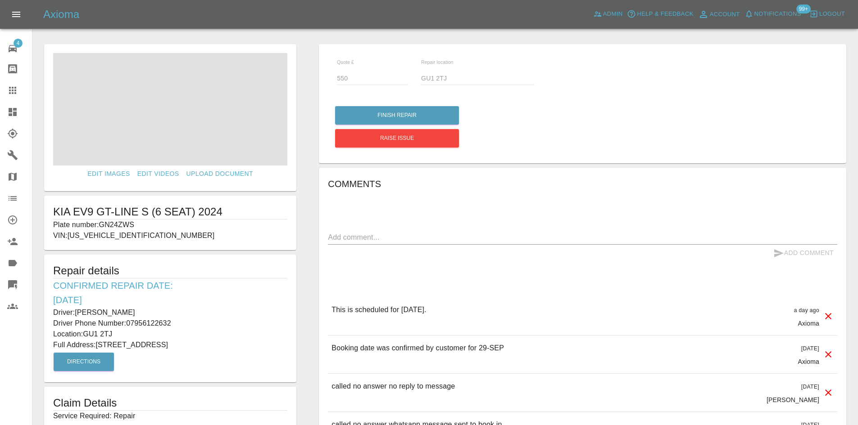
click at [122, 226] on p "Plate number: GN24ZWS" at bounding box center [170, 225] width 234 height 11
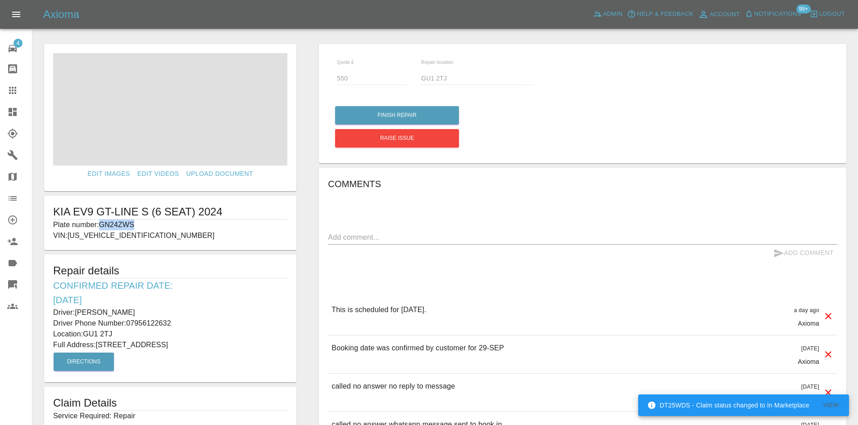
copy p "GN24ZWS"
click at [13, 92] on icon at bounding box center [12, 90] width 11 height 11
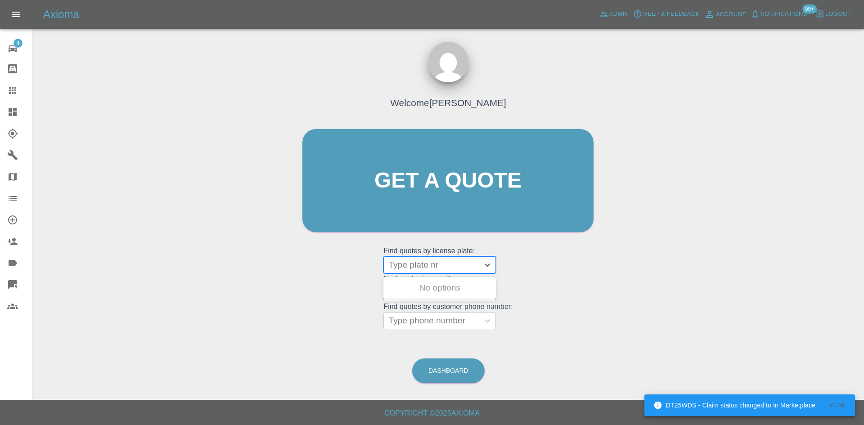
click at [418, 257] on div "Type plate nr" at bounding box center [440, 265] width 113 height 17
paste input "GN24ZWS"
type input "GN24ZWS"
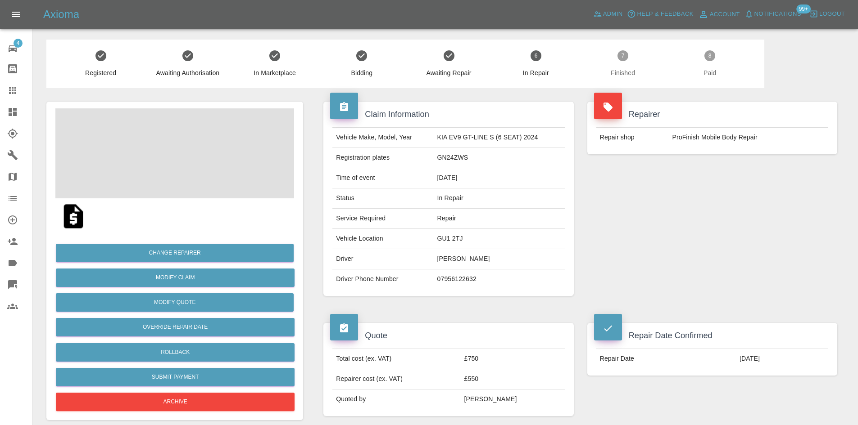
click at [182, 167] on span at bounding box center [174, 154] width 239 height 90
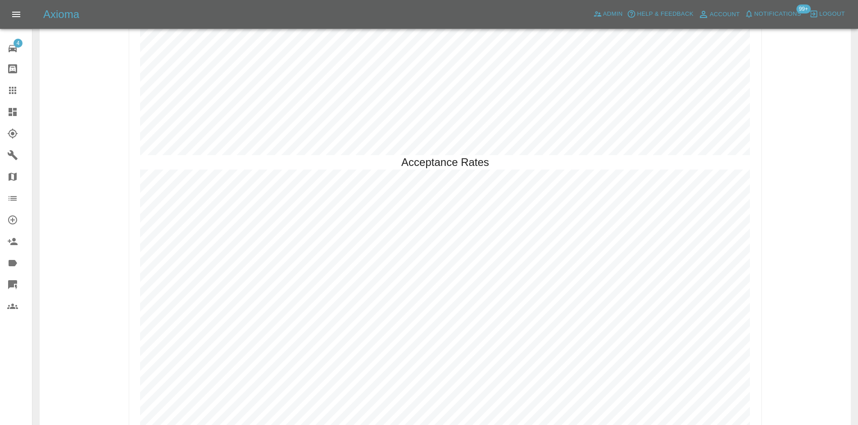
scroll to position [2055, 0]
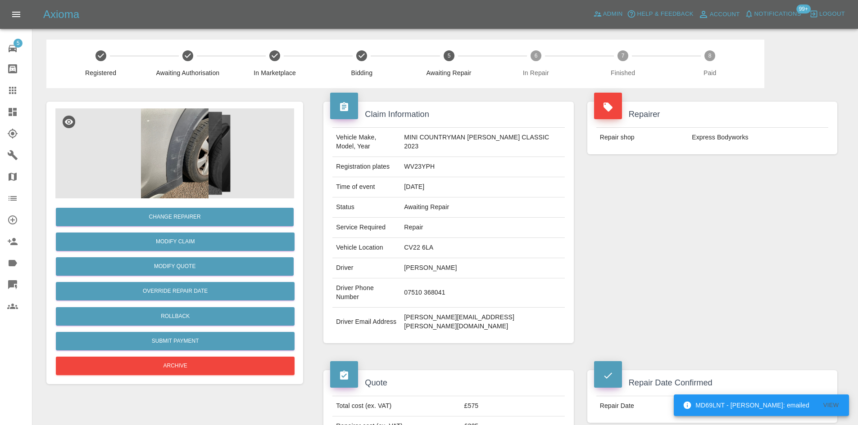
click at [208, 147] on img at bounding box center [174, 154] width 239 height 90
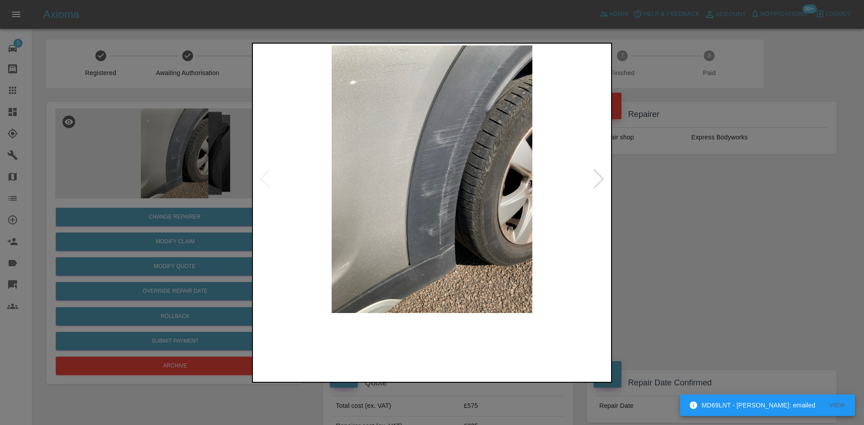
click at [341, 151] on img at bounding box center [432, 179] width 355 height 268
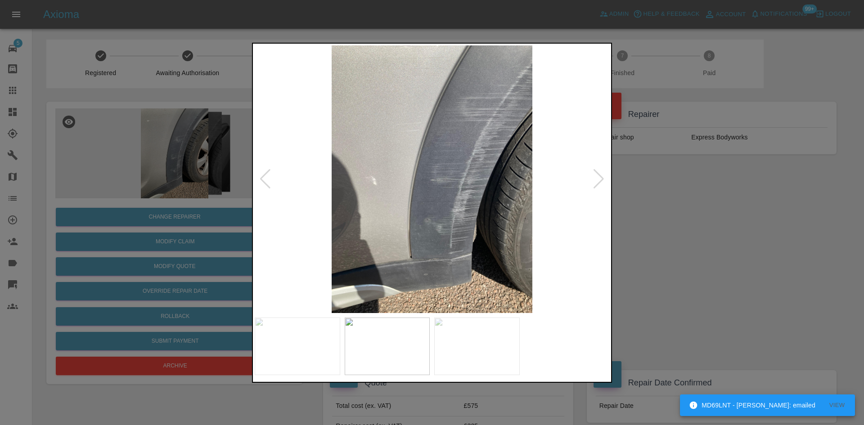
click at [337, 153] on img at bounding box center [432, 179] width 355 height 268
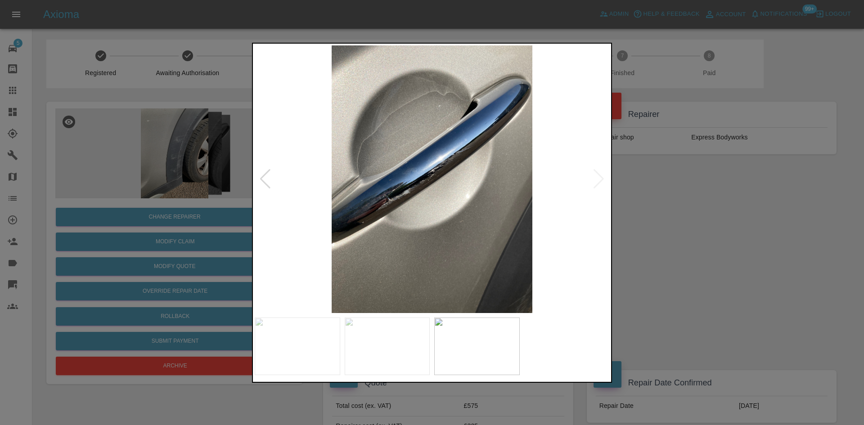
click at [151, 136] on div at bounding box center [432, 212] width 864 height 425
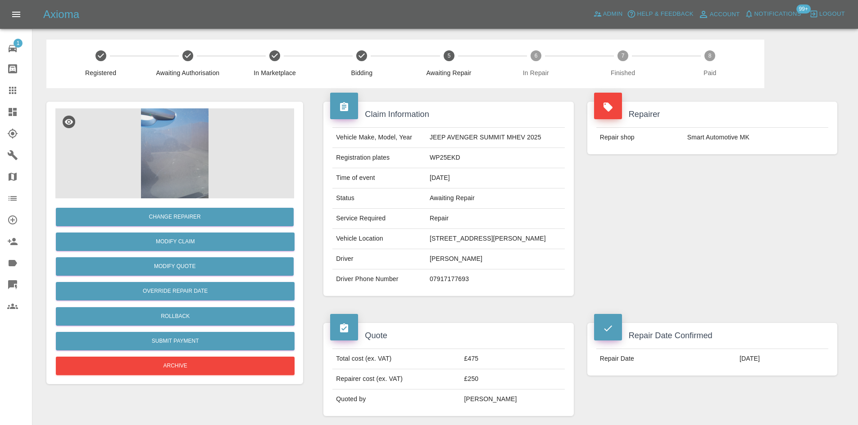
click at [164, 199] on div at bounding box center [174, 154] width 239 height 90
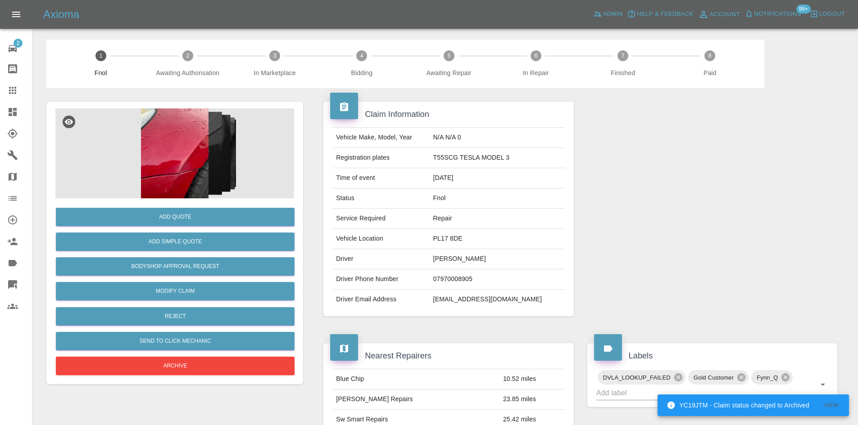
click at [181, 144] on img at bounding box center [174, 154] width 239 height 90
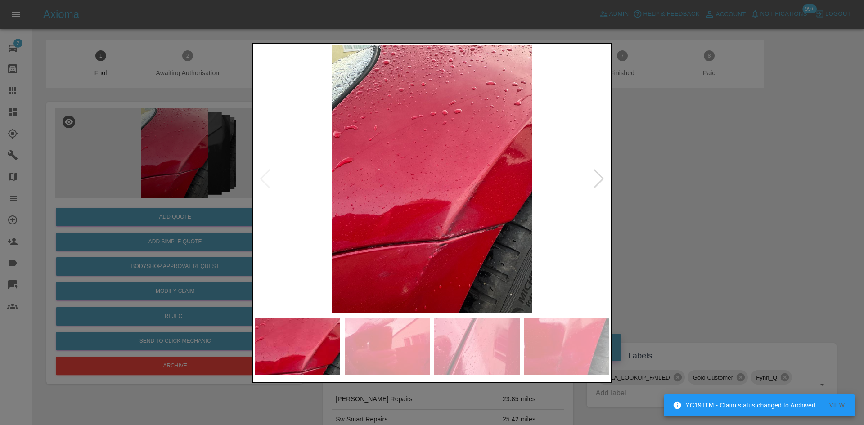
click at [393, 218] on img at bounding box center [432, 179] width 355 height 268
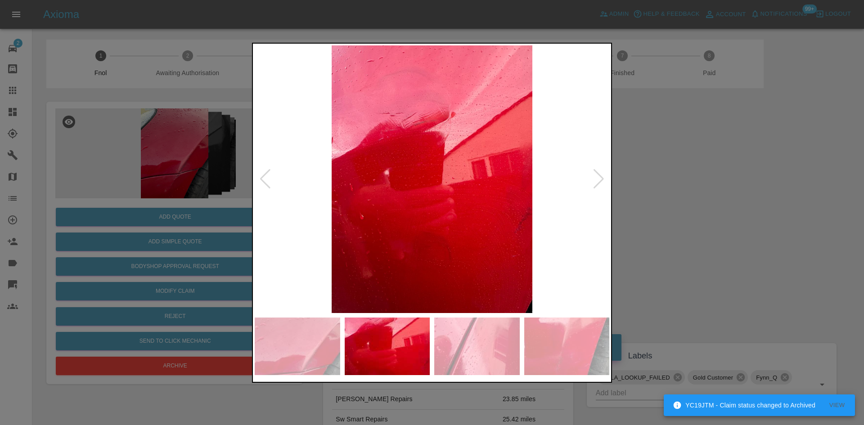
click at [360, 217] on img at bounding box center [432, 179] width 355 height 268
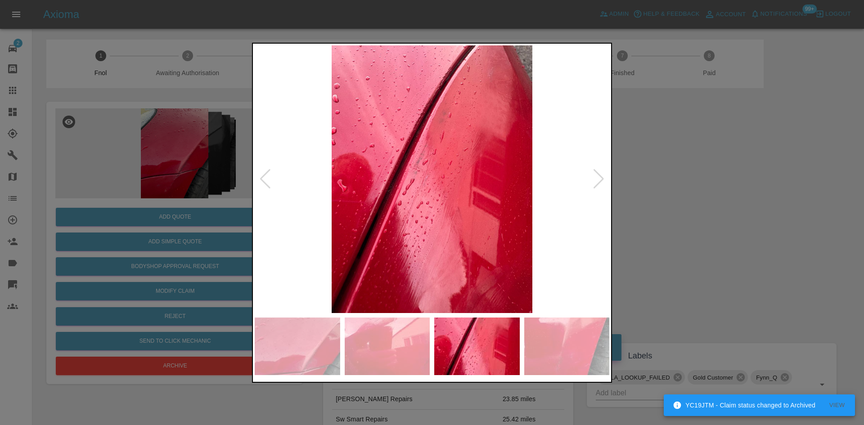
click at [329, 211] on img at bounding box center [432, 179] width 355 height 268
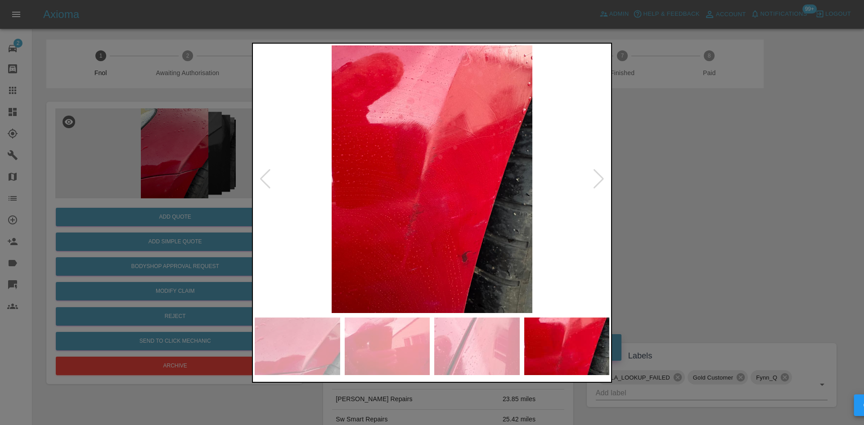
click at [334, 207] on img at bounding box center [432, 179] width 355 height 268
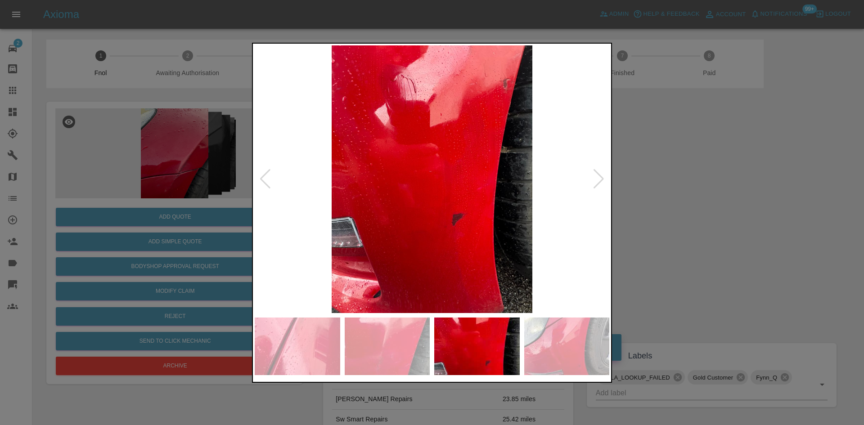
click at [314, 216] on img at bounding box center [432, 179] width 355 height 268
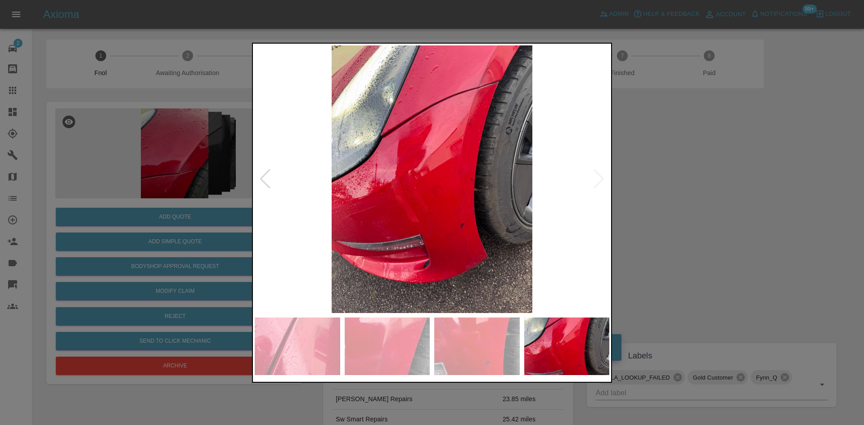
click at [323, 220] on img at bounding box center [432, 179] width 355 height 268
click at [371, 204] on img at bounding box center [432, 179] width 355 height 268
click at [497, 90] on img at bounding box center [432, 179] width 355 height 268
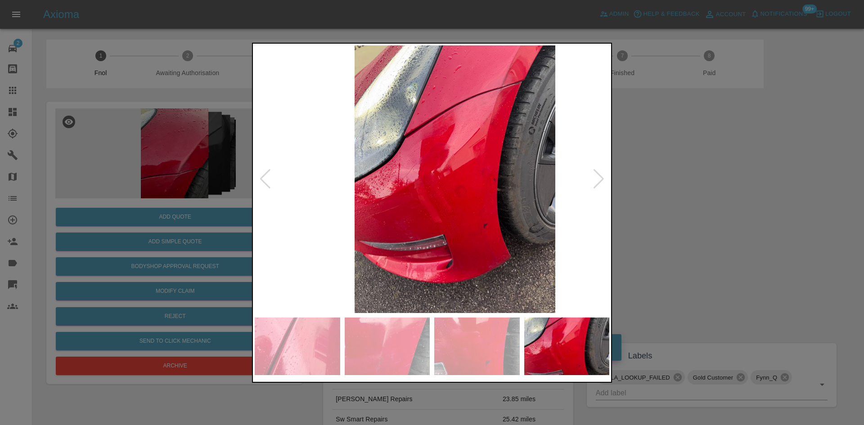
click at [419, 157] on img at bounding box center [455, 179] width 355 height 268
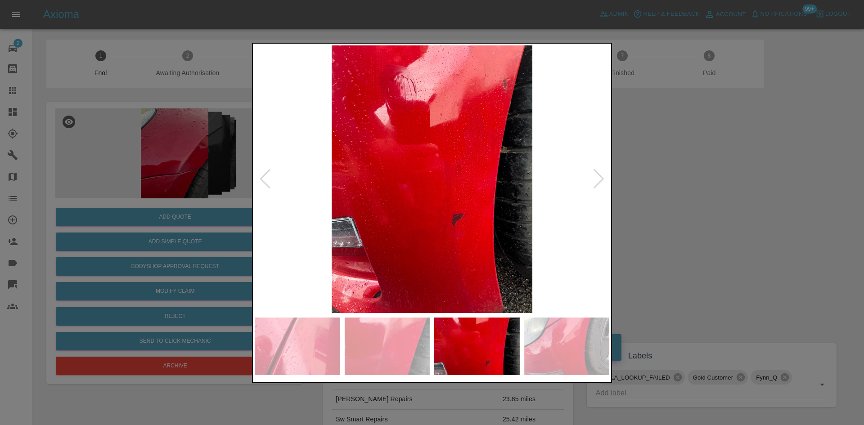
click at [426, 172] on img at bounding box center [432, 179] width 355 height 268
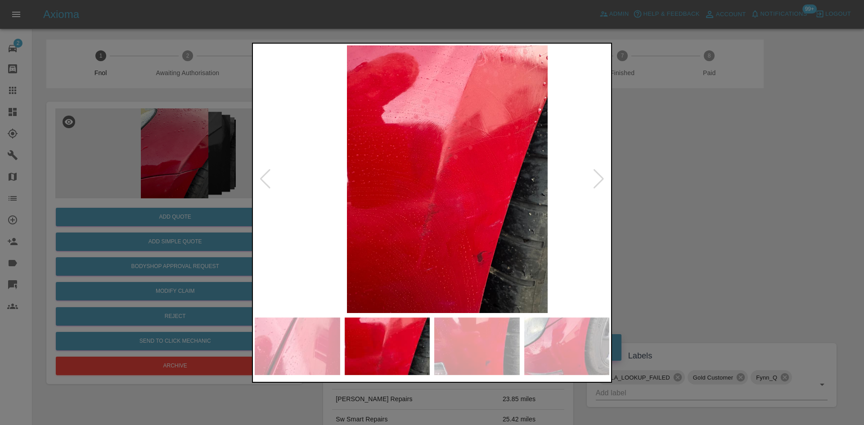
click at [513, 178] on img at bounding box center [447, 179] width 355 height 268
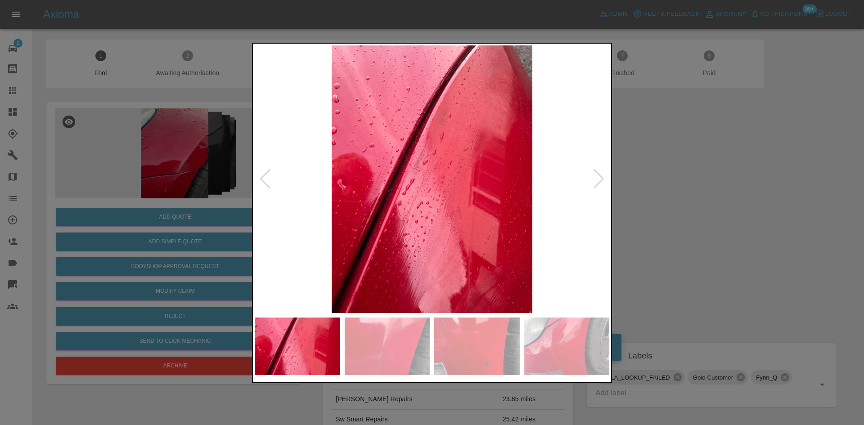
click at [433, 174] on img at bounding box center [432, 179] width 355 height 268
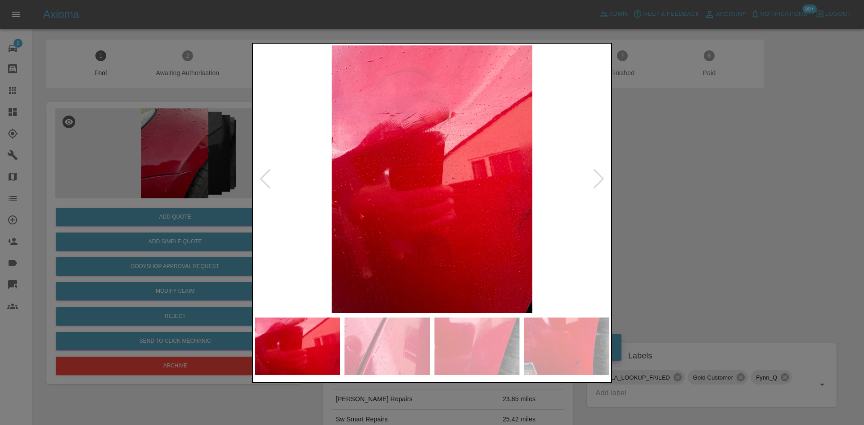
click at [423, 185] on img at bounding box center [432, 179] width 355 height 268
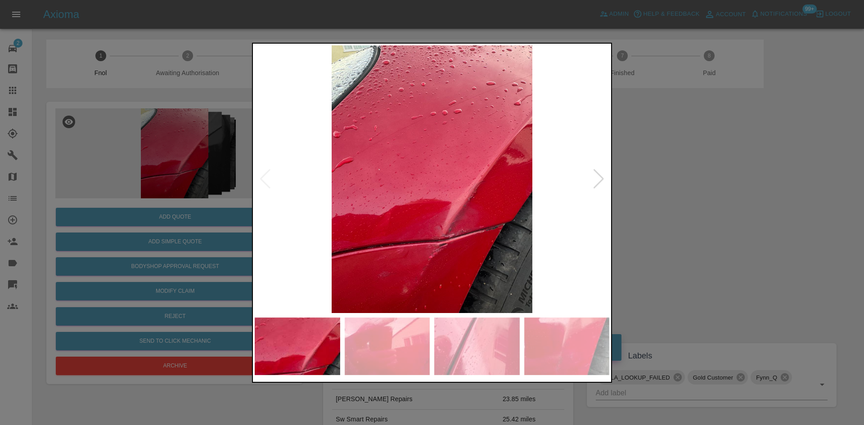
click at [480, 222] on img at bounding box center [432, 179] width 355 height 268
drag, startPoint x: 69, startPoint y: 213, endPoint x: 176, endPoint y: 219, distance: 106.9
click at [80, 210] on div at bounding box center [432, 212] width 864 height 425
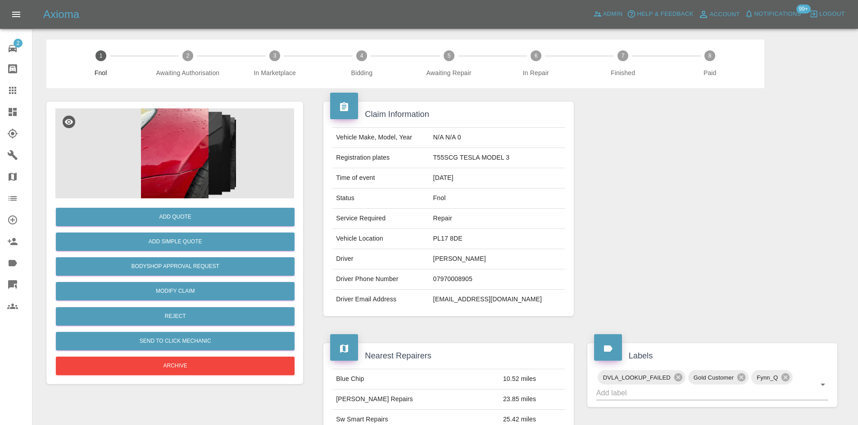
click at [190, 165] on img at bounding box center [174, 154] width 239 height 90
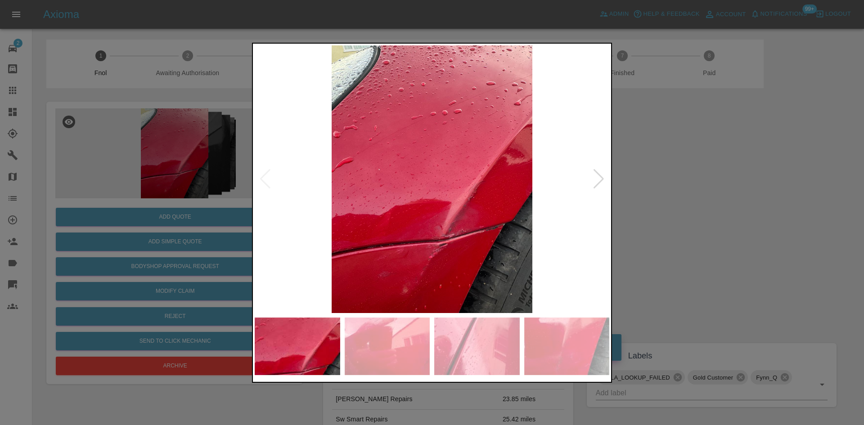
click at [435, 235] on img at bounding box center [432, 179] width 355 height 268
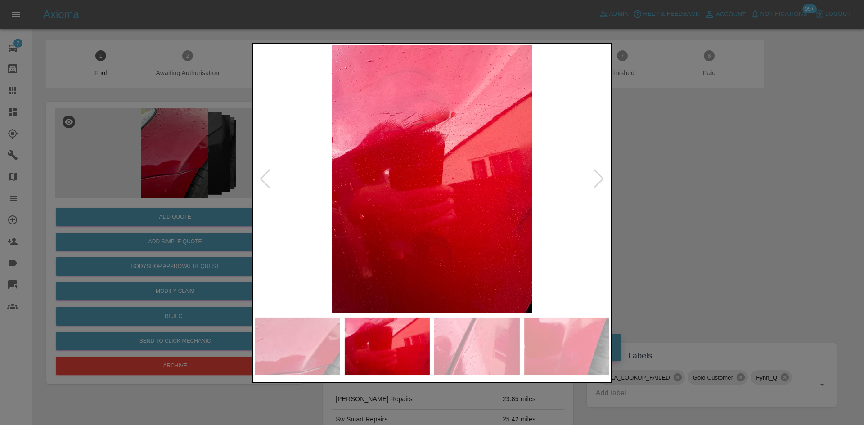
click at [394, 241] on img at bounding box center [432, 179] width 355 height 268
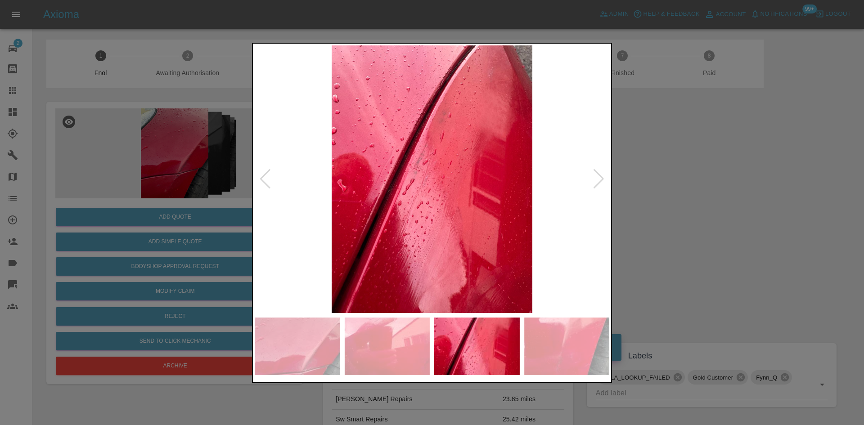
click at [326, 217] on img at bounding box center [432, 179] width 355 height 268
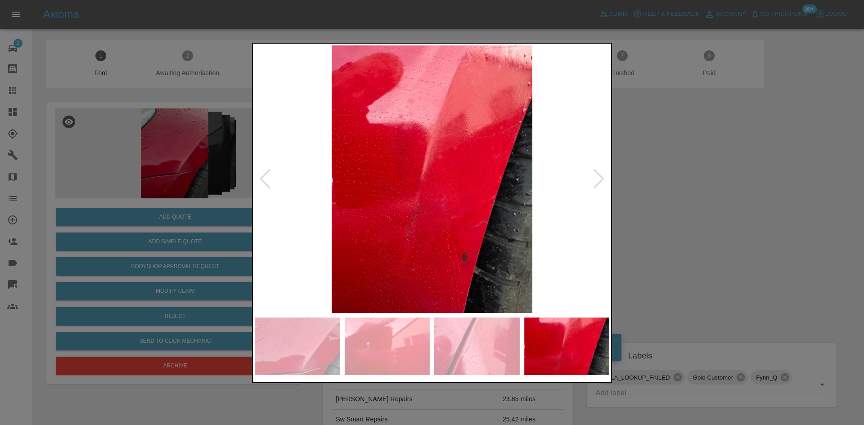
drag, startPoint x: 209, startPoint y: 159, endPoint x: 227, endPoint y: 65, distance: 95.3
click at [220, 140] on div at bounding box center [432, 212] width 864 height 425
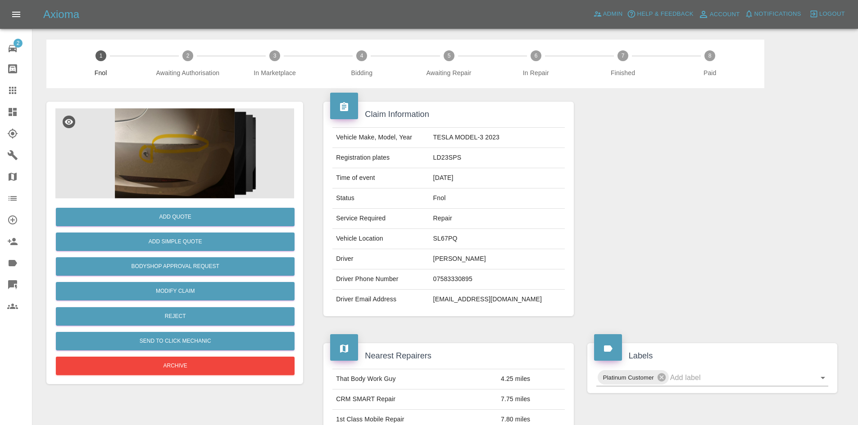
click at [173, 137] on img at bounding box center [174, 154] width 239 height 90
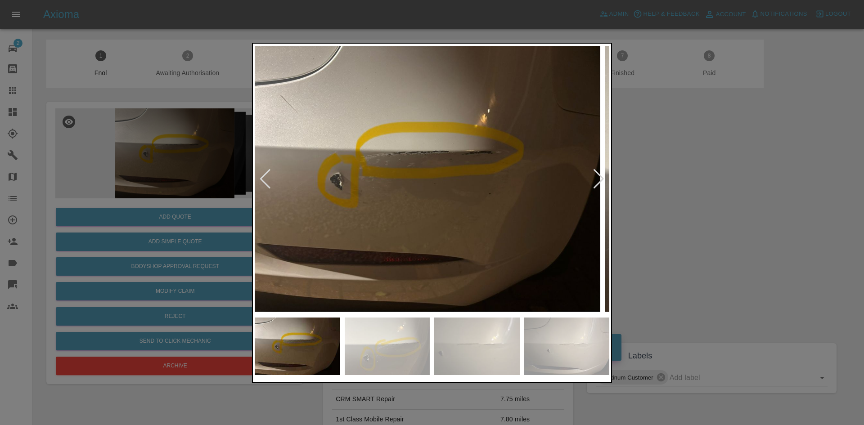
click at [396, 210] on img at bounding box center [423, 179] width 355 height 268
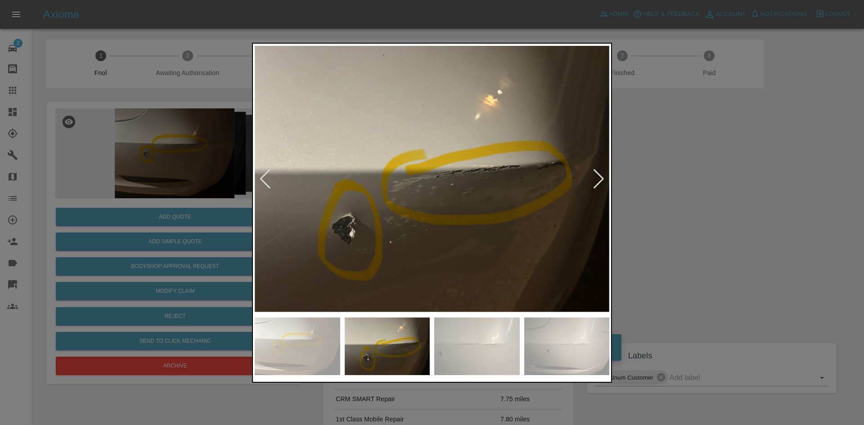
click at [391, 217] on img at bounding box center [432, 179] width 355 height 268
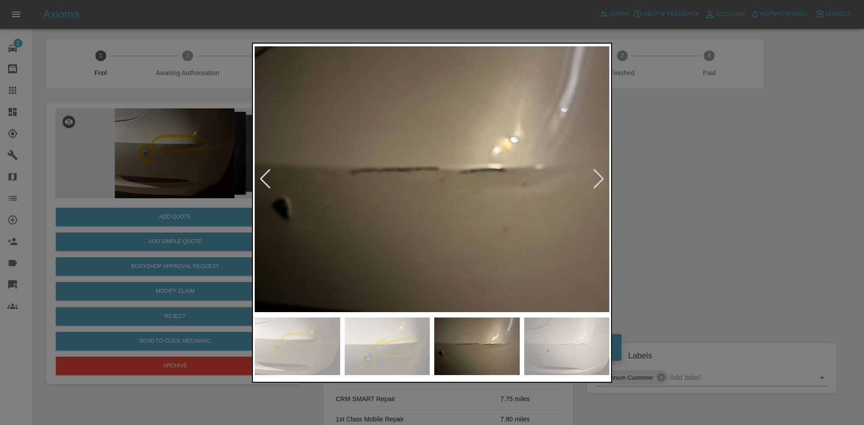
click at [387, 210] on img at bounding box center [432, 179] width 355 height 268
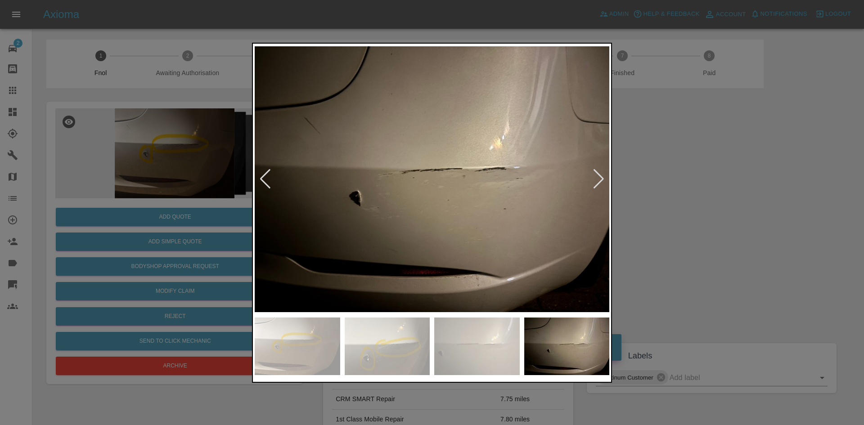
click at [392, 202] on img at bounding box center [432, 179] width 355 height 268
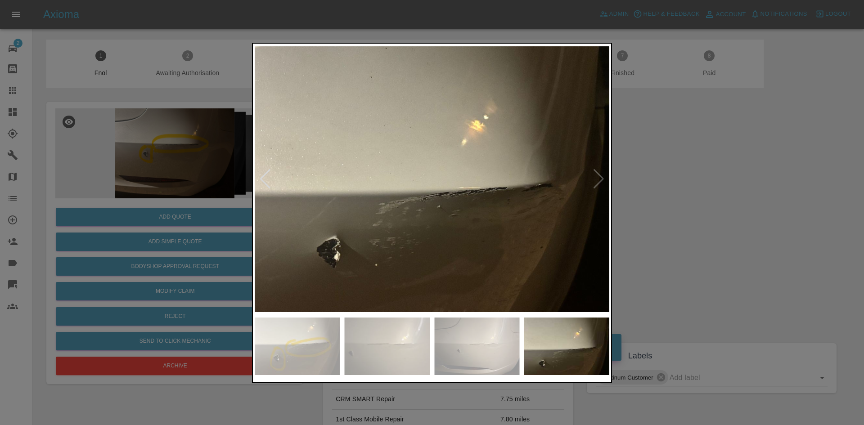
click at [287, 224] on img at bounding box center [432, 179] width 355 height 268
click at [291, 218] on img at bounding box center [432, 179] width 355 height 268
click at [503, 224] on img at bounding box center [432, 179] width 355 height 268
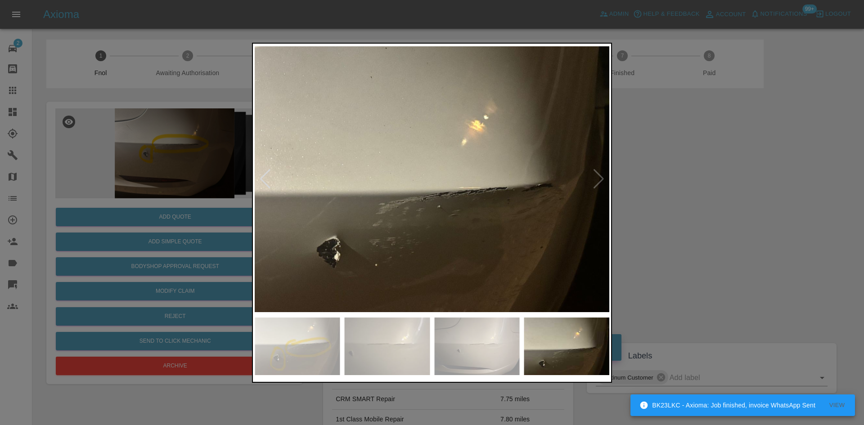
click at [442, 227] on img at bounding box center [432, 179] width 355 height 268
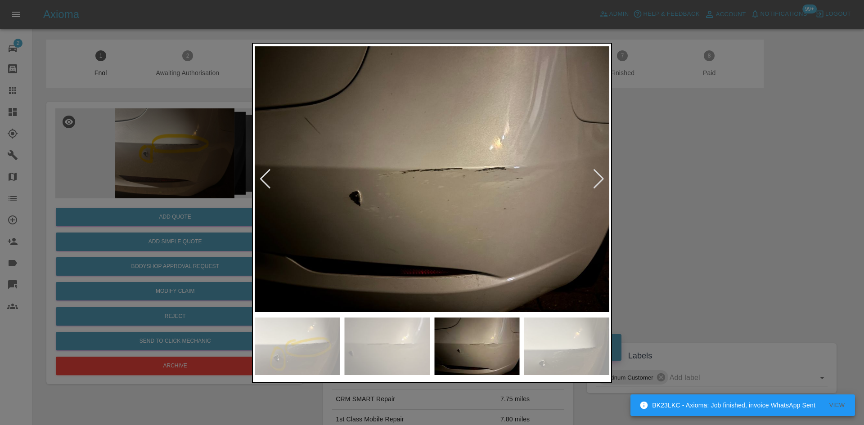
click at [191, 196] on div at bounding box center [432, 212] width 864 height 425
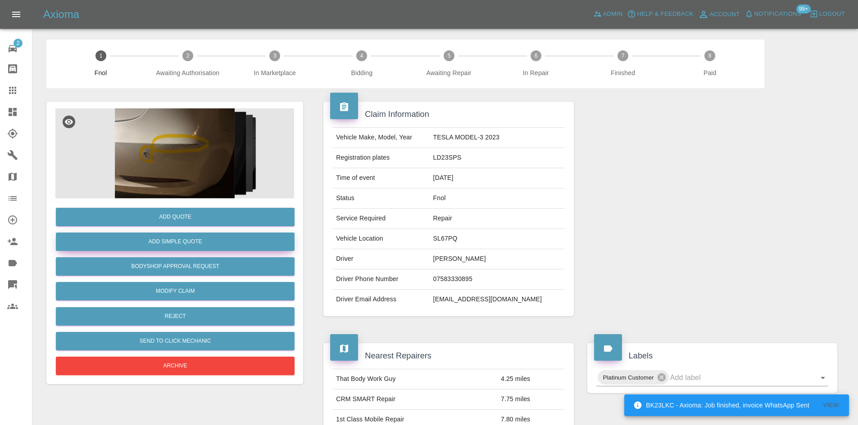
click at [192, 232] on div "Add Simple Quote" at bounding box center [174, 242] width 239 height 23
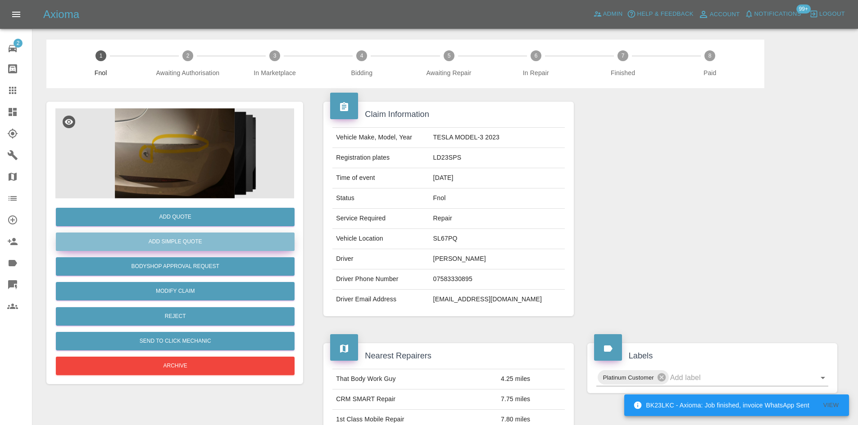
click at [195, 239] on button "Add Simple Quote" at bounding box center [175, 242] width 239 height 18
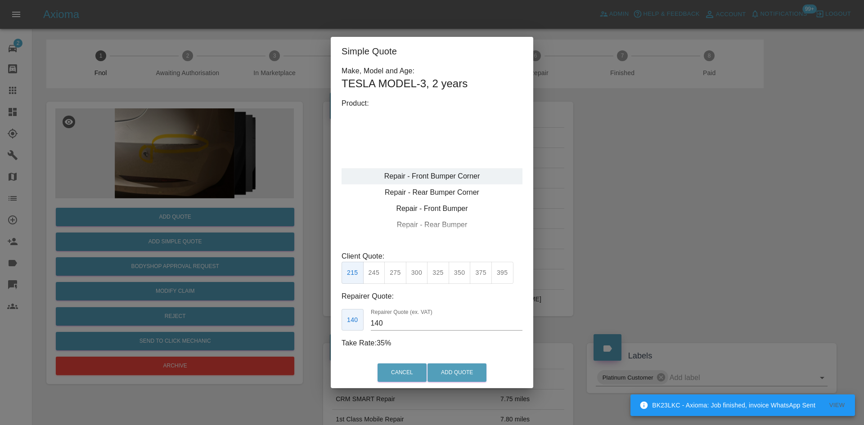
type input "120"
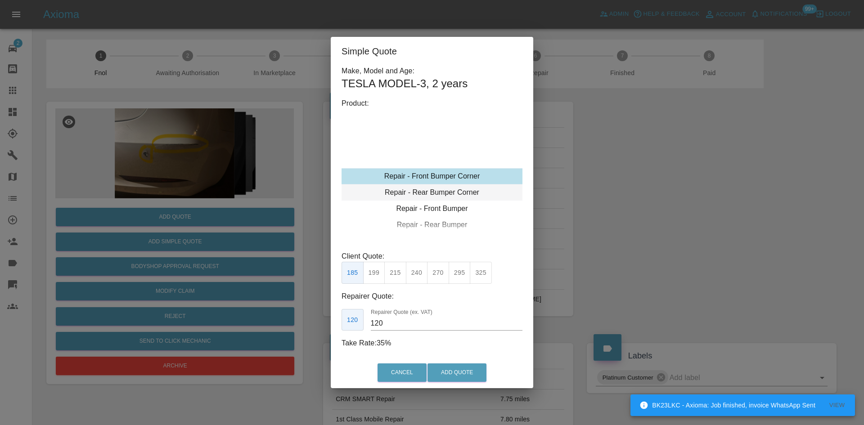
click at [434, 190] on div "Repair - Rear Bumper Corner" at bounding box center [432, 193] width 181 height 16
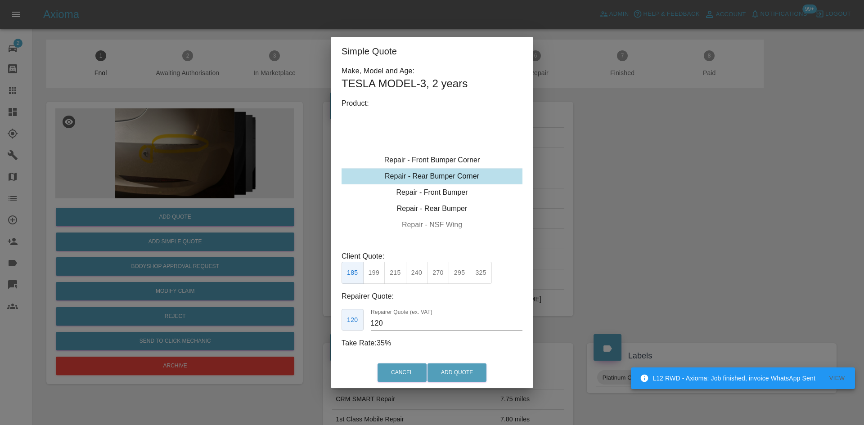
click at [374, 277] on button "199" at bounding box center [374, 273] width 22 height 22
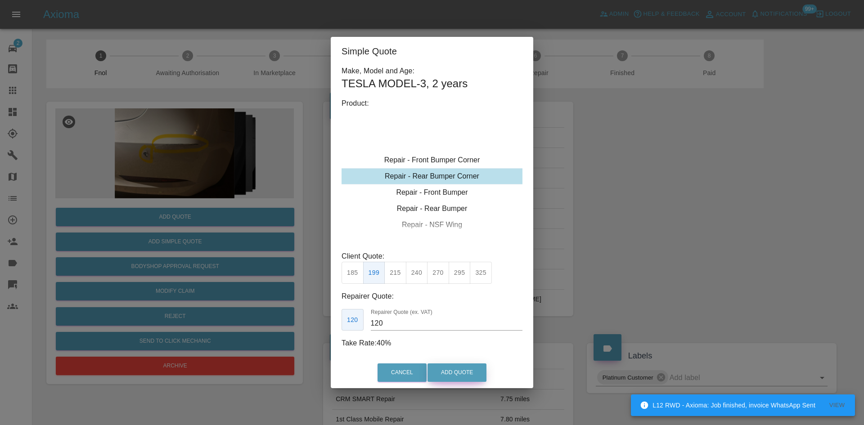
click at [447, 369] on button "Add Quote" at bounding box center [457, 373] width 59 height 18
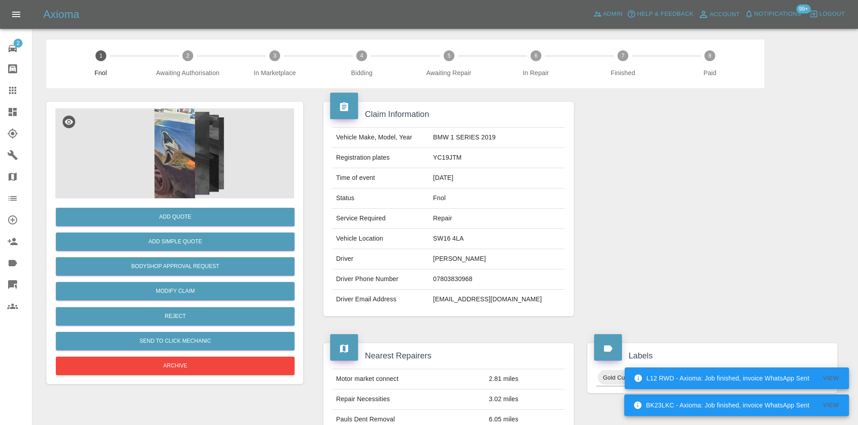
click at [176, 140] on img at bounding box center [174, 154] width 239 height 90
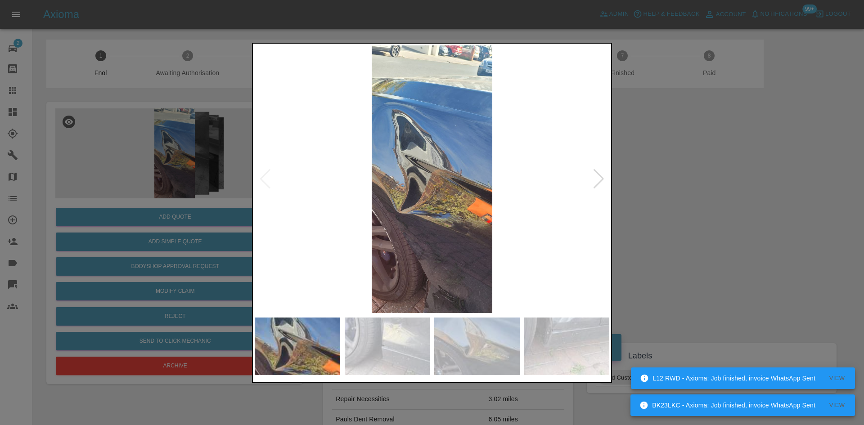
click at [399, 221] on img at bounding box center [432, 179] width 355 height 268
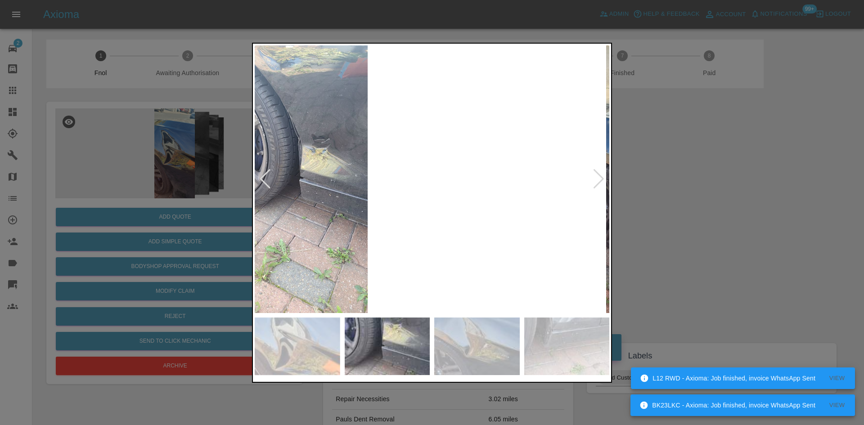
click at [332, 219] on img at bounding box center [307, 179] width 355 height 268
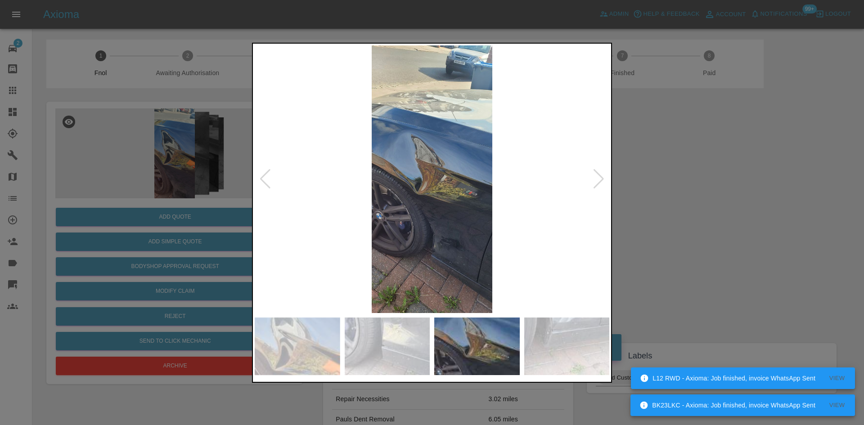
click at [310, 192] on img at bounding box center [432, 179] width 355 height 268
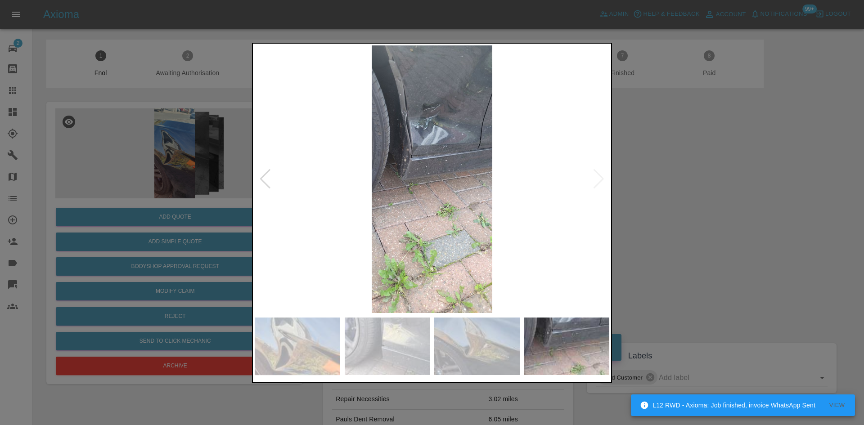
drag, startPoint x: 170, startPoint y: 160, endPoint x: 184, endPoint y: 205, distance: 47.1
click at [169, 161] on div at bounding box center [432, 212] width 864 height 425
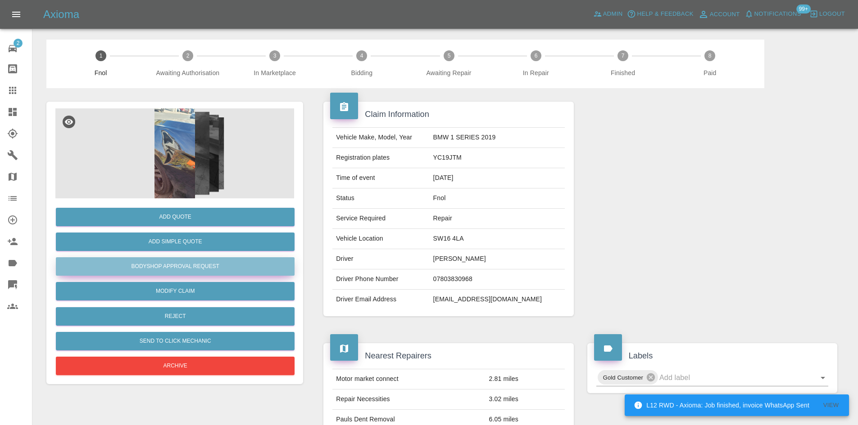
drag, startPoint x: 207, startPoint y: 263, endPoint x: 276, endPoint y: 1, distance: 270.5
click at [208, 263] on button "Bodyshop Approval Request" at bounding box center [175, 267] width 239 height 18
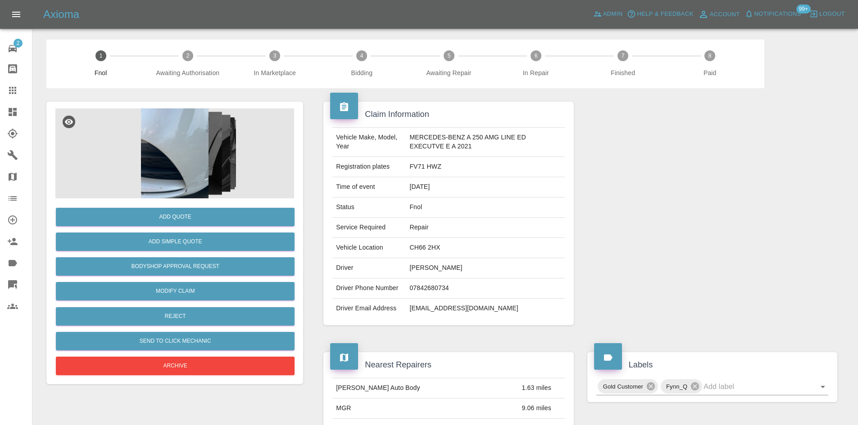
click at [188, 151] on img at bounding box center [174, 154] width 239 height 90
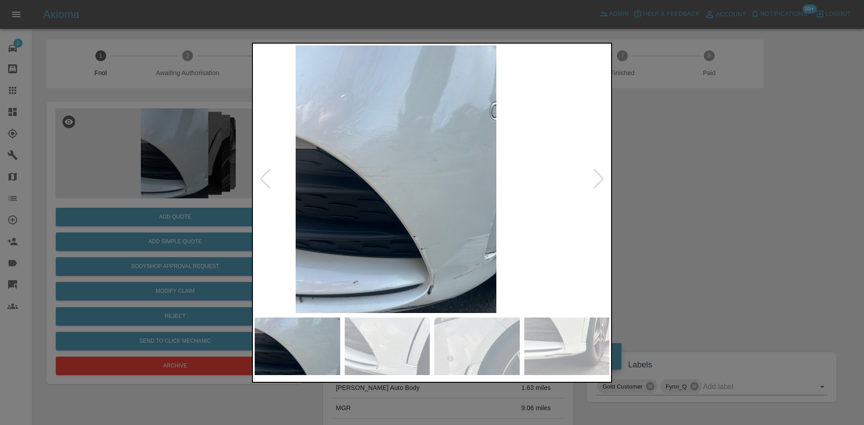
click at [338, 217] on img at bounding box center [396, 179] width 355 height 268
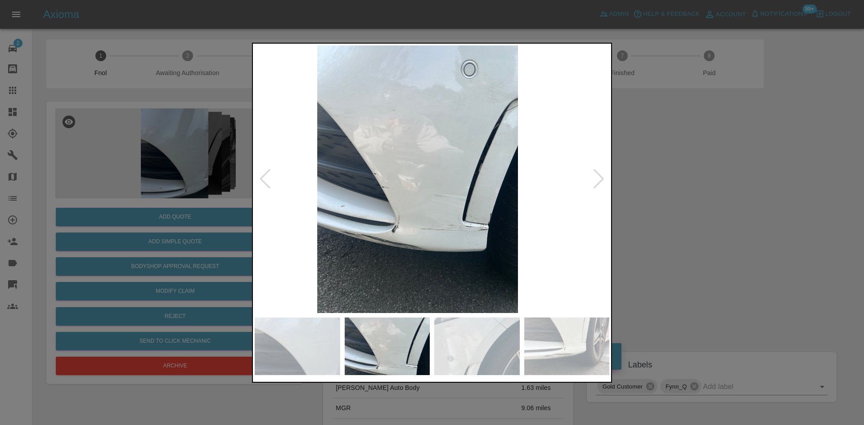
click at [295, 216] on img at bounding box center [417, 179] width 355 height 268
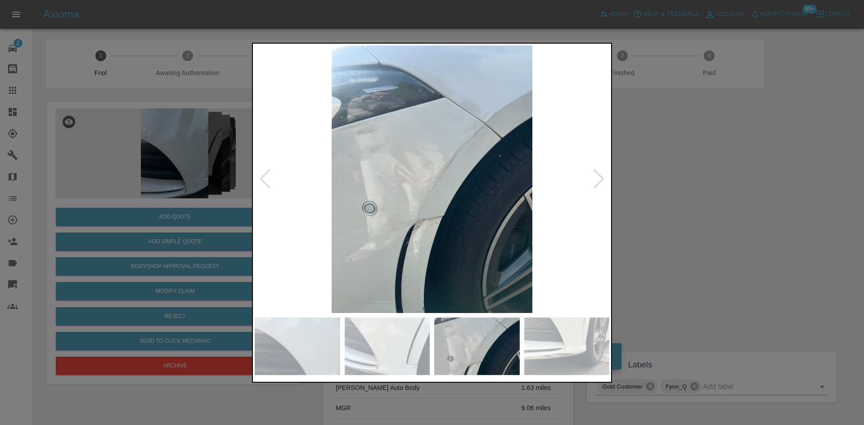
click at [386, 209] on img at bounding box center [432, 179] width 355 height 268
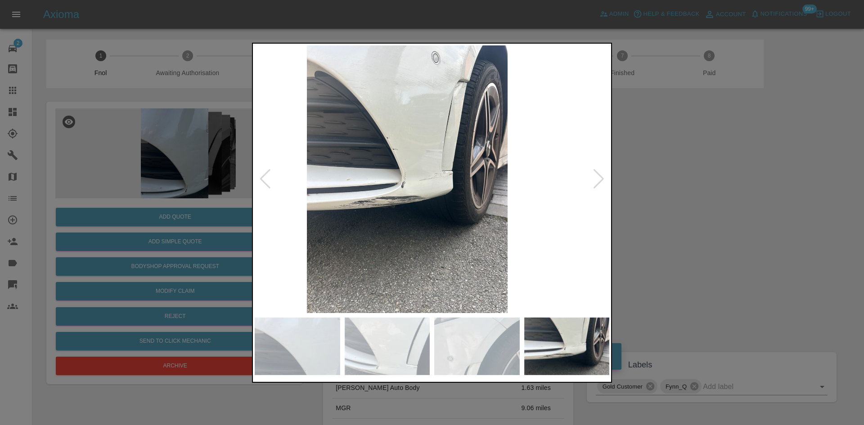
click at [283, 99] on img at bounding box center [407, 179] width 355 height 268
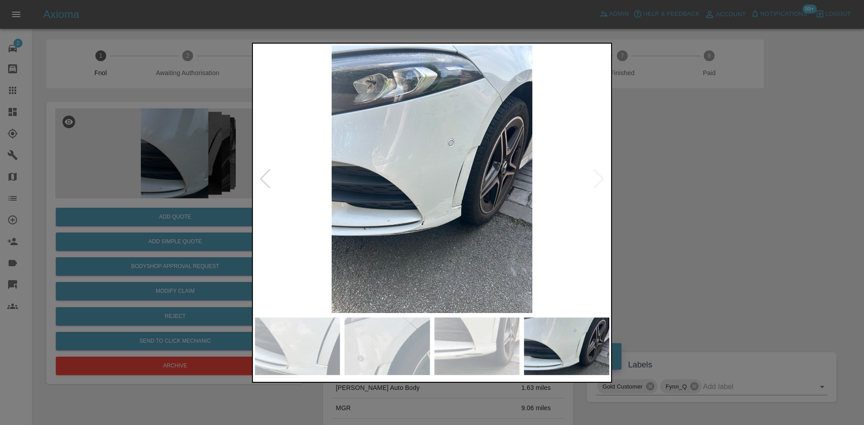
click at [499, 96] on img at bounding box center [432, 179] width 355 height 268
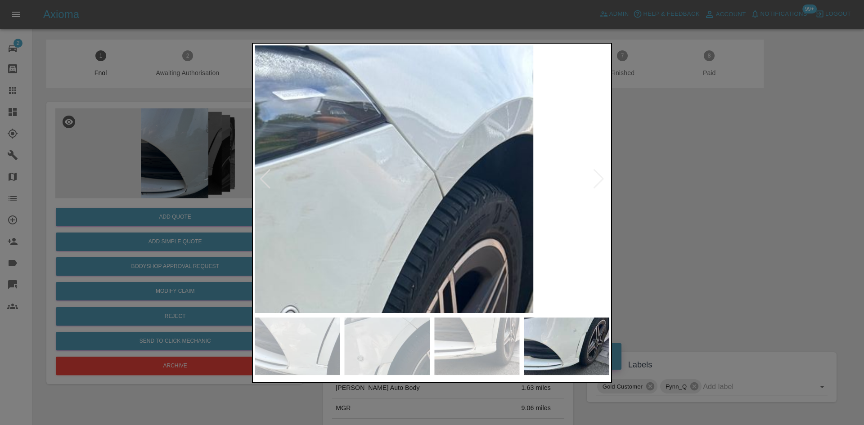
click at [199, 225] on div at bounding box center [432, 212] width 864 height 425
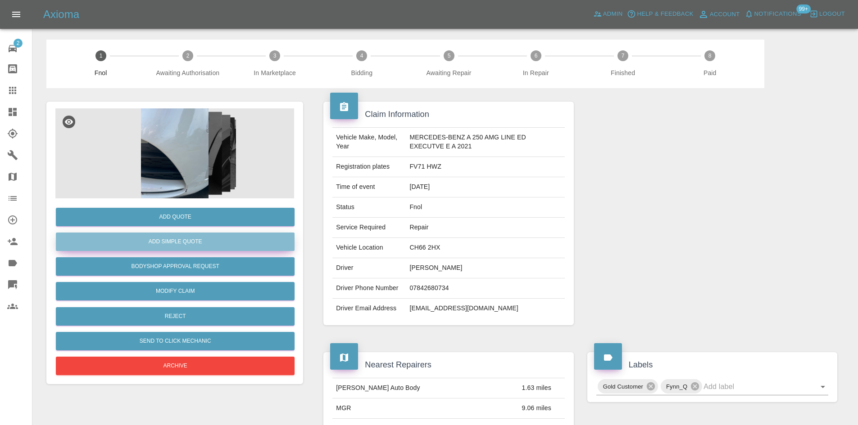
click at [198, 244] on button "Add Simple Quote" at bounding box center [175, 242] width 239 height 18
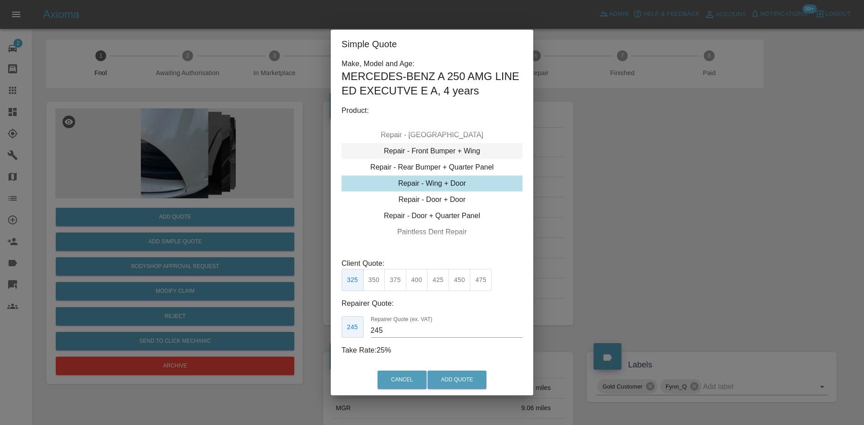
click at [432, 153] on div "Repair - Front Bumper + Wing" at bounding box center [432, 151] width 181 height 16
click at [392, 284] on button "350" at bounding box center [395, 280] width 22 height 22
drag, startPoint x: 402, startPoint y: 332, endPoint x: 346, endPoint y: 318, distance: 58.0
click at [352, 326] on div "210 Repairer Quote (ex. VAT) 210" at bounding box center [432, 328] width 181 height 22
type input "210"
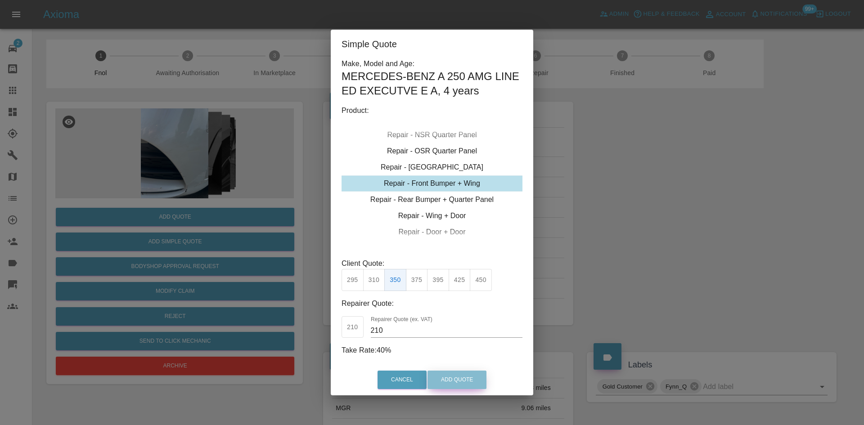
click at [457, 378] on button "Add Quote" at bounding box center [457, 380] width 59 height 18
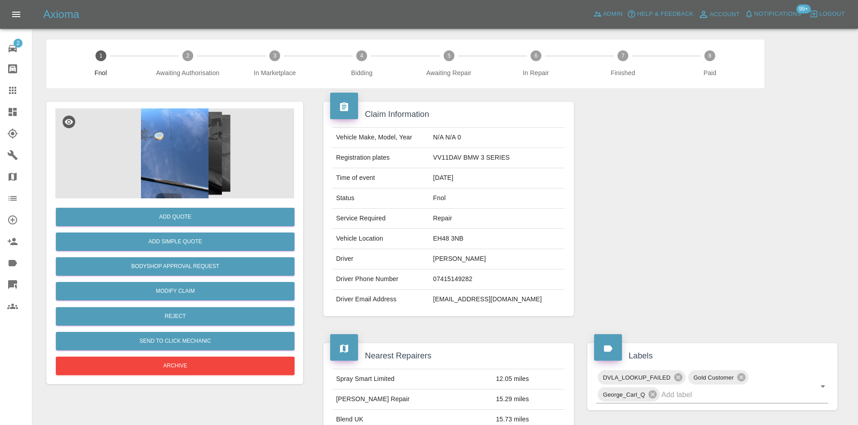
click at [191, 176] on img at bounding box center [174, 154] width 239 height 90
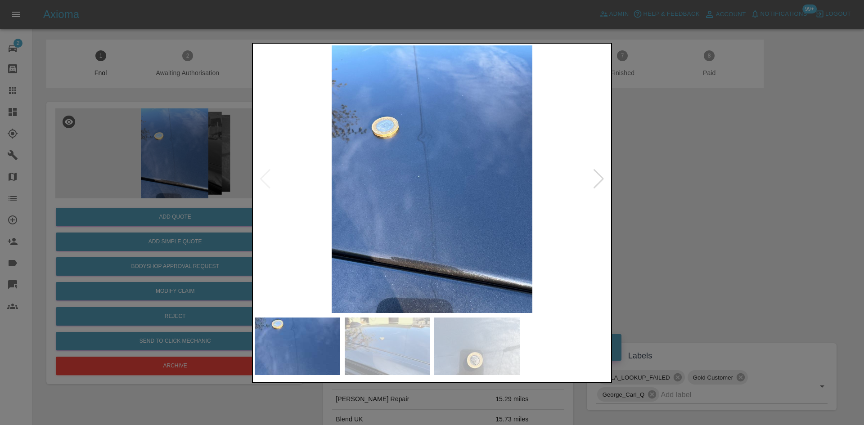
click at [414, 208] on img at bounding box center [432, 179] width 355 height 268
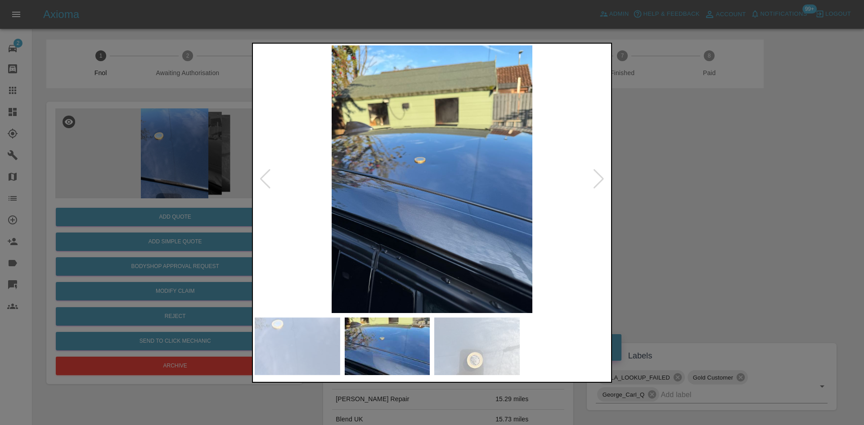
click at [415, 204] on img at bounding box center [432, 179] width 355 height 268
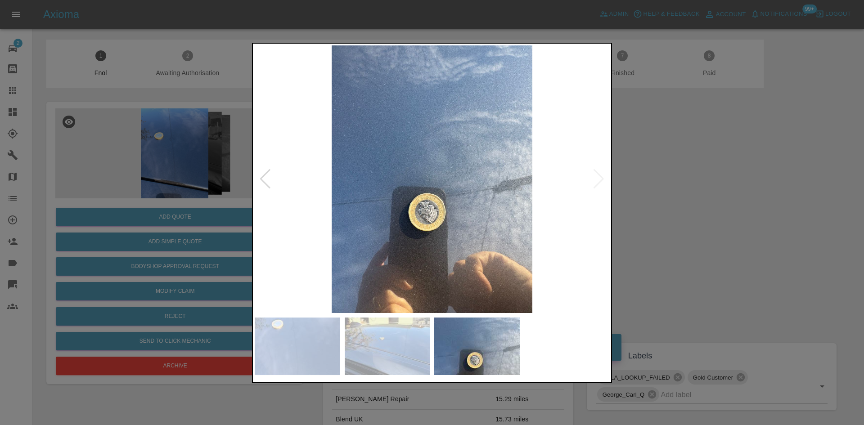
click at [311, 213] on img at bounding box center [432, 179] width 355 height 268
click at [424, 240] on img at bounding box center [432, 179] width 355 height 268
click at [467, 240] on img at bounding box center [432, 179] width 355 height 268
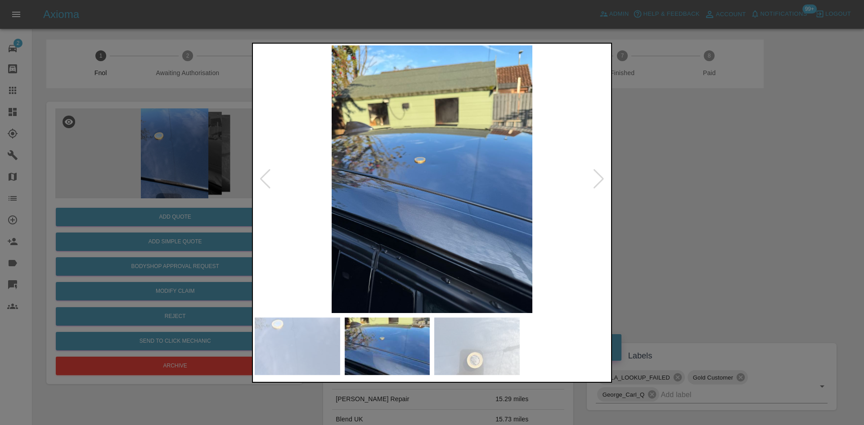
click at [508, 231] on img at bounding box center [432, 179] width 355 height 268
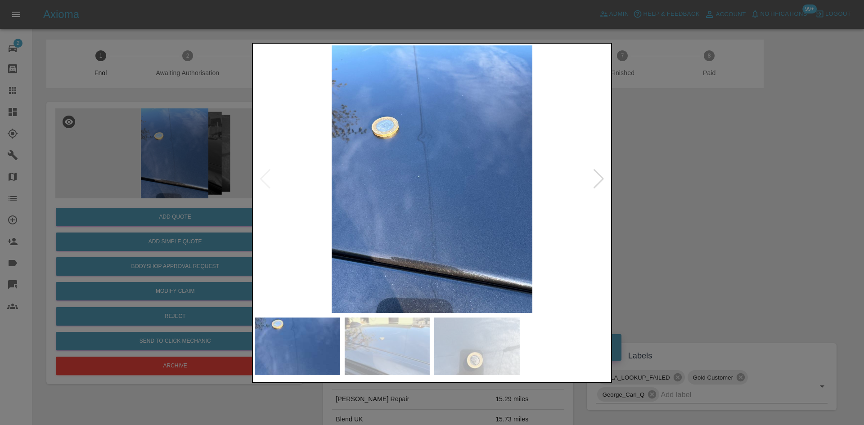
click at [538, 225] on img at bounding box center [432, 179] width 355 height 268
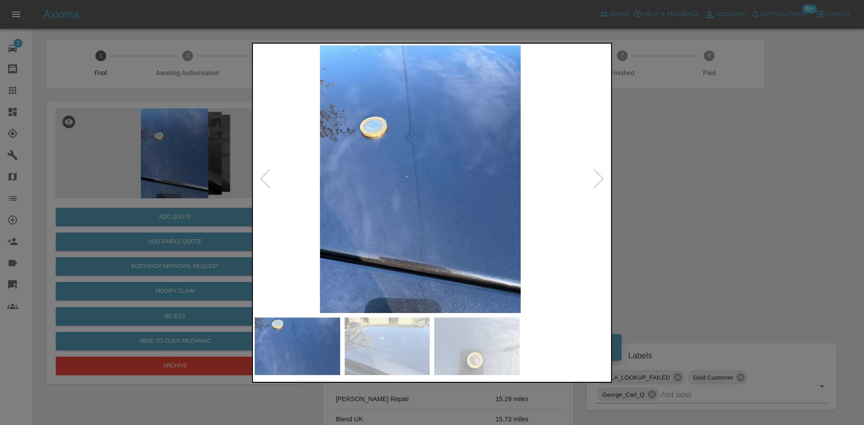
click at [365, 233] on img at bounding box center [420, 179] width 355 height 268
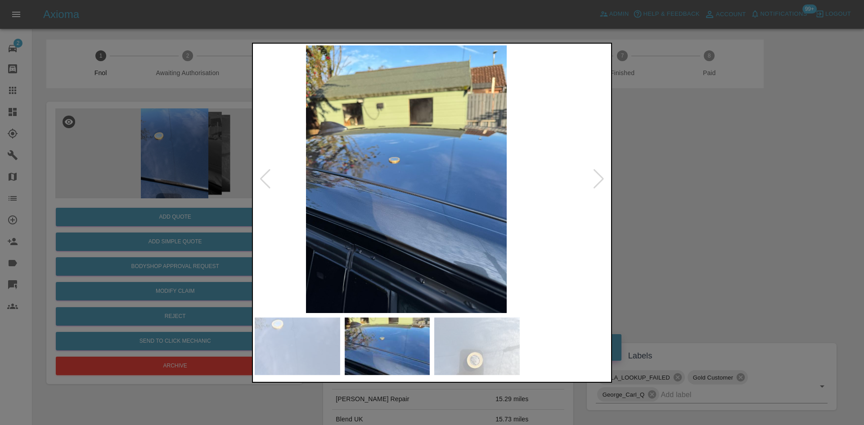
click at [383, 232] on img at bounding box center [406, 179] width 355 height 268
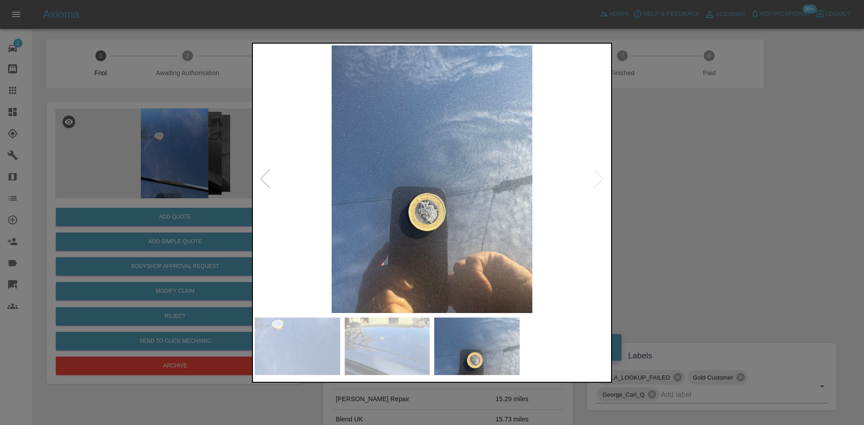
click at [346, 229] on img at bounding box center [432, 179] width 355 height 268
click at [479, 236] on img at bounding box center [432, 179] width 355 height 268
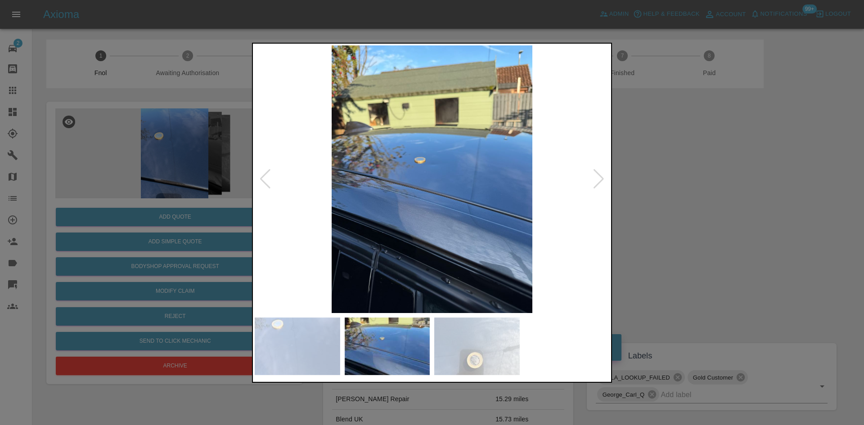
drag, startPoint x: 123, startPoint y: 207, endPoint x: 135, endPoint y: 230, distance: 25.2
click at [124, 211] on div at bounding box center [432, 212] width 864 height 425
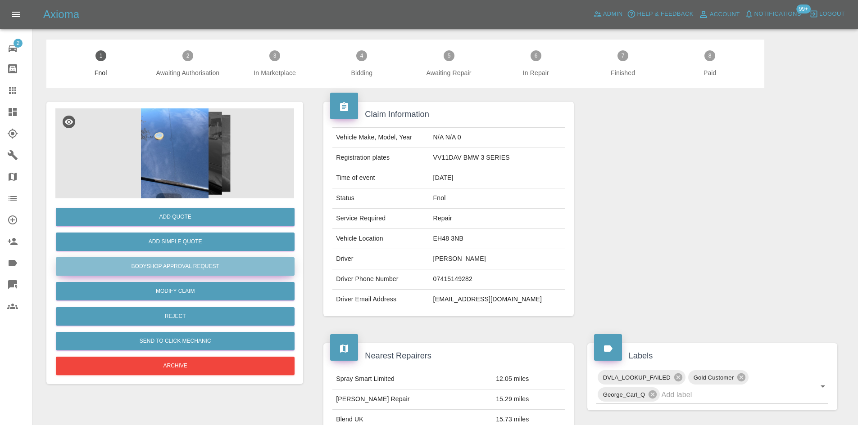
drag, startPoint x: 185, startPoint y: 266, endPoint x: 320, endPoint y: 177, distance: 161.8
click at [185, 267] on button "Bodyshop Approval Request" at bounding box center [175, 267] width 239 height 18
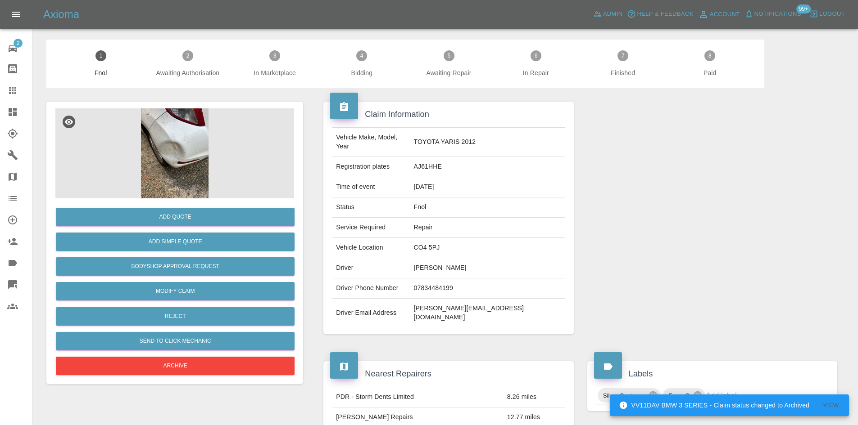
click at [194, 158] on img at bounding box center [174, 154] width 239 height 90
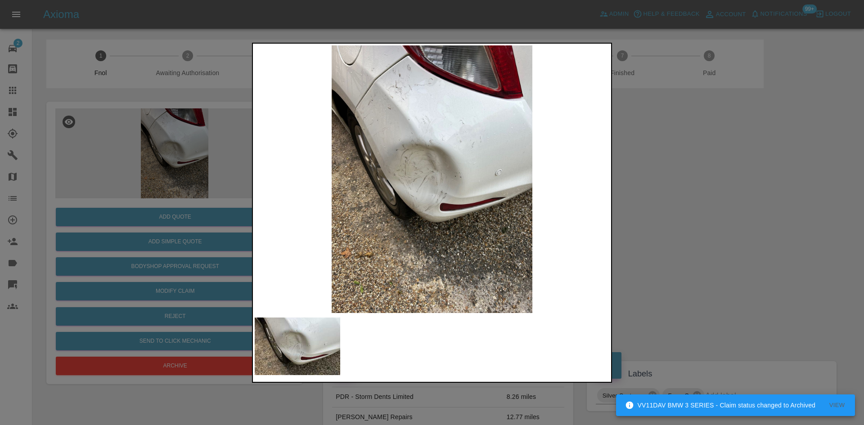
click at [428, 204] on img at bounding box center [432, 179] width 355 height 268
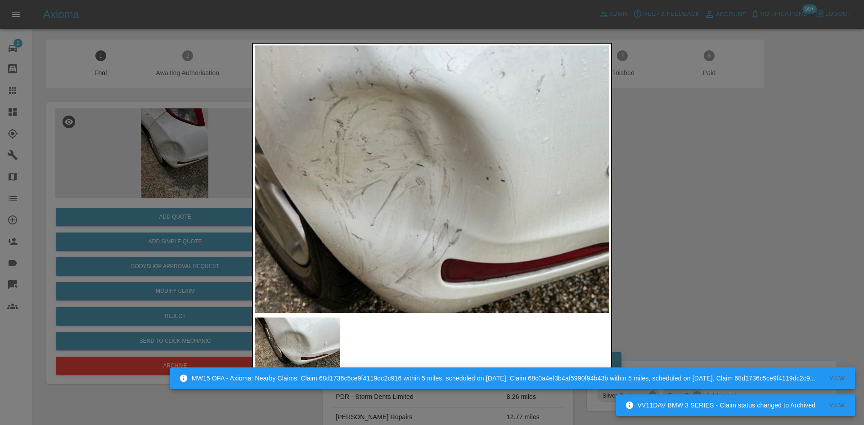
click at [399, 290] on img at bounding box center [417, 187] width 1064 height 804
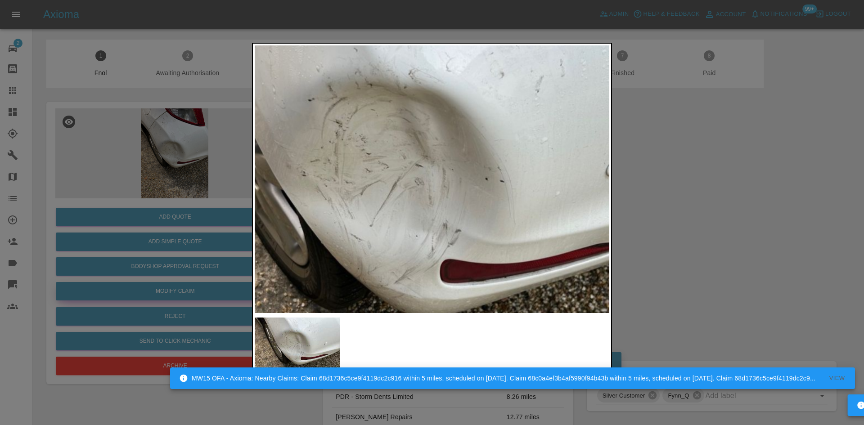
click at [210, 230] on div at bounding box center [432, 212] width 864 height 425
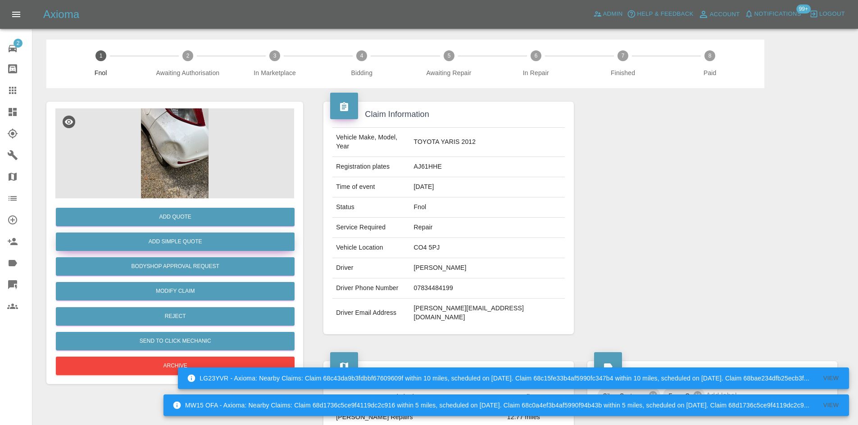
click at [174, 238] on button "Add Simple Quote" at bounding box center [175, 242] width 239 height 18
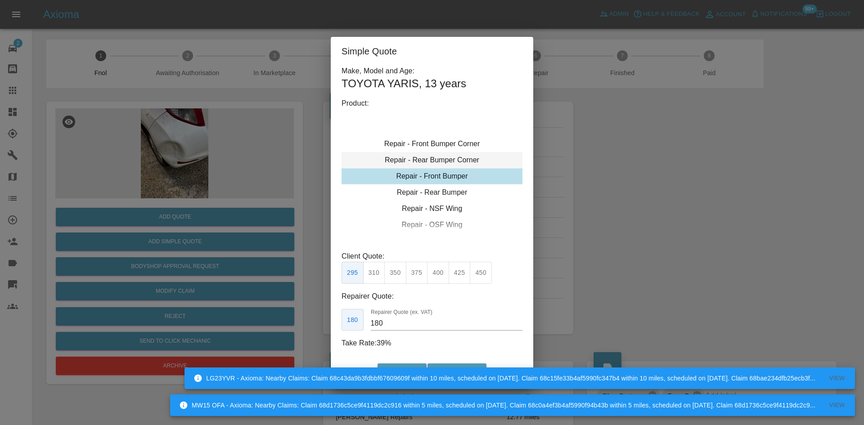
click at [420, 162] on div "Repair - Rear Bumper Corner" at bounding box center [432, 160] width 181 height 16
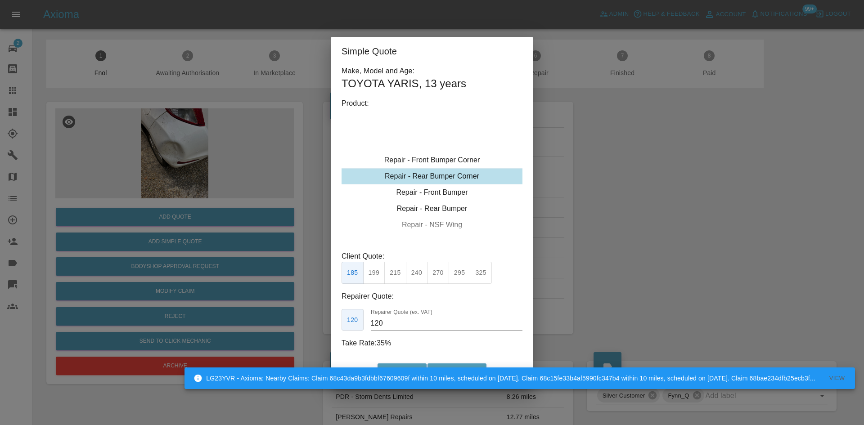
click at [484, 275] on button "325" at bounding box center [481, 273] width 22 height 22
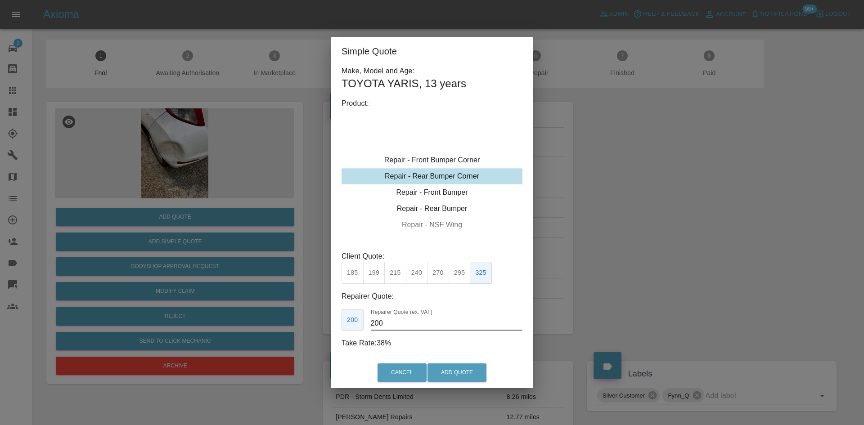
click at [399, 327] on input "200" at bounding box center [447, 324] width 152 height 14
click at [462, 271] on div "Client Quote: 185 199 215 240 270 295 325" at bounding box center [432, 267] width 181 height 33
click at [462, 272] on button "295" at bounding box center [460, 273] width 22 height 22
drag, startPoint x: 394, startPoint y: 326, endPoint x: 304, endPoint y: 318, distance: 90.0
click at [307, 321] on div "Simple Quote Make, Model and Age: TOYOTA YARIS , 13 years Product: Repair - Fro…" at bounding box center [432, 212] width 864 height 425
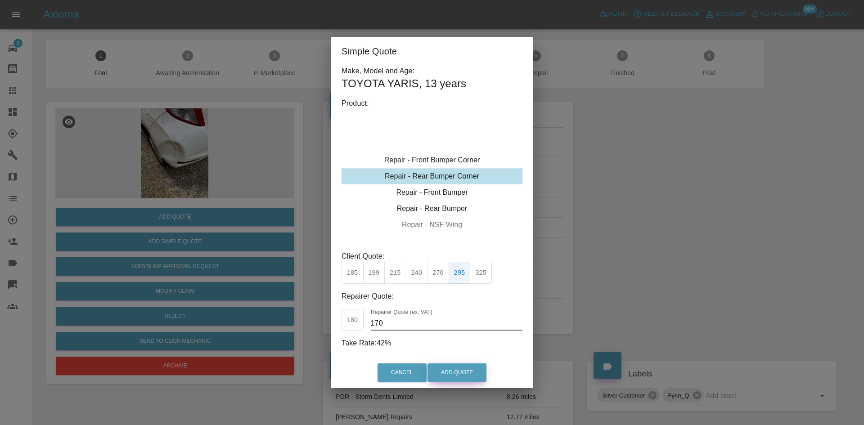
type input "170"
click at [467, 379] on button "Add Quote" at bounding box center [457, 373] width 59 height 18
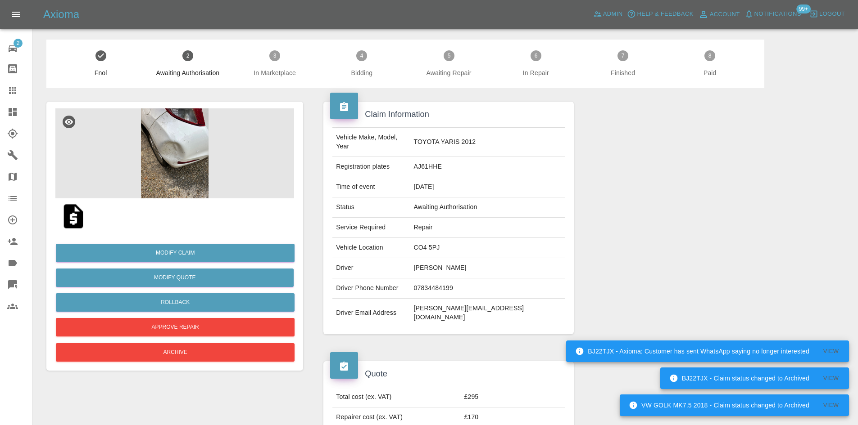
click at [176, 162] on img at bounding box center [174, 154] width 239 height 90
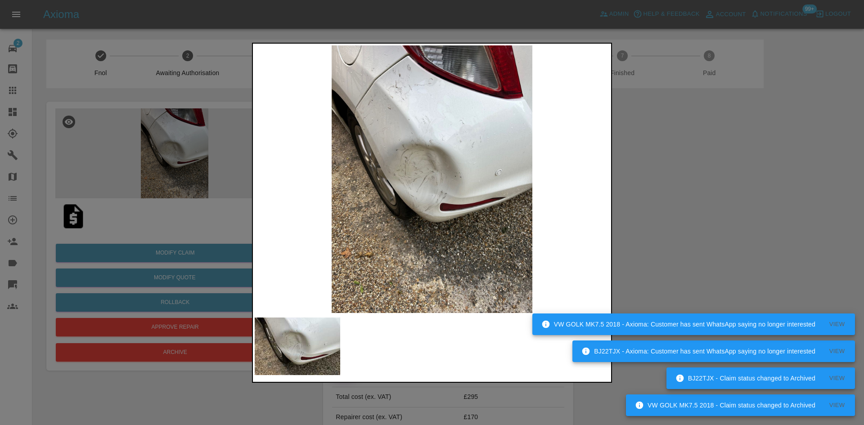
drag, startPoint x: 240, startPoint y: 151, endPoint x: 235, endPoint y: 2, distance: 149.1
click at [239, 146] on div at bounding box center [432, 212] width 864 height 425
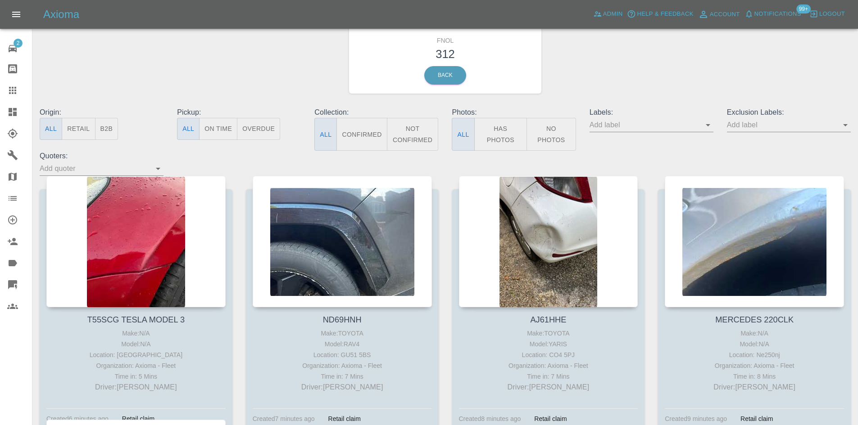
scroll to position [23, 0]
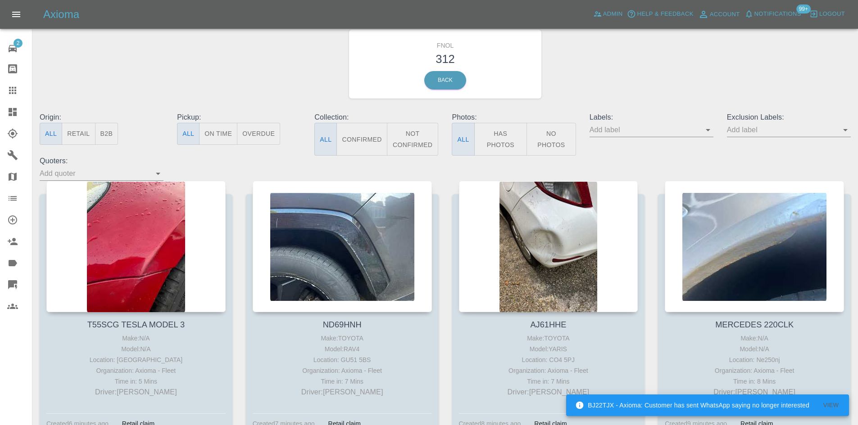
drag, startPoint x: 20, startPoint y: 112, endPoint x: 3, endPoint y: 119, distance: 19.2
click at [20, 112] on div at bounding box center [19, 112] width 25 height 11
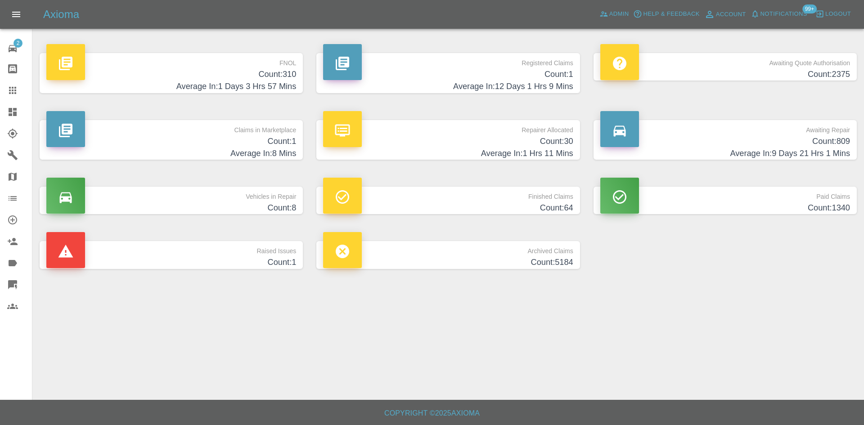
click at [244, 81] on h4 "Average In: 1 Days 3 Hrs 57 Mins" at bounding box center [171, 87] width 250 height 12
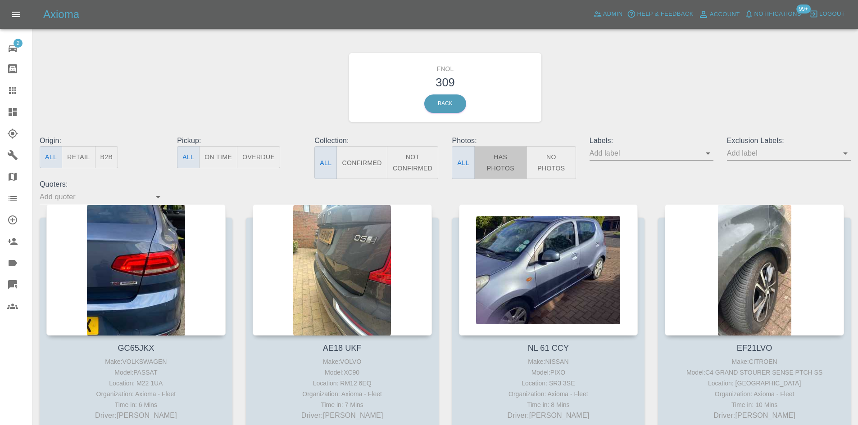
click at [509, 164] on button "Has Photos" at bounding box center [500, 162] width 53 height 33
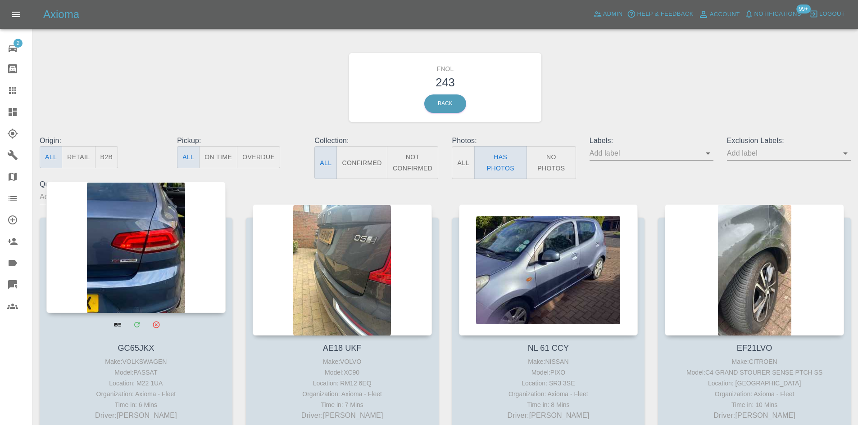
scroll to position [90, 0]
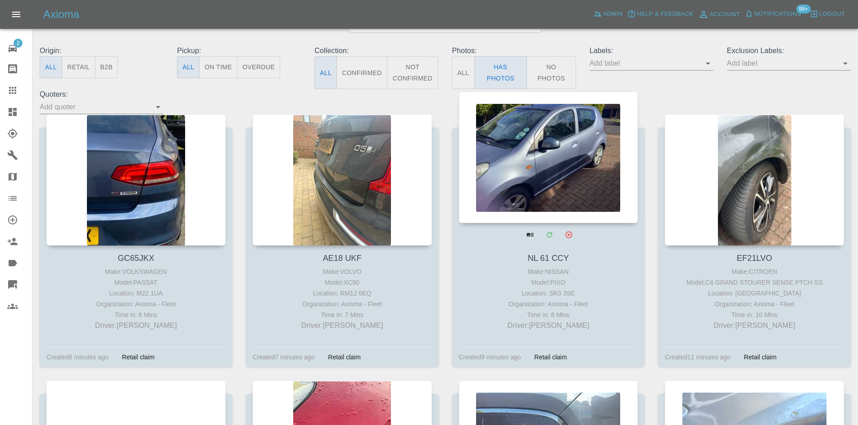
drag, startPoint x: 509, startPoint y: 164, endPoint x: 517, endPoint y: 167, distance: 8.9
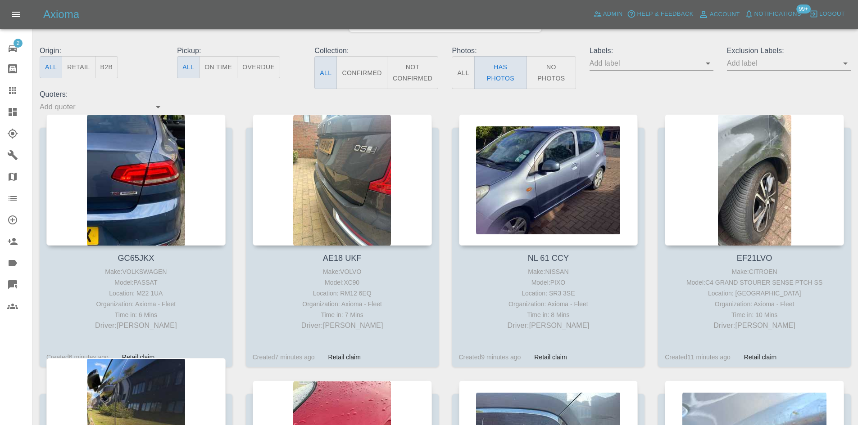
scroll to position [405, 0]
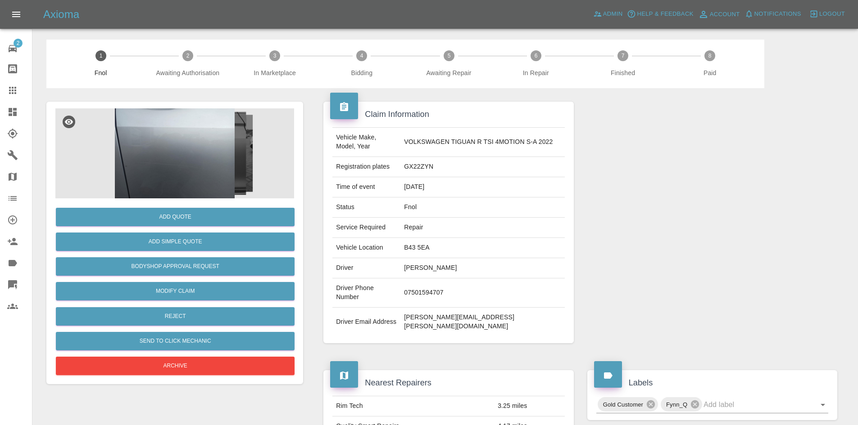
click at [181, 173] on img at bounding box center [174, 154] width 239 height 90
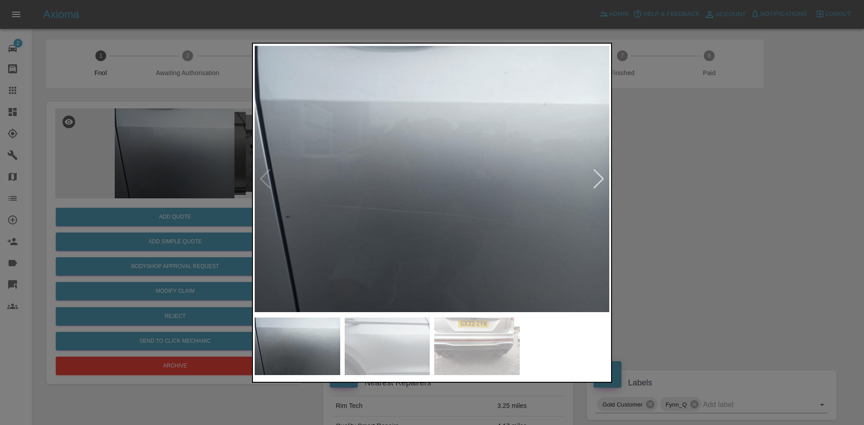
click at [398, 222] on img at bounding box center [432, 179] width 355 height 268
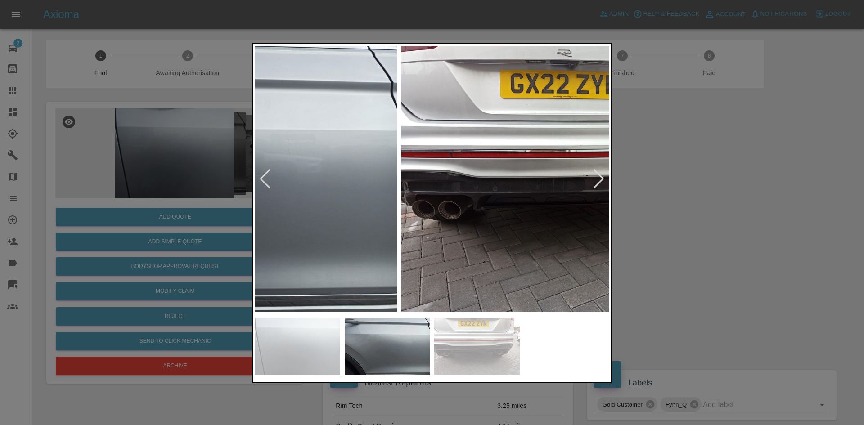
click at [317, 248] on img at bounding box center [219, 179] width 355 height 268
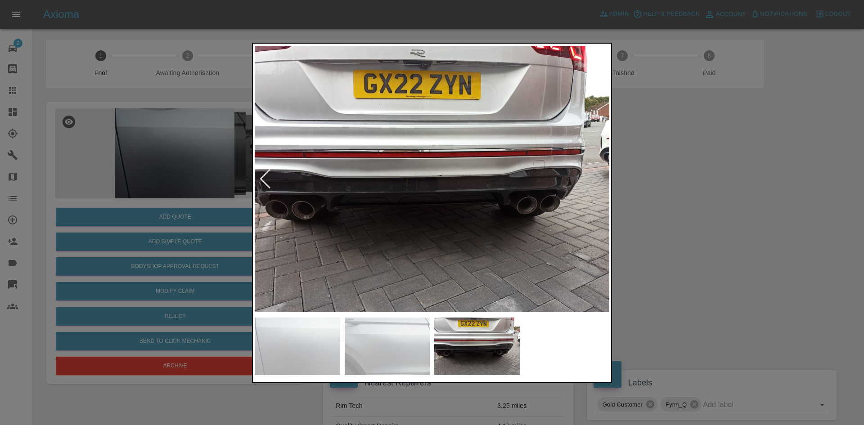
click at [543, 218] on img at bounding box center [432, 179] width 355 height 268
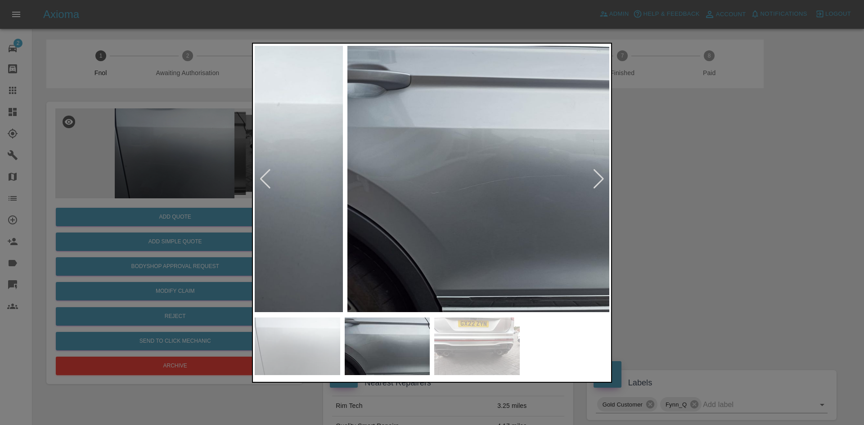
click at [543, 261] on img at bounding box center [525, 179] width 355 height 268
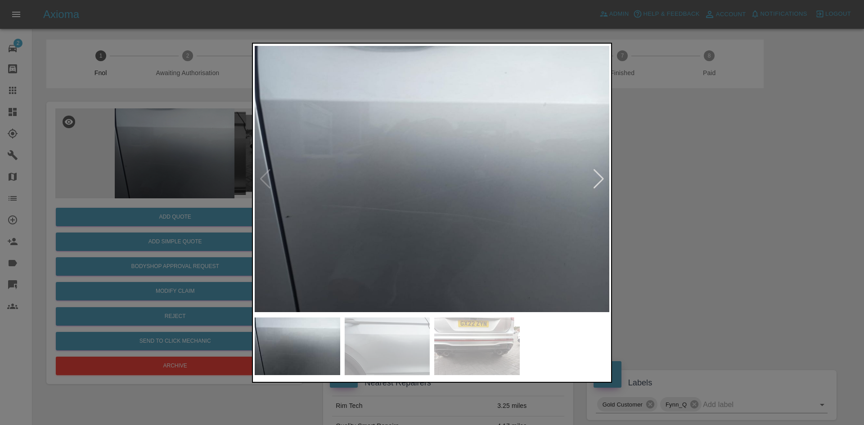
click at [611, 277] on div at bounding box center [432, 213] width 360 height 340
click at [444, 281] on img at bounding box center [432, 179] width 355 height 268
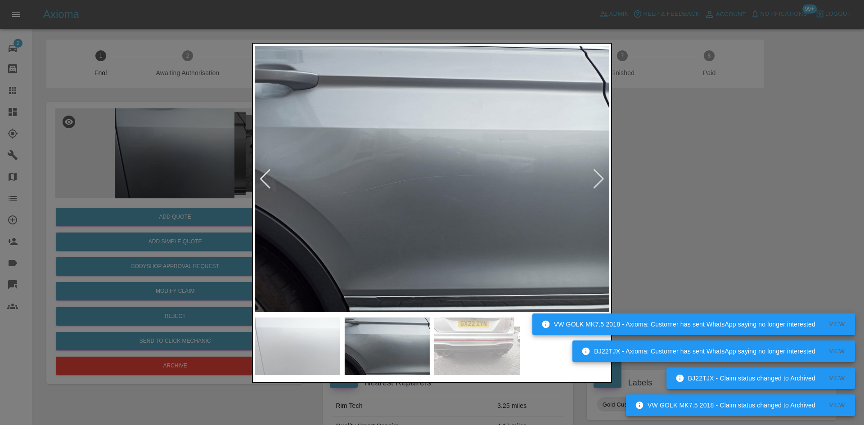
click at [235, 258] on div at bounding box center [432, 212] width 864 height 425
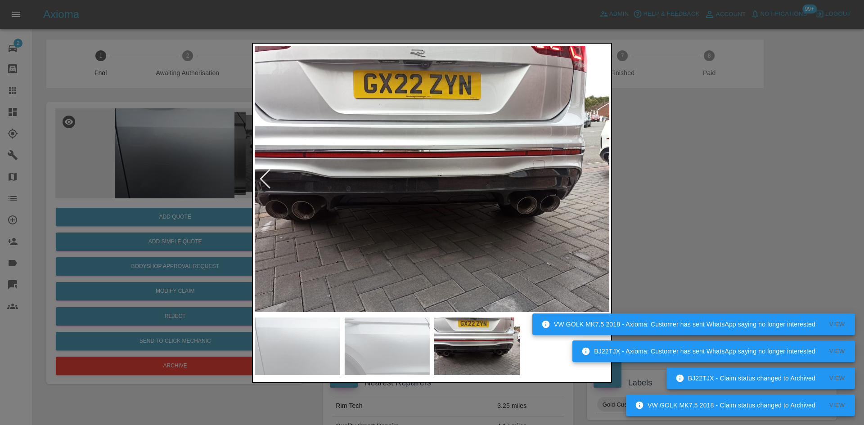
click at [285, 252] on img at bounding box center [432, 179] width 355 height 268
click at [394, 229] on img at bounding box center [432, 179] width 355 height 268
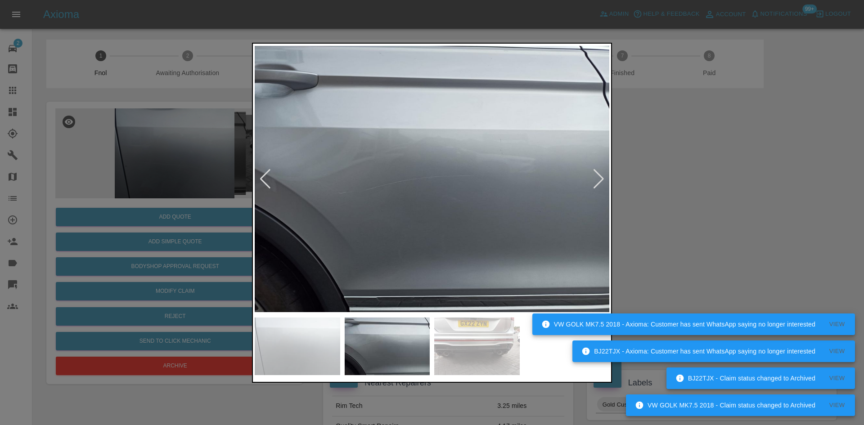
click at [461, 238] on img at bounding box center [432, 179] width 355 height 268
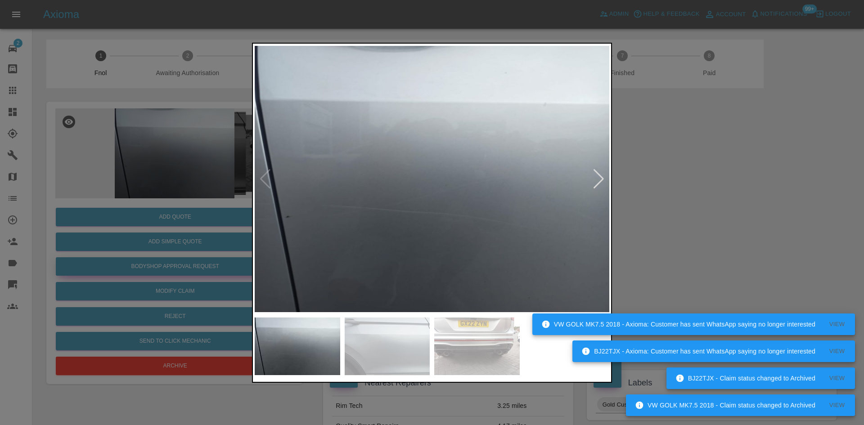
drag, startPoint x: 182, startPoint y: 243, endPoint x: 187, endPoint y: 268, distance: 25.7
click at [183, 246] on div at bounding box center [432, 212] width 864 height 425
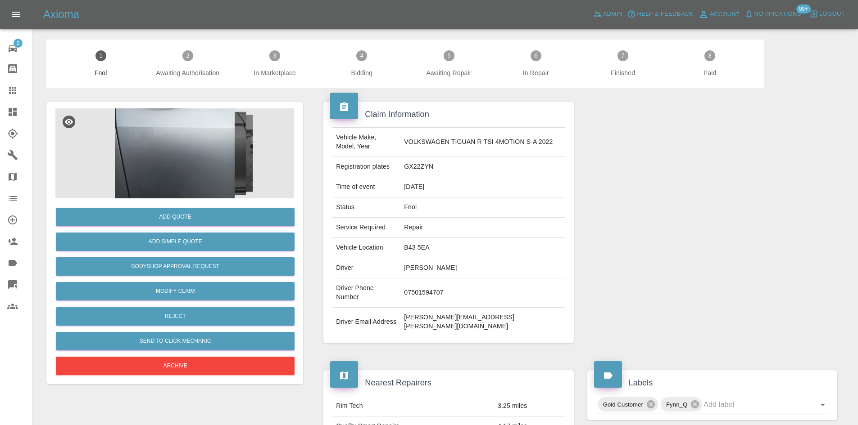
click at [237, 159] on img at bounding box center [174, 154] width 239 height 90
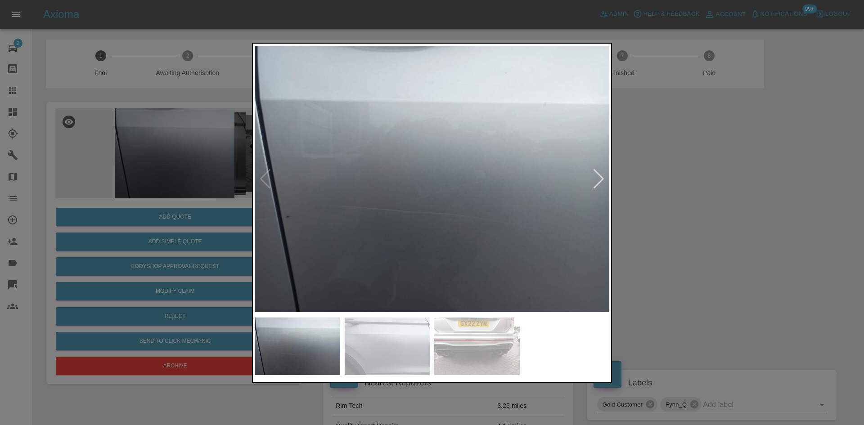
click at [289, 222] on img at bounding box center [432, 179] width 355 height 268
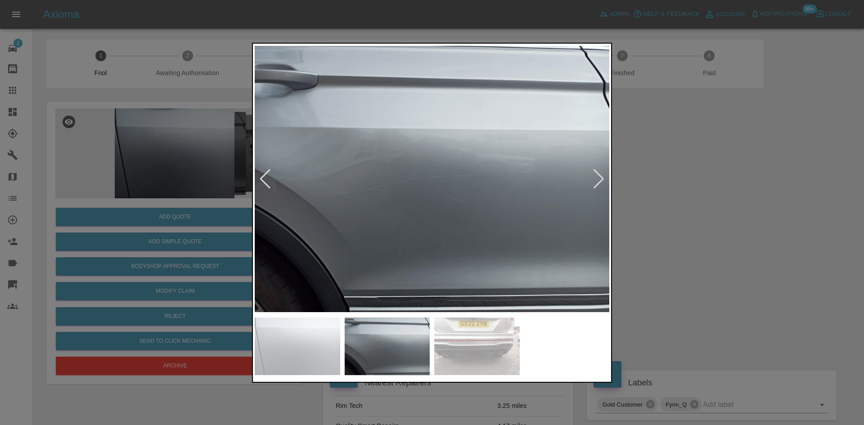
click at [325, 232] on img at bounding box center [432, 179] width 355 height 268
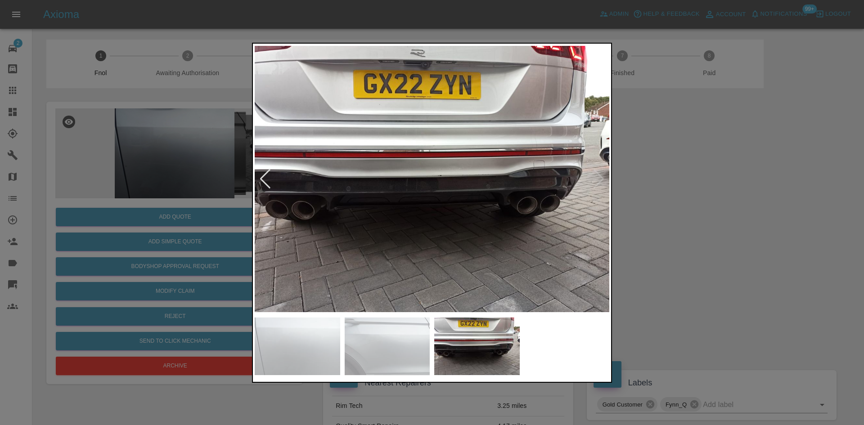
click at [311, 255] on img at bounding box center [432, 179] width 355 height 268
click at [421, 161] on img at bounding box center [432, 179] width 355 height 268
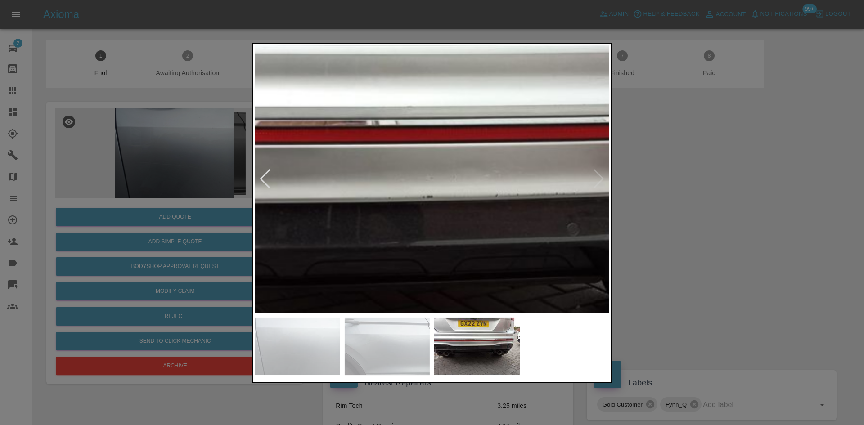
click at [412, 236] on img at bounding box center [404, 207] width 1064 height 804
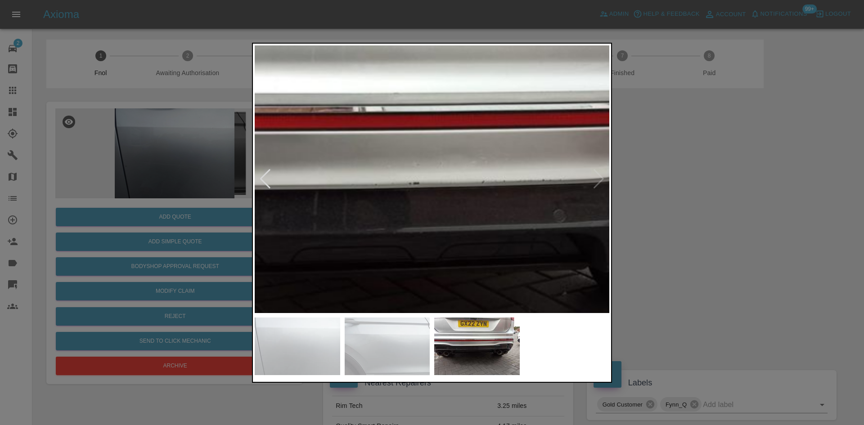
click at [416, 238] on img at bounding box center [391, 194] width 1064 height 804
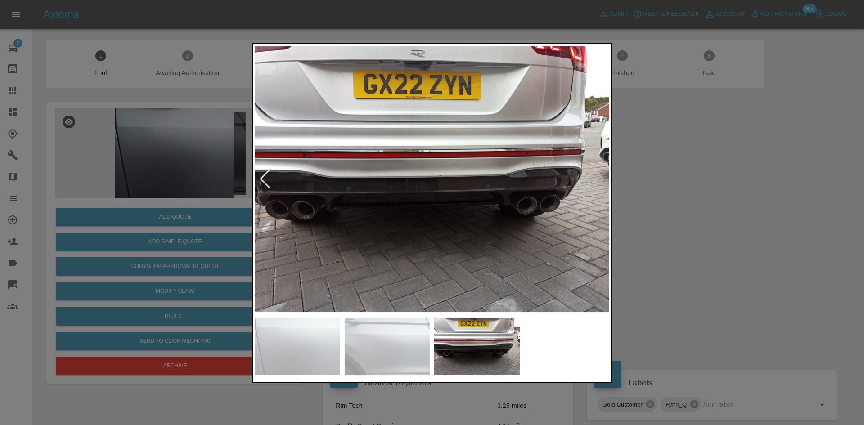
click at [383, 236] on img at bounding box center [432, 179] width 355 height 268
click at [458, 207] on img at bounding box center [432, 179] width 355 height 268
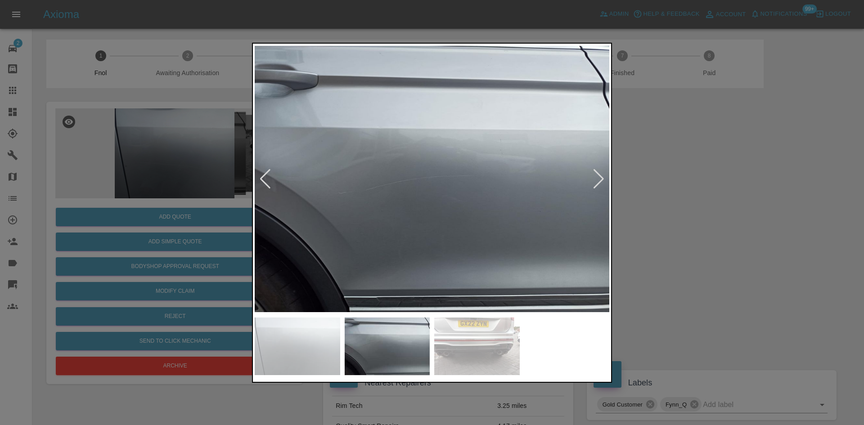
click at [576, 220] on img at bounding box center [432, 179] width 355 height 268
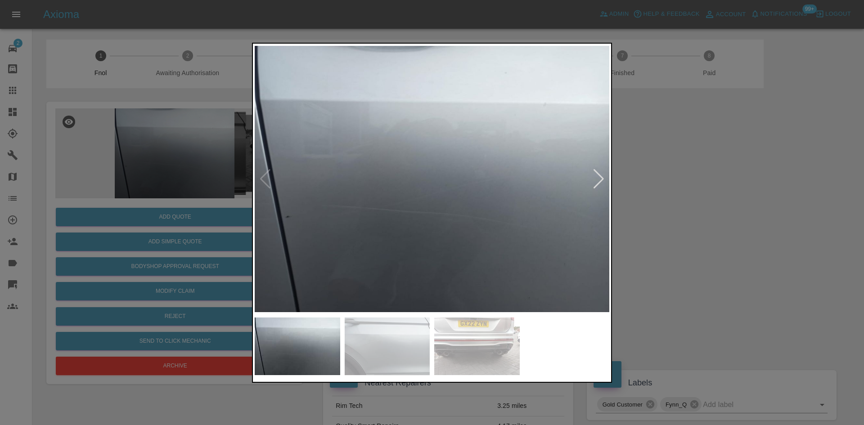
click at [545, 229] on img at bounding box center [432, 179] width 355 height 268
click at [363, 230] on img at bounding box center [432, 179] width 355 height 268
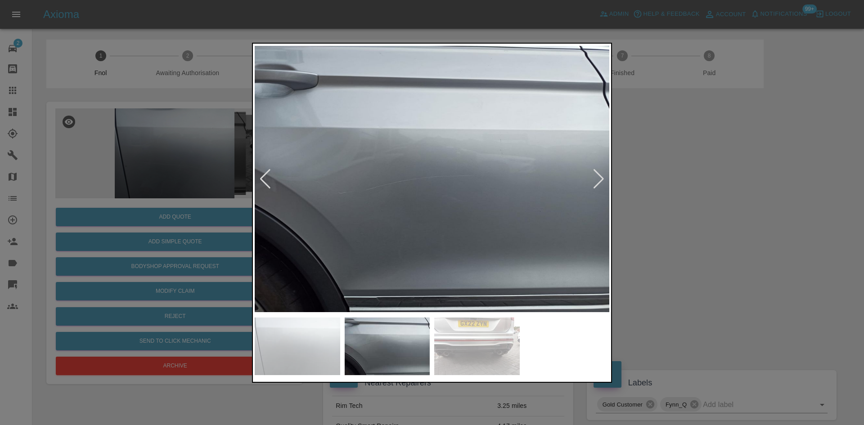
click at [428, 233] on img at bounding box center [432, 179] width 355 height 268
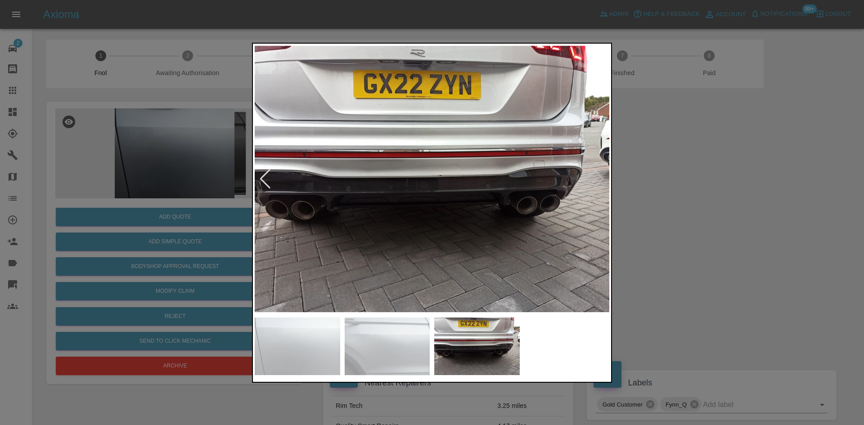
click at [435, 188] on img at bounding box center [432, 179] width 355 height 268
click at [434, 188] on img at bounding box center [432, 179] width 355 height 268
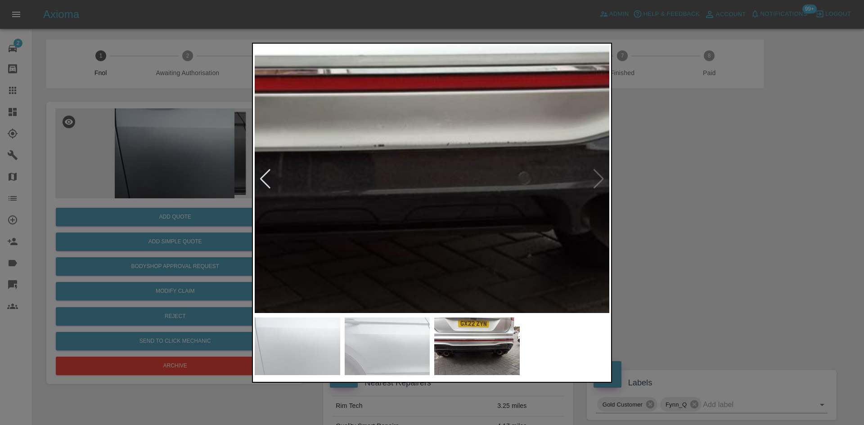
click at [400, 198] on img at bounding box center [356, 156] width 1064 height 804
click at [415, 215] on img at bounding box center [356, 156] width 1064 height 804
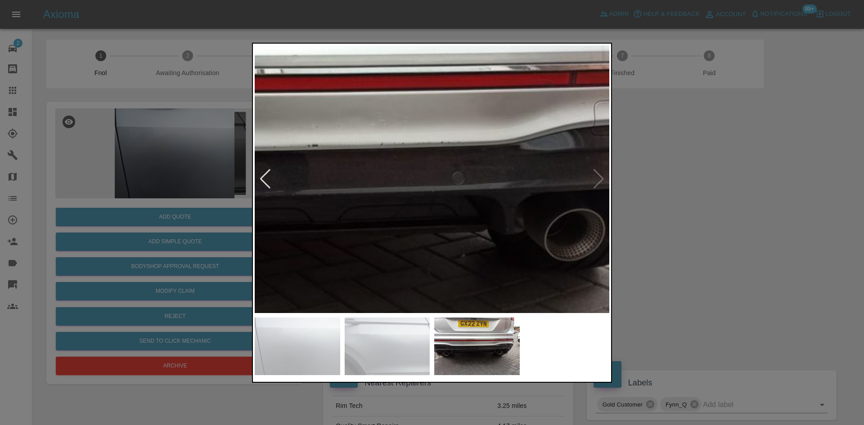
click at [206, 215] on div at bounding box center [432, 212] width 864 height 425
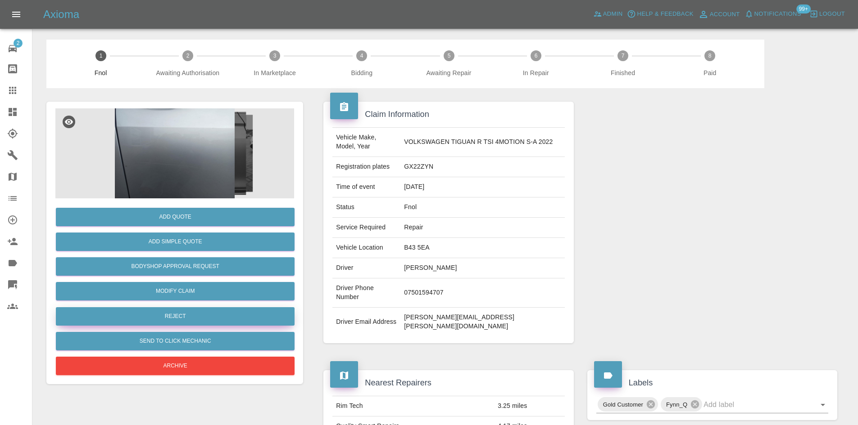
click at [170, 315] on button "Reject" at bounding box center [175, 317] width 239 height 18
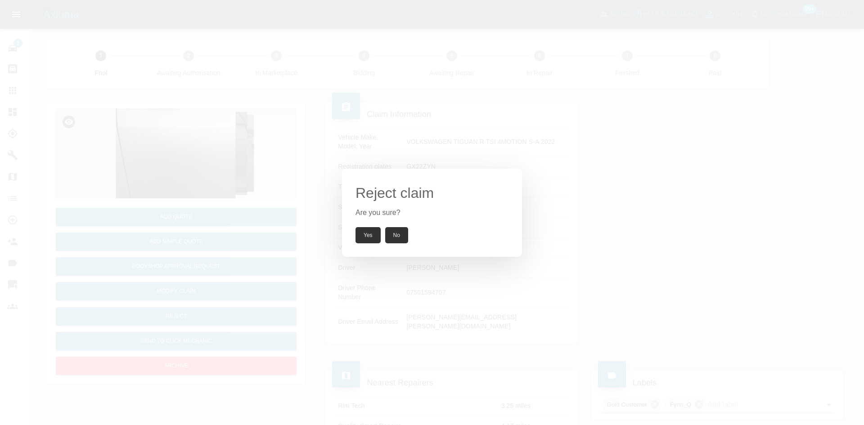
drag, startPoint x: 236, startPoint y: 215, endPoint x: 161, endPoint y: 376, distance: 177.9
click at [235, 215] on div "Reject claim Are you sure? Yes No" at bounding box center [432, 212] width 864 height 425
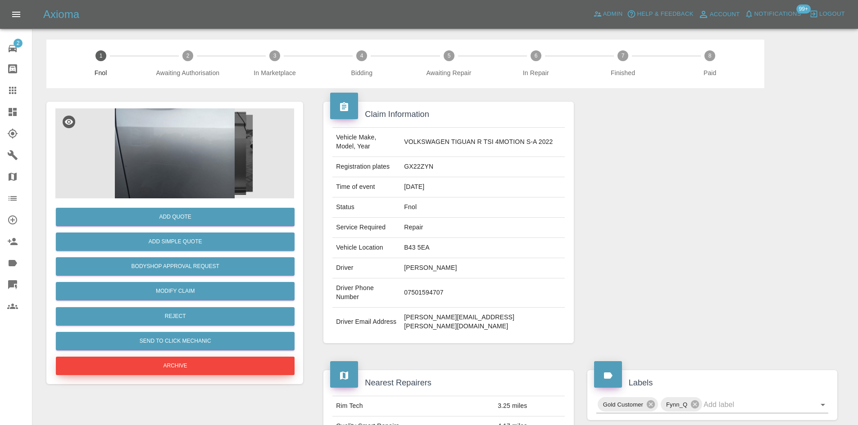
click at [172, 364] on button "Archive" at bounding box center [175, 366] width 239 height 18
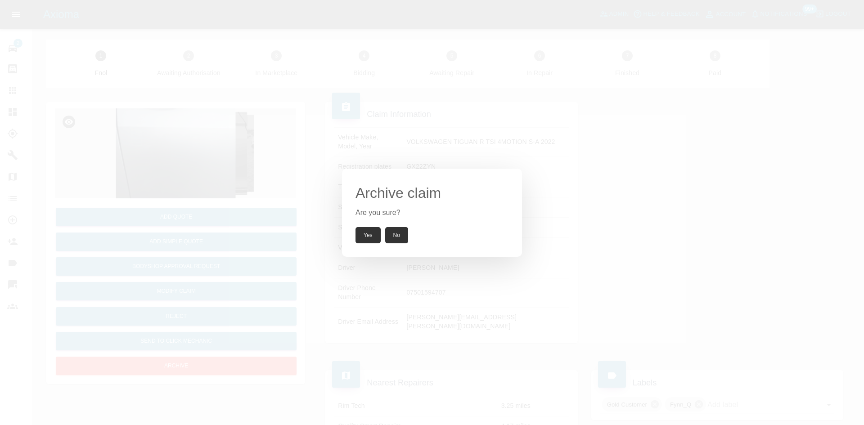
click at [362, 241] on button "Yes" at bounding box center [368, 235] width 25 height 16
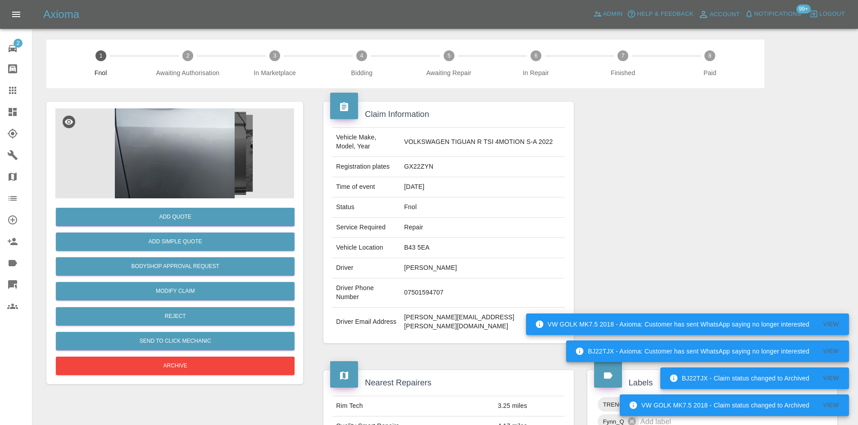
click at [178, 154] on img at bounding box center [174, 154] width 239 height 90
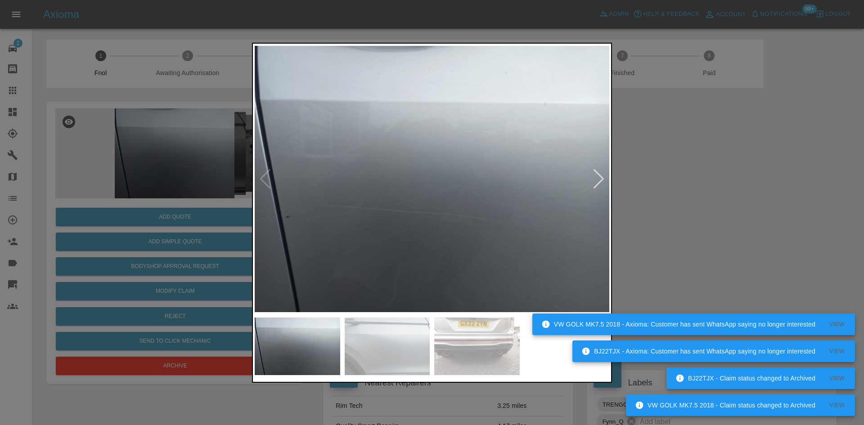
click at [381, 294] on img at bounding box center [432, 179] width 355 height 268
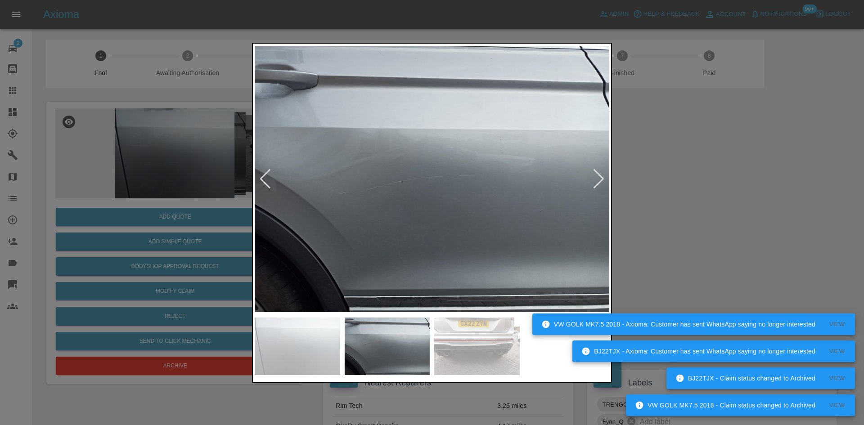
click at [350, 251] on img at bounding box center [432, 179] width 355 height 268
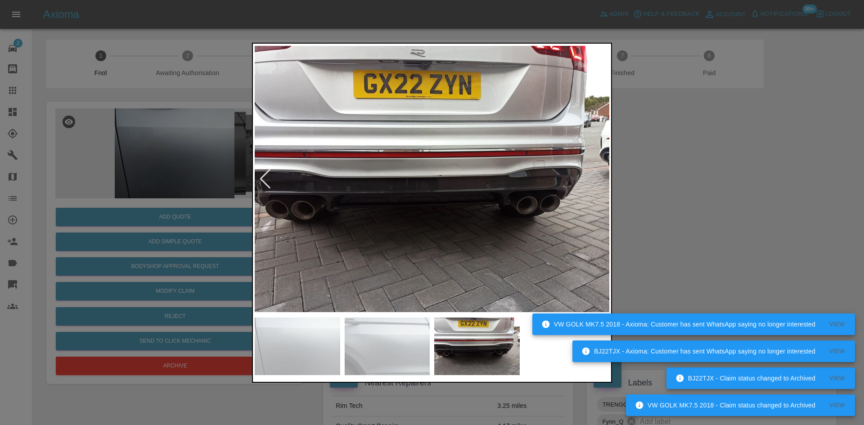
click at [420, 193] on img at bounding box center [432, 179] width 355 height 268
click at [420, 192] on img at bounding box center [432, 179] width 355 height 268
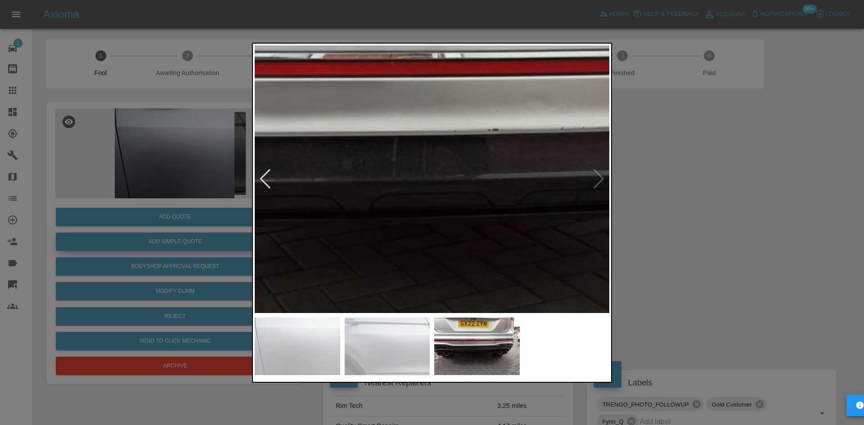
drag, startPoint x: 179, startPoint y: 194, endPoint x: 151, endPoint y: 244, distance: 57.2
click at [179, 200] on div at bounding box center [432, 212] width 864 height 425
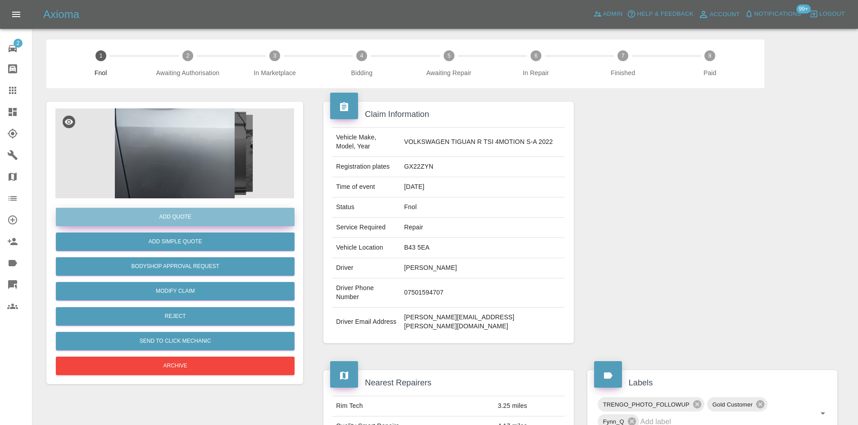
click at [156, 213] on button "Add Quote" at bounding box center [175, 217] width 239 height 18
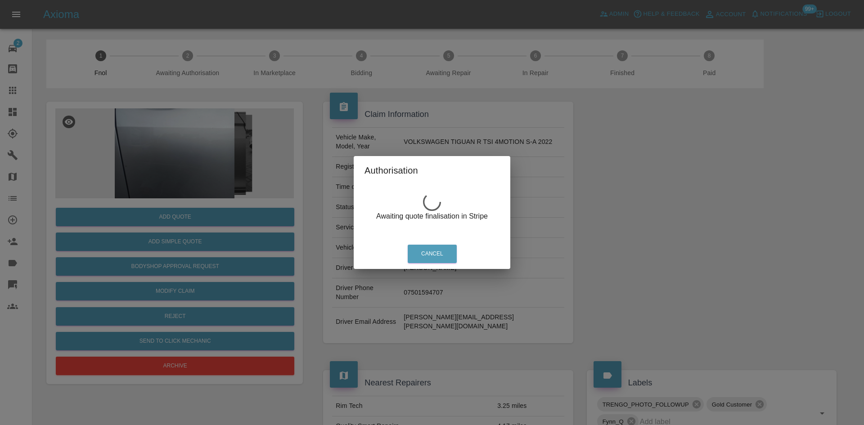
click at [235, 209] on div "Authorisation Awaiting quote finalisation in Stripe Cancel" at bounding box center [432, 212] width 864 height 425
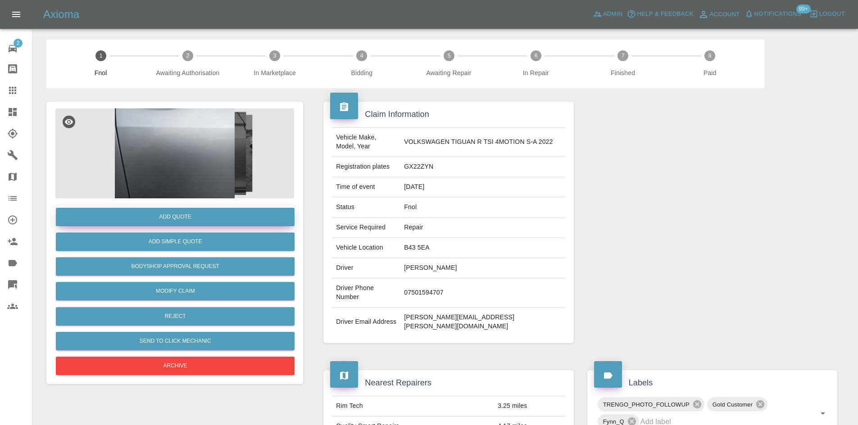
click at [166, 221] on button "Add Quote" at bounding box center [175, 217] width 239 height 18
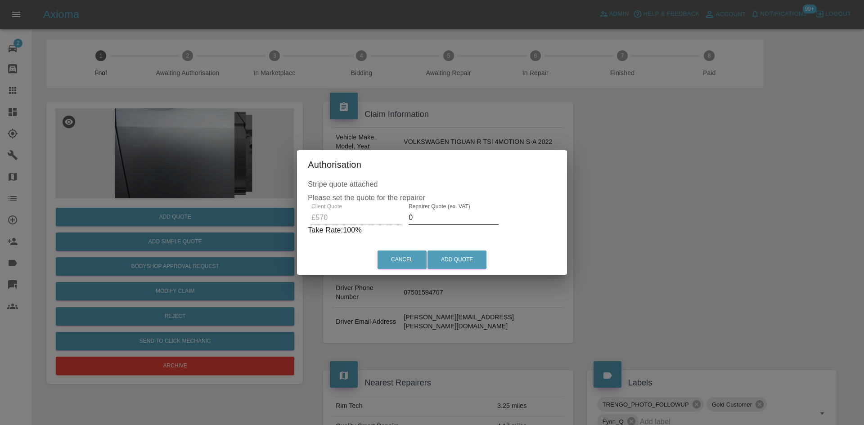
drag, startPoint x: 408, startPoint y: 210, endPoint x: 420, endPoint y: 217, distance: 13.3
click at [420, 217] on input "0" at bounding box center [454, 218] width 90 height 14
type input "350"
click at [454, 255] on button "Add Quote" at bounding box center [457, 260] width 59 height 18
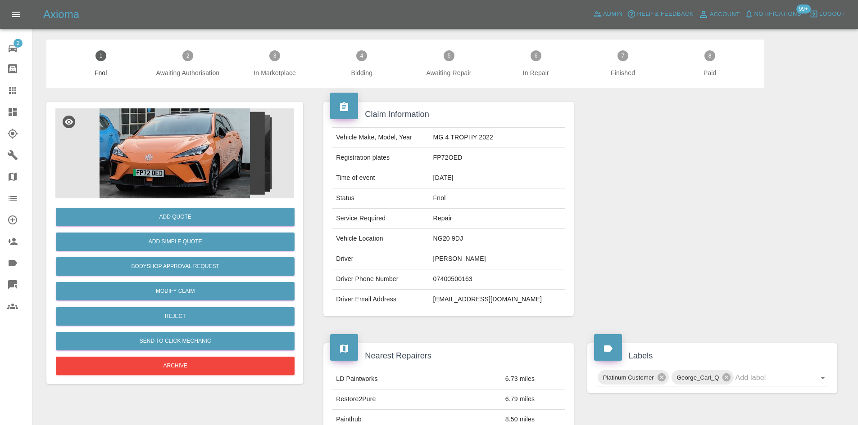
click at [165, 186] on img at bounding box center [174, 154] width 239 height 90
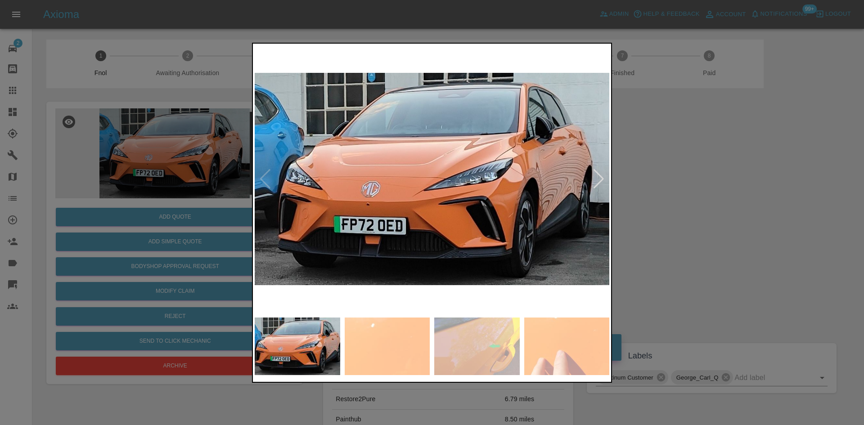
click at [365, 241] on img at bounding box center [432, 179] width 355 height 268
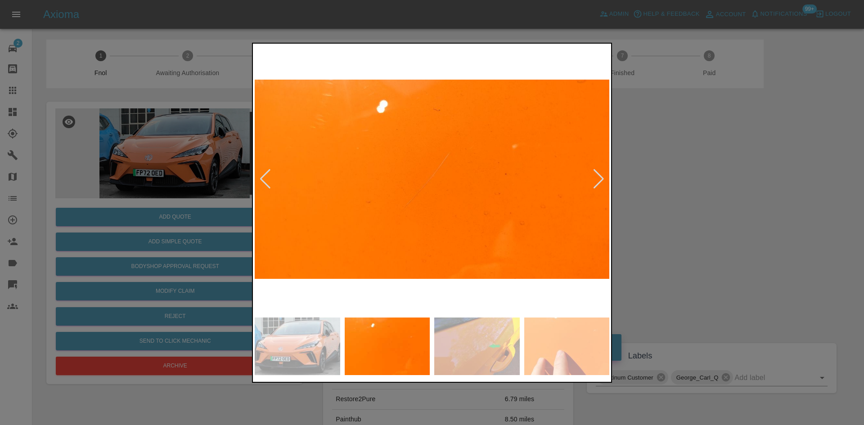
click at [265, 268] on img at bounding box center [432, 179] width 355 height 268
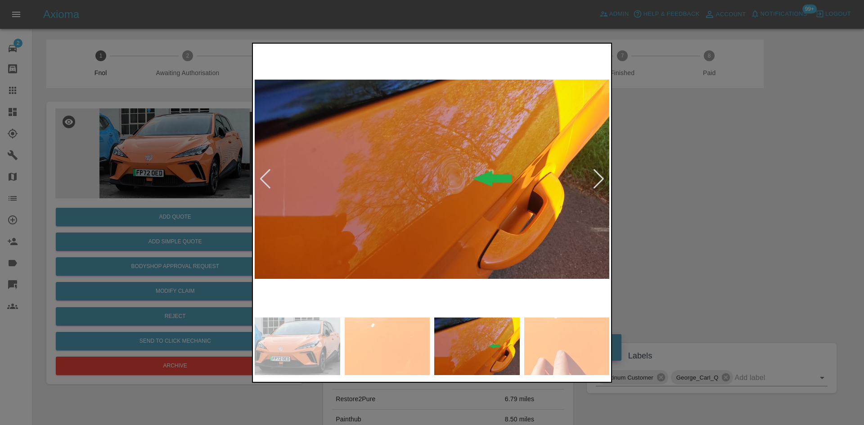
click at [390, 262] on img at bounding box center [432, 179] width 355 height 268
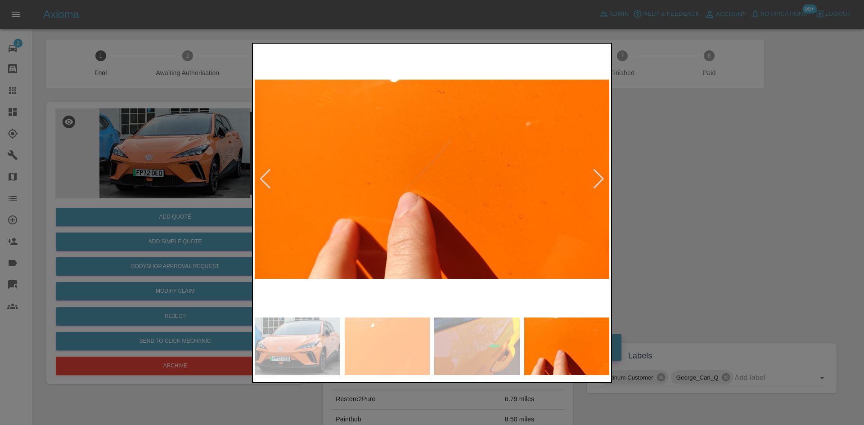
click at [412, 255] on img at bounding box center [432, 179] width 355 height 268
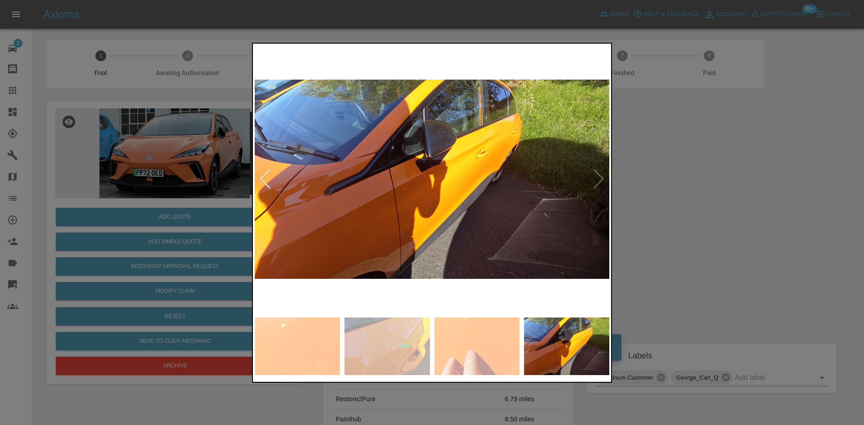
click at [393, 257] on img at bounding box center [432, 179] width 355 height 268
click at [228, 214] on div at bounding box center [432, 212] width 864 height 425
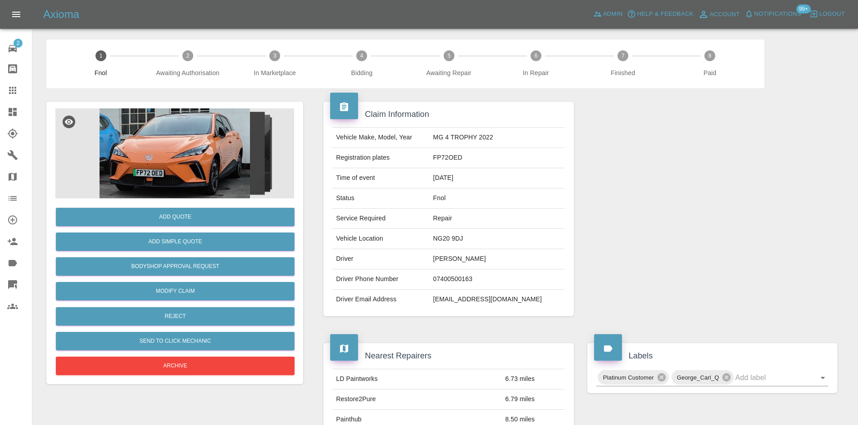
click at [200, 119] on img at bounding box center [174, 154] width 239 height 90
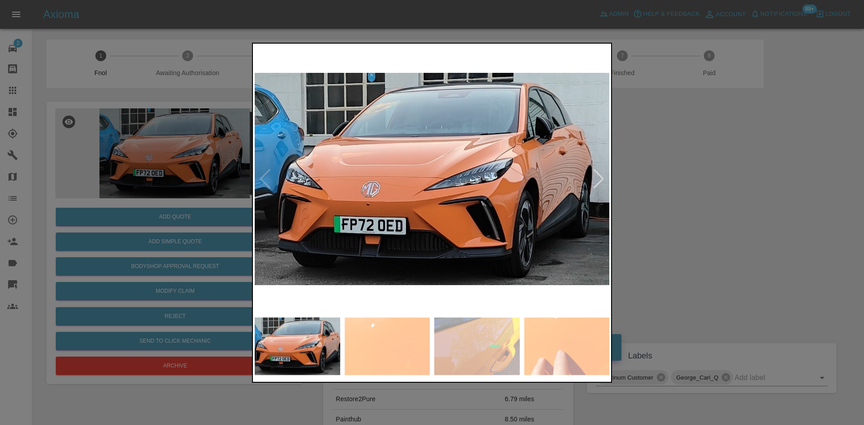
click at [392, 247] on img at bounding box center [432, 179] width 355 height 268
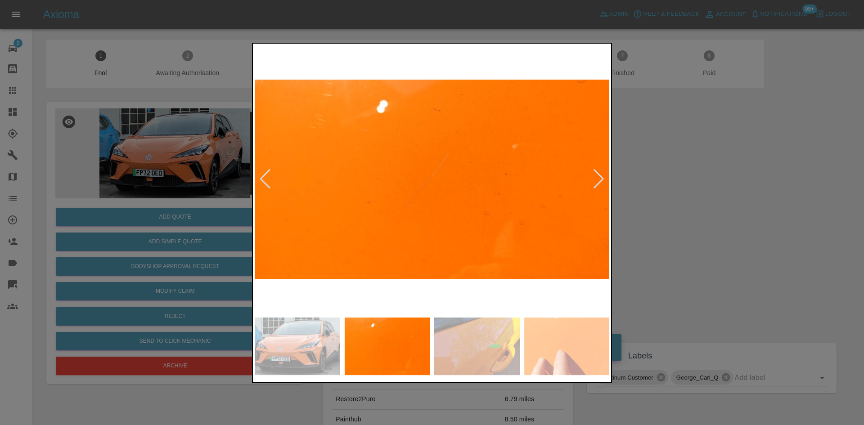
click at [337, 276] on img at bounding box center [432, 179] width 355 height 268
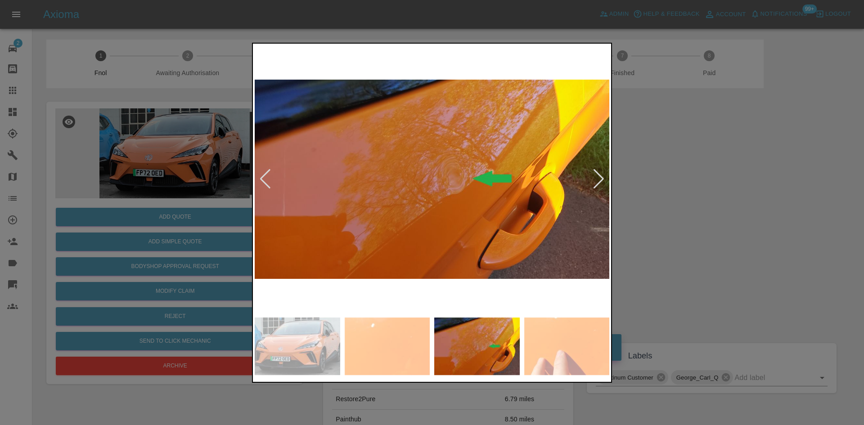
click at [145, 258] on div at bounding box center [432, 212] width 864 height 425
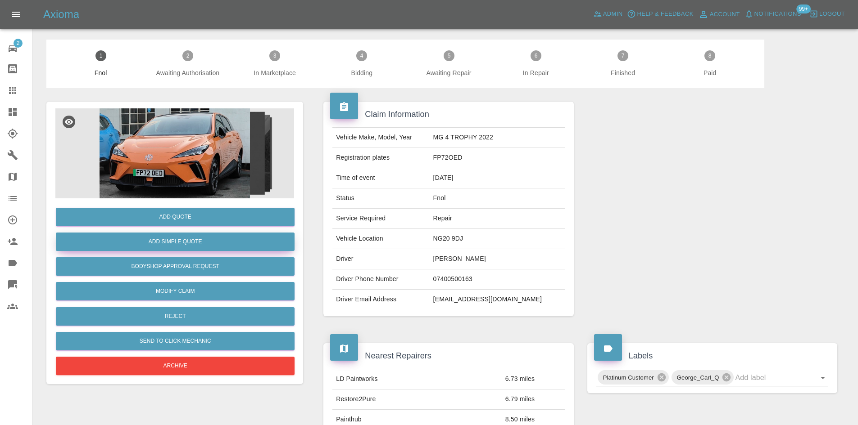
click at [192, 245] on button "Add Simple Quote" at bounding box center [175, 242] width 239 height 18
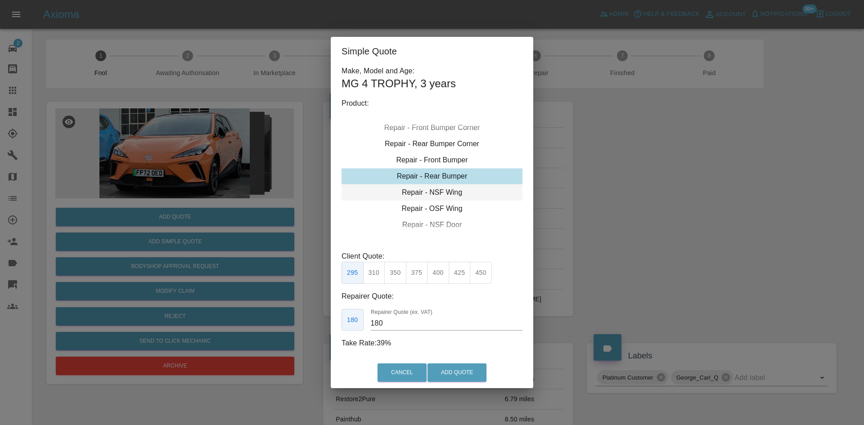
click at [420, 191] on div "Repair - NSF Wing" at bounding box center [432, 193] width 181 height 16
click at [421, 208] on div "Repair - NSF Door" at bounding box center [432, 209] width 181 height 16
click at [396, 277] on button "275" at bounding box center [395, 273] width 22 height 22
drag, startPoint x: 389, startPoint y: 328, endPoint x: 249, endPoint y: 331, distance: 139.6
click at [321, 324] on div "Simple Quote Make, Model and Age: MG 4 TROPHY , 3 years Product: Repair - Front…" at bounding box center [432, 212] width 864 height 425
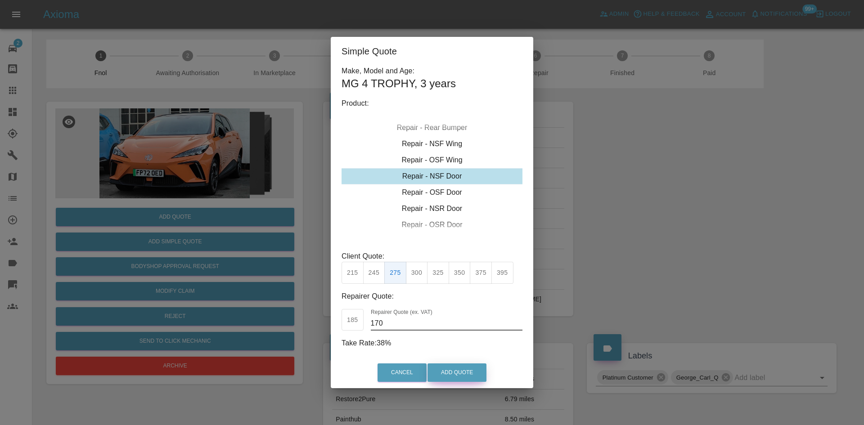
type input "170"
drag, startPoint x: 458, startPoint y: 381, endPoint x: 457, endPoint y: 363, distance: 17.7
click at [460, 378] on button "Add Quote" at bounding box center [457, 373] width 59 height 18
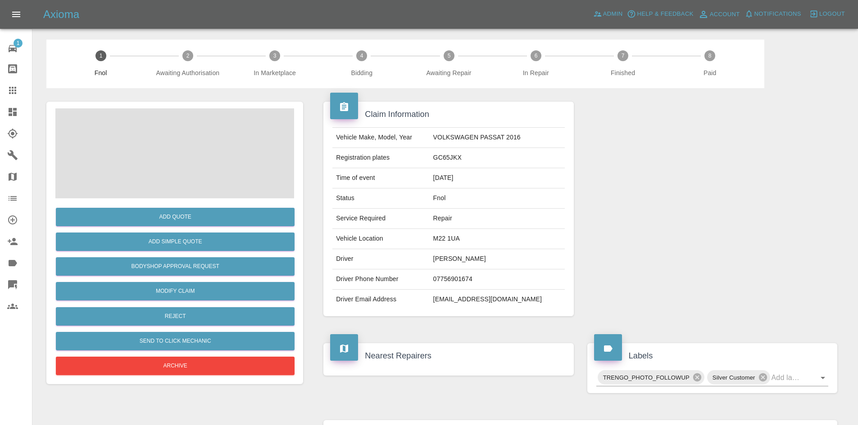
click at [157, 129] on span at bounding box center [174, 154] width 239 height 90
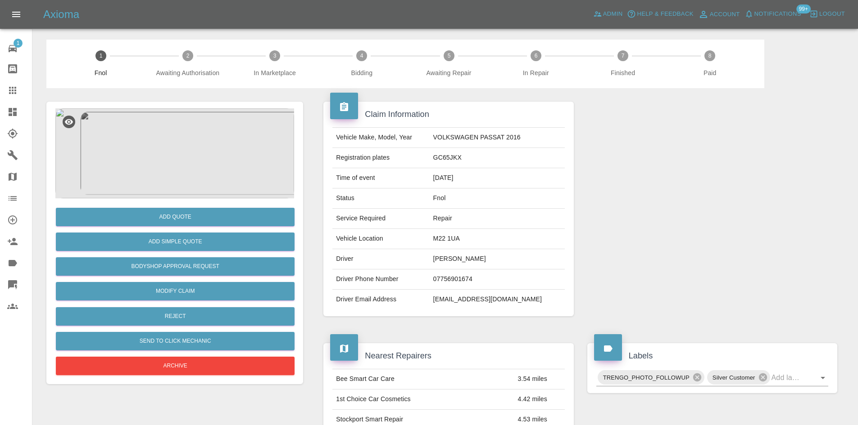
click at [173, 148] on img at bounding box center [174, 154] width 239 height 90
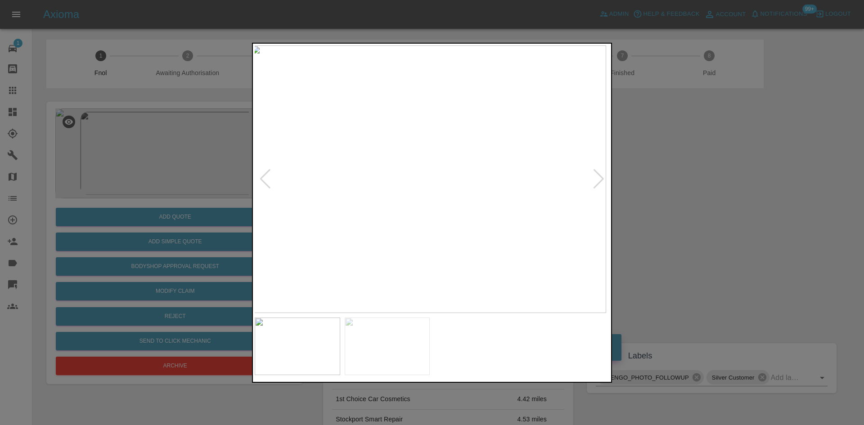
click at [440, 217] on img at bounding box center [429, 179] width 355 height 268
click at [315, 202] on img at bounding box center [432, 179] width 355 height 268
click at [321, 201] on img at bounding box center [432, 179] width 355 height 268
click at [583, 209] on img at bounding box center [432, 179] width 355 height 268
click at [564, 226] on img at bounding box center [432, 179] width 355 height 268
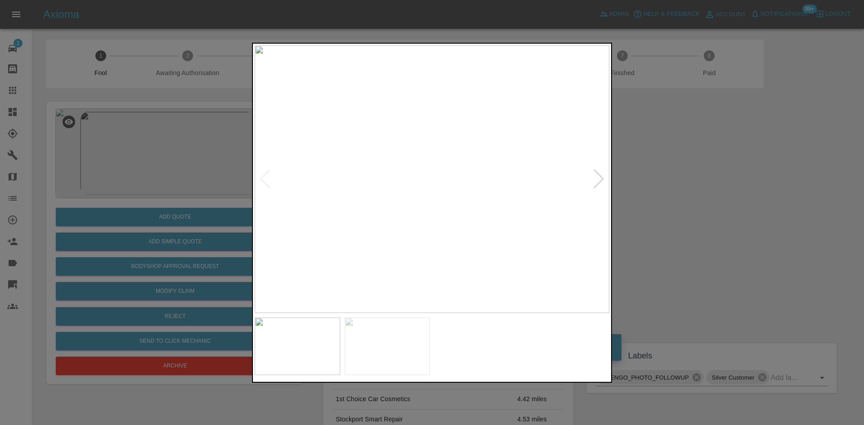
click at [455, 256] on img at bounding box center [432, 179] width 355 height 268
click at [349, 214] on img at bounding box center [432, 179] width 355 height 268
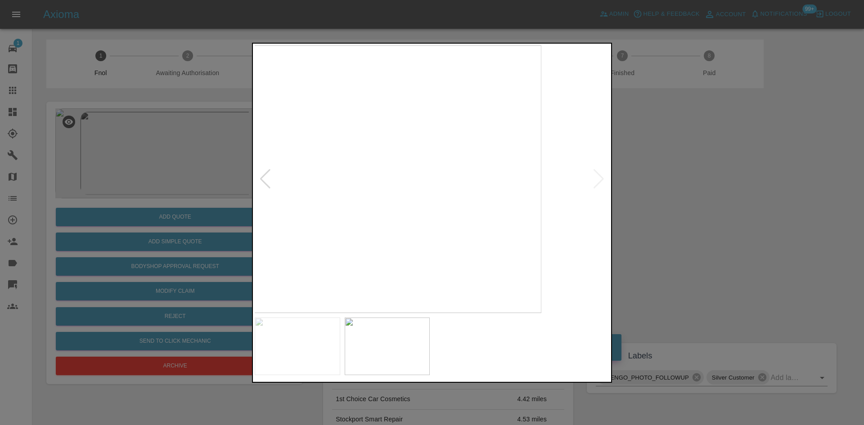
click at [280, 217] on img at bounding box center [364, 179] width 355 height 268
click at [178, 175] on div at bounding box center [432, 212] width 864 height 425
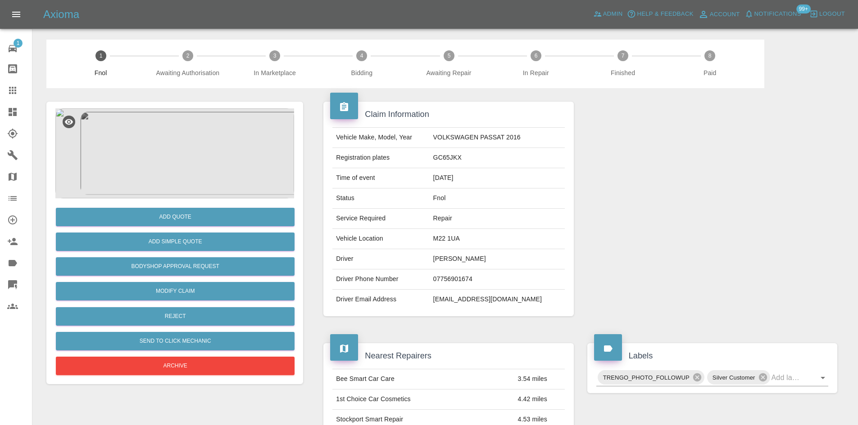
click at [188, 125] on img at bounding box center [174, 154] width 239 height 90
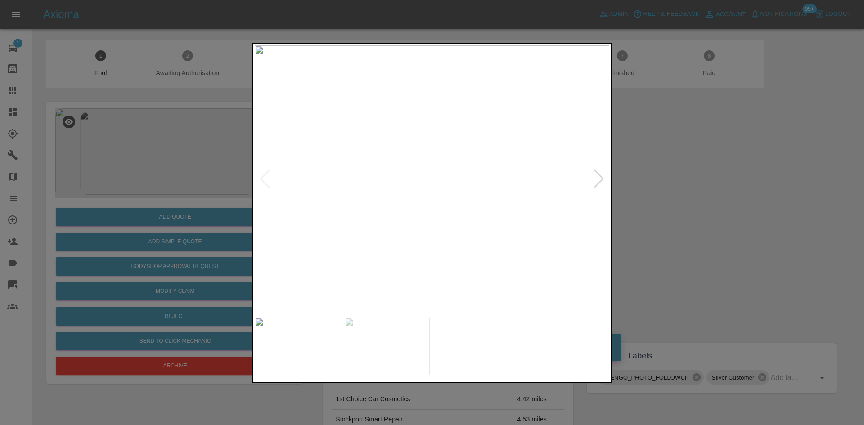
click at [461, 193] on img at bounding box center [432, 179] width 355 height 268
click at [218, 239] on div at bounding box center [432, 212] width 864 height 425
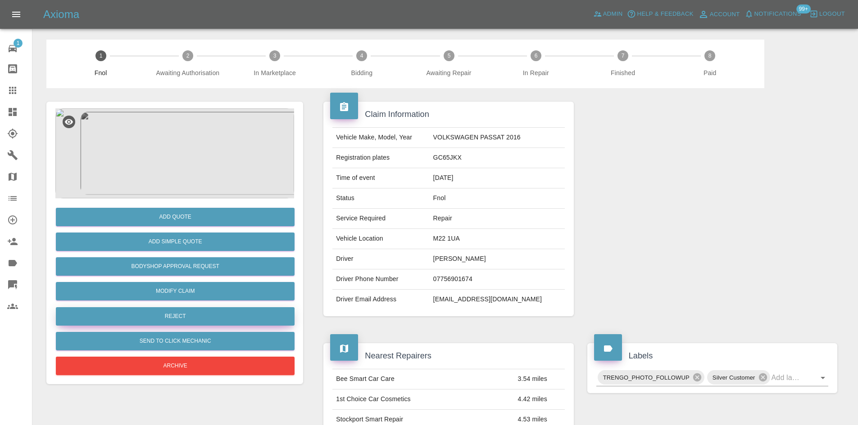
click at [203, 322] on button "Reject" at bounding box center [175, 317] width 239 height 18
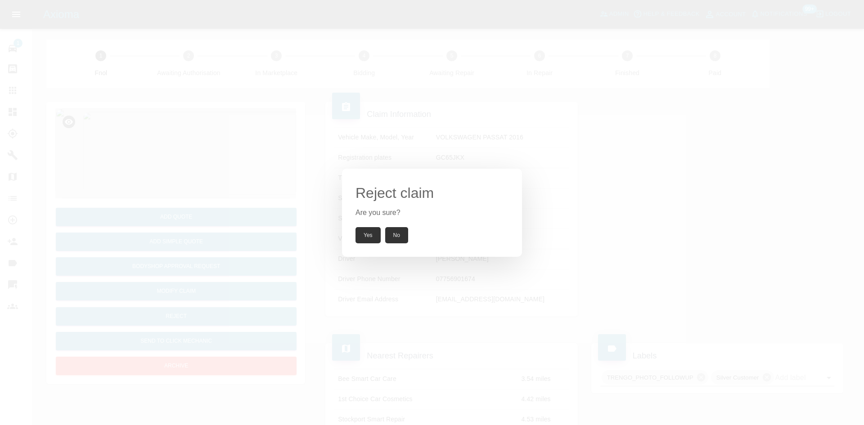
drag, startPoint x: 363, startPoint y: 233, endPoint x: 344, endPoint y: 1, distance: 233.1
click at [363, 232] on button "Yes" at bounding box center [368, 235] width 25 height 16
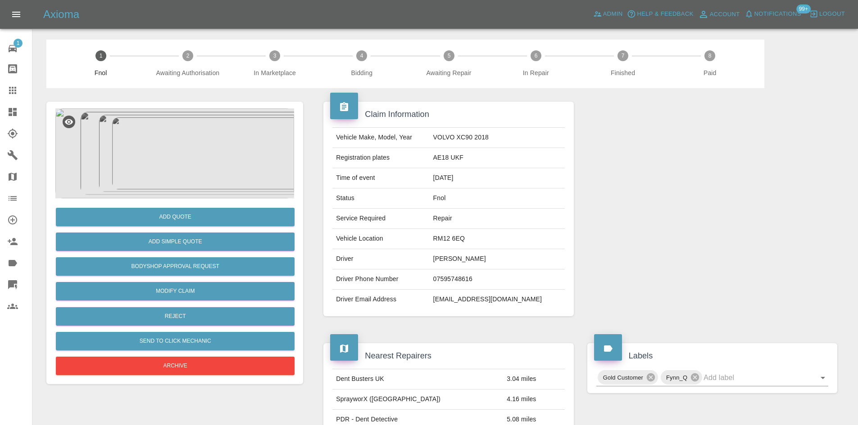
click at [218, 153] on img at bounding box center [174, 154] width 239 height 90
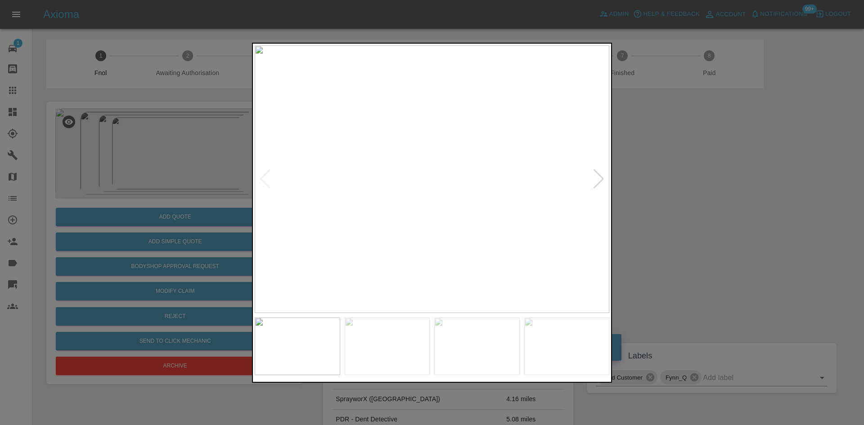
click at [343, 187] on img at bounding box center [432, 179] width 355 height 268
click at [378, 207] on img at bounding box center [432, 179] width 355 height 268
click at [372, 197] on img at bounding box center [432, 179] width 355 height 268
click at [364, 204] on img at bounding box center [432, 179] width 355 height 268
click at [421, 220] on img at bounding box center [432, 179] width 355 height 268
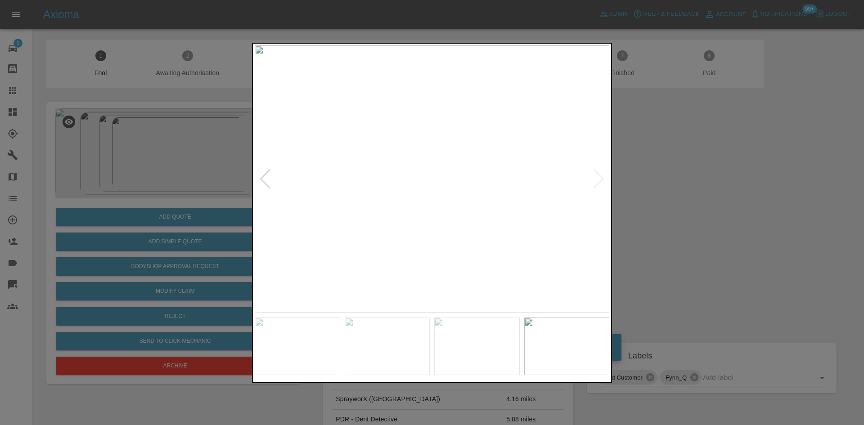
click at [421, 220] on img at bounding box center [432, 179] width 355 height 268
click at [421, 233] on img at bounding box center [466, 56] width 1064 height 804
click at [421, 232] on img at bounding box center [466, 56] width 1064 height 804
click at [362, 230] on img at bounding box center [432, 179] width 355 height 268
click at [297, 193] on img at bounding box center [432, 179] width 355 height 268
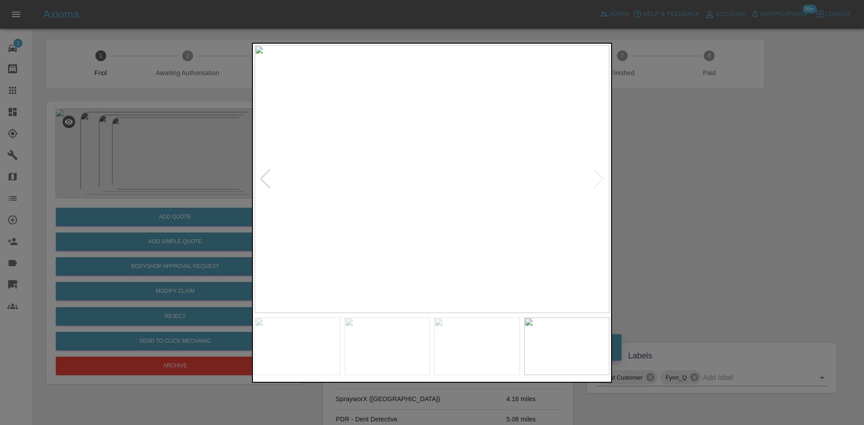
click at [445, 181] on img at bounding box center [432, 179] width 355 height 268
click at [457, 158] on img at bounding box center [402, 167] width 1064 height 804
click at [480, 230] on img at bounding box center [470, 104] width 1064 height 804
click at [197, 175] on div at bounding box center [432, 212] width 864 height 425
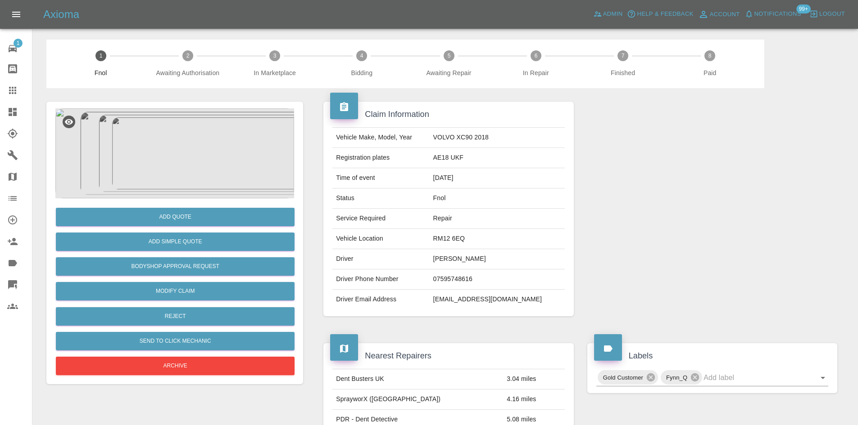
click at [172, 152] on img at bounding box center [174, 154] width 239 height 90
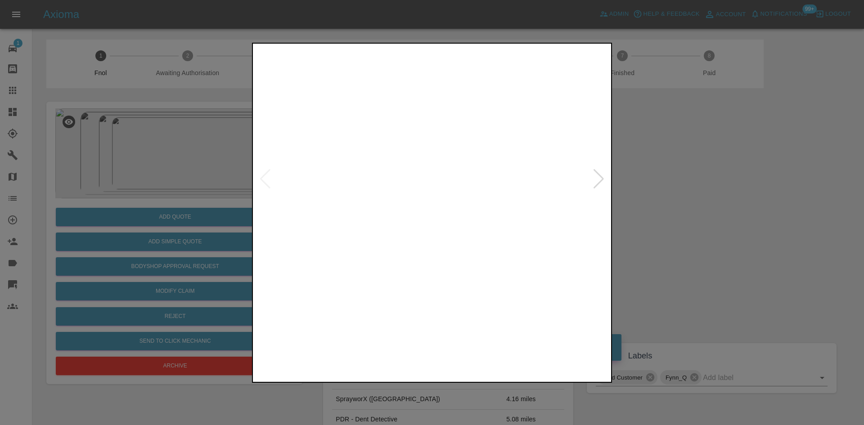
click at [387, 202] on img at bounding box center [432, 179] width 355 height 268
click at [423, 167] on img at bounding box center [432, 179] width 355 height 268
click at [422, 167] on img at bounding box center [432, 179] width 355 height 268
click at [442, 172] on img at bounding box center [462, 214] width 1064 height 804
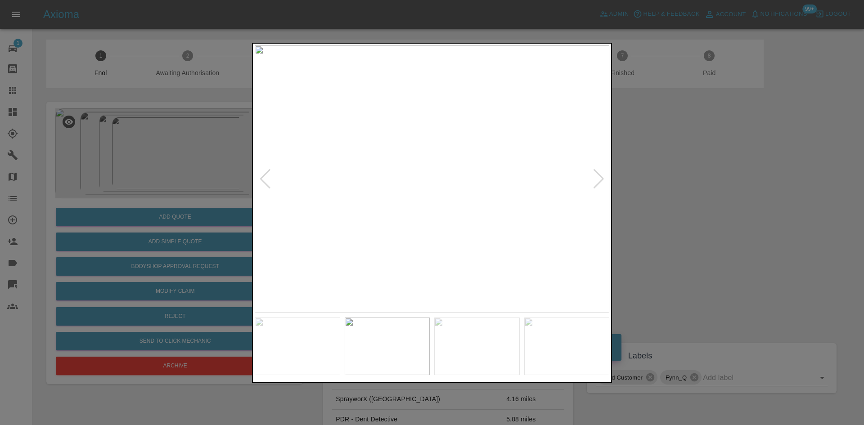
click at [372, 185] on img at bounding box center [432, 179] width 355 height 268
click at [345, 176] on img at bounding box center [432, 179] width 355 height 268
click at [427, 178] on img at bounding box center [432, 179] width 355 height 268
click at [416, 193] on img at bounding box center [447, 182] width 1064 height 804
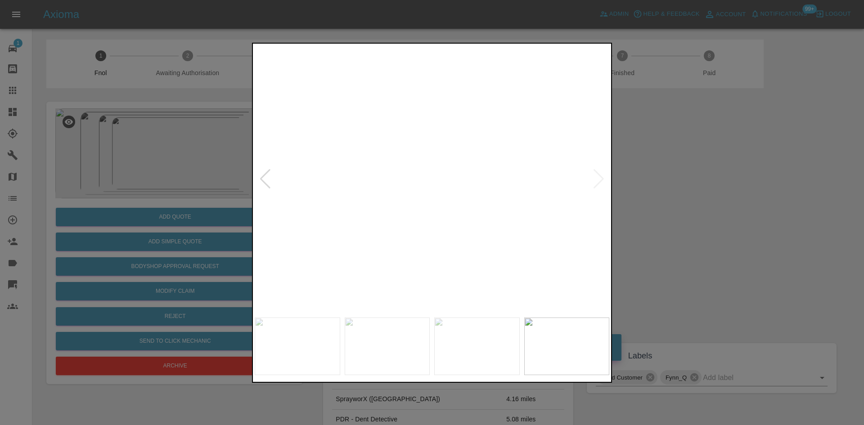
click at [416, 193] on img at bounding box center [447, 182] width 1064 height 804
click at [353, 190] on img at bounding box center [432, 179] width 355 height 268
click at [370, 196] on img at bounding box center [403, 179] width 355 height 268
click at [425, 199] on img at bounding box center [448, 179] width 355 height 268
click at [160, 264] on div at bounding box center [432, 212] width 864 height 425
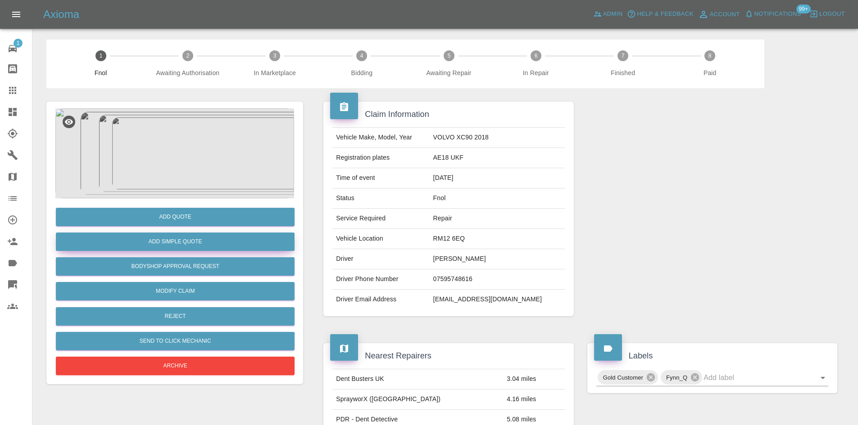
click at [165, 239] on button "Add Simple Quote" at bounding box center [175, 242] width 239 height 18
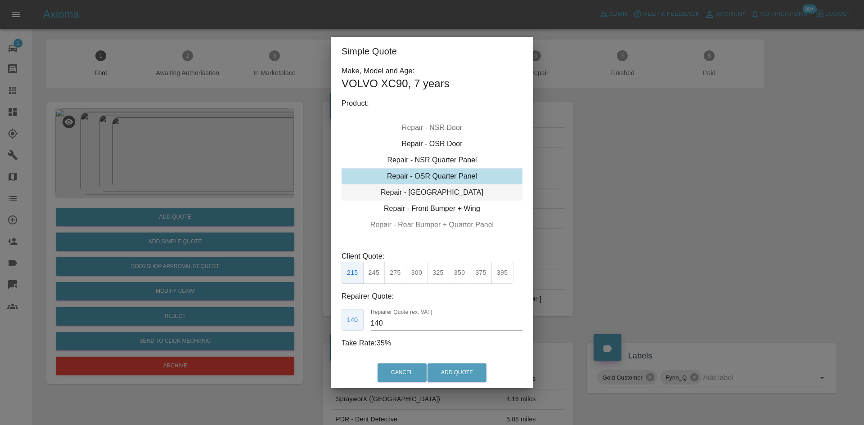
click at [440, 198] on div "Repair - Tailgate" at bounding box center [432, 193] width 181 height 16
click at [461, 272] on button "350" at bounding box center [460, 273] width 22 height 22
drag, startPoint x: 389, startPoint y: 334, endPoint x: 330, endPoint y: 326, distance: 59.9
click at [330, 327] on div "Simple Quote Make, Model and Age: VOLVO XC90 , 7 years Product: Repair - Front …" at bounding box center [432, 212] width 864 height 425
click at [398, 319] on input "230" at bounding box center [447, 324] width 152 height 14
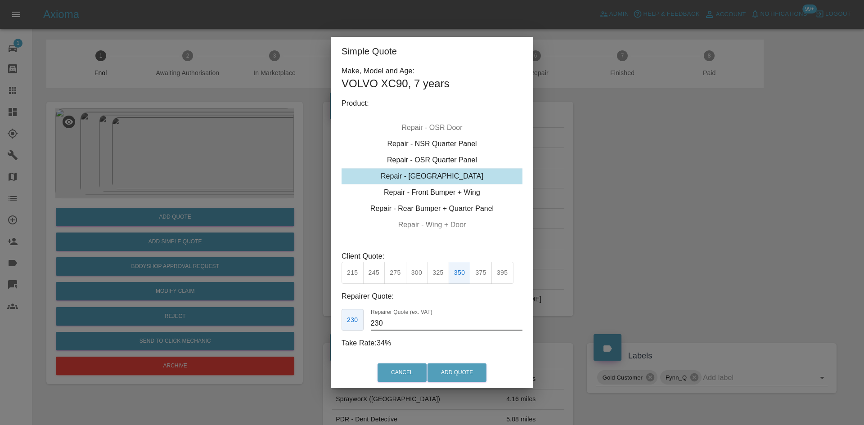
drag, startPoint x: 389, startPoint y: 321, endPoint x: 257, endPoint y: 335, distance: 133.1
click at [263, 328] on div "Simple Quote Make, Model and Age: VOLVO XC90 , 7 years Product: Repair - Front …" at bounding box center [432, 212] width 864 height 425
type input "220"
click at [462, 372] on button "Add Quote" at bounding box center [457, 373] width 59 height 18
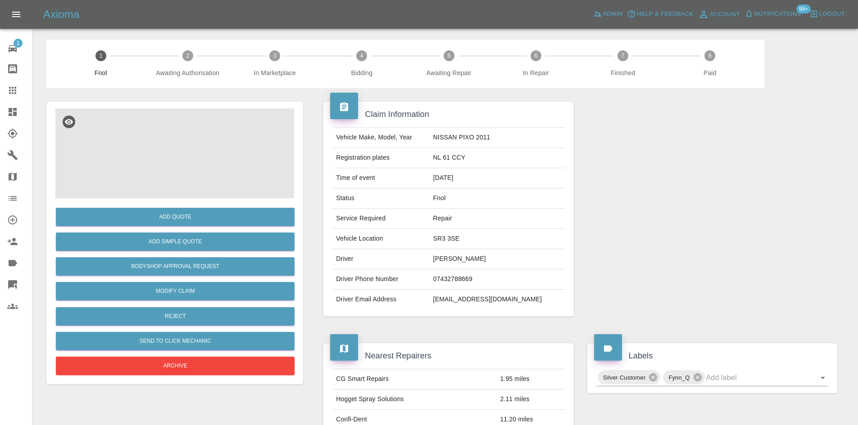
click at [186, 151] on img at bounding box center [174, 154] width 239 height 90
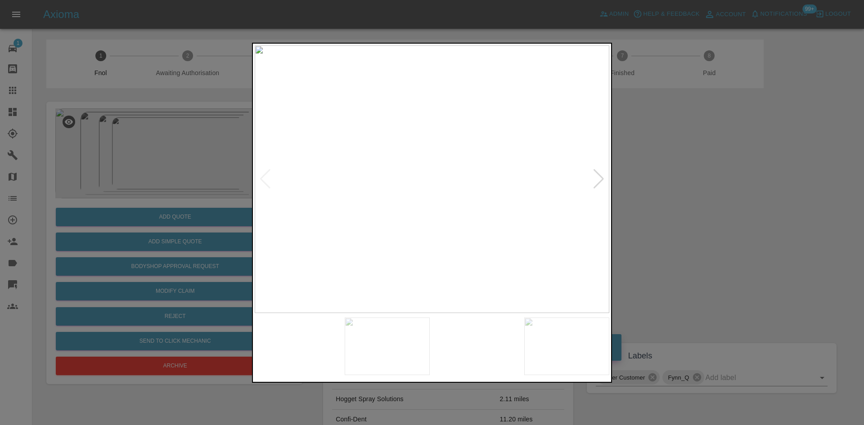
click at [458, 190] on img at bounding box center [432, 179] width 355 height 268
click at [410, 197] on img at bounding box center [381, 179] width 355 height 268
click at [421, 244] on img at bounding box center [432, 179] width 355 height 268
click at [392, 253] on img at bounding box center [432, 179] width 355 height 268
click at [402, 278] on img at bounding box center [418, 179] width 355 height 268
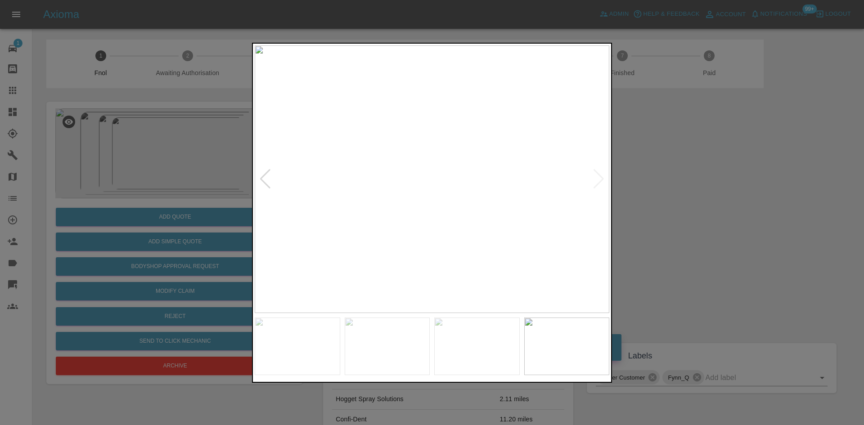
click at [271, 255] on img at bounding box center [432, 179] width 355 height 268
drag, startPoint x: 121, startPoint y: 226, endPoint x: 139, endPoint y: 239, distance: 21.6
click at [123, 226] on div at bounding box center [432, 212] width 864 height 425
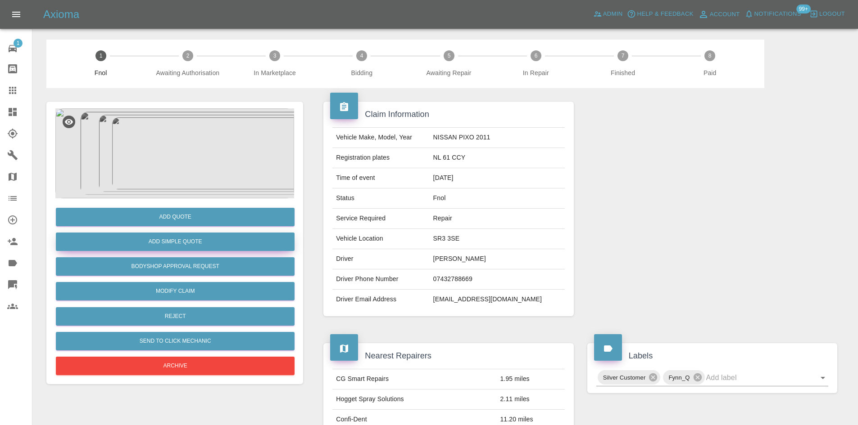
click at [156, 240] on button "Add Simple Quote" at bounding box center [175, 242] width 239 height 18
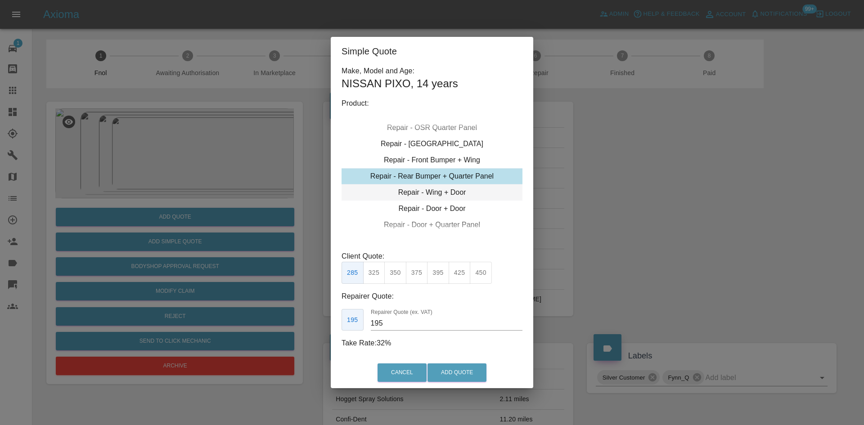
click at [436, 194] on div "Repair - Wing + Door" at bounding box center [432, 193] width 181 height 16
click at [378, 272] on button "350" at bounding box center [374, 273] width 22 height 22
drag, startPoint x: 389, startPoint y: 324, endPoint x: 339, endPoint y: 324, distance: 50.4
click at [341, 321] on div "Make, Model and Age: NISSAN PIXO , 14 years Product: Repair - Front Bumper Corn…" at bounding box center [432, 212] width 203 height 292
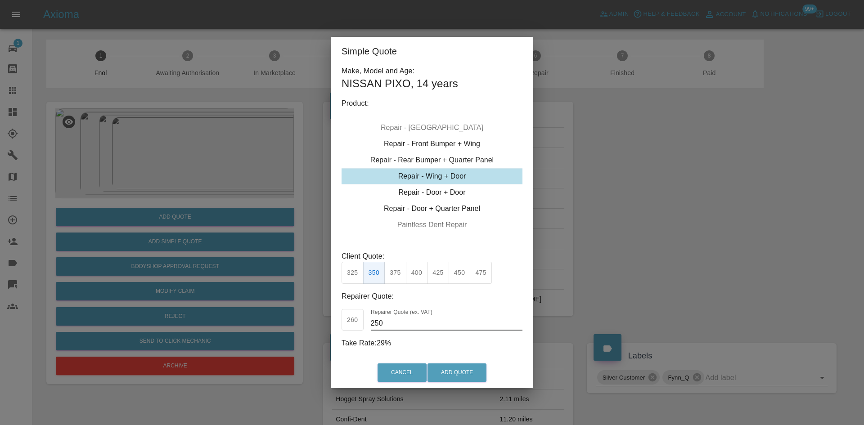
drag, startPoint x: 392, startPoint y: 330, endPoint x: 296, endPoint y: 322, distance: 96.7
click at [308, 321] on div "Simple Quote Make, Model and Age: NISSAN PIXO , 14 years Product: Repair - Fron…" at bounding box center [432, 212] width 864 height 425
type input "220"
click at [465, 380] on button "Add Quote" at bounding box center [457, 373] width 59 height 18
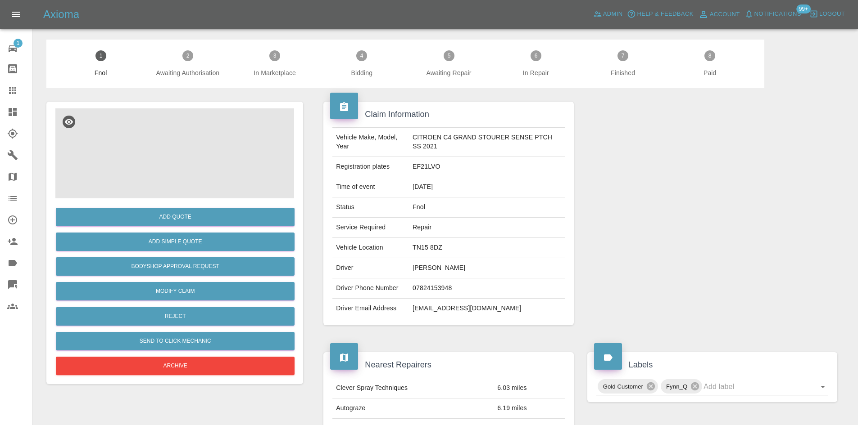
click at [150, 149] on img at bounding box center [174, 154] width 239 height 90
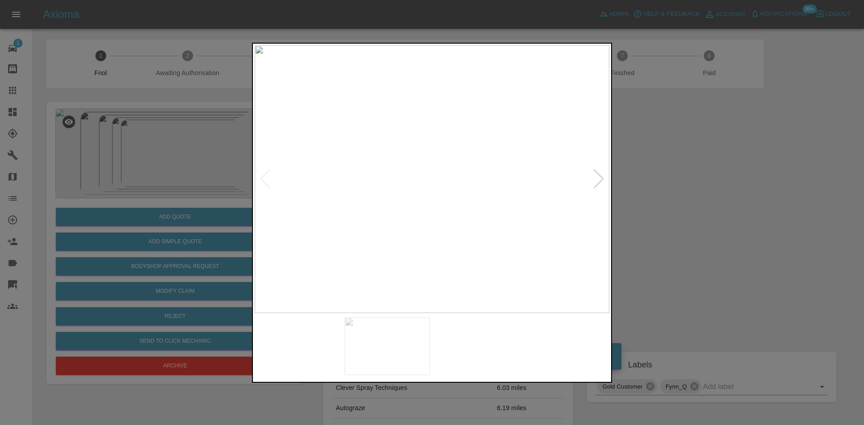
click at [326, 190] on img at bounding box center [432, 179] width 355 height 268
click at [344, 210] on img at bounding box center [432, 179] width 355 height 268
click at [321, 179] on img at bounding box center [432, 179] width 355 height 268
click at [342, 149] on img at bounding box center [432, 179] width 355 height 268
click at [365, 176] on img at bounding box center [432, 179] width 355 height 268
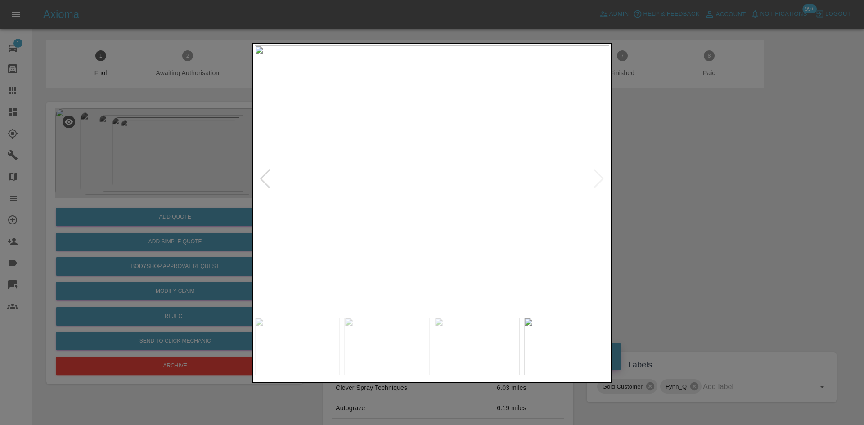
drag, startPoint x: 117, startPoint y: 170, endPoint x: 186, endPoint y: 155, distance: 70.4
click at [140, 172] on div at bounding box center [432, 212] width 864 height 425
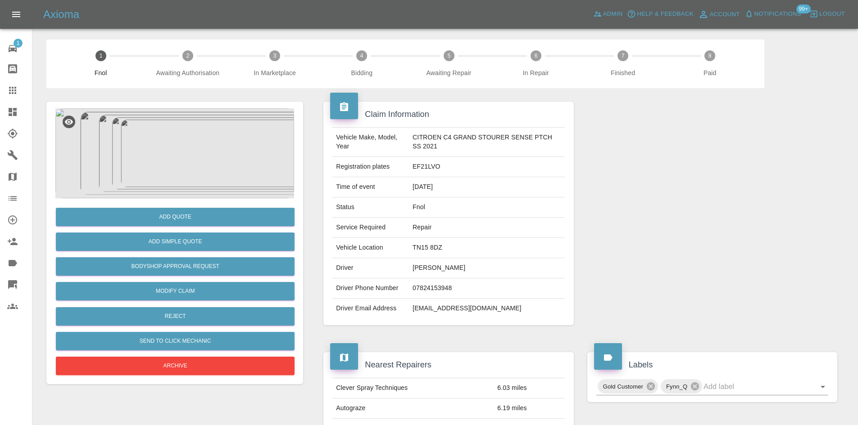
click at [164, 153] on img at bounding box center [174, 154] width 239 height 90
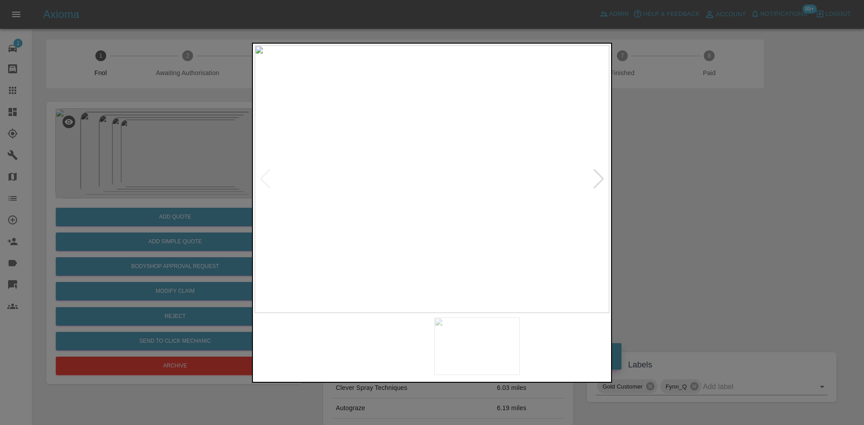
click at [347, 189] on img at bounding box center [432, 179] width 355 height 268
click at [405, 208] on img at bounding box center [432, 179] width 355 height 268
click at [398, 212] on img at bounding box center [402, 179] width 355 height 268
click at [434, 167] on img at bounding box center [432, 179] width 355 height 268
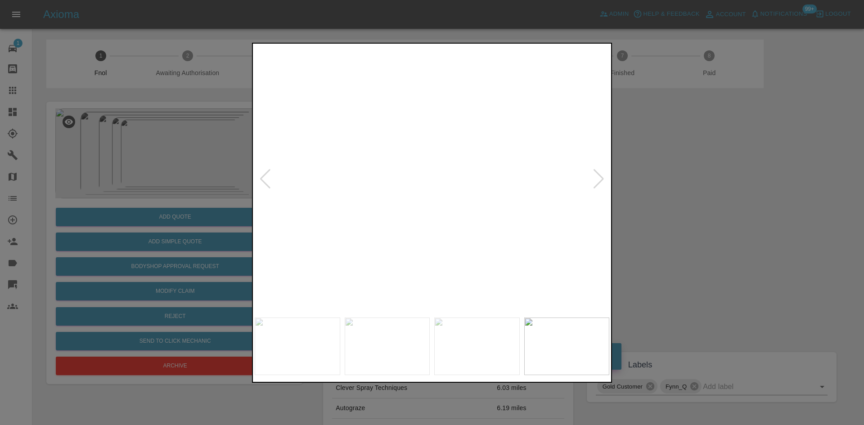
click at [434, 167] on img at bounding box center [425, 214] width 1064 height 804
click at [296, 220] on img at bounding box center [432, 179] width 355 height 268
click at [402, 204] on img at bounding box center [432, 179] width 355 height 268
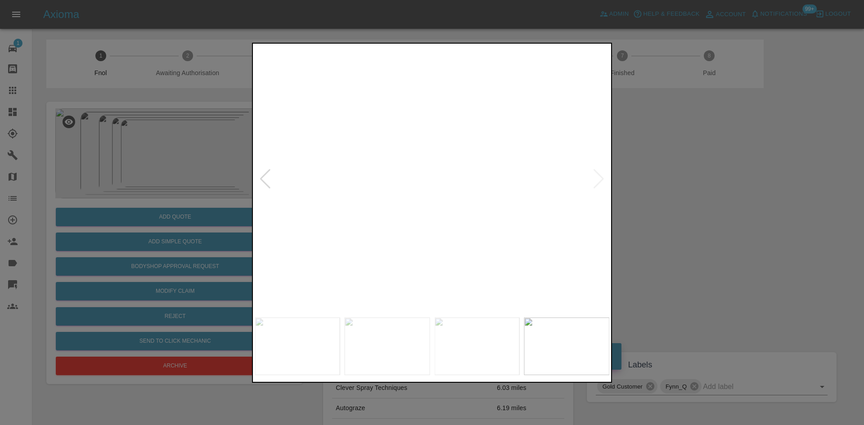
click at [398, 203] on img at bounding box center [524, 106] width 1064 height 804
click at [275, 203] on img at bounding box center [393, 179] width 355 height 268
click at [286, 227] on img at bounding box center [432, 179] width 355 height 268
drag, startPoint x: 168, startPoint y: 208, endPoint x: 166, endPoint y: 217, distance: 8.4
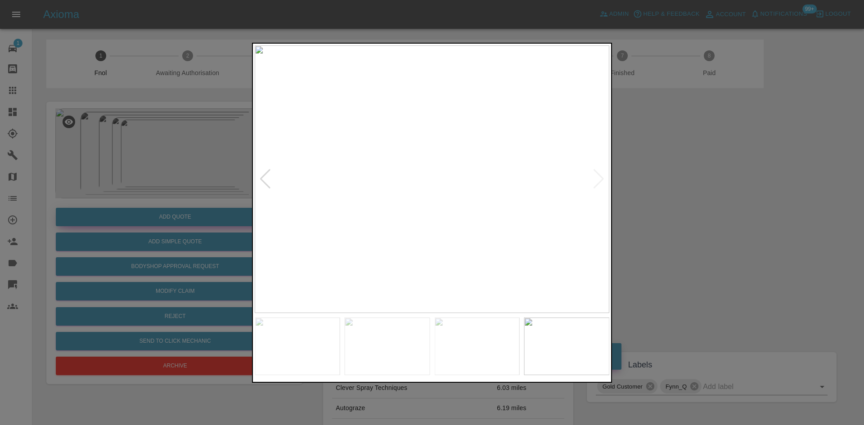
click at [168, 213] on div at bounding box center [432, 212] width 864 height 425
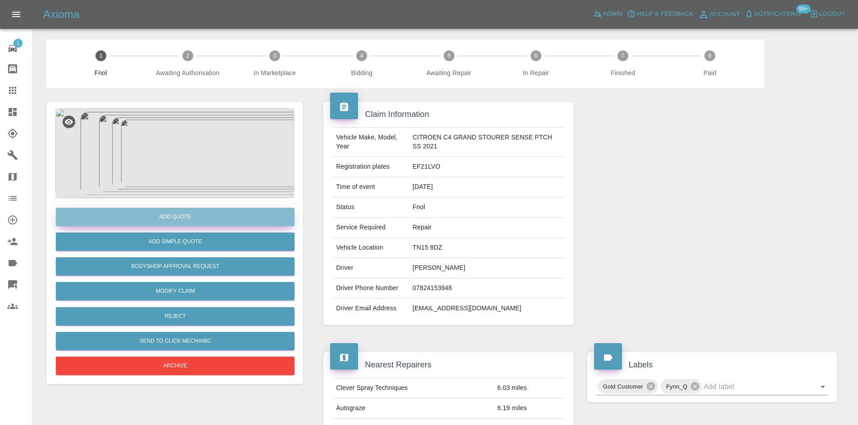
click at [166, 217] on button "Add Quote" at bounding box center [175, 217] width 239 height 18
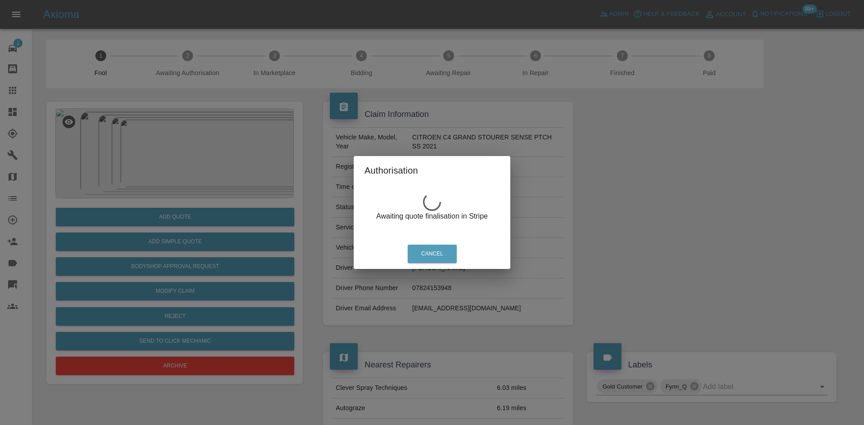
click at [186, 174] on div "Authorisation Awaiting quote finalisation in Stripe Cancel" at bounding box center [432, 212] width 864 height 425
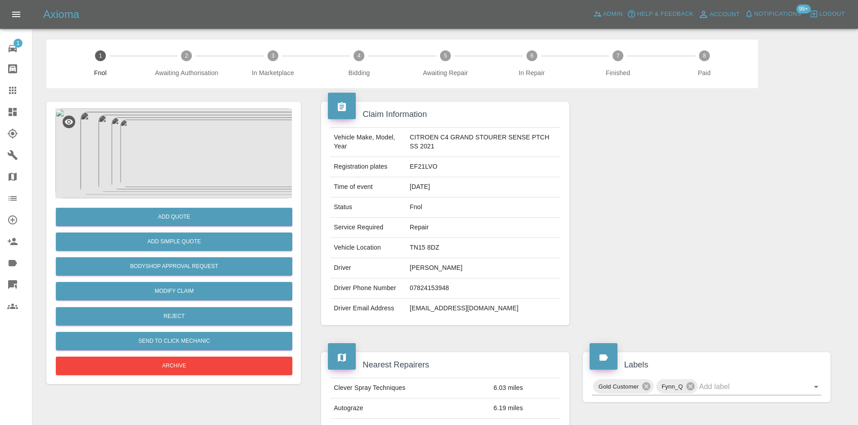
click at [192, 145] on img at bounding box center [174, 154] width 239 height 90
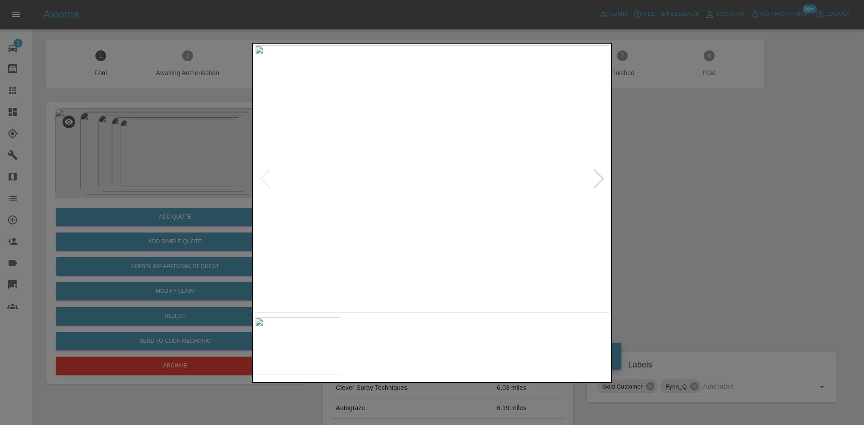
click at [408, 201] on img at bounding box center [432, 179] width 355 height 268
click at [437, 140] on img at bounding box center [432, 179] width 355 height 268
click at [436, 140] on img at bounding box center [432, 179] width 355 height 268
click at [416, 199] on img at bounding box center [471, 433] width 1064 height 804
click at [387, 140] on img at bounding box center [394, 277] width 1064 height 804
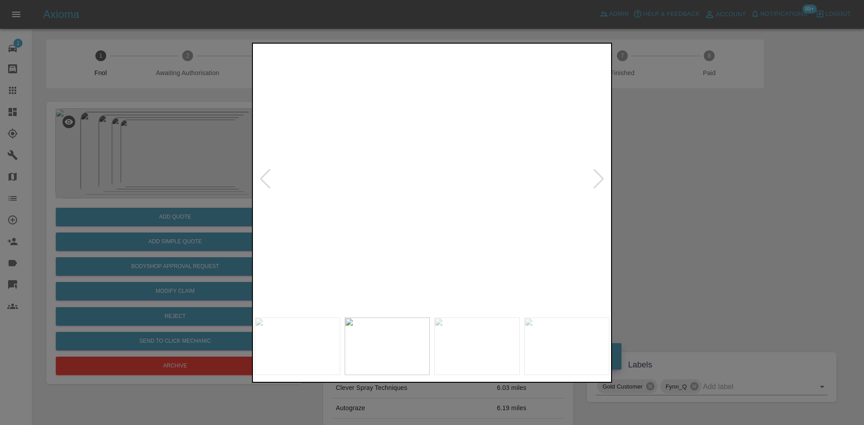
click at [385, 129] on img at bounding box center [322, 130] width 1064 height 804
click at [389, 146] on img at bounding box center [311, 117] width 1064 height 804
click at [674, 275] on div at bounding box center [432, 212] width 864 height 425
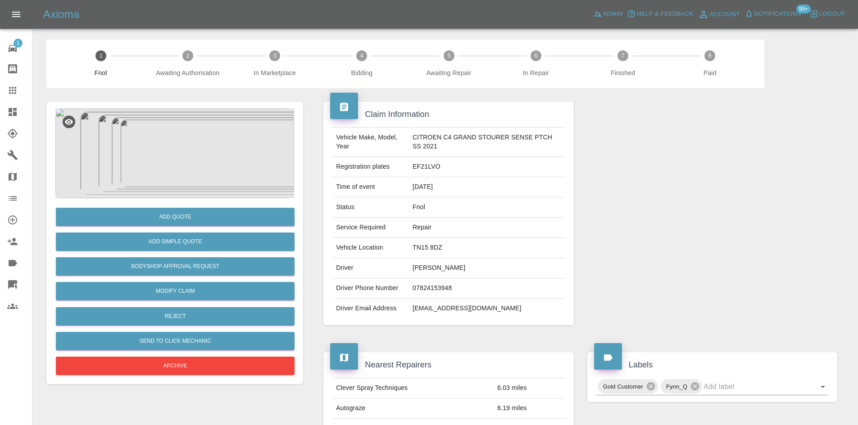
click at [199, 166] on div at bounding box center [174, 154] width 239 height 90
click at [471, 187] on td "[DATE]" at bounding box center [487, 187] width 156 height 20
click at [186, 154] on img at bounding box center [174, 154] width 239 height 90
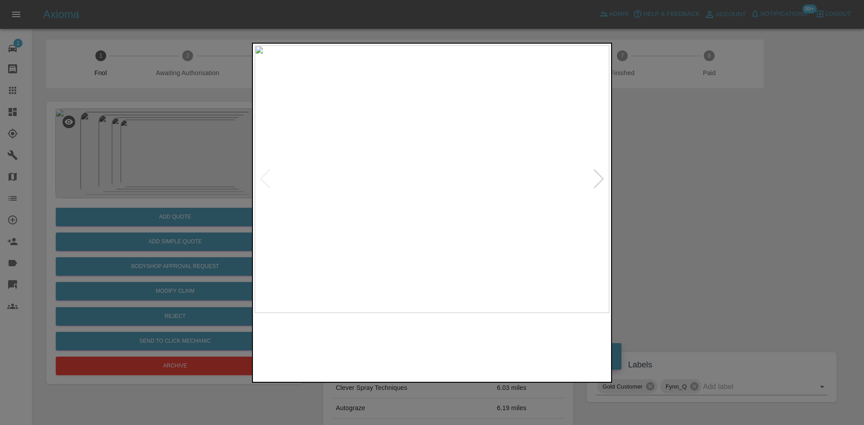
click at [351, 202] on img at bounding box center [432, 179] width 355 height 268
click at [347, 205] on img at bounding box center [401, 179] width 355 height 268
click at [430, 140] on img at bounding box center [432, 179] width 355 height 268
click at [391, 207] on img at bounding box center [437, 289] width 1064 height 804
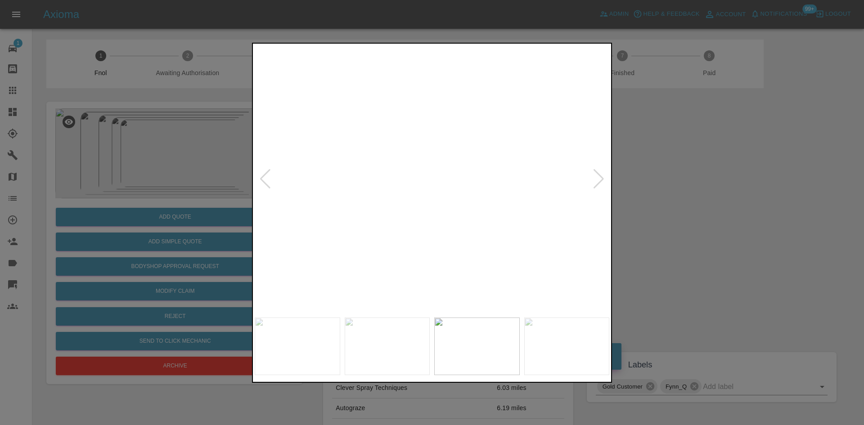
click at [412, 219] on img at bounding box center [325, 182] width 1064 height 804
click at [339, 223] on img at bounding box center [432, 179] width 355 height 268
click at [339, 196] on img at bounding box center [432, 179] width 355 height 268
click at [384, 223] on img at bounding box center [432, 179] width 355 height 268
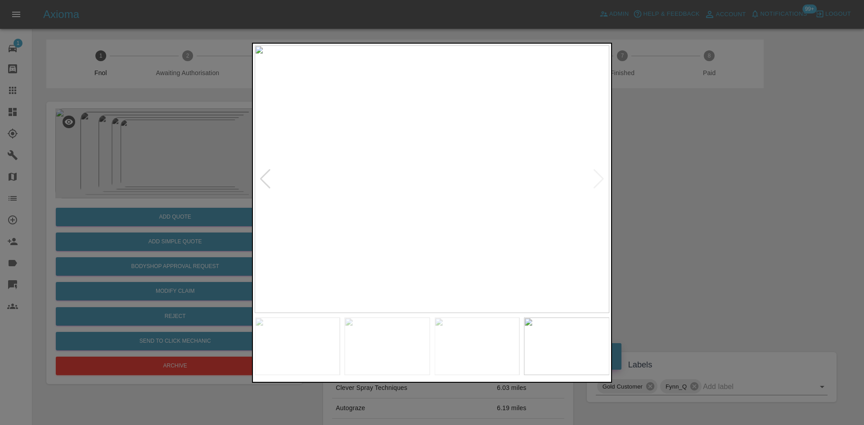
click at [396, 227] on img at bounding box center [432, 179] width 355 height 268
click at [450, 232] on img at bounding box center [432, 179] width 355 height 268
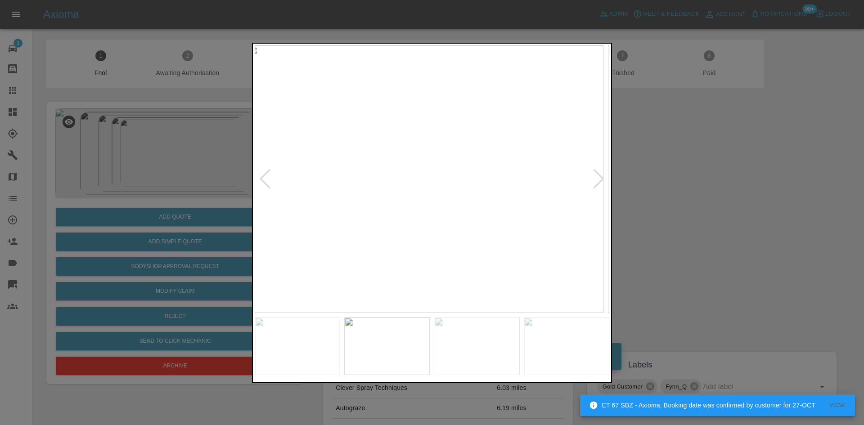
click at [339, 163] on img at bounding box center [426, 179] width 355 height 268
click at [426, 155] on img at bounding box center [432, 179] width 355 height 268
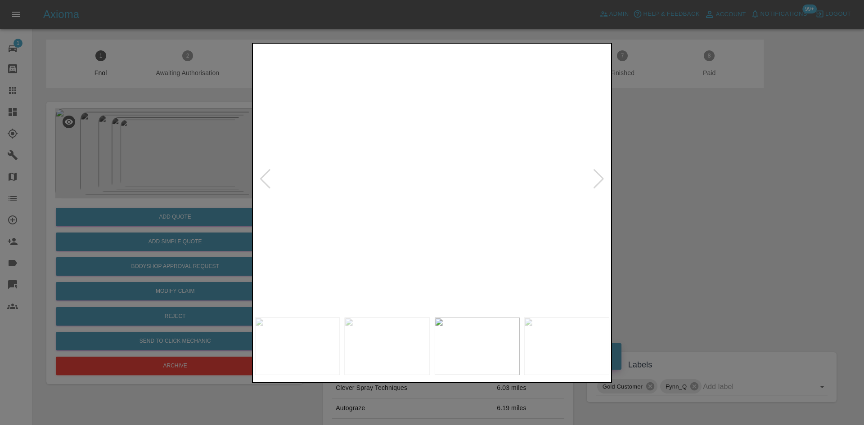
click at [419, 240] on img at bounding box center [450, 251] width 1064 height 804
click at [418, 240] on img at bounding box center [450, 252] width 1064 height 804
drag, startPoint x: 131, startPoint y: 90, endPoint x: 220, endPoint y: 208, distance: 147.6
click at [134, 92] on div at bounding box center [432, 212] width 864 height 425
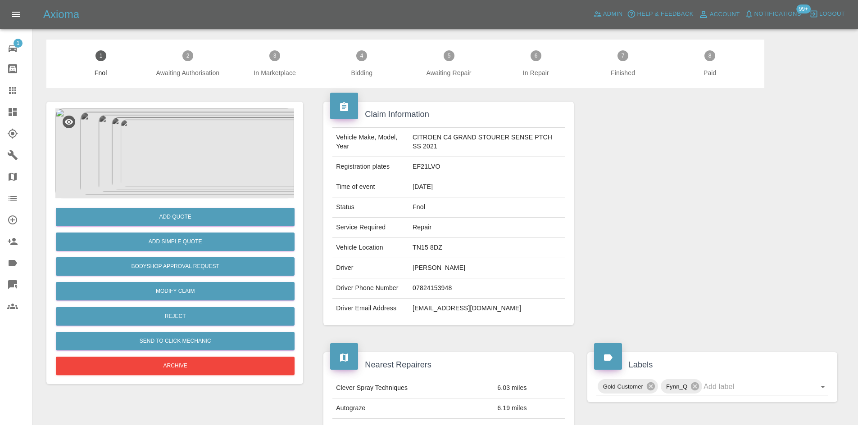
click at [199, 165] on div at bounding box center [174, 154] width 239 height 90
click at [169, 158] on div at bounding box center [174, 154] width 239 height 90
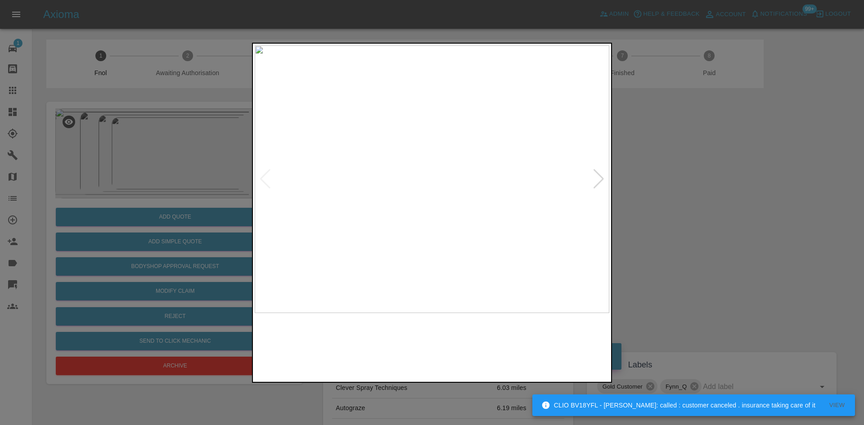
click at [301, 187] on img at bounding box center [432, 179] width 355 height 268
click at [396, 213] on img at bounding box center [432, 179] width 355 height 268
click at [375, 178] on img at bounding box center [432, 179] width 355 height 268
click at [427, 165] on img at bounding box center [432, 179] width 355 height 268
click at [426, 165] on img at bounding box center [432, 179] width 355 height 268
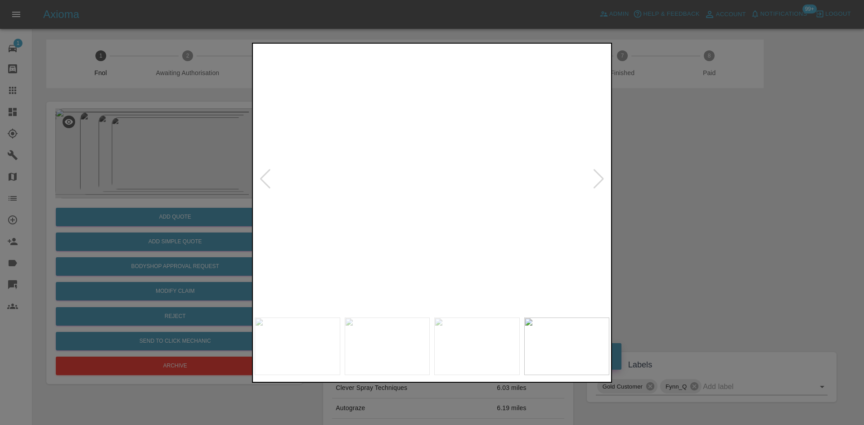
click at [344, 158] on img at bounding box center [450, 222] width 1064 height 804
click at [388, 185] on img at bounding box center [95, 222] width 1064 height 804
click at [384, 185] on img at bounding box center [95, 222] width 1064 height 804
click at [393, 190] on img at bounding box center [432, 179] width 355 height 268
click at [430, 172] on img at bounding box center [432, 179] width 355 height 268
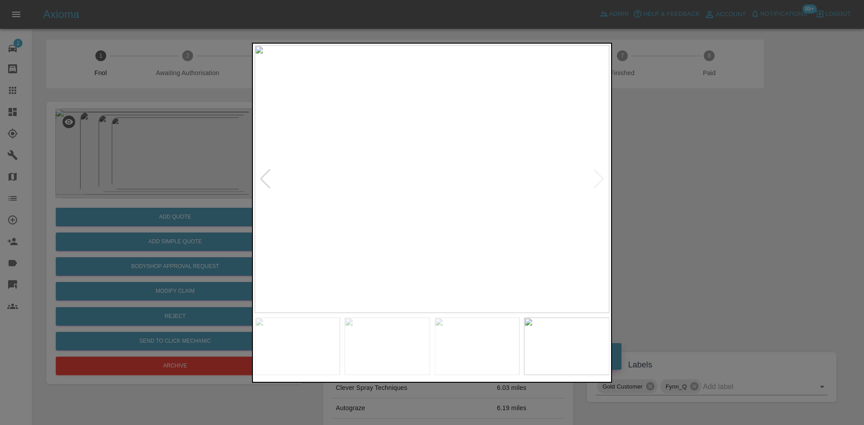
click at [430, 172] on img at bounding box center [432, 179] width 355 height 268
click at [452, 237] on img at bounding box center [499, 183] width 1064 height 804
click at [439, 218] on img at bounding box center [496, 163] width 1064 height 804
click at [438, 221] on img at bounding box center [492, 152] width 1064 height 804
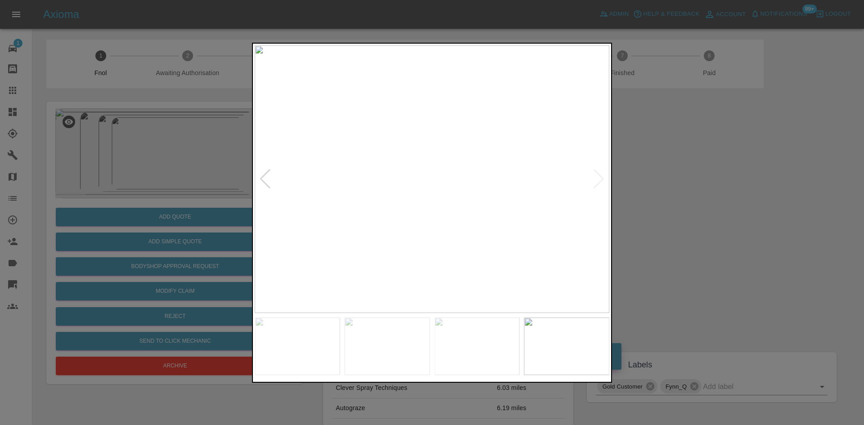
click at [429, 200] on img at bounding box center [432, 179] width 355 height 268
click at [430, 198] on img at bounding box center [443, 117] width 1064 height 804
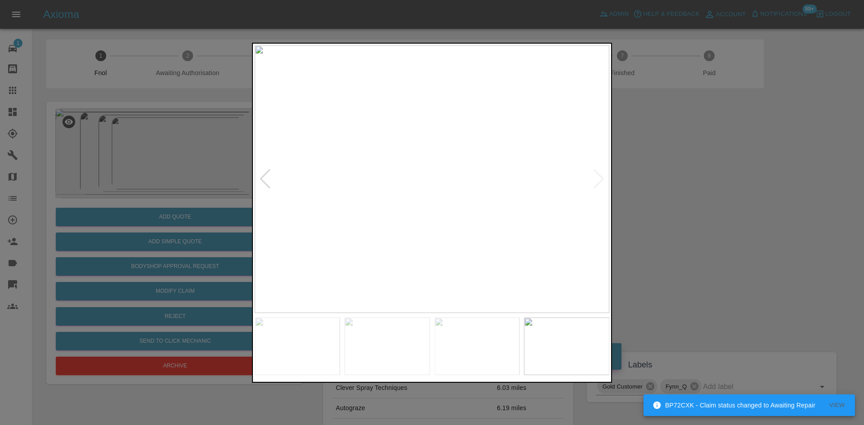
click at [164, 192] on div at bounding box center [432, 212] width 864 height 425
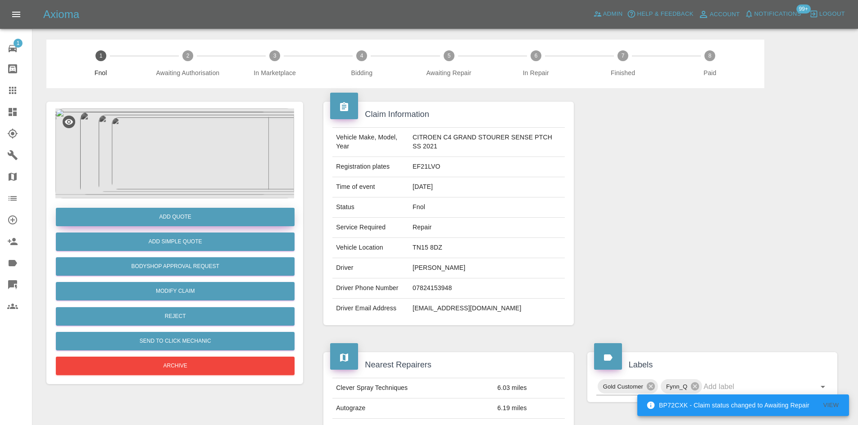
click at [162, 217] on button "Add Quote" at bounding box center [175, 217] width 239 height 18
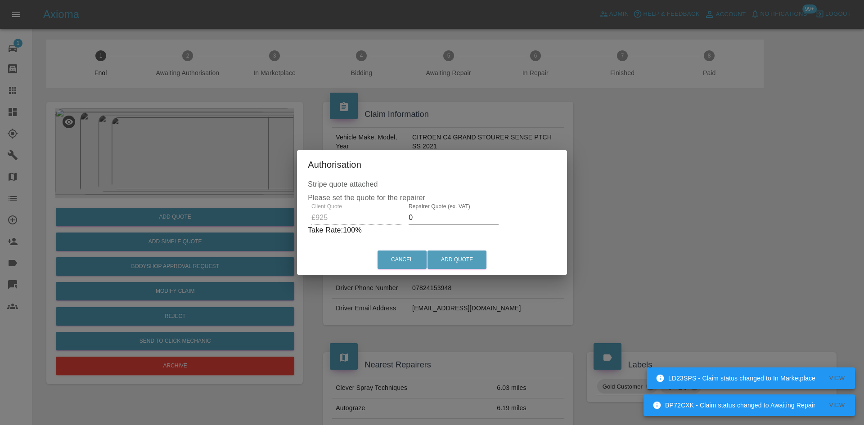
click at [349, 223] on div "Client Quote £925 Repairer Quote (ex. VAT) 0 Take Rate: 100 %" at bounding box center [432, 220] width 249 height 32
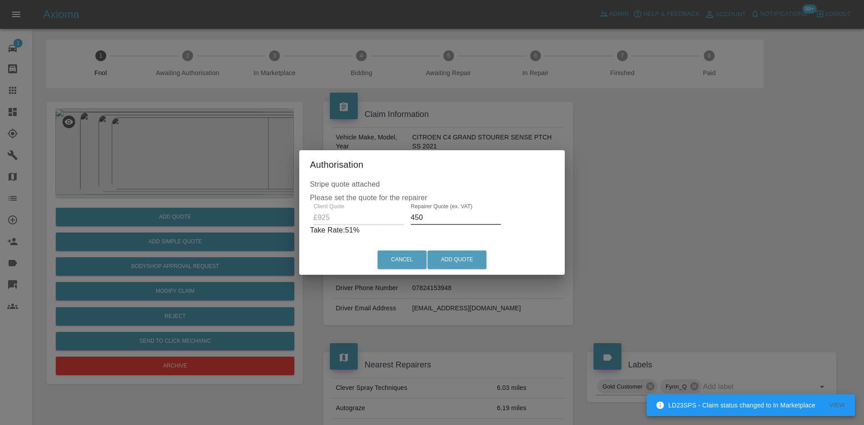
drag, startPoint x: 419, startPoint y: 220, endPoint x: 240, endPoint y: 225, distance: 178.8
click at [265, 222] on div "Authorisation Stripe quote attached Please set the quote for the repairer Clien…" at bounding box center [432, 212] width 864 height 425
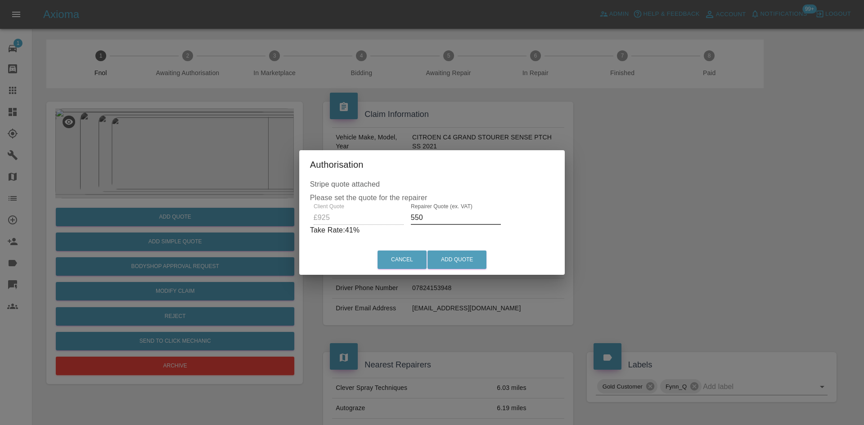
click at [425, 219] on input "550" at bounding box center [456, 218] width 90 height 14
type input "565"
click at [464, 256] on button "Add Quote" at bounding box center [457, 260] width 59 height 18
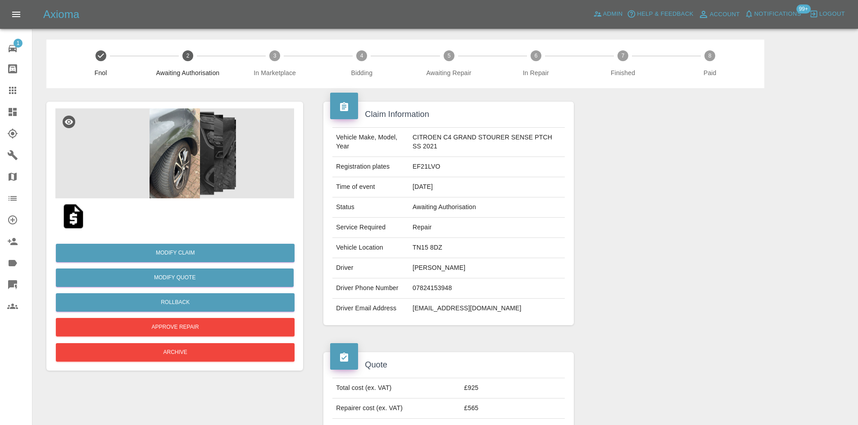
click at [16, 116] on icon at bounding box center [13, 112] width 8 height 8
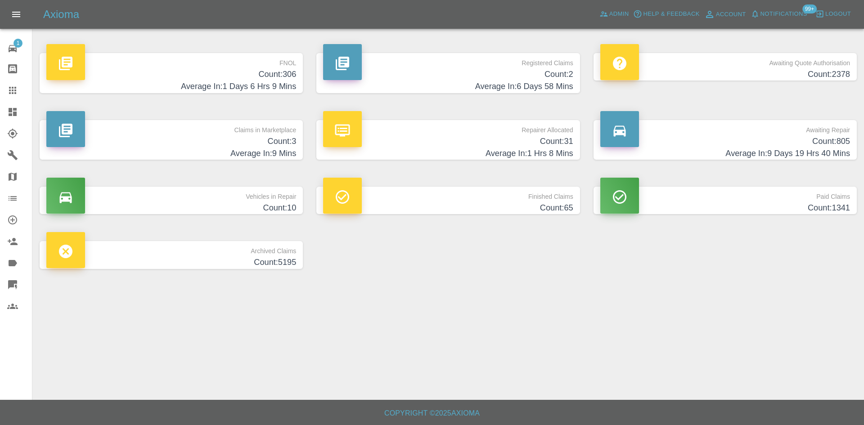
drag, startPoint x: 550, startPoint y: 142, endPoint x: 544, endPoint y: 140, distance: 5.7
click at [549, 142] on h4 "Count: 31" at bounding box center [448, 142] width 250 height 12
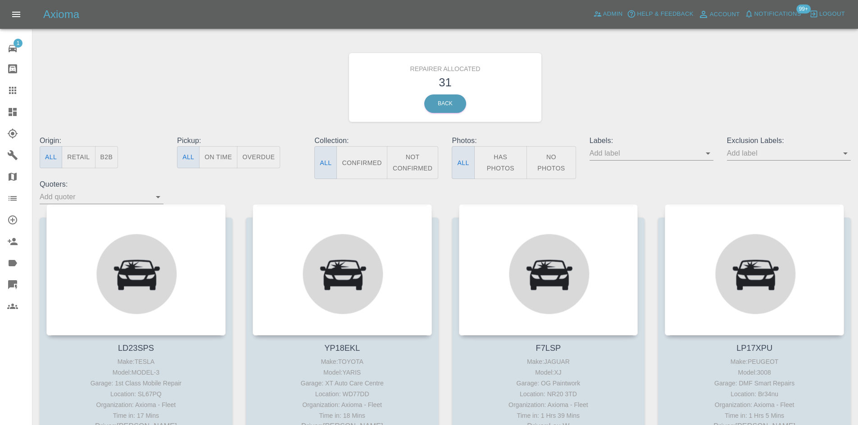
click at [106, 154] on button "B2B" at bounding box center [106, 157] width 23 height 22
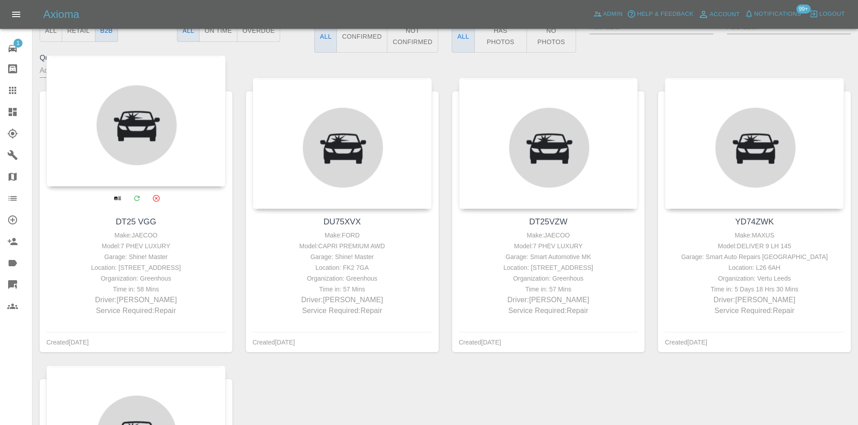
scroll to position [135, 0]
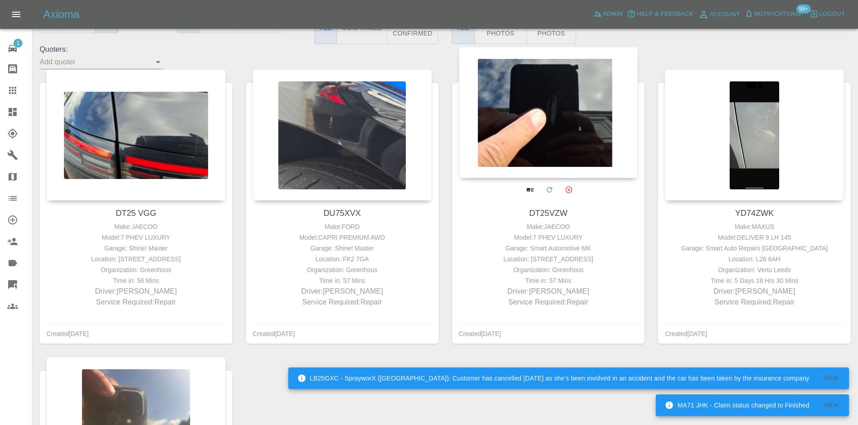
drag, startPoint x: 521, startPoint y: 99, endPoint x: 528, endPoint y: 98, distance: 6.8
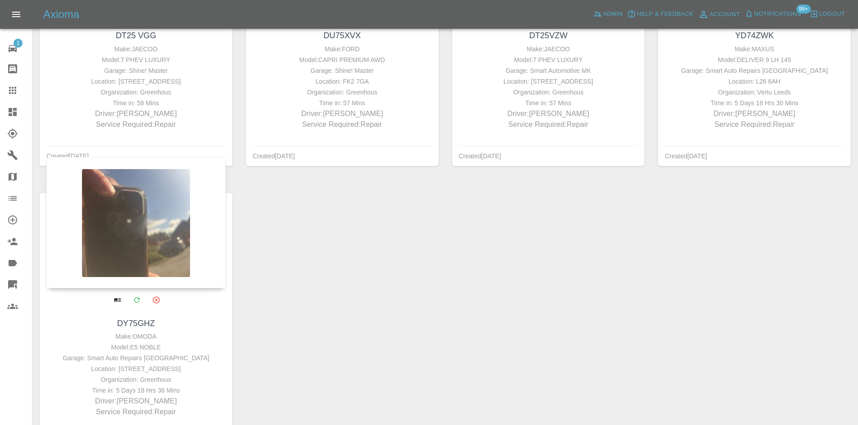
scroll to position [315, 0]
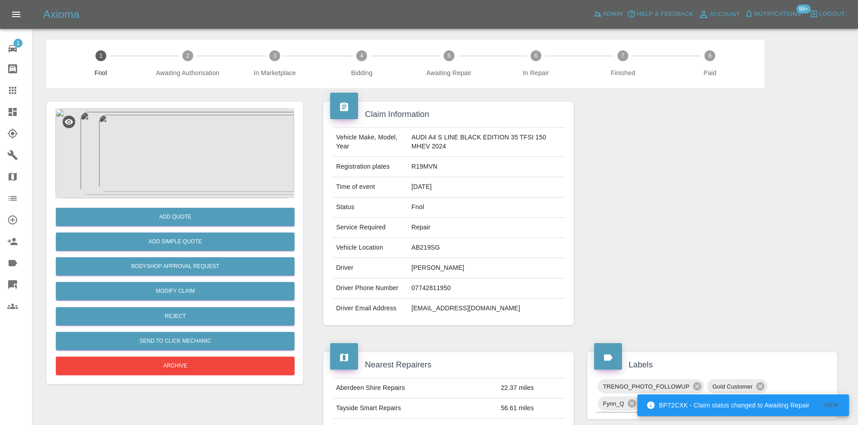
click at [177, 150] on img at bounding box center [174, 154] width 239 height 90
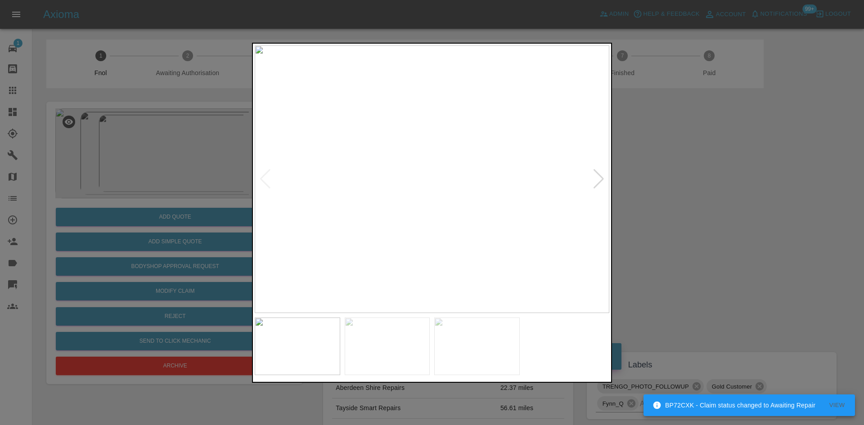
click at [339, 186] on img at bounding box center [432, 179] width 355 height 268
click at [359, 188] on img at bounding box center [432, 179] width 355 height 268
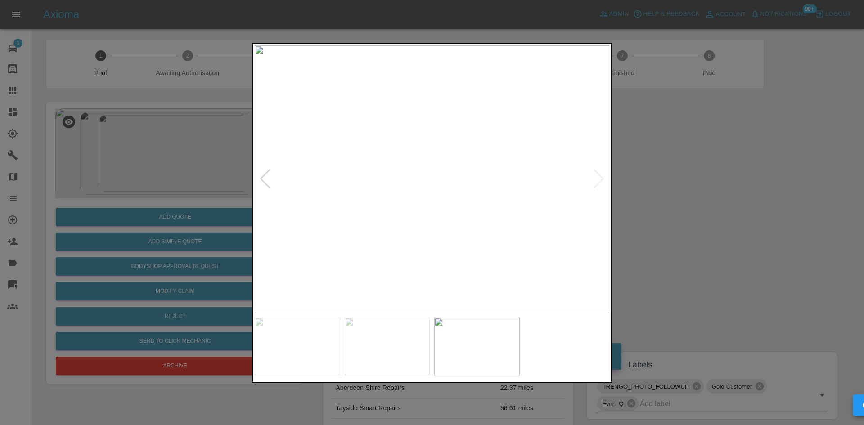
click at [375, 187] on img at bounding box center [432, 179] width 355 height 268
click at [393, 153] on img at bounding box center [432, 179] width 355 height 268
click at [433, 221] on img at bounding box center [550, 259] width 1064 height 804
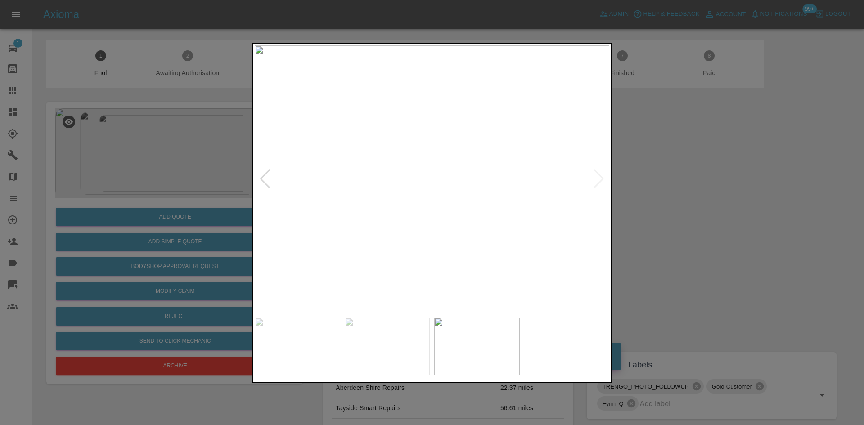
click at [359, 229] on img at bounding box center [432, 179] width 355 height 268
click at [399, 226] on img at bounding box center [432, 179] width 355 height 268
click at [400, 222] on img at bounding box center [432, 179] width 355 height 268
click at [429, 216] on img at bounding box center [436, 179] width 355 height 268
click at [416, 213] on img at bounding box center [432, 179] width 355 height 268
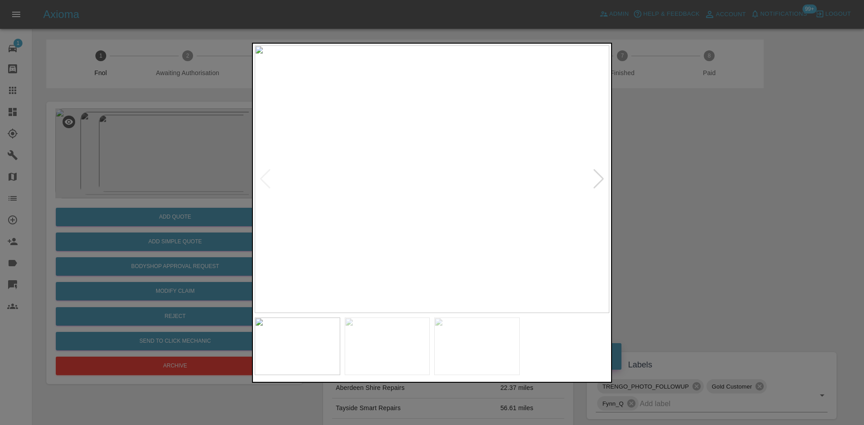
click at [392, 146] on img at bounding box center [432, 179] width 355 height 268
click at [391, 146] on img at bounding box center [432, 179] width 355 height 268
click at [390, 146] on img at bounding box center [555, 278] width 1064 height 804
click at [390, 147] on img at bounding box center [555, 278] width 1064 height 804
click at [385, 222] on img at bounding box center [432, 179] width 355 height 268
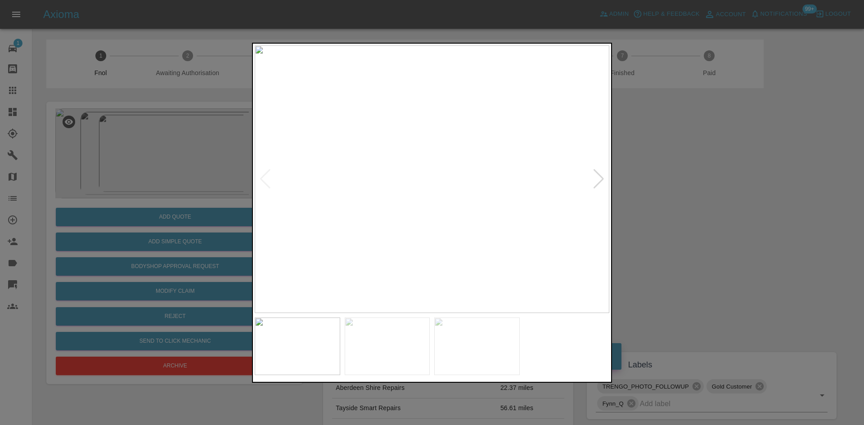
click at [385, 222] on img at bounding box center [432, 179] width 355 height 268
click at [385, 222] on img at bounding box center [574, 49] width 1064 height 804
click at [366, 202] on img at bounding box center [574, 49] width 1064 height 804
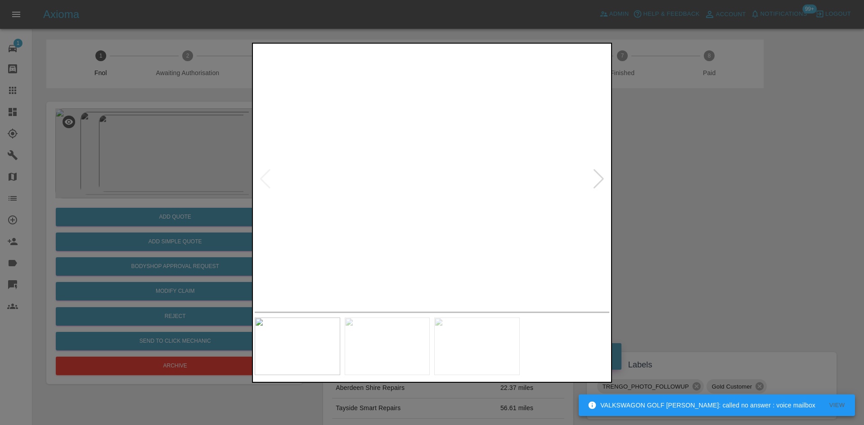
click at [125, 132] on div at bounding box center [432, 212] width 864 height 425
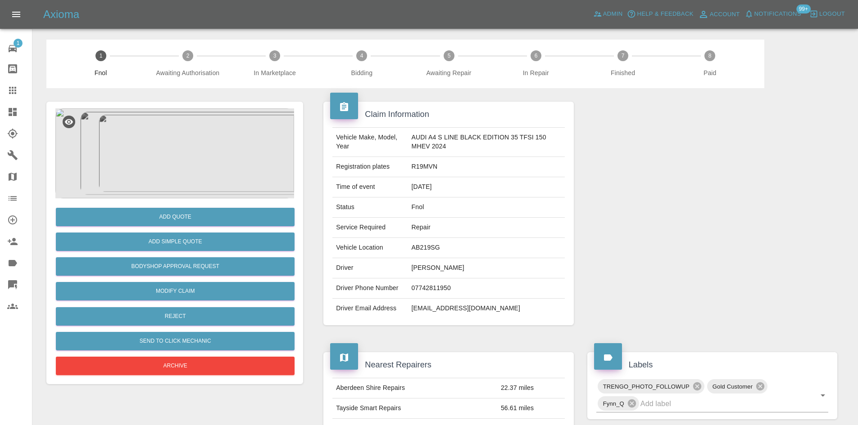
click at [184, 149] on img at bounding box center [174, 154] width 239 height 90
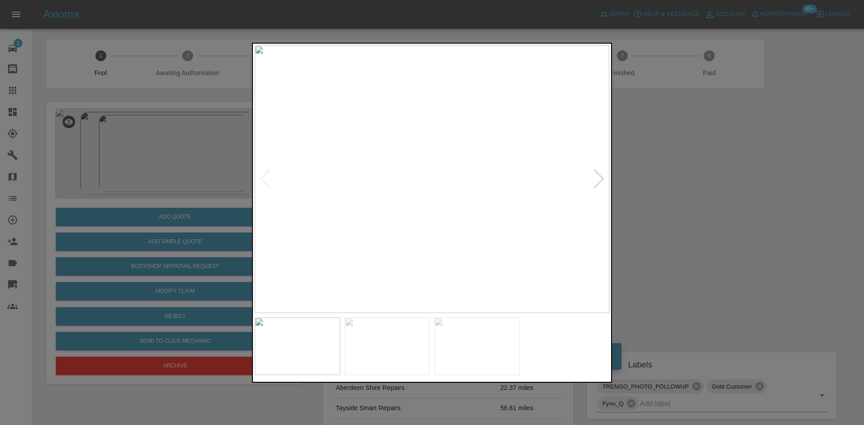
click at [206, 169] on div at bounding box center [432, 212] width 864 height 425
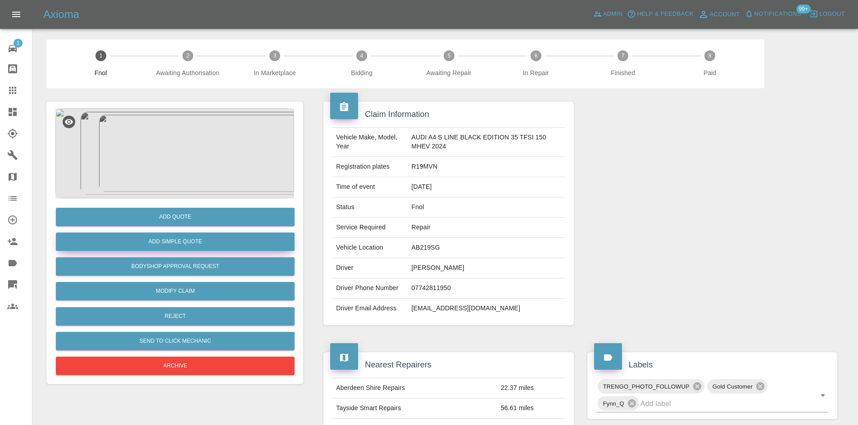
click at [190, 244] on button "Add Simple Quote" at bounding box center [175, 242] width 239 height 18
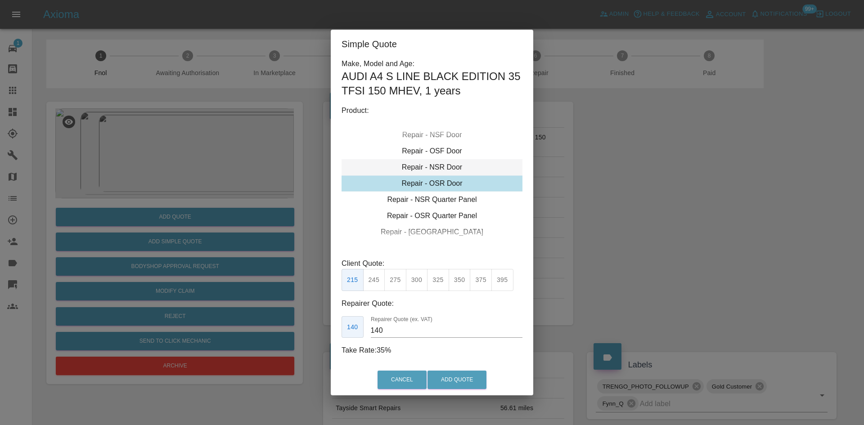
click at [430, 169] on div "Repair - NSR Door" at bounding box center [432, 167] width 181 height 16
drag, startPoint x: 397, startPoint y: 283, endPoint x: 387, endPoint y: 319, distance: 36.9
click at [397, 284] on button "270" at bounding box center [395, 280] width 22 height 22
drag, startPoint x: 383, startPoint y: 329, endPoint x: 313, endPoint y: 339, distance: 70.4
click at [315, 338] on div "Simple Quote Make, Model and Age: AUDI A4 S LINE BLACK EDITION 35 TFSI 150 MHEV…" at bounding box center [432, 212] width 864 height 425
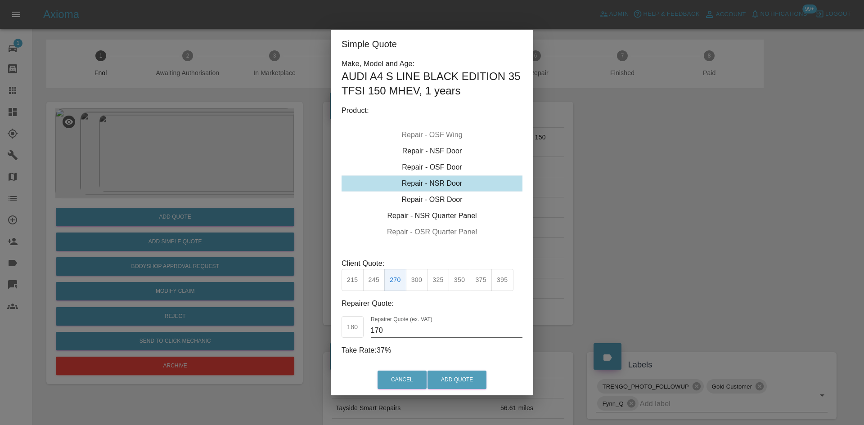
type input "170"
click at [468, 380] on button "Add Quote" at bounding box center [457, 380] width 59 height 18
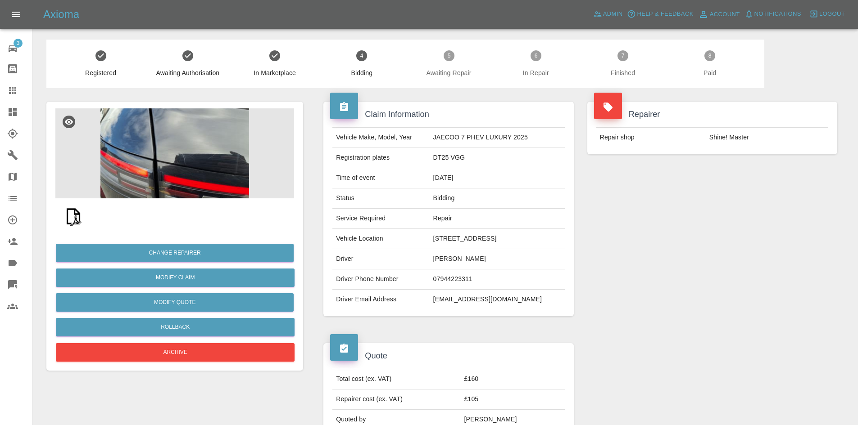
click at [118, 157] on img at bounding box center [174, 154] width 239 height 90
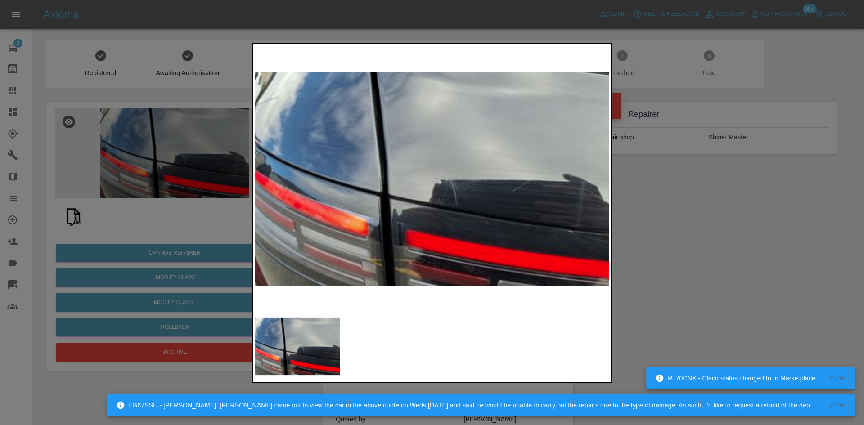
drag, startPoint x: 205, startPoint y: 180, endPoint x: 203, endPoint y: 184, distance: 4.6
click at [205, 180] on div at bounding box center [432, 212] width 864 height 425
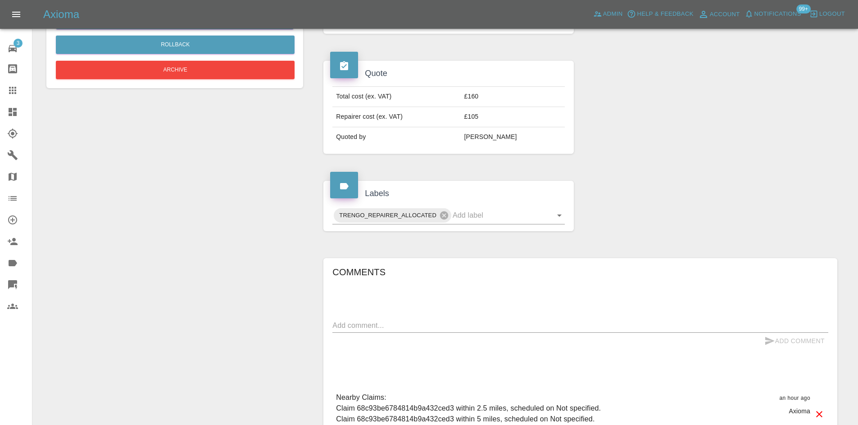
scroll to position [40, 0]
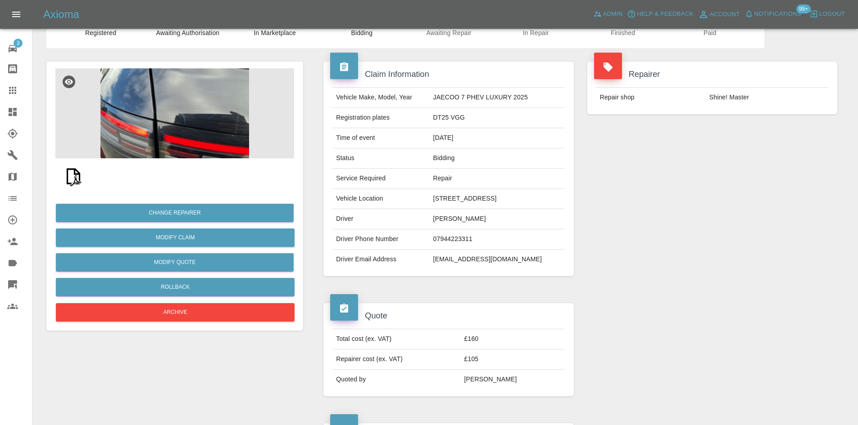
click at [76, 179] on img at bounding box center [73, 176] width 29 height 29
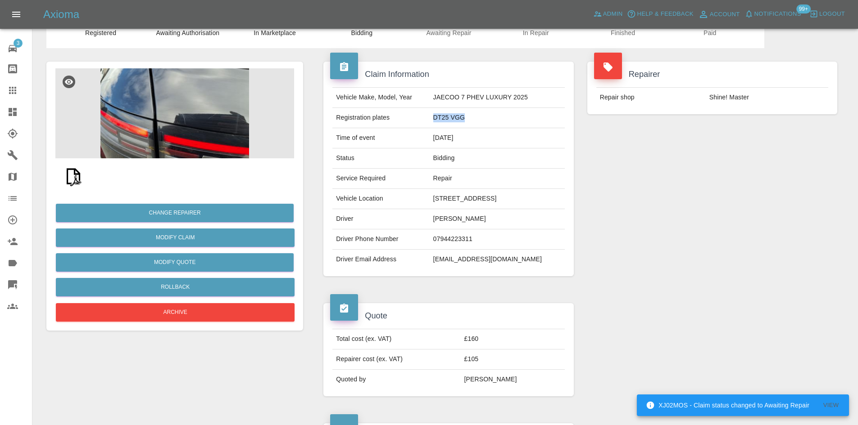
drag, startPoint x: 440, startPoint y: 128, endPoint x: 18, endPoint y: 109, distance: 421.8
click at [430, 125] on td "DT25 VGG" at bounding box center [497, 118] width 135 height 20
copy tr "DT25 VGG"
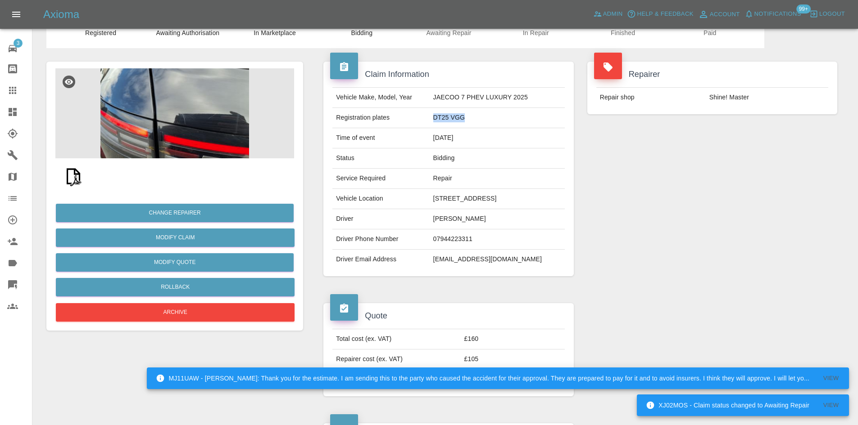
copy td "DT25 VGG"
drag, startPoint x: 337, startPoint y: 98, endPoint x: 435, endPoint y: 122, distance: 101.0
click at [435, 122] on tbody "Vehicle Make, Model, Year JAECOO 7 PHEV LUXURY 2025 Registration plates DT25 VG…" at bounding box center [448, 179] width 232 height 182
copy tbody "Vehicle Make, Model, Year JAECOO 7 PHEV LUXURY 2025 Registration plates DT25 VGG"
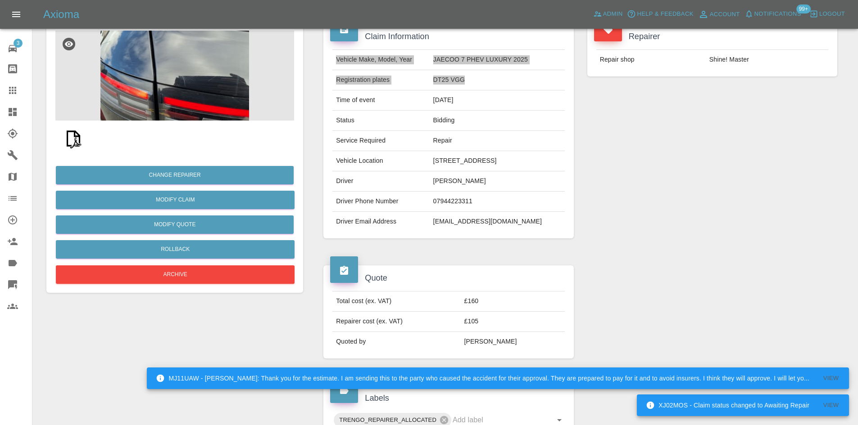
scroll to position [130, 0]
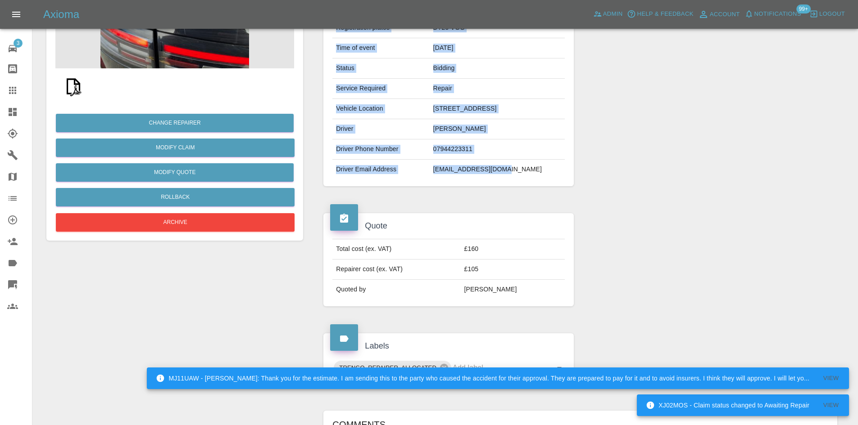
drag, startPoint x: 463, startPoint y: 199, endPoint x: 328, endPoint y: 132, distance: 150.2
click at [328, 132] on div "Vehicle Make, Model, Year JAECOO 7 PHEV LUXURY 2025 Registration plates DT25 VG…" at bounding box center [448, 88] width 245 height 182
click at [334, 119] on td "Vehicle Location" at bounding box center [380, 109] width 97 height 20
click at [335, 119] on td "Vehicle Location" at bounding box center [380, 109] width 97 height 20
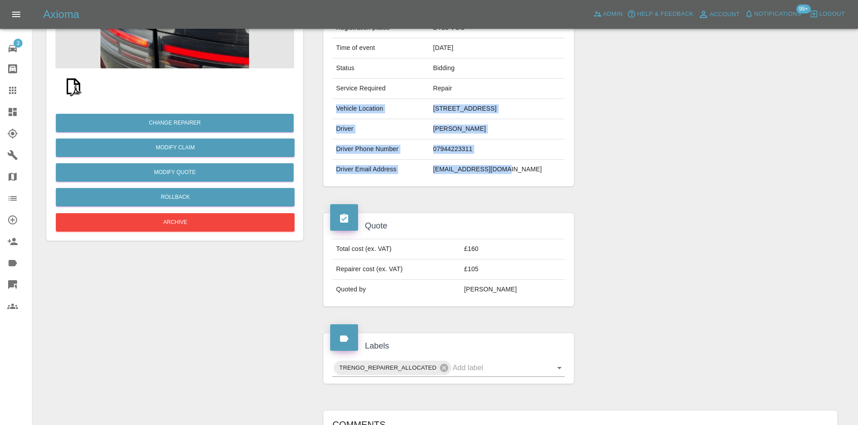
drag, startPoint x: 335, startPoint y: 122, endPoint x: 475, endPoint y: 192, distance: 156.0
click at [475, 180] on tbody "Vehicle Make, Model, Year JAECOO 7 PHEV LUXURY 2025 Registration plates DT25 VG…" at bounding box center [448, 89] width 232 height 182
copy tbody "Vehicle Location Flat G, 196 Carnwadric Road, Thornliebank, East Renfrewshire, …"
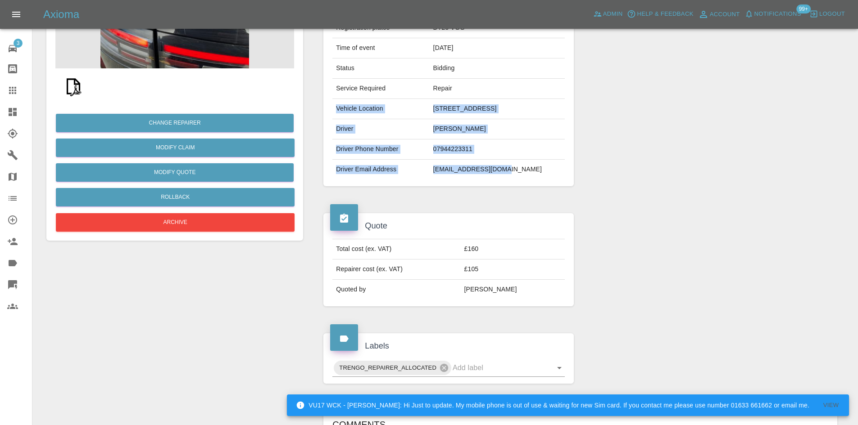
drag, startPoint x: 568, startPoint y: 291, endPoint x: 596, endPoint y: 299, distance: 29.5
click at [568, 291] on div "Total cost (ex. VAT) £160 Repairer cost (ex. VAT) £105 Quoted by Ankur Mehta" at bounding box center [448, 269] width 245 height 61
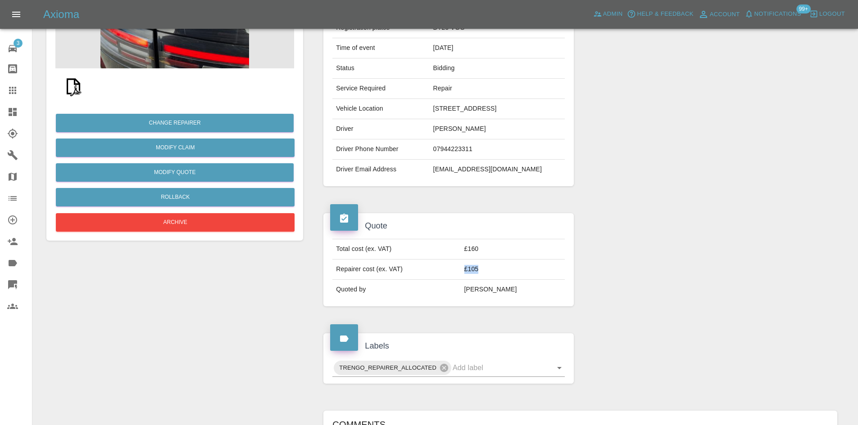
drag, startPoint x: 496, startPoint y: 295, endPoint x: 482, endPoint y: 298, distance: 14.2
click at [482, 280] on td "£105" at bounding box center [513, 270] width 104 height 20
copy td "£105"
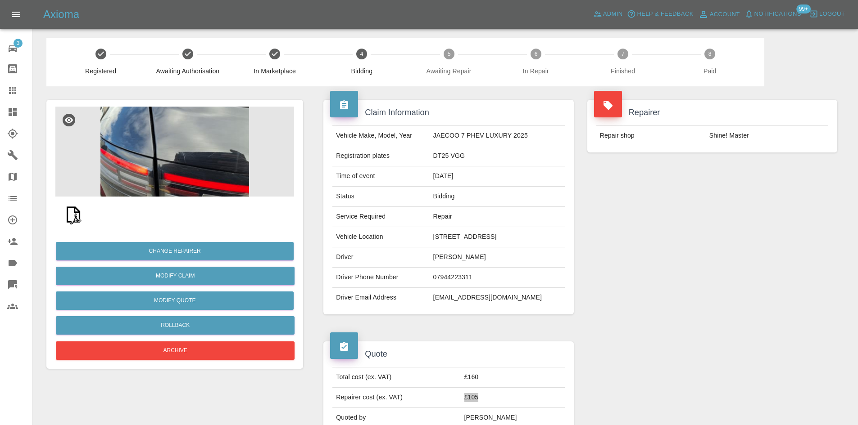
scroll to position [0, 0]
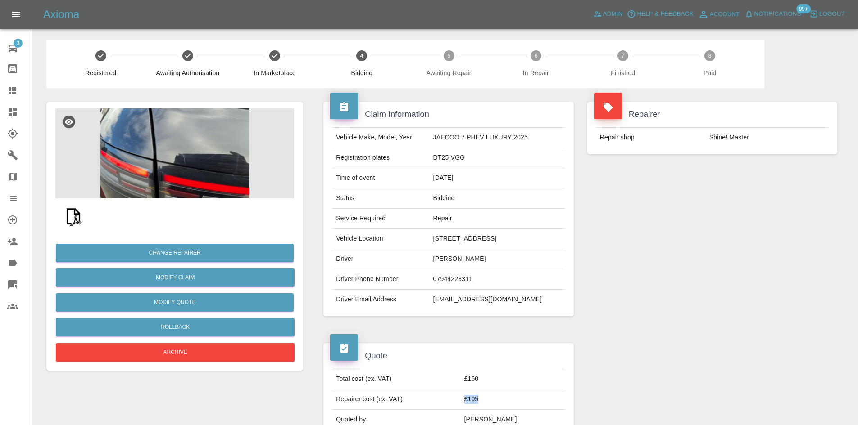
click at [211, 167] on img at bounding box center [174, 154] width 239 height 90
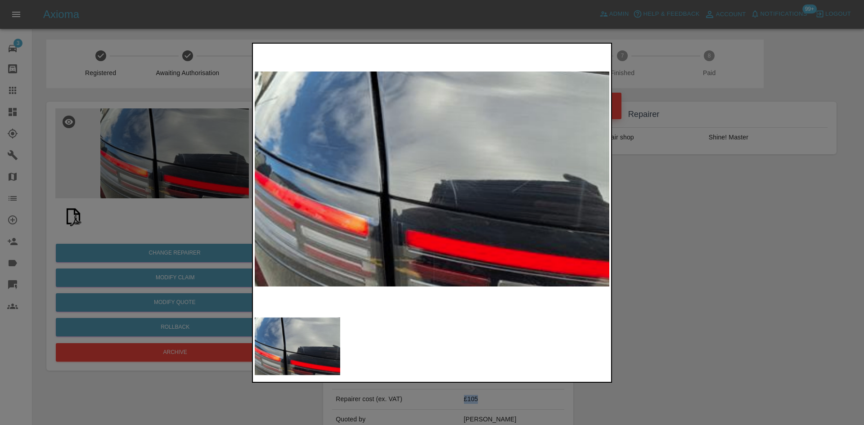
click at [425, 190] on img at bounding box center [432, 179] width 355 height 268
click at [479, 201] on img at bounding box center [432, 179] width 355 height 268
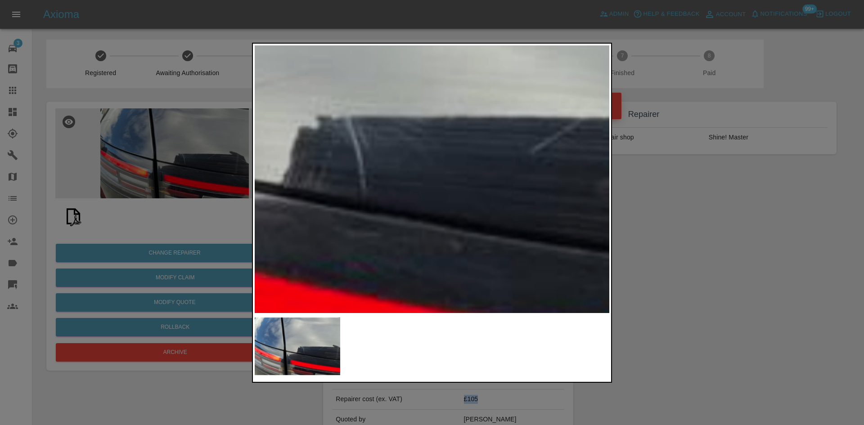
click at [479, 201] on img at bounding box center [290, 113] width 1064 height 804
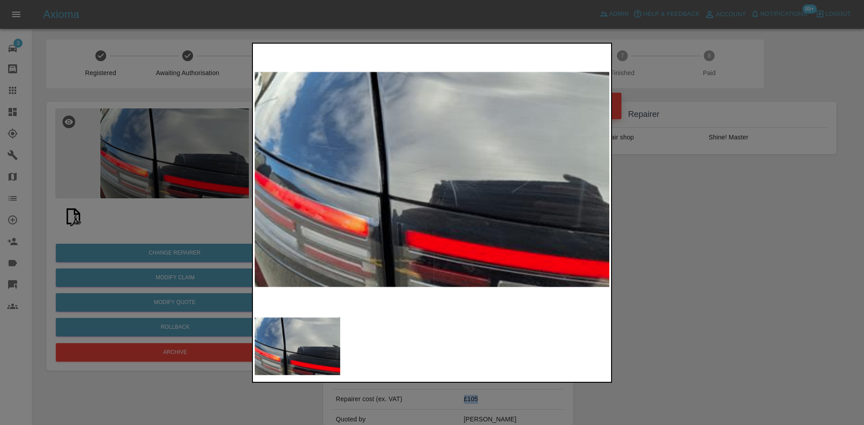
click at [409, 222] on img at bounding box center [432, 179] width 355 height 268
click at [500, 227] on img at bounding box center [432, 179] width 355 height 268
click at [376, 231] on img at bounding box center [432, 179] width 355 height 268
click at [216, 104] on div at bounding box center [432, 212] width 864 height 425
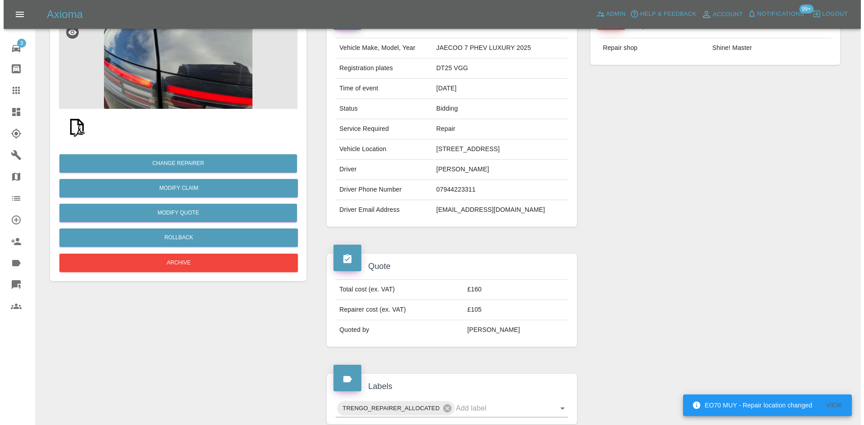
scroll to position [135, 0]
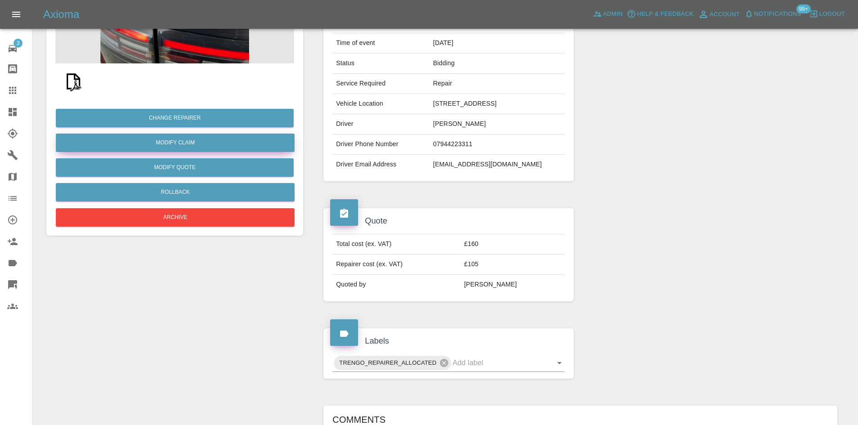
click at [178, 148] on link "Modify Claim" at bounding box center [175, 143] width 239 height 18
click at [181, 171] on button "Modify Quote" at bounding box center [175, 167] width 238 height 18
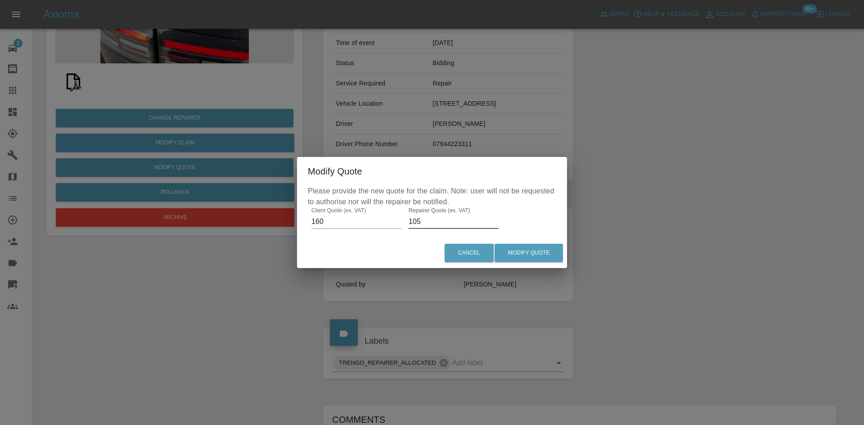
drag, startPoint x: 430, startPoint y: 224, endPoint x: 314, endPoint y: 232, distance: 116.0
click at [317, 227] on div "Please provide the new quote for the claim. Note: user will not be requested to…" at bounding box center [432, 212] width 270 height 52
type input "125"
click at [534, 250] on button "Modify Quote" at bounding box center [529, 253] width 68 height 18
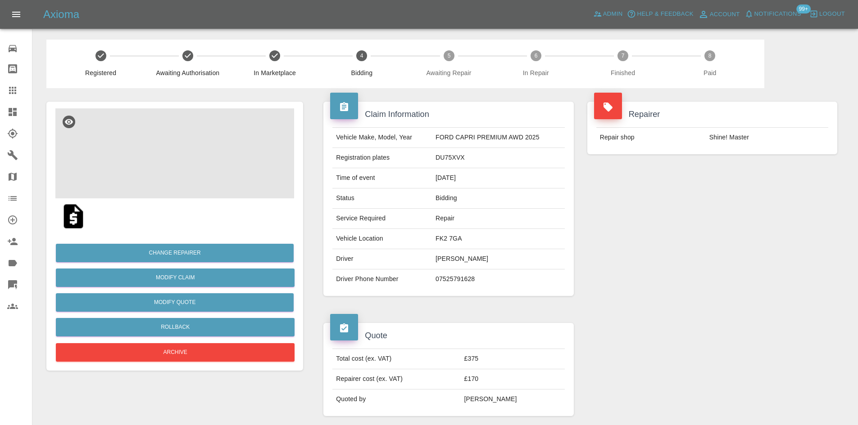
click at [186, 149] on img at bounding box center [174, 154] width 239 height 90
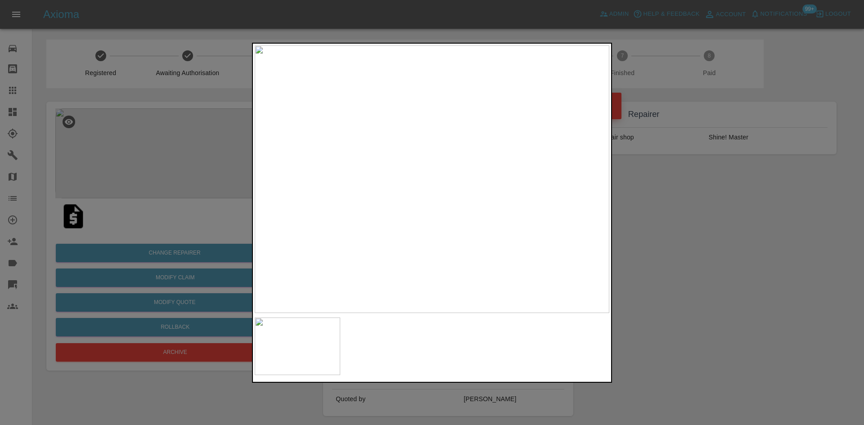
click at [324, 211] on img at bounding box center [432, 179] width 355 height 268
drag, startPoint x: 153, startPoint y: 224, endPoint x: 8, endPoint y: 163, distance: 157.8
click at [153, 224] on div at bounding box center [432, 212] width 864 height 425
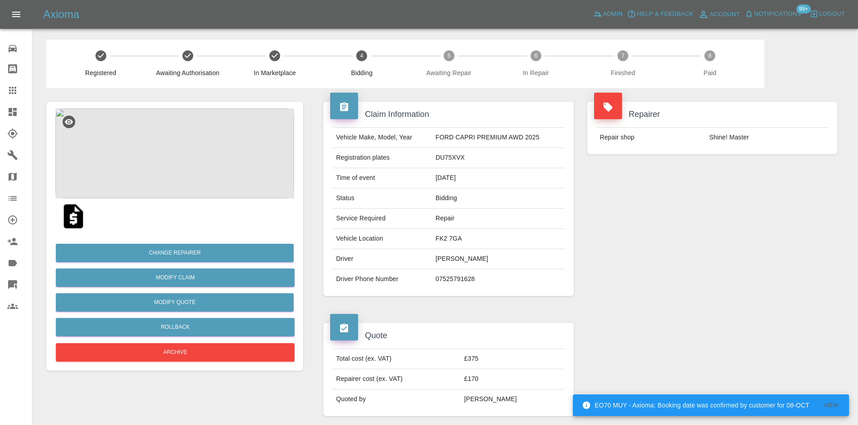
click at [447, 161] on td "DU75XVX" at bounding box center [498, 158] width 133 height 20
drag, startPoint x: 447, startPoint y: 161, endPoint x: 442, endPoint y: 164, distance: 6.0
click at [447, 162] on td "DU75XVX" at bounding box center [498, 158] width 133 height 20
copy td "DU75XVX"
drag, startPoint x: 337, startPoint y: 140, endPoint x: 467, endPoint y: 158, distance: 131.4
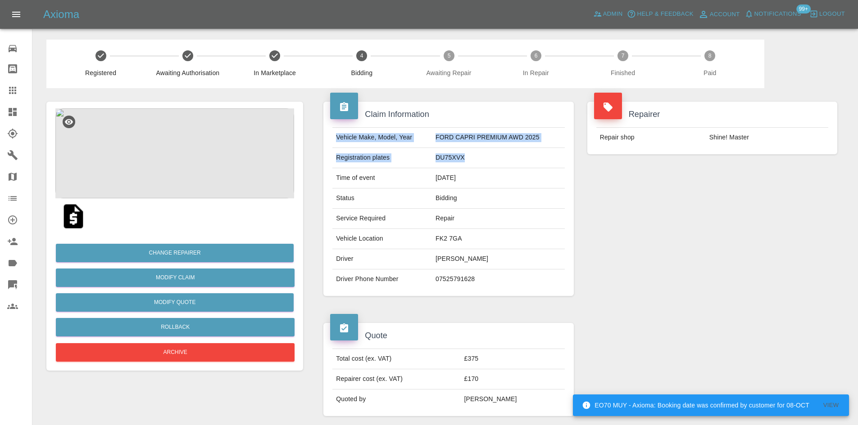
click at [467, 158] on tbody "Vehicle Make, Model, Year FORD CAPRI PREMIUM AWD 2025 Registration plates DU75X…" at bounding box center [448, 209] width 232 height 162
copy tbody "Vehicle Make, Model, Year FORD CAPRI PREMIUM AWD 2025 Registration plates DU75X…"
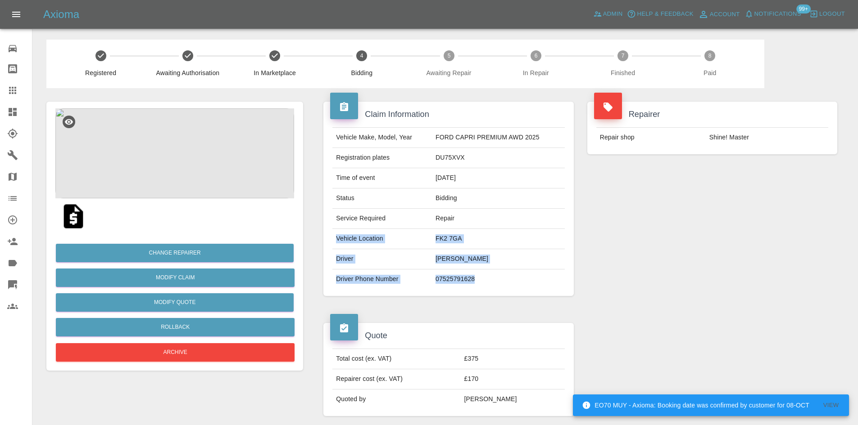
drag, startPoint x: 481, startPoint y: 280, endPoint x: 335, endPoint y: 239, distance: 152.0
click at [335, 239] on tbody "Vehicle Make, Model, Year FORD CAPRI PREMIUM AWD 2025 Registration plates DU75X…" at bounding box center [448, 209] width 232 height 162
copy tbody "Vehicle Location FK2 7GA Driver [PERSON_NAME] Driver Phone Number [PHONE_NUMBER]"
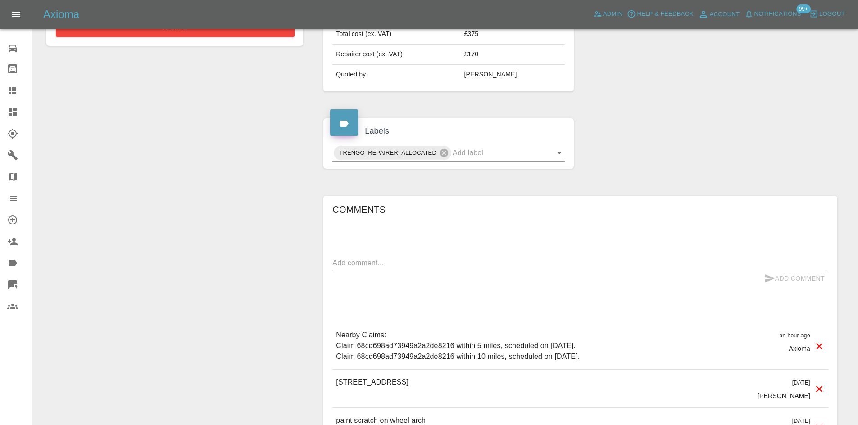
scroll to position [425, 0]
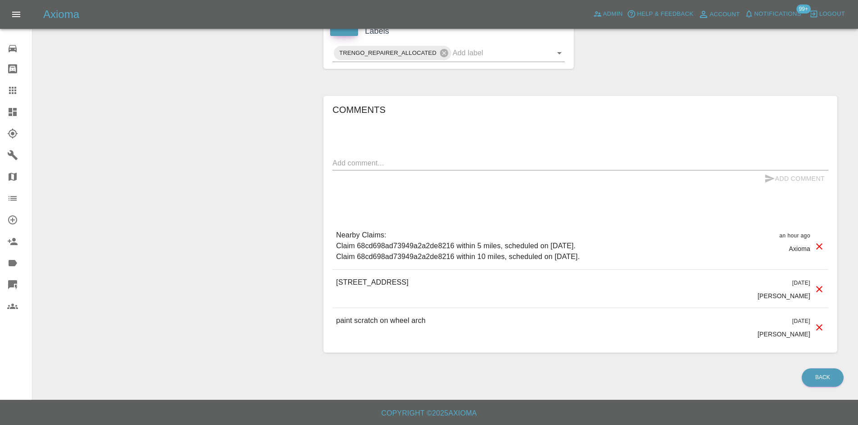
drag, startPoint x: 483, startPoint y: 282, endPoint x: 330, endPoint y: 286, distance: 152.7
click at [330, 286] on div "Comments x Add Comment Nearby Claims: Claim 68cd698ad73949a2a2de8216 within 5 m…" at bounding box center [580, 225] width 514 height 258
copy p "[STREET_ADDRESS]"
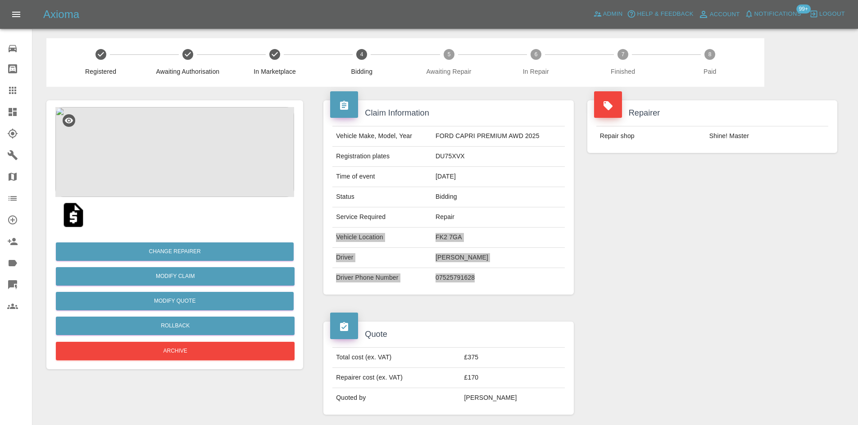
scroll to position [0, 0]
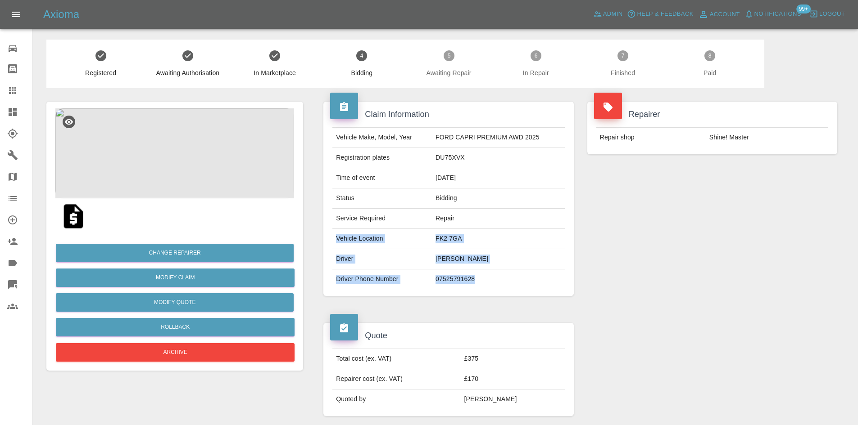
click at [81, 227] on img at bounding box center [73, 216] width 29 height 29
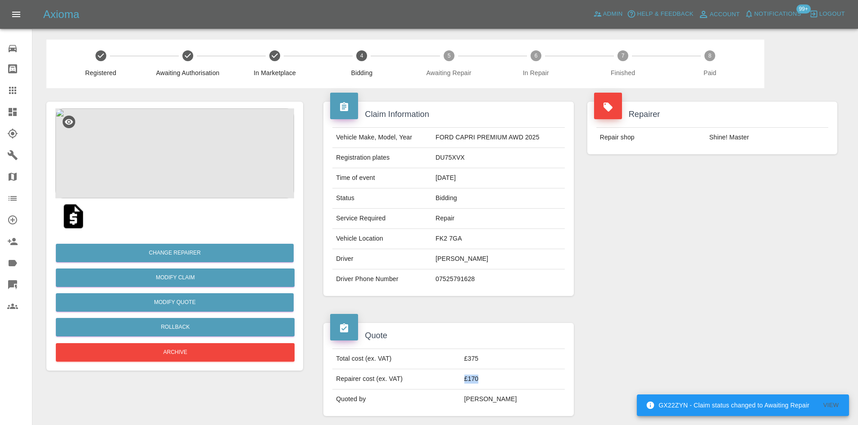
drag, startPoint x: 497, startPoint y: 382, endPoint x: 480, endPoint y: 382, distance: 17.1
click at [480, 382] on td "£170" at bounding box center [513, 380] width 104 height 20
copy td "£170"
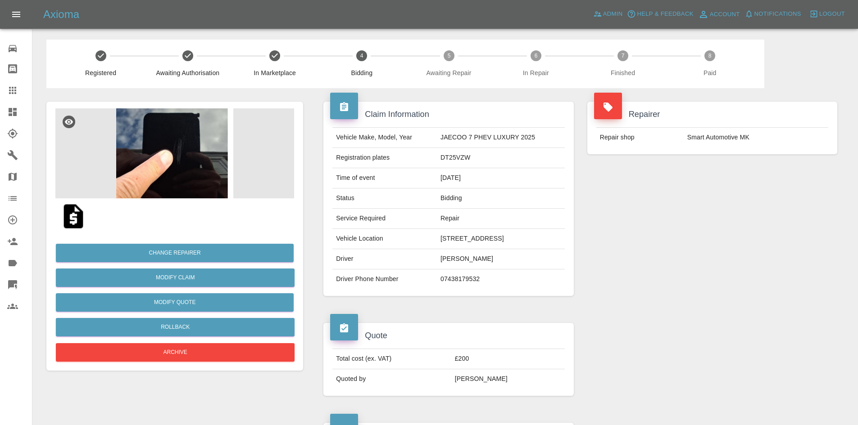
click at [184, 133] on img at bounding box center [174, 154] width 239 height 90
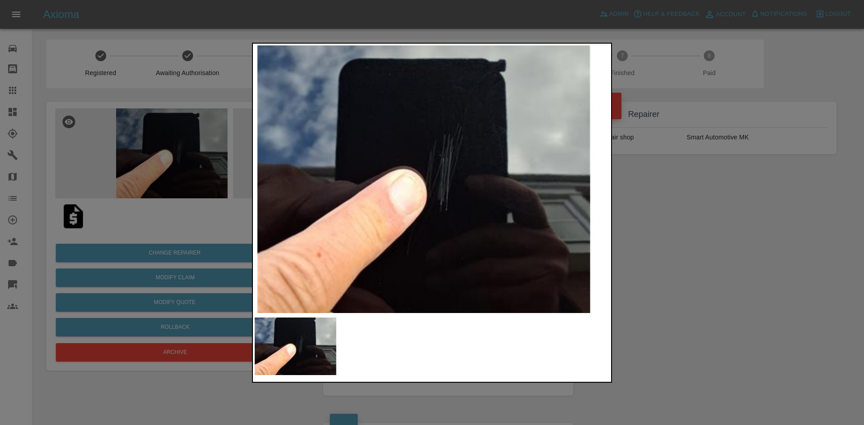
click at [442, 202] on img at bounding box center [432, 179] width 355 height 268
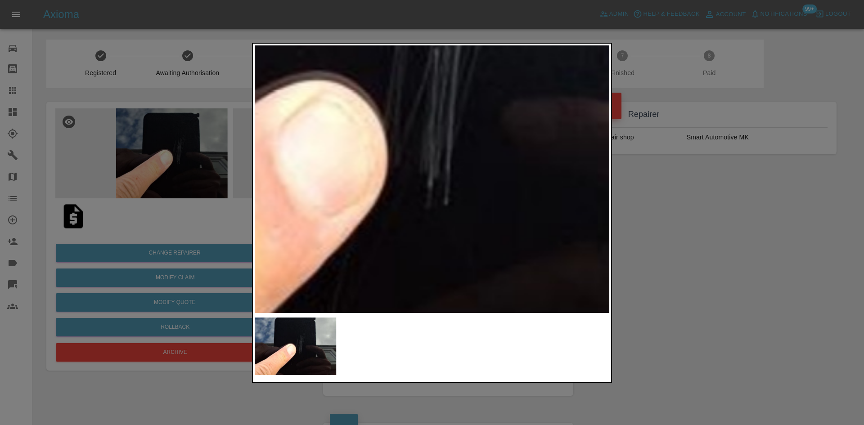
click at [309, 168] on img at bounding box center [403, 111] width 1064 height 804
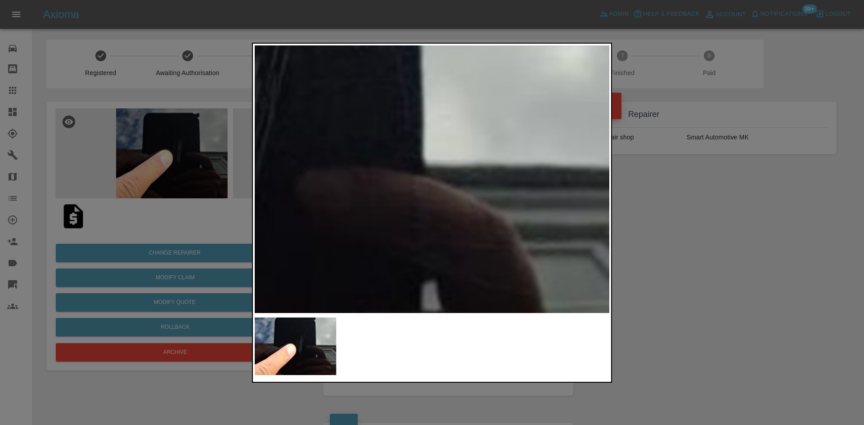
click at [167, 163] on div at bounding box center [432, 212] width 864 height 425
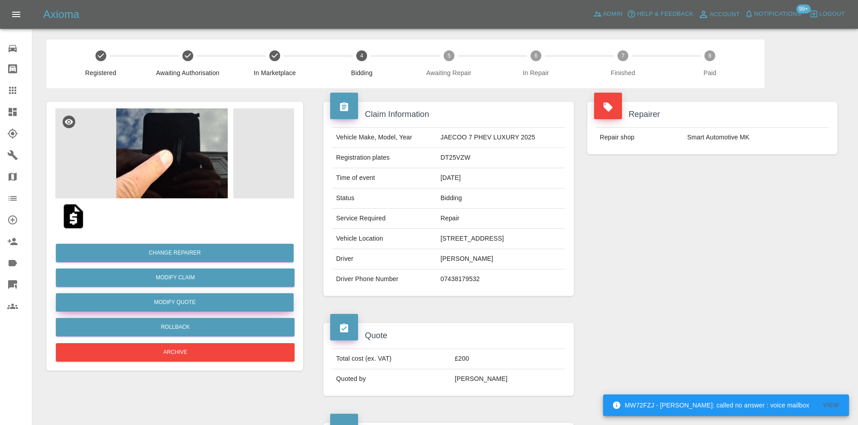
click at [194, 299] on button "Modify Quote" at bounding box center [175, 303] width 238 height 18
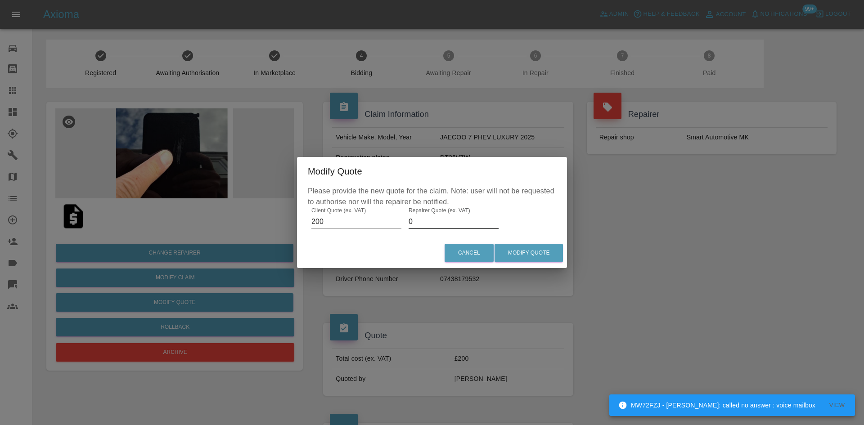
drag, startPoint x: 420, startPoint y: 219, endPoint x: 302, endPoint y: 222, distance: 118.5
click at [302, 222] on div "Please provide the new quote for the claim. Note: user will not be requested to…" at bounding box center [432, 212] width 270 height 52
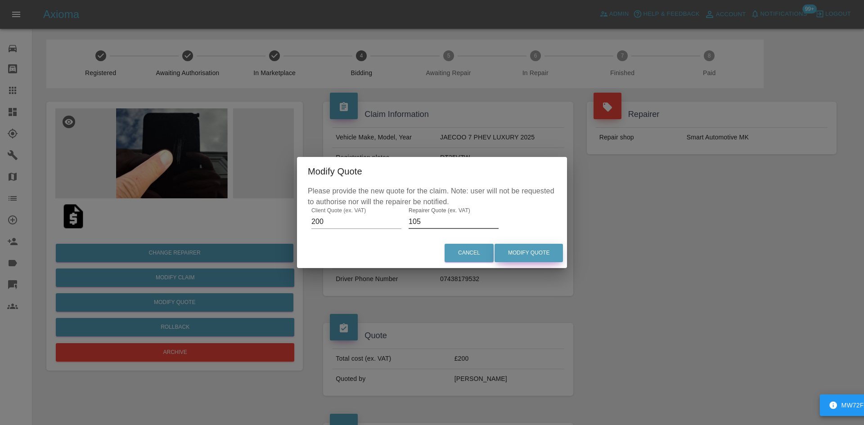
type input "105"
click at [524, 247] on button "Modify Quote" at bounding box center [529, 253] width 68 height 18
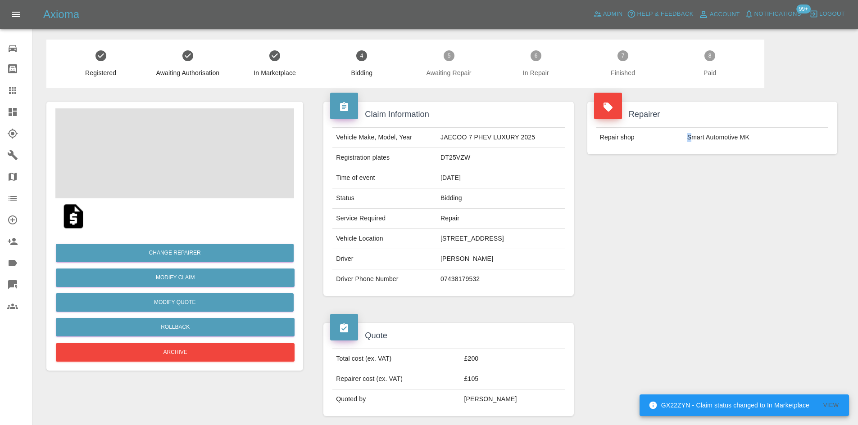
click at [686, 140] on td "Smart Automotive MK" at bounding box center [755, 138] width 145 height 20
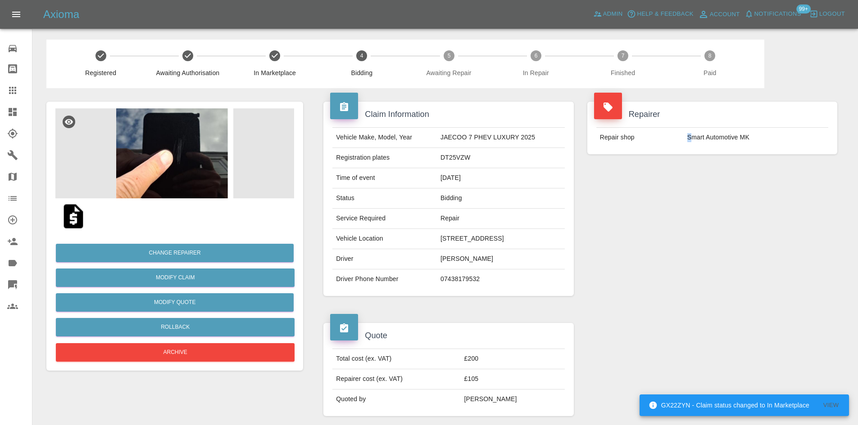
click at [687, 141] on td "Smart Automotive MK" at bounding box center [755, 138] width 145 height 20
drag, startPoint x: 687, startPoint y: 137, endPoint x: 737, endPoint y: 141, distance: 49.7
click at [737, 141] on td "Smart Automotive MK" at bounding box center [755, 138] width 145 height 20
copy td "Smart Automotive"
click at [453, 158] on td "DT25VZW" at bounding box center [501, 158] width 128 height 20
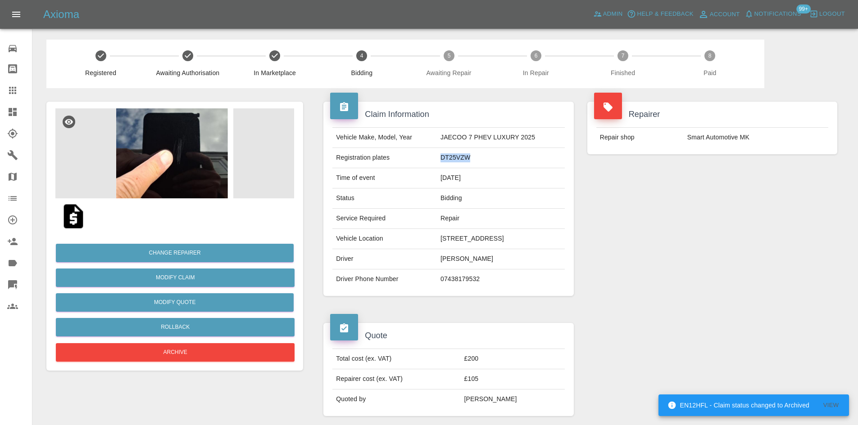
click at [453, 158] on td "DT25VZW" at bounding box center [501, 158] width 128 height 20
copy td "DT25VZW"
drag, startPoint x: 525, startPoint y: 156, endPoint x: 508, endPoint y: 166, distance: 19.4
click at [525, 156] on td "DT25VZW" at bounding box center [501, 158] width 128 height 20
click at [154, 133] on img at bounding box center [174, 154] width 239 height 90
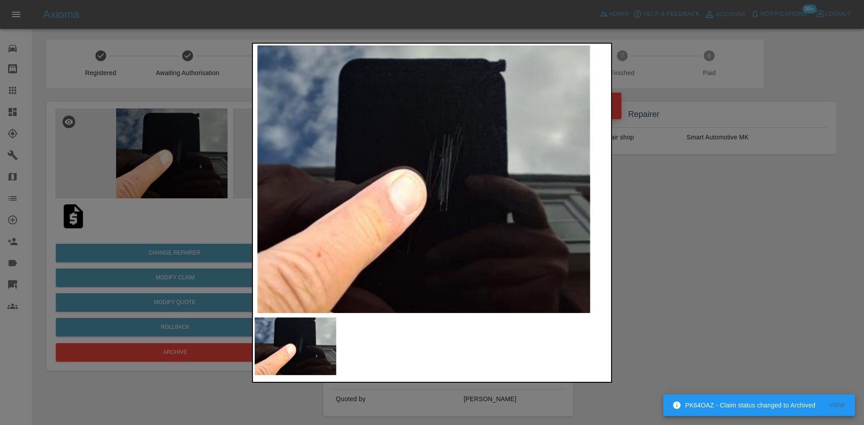
click at [172, 168] on div at bounding box center [432, 212] width 864 height 425
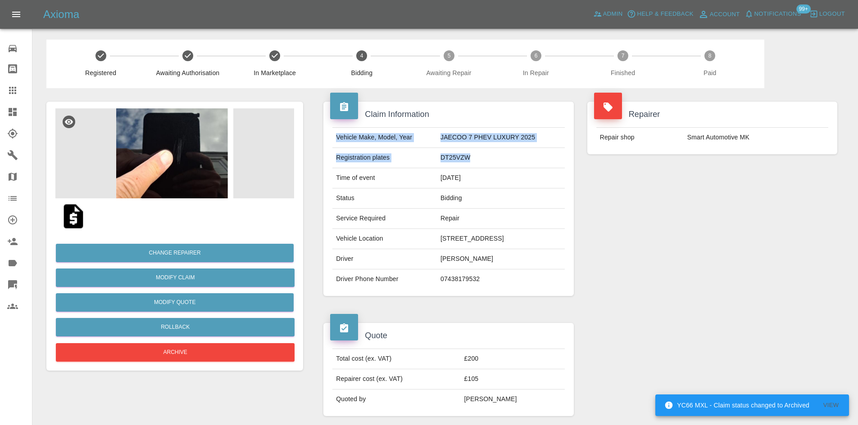
drag, startPoint x: 336, startPoint y: 138, endPoint x: 470, endPoint y: 152, distance: 134.4
click at [470, 152] on tbody "Vehicle Make, Model, Year JAECOO 7 PHEV LUXURY 2025 Registration plates DT25VZW…" at bounding box center [448, 209] width 232 height 162
copy tbody "Vehicle Make, Model, Year JAECOO 7 PHEV LUXURY 2025 Registration plates DT25VZW"
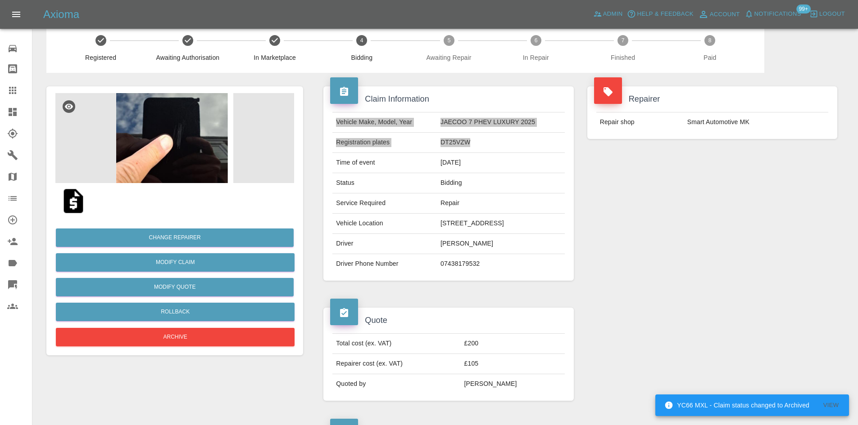
scroll to position [45, 0]
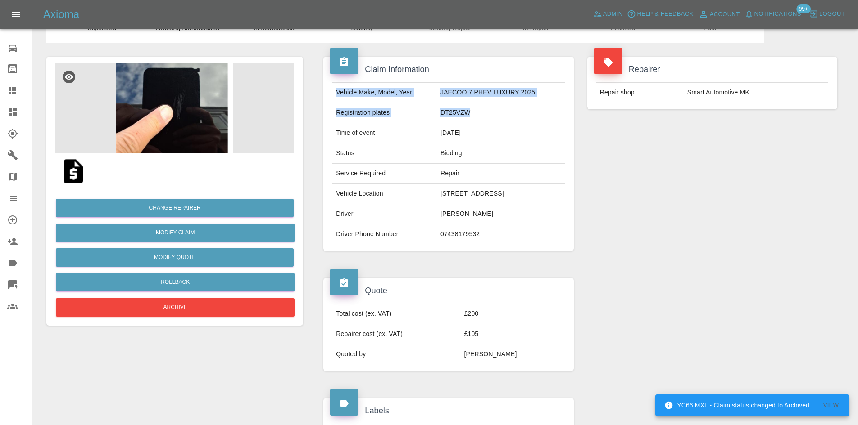
drag, startPoint x: 482, startPoint y: 237, endPoint x: 317, endPoint y: 201, distance: 169.1
click at [336, 195] on tbody "Vehicle Make, Model, Year JAECOO 7 PHEV LUXURY 2025 Registration plates DT25VZW…" at bounding box center [448, 164] width 232 height 162
copy tbody "Vehicle Location [STREET_ADDRESS] Driver [PERSON_NAME] Driver Phone Number [PHO…"
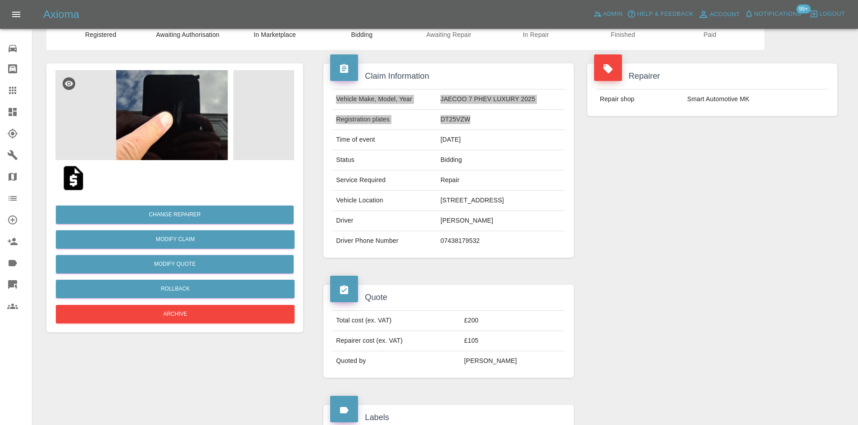
scroll to position [308, 0]
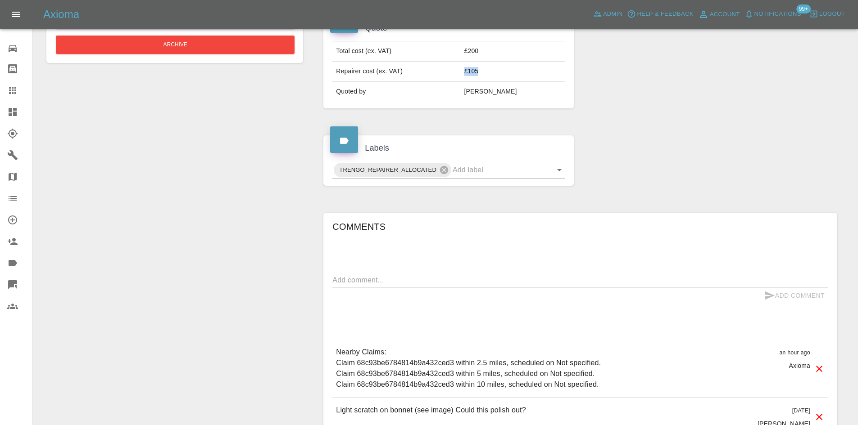
drag, startPoint x: 495, startPoint y: 72, endPoint x: 482, endPoint y: 74, distance: 13.2
click at [482, 74] on td "£105" at bounding box center [513, 72] width 104 height 20
copy td "£105"
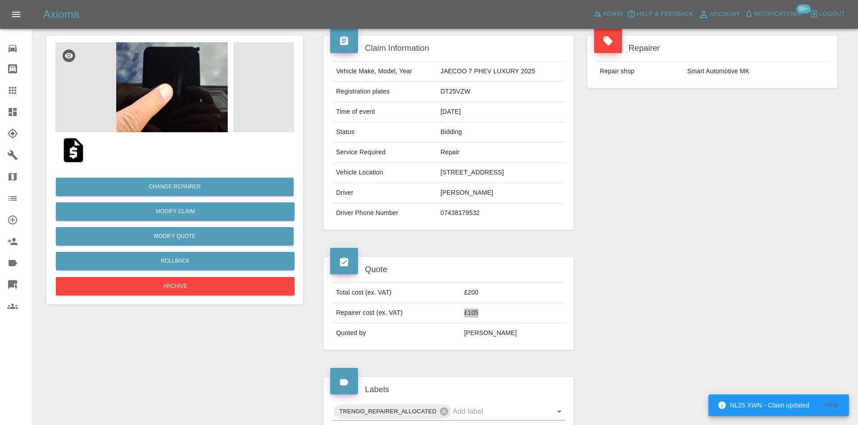
scroll to position [0, 0]
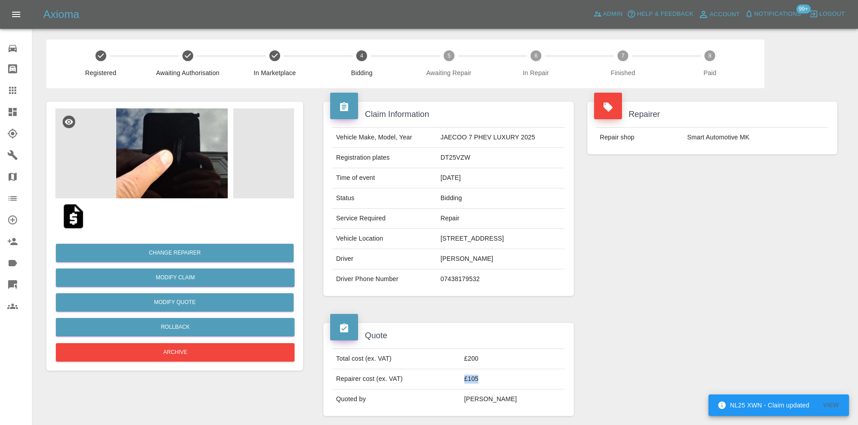
click at [198, 162] on img at bounding box center [174, 154] width 239 height 90
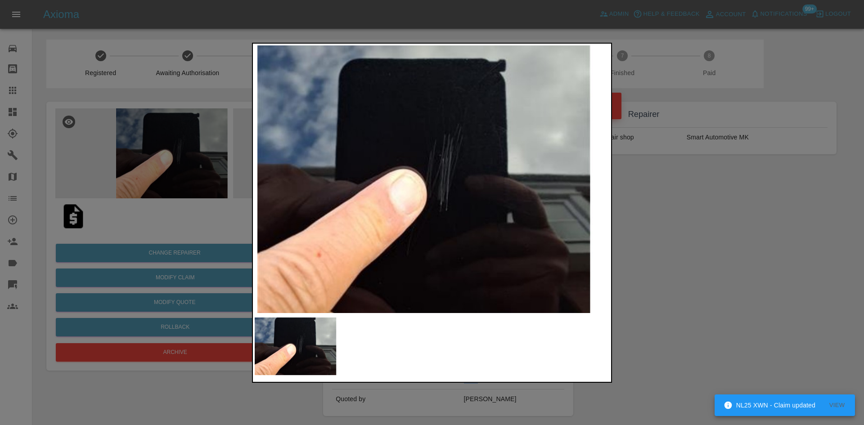
click at [322, 205] on img at bounding box center [432, 179] width 355 height 268
click at [363, 210] on img at bounding box center [432, 179] width 355 height 268
click at [471, 225] on img at bounding box center [432, 179] width 355 height 268
click at [382, 222] on img at bounding box center [432, 179] width 355 height 268
click at [349, 226] on img at bounding box center [432, 179] width 355 height 268
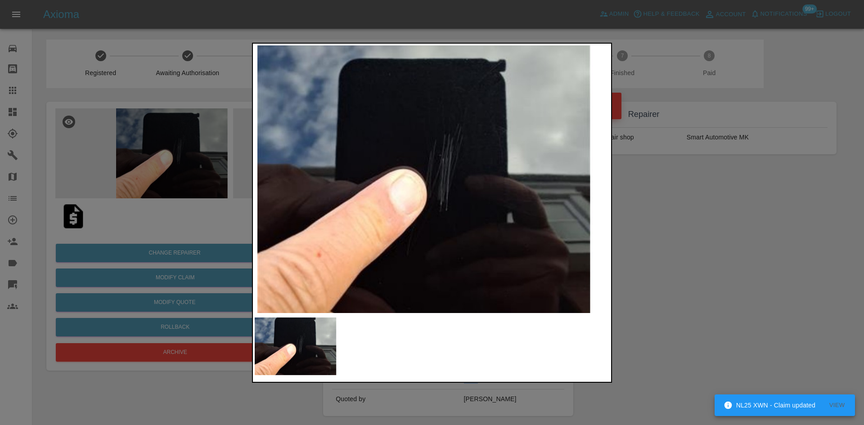
click at [368, 235] on img at bounding box center [432, 179] width 355 height 268
click at [101, 181] on div at bounding box center [432, 212] width 864 height 425
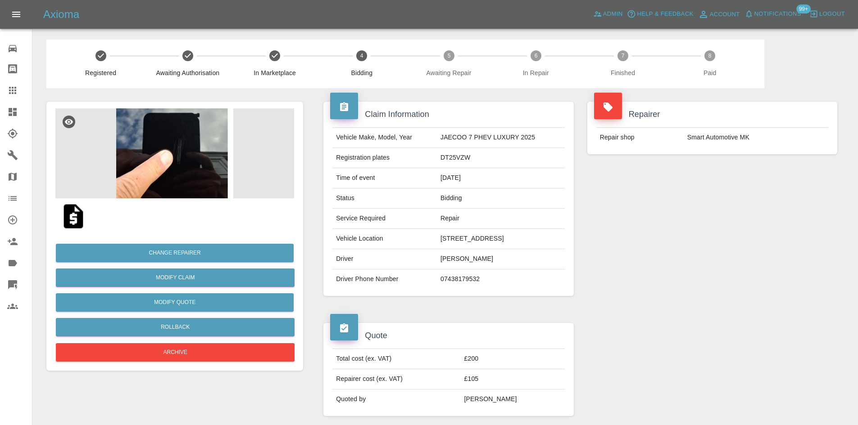
click at [178, 155] on img at bounding box center [174, 154] width 239 height 90
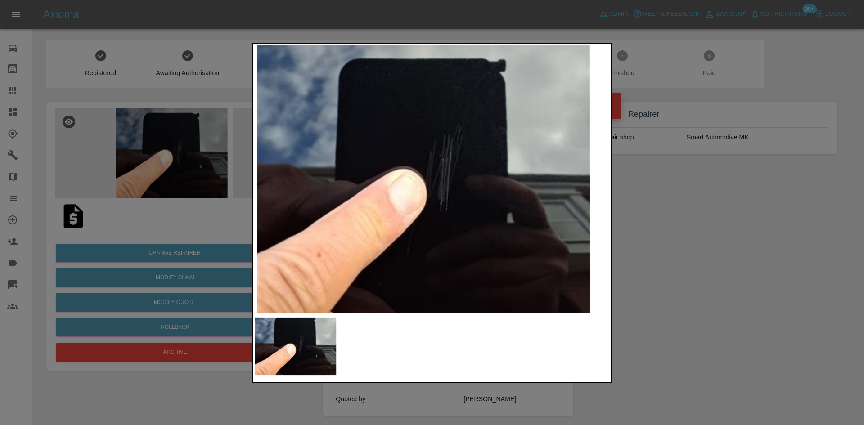
click at [328, 192] on img at bounding box center [432, 179] width 355 height 268
click at [267, 193] on img at bounding box center [432, 179] width 355 height 268
drag, startPoint x: 35, startPoint y: 177, endPoint x: 30, endPoint y: 179, distance: 5.1
click at [34, 178] on div at bounding box center [432, 212] width 864 height 425
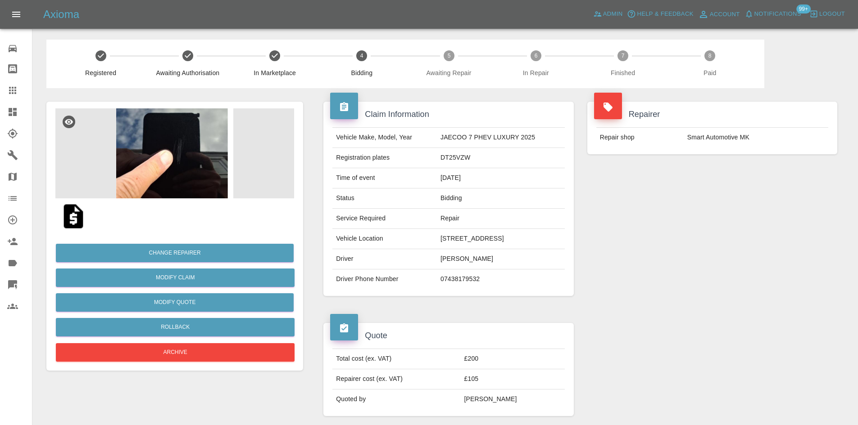
click at [181, 134] on img at bounding box center [174, 154] width 239 height 90
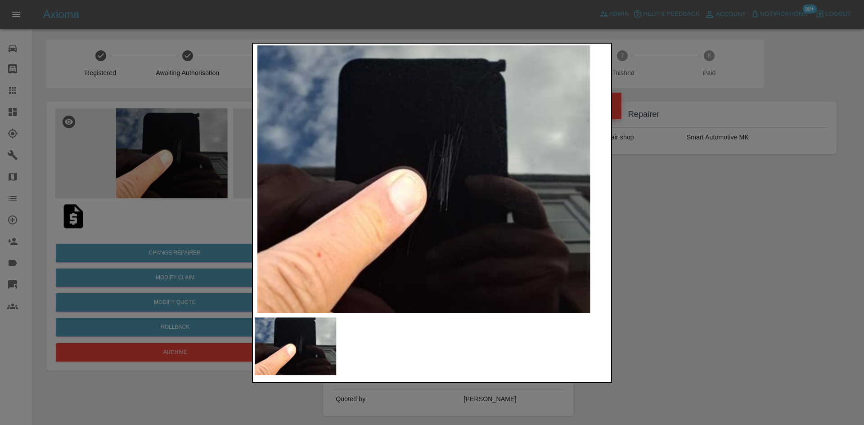
click at [500, 210] on img at bounding box center [432, 179] width 355 height 268
click at [138, 187] on div at bounding box center [432, 212] width 864 height 425
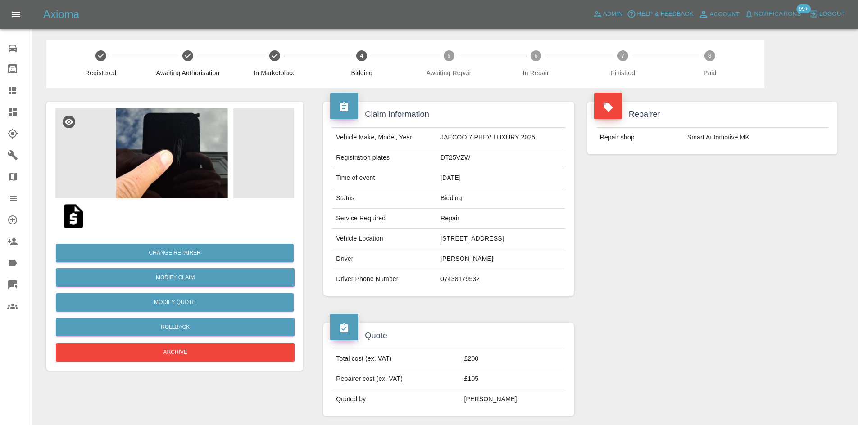
click at [178, 149] on img at bounding box center [174, 154] width 239 height 90
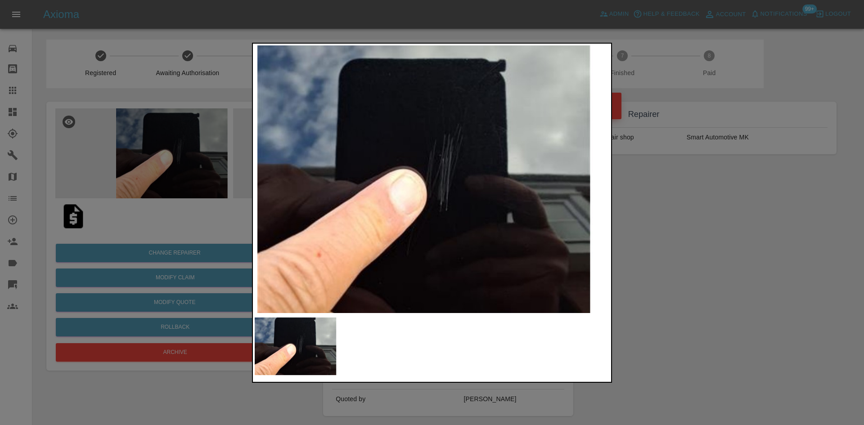
click at [317, 180] on img at bounding box center [432, 179] width 355 height 268
click at [170, 224] on div at bounding box center [432, 212] width 864 height 425
